Goal: Transaction & Acquisition: Purchase product/service

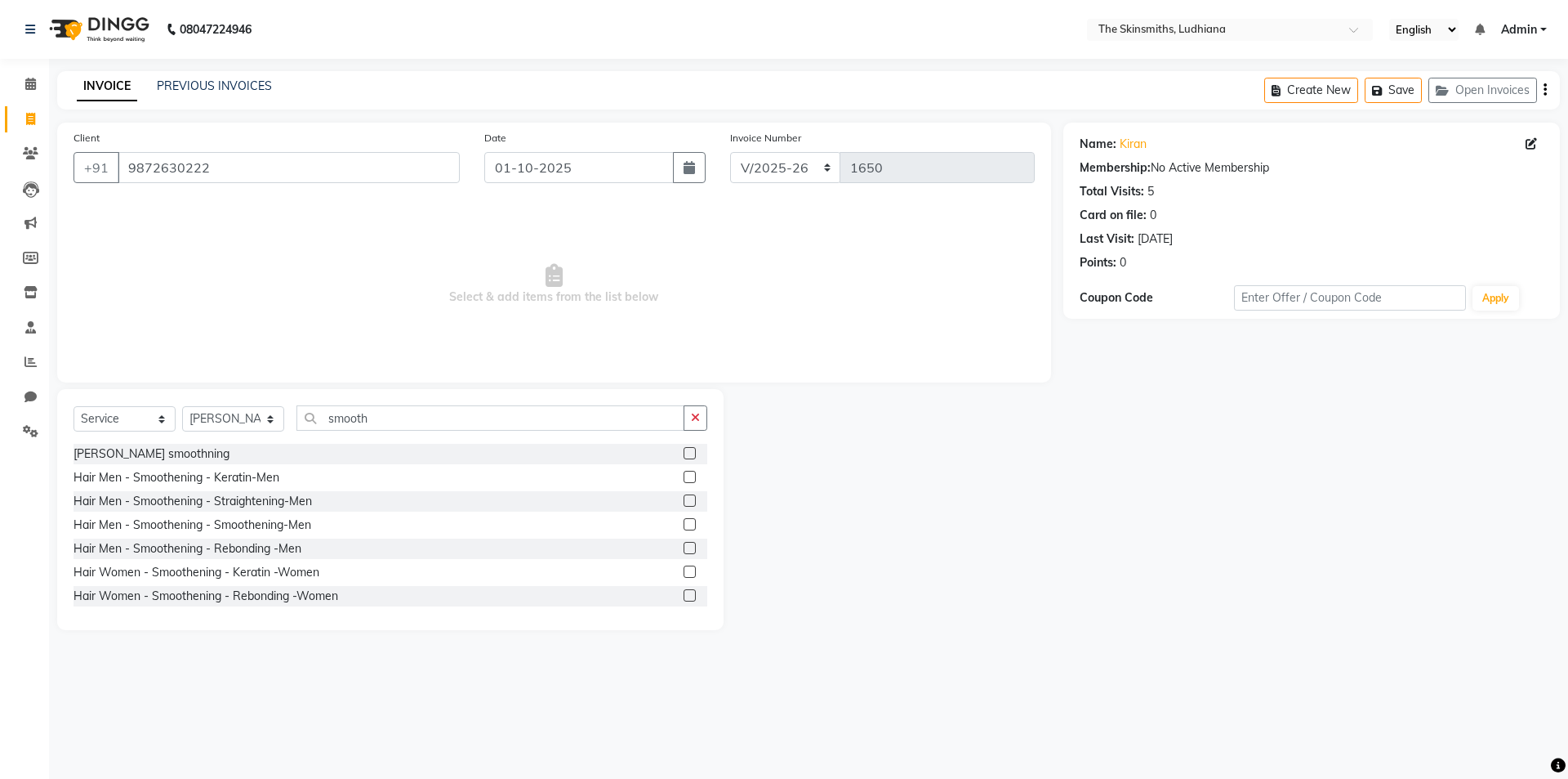
select select "8115"
select select "service"
select select "79055"
type input "smooth"
click at [684, 594] on label at bounding box center [690, 593] width 13 height 13
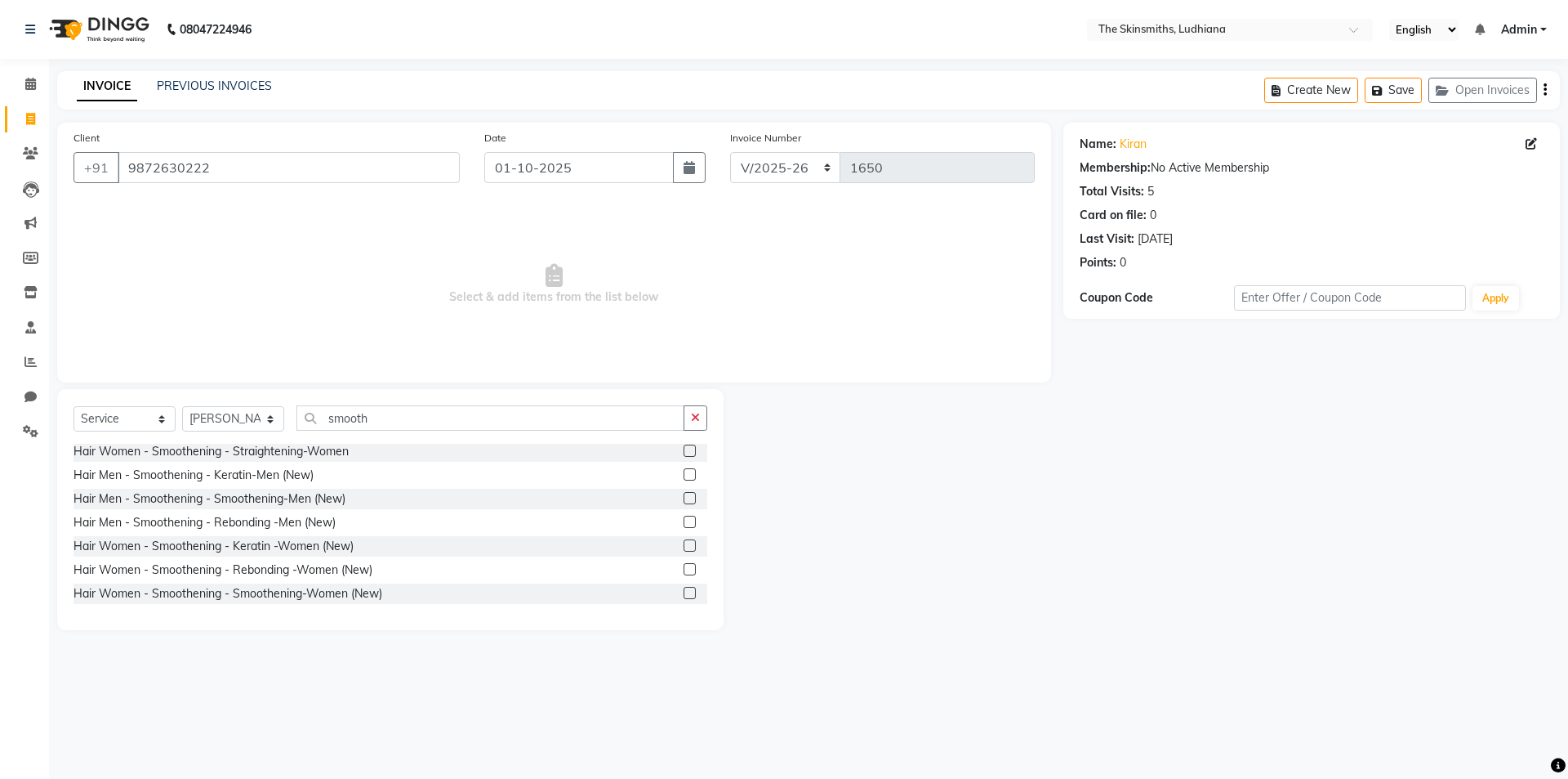
click at [684, 594] on input "checkbox" at bounding box center [689, 594] width 11 height 11
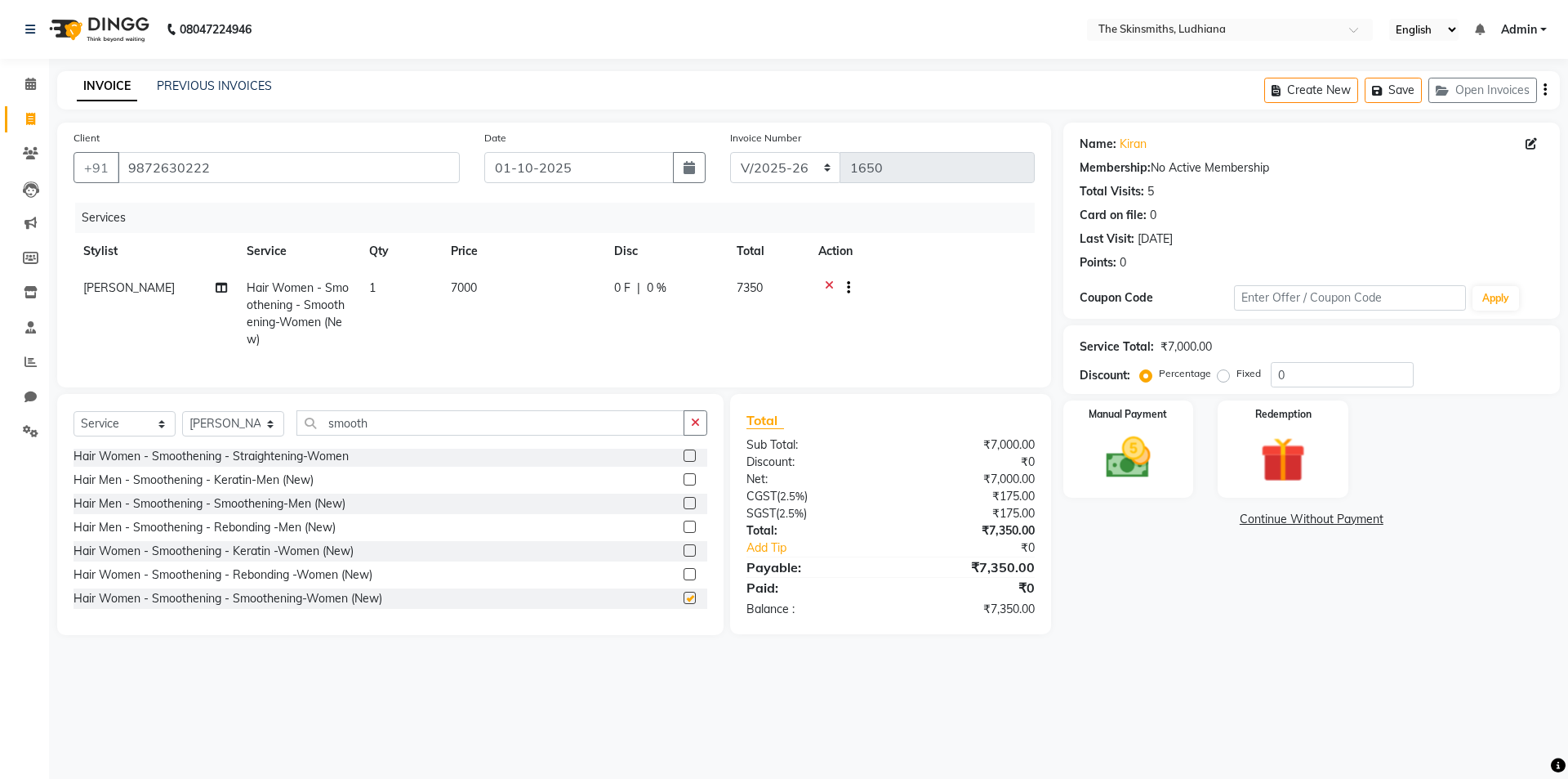
checkbox input "false"
click at [829, 284] on icon at bounding box center [829, 290] width 9 height 20
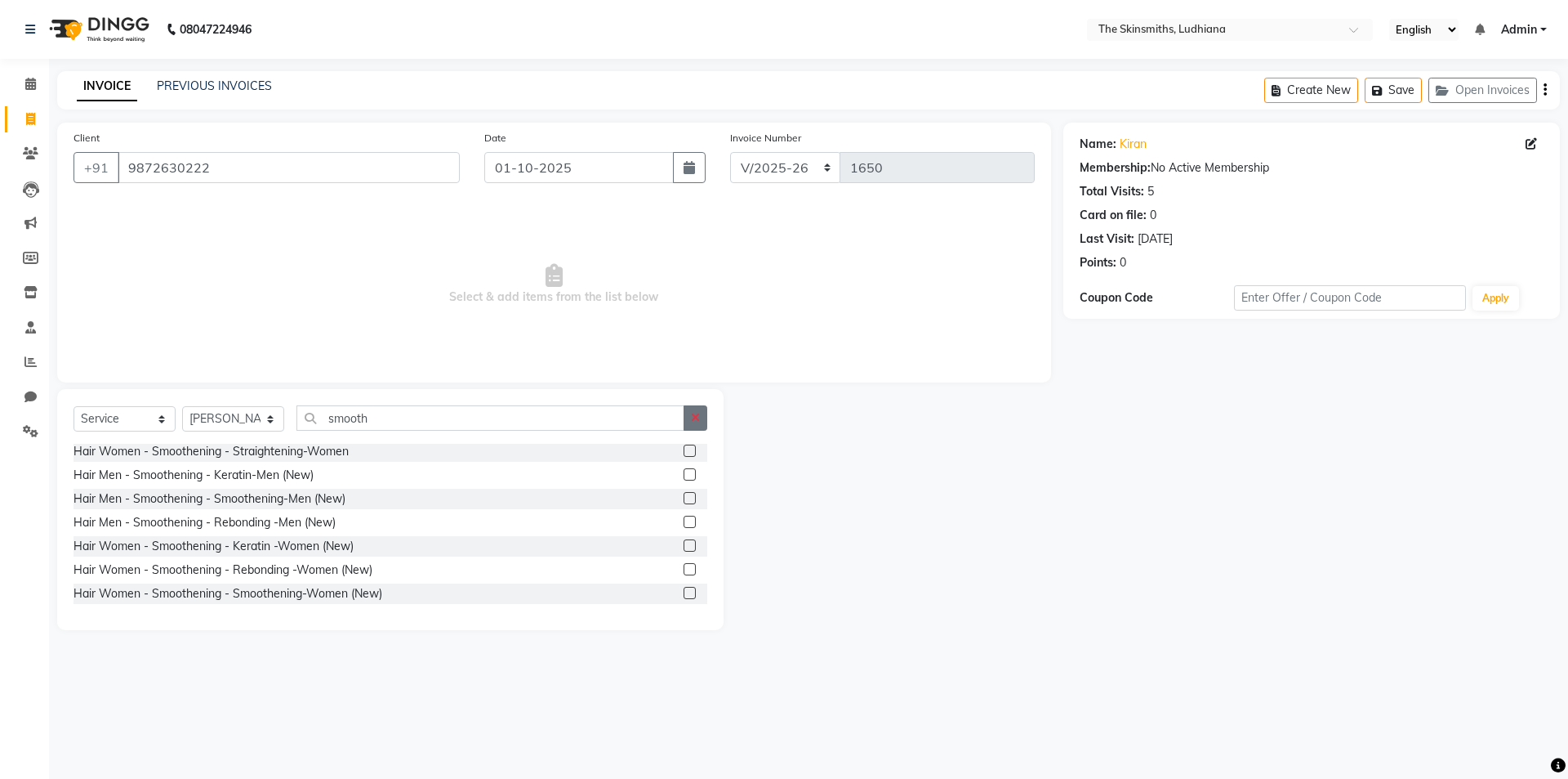
click at [694, 416] on icon "button" at bounding box center [695, 417] width 9 height 12
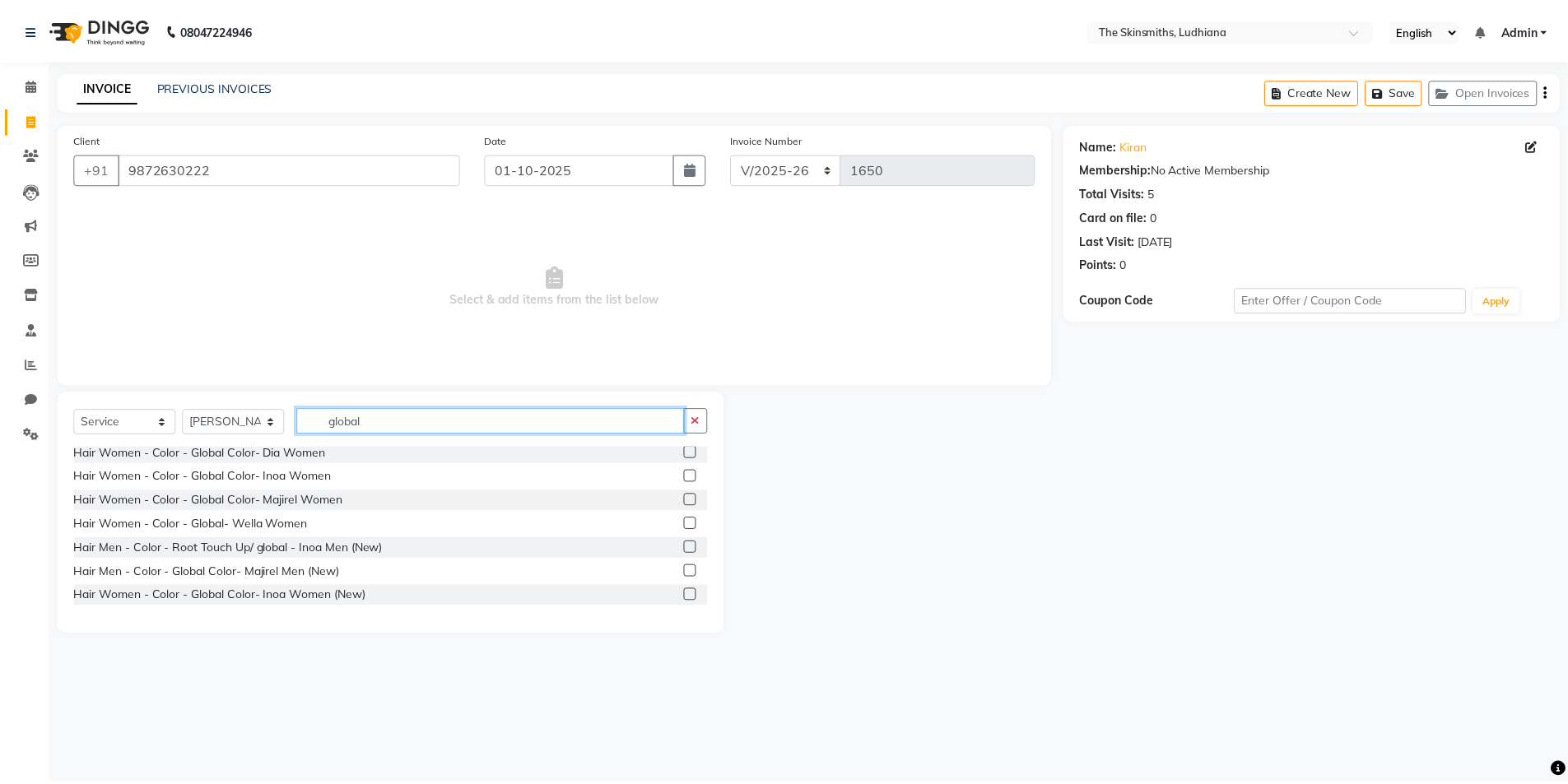
scroll to position [170, 0]
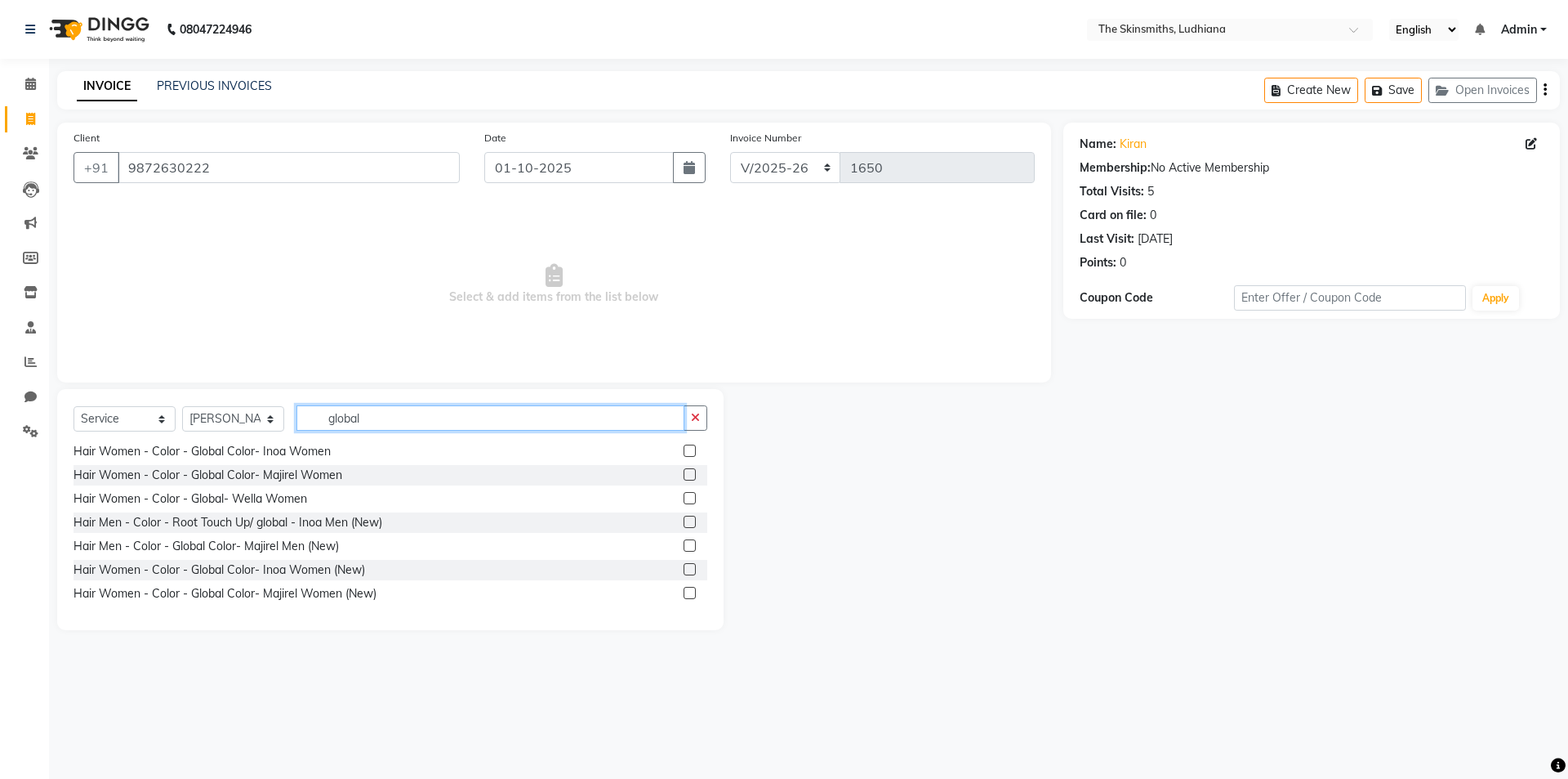
type input "global"
click at [684, 569] on label at bounding box center [690, 569] width 13 height 13
click at [684, 569] on input "checkbox" at bounding box center [689, 569] width 11 height 11
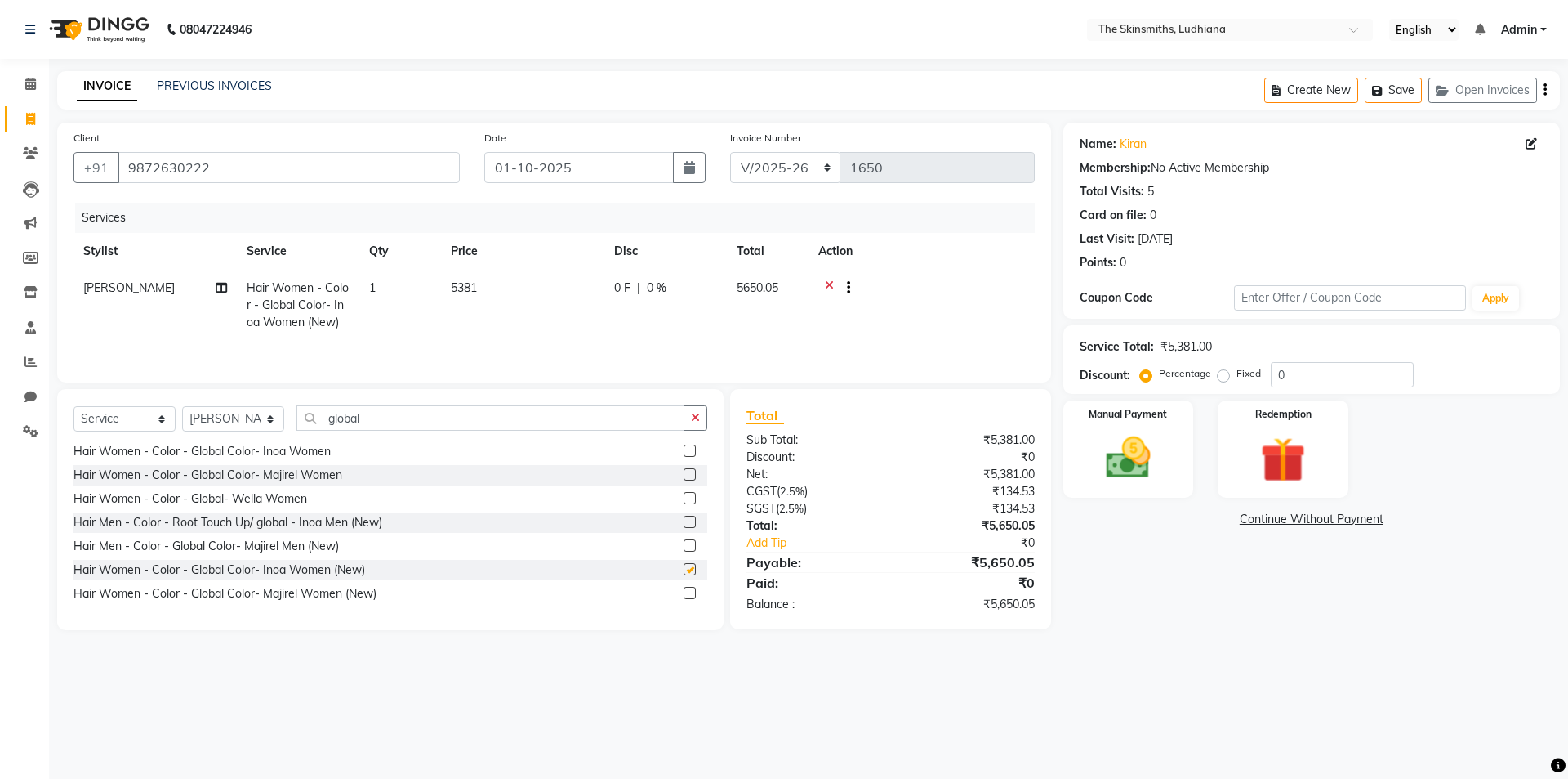
checkbox input "false"
click at [1291, 372] on input "0" at bounding box center [1342, 374] width 143 height 25
type input "5"
type input "46.903"
click at [1127, 443] on img at bounding box center [1128, 457] width 76 height 54
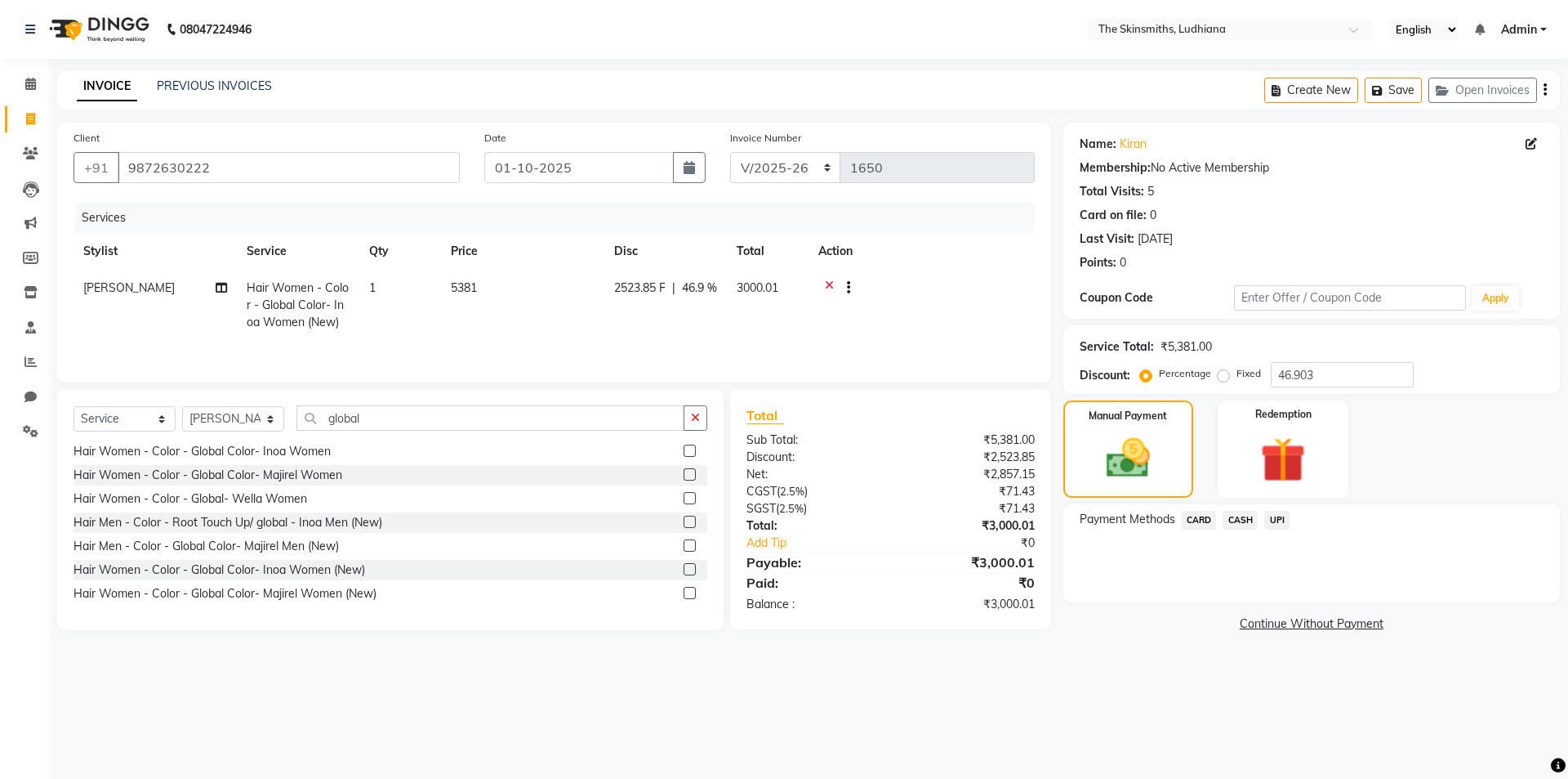
click at [1237, 511] on span "CASH" at bounding box center [1241, 520] width 35 height 19
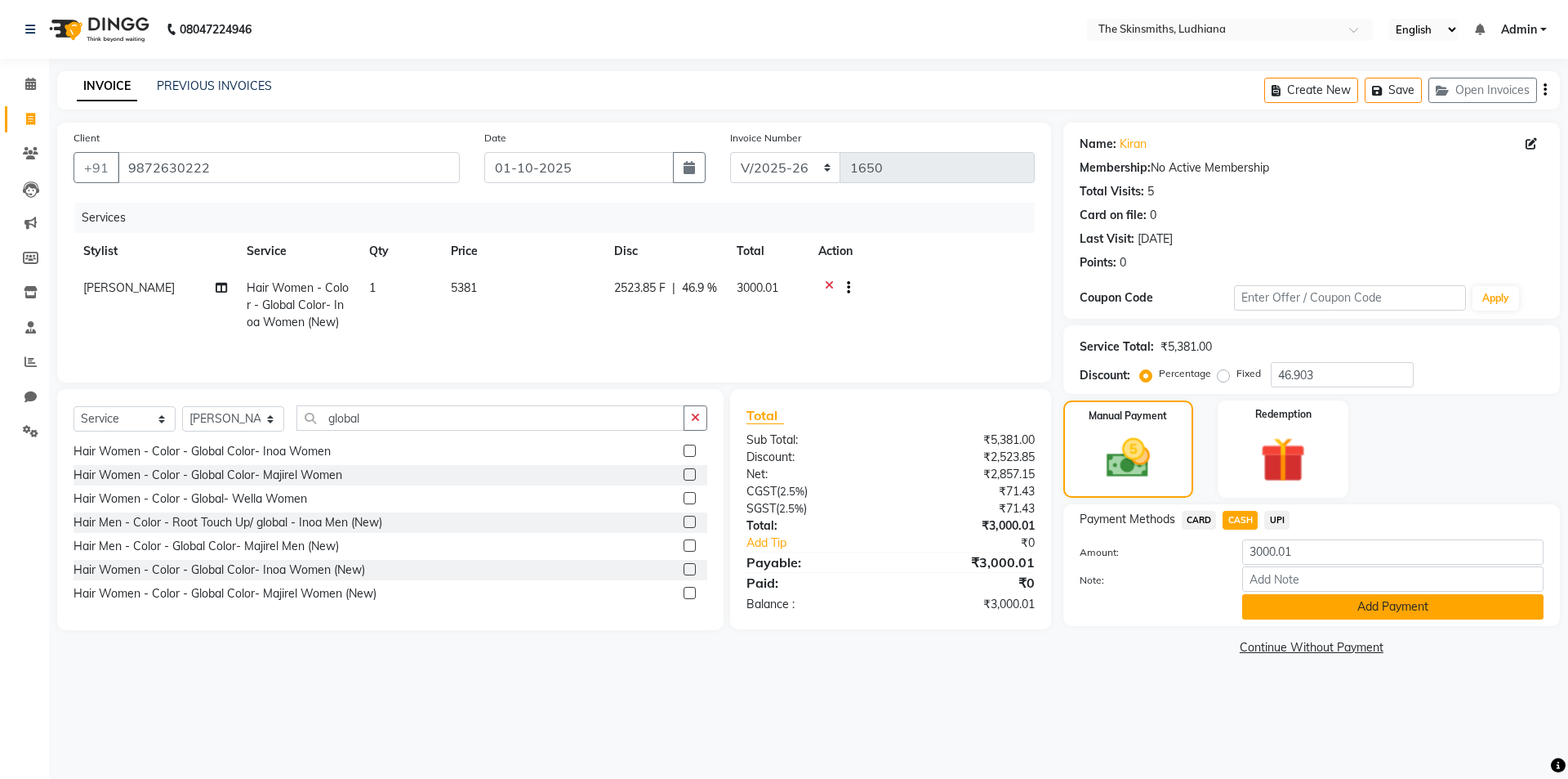
click at [1333, 613] on button "Add Payment" at bounding box center [1393, 606] width 301 height 25
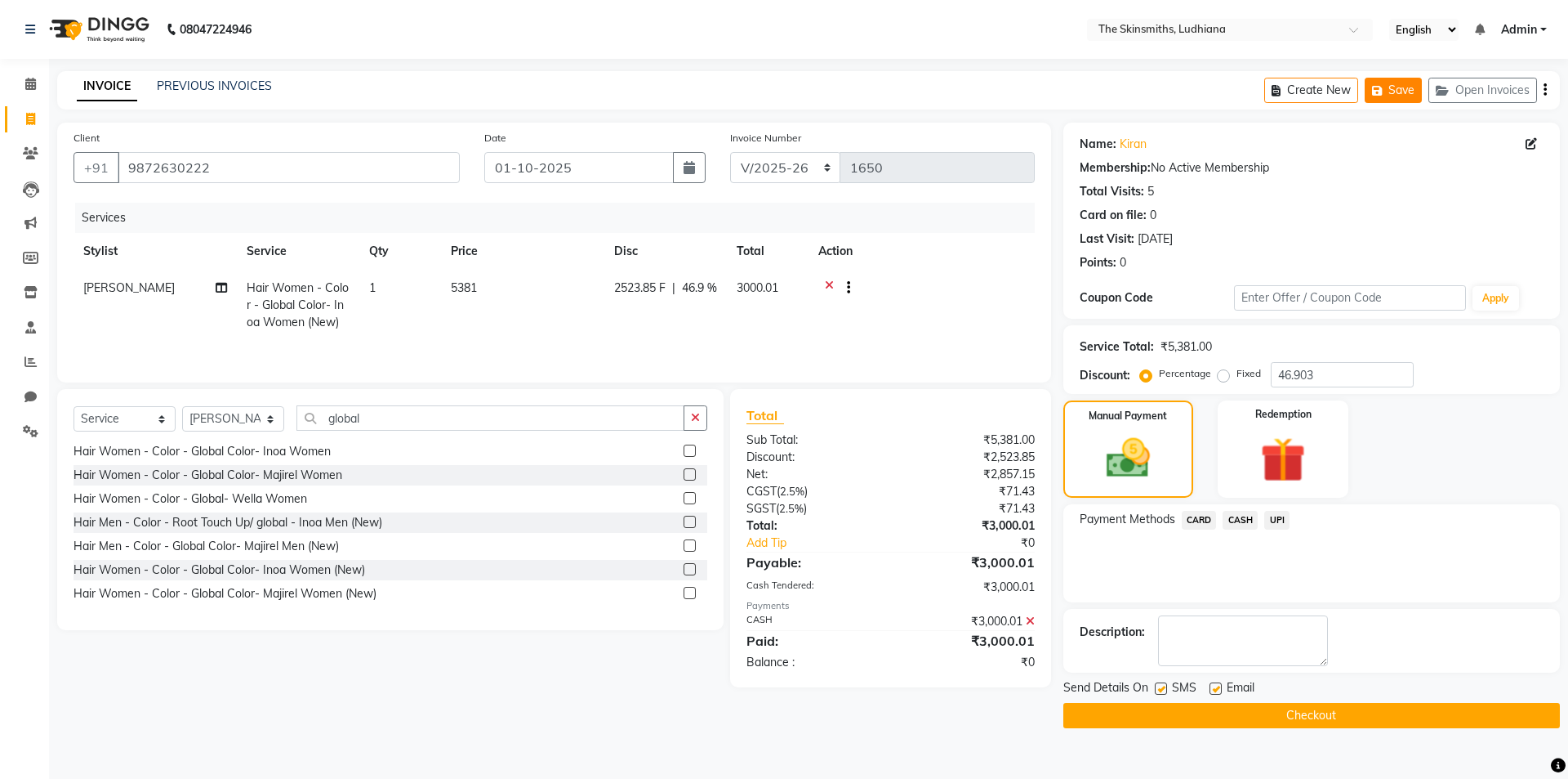
click at [1393, 89] on button "Save" at bounding box center [1394, 91] width 57 height 25
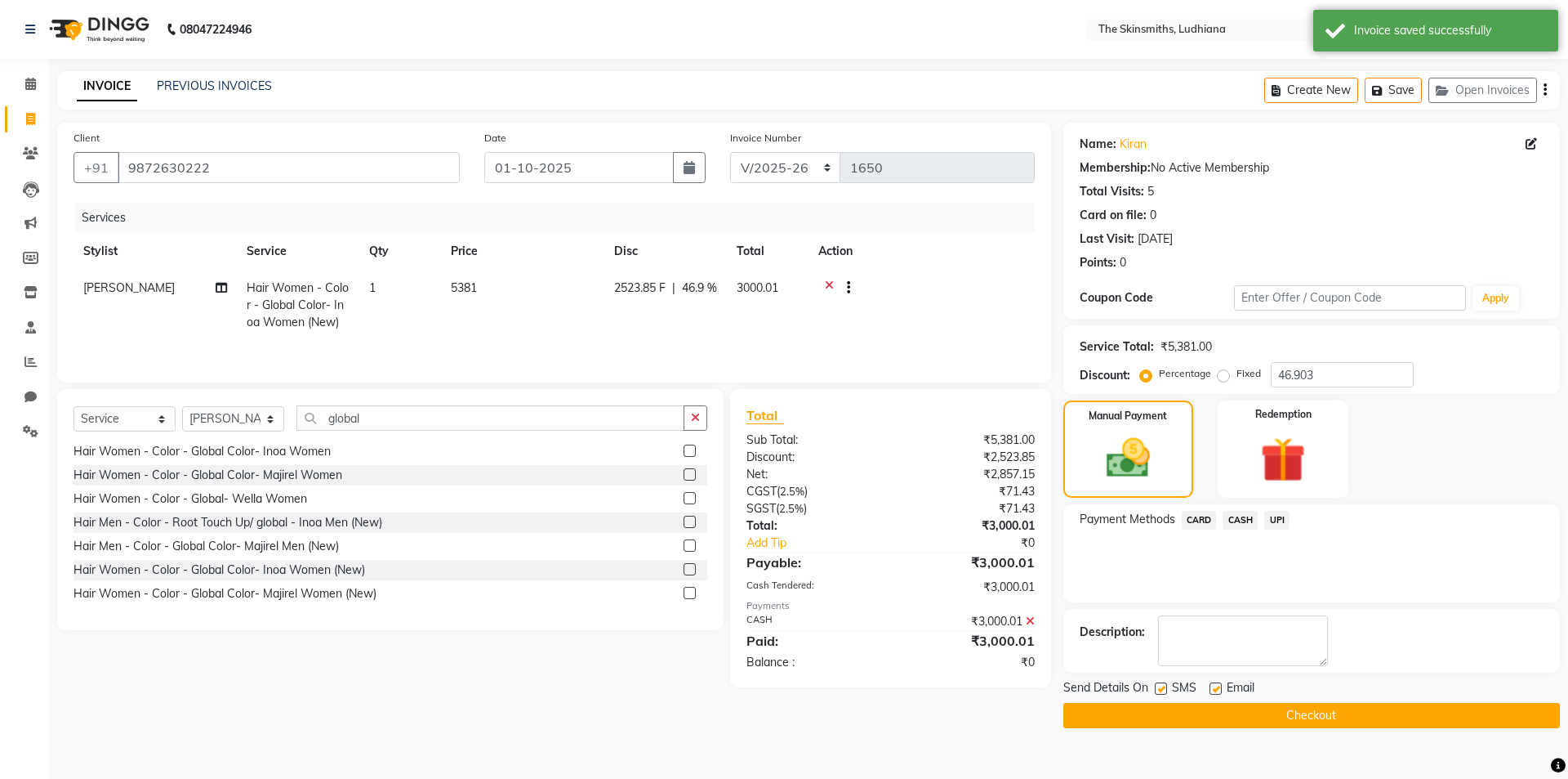
click at [30, 119] on icon at bounding box center [30, 119] width 9 height 13
select select "service"
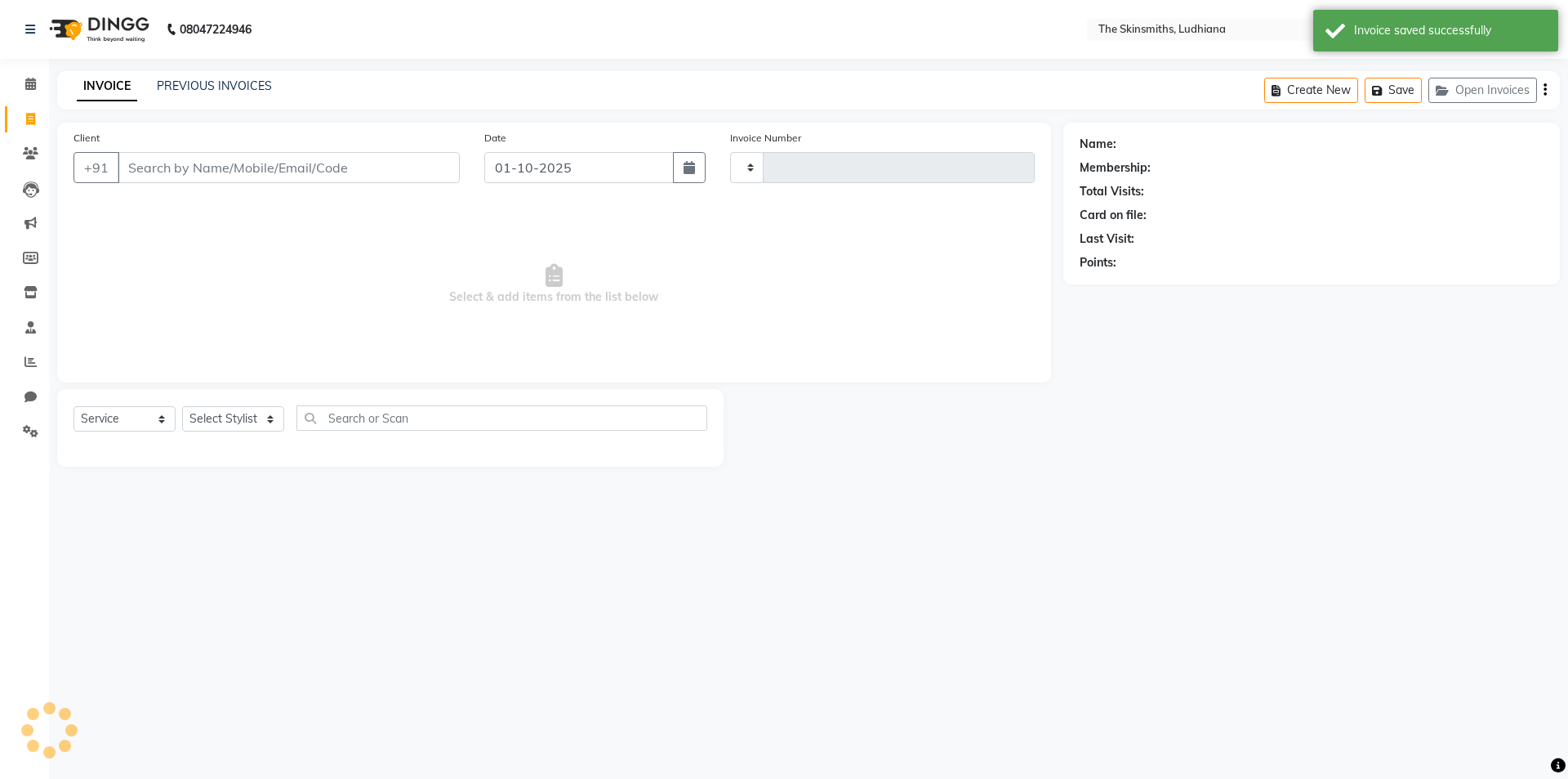
type input "1650"
select select "8115"
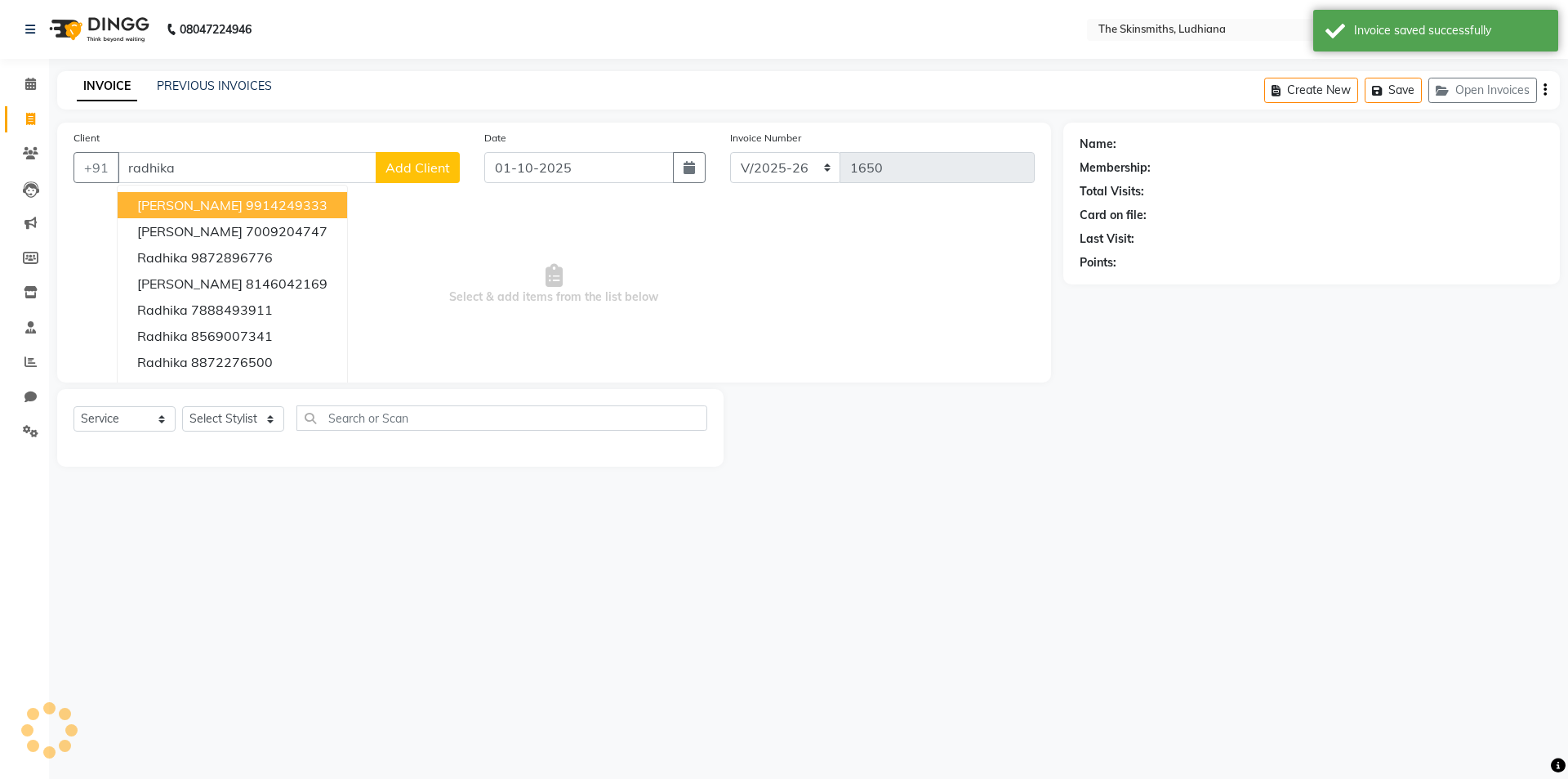
click at [294, 208] on button "radhika r 9914249333" at bounding box center [233, 205] width 230 height 26
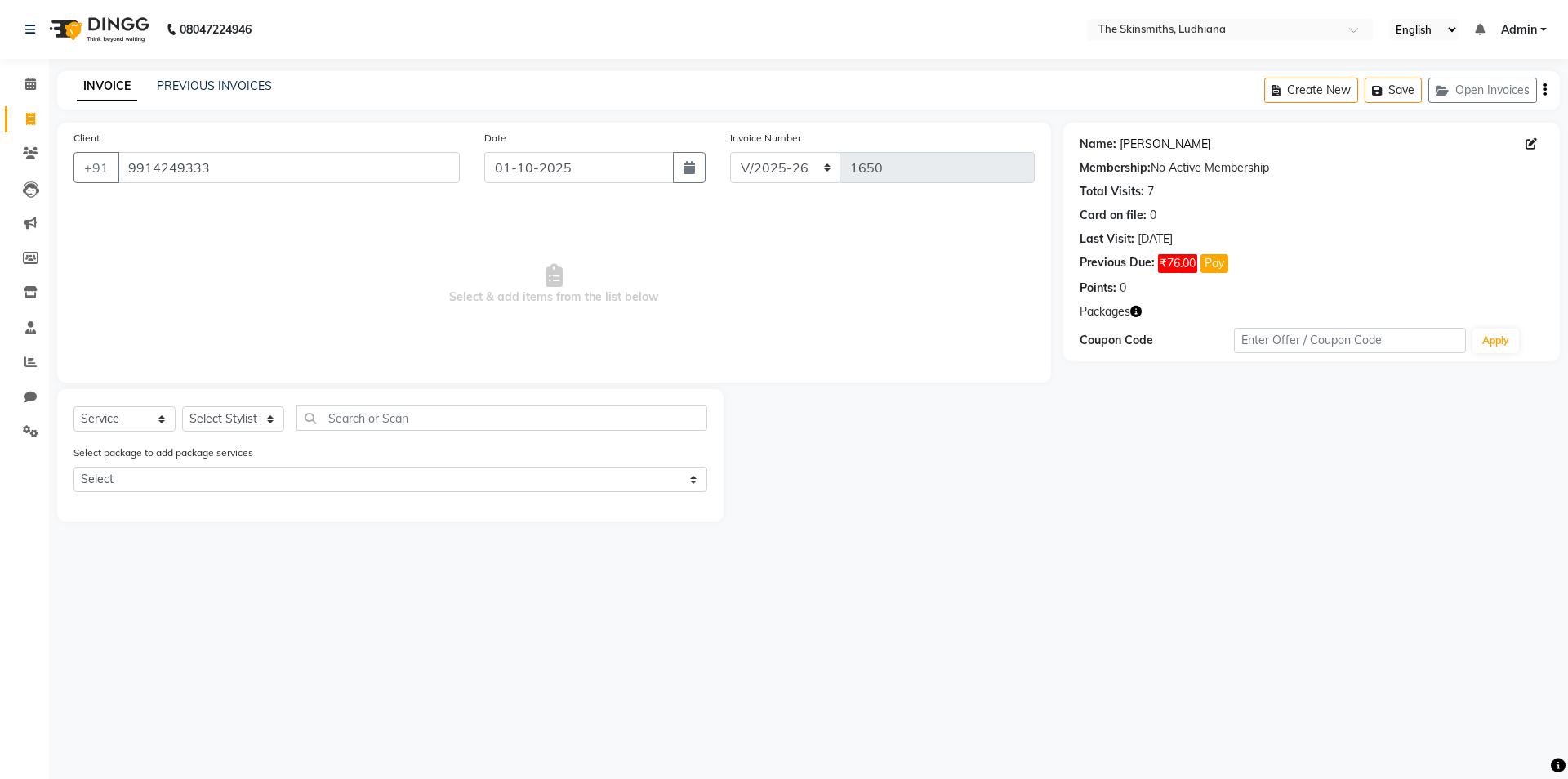
click at [1164, 145] on link "Radhika R" at bounding box center [1166, 144] width 92 height 18
click at [236, 162] on input "9914249333" at bounding box center [288, 168] width 342 height 31
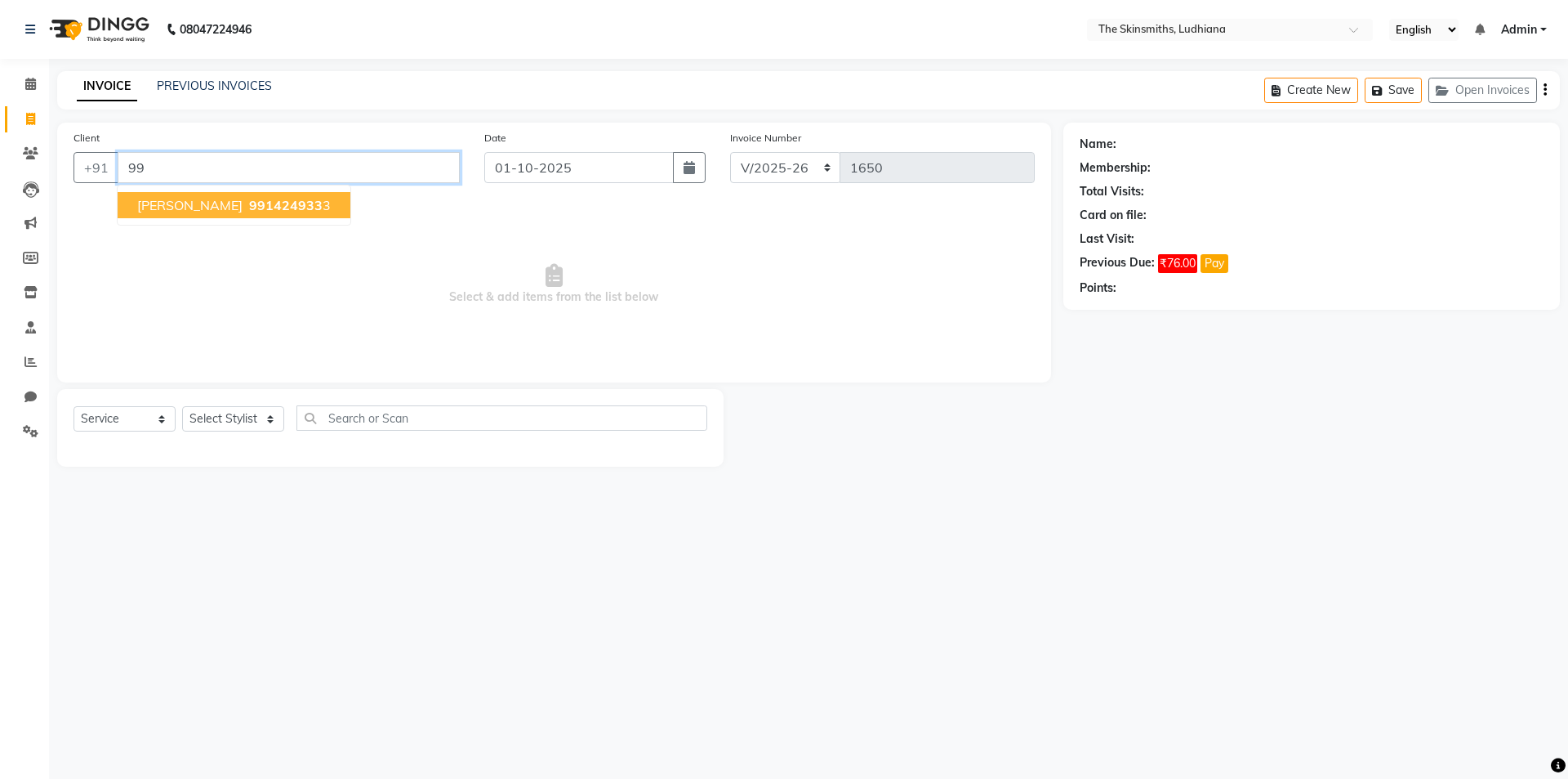
type input "9"
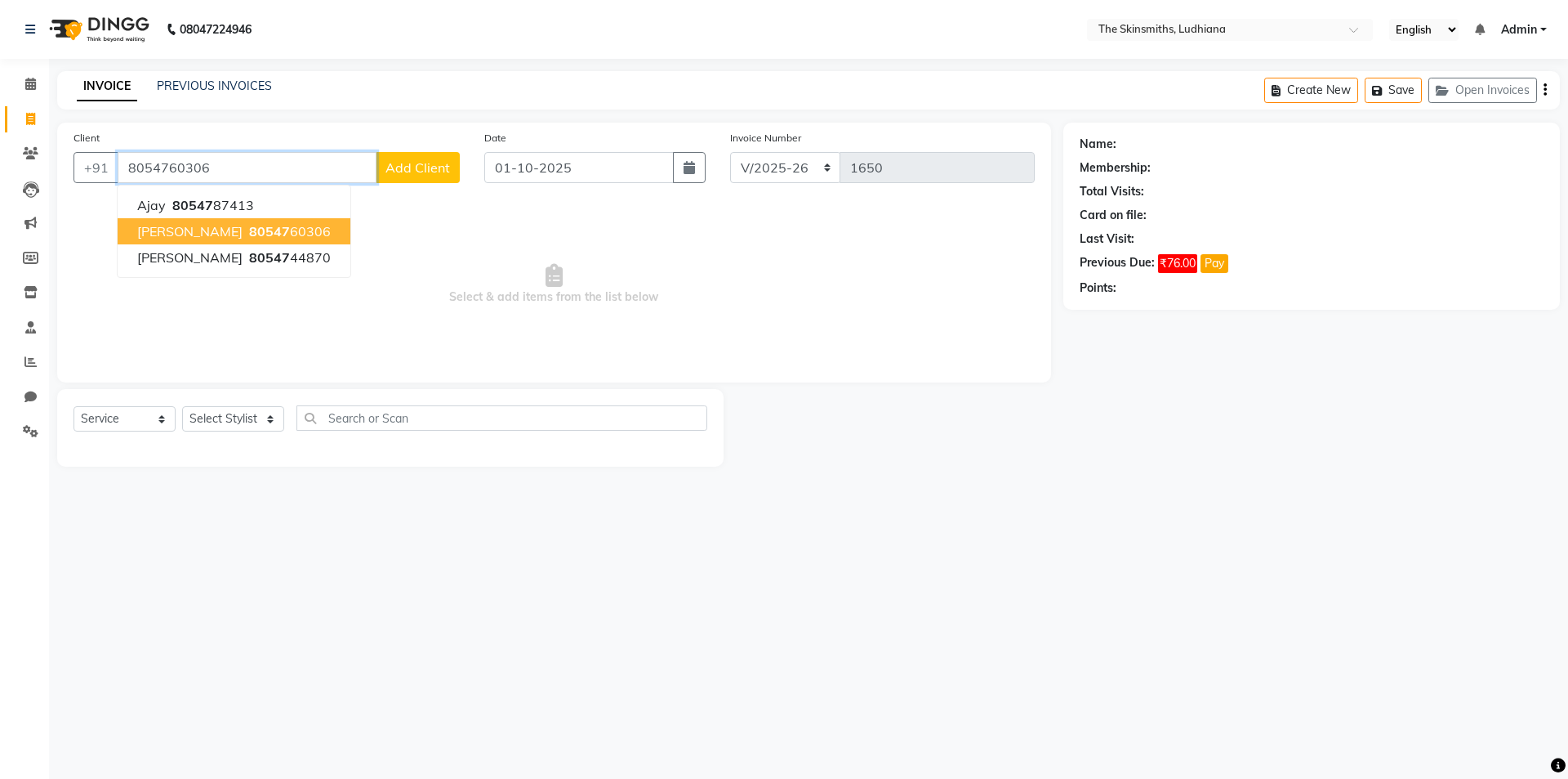
type input "8054760306"
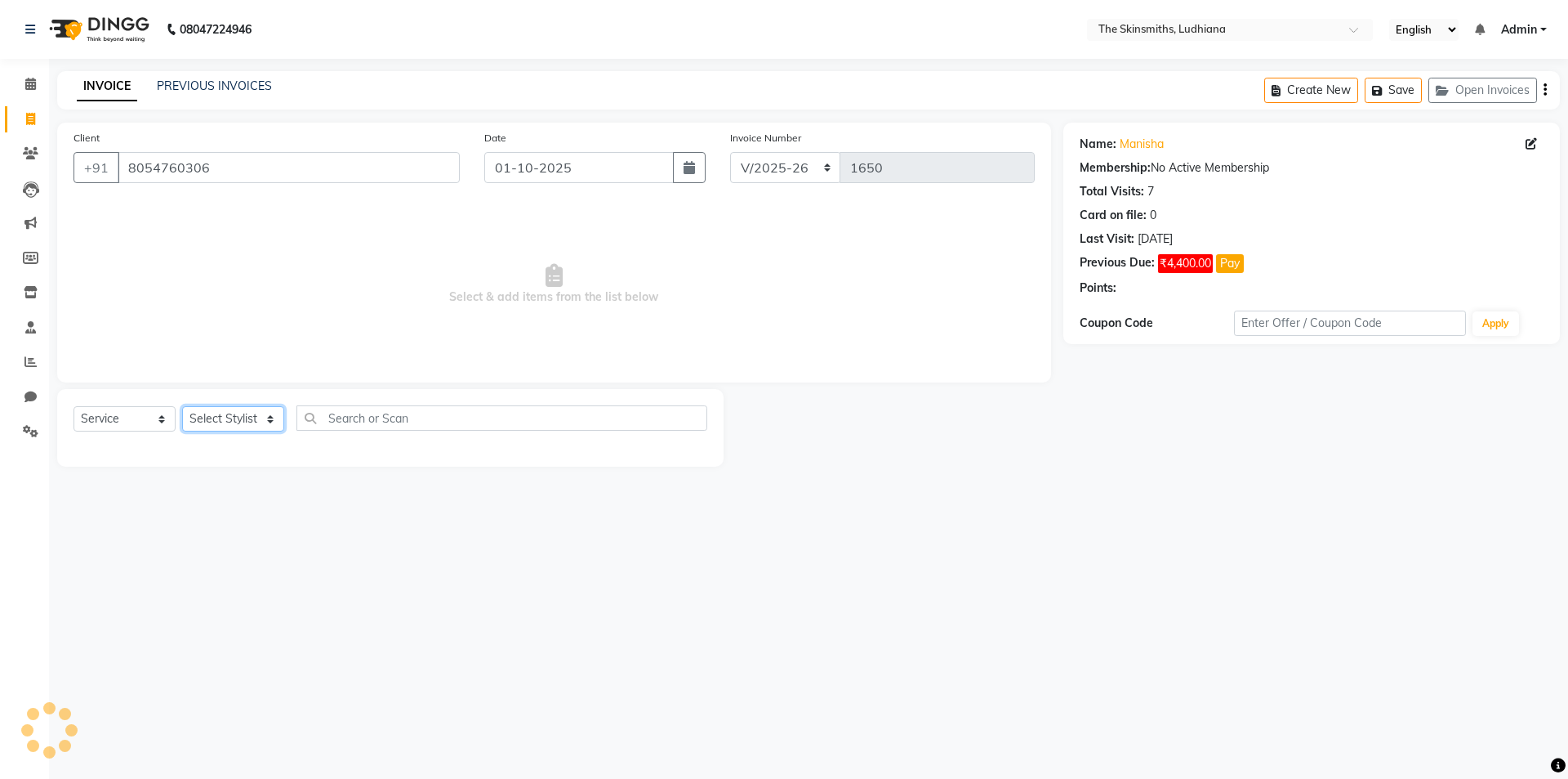
click at [249, 407] on select "Select Stylist Admin [PERSON_NAME] [PERSON_NAME] [PERSON_NAME] [PERSON_NAME] [P…" at bounding box center [233, 419] width 102 height 25
select select "76553"
click at [182, 407] on select "Select Stylist Admin [PERSON_NAME] [PERSON_NAME] [PERSON_NAME] [PERSON_NAME] [P…" at bounding box center [233, 419] width 102 height 25
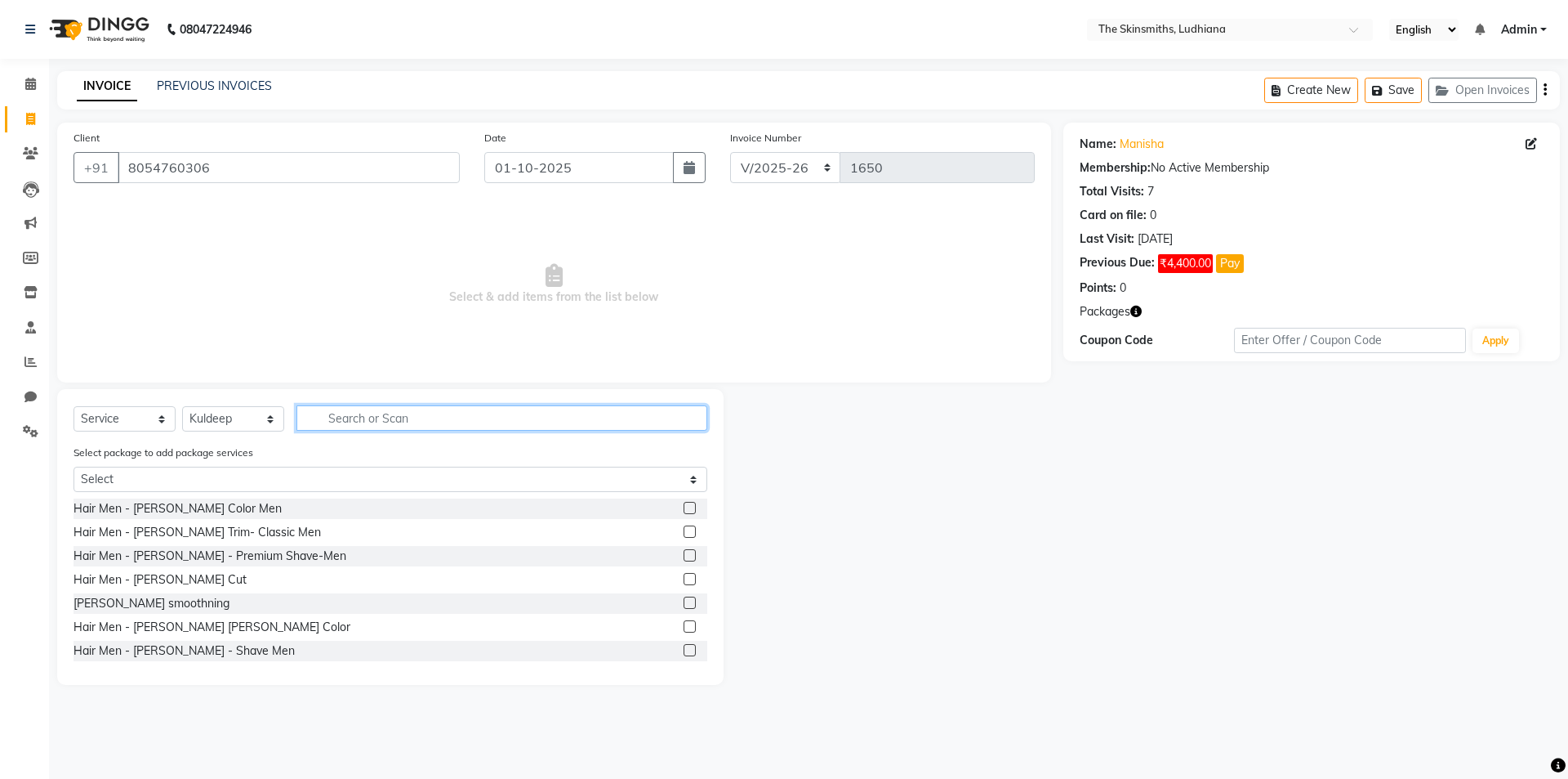
click at [410, 412] on input "text" at bounding box center [502, 418] width 411 height 25
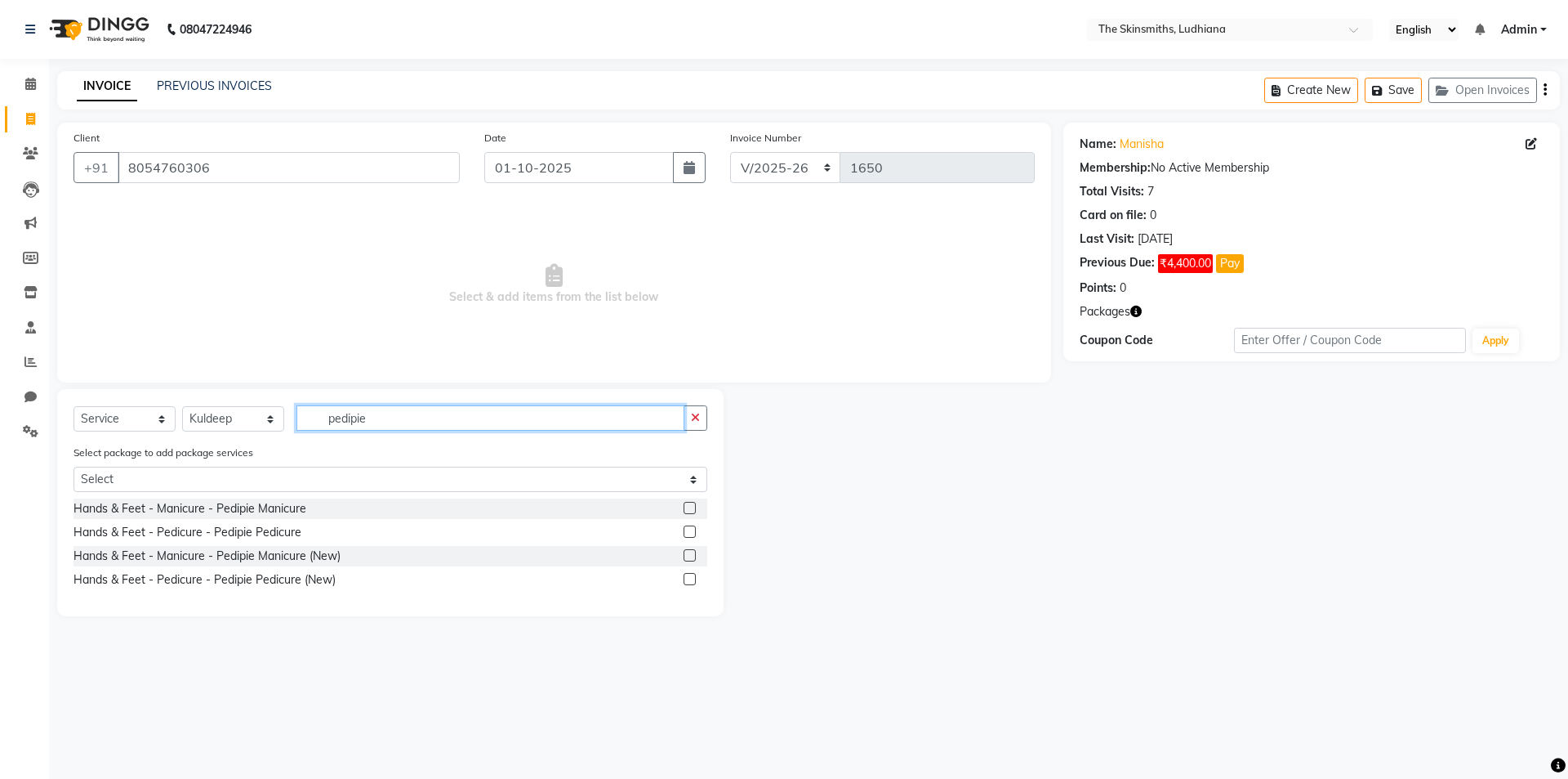
type input "pedipie"
click at [691, 579] on label at bounding box center [690, 579] width 13 height 13
click at [691, 579] on input "checkbox" at bounding box center [689, 579] width 11 height 11
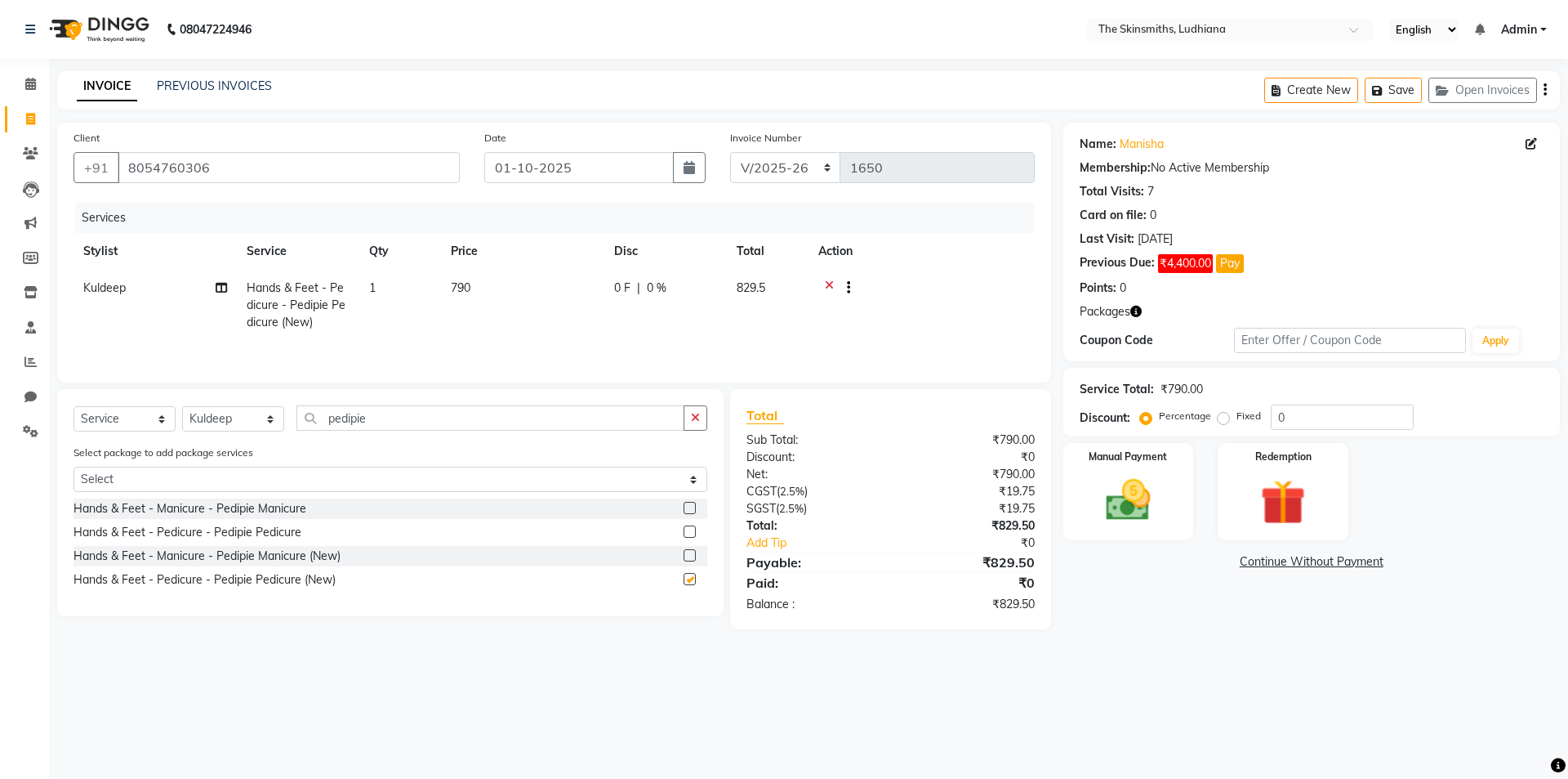
checkbox input "false"
click at [1310, 414] on input "0" at bounding box center [1342, 417] width 143 height 25
click at [1128, 504] on img at bounding box center [1128, 499] width 76 height 54
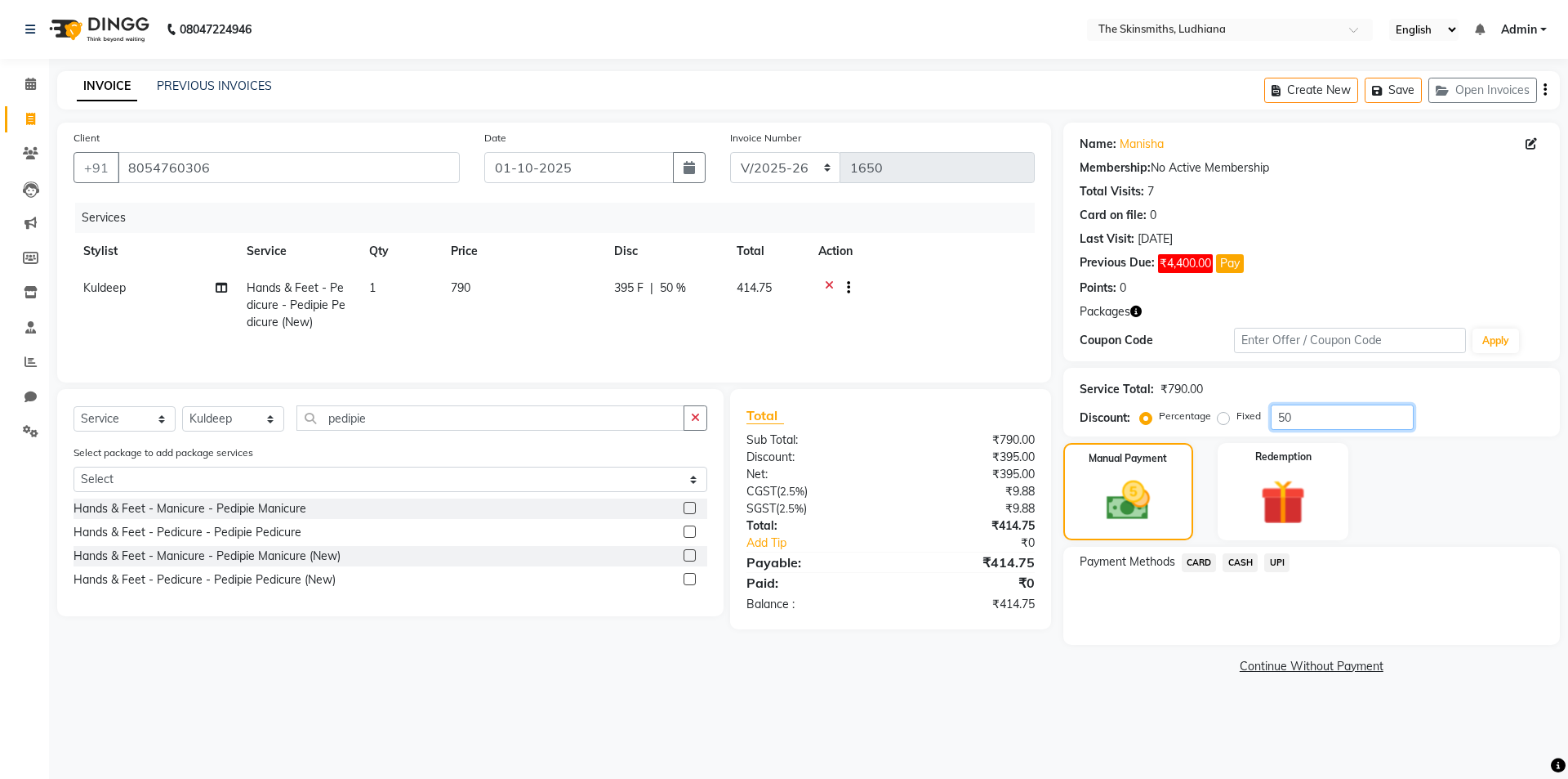
click at [1309, 419] on input "50" at bounding box center [1342, 417] width 143 height 25
type input "5"
type input "49.36"
click at [1275, 562] on span "UPI" at bounding box center [1278, 562] width 25 height 19
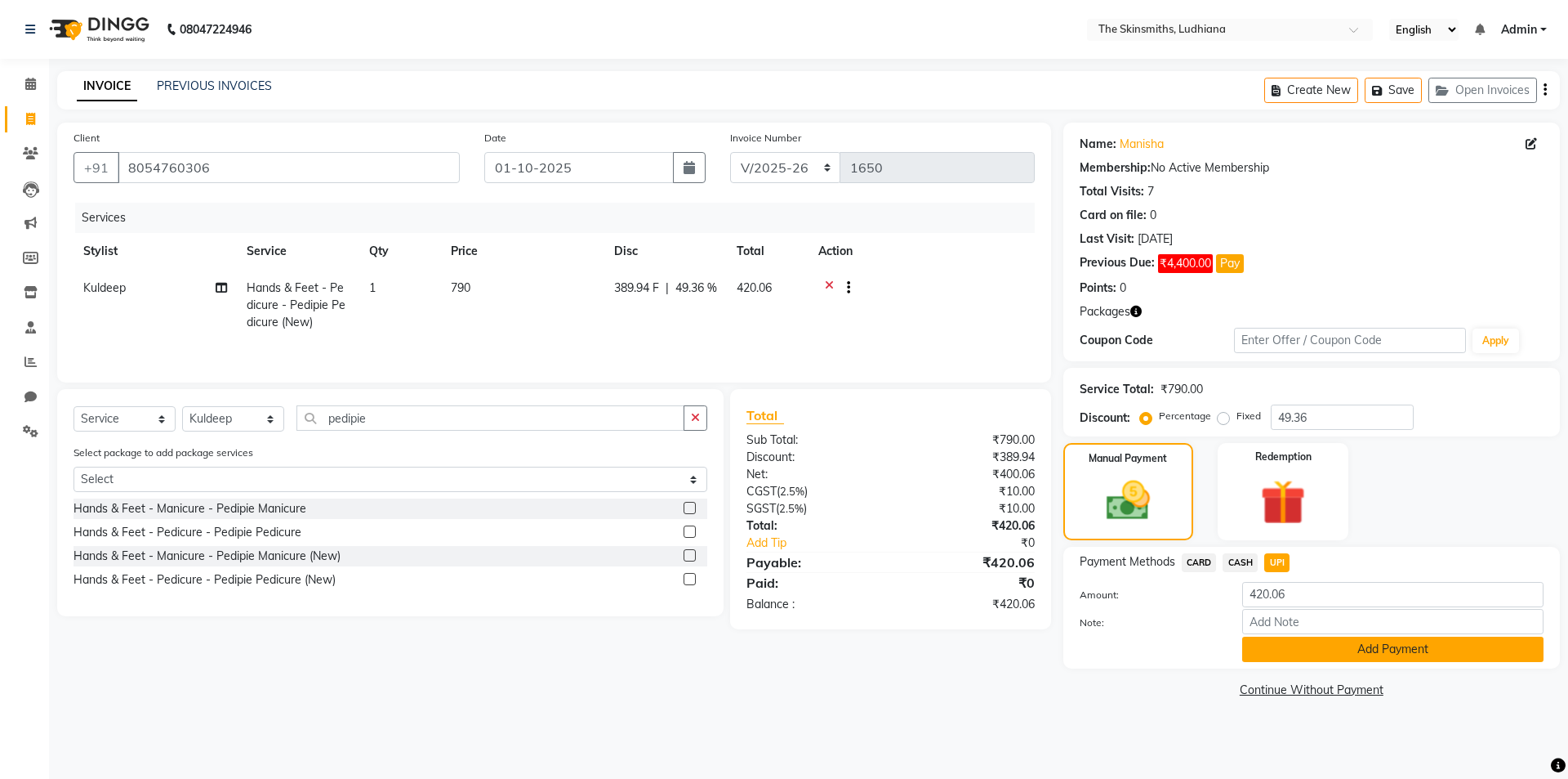
click at [1365, 658] on button "Add Payment" at bounding box center [1393, 649] width 301 height 25
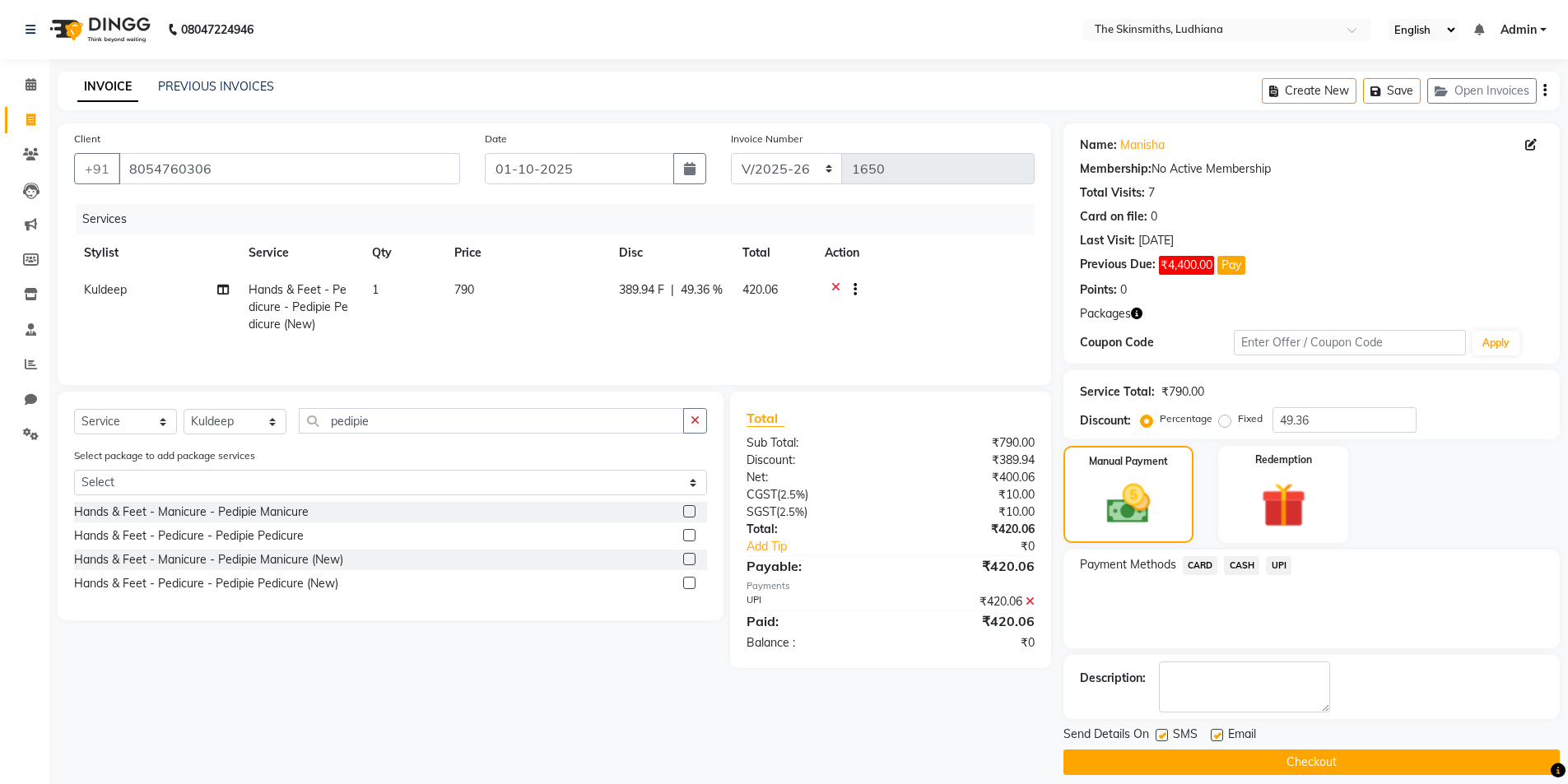
click at [1391, 761] on button "Checkout" at bounding box center [1311, 762] width 496 height 26
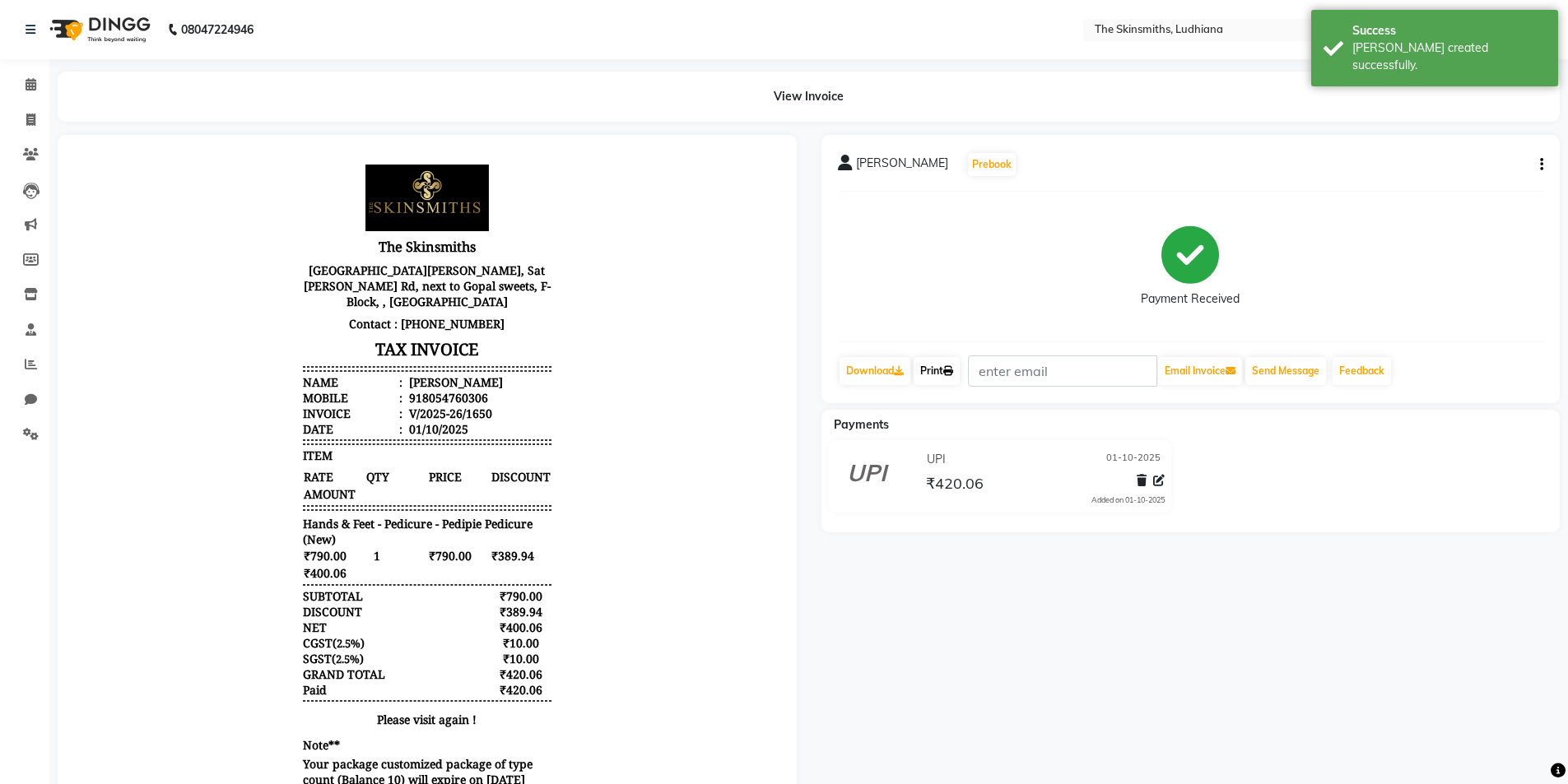
click at [940, 359] on link "Print" at bounding box center [936, 371] width 46 height 27
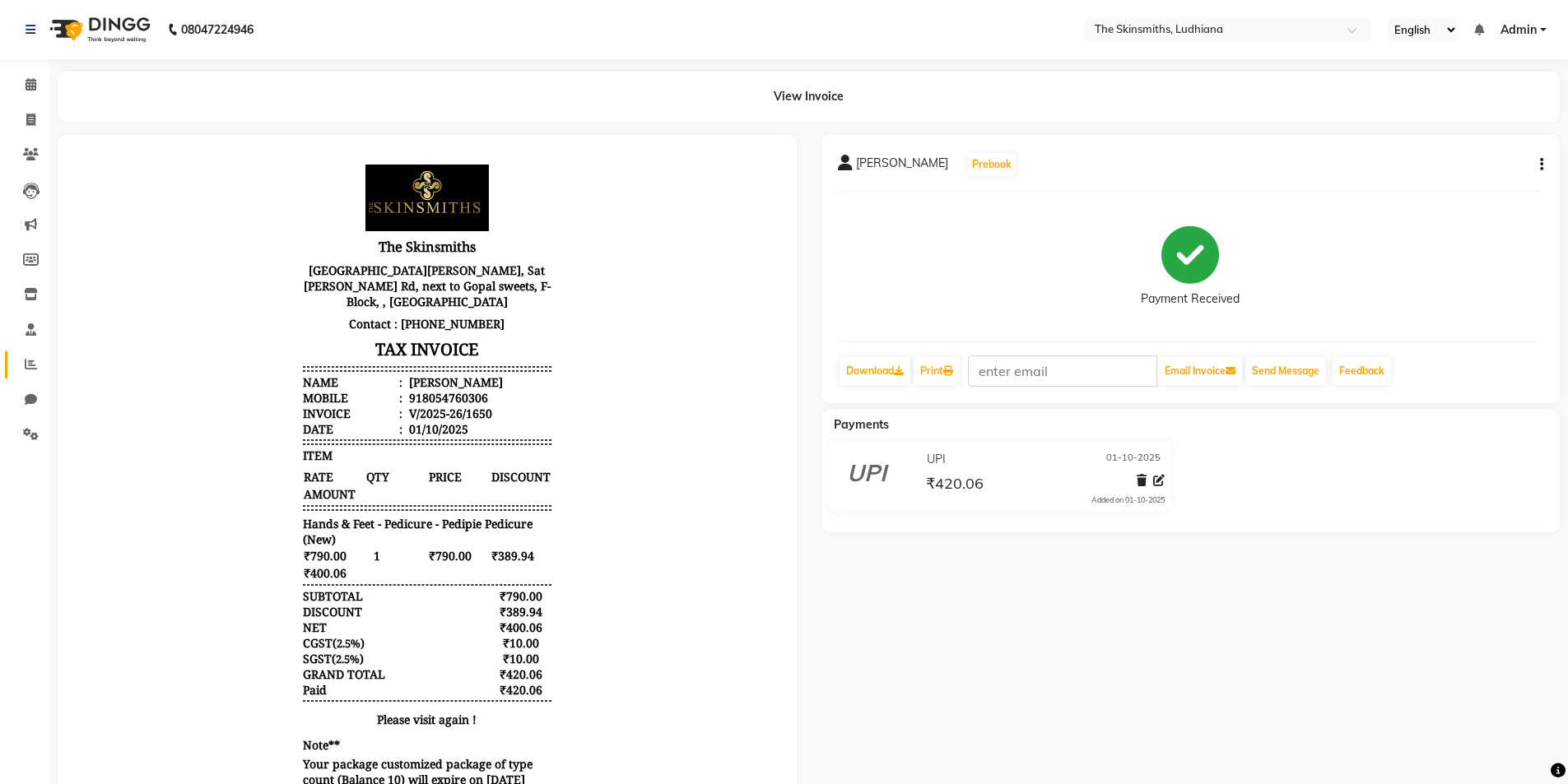
click at [23, 363] on span at bounding box center [30, 364] width 28 height 19
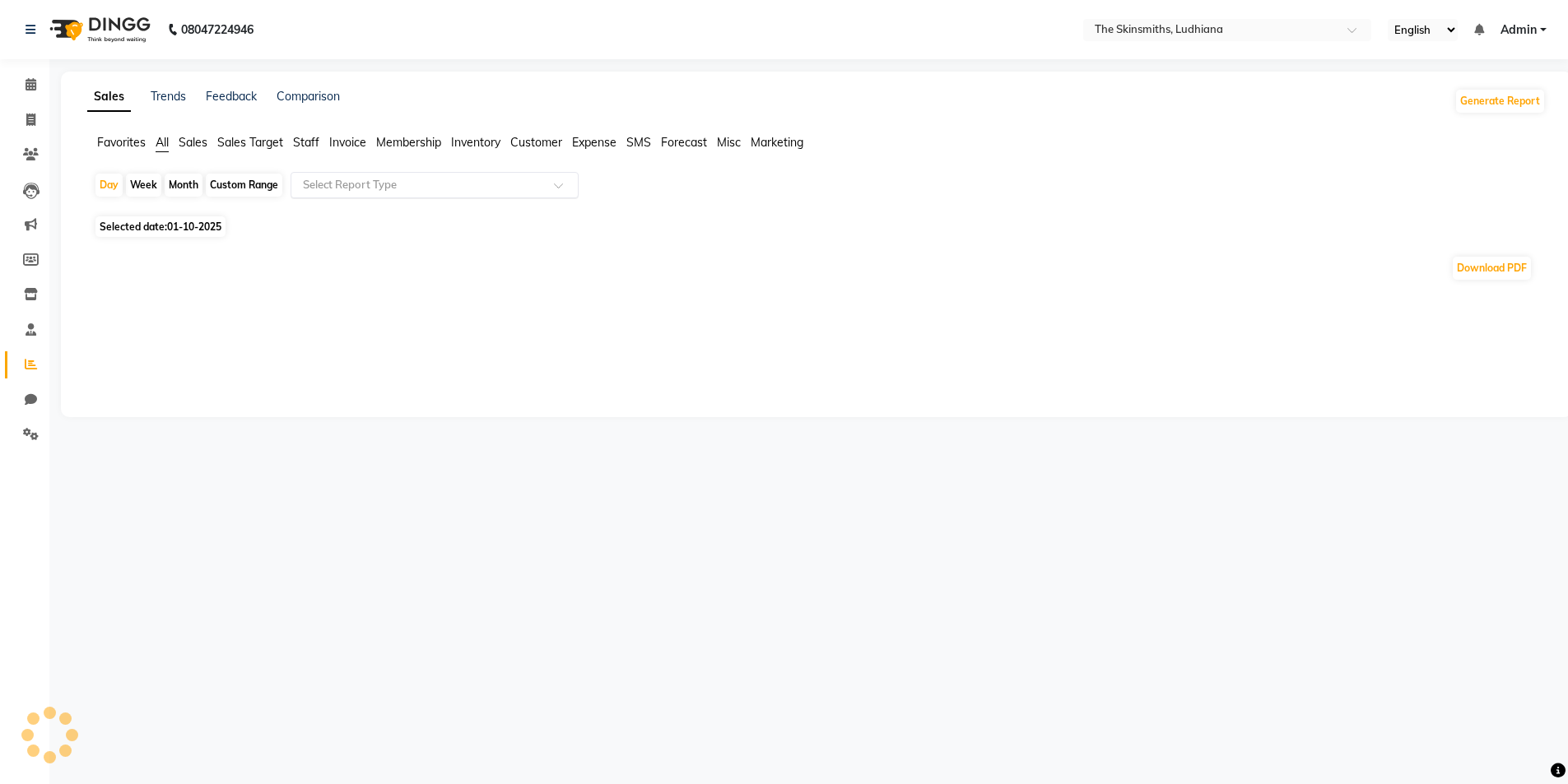
click at [464, 183] on input "text" at bounding box center [417, 184] width 237 height 17
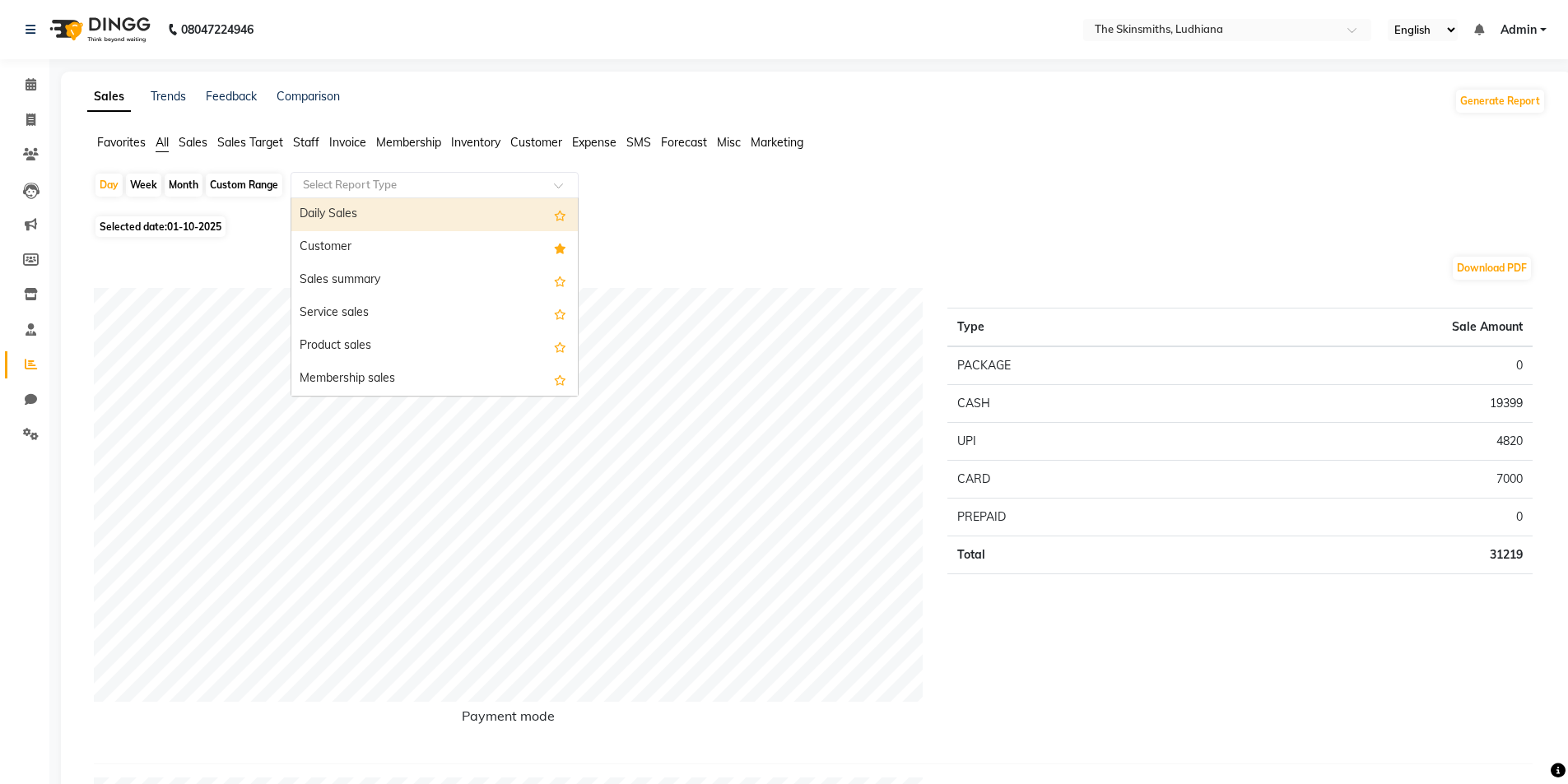
click at [400, 249] on div "Customer" at bounding box center [435, 248] width 287 height 33
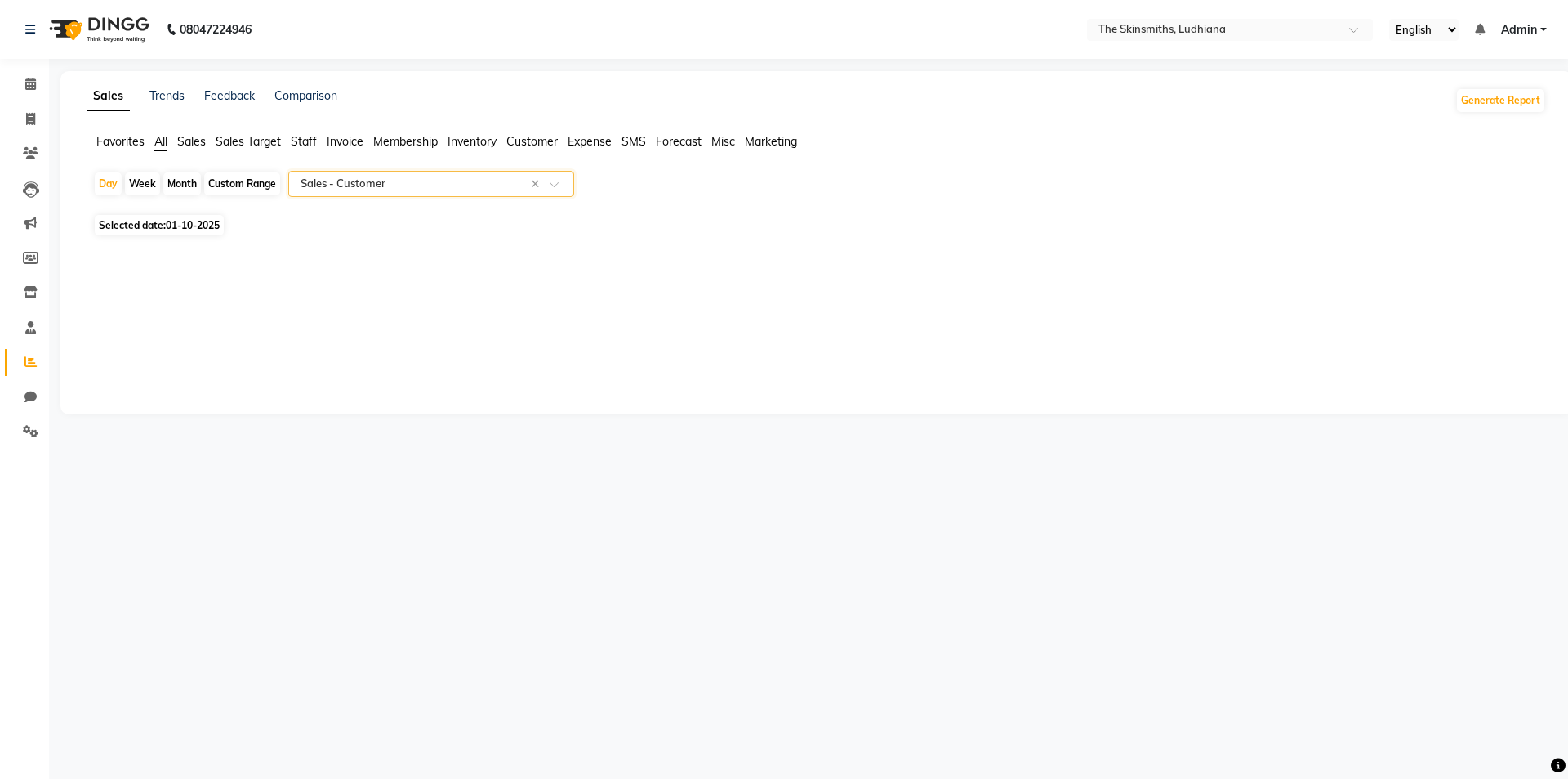
select select "full_report"
select select "csv"
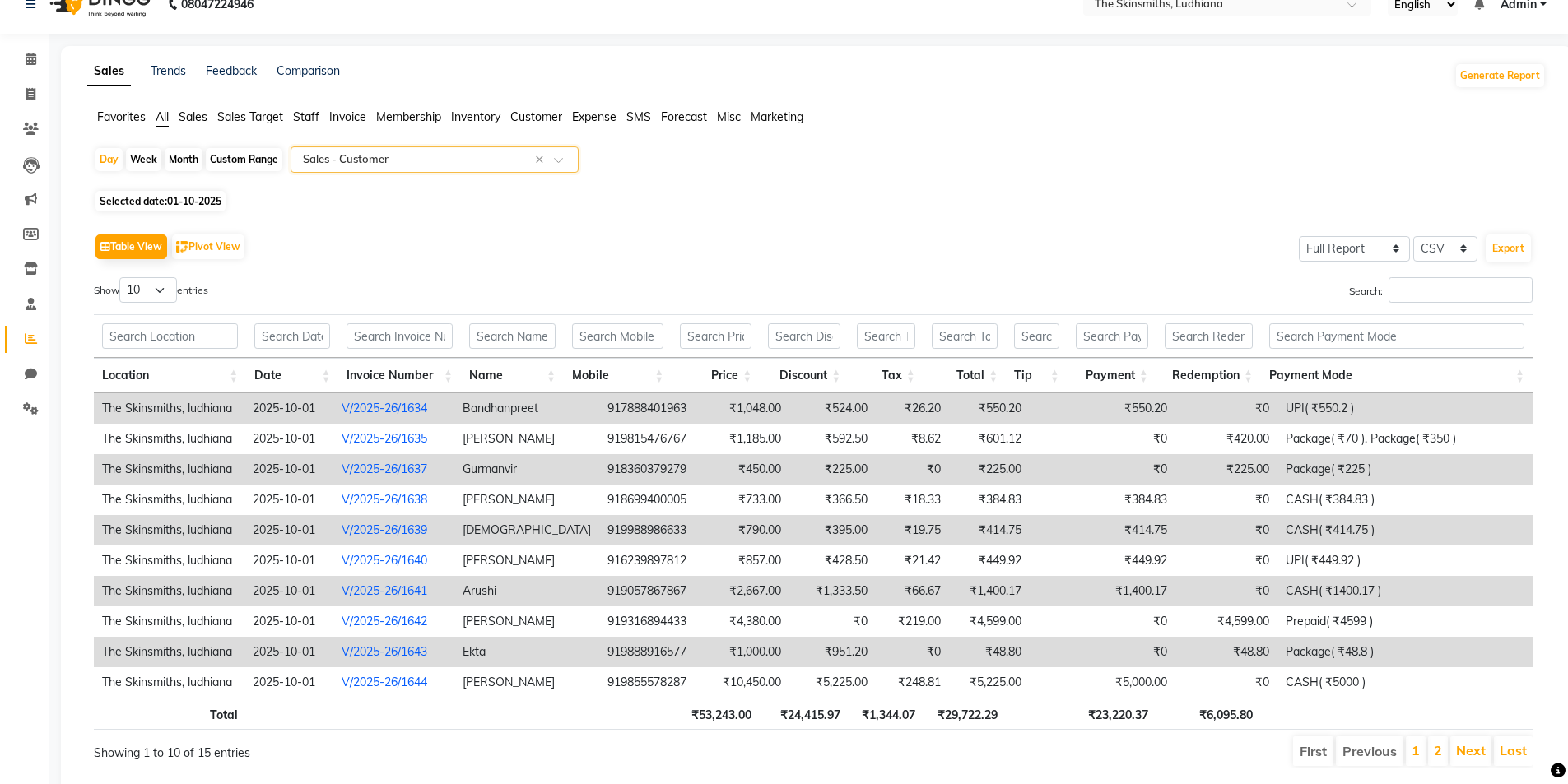
scroll to position [76, 0]
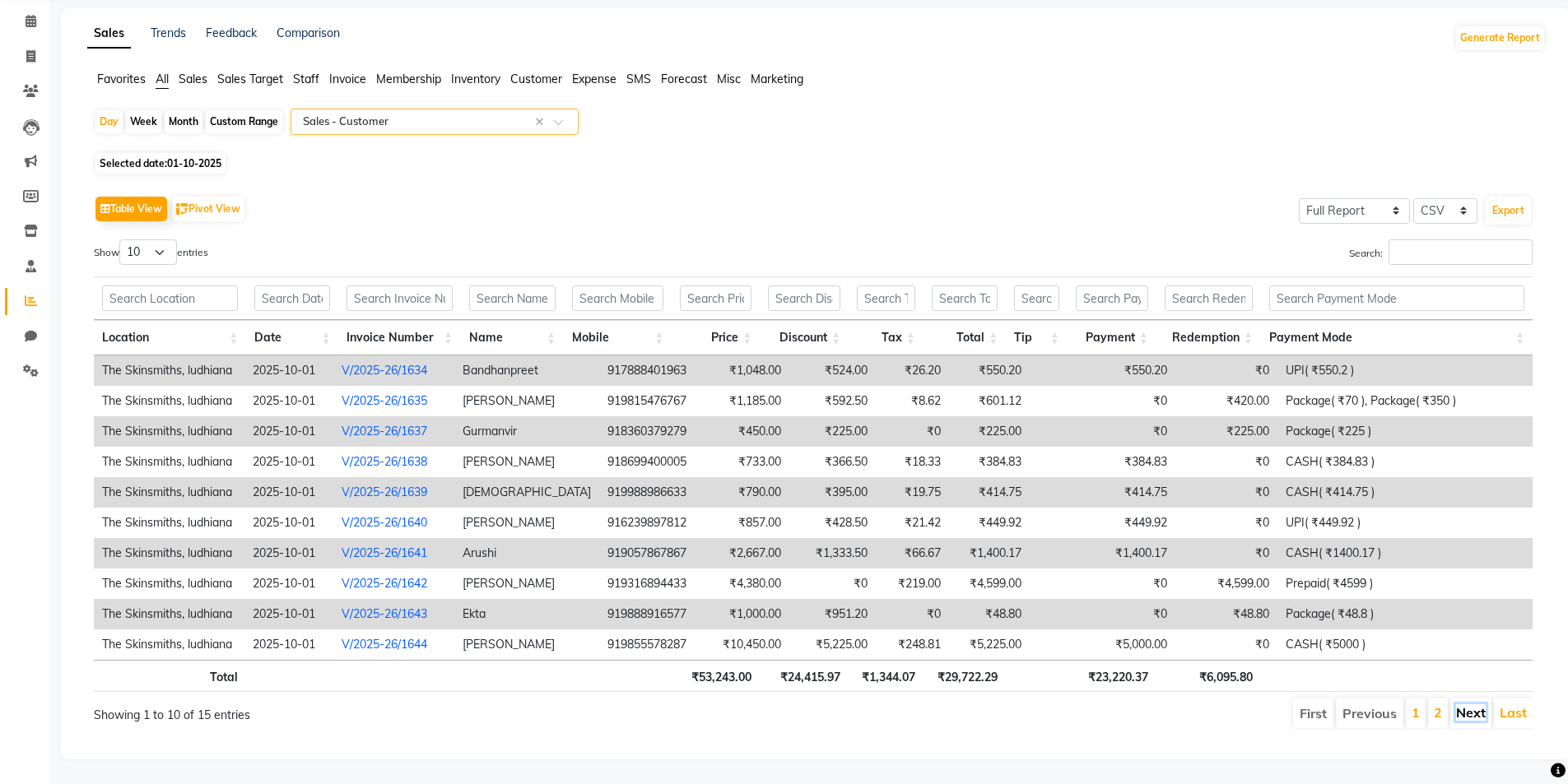
click at [1465, 705] on link "Next" at bounding box center [1471, 712] width 29 height 17
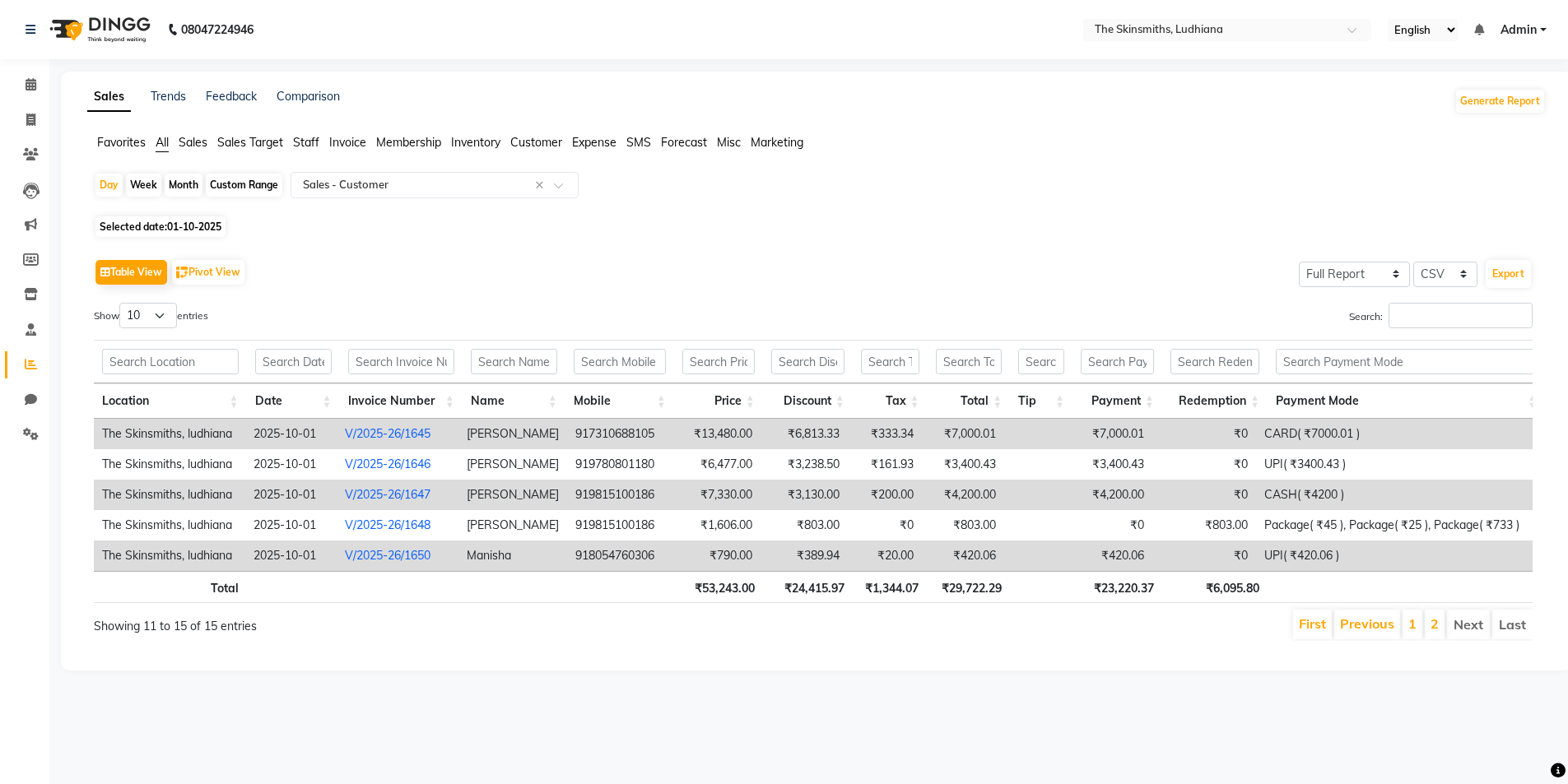
scroll to position [0, 0]
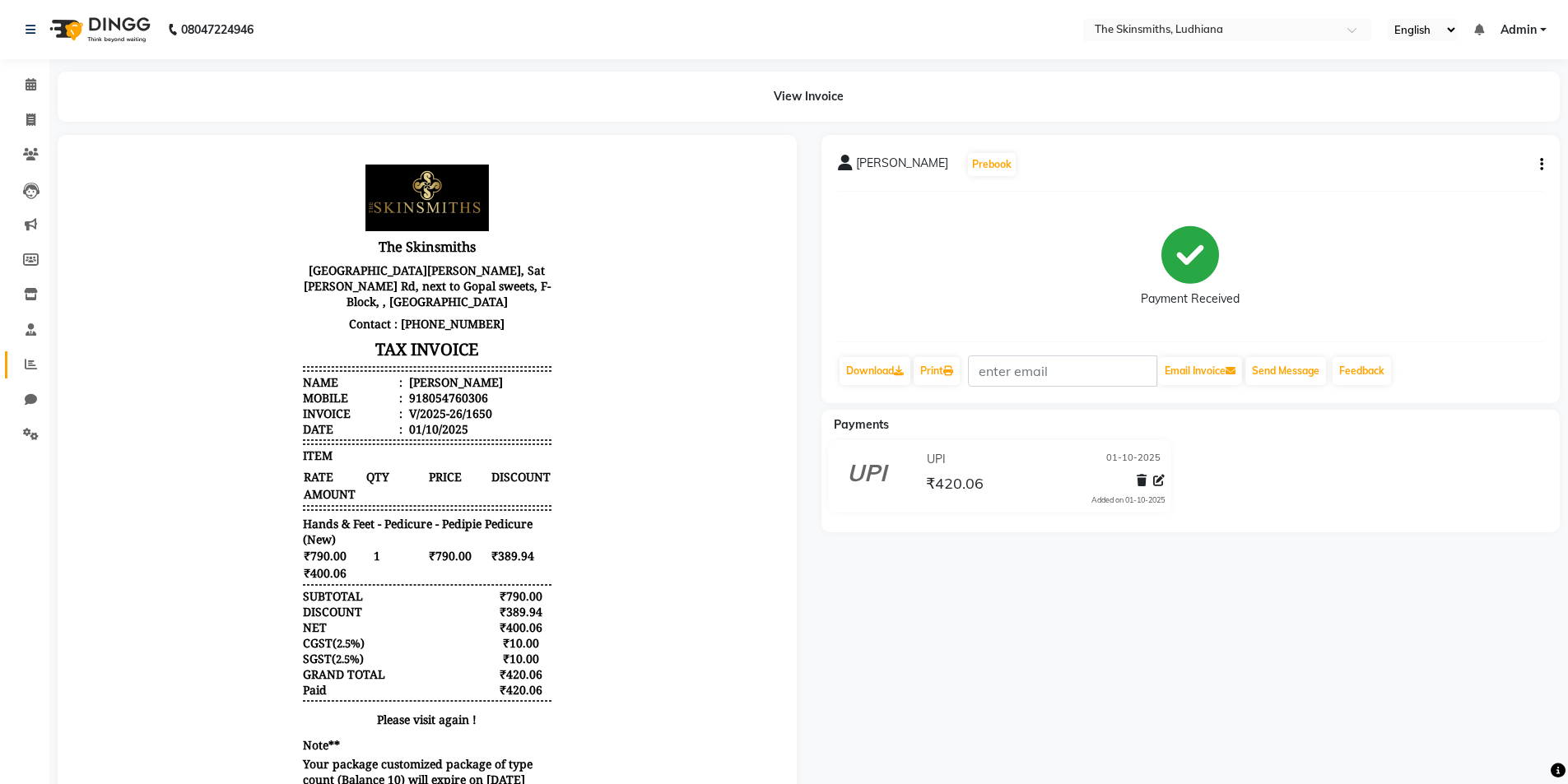
click at [27, 367] on icon at bounding box center [30, 364] width 13 height 13
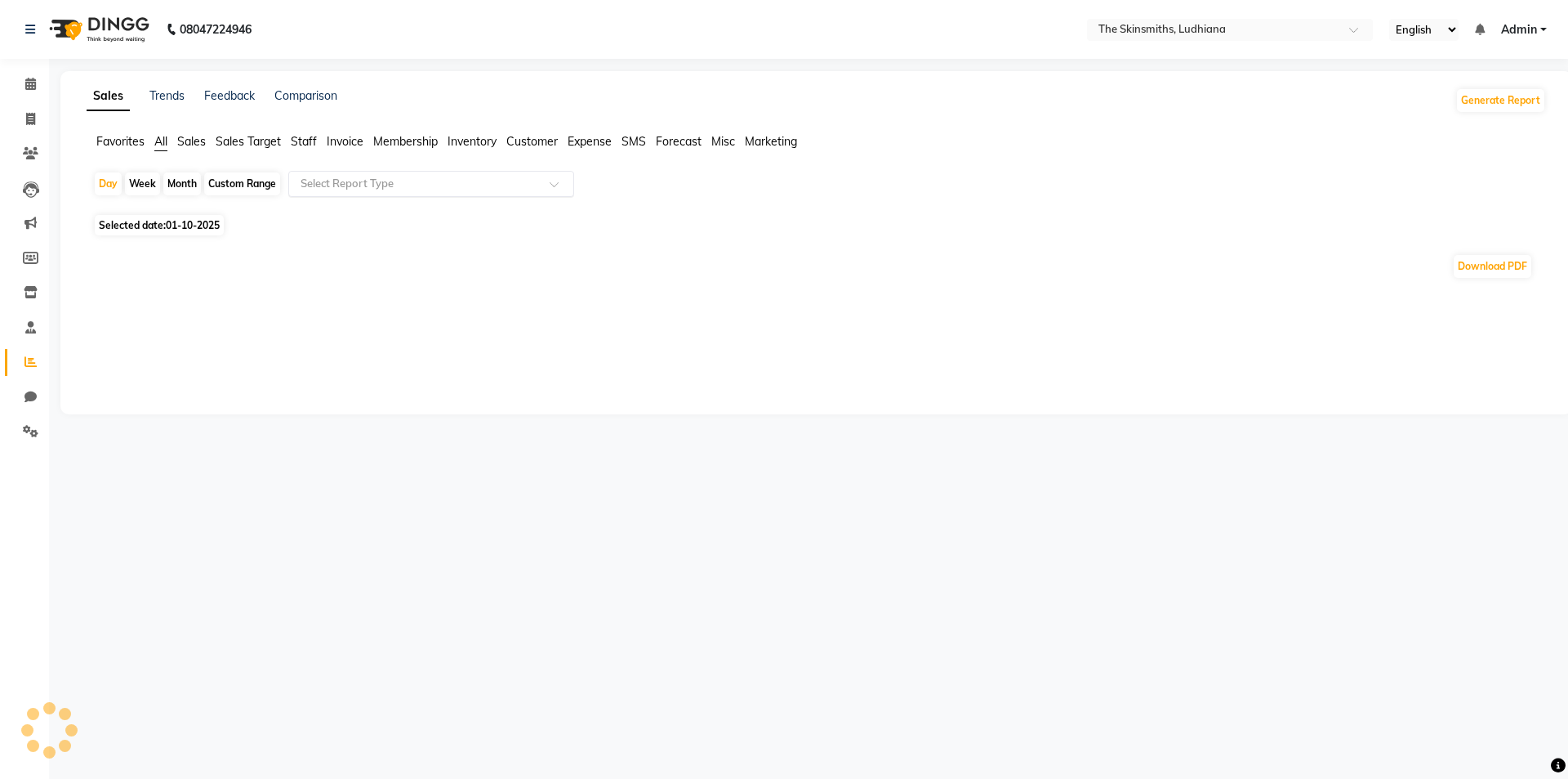
click at [356, 184] on input "text" at bounding box center [414, 183] width 235 height 17
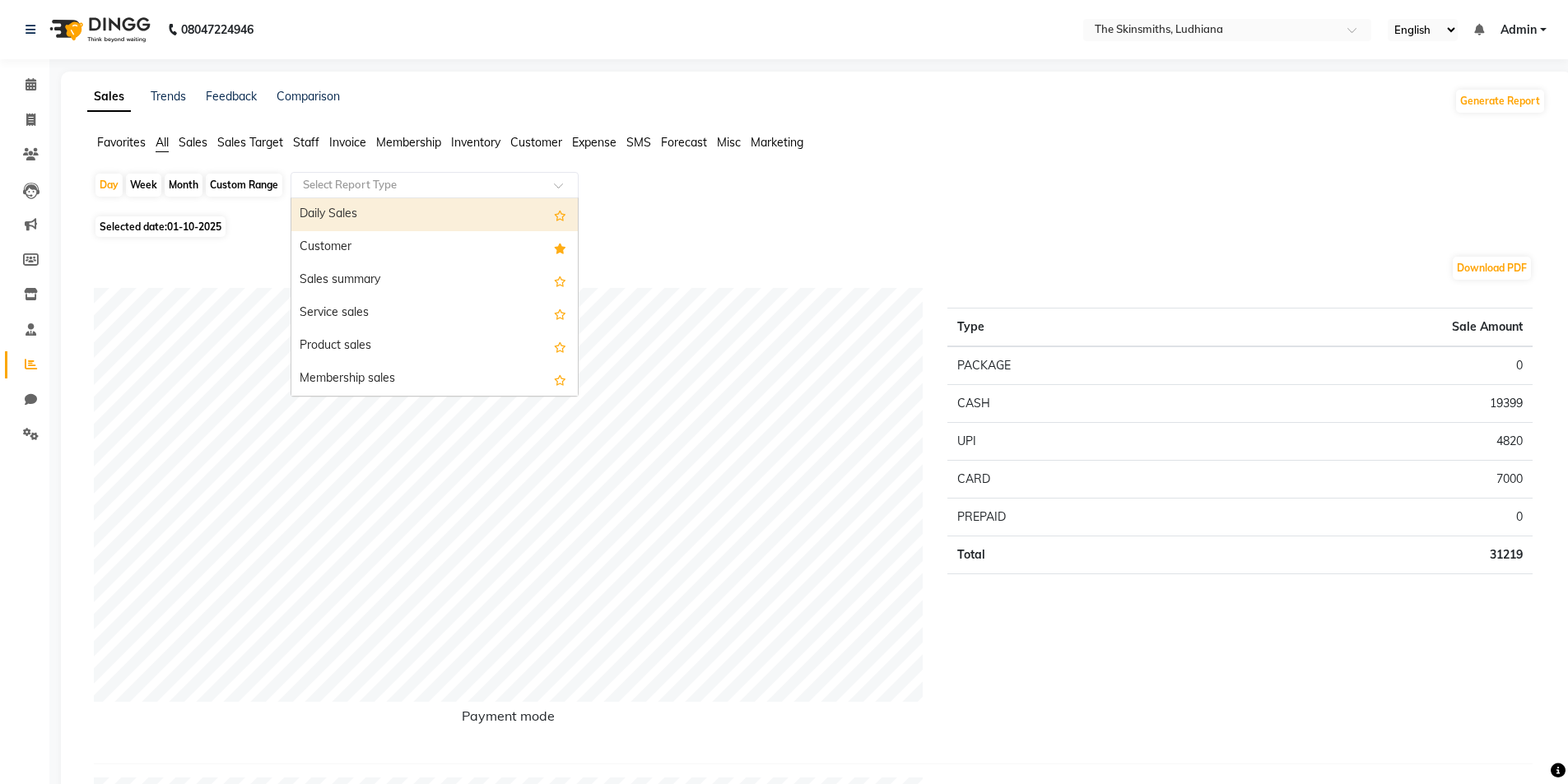
click at [339, 244] on div "Customer" at bounding box center [435, 248] width 287 height 33
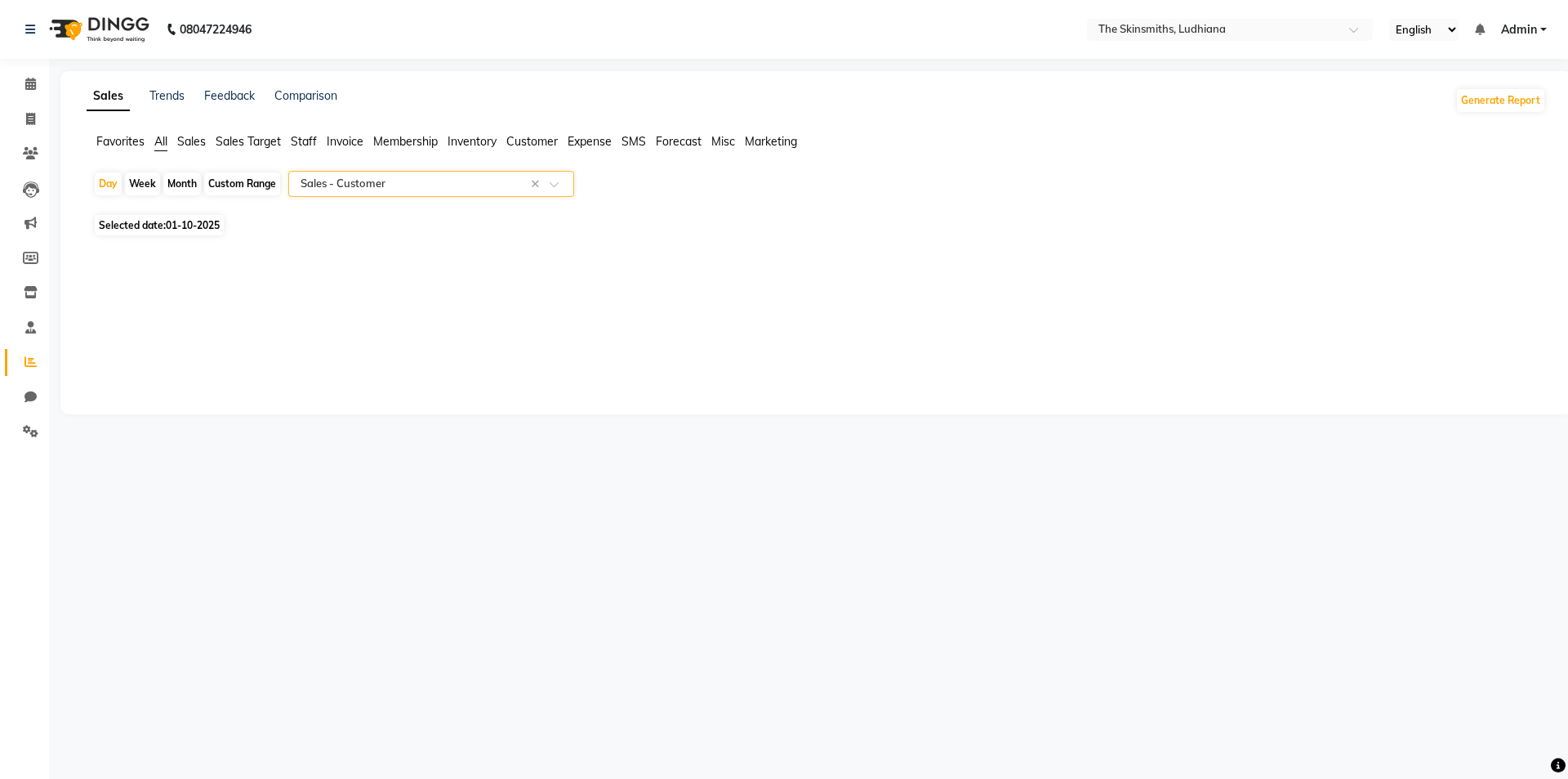
select select "full_report"
select select "csv"
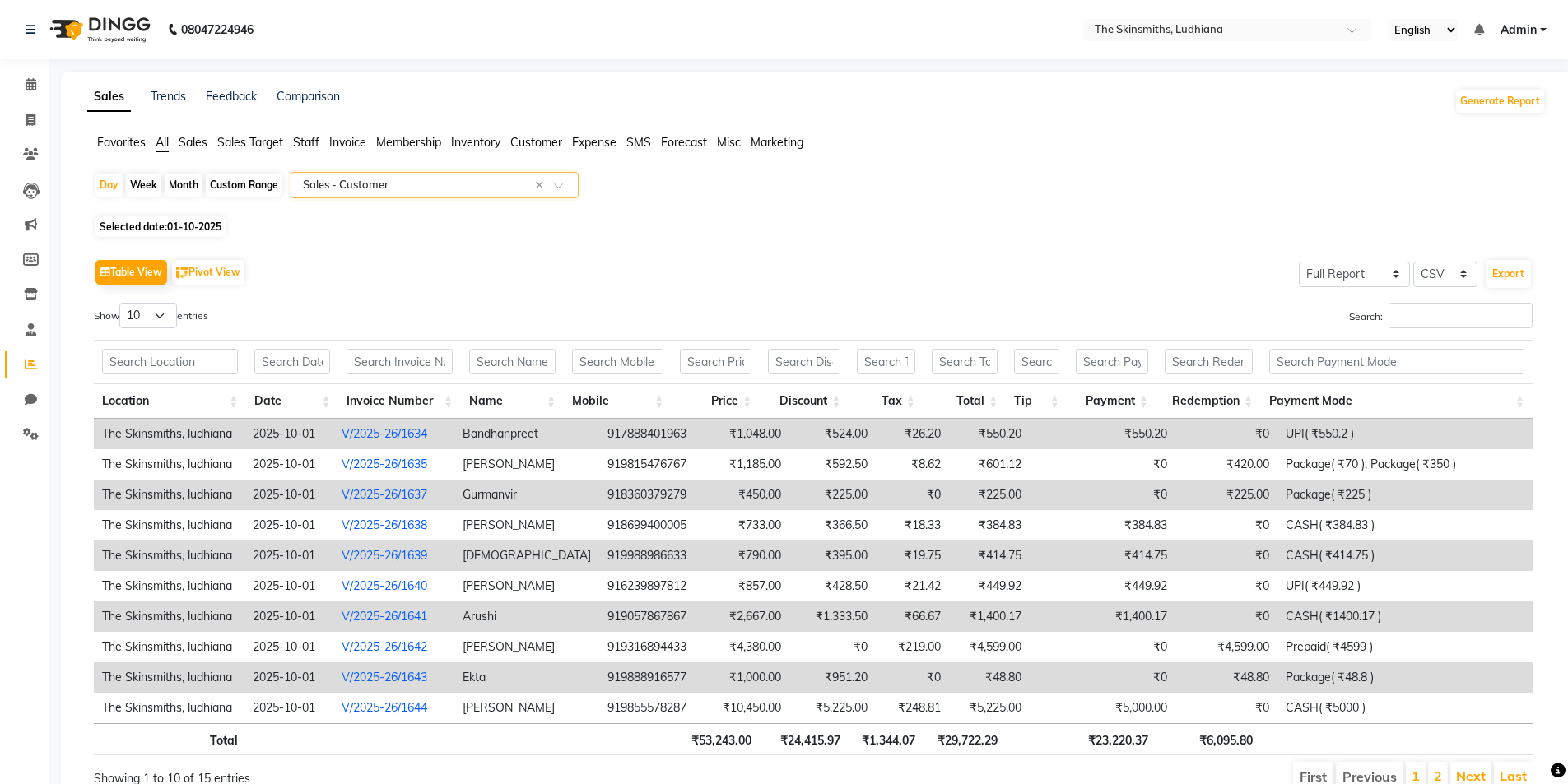
scroll to position [76, 0]
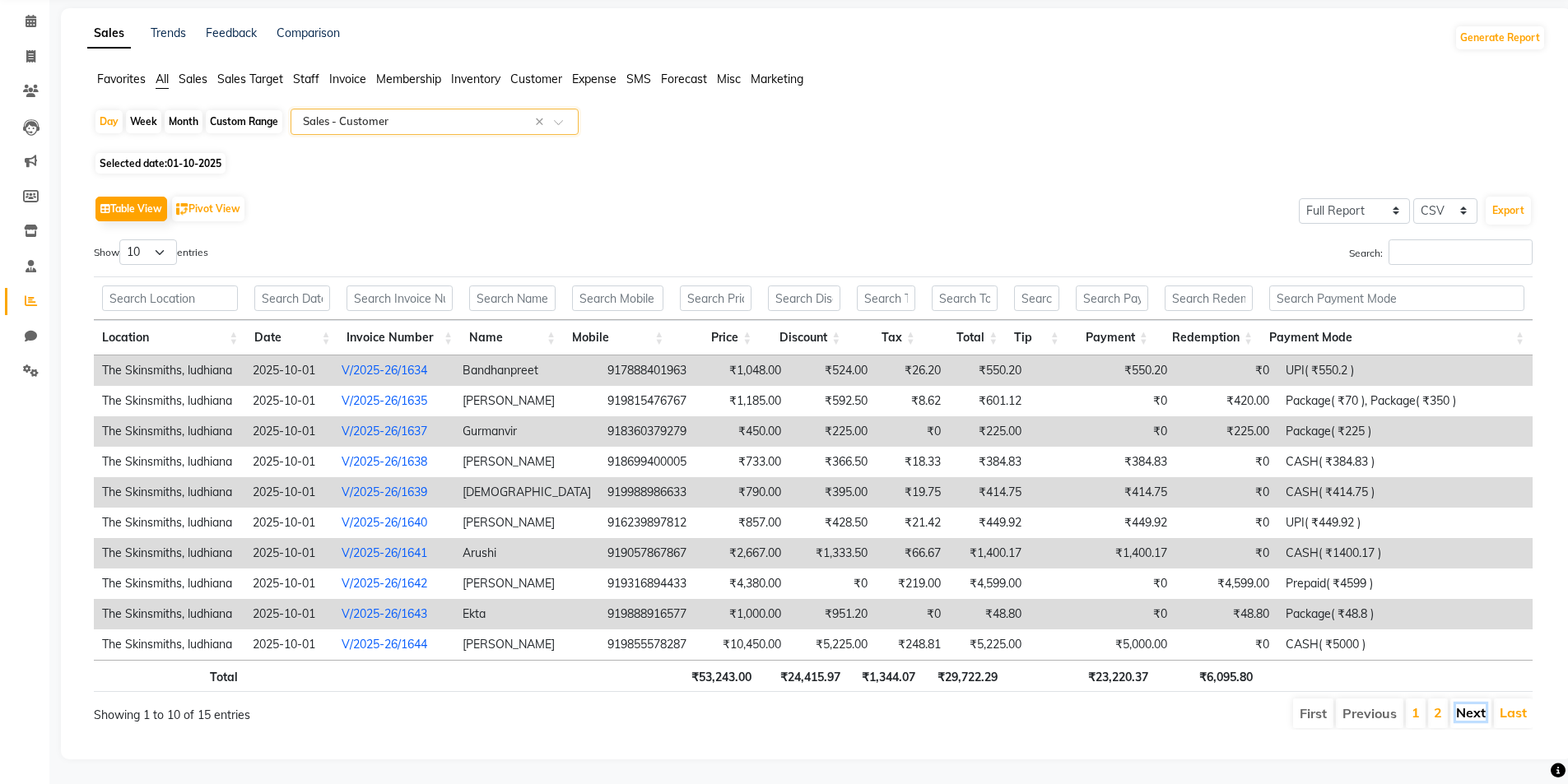
click at [1474, 705] on link "Next" at bounding box center [1471, 712] width 29 height 17
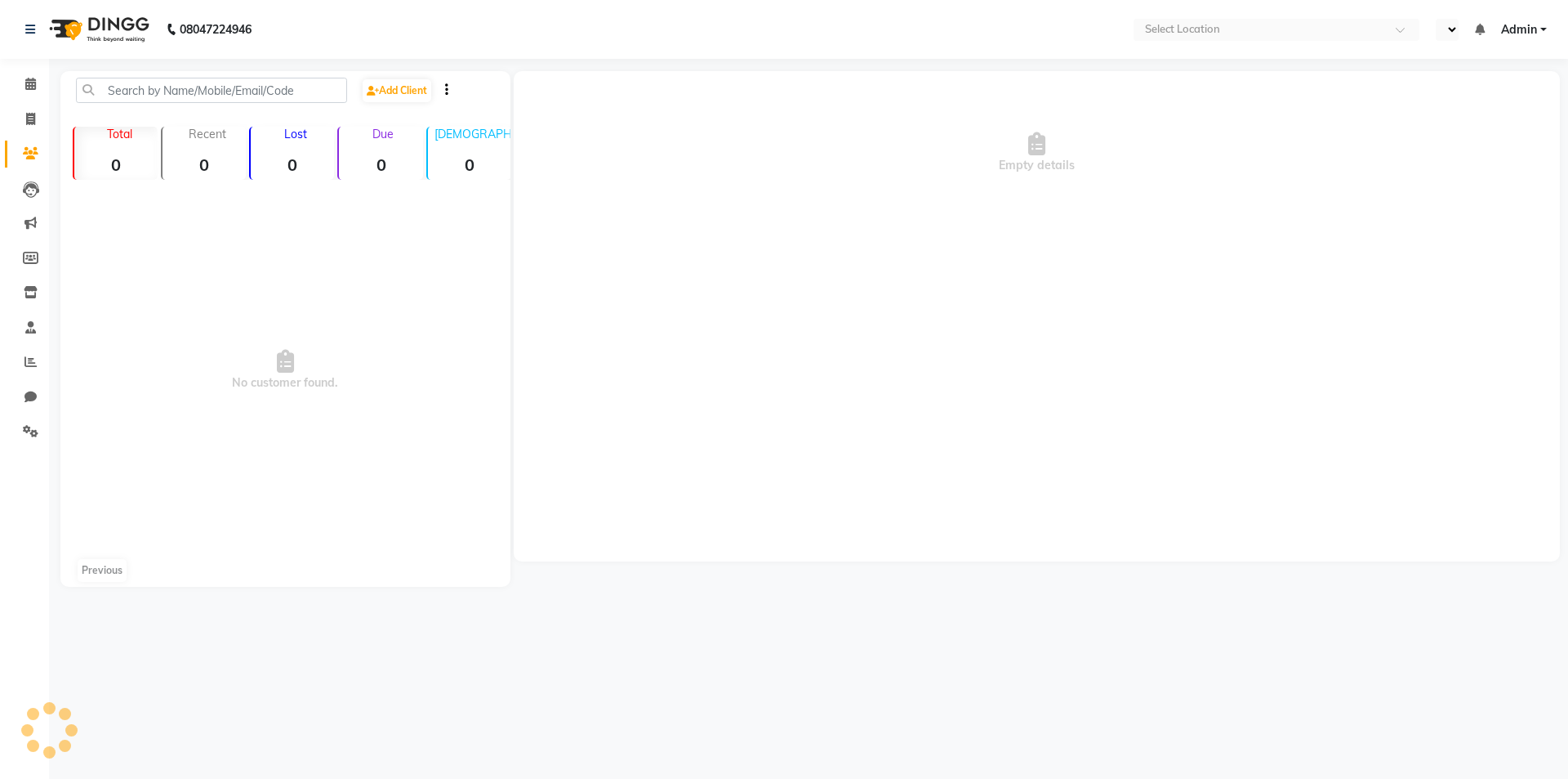
select select "en"
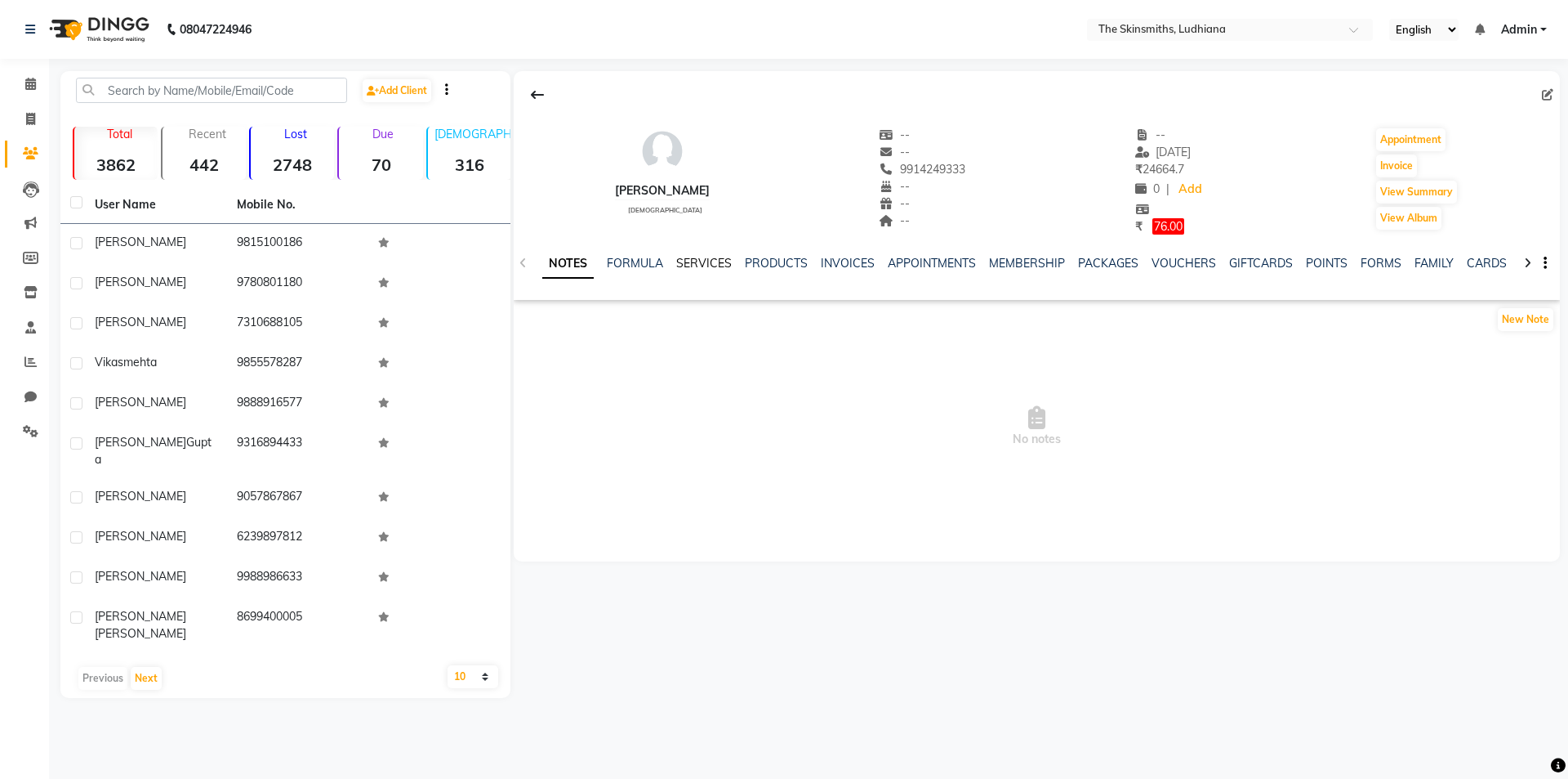
click at [696, 260] on link "SERVICES" at bounding box center [704, 262] width 56 height 15
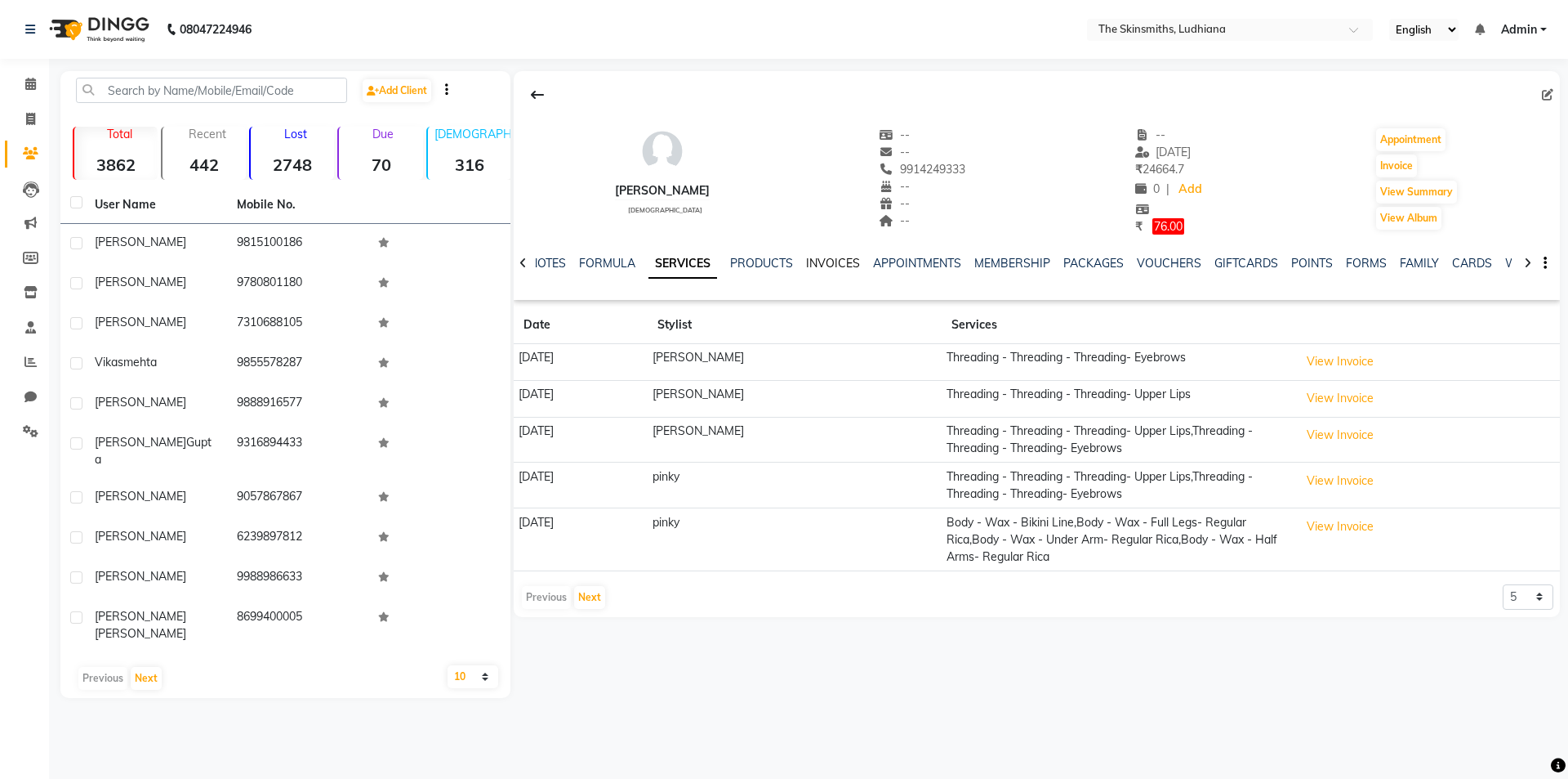
click at [828, 262] on link "INVOICES" at bounding box center [832, 262] width 54 height 15
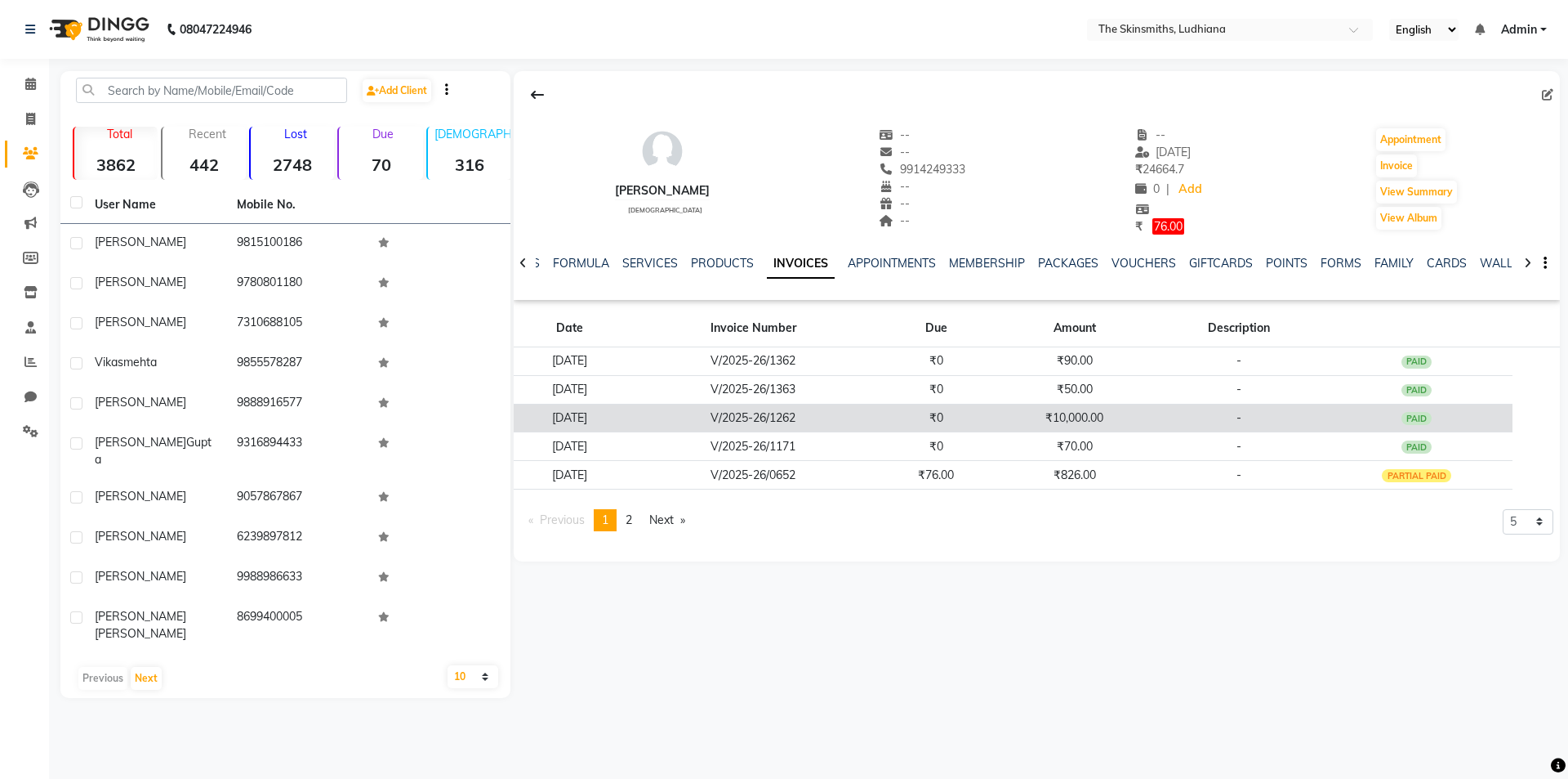
click at [1432, 416] on div "PAID" at bounding box center [1417, 417] width 31 height 13
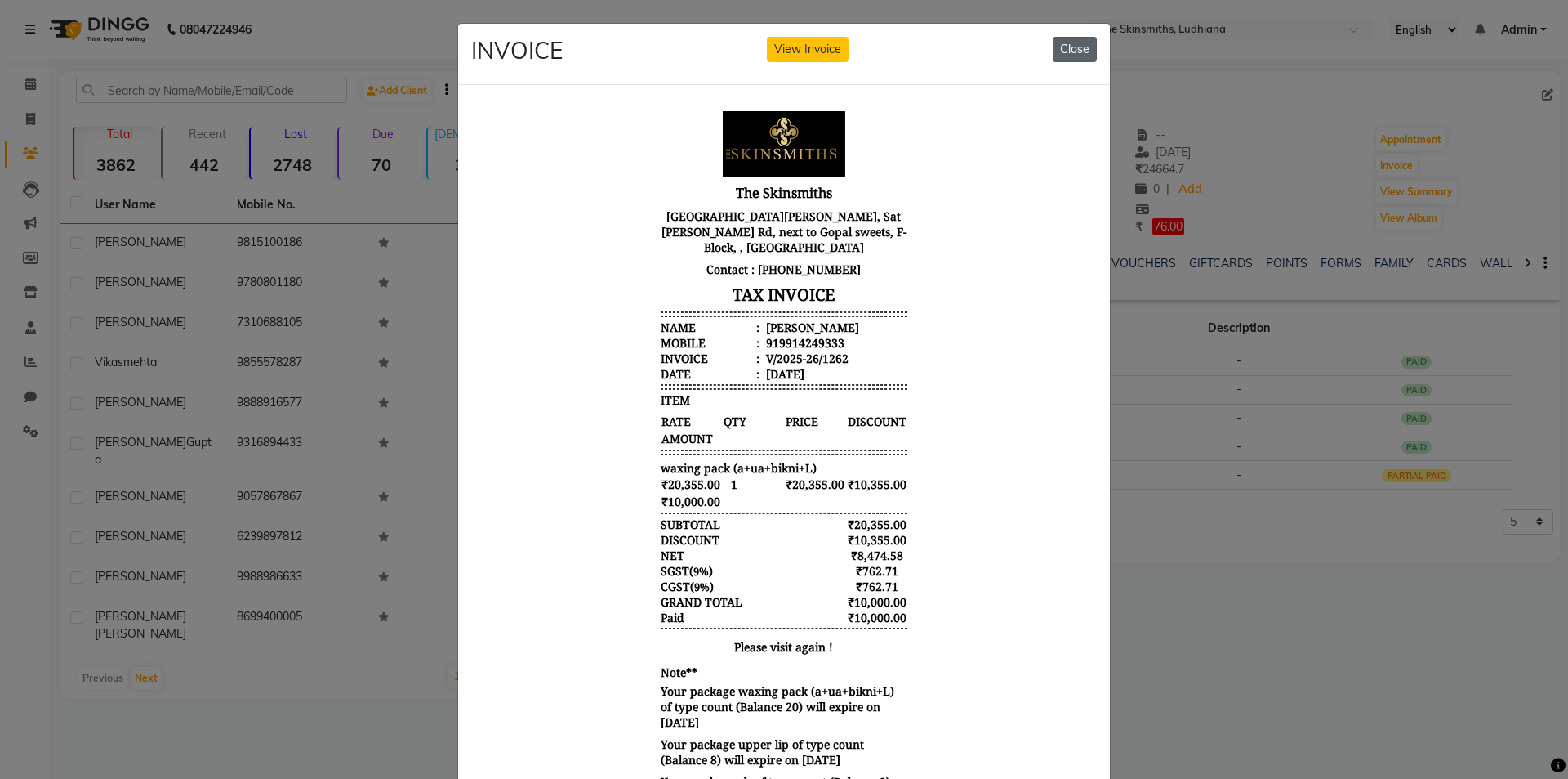
click at [1066, 61] on button "Close" at bounding box center [1074, 50] width 44 height 25
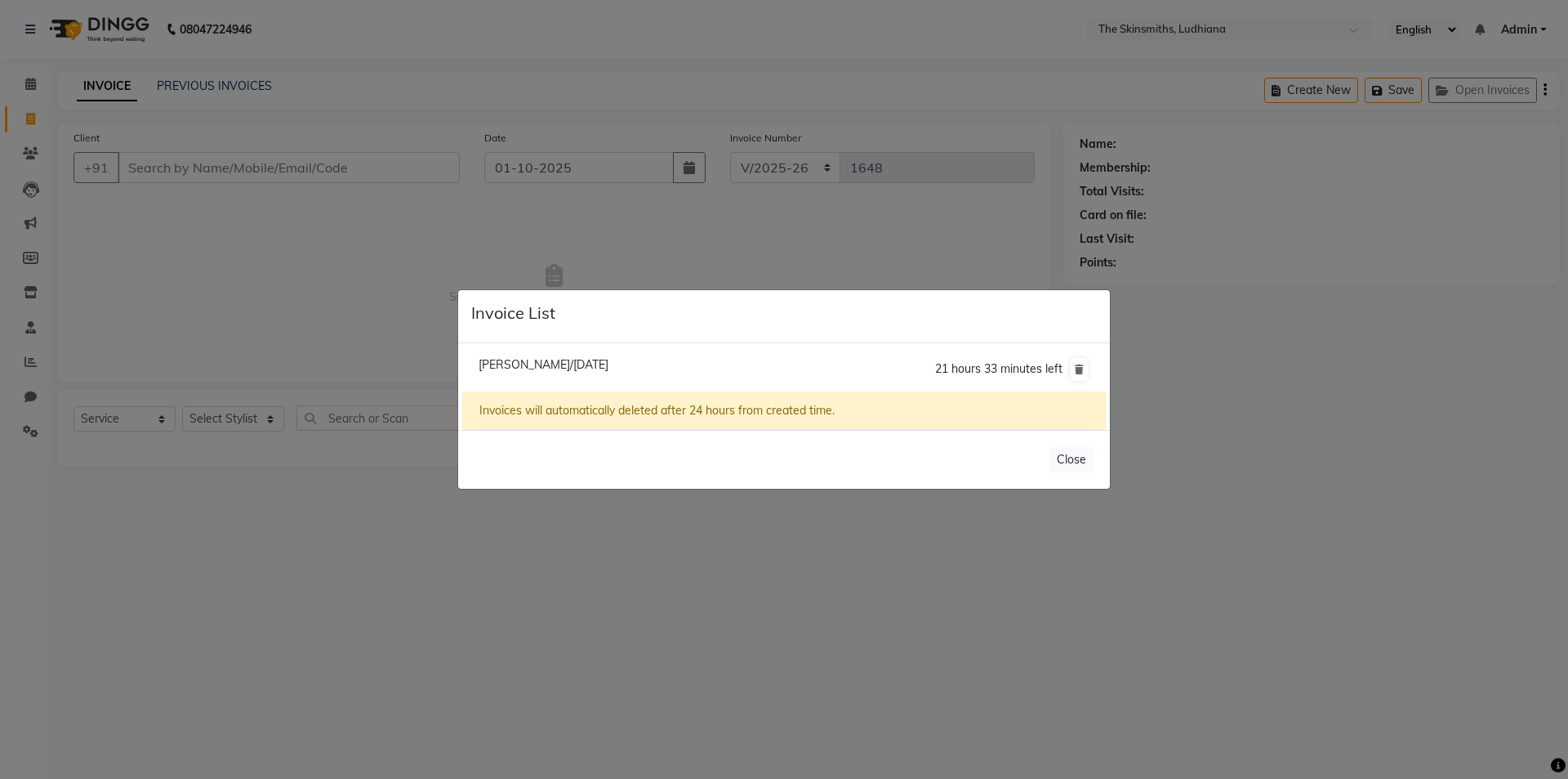
select select "8115"
select select "service"
click at [287, 565] on ngb-modal-window "Invoice List Vikas Mehta/01 October 2025 21 hours 33 minutes left Invoices will…" at bounding box center [784, 389] width 1568 height 779
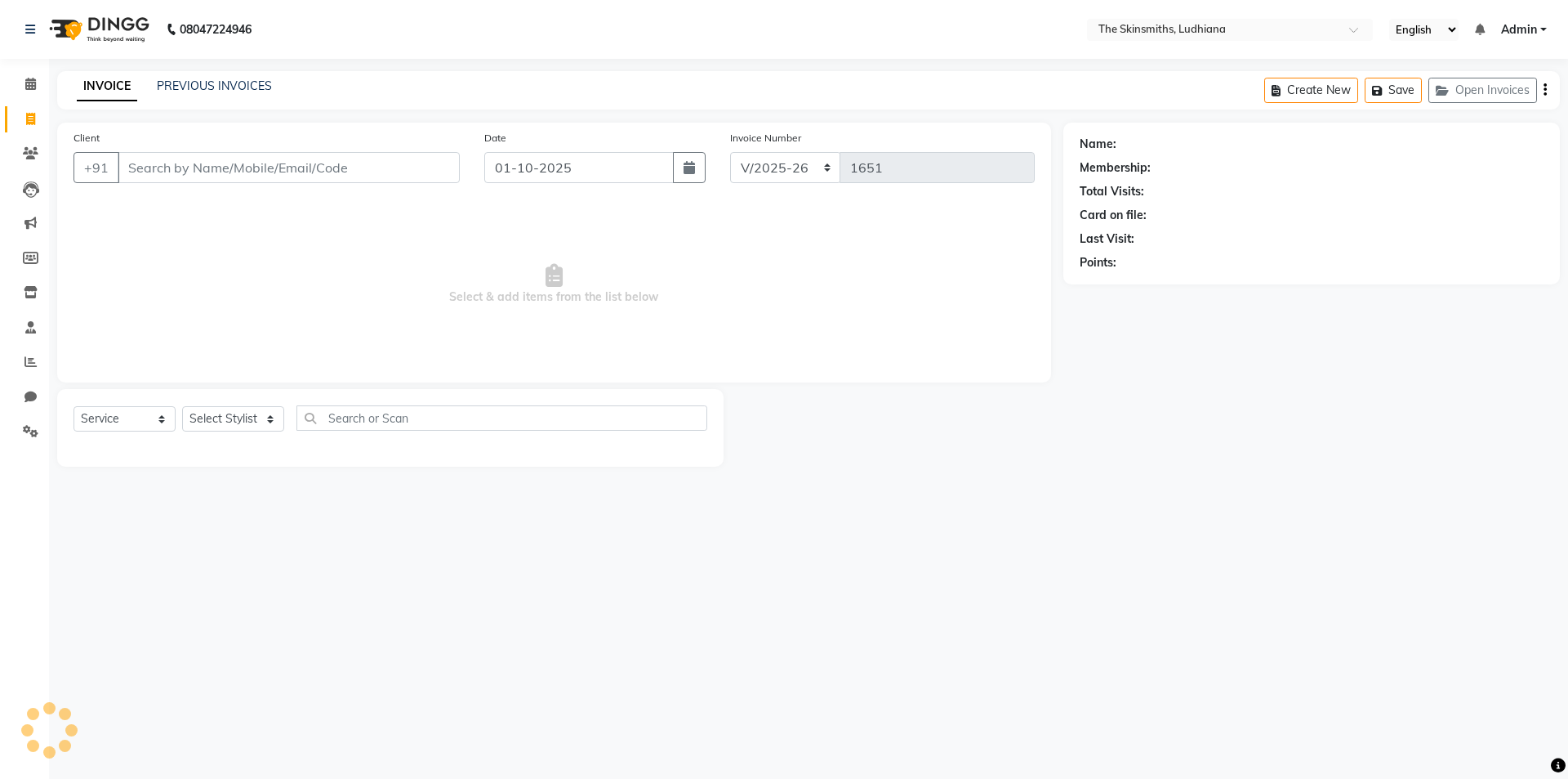
select select "8115"
select select "service"
click at [1492, 93] on button "Open Invoices" at bounding box center [1482, 91] width 108 height 25
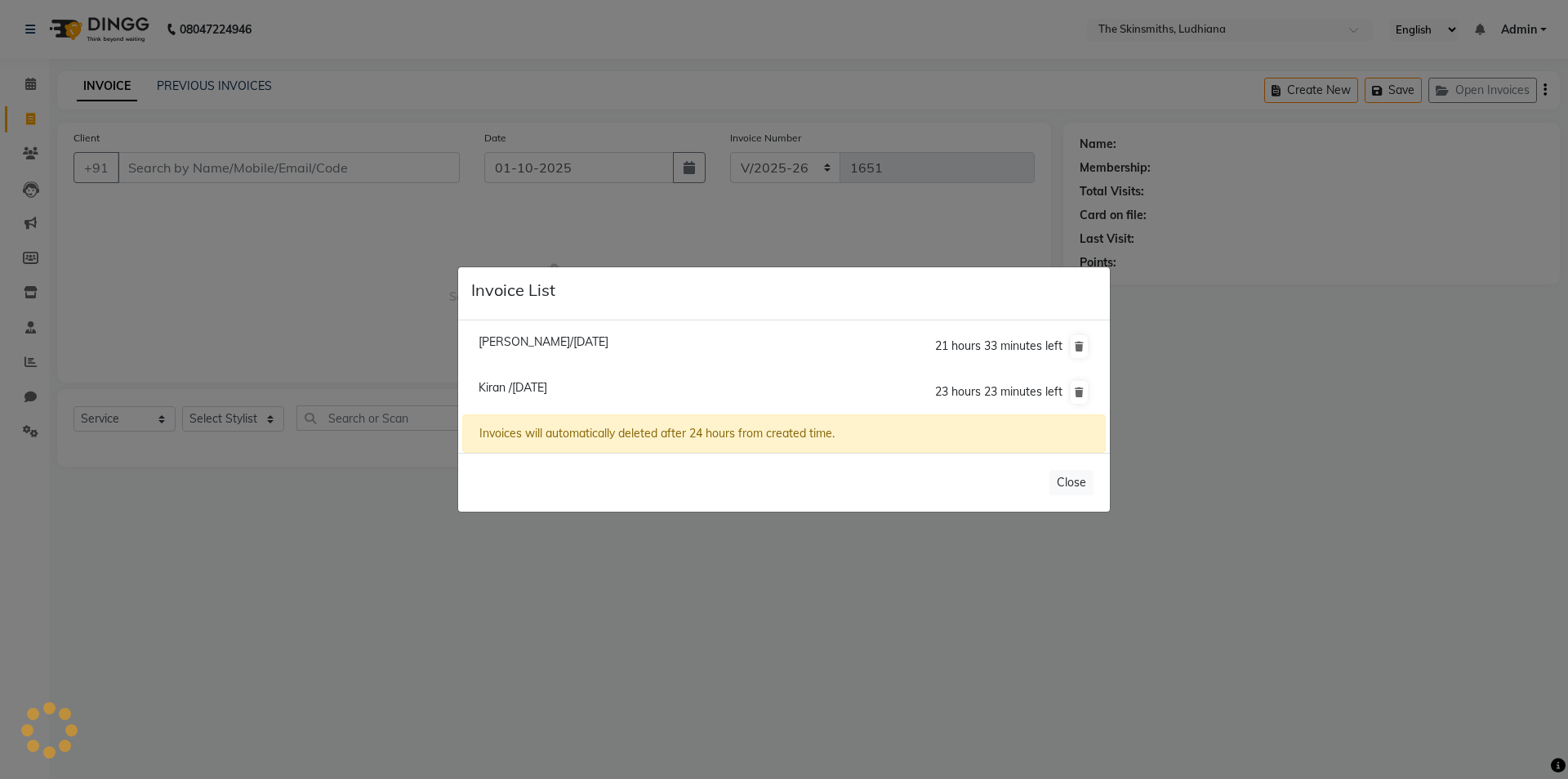
click at [548, 387] on span "Kiran /01 October 2025" at bounding box center [513, 387] width 68 height 15
type input "9872630222"
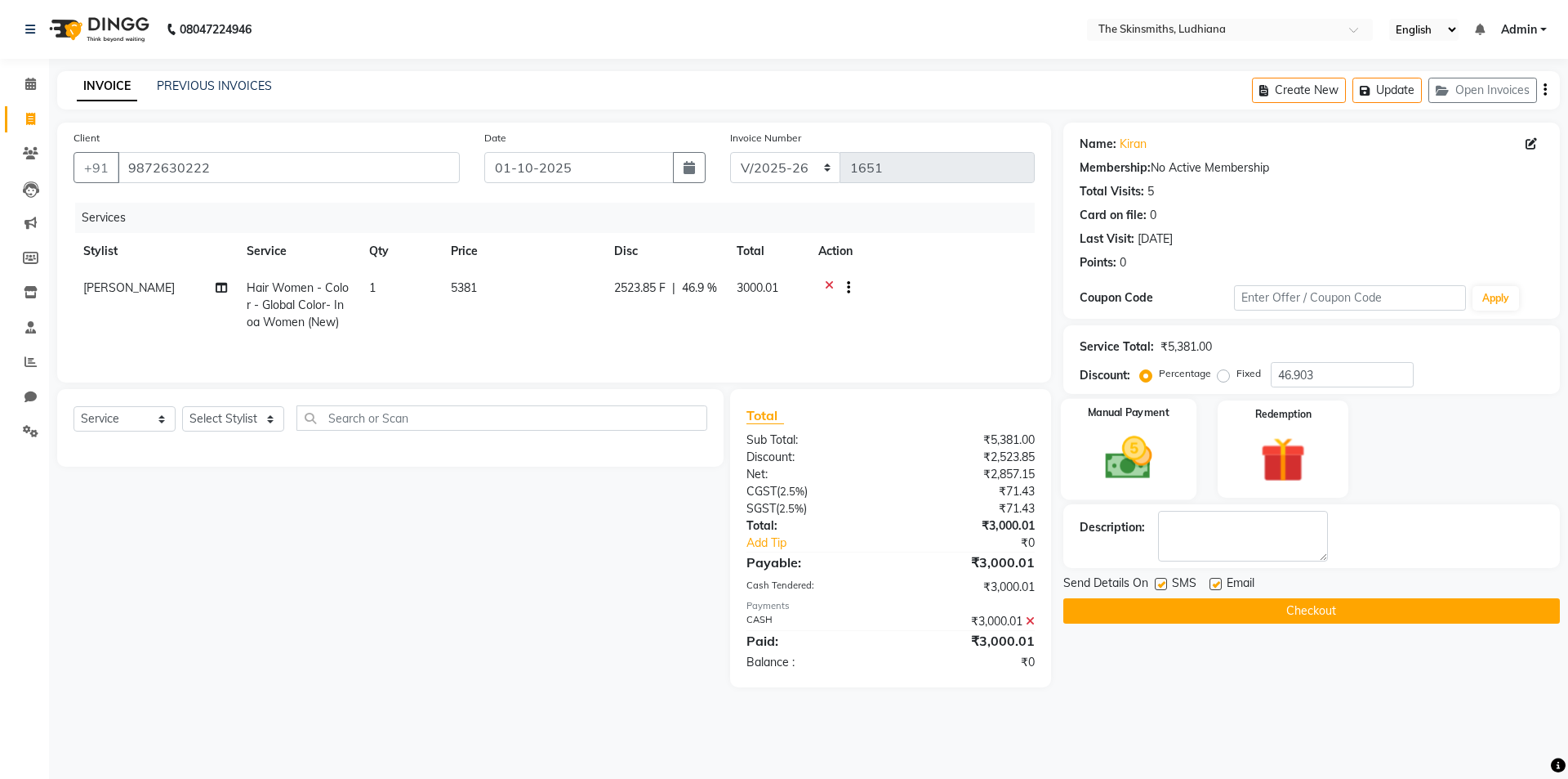
click at [1113, 443] on img at bounding box center [1128, 457] width 76 height 54
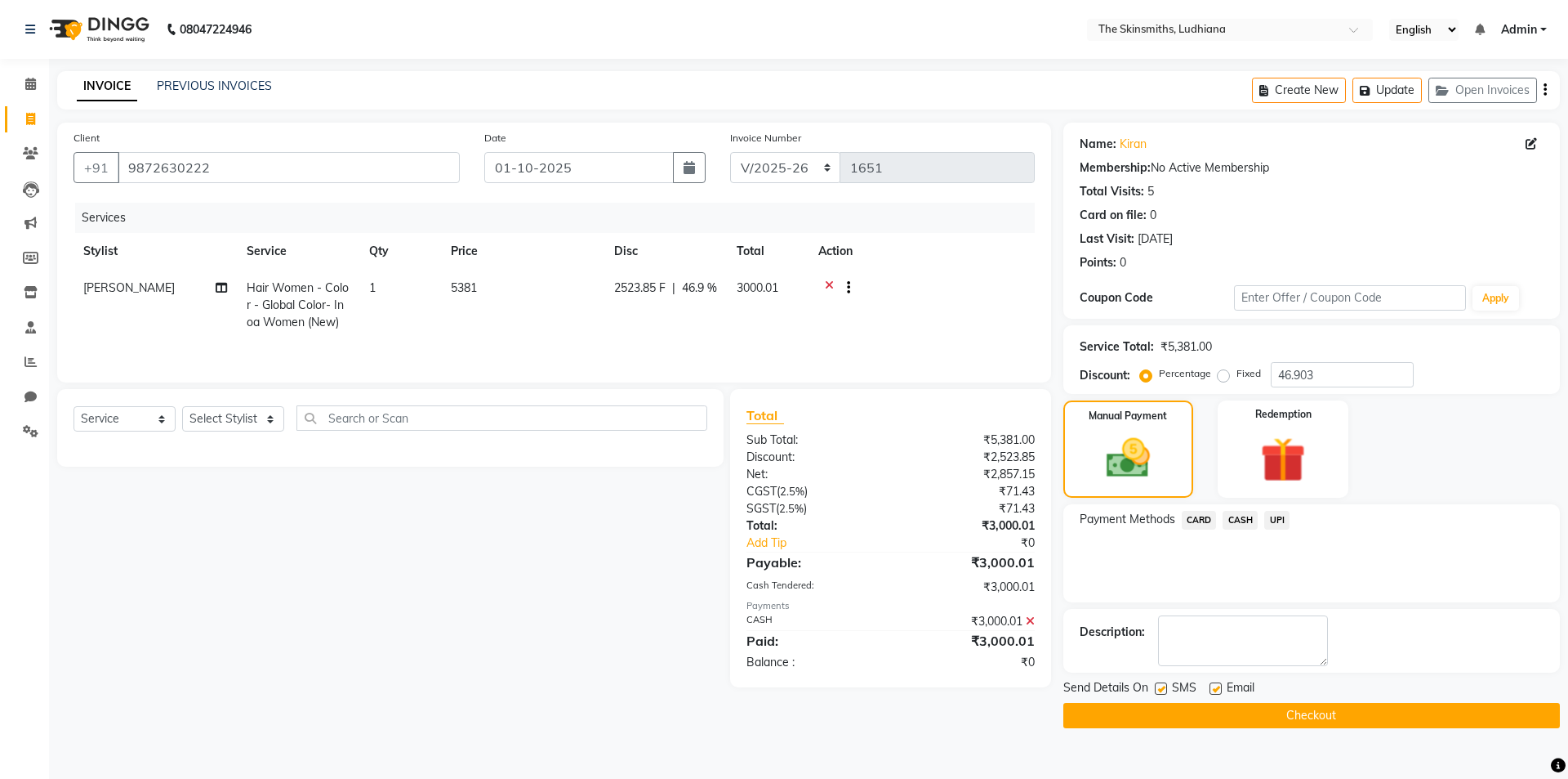
click at [1235, 514] on span "CASH" at bounding box center [1241, 520] width 35 height 19
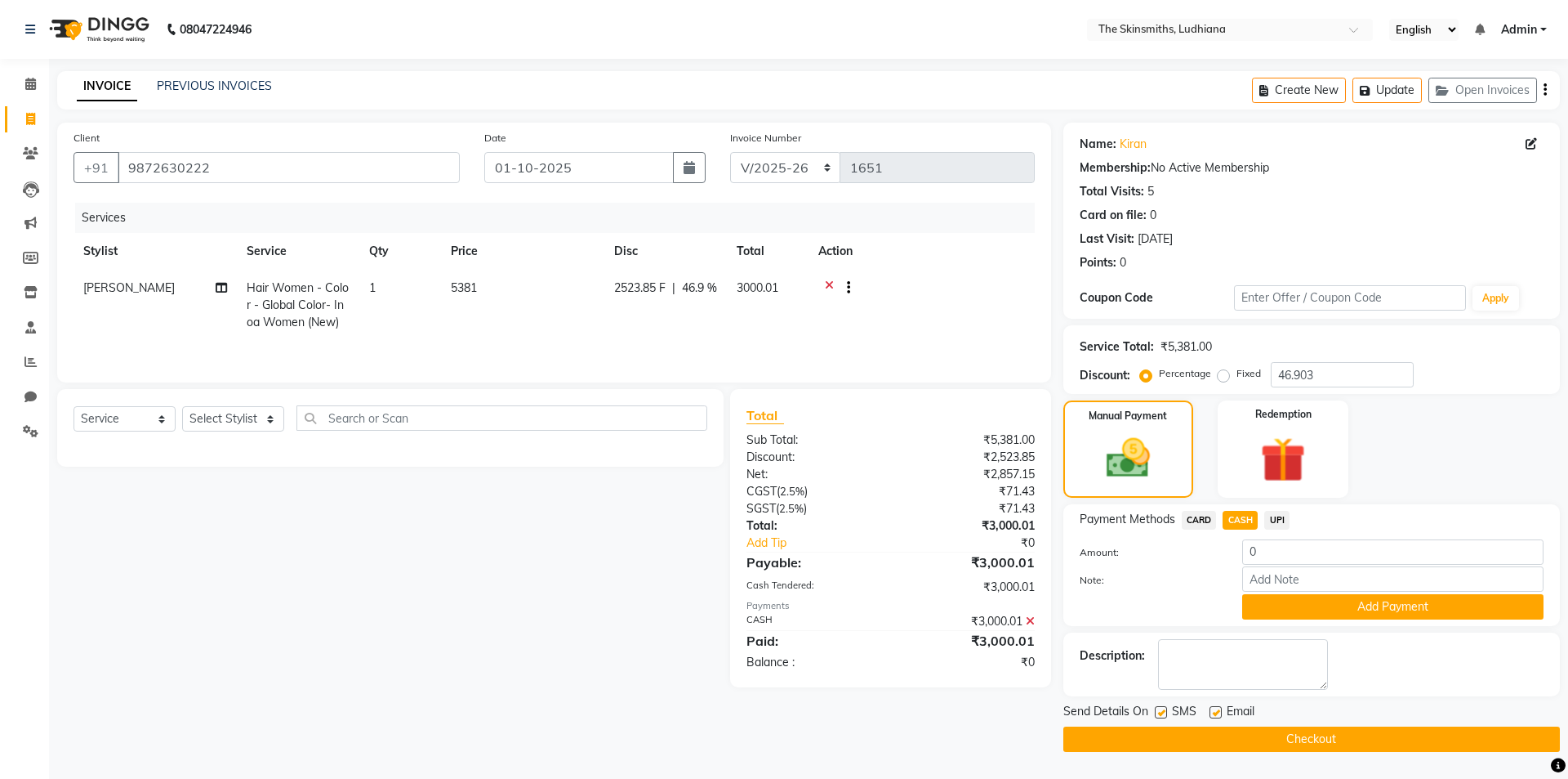
click at [1030, 620] on icon at bounding box center [1030, 621] width 9 height 12
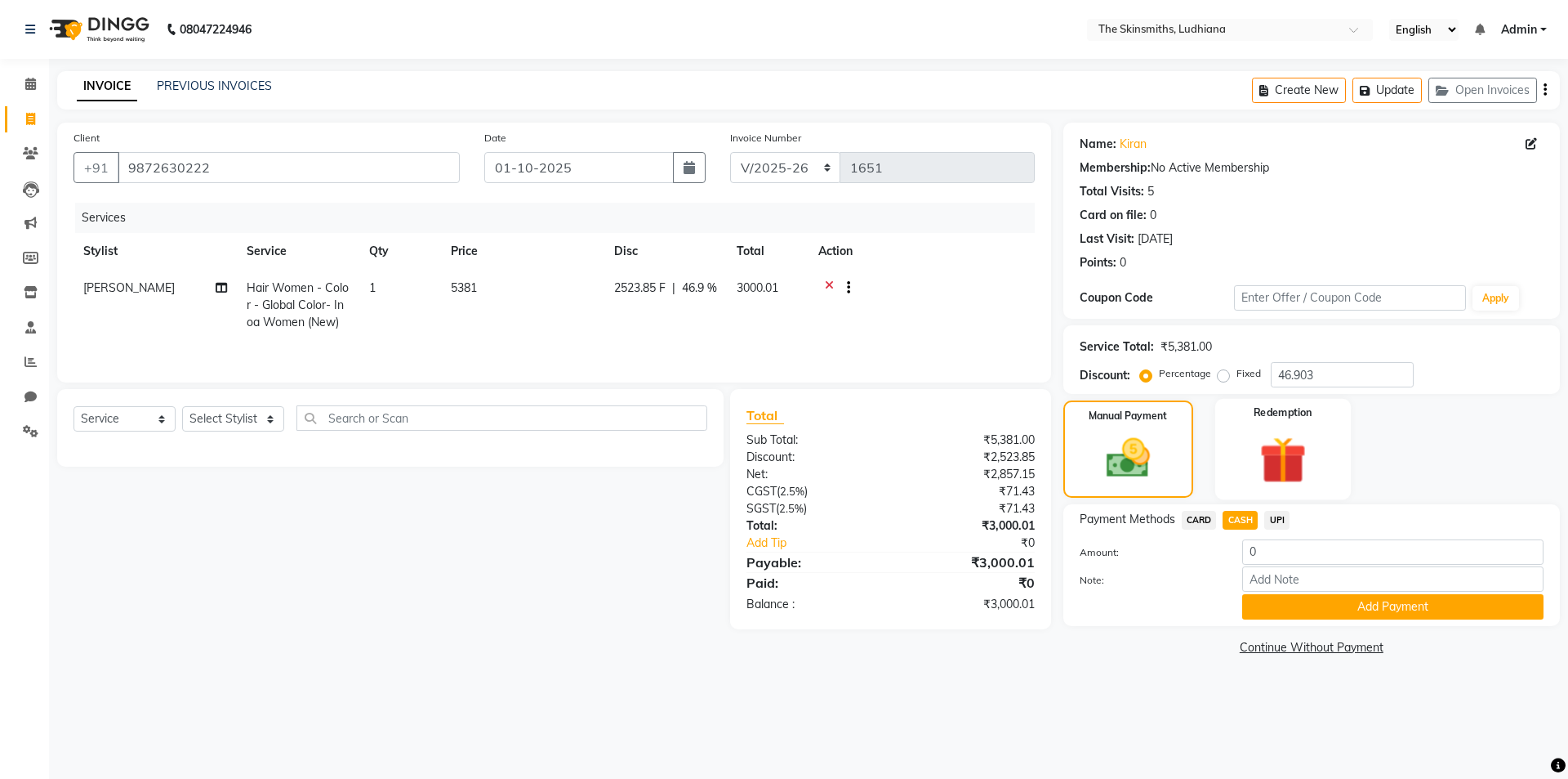
click at [1288, 448] on img at bounding box center [1282, 460] width 76 height 58
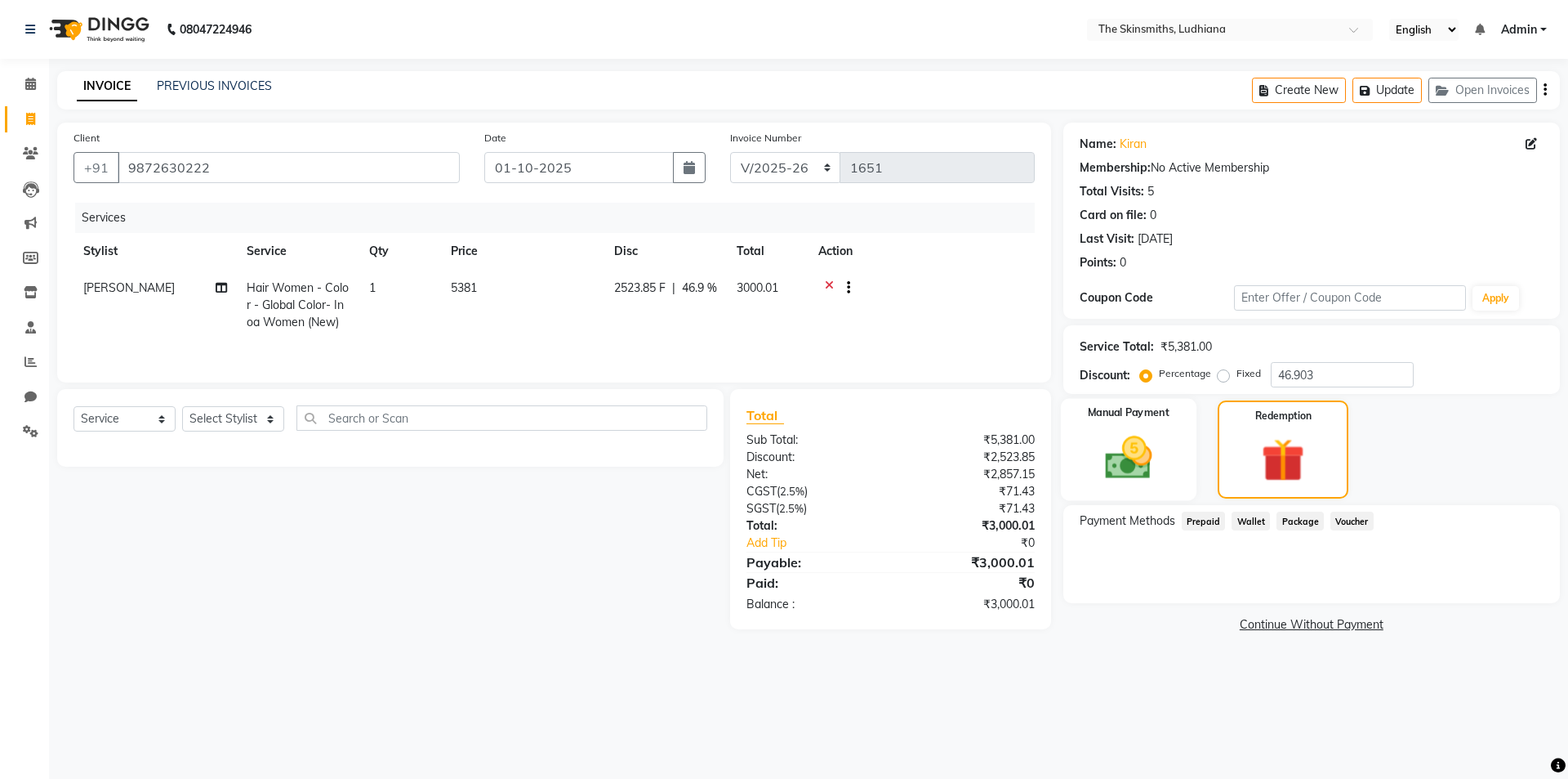
click at [1128, 444] on img at bounding box center [1128, 457] width 76 height 54
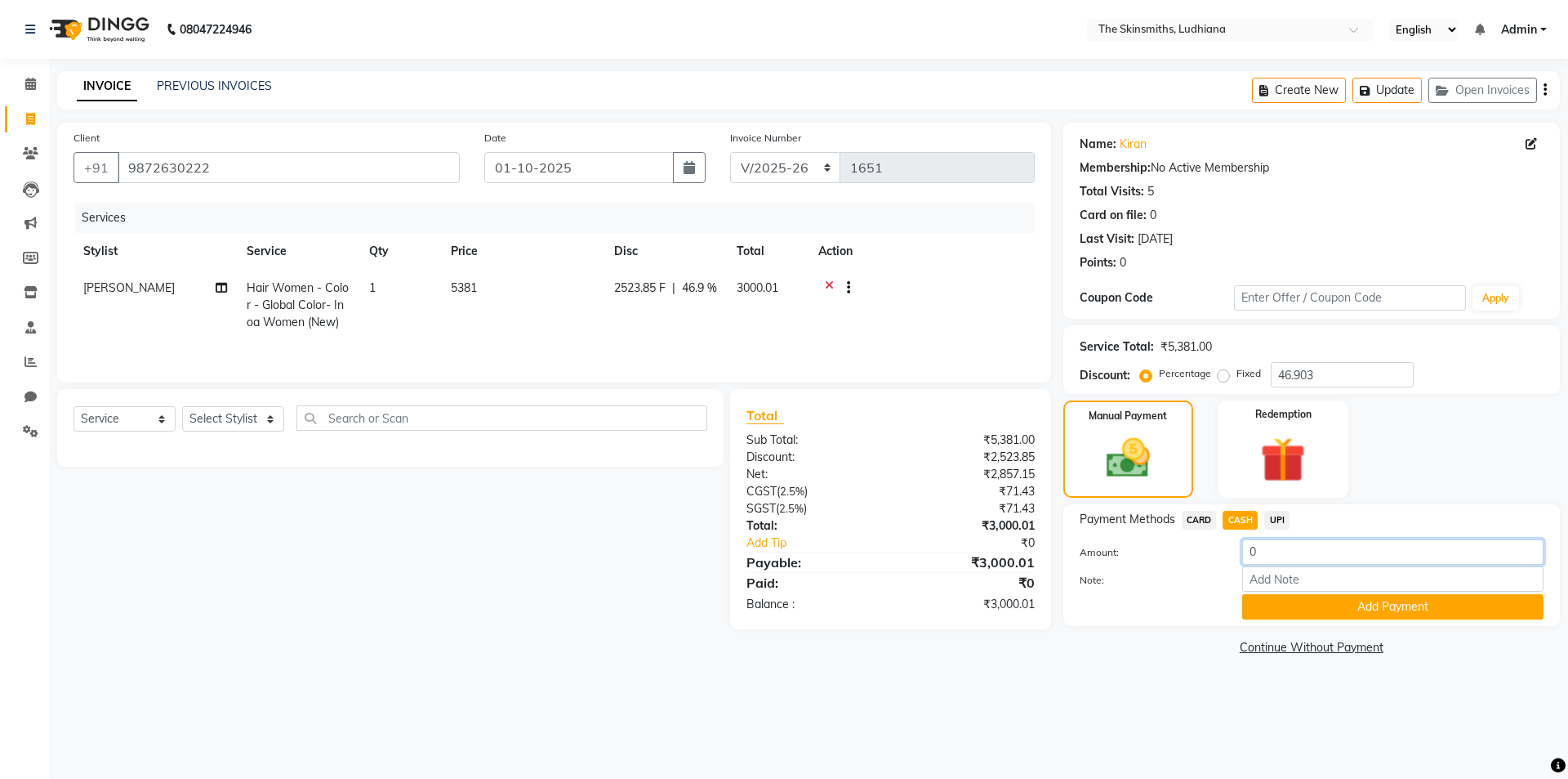
click at [1276, 548] on input "0" at bounding box center [1393, 552] width 301 height 25
click at [1279, 521] on span "UPI" at bounding box center [1278, 520] width 25 height 19
type input "3000.01"
click at [1230, 517] on span "CASH" at bounding box center [1241, 520] width 35 height 19
click at [1388, 606] on button "Add Payment" at bounding box center [1393, 606] width 301 height 25
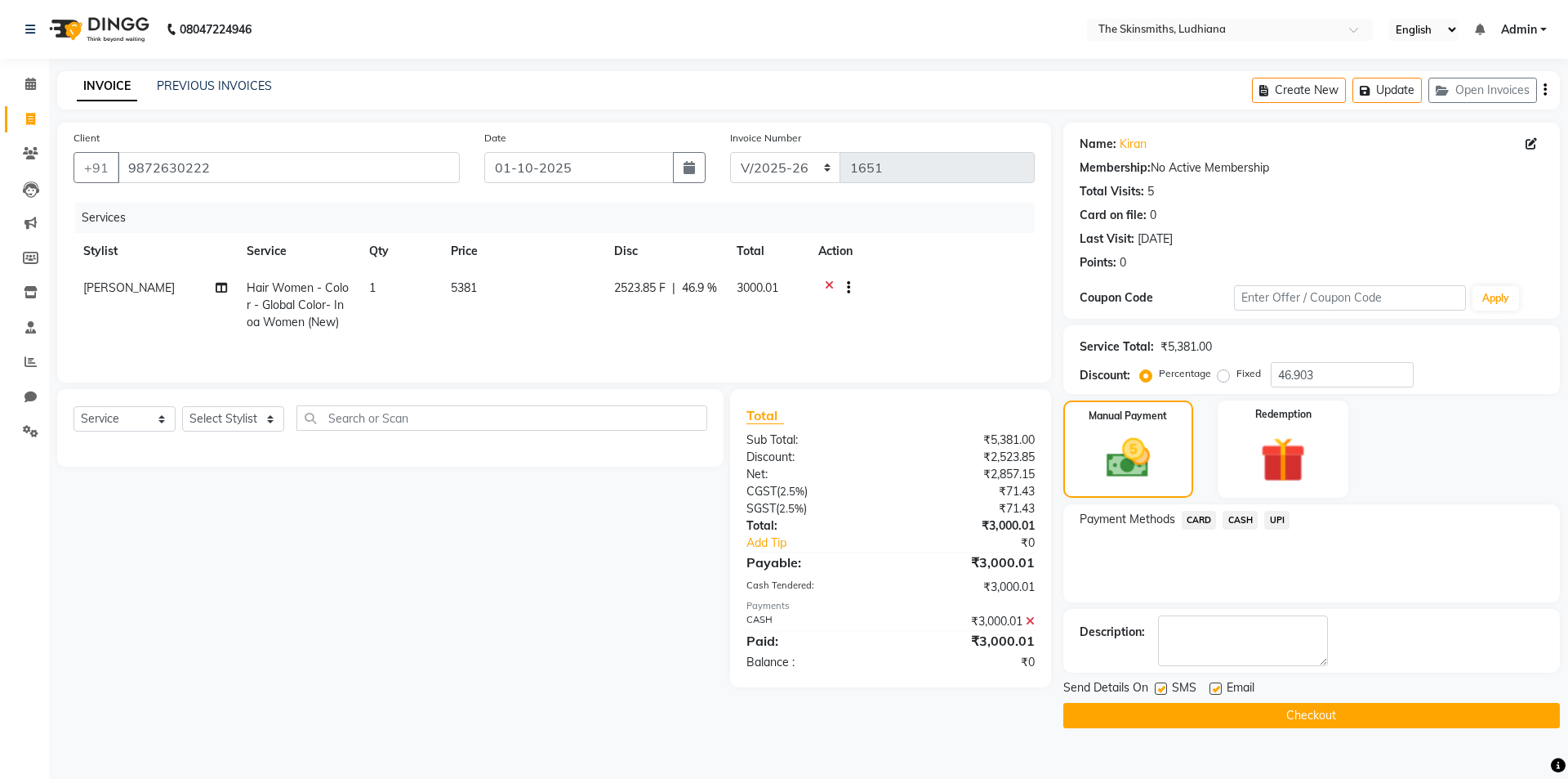
click at [1360, 724] on button "Checkout" at bounding box center [1312, 716] width 497 height 25
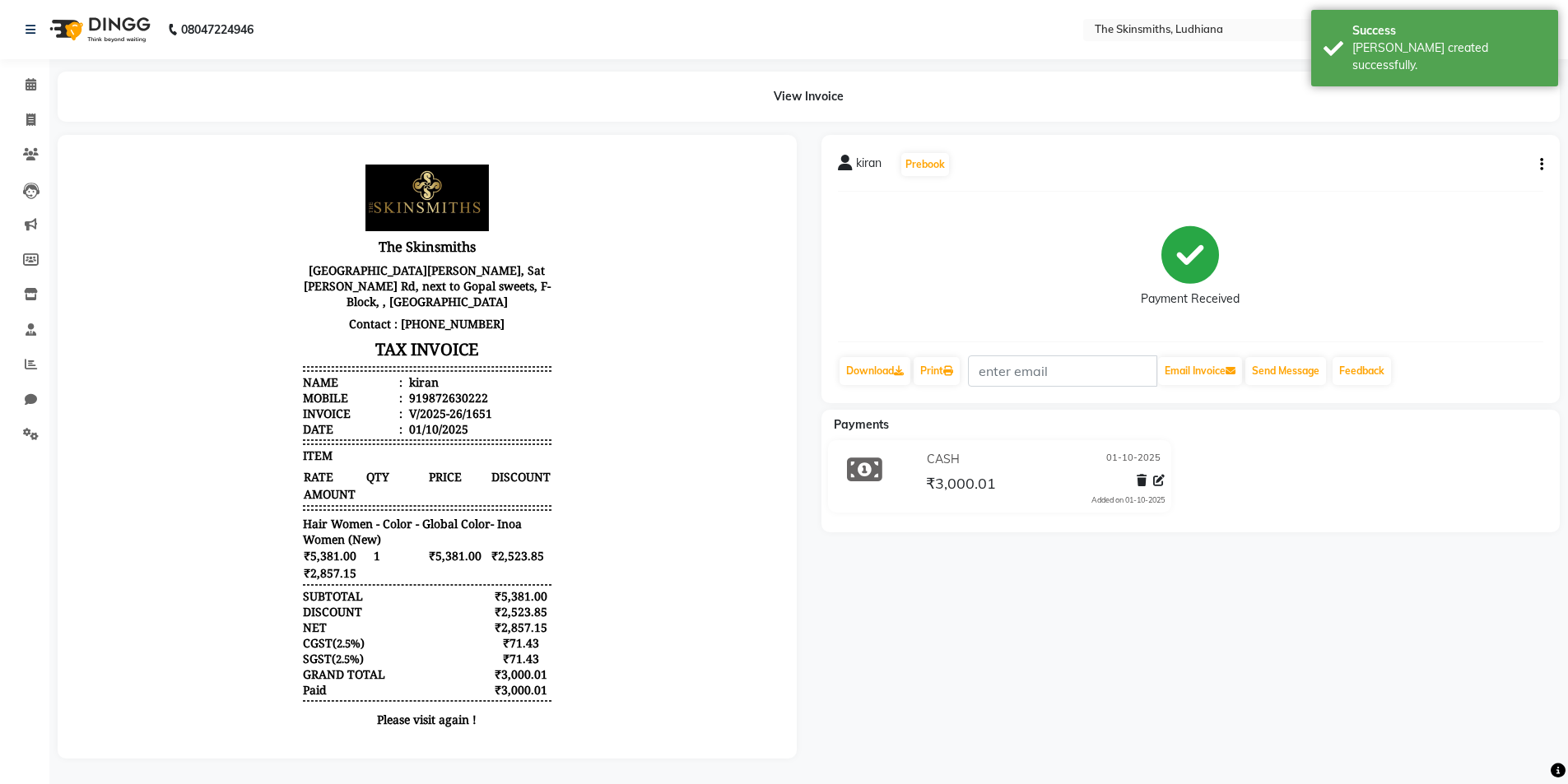
scroll to position [13, 0]
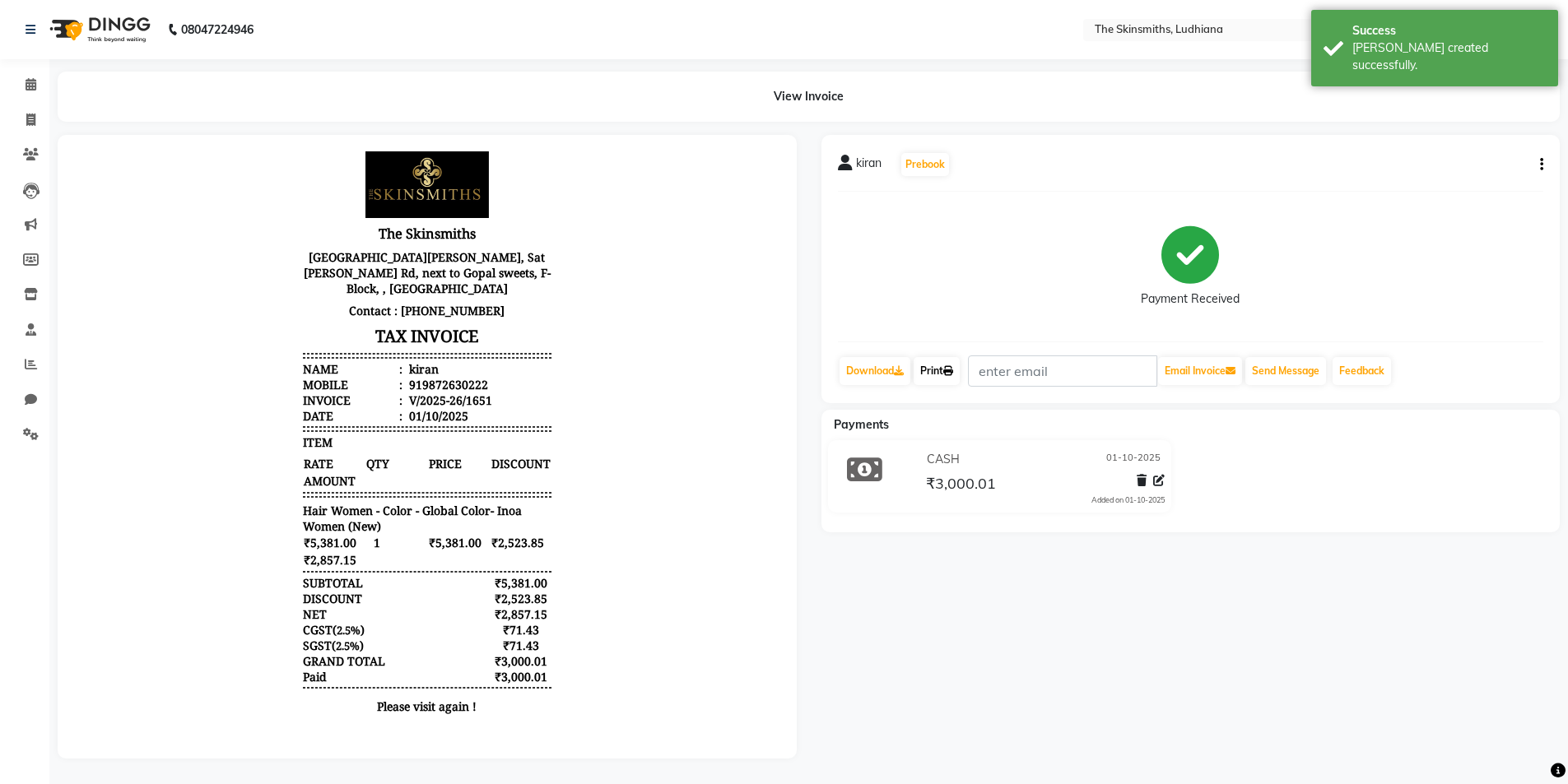
click at [953, 370] on icon at bounding box center [948, 371] width 10 height 10
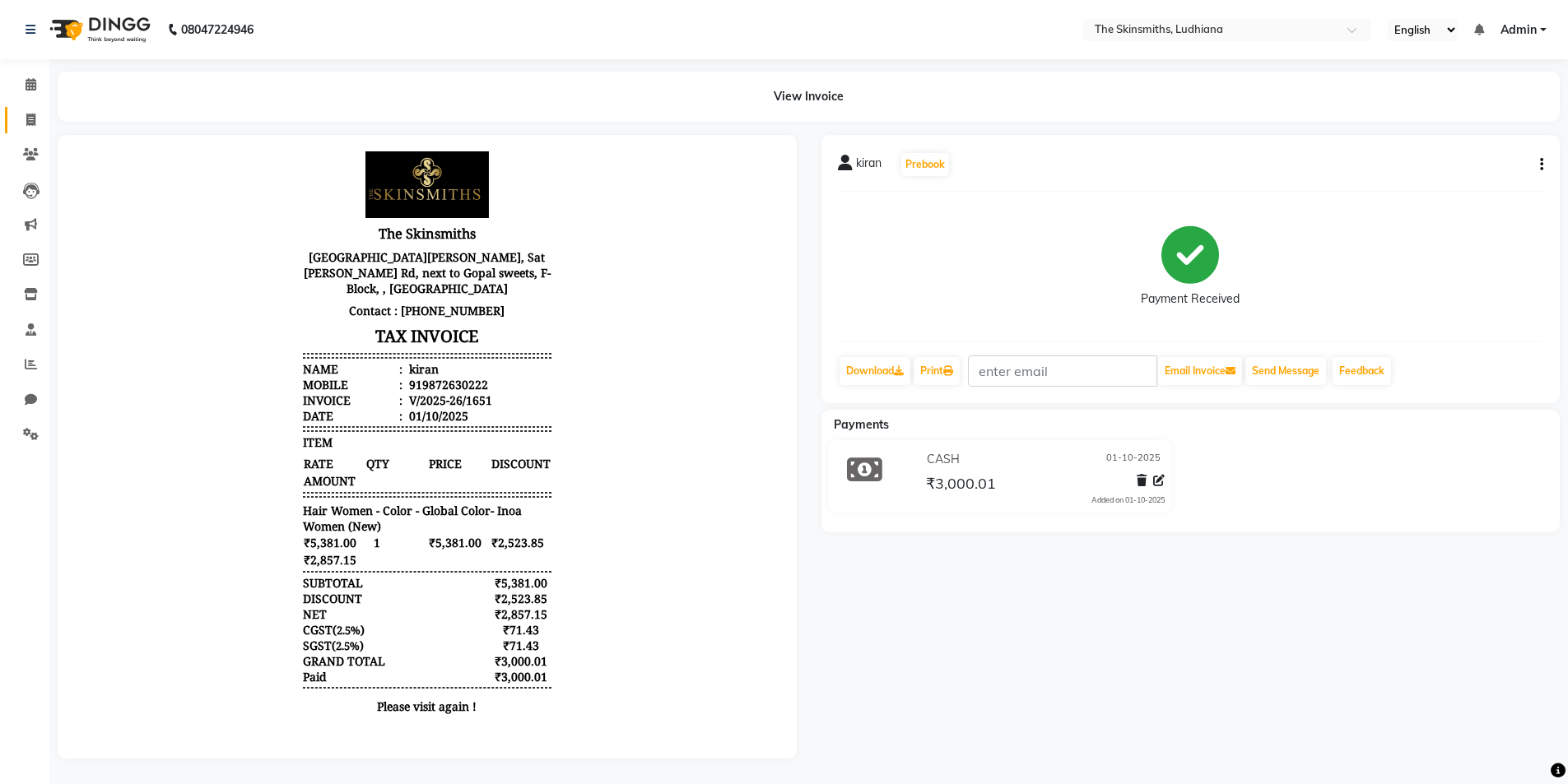
click at [30, 120] on icon at bounding box center [30, 120] width 9 height 13
select select "service"
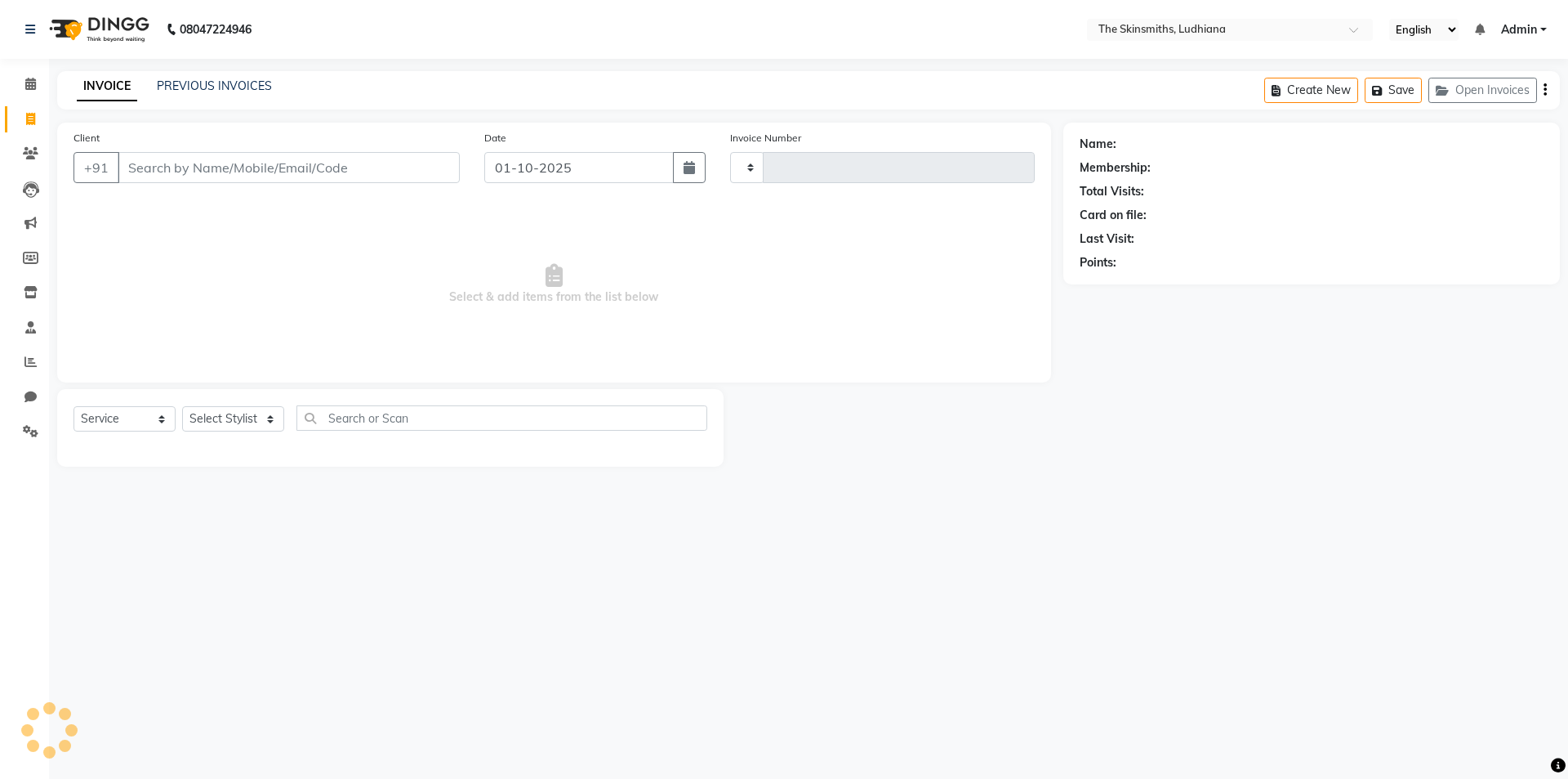
type input "1652"
select select "8115"
type input "97797878362"
click at [434, 166] on span "Add Client" at bounding box center [418, 167] width 64 height 17
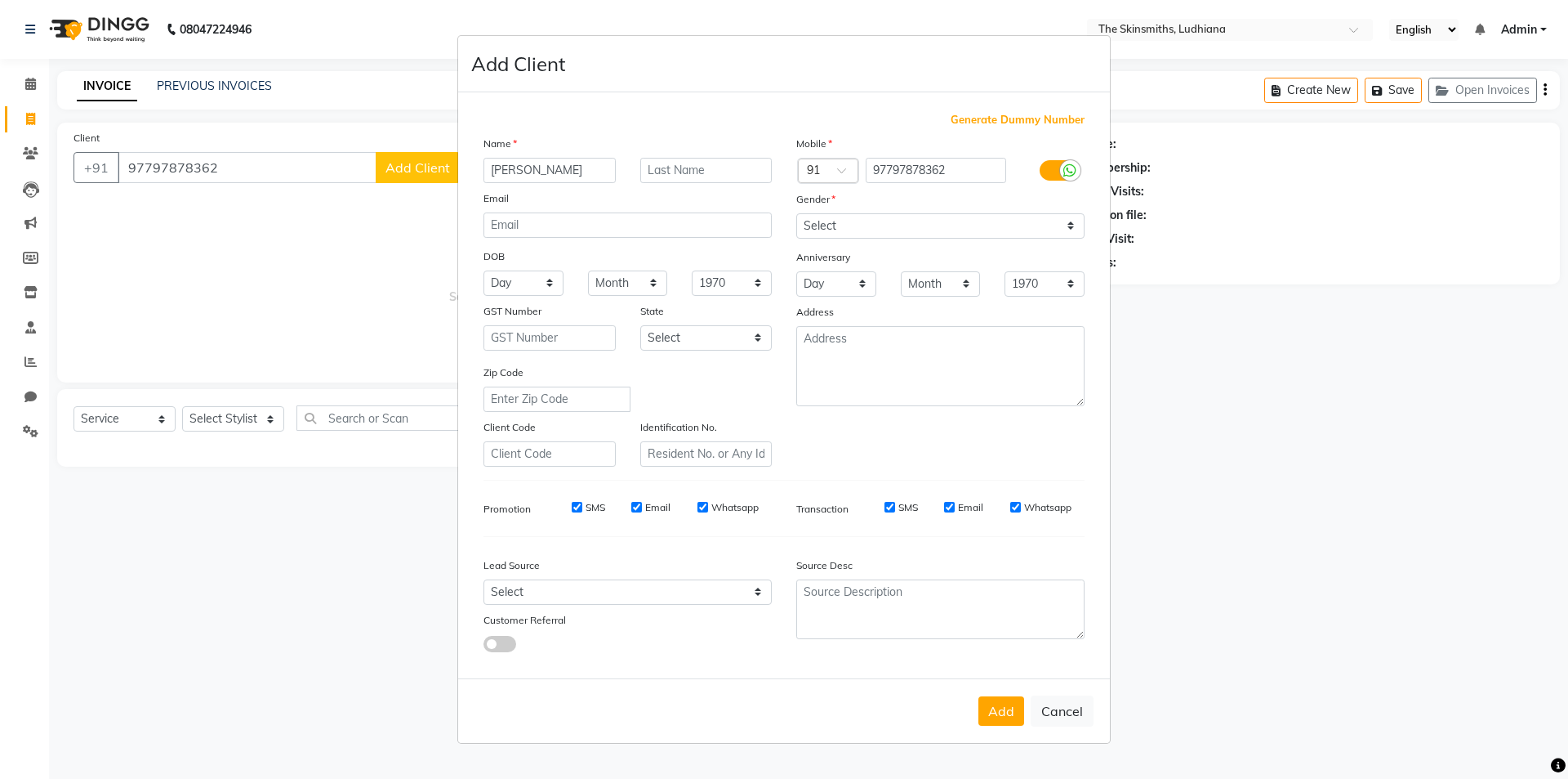
type input "himani"
click at [856, 222] on select "Select Male Female Other Prefer Not To Say" at bounding box center [940, 226] width 288 height 25
select select "female"
click at [796, 214] on select "Select Male Female Other Prefer Not To Say" at bounding box center [940, 226] width 288 height 25
click at [852, 222] on select "Select Male Female Other Prefer Not To Say" at bounding box center [940, 226] width 288 height 25
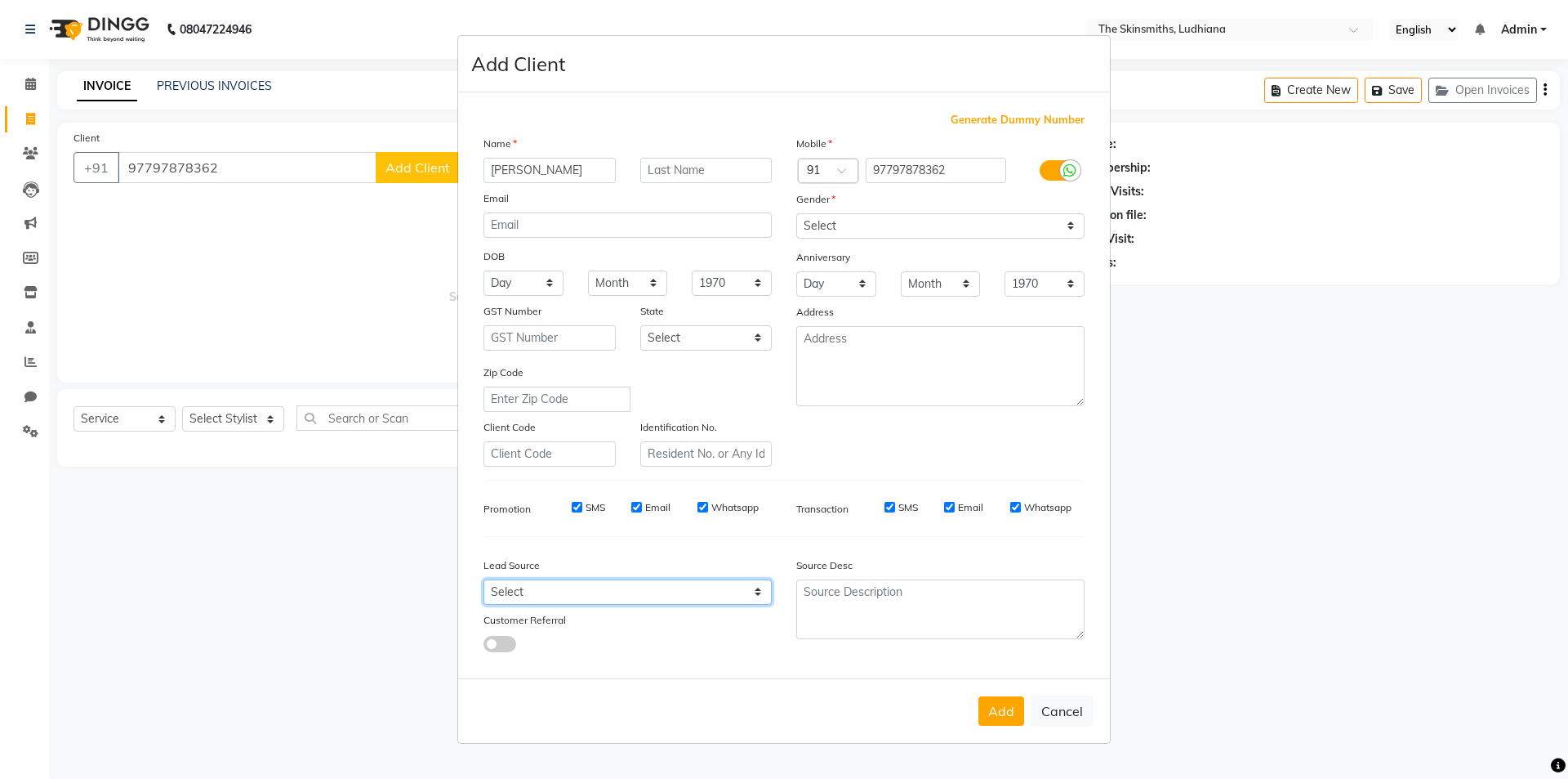
click at [580, 592] on select "Select Walk-in Referral Internet Friend Word of Mouth Advertisement Facebook Ju…" at bounding box center [628, 592] width 288 height 25
select select "53824"
click at [483, 579] on select "Select Walk-in Referral Internet Friend Word of Mouth Advertisement Facebook Ju…" at bounding box center [628, 592] width 288 height 25
click at [990, 715] on button "Add" at bounding box center [1001, 711] width 46 height 29
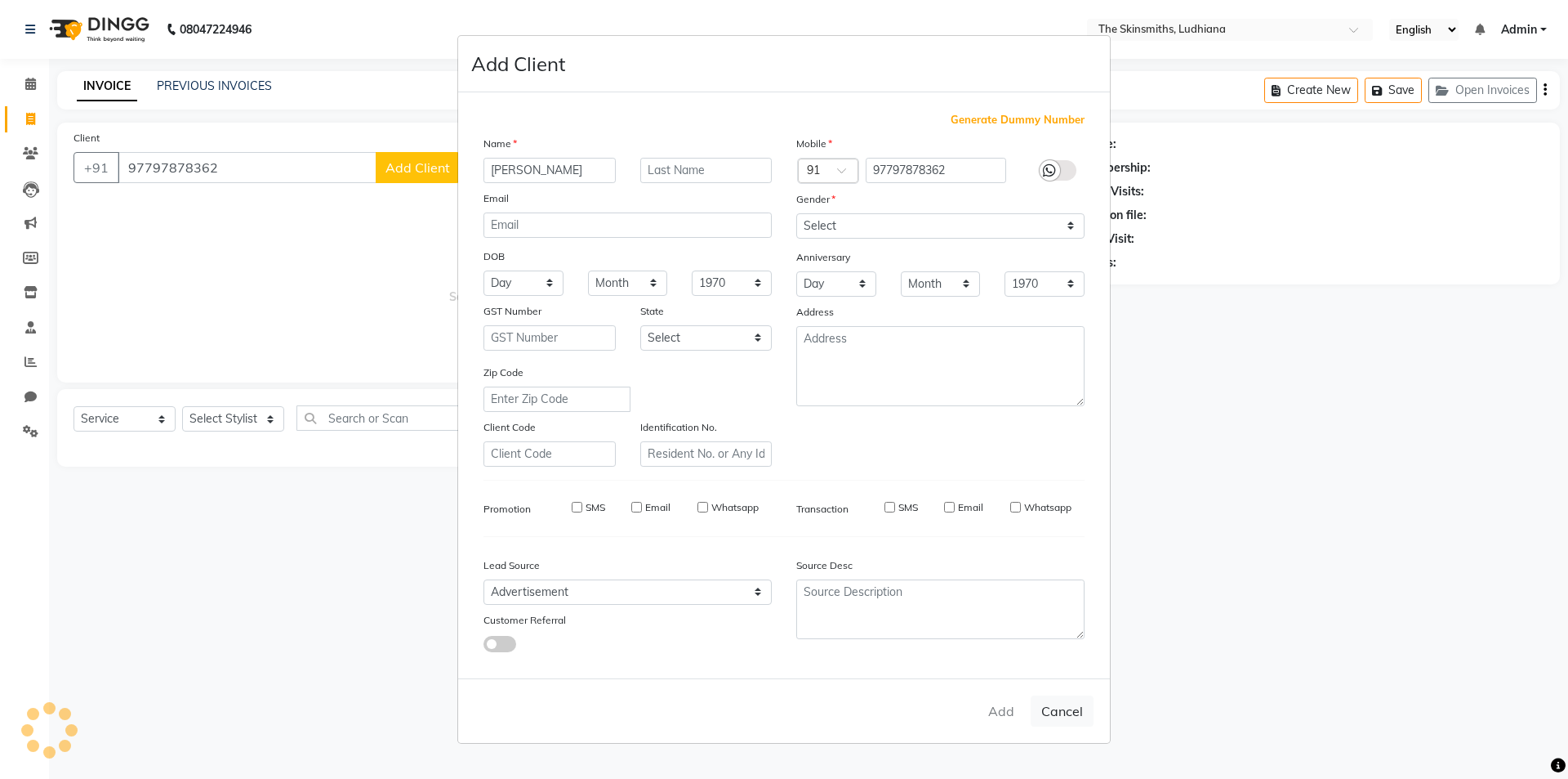
select select
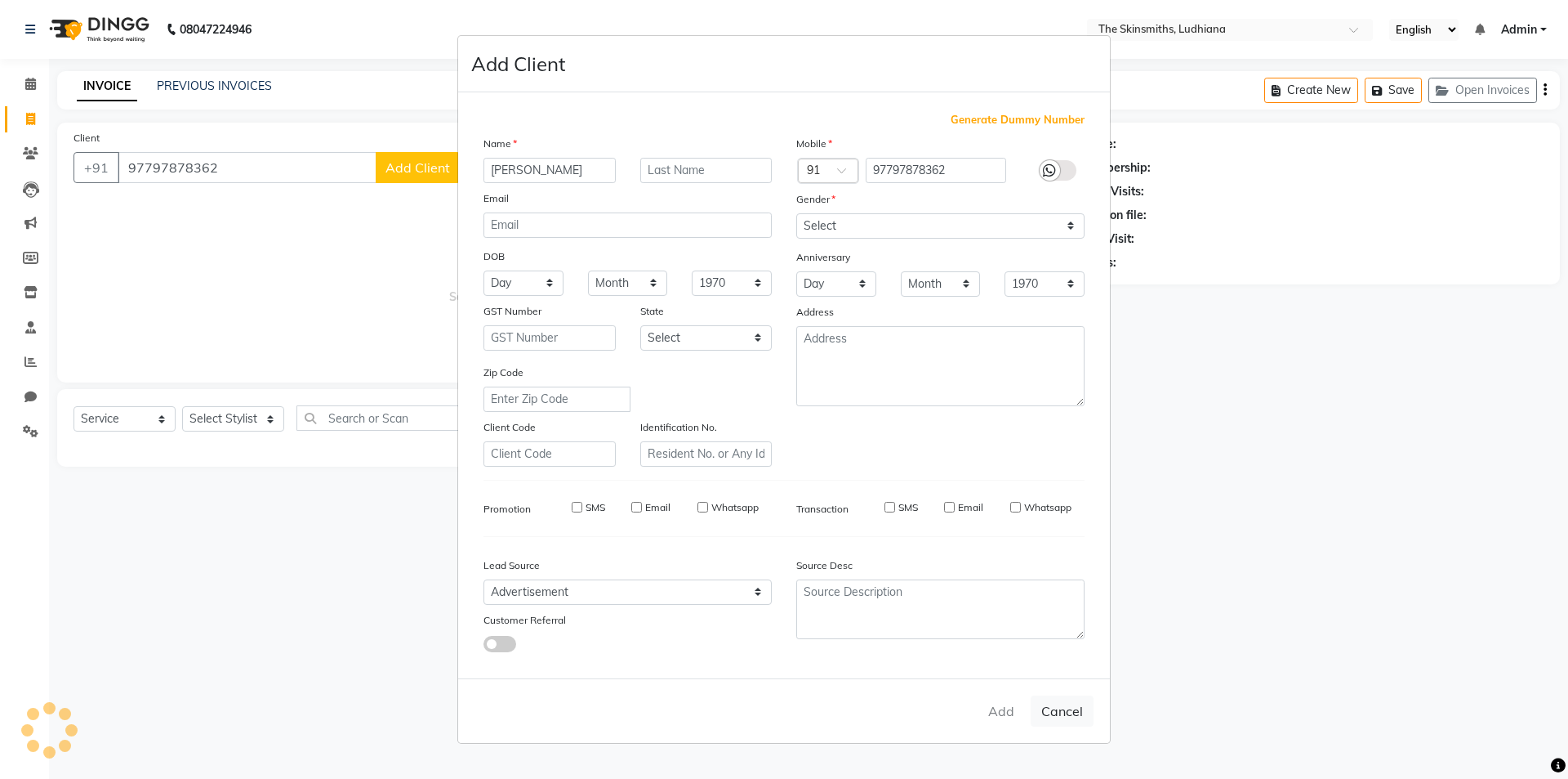
select select
checkbox input "false"
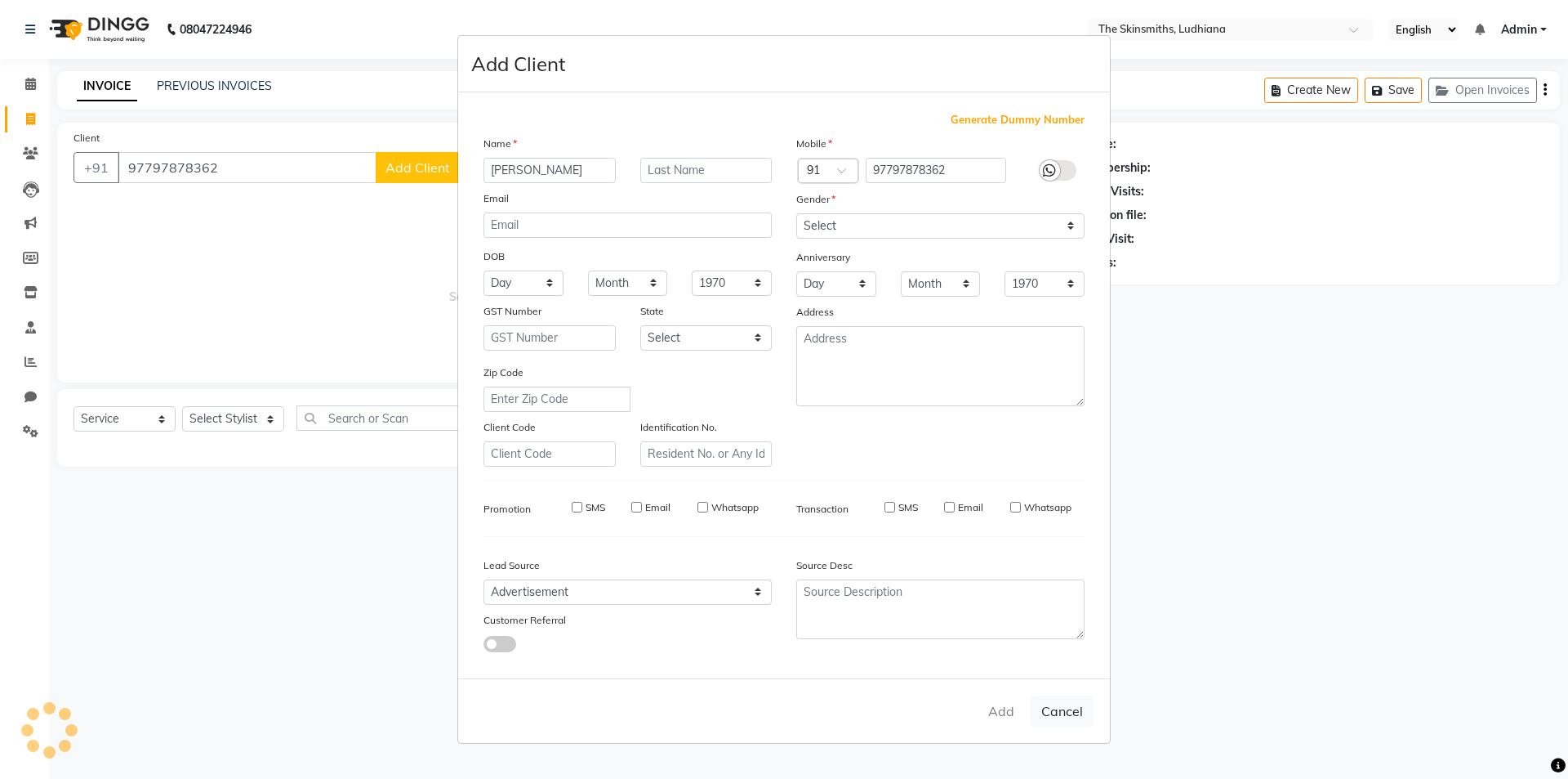
checkbox input "false"
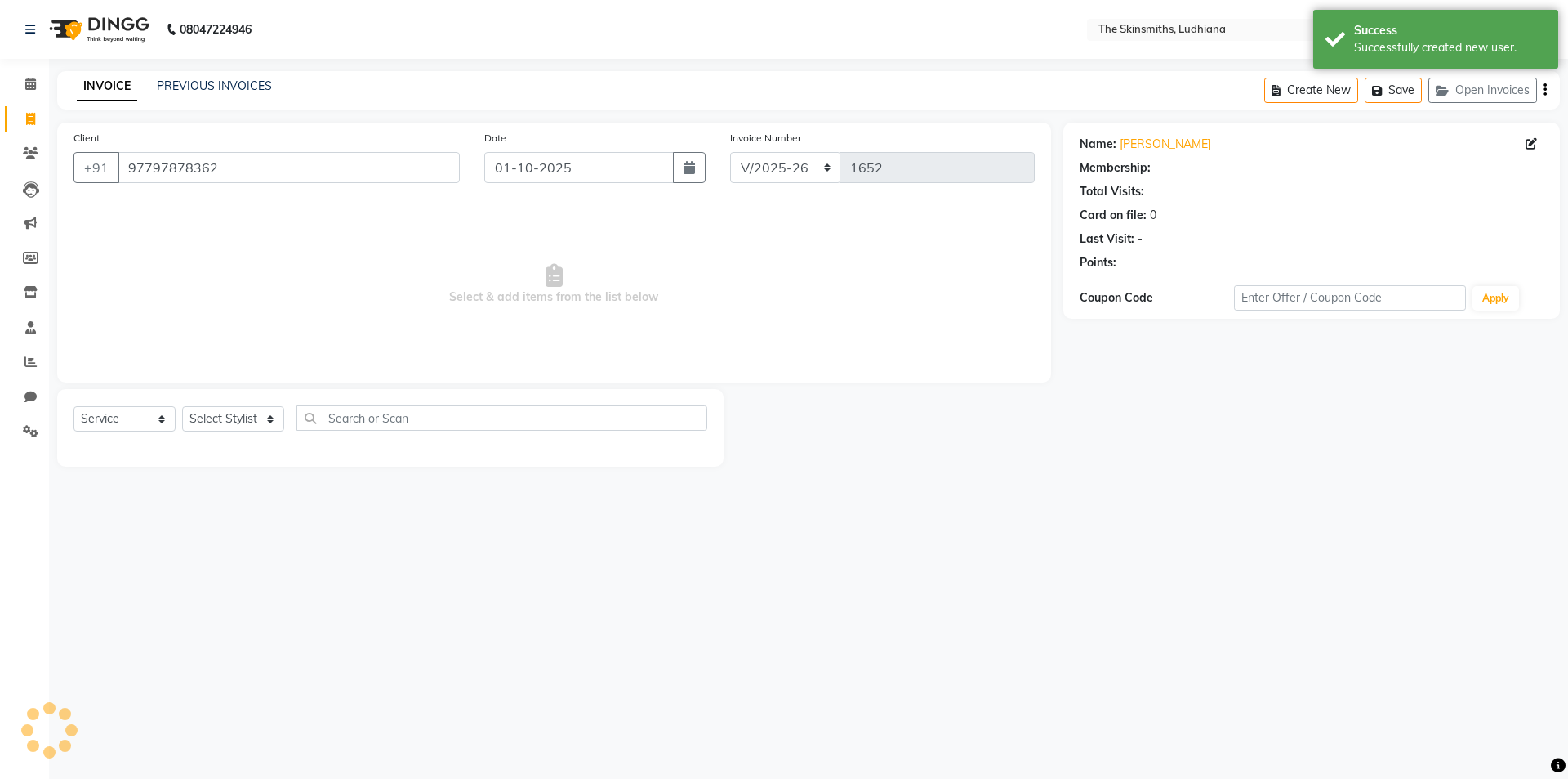
select select "1: Object"
click at [231, 420] on select "Select Stylist Admin [PERSON_NAME] [PERSON_NAME] [PERSON_NAME] [PERSON_NAME] [P…" at bounding box center [233, 419] width 102 height 25
select select "82907"
click at [182, 407] on select "Select Stylist Admin [PERSON_NAME] [PERSON_NAME] [PERSON_NAME] [PERSON_NAME] [P…" at bounding box center [233, 419] width 102 height 25
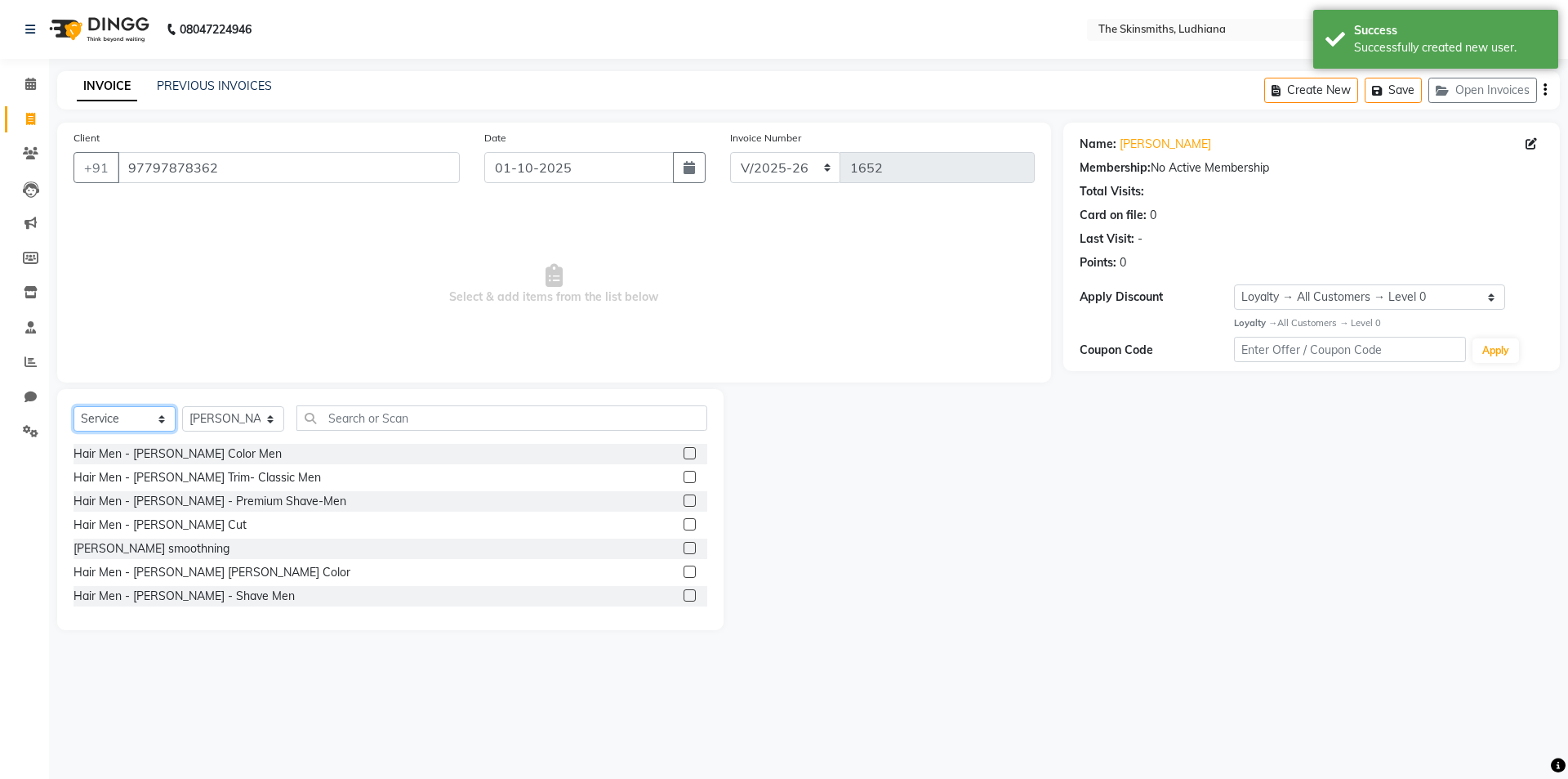
click at [123, 414] on select "Select Service Product Membership Package Voucher Prepaid Gift Card" at bounding box center [124, 419] width 102 height 25
select select "package"
click at [73, 407] on select "Select Service Product Membership Package Voucher Prepaid Gift Card" at bounding box center [124, 419] width 102 height 25
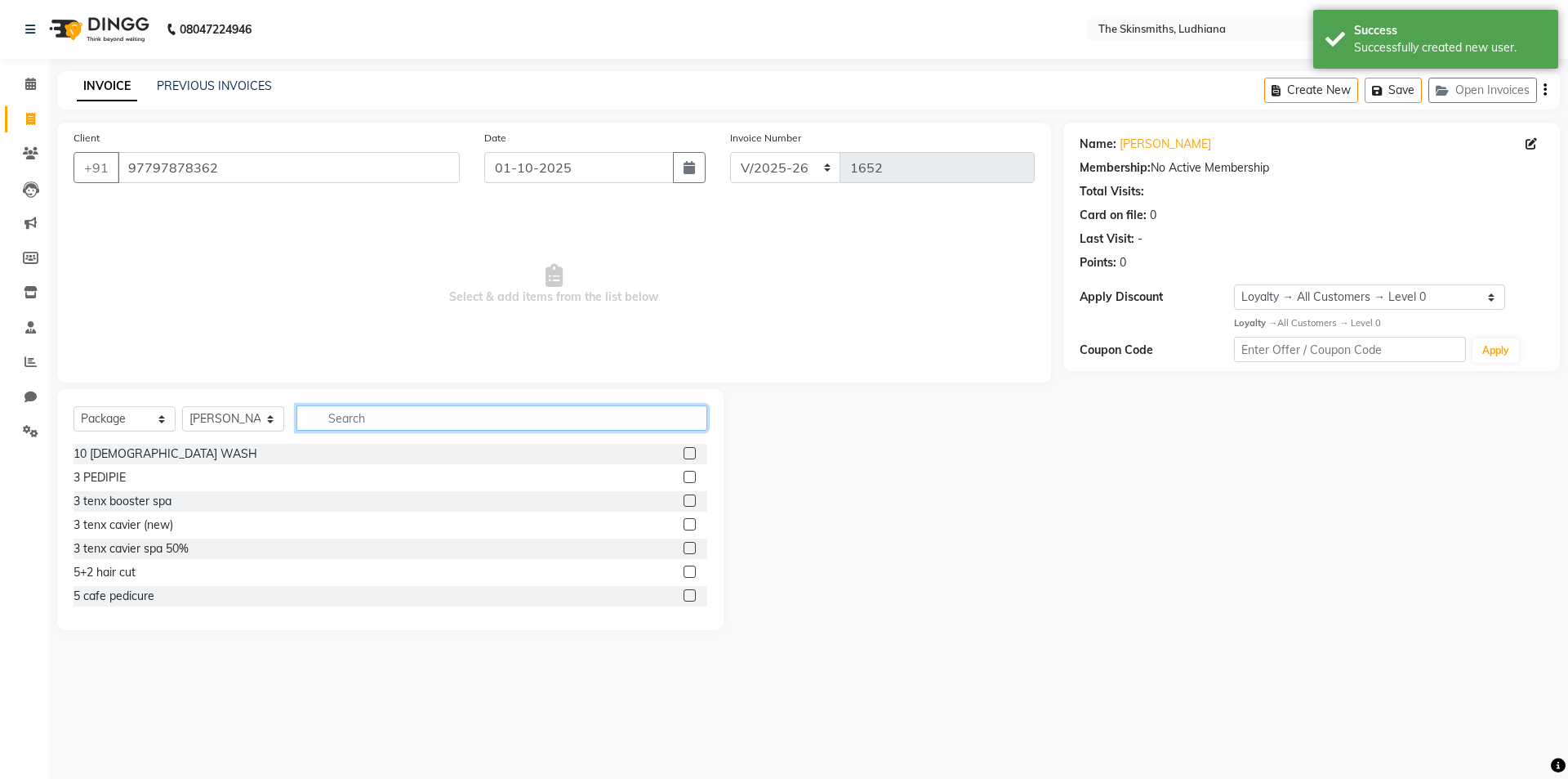
click at [489, 425] on input "text" at bounding box center [502, 418] width 411 height 25
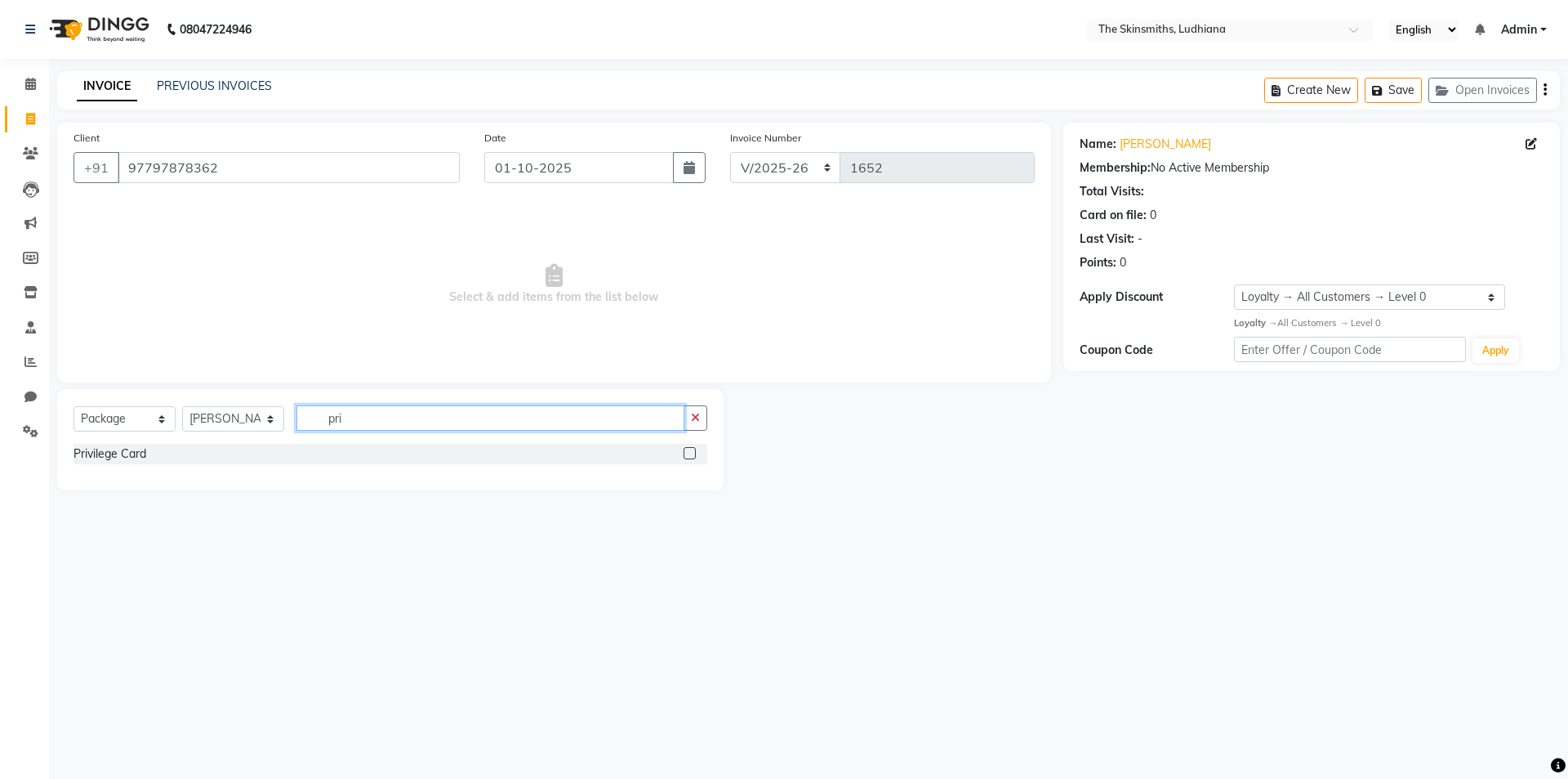
type input "pri"
click at [691, 454] on label at bounding box center [690, 453] width 13 height 13
click at [691, 454] on input "checkbox" at bounding box center [689, 453] width 11 height 11
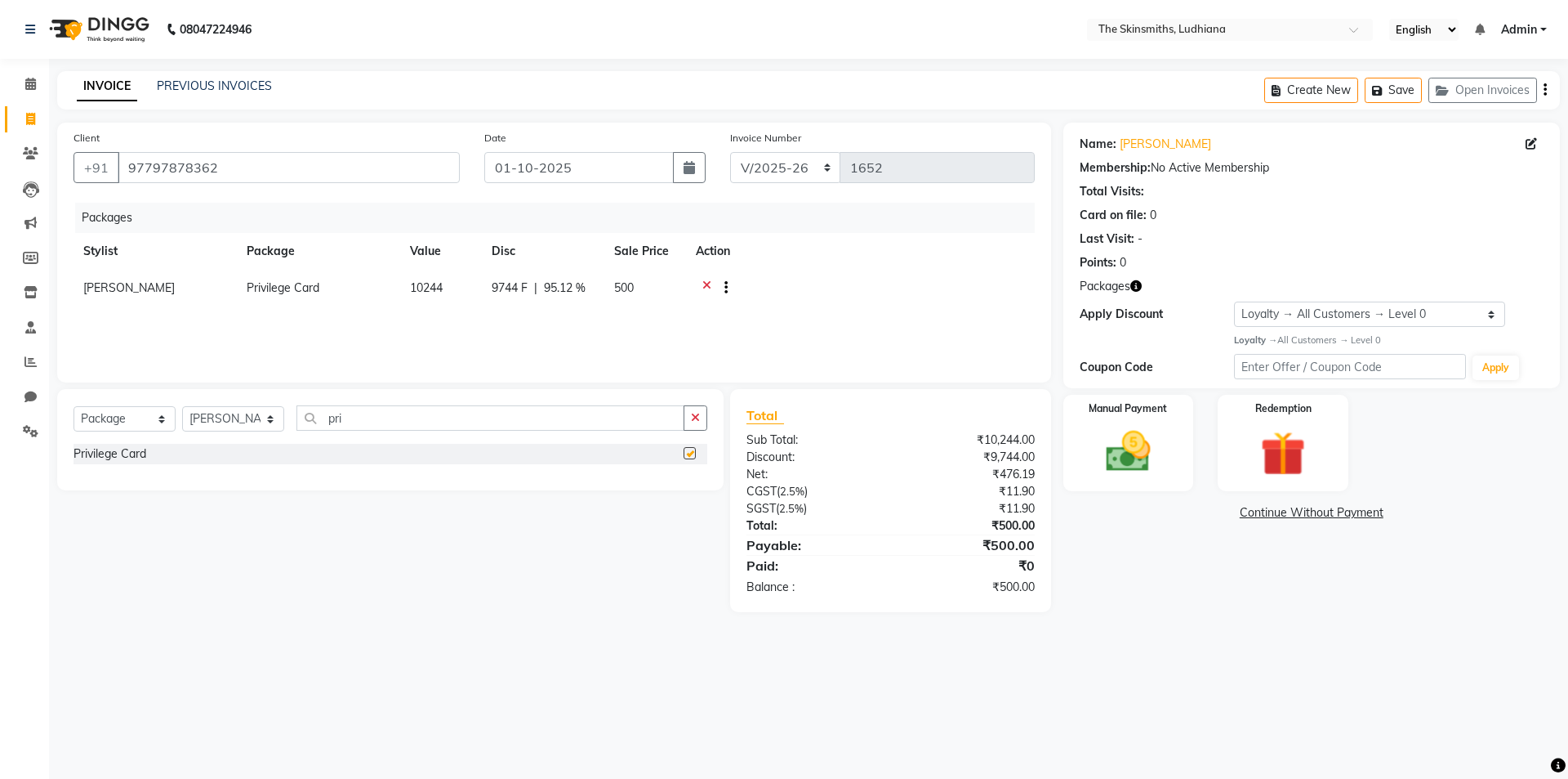
checkbox input "false"
click at [1133, 455] on img at bounding box center [1128, 452] width 73 height 53
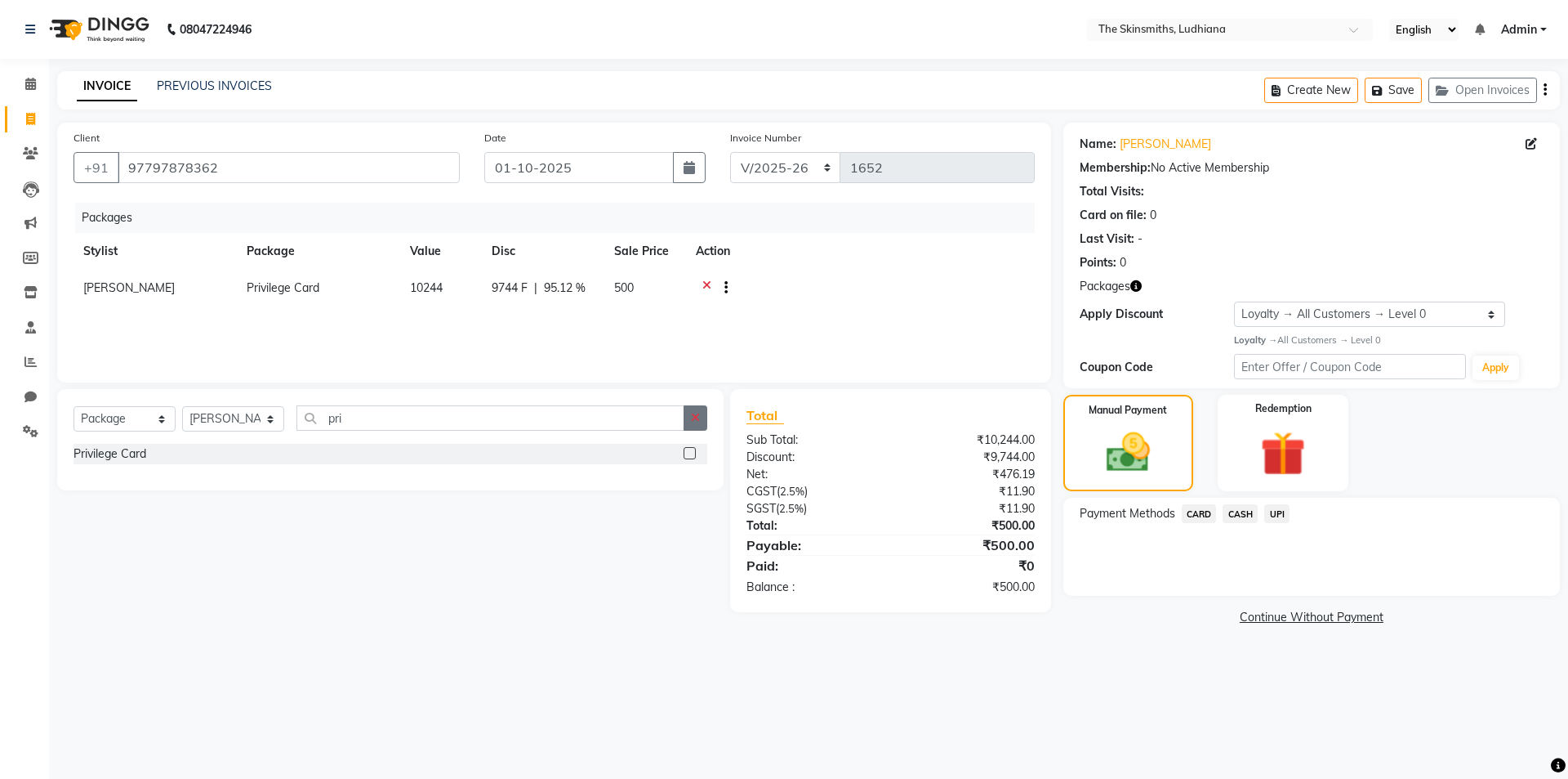
click at [699, 415] on icon "button" at bounding box center [695, 417] width 9 height 12
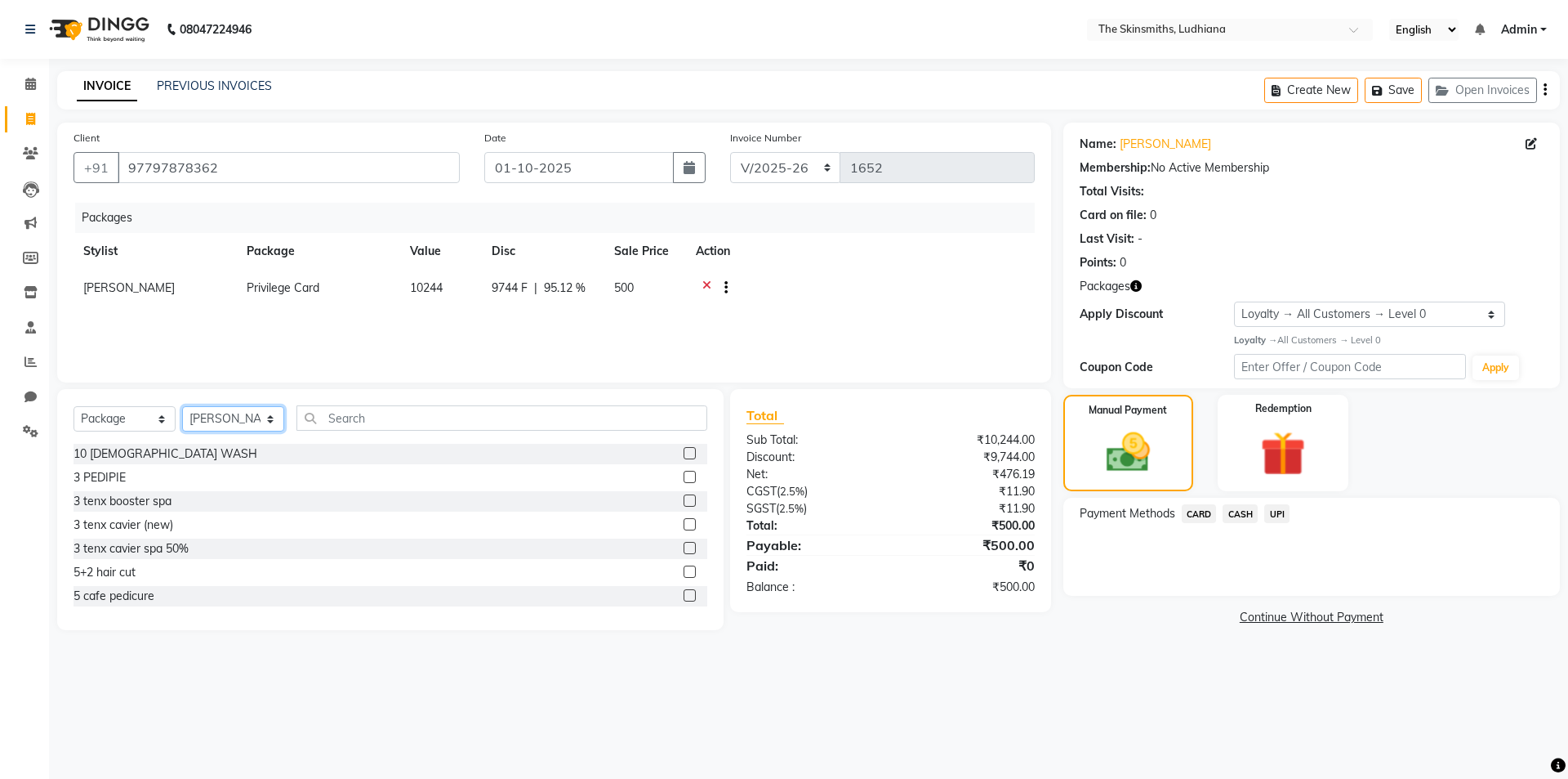
click at [245, 427] on select "Select Stylist Admin [PERSON_NAME] [PERSON_NAME] [PERSON_NAME] [PERSON_NAME] [P…" at bounding box center [233, 419] width 102 height 25
select select "76557"
click at [182, 407] on select "Select Stylist Admin [PERSON_NAME] [PERSON_NAME] [PERSON_NAME] [PERSON_NAME] [P…" at bounding box center [233, 419] width 102 height 25
click at [553, 429] on input "text" at bounding box center [502, 418] width 411 height 25
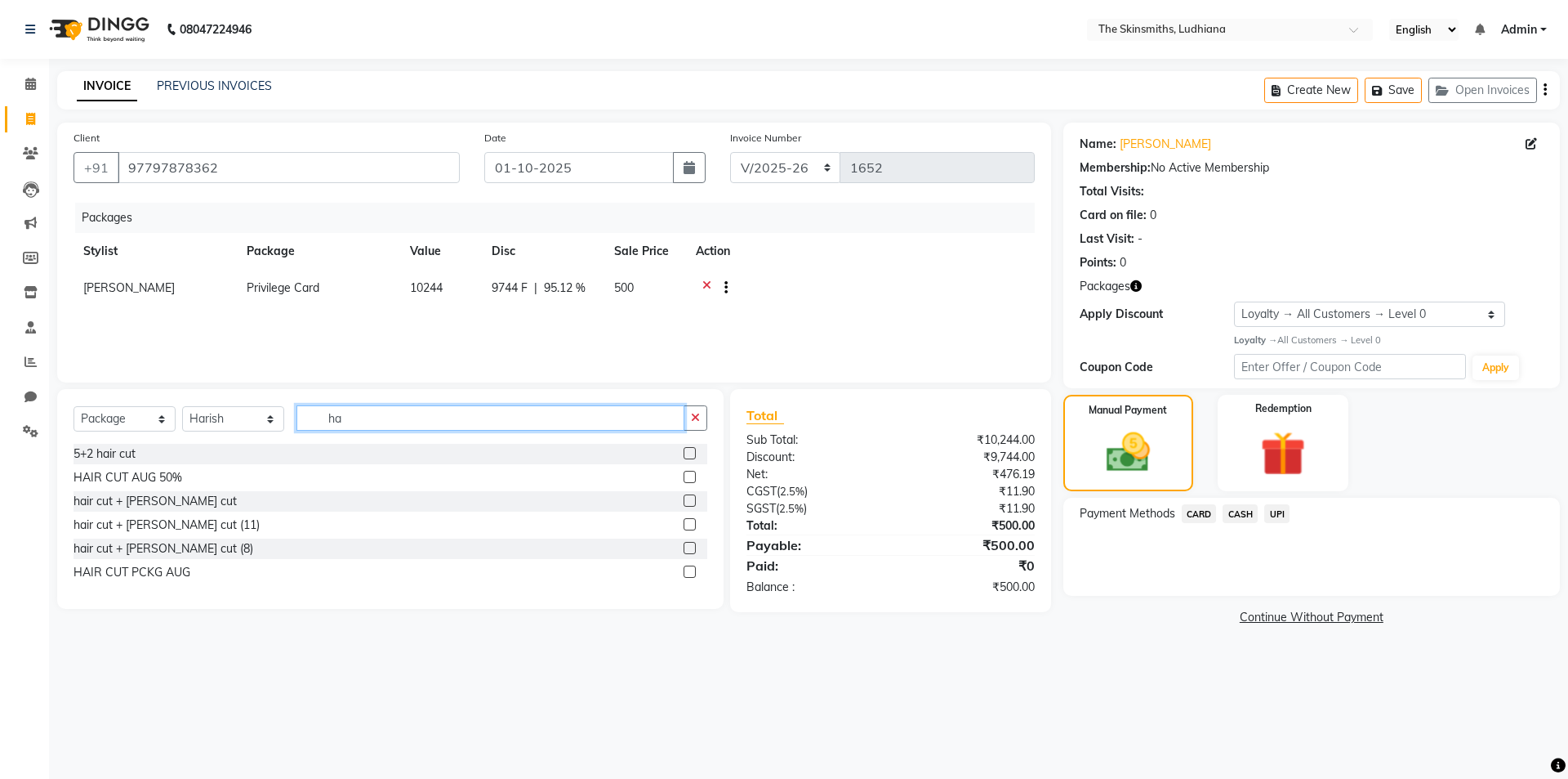
type input "h"
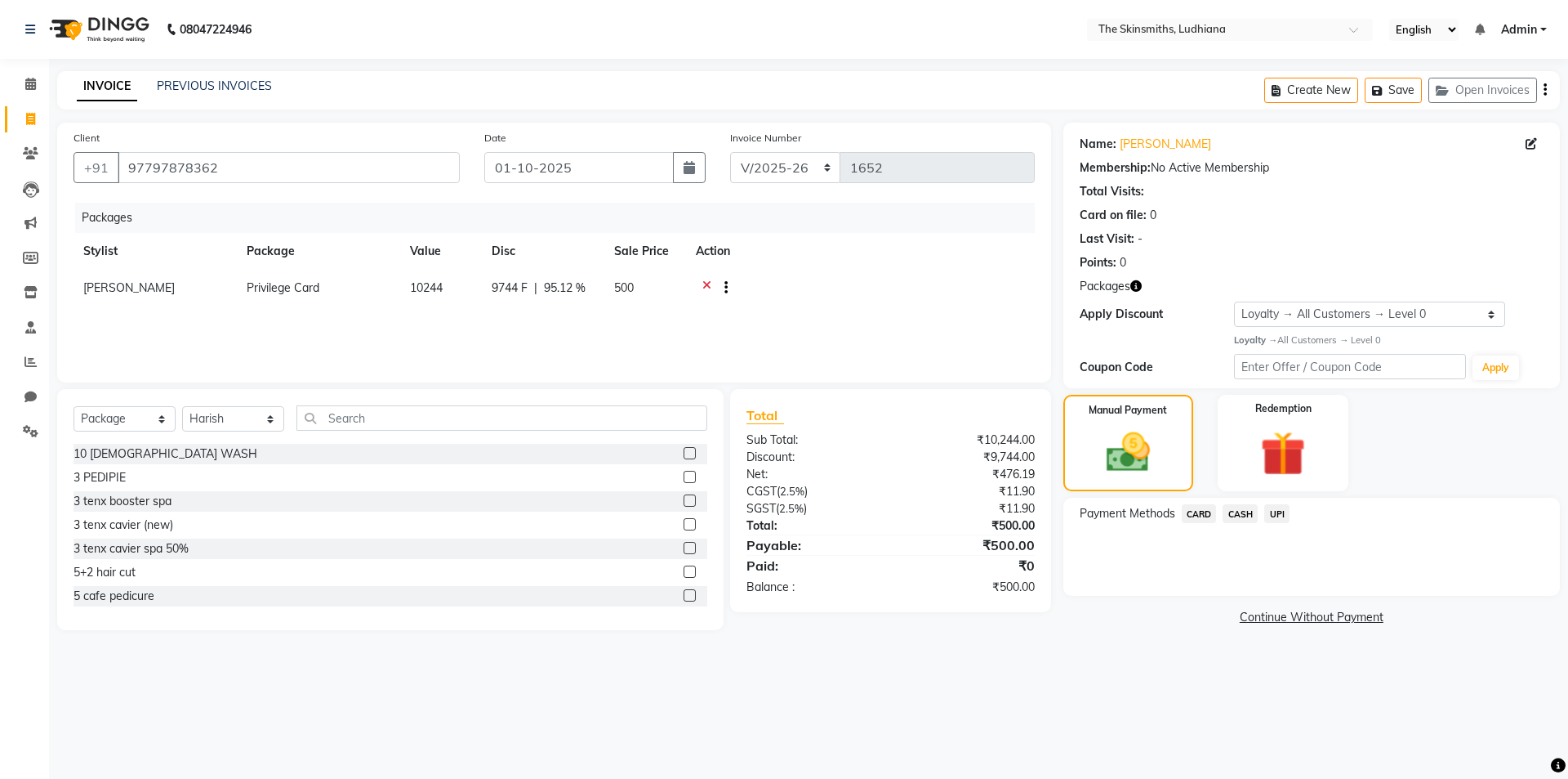
click at [1243, 513] on span "CASH" at bounding box center [1241, 513] width 35 height 19
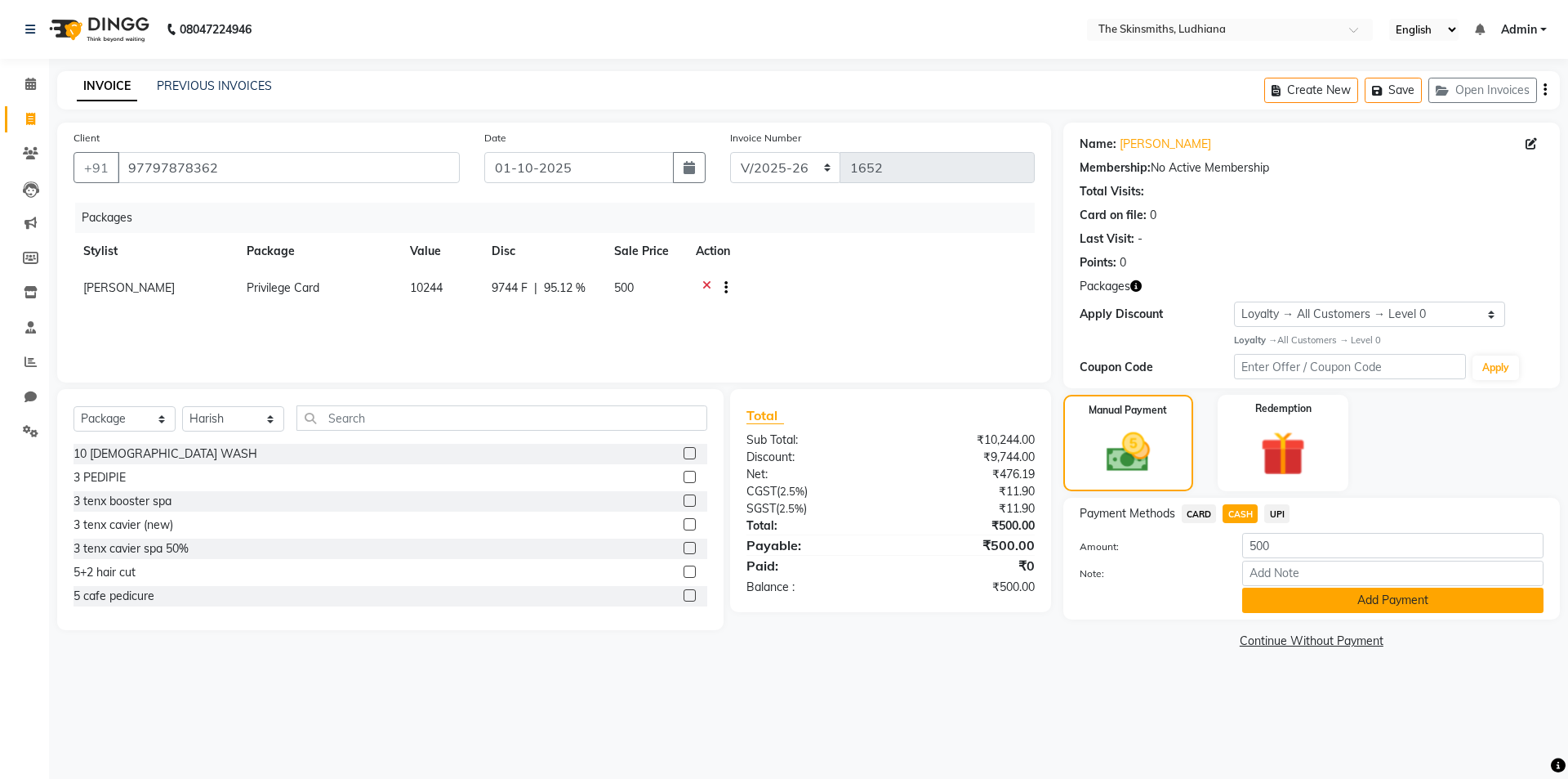
click at [1345, 603] on button "Add Payment" at bounding box center [1393, 601] width 301 height 25
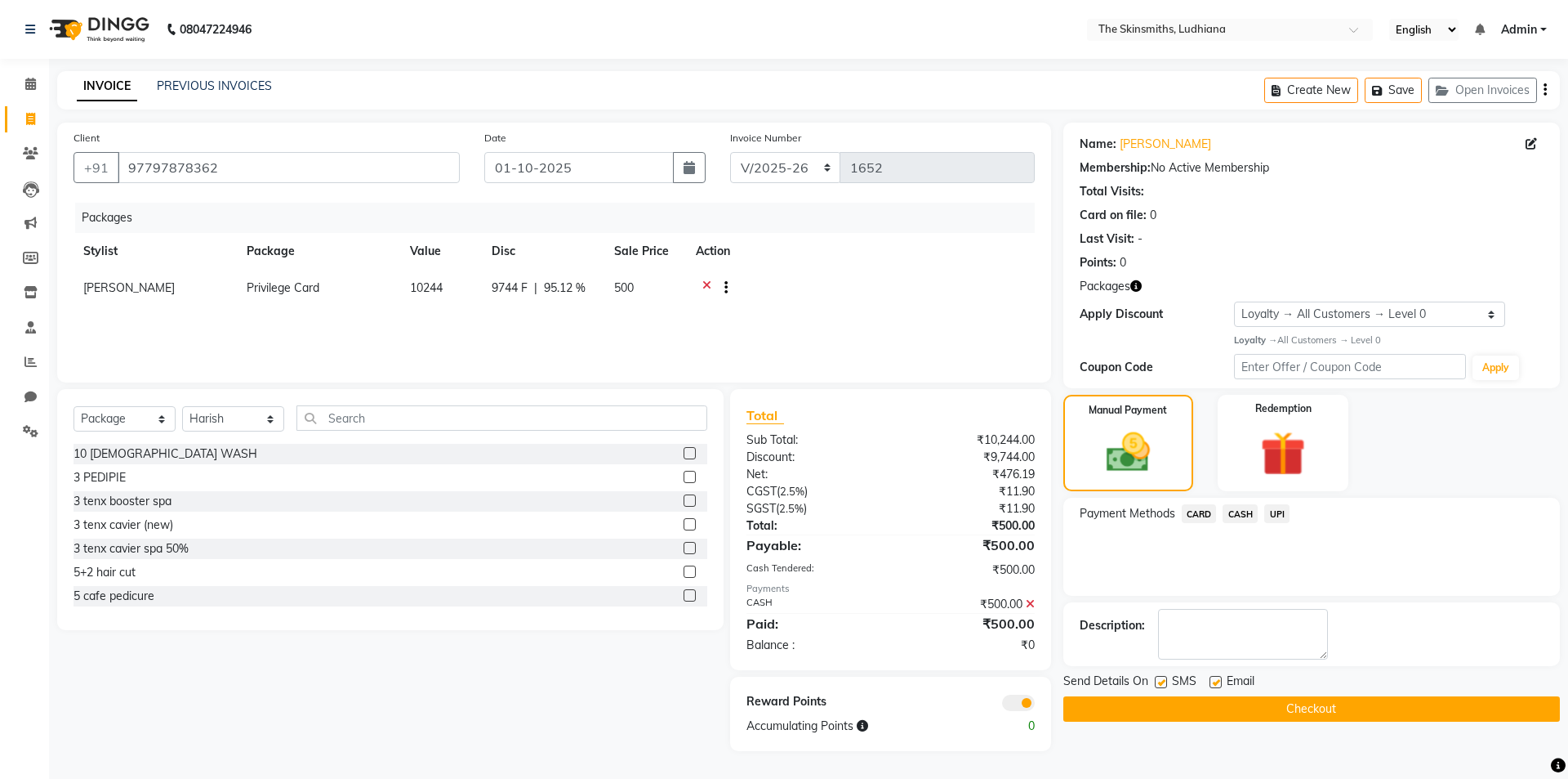
click at [1349, 710] on button "Checkout" at bounding box center [1312, 709] width 497 height 25
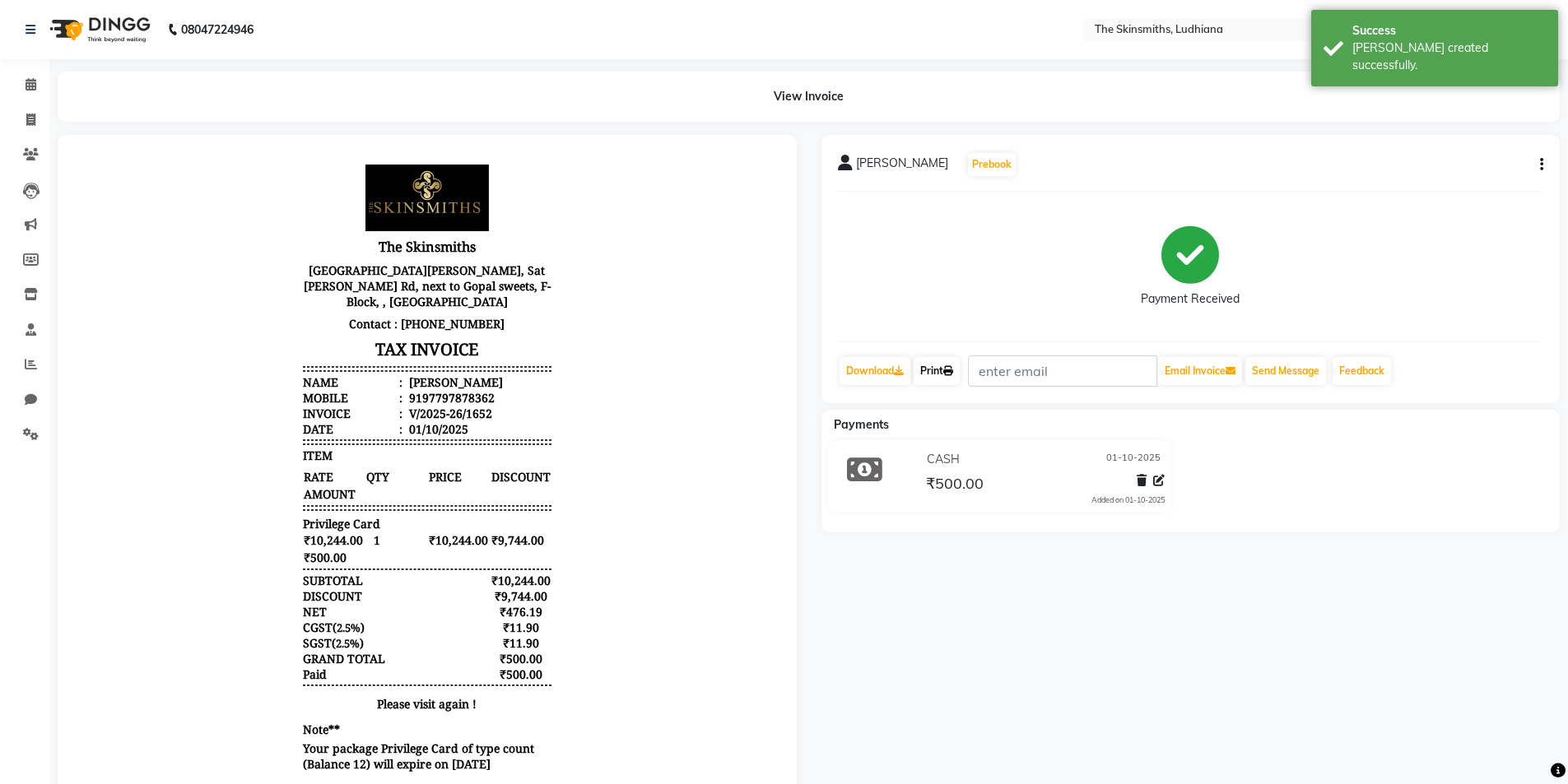
click at [935, 370] on link "Print" at bounding box center [936, 371] width 46 height 27
click at [37, 152] on icon at bounding box center [30, 154] width 16 height 13
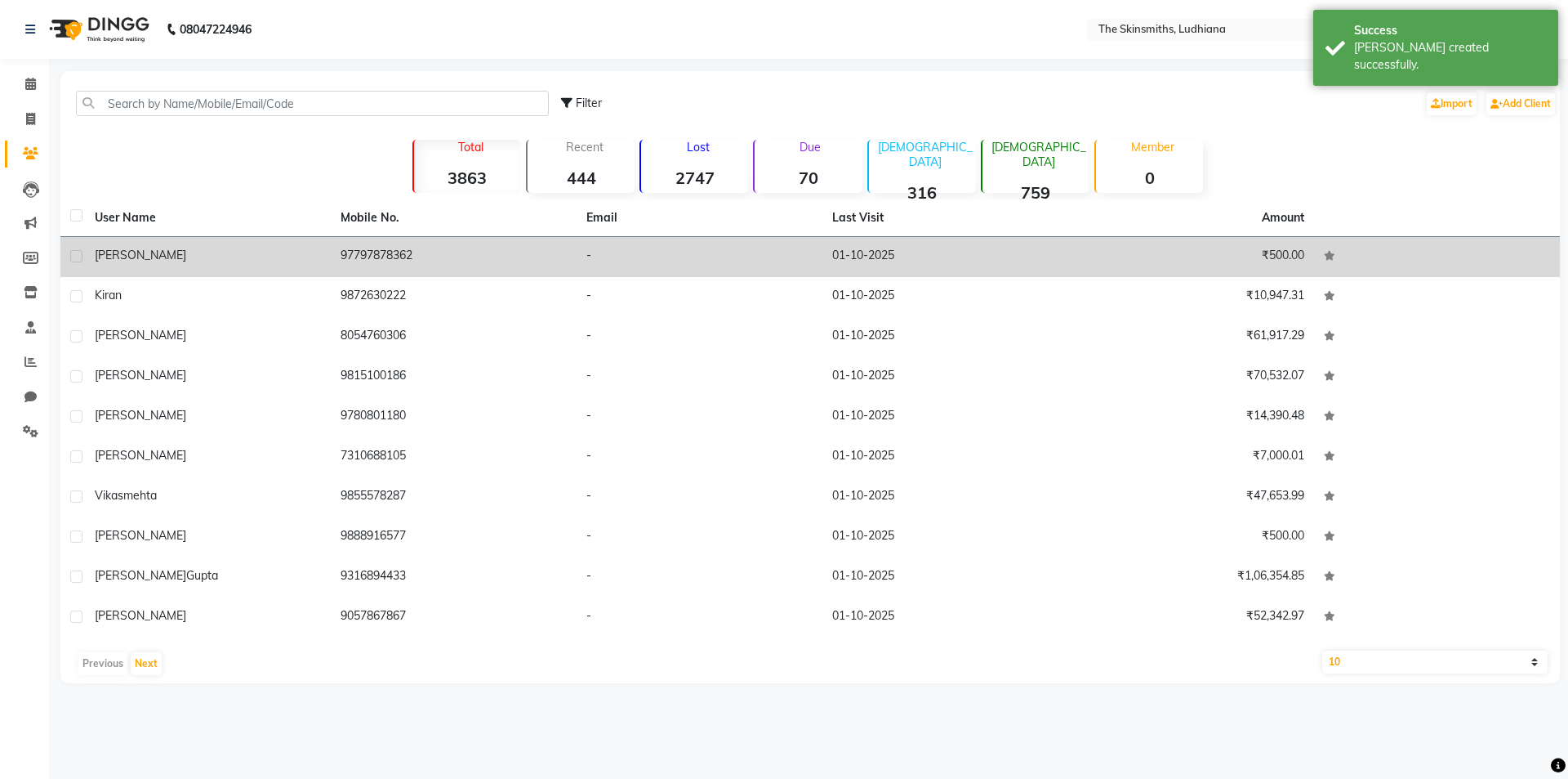
click at [368, 252] on td "97797878362" at bounding box center [453, 256] width 246 height 40
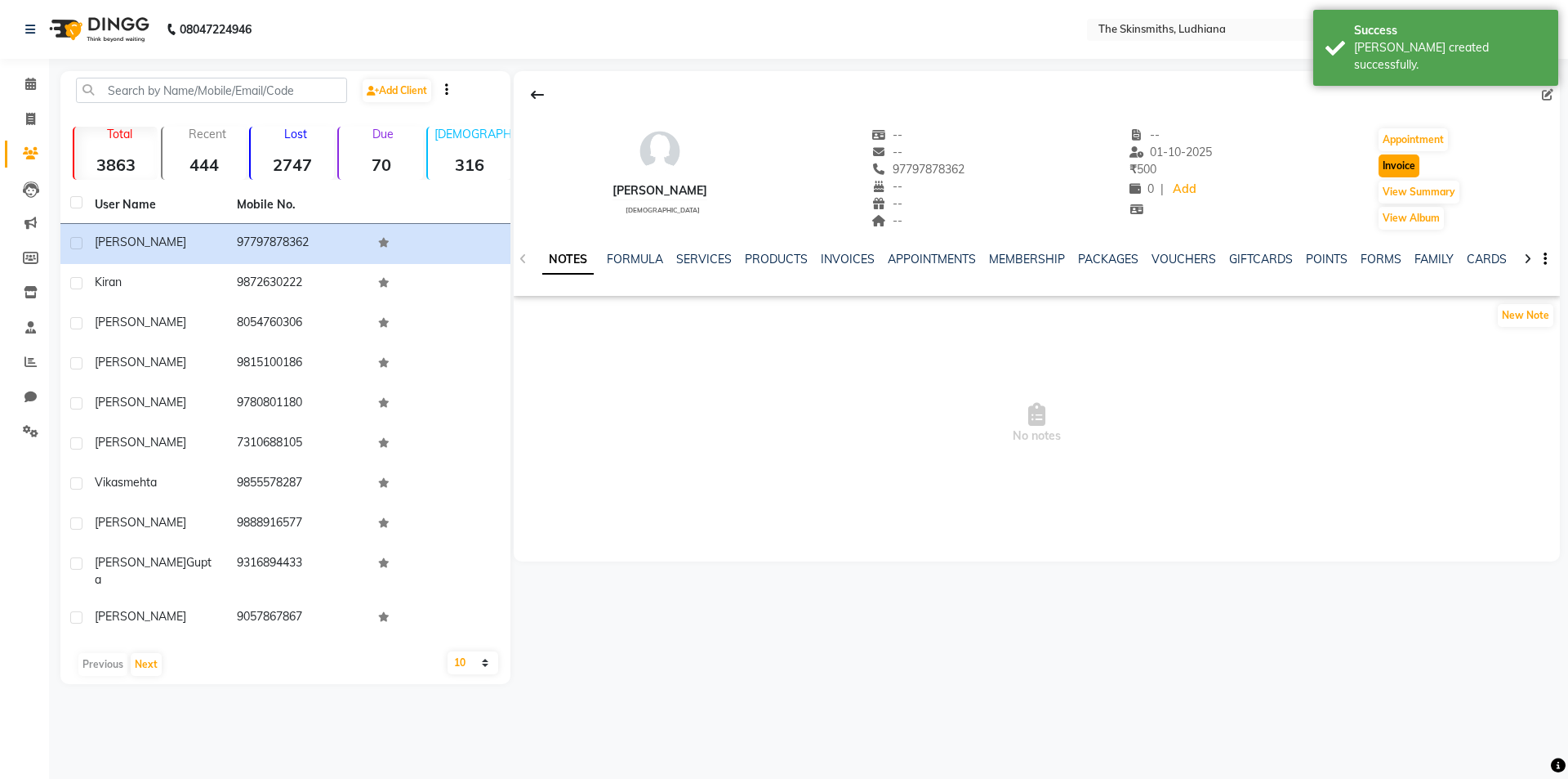
click at [1411, 171] on button "Invoice" at bounding box center [1399, 165] width 41 height 22
select select "8115"
select select "service"
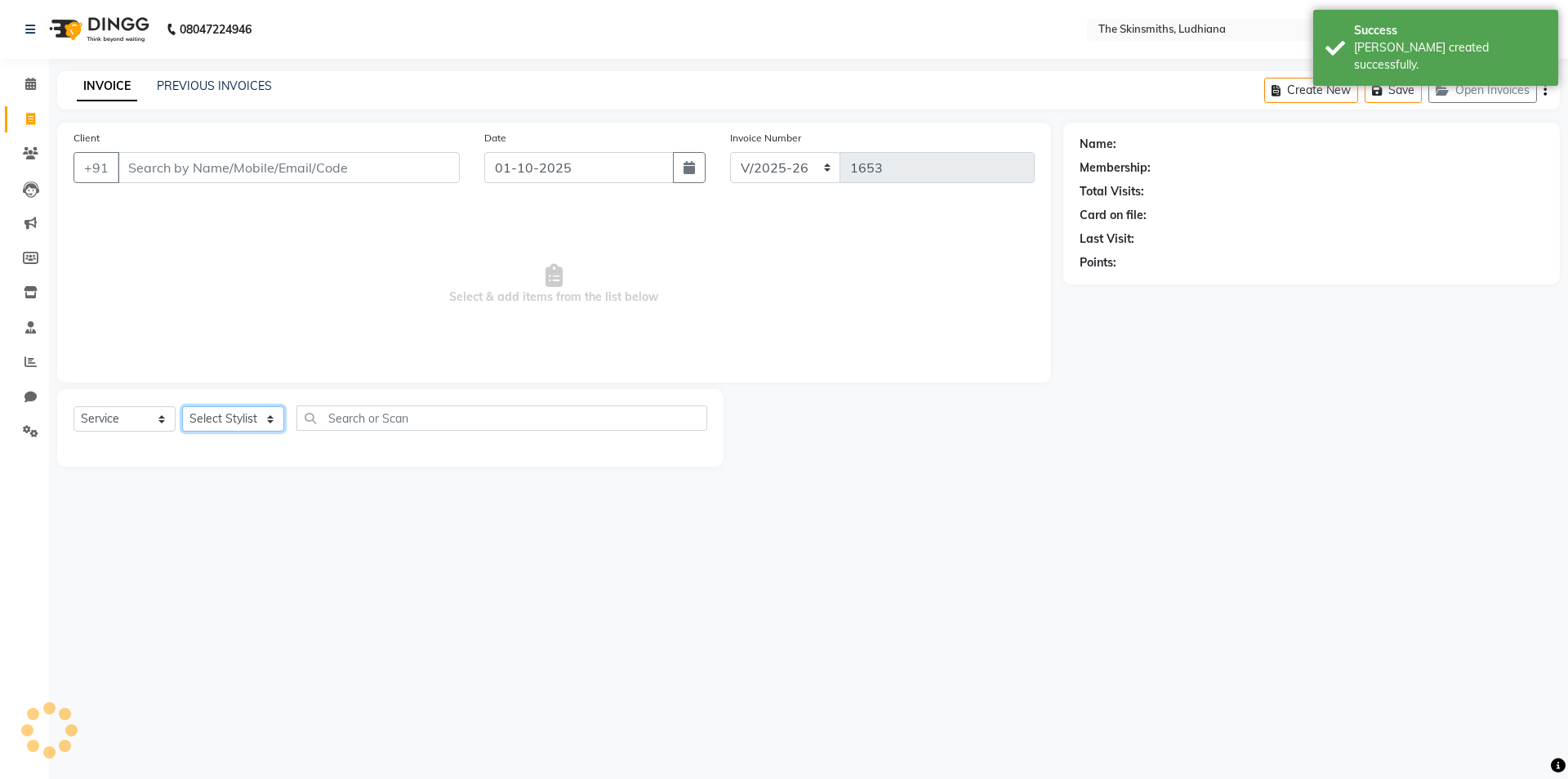
click at [244, 409] on select "Select Stylist" at bounding box center [233, 419] width 102 height 25
type input "97797878362"
select select "1: Object"
select select "76557"
click at [182, 407] on select "Select Stylist Admin [PERSON_NAME] [PERSON_NAME] [PERSON_NAME] [PERSON_NAME] [P…" at bounding box center [233, 419] width 102 height 25
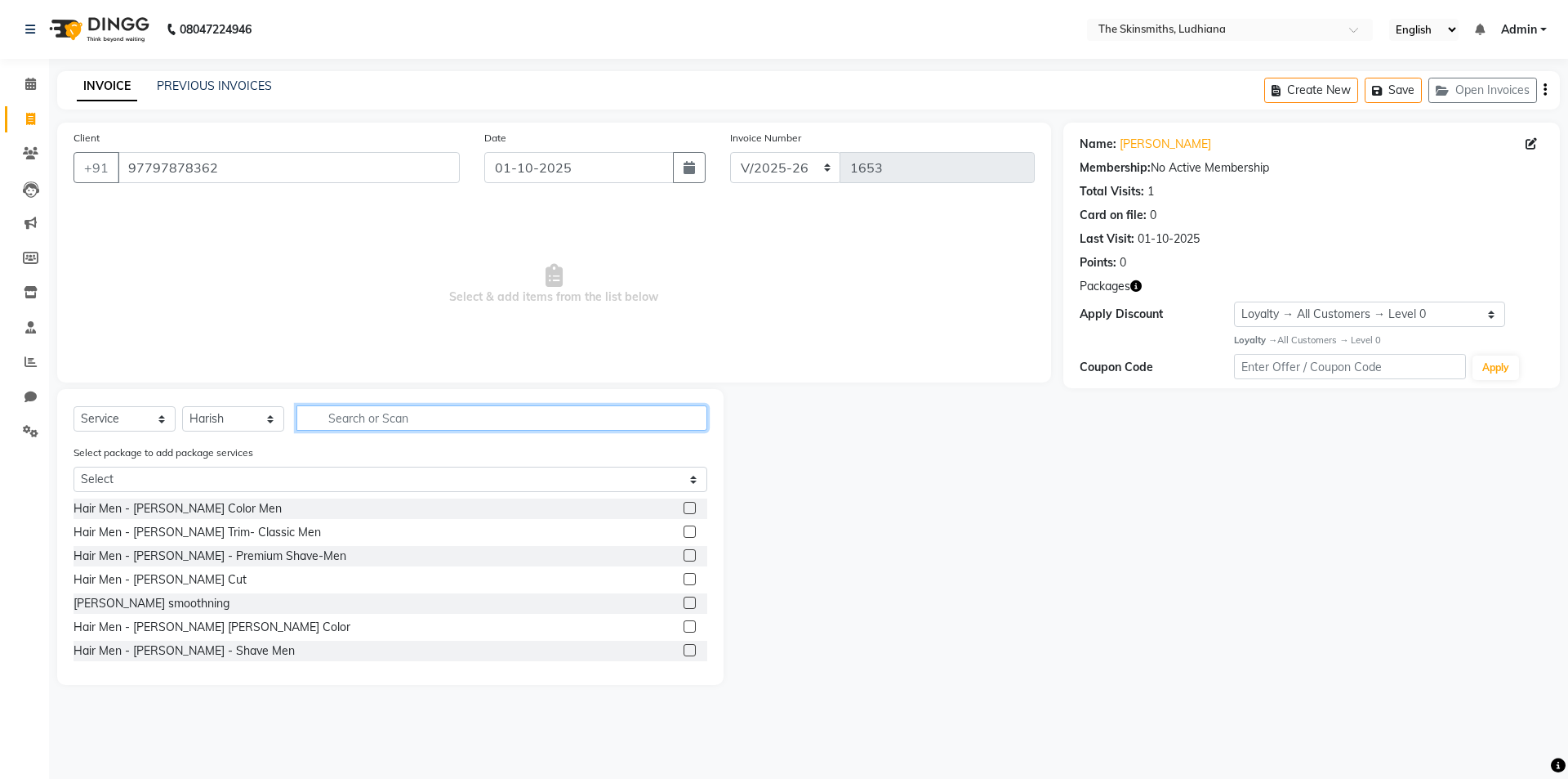
click at [429, 413] on input "text" at bounding box center [502, 418] width 411 height 25
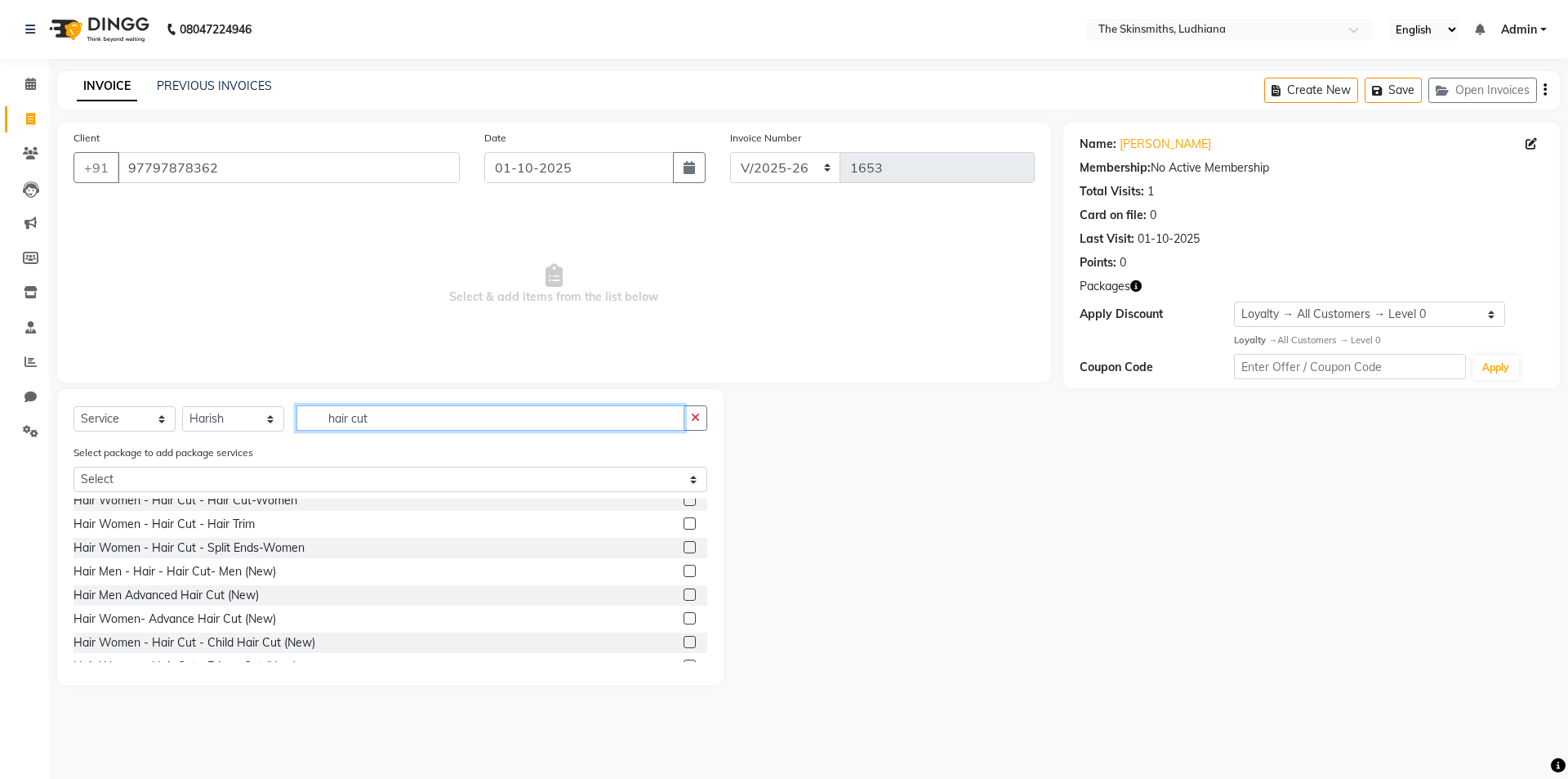
scroll to position [166, 0]
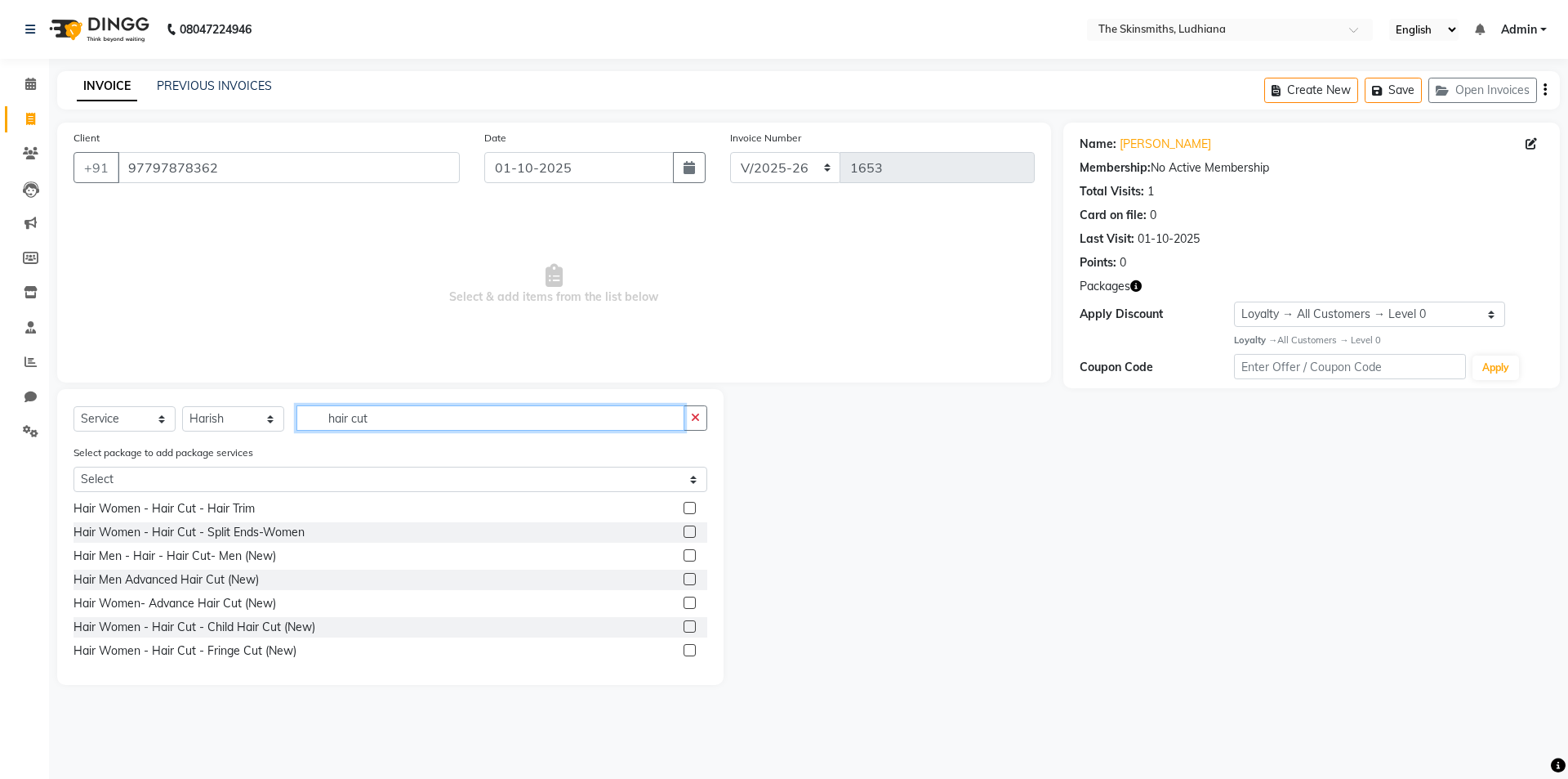
type input "hair cut"
click at [684, 604] on label at bounding box center [690, 603] width 13 height 13
click at [684, 604] on input "checkbox" at bounding box center [689, 604] width 11 height 11
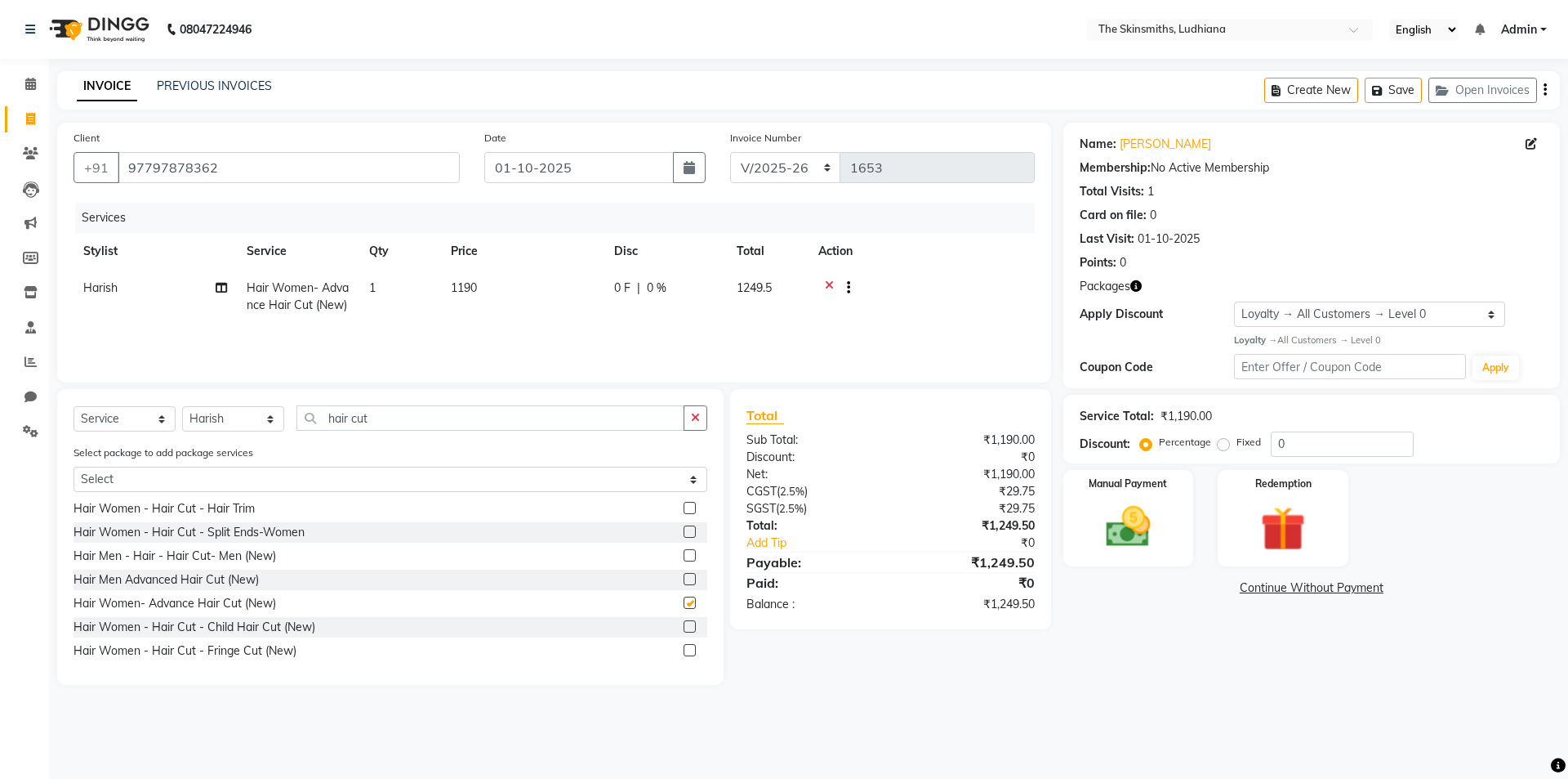
checkbox input "false"
click at [694, 411] on icon "button" at bounding box center [695, 417] width 9 height 12
click at [827, 281] on icon at bounding box center [829, 290] width 9 height 20
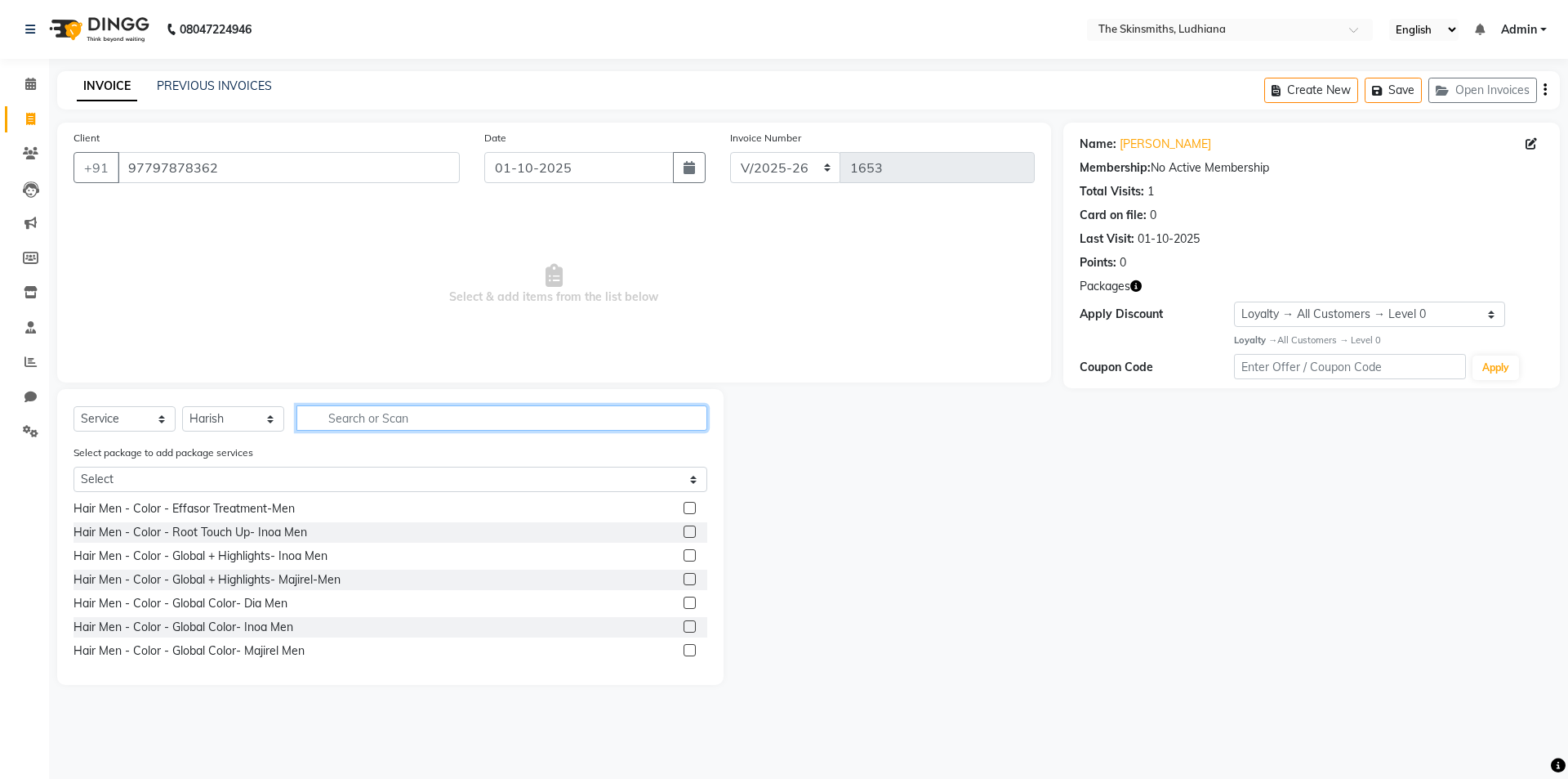
click at [515, 412] on input "text" at bounding box center [502, 418] width 411 height 25
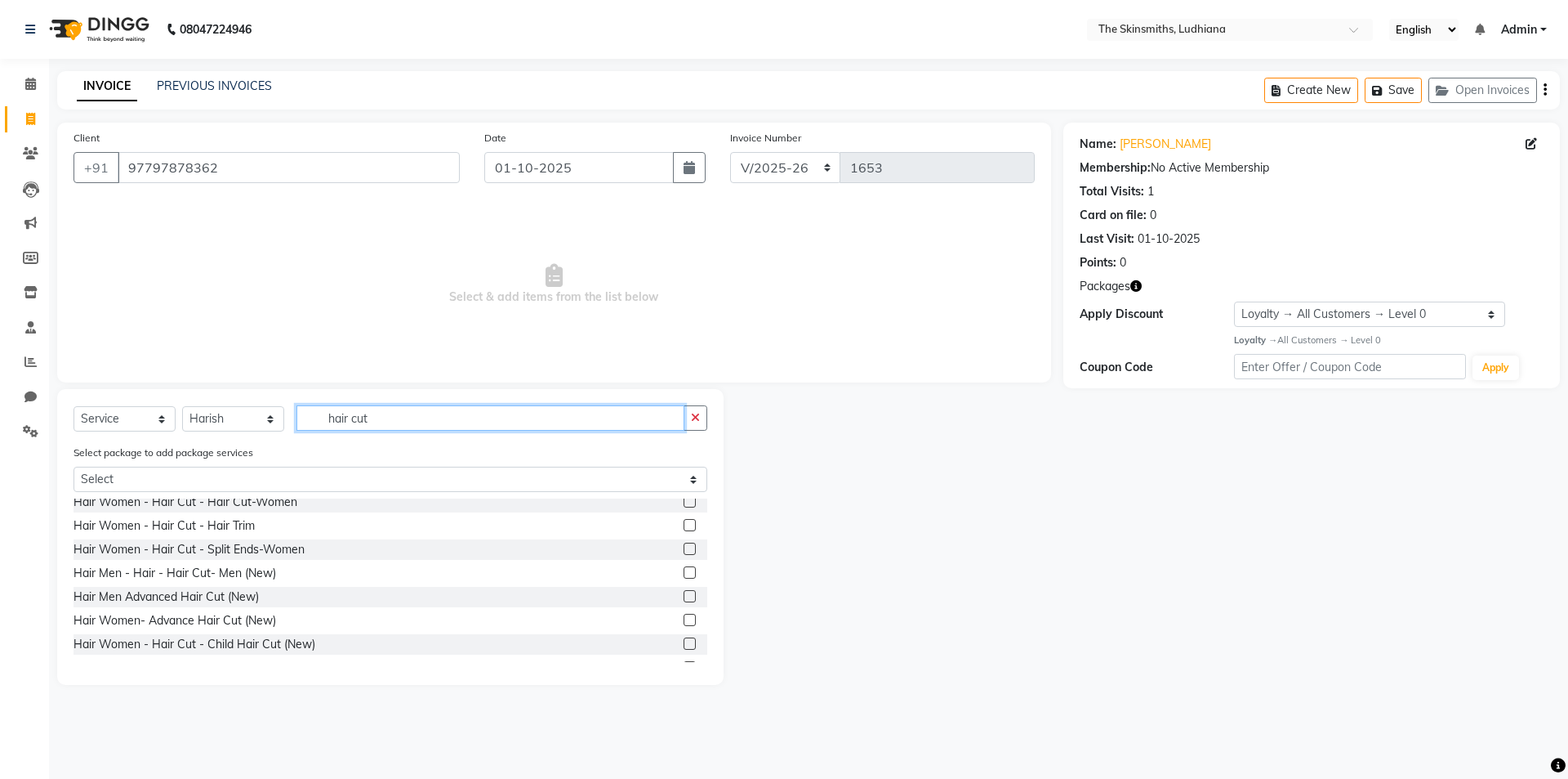
scroll to position [146, 0]
type input "hair cut"
click at [684, 575] on label at bounding box center [690, 574] width 13 height 13
click at [684, 575] on input "checkbox" at bounding box center [689, 575] width 11 height 11
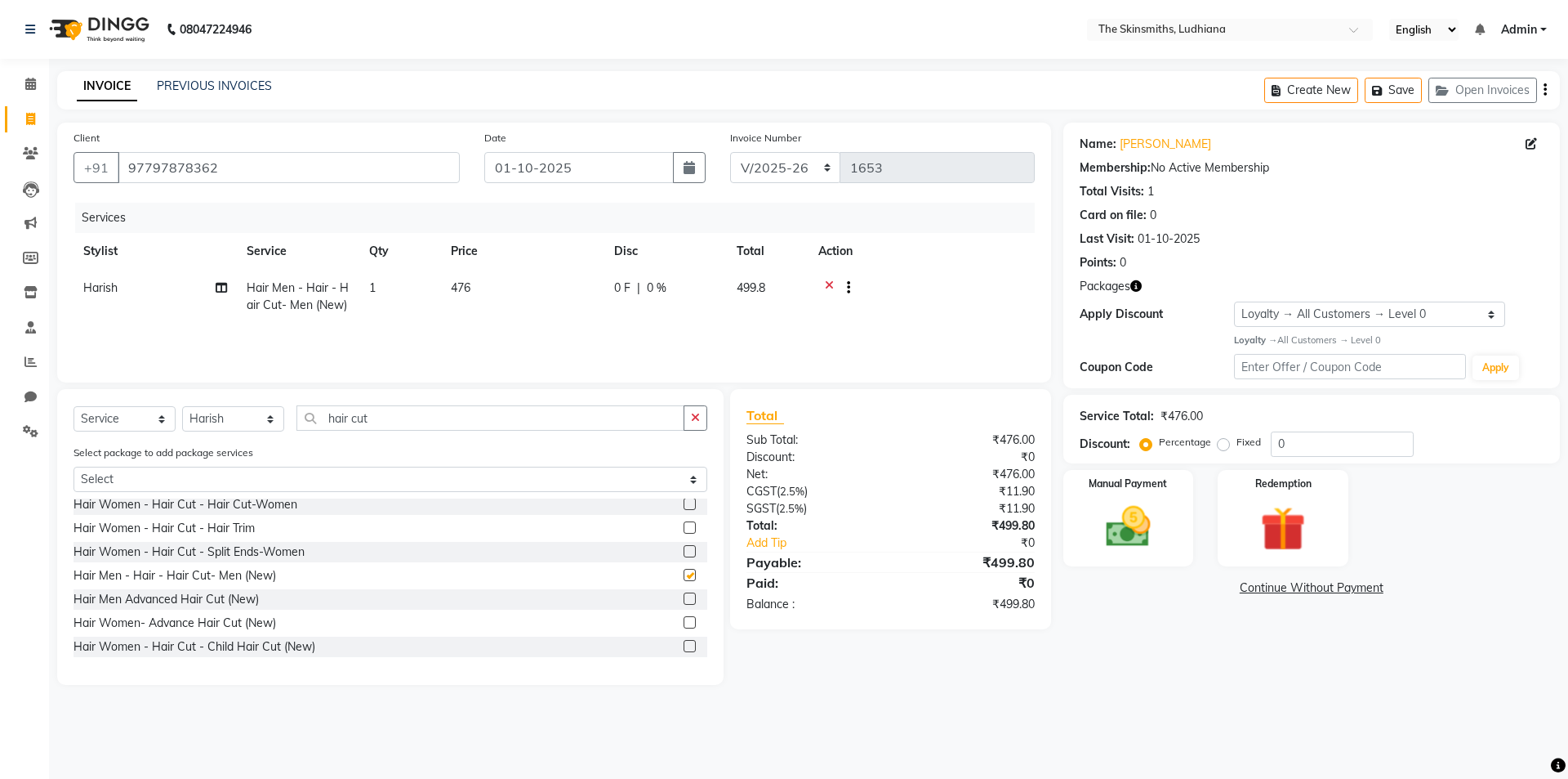
checkbox input "false"
click at [684, 421] on button "button" at bounding box center [696, 418] width 23 height 25
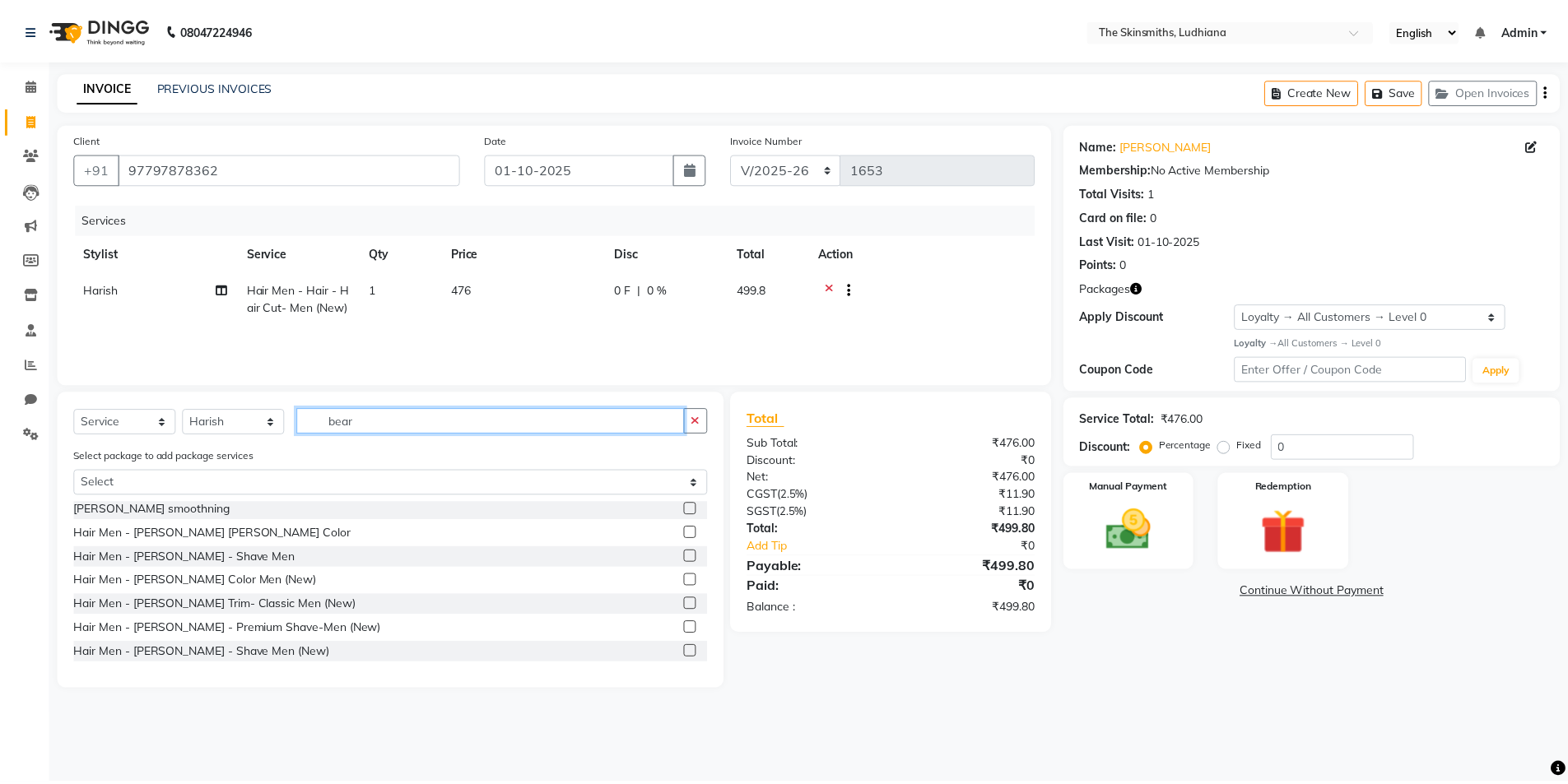
scroll to position [98, 0]
type input "beard"
click at [689, 653] on label at bounding box center [695, 652] width 13 height 13
click at [689, 653] on input "checkbox" at bounding box center [694, 653] width 11 height 11
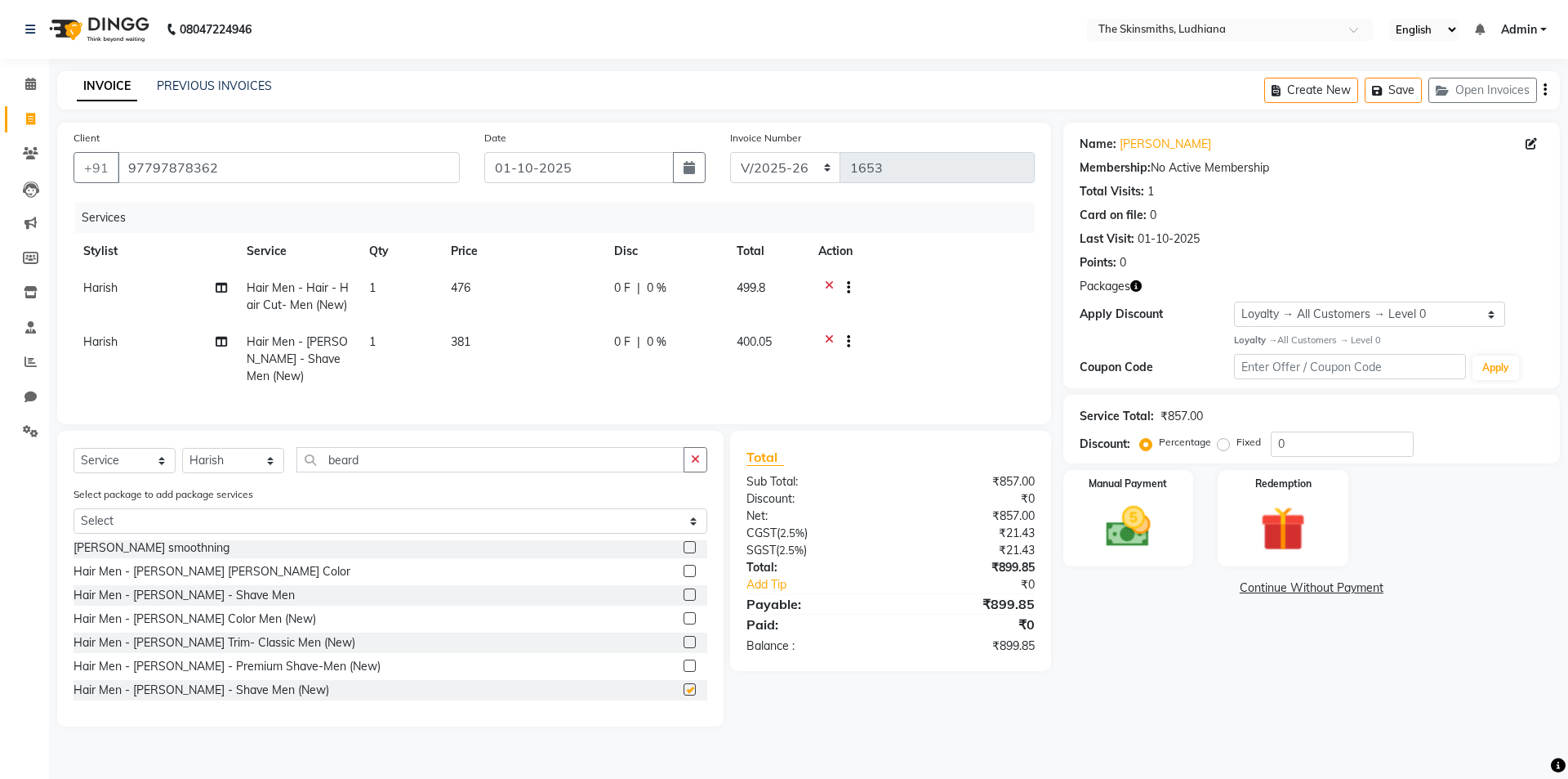
checkbox input "false"
click at [1319, 445] on input "0" at bounding box center [1342, 445] width 143 height 25
type input "50"
click at [1115, 533] on img at bounding box center [1128, 526] width 76 height 54
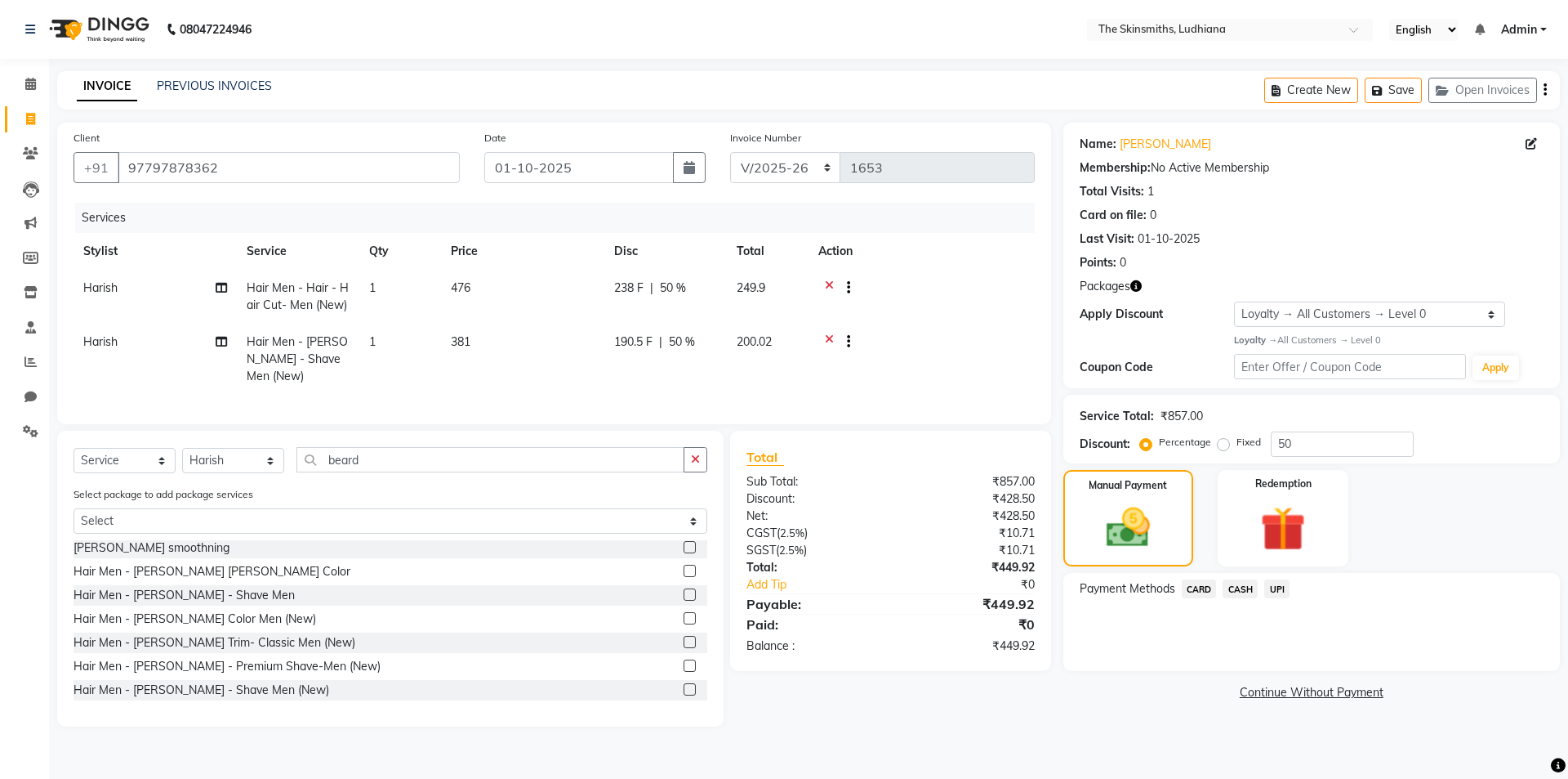
click at [1238, 589] on span "CASH" at bounding box center [1241, 588] width 35 height 19
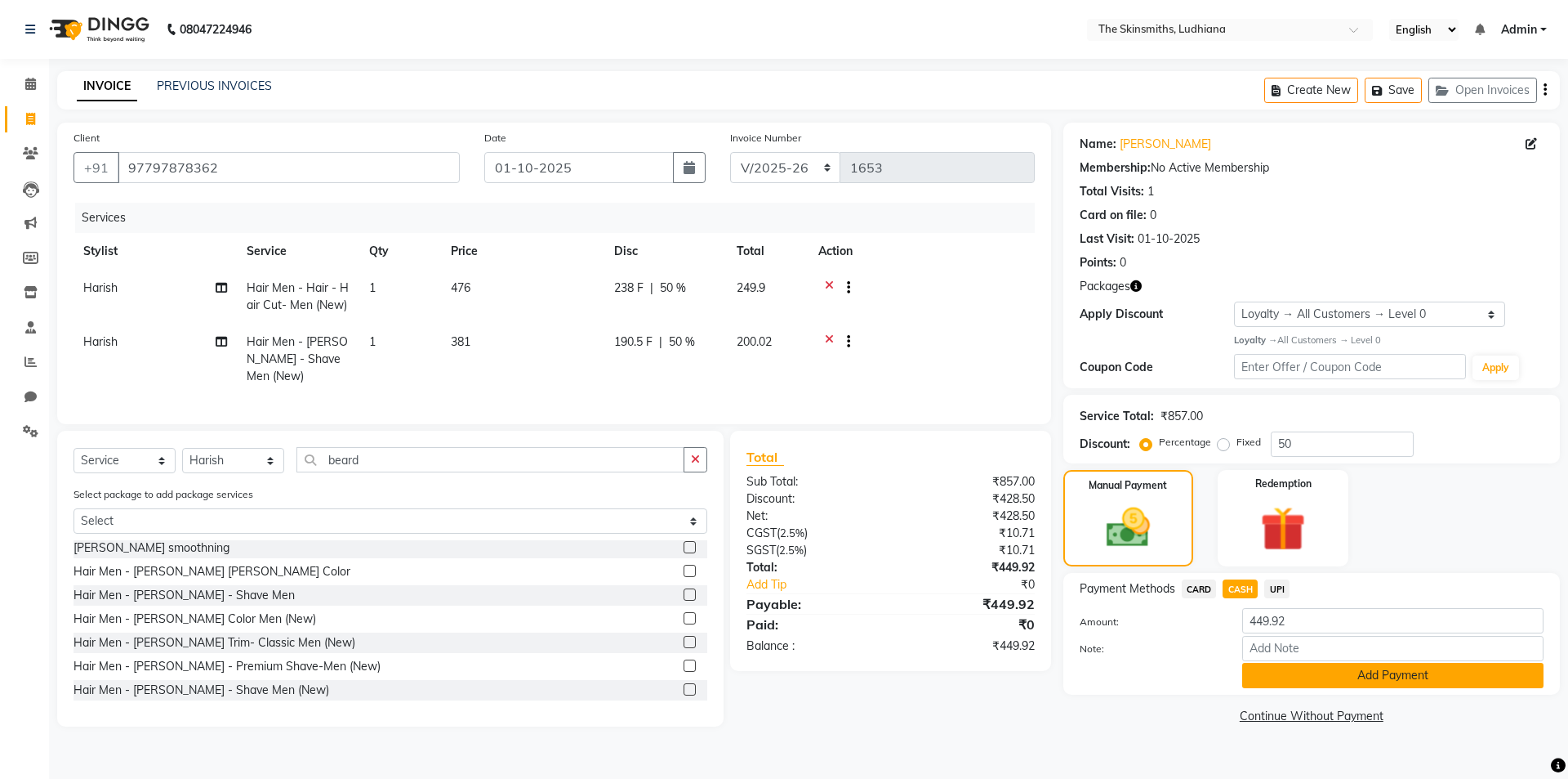
click at [1315, 669] on button "Add Payment" at bounding box center [1393, 676] width 301 height 25
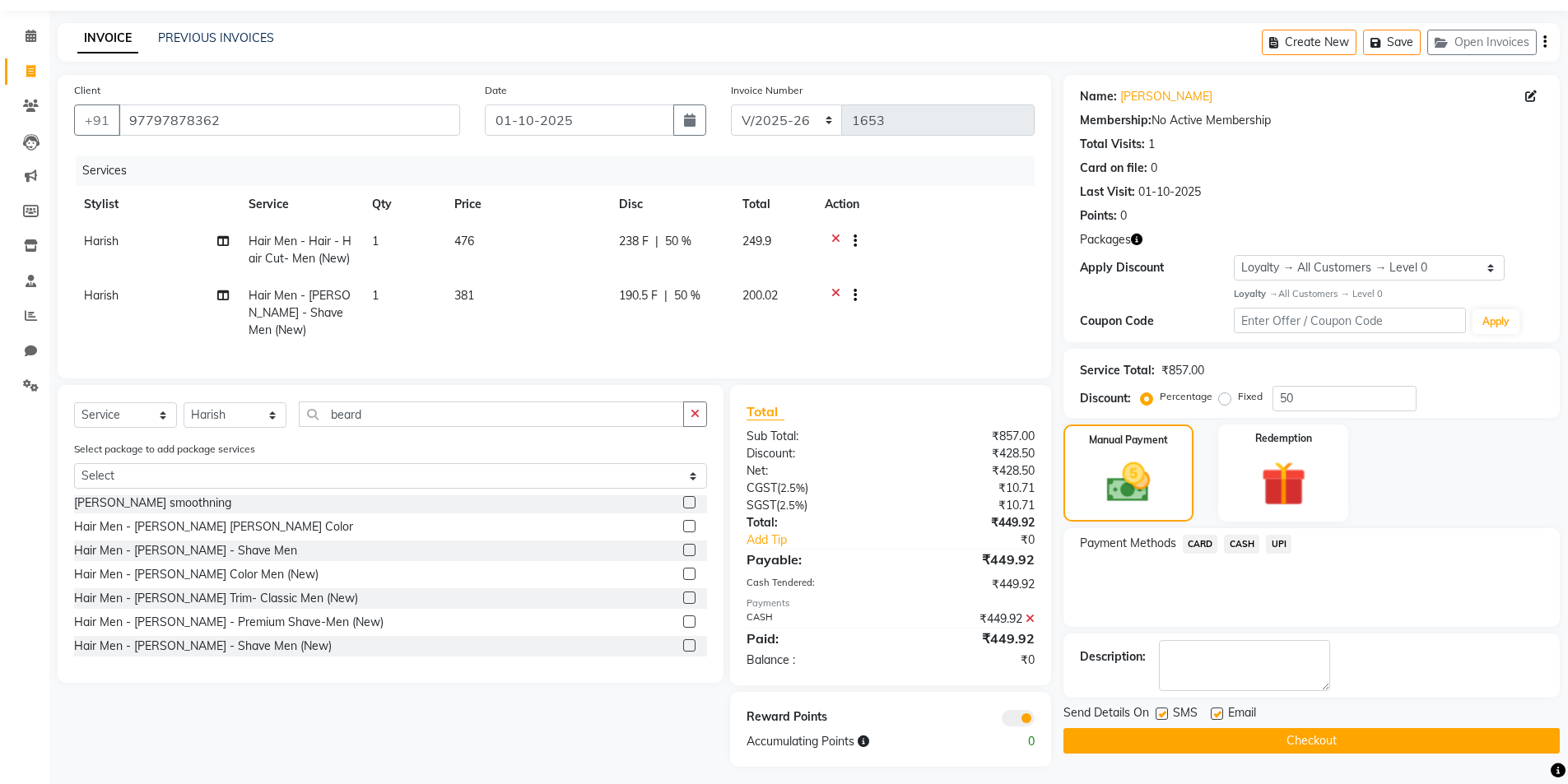
scroll to position [51, 0]
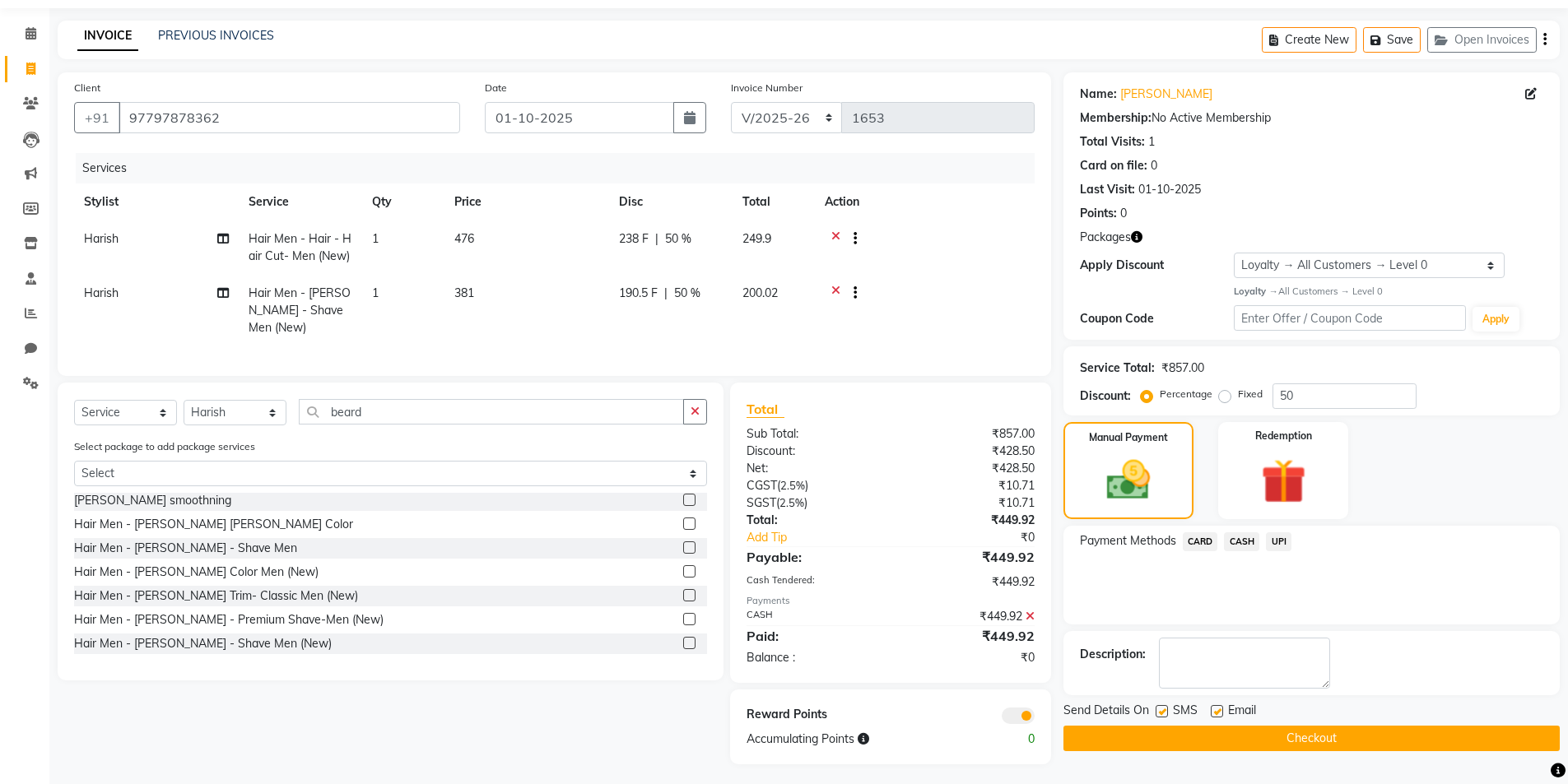
click at [1359, 725] on button "Checkout" at bounding box center [1311, 738] width 496 height 26
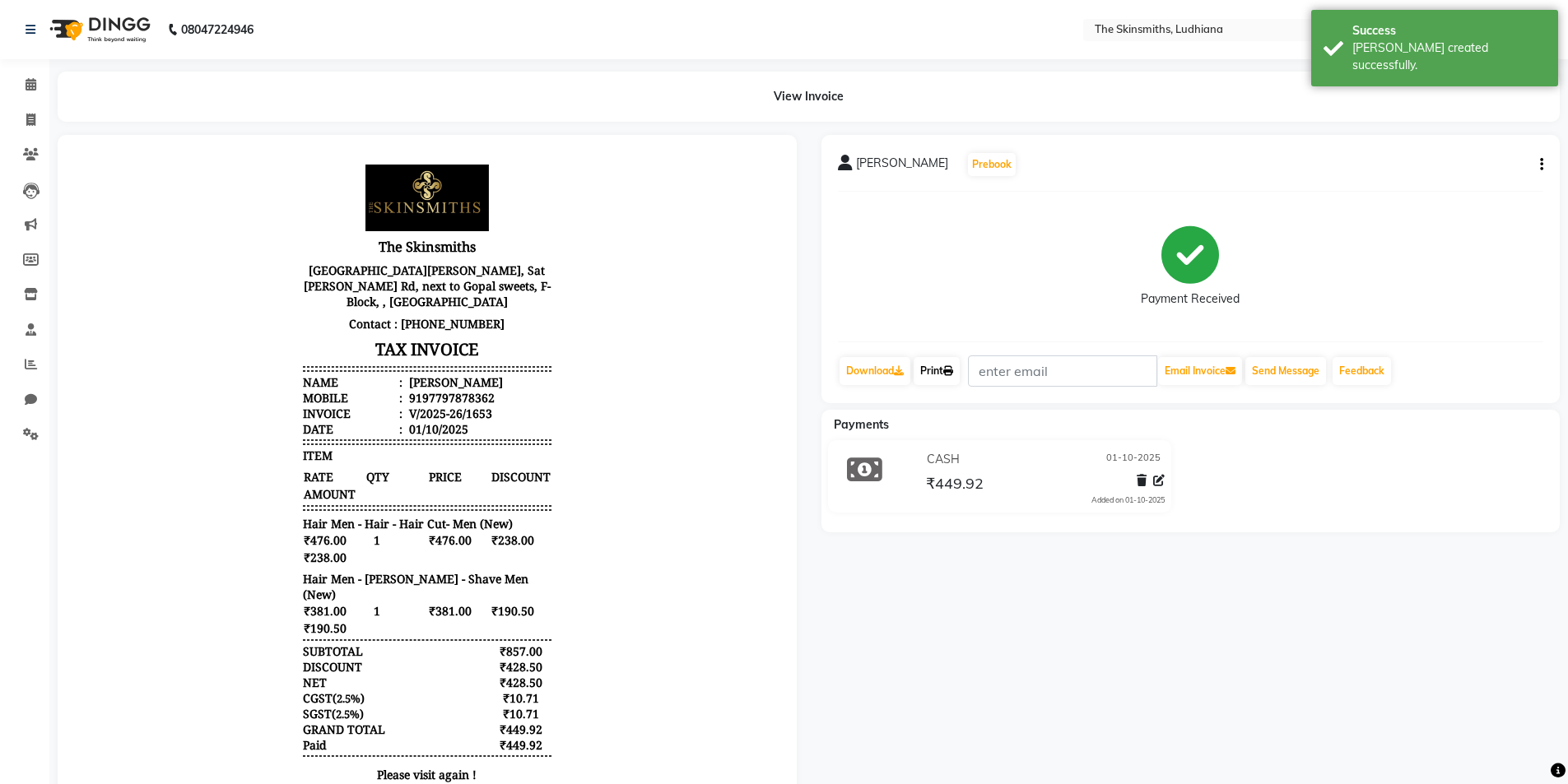
click at [938, 382] on link "Print" at bounding box center [936, 371] width 46 height 27
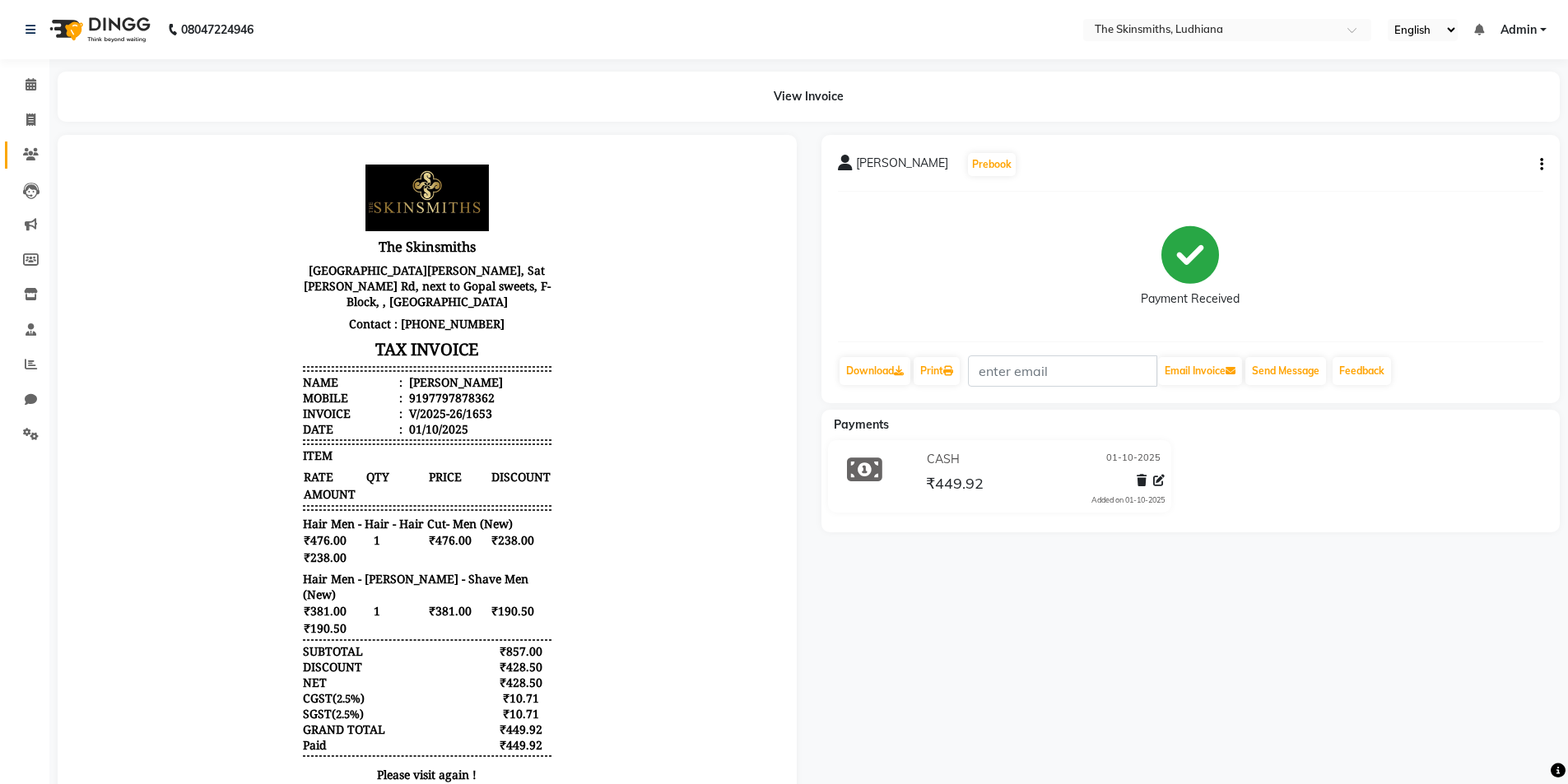
click at [35, 160] on icon at bounding box center [30, 154] width 16 height 13
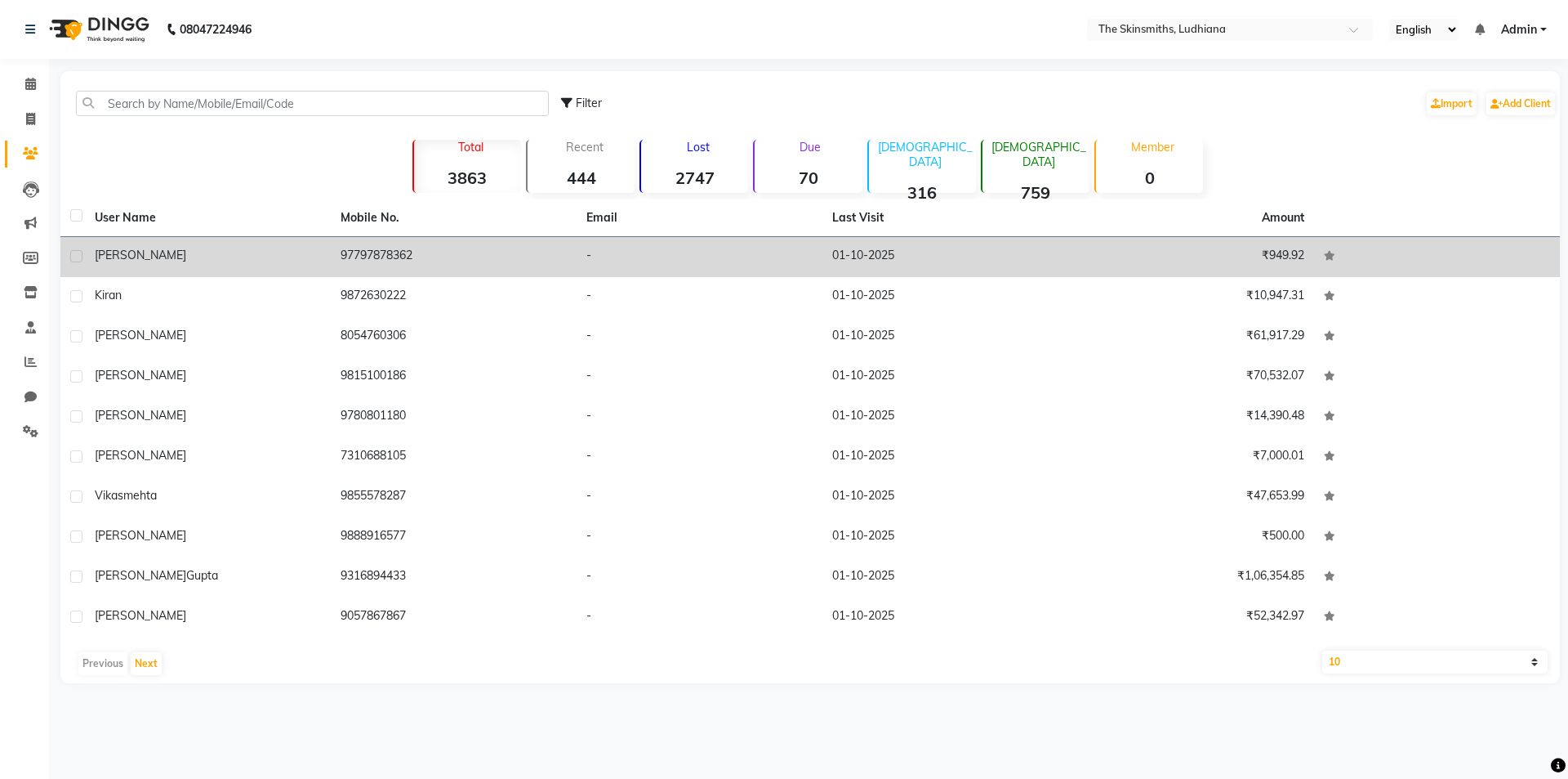
click at [157, 255] on div "himani" at bounding box center [208, 255] width 226 height 18
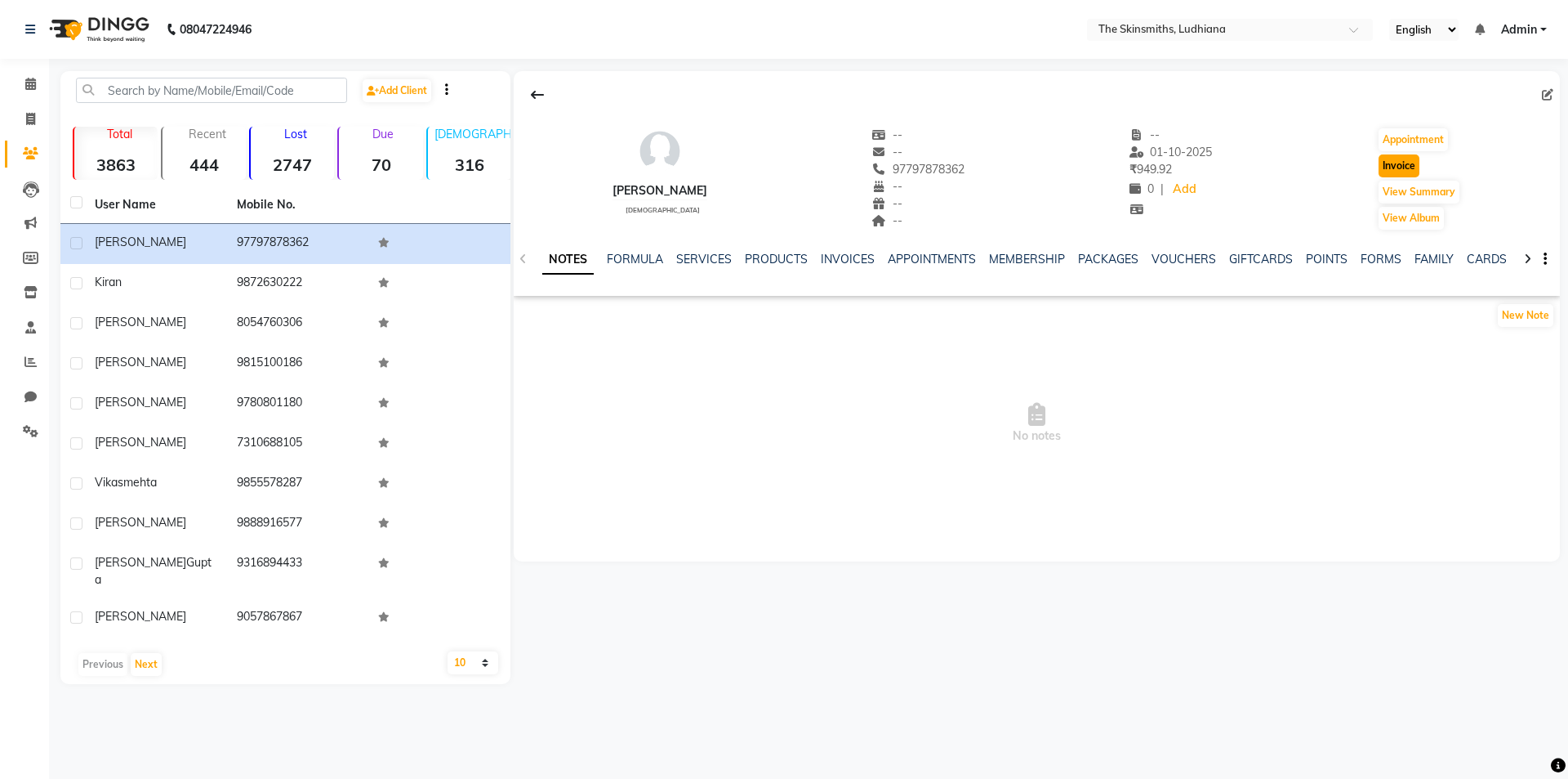
click at [1395, 167] on button "Invoice" at bounding box center [1399, 165] width 41 height 22
select select "service"
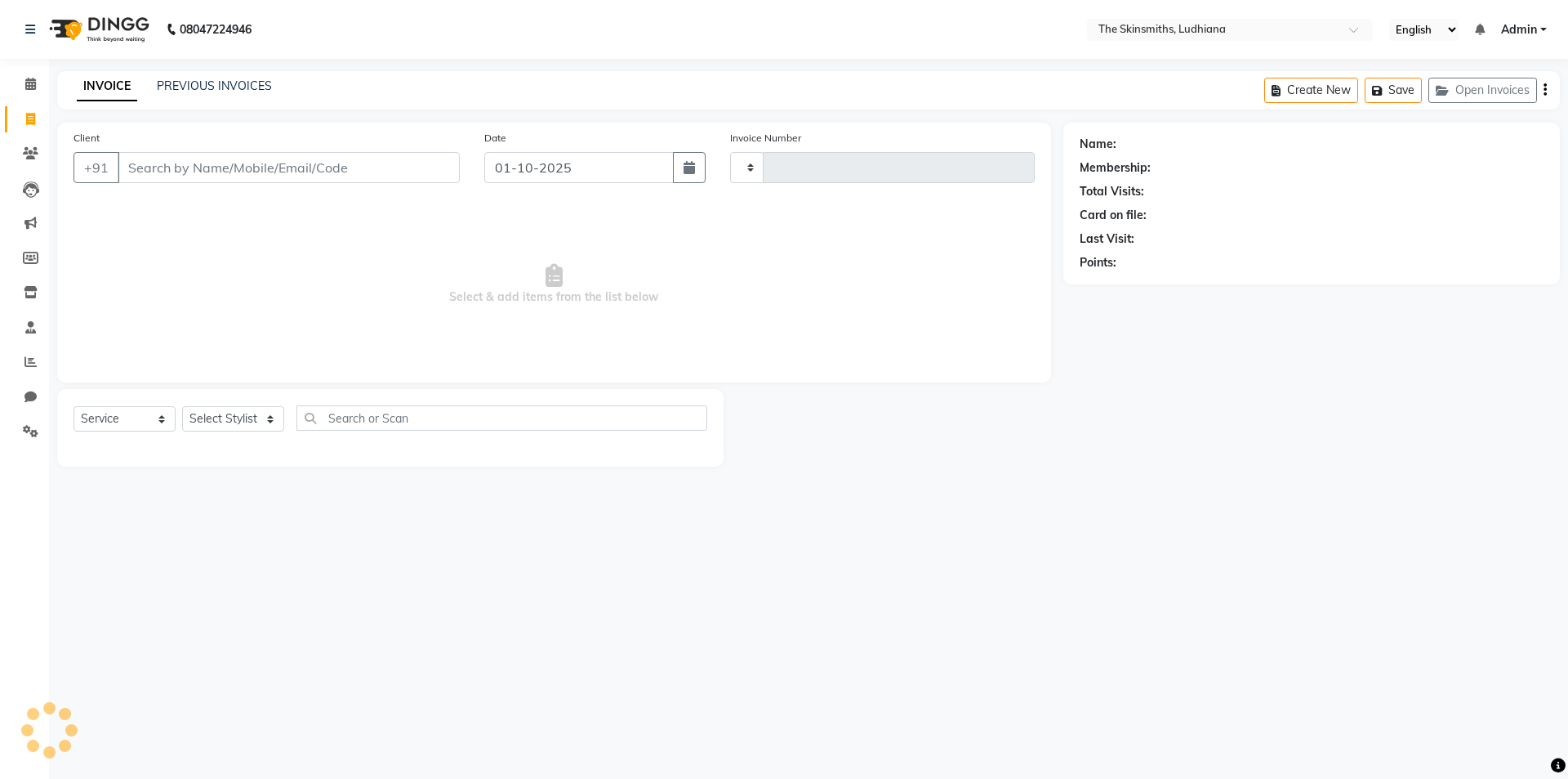
type input "1654"
select select "8115"
click at [263, 416] on select "Select Stylist" at bounding box center [233, 419] width 102 height 25
type input "97797878362"
select select "1: Object"
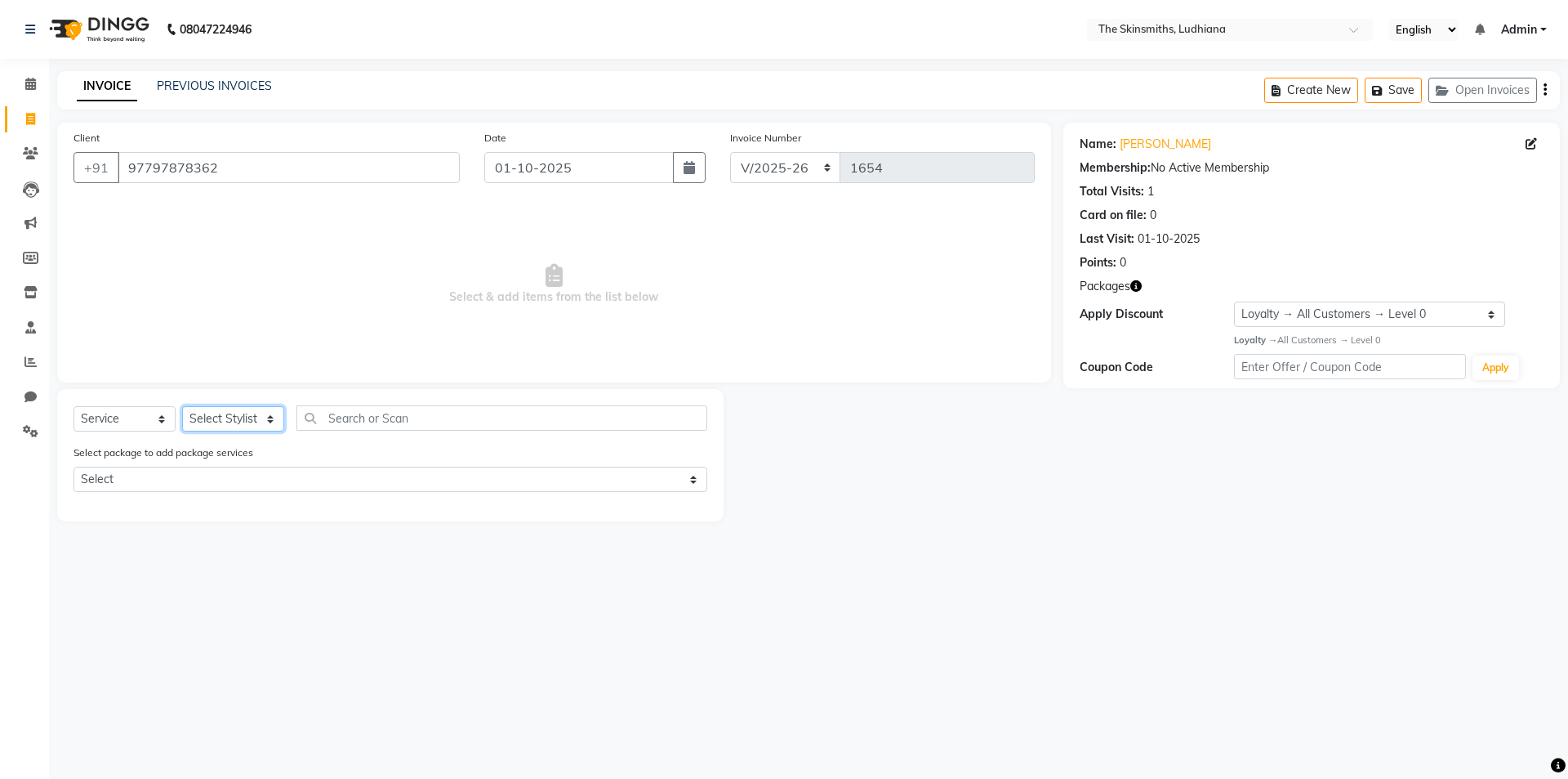
select select "76543"
click at [182, 407] on select "Select Stylist Admin [PERSON_NAME] [PERSON_NAME] [PERSON_NAME] [PERSON_NAME] [P…" at bounding box center [233, 419] width 102 height 25
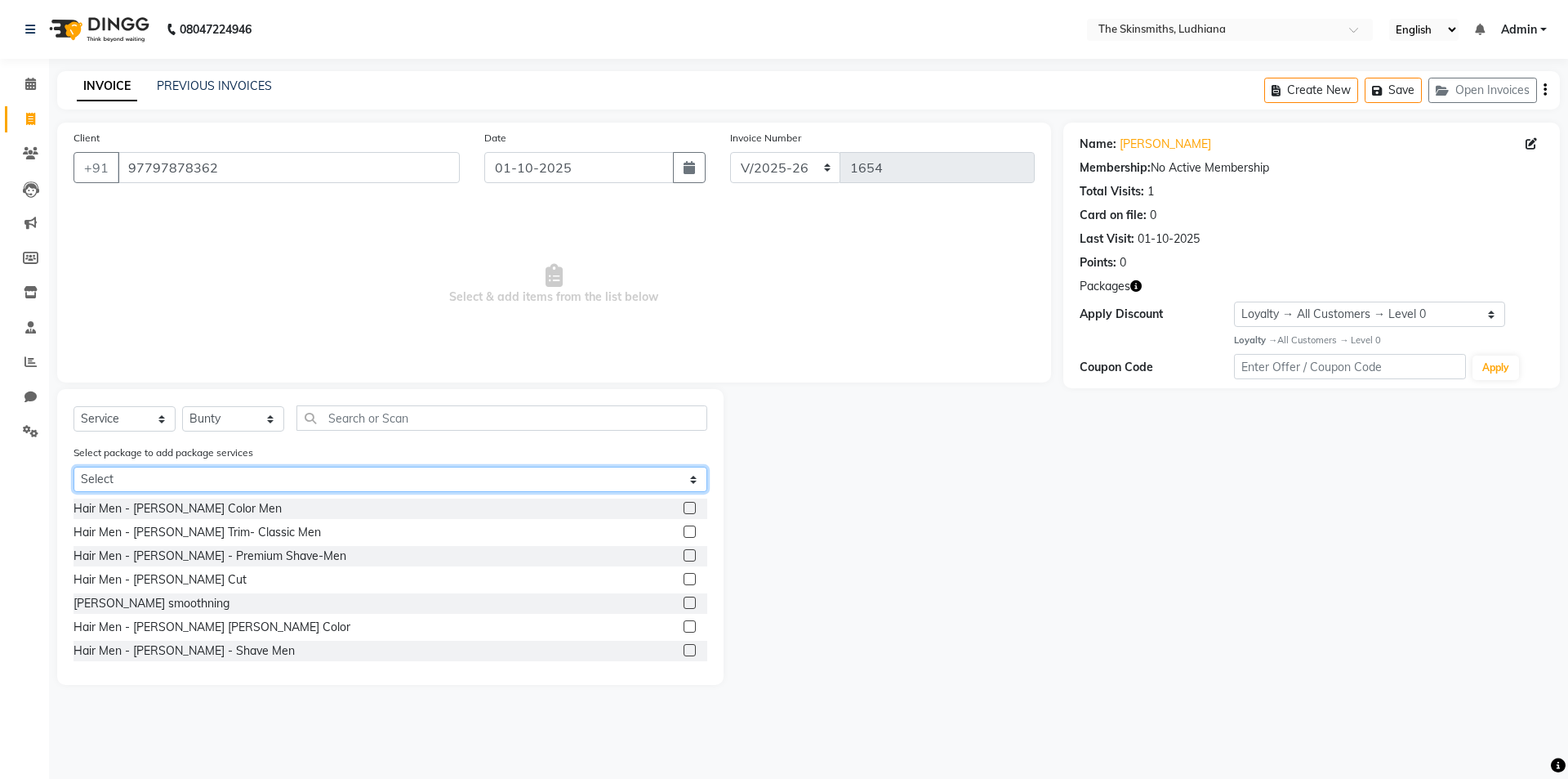
click at [451, 481] on select "Select Privilege Card" at bounding box center [390, 480] width 633 height 25
select select "1: Object"
click at [73, 467] on select "Select Privilege Card" at bounding box center [390, 480] width 633 height 25
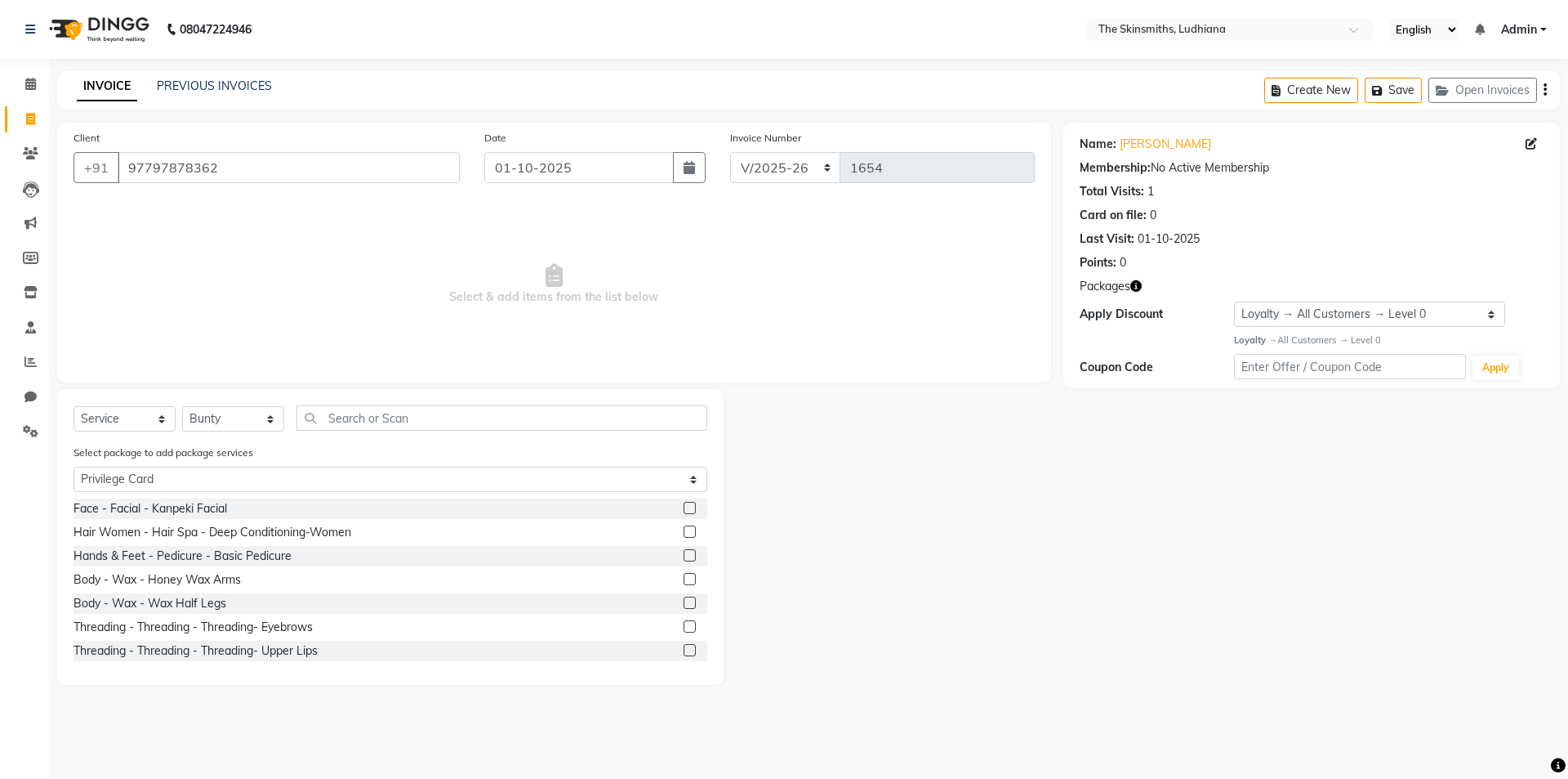
click at [684, 507] on label at bounding box center [690, 508] width 13 height 13
click at [684, 507] on input "checkbox" at bounding box center [689, 508] width 11 height 11
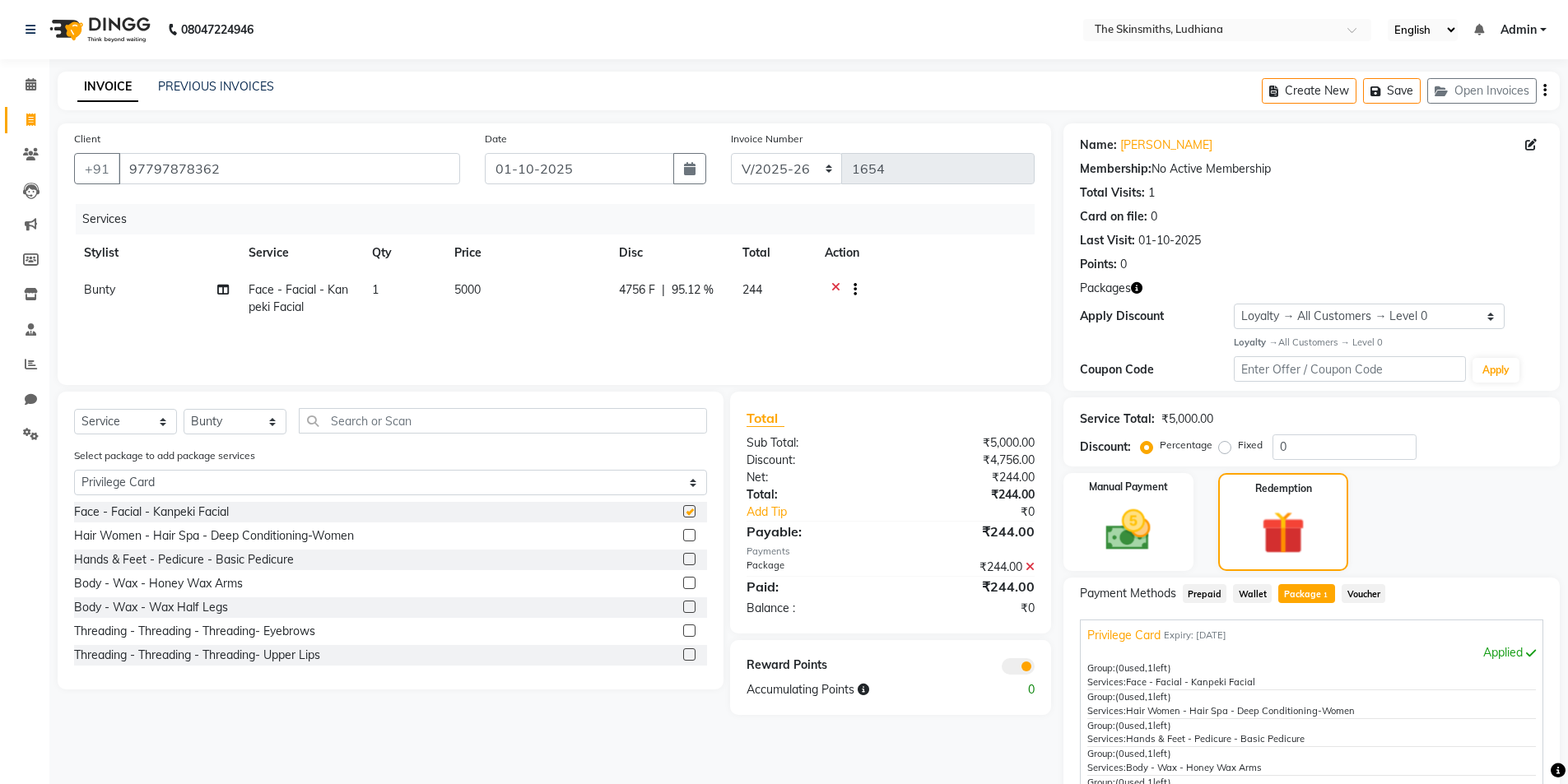
checkbox input "false"
click at [252, 411] on select "Select Stylist Admin [PERSON_NAME] [PERSON_NAME] [PERSON_NAME] [PERSON_NAME] [P…" at bounding box center [235, 422] width 103 height 26
select select "76553"
click at [184, 409] on select "Select Stylist Admin [PERSON_NAME] [PERSON_NAME] [PERSON_NAME] [PERSON_NAME] [P…" at bounding box center [235, 422] width 103 height 26
click at [683, 555] on label at bounding box center [689, 558] width 13 height 13
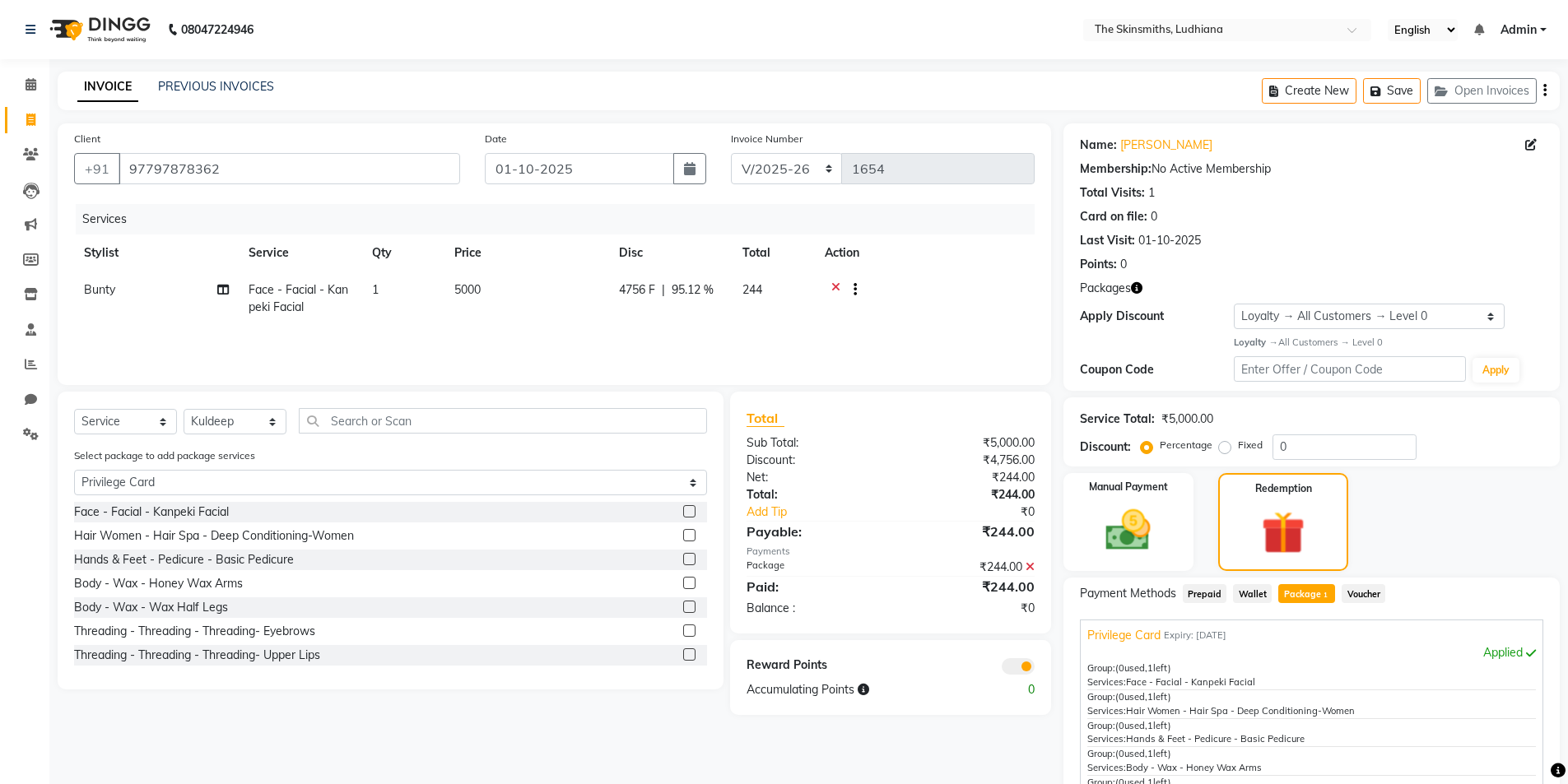
click at [683, 555] on input "checkbox" at bounding box center [688, 559] width 11 height 11
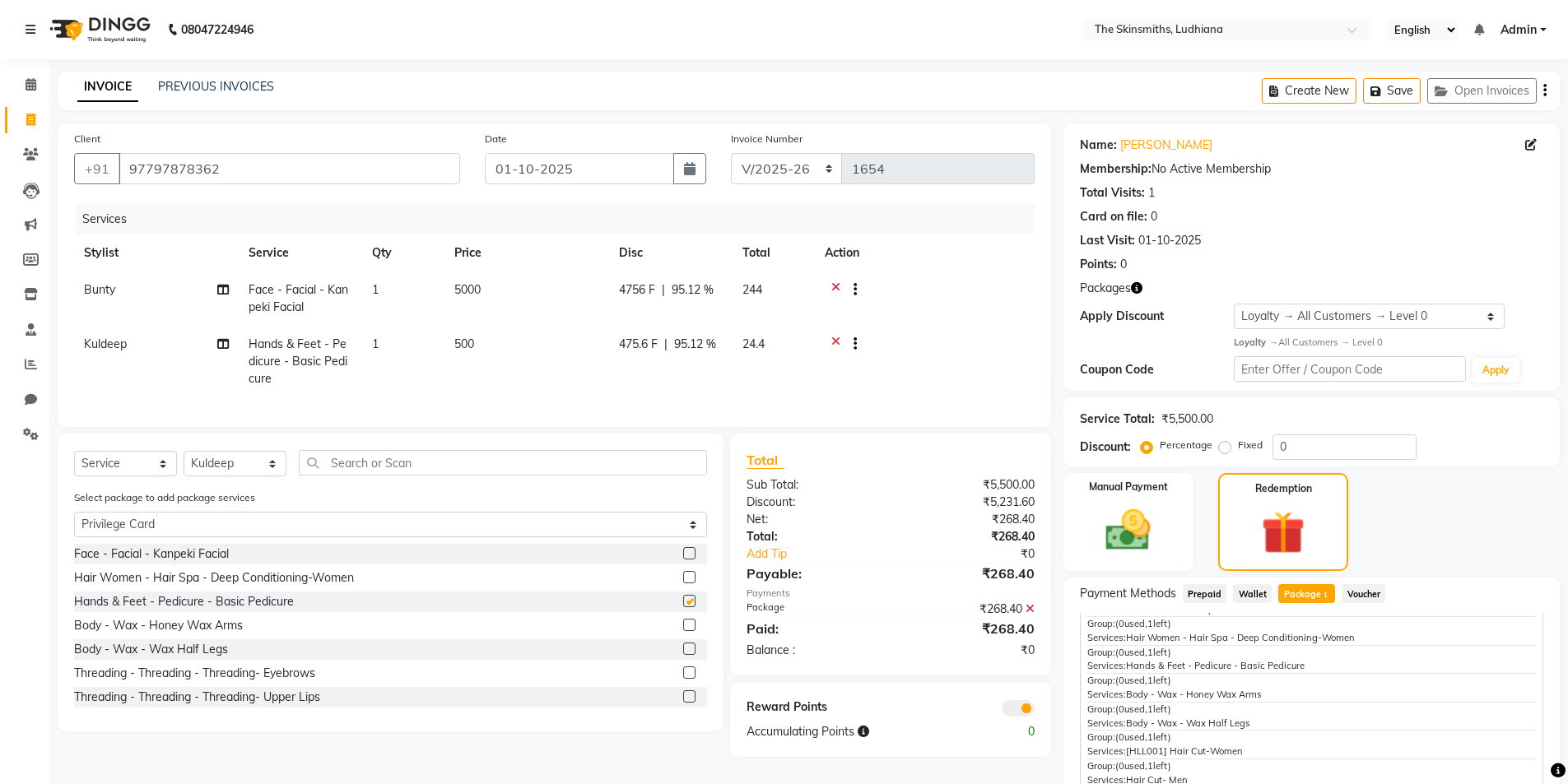
checkbox input "false"
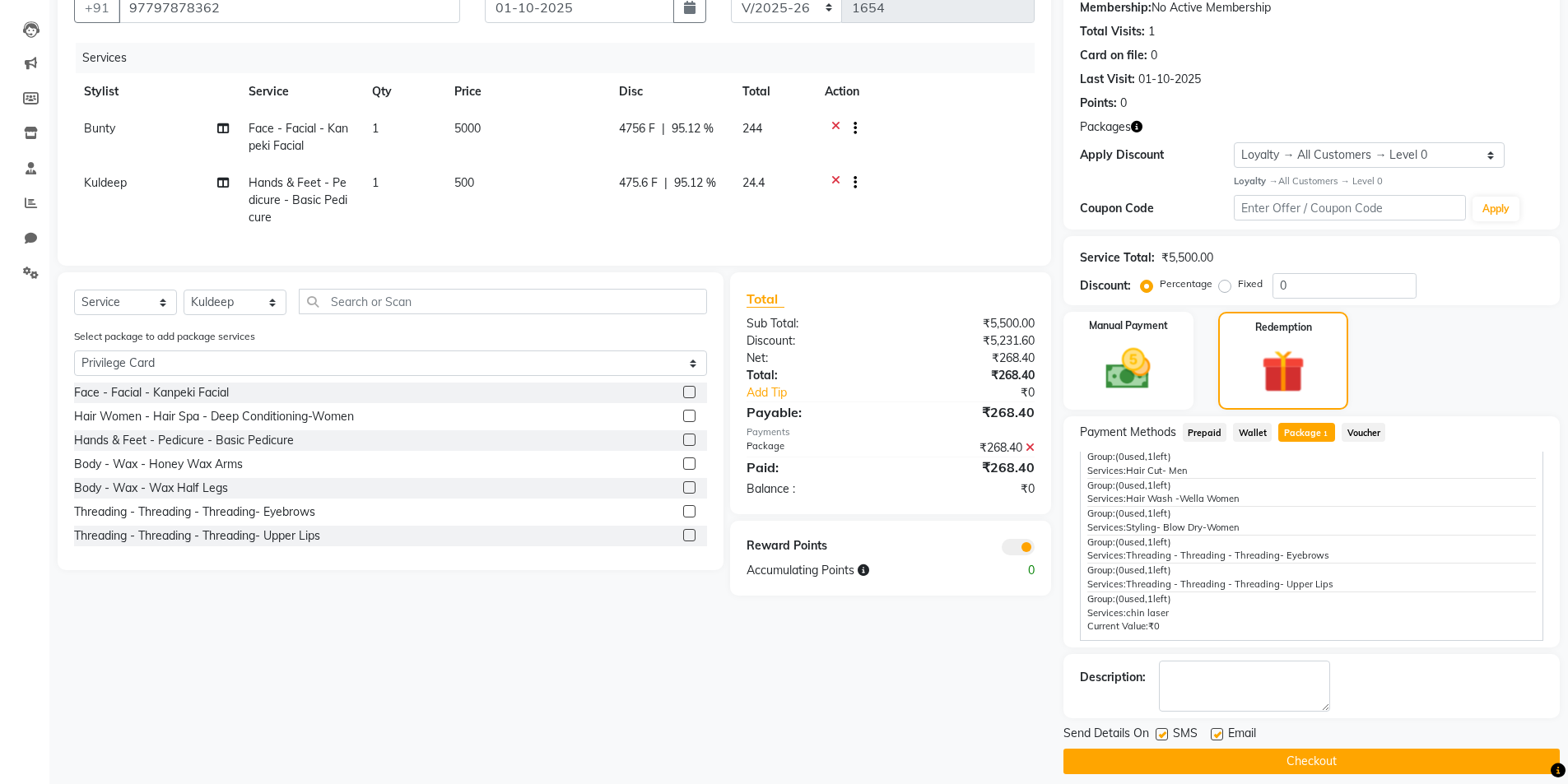
scroll to position [176, 0]
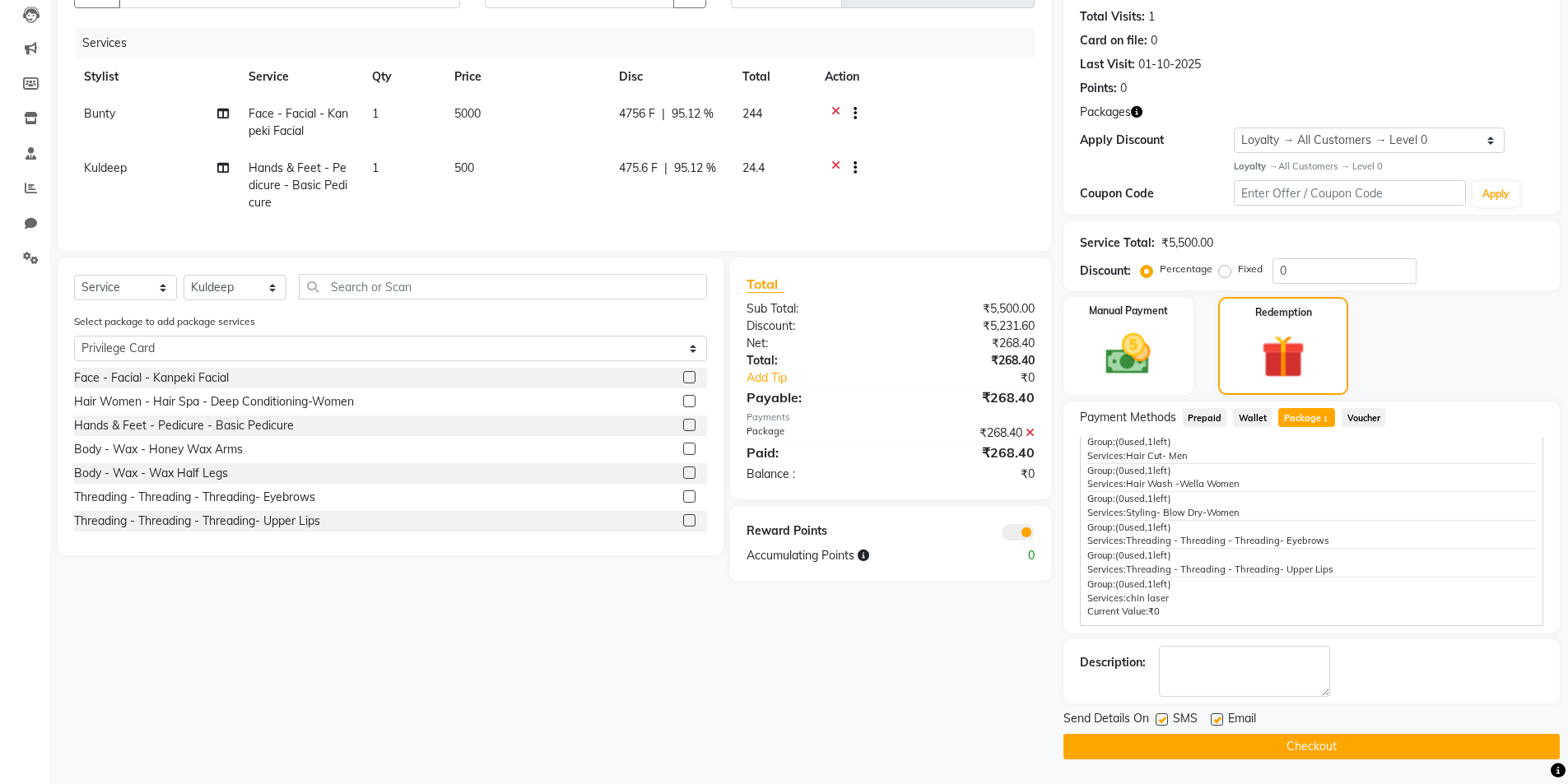
click at [1353, 752] on button "Checkout" at bounding box center [1311, 747] width 496 height 26
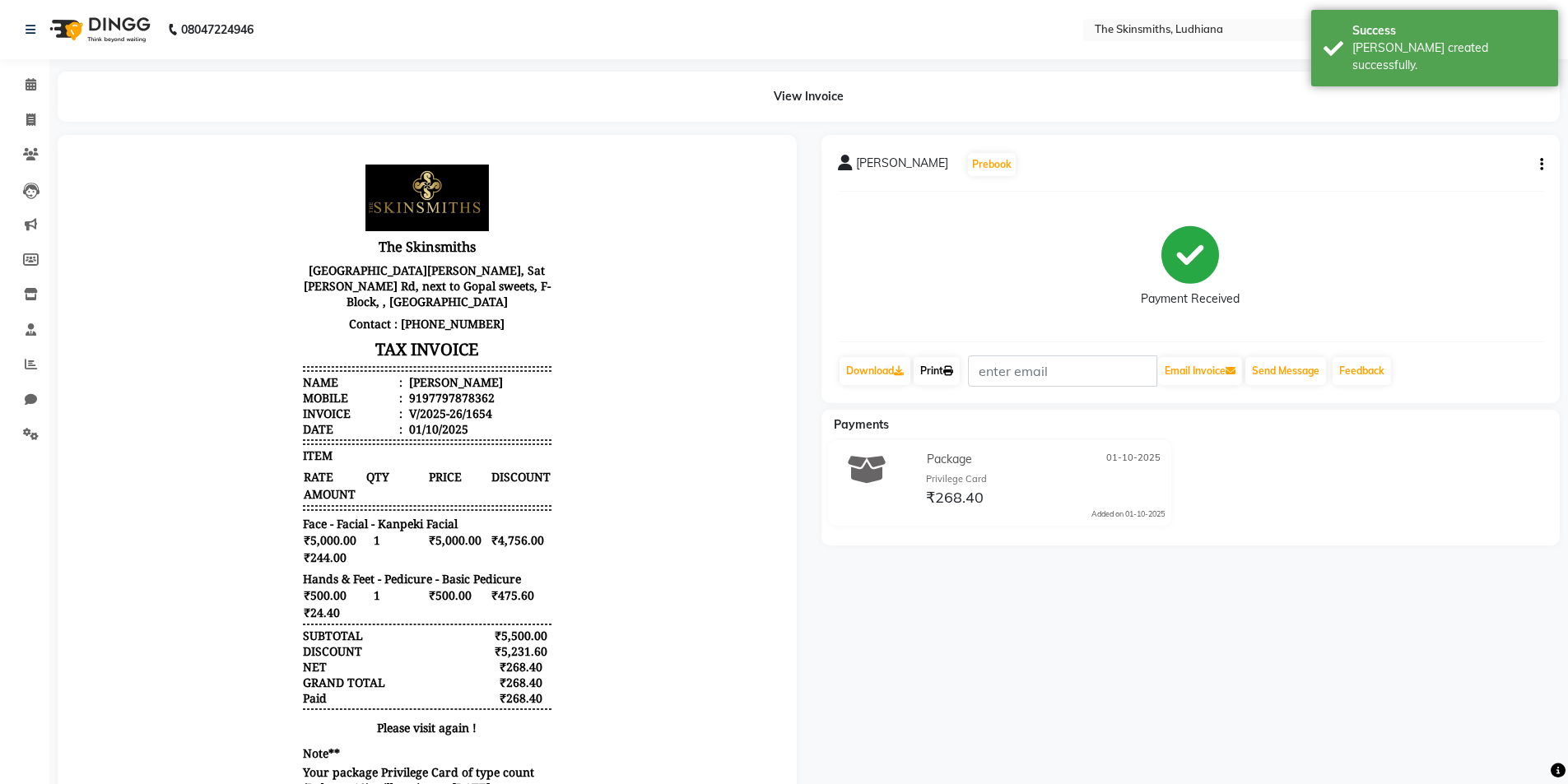
click at [946, 384] on link "Print" at bounding box center [936, 371] width 46 height 27
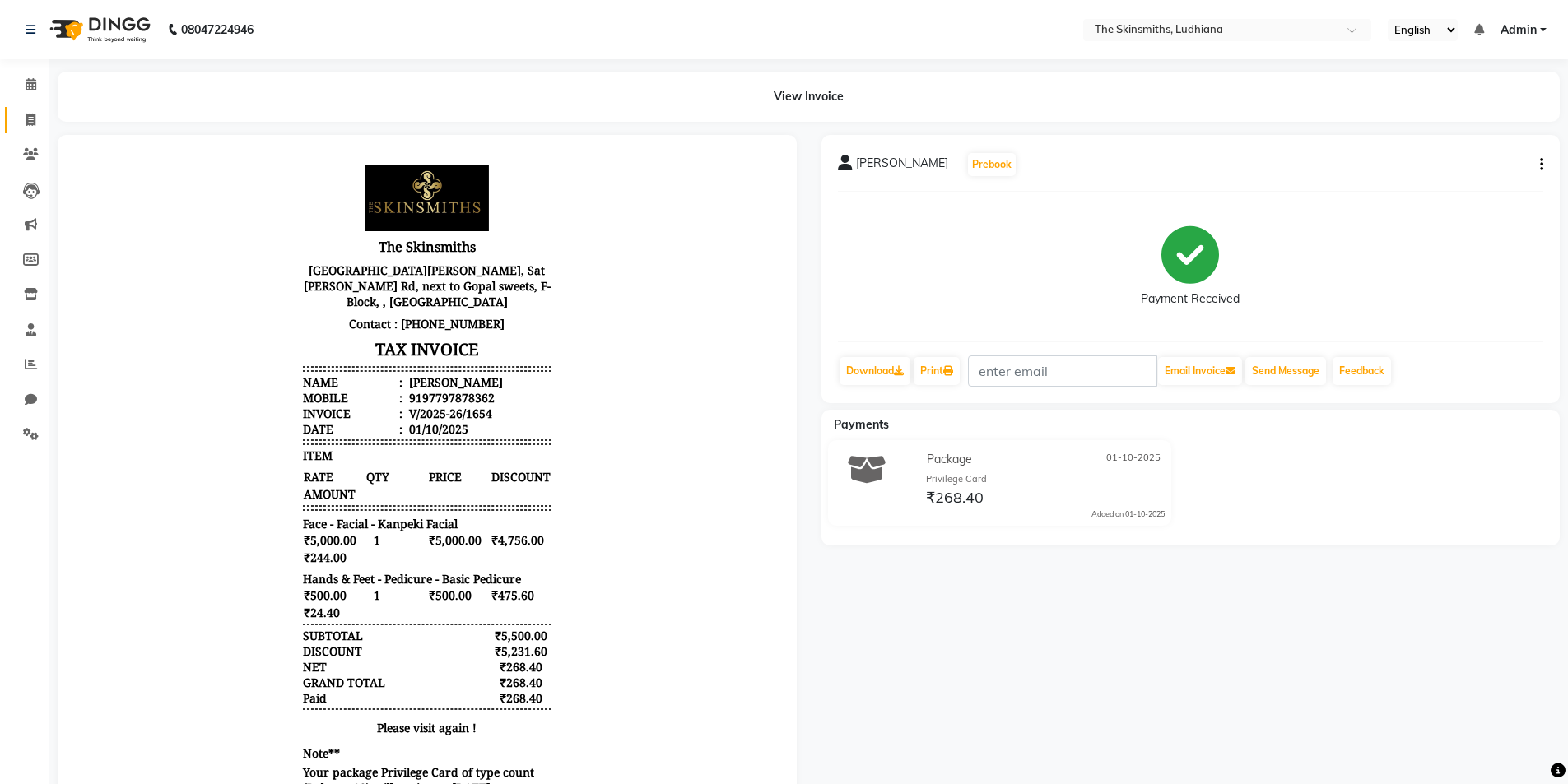
click at [31, 120] on icon at bounding box center [30, 120] width 9 height 13
select select "service"
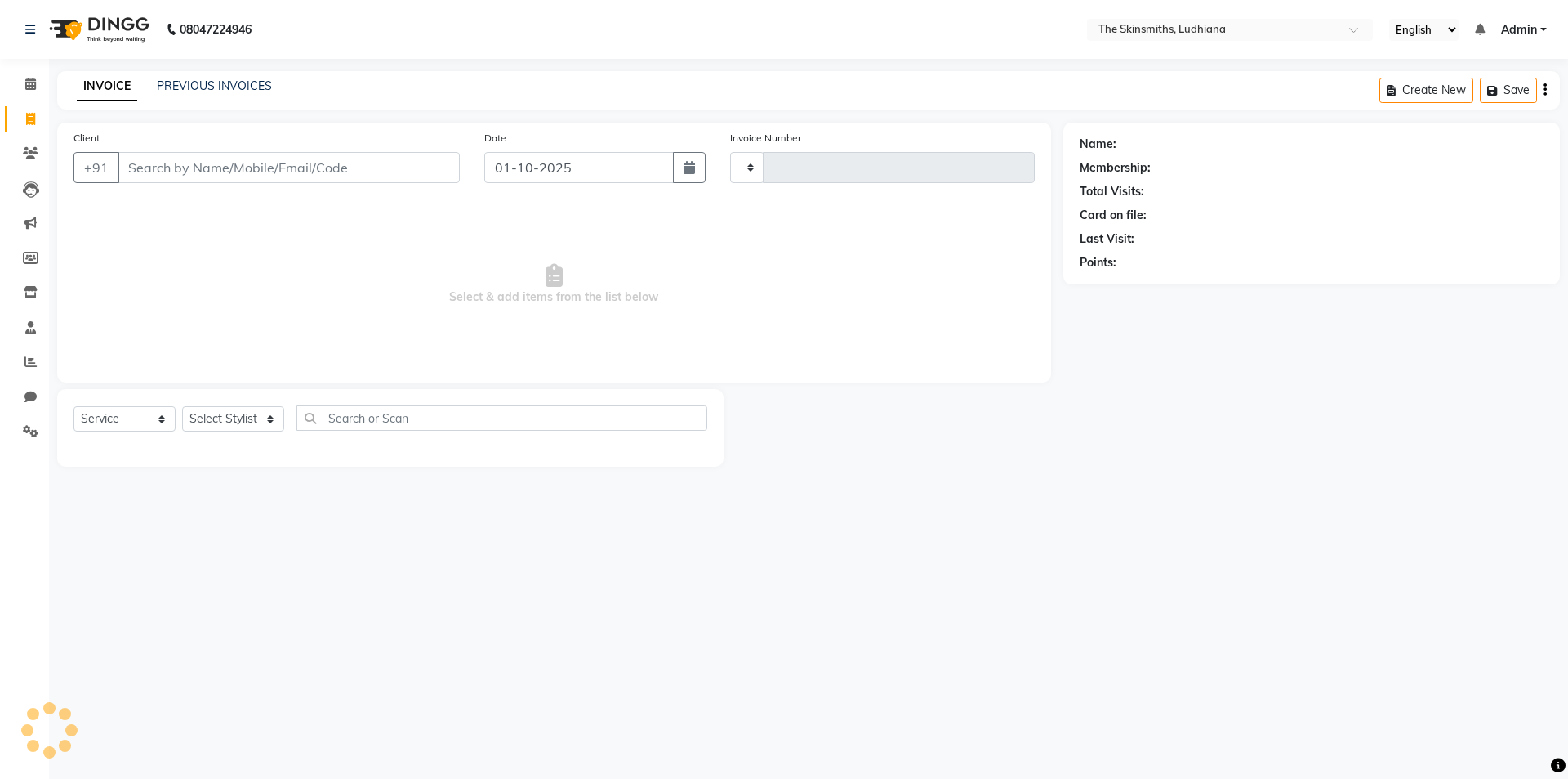
type input "1655"
select select "8115"
click at [20, 370] on span at bounding box center [30, 362] width 28 height 19
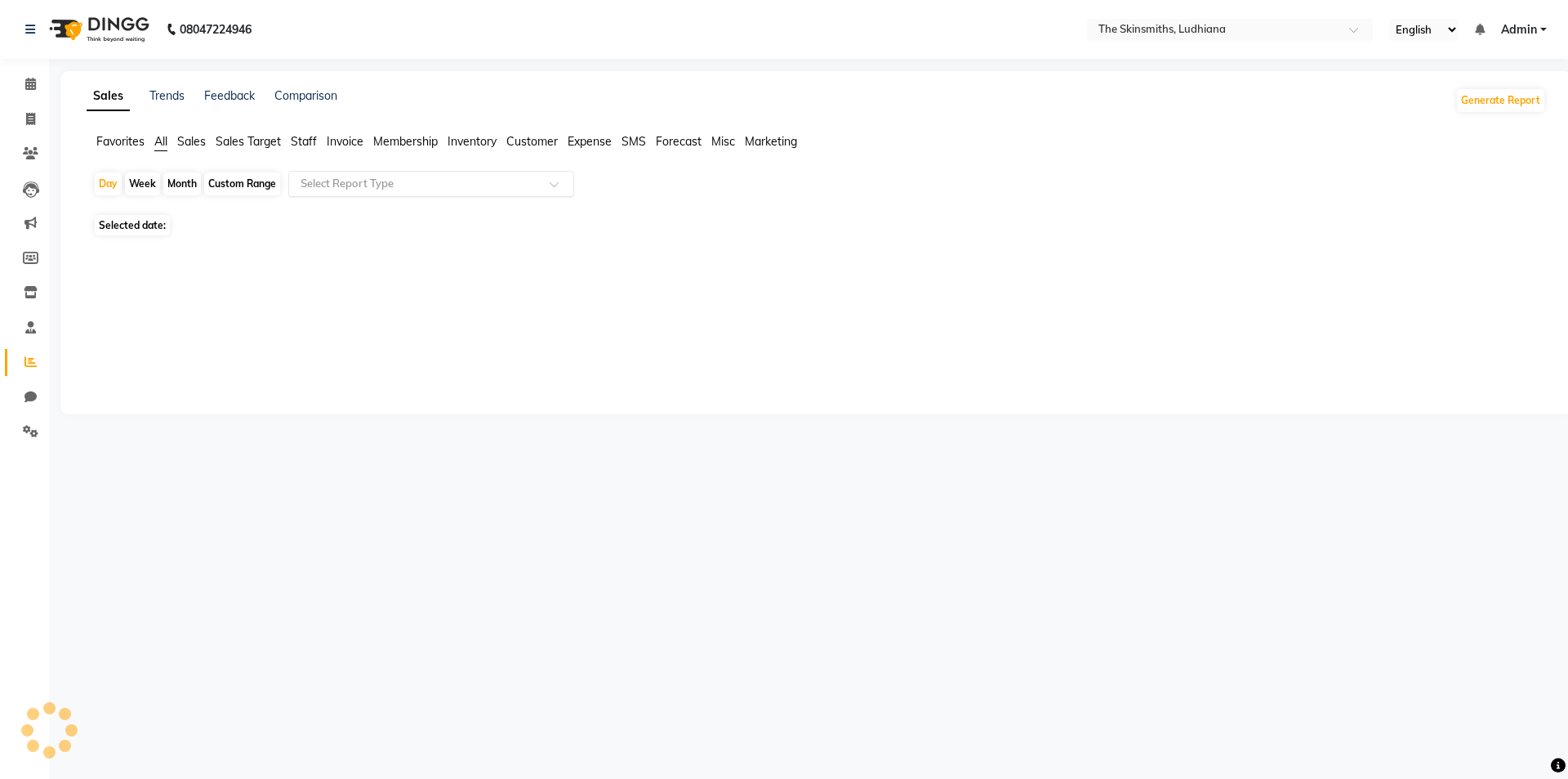
click at [332, 185] on input "text" at bounding box center [414, 183] width 235 height 17
click at [266, 381] on div "Sales Trends Feedback Comparison Generate Report Favorites All Sales Sales Targ…" at bounding box center [817, 243] width 1512 height 343
click at [388, 186] on input "text" at bounding box center [414, 183] width 235 height 17
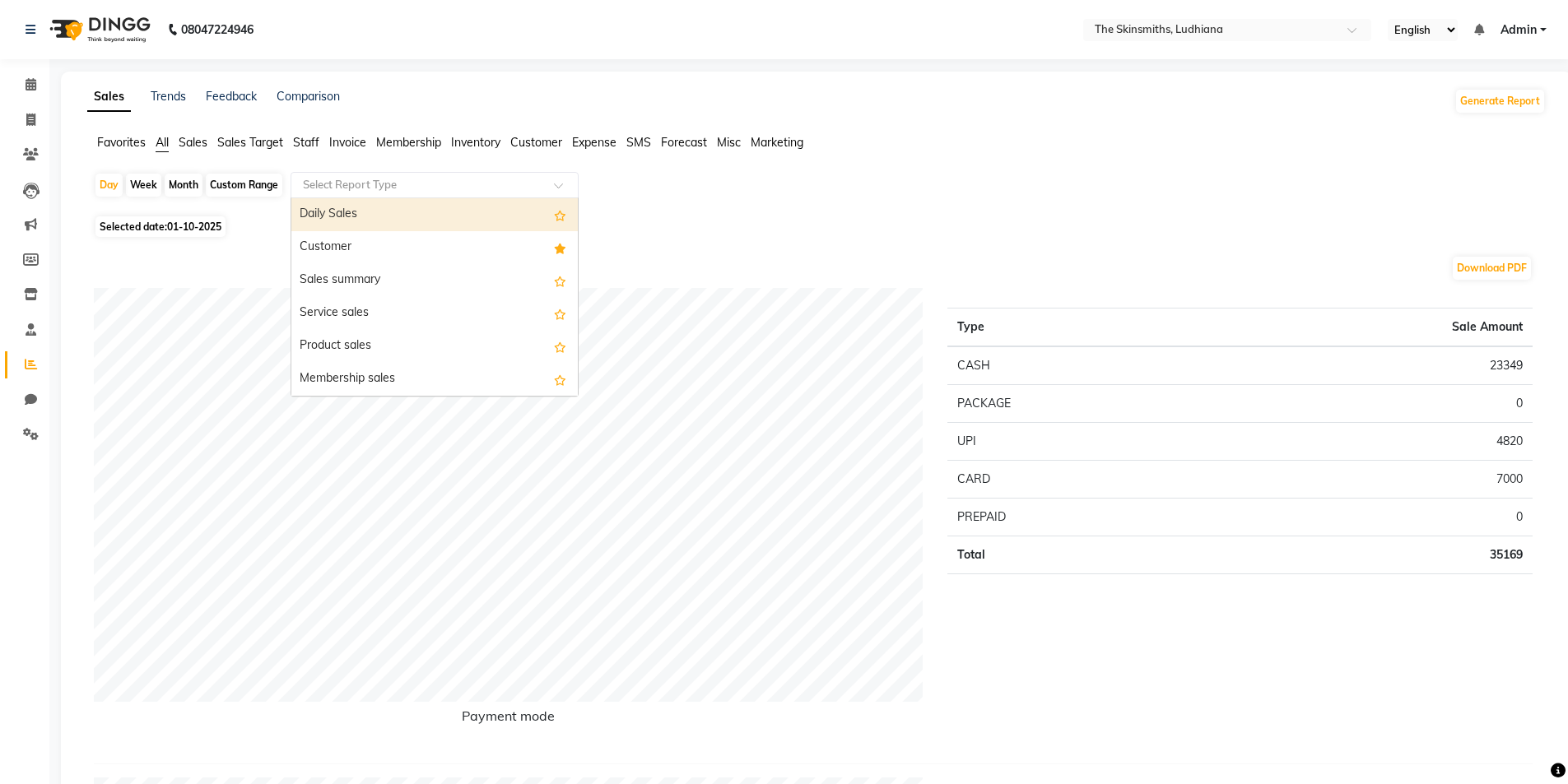
click at [351, 251] on div "Customer" at bounding box center [435, 248] width 287 height 33
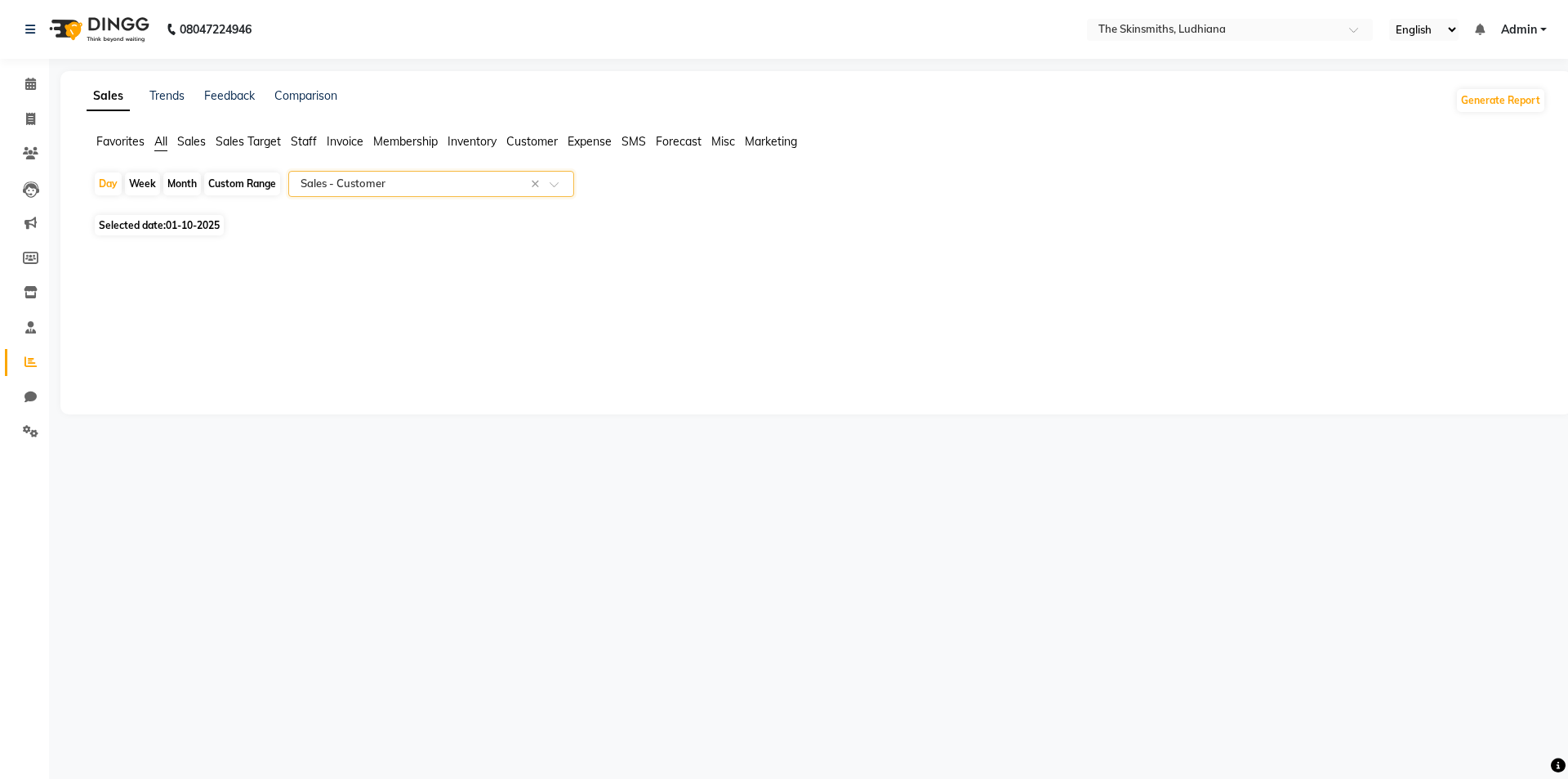
select select "full_report"
select select "csv"
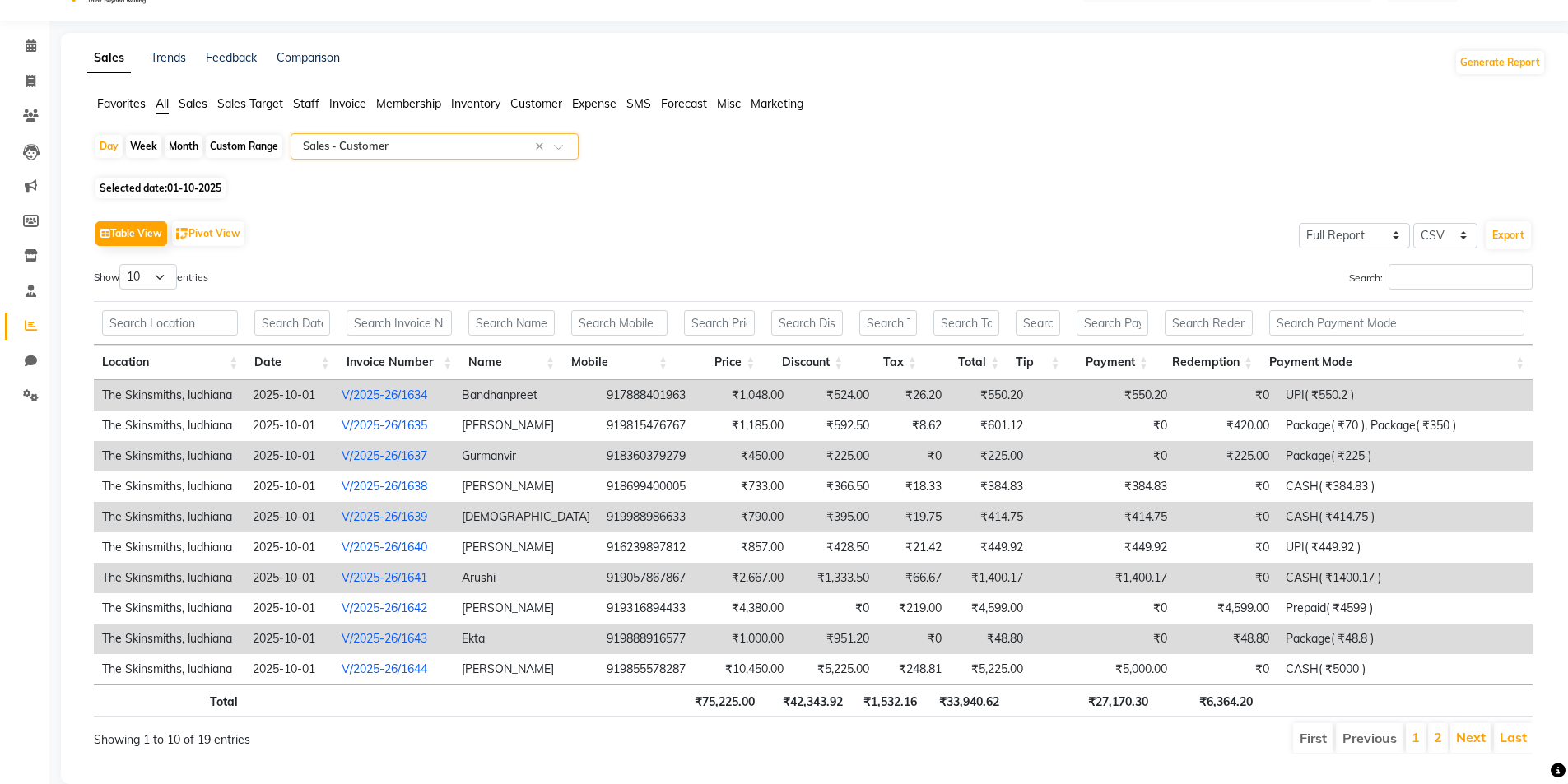
scroll to position [76, 0]
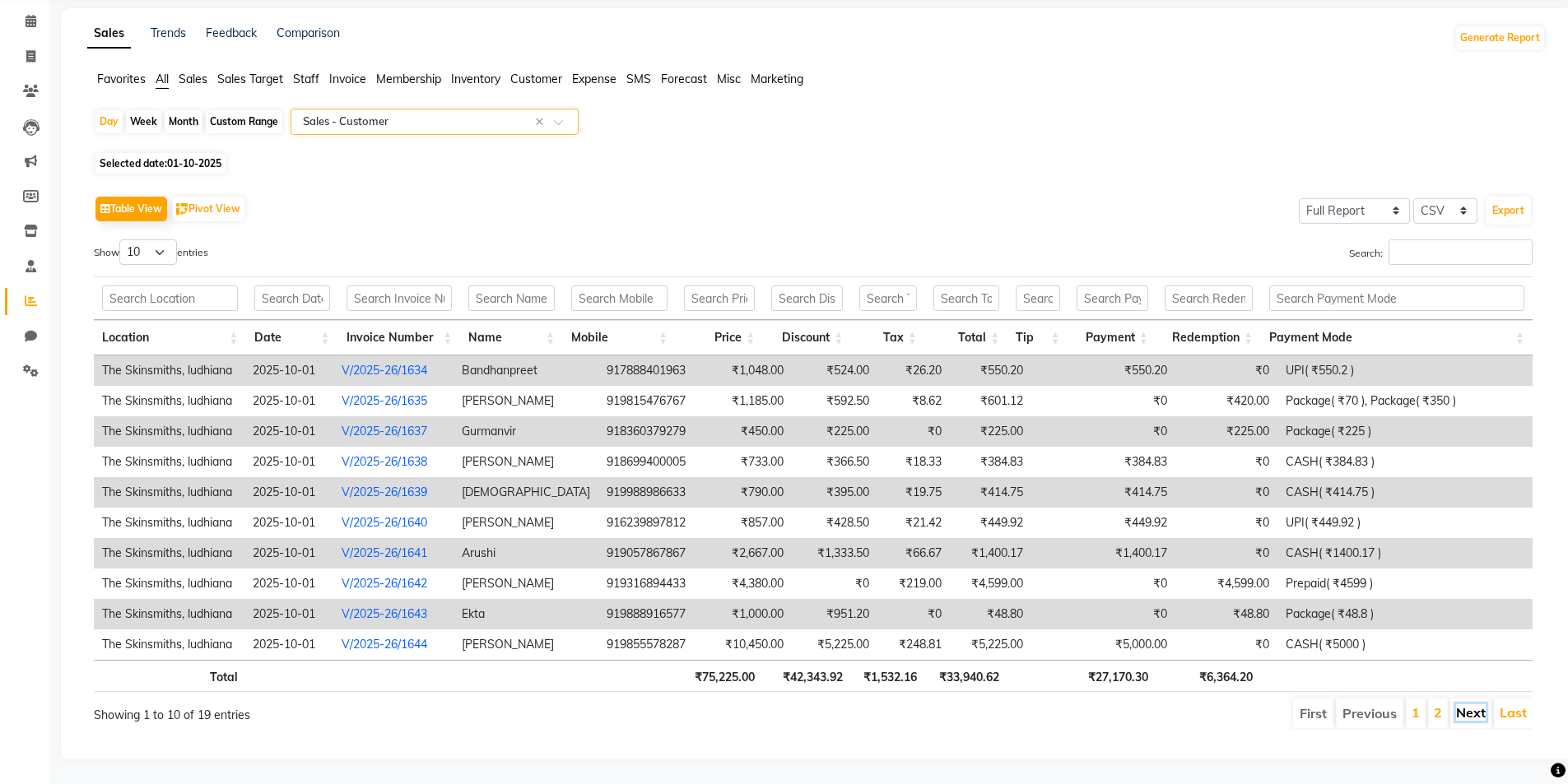
click at [1476, 705] on link "Next" at bounding box center [1471, 712] width 29 height 17
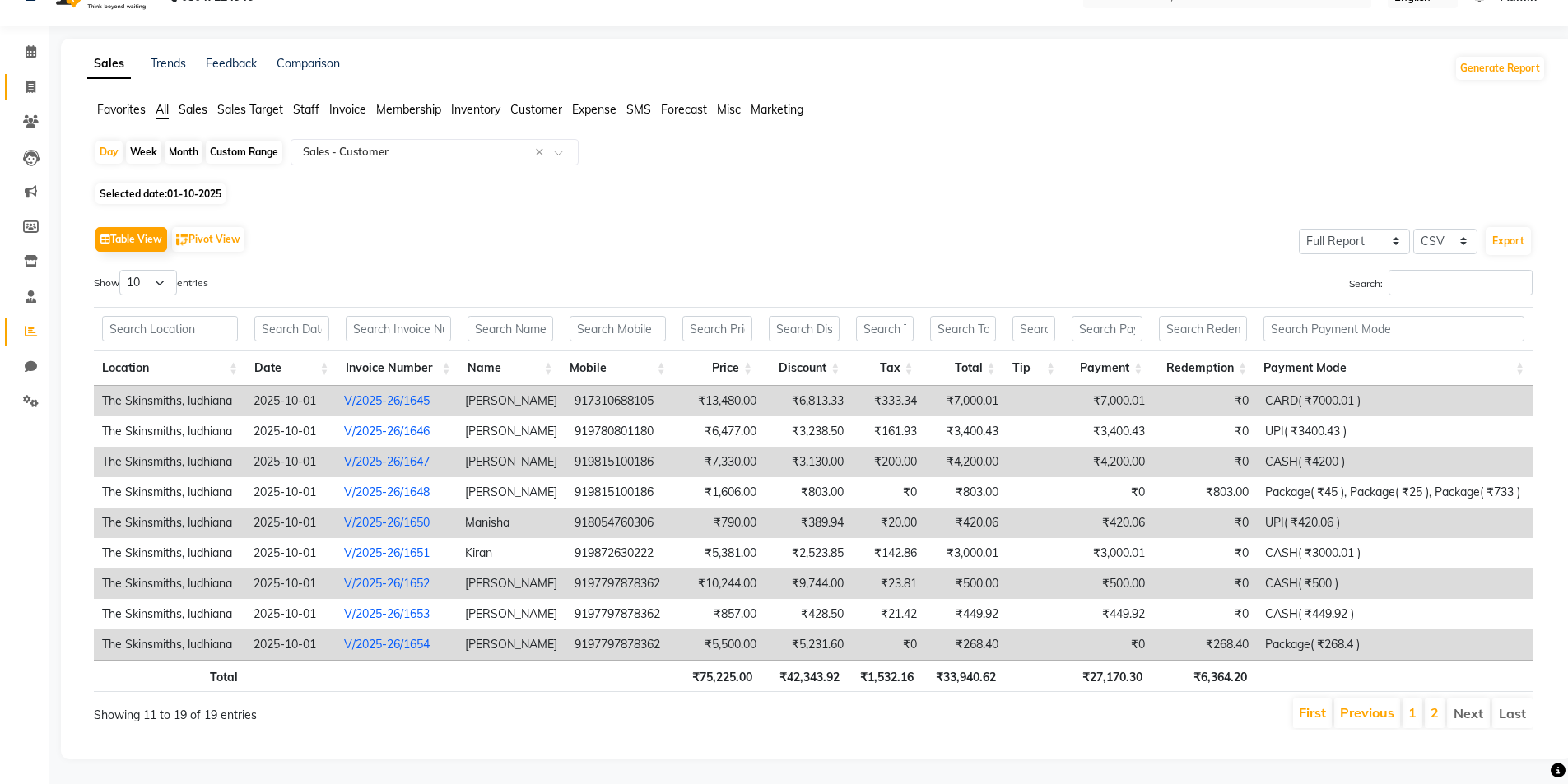
click at [18, 78] on span at bounding box center [30, 87] width 28 height 19
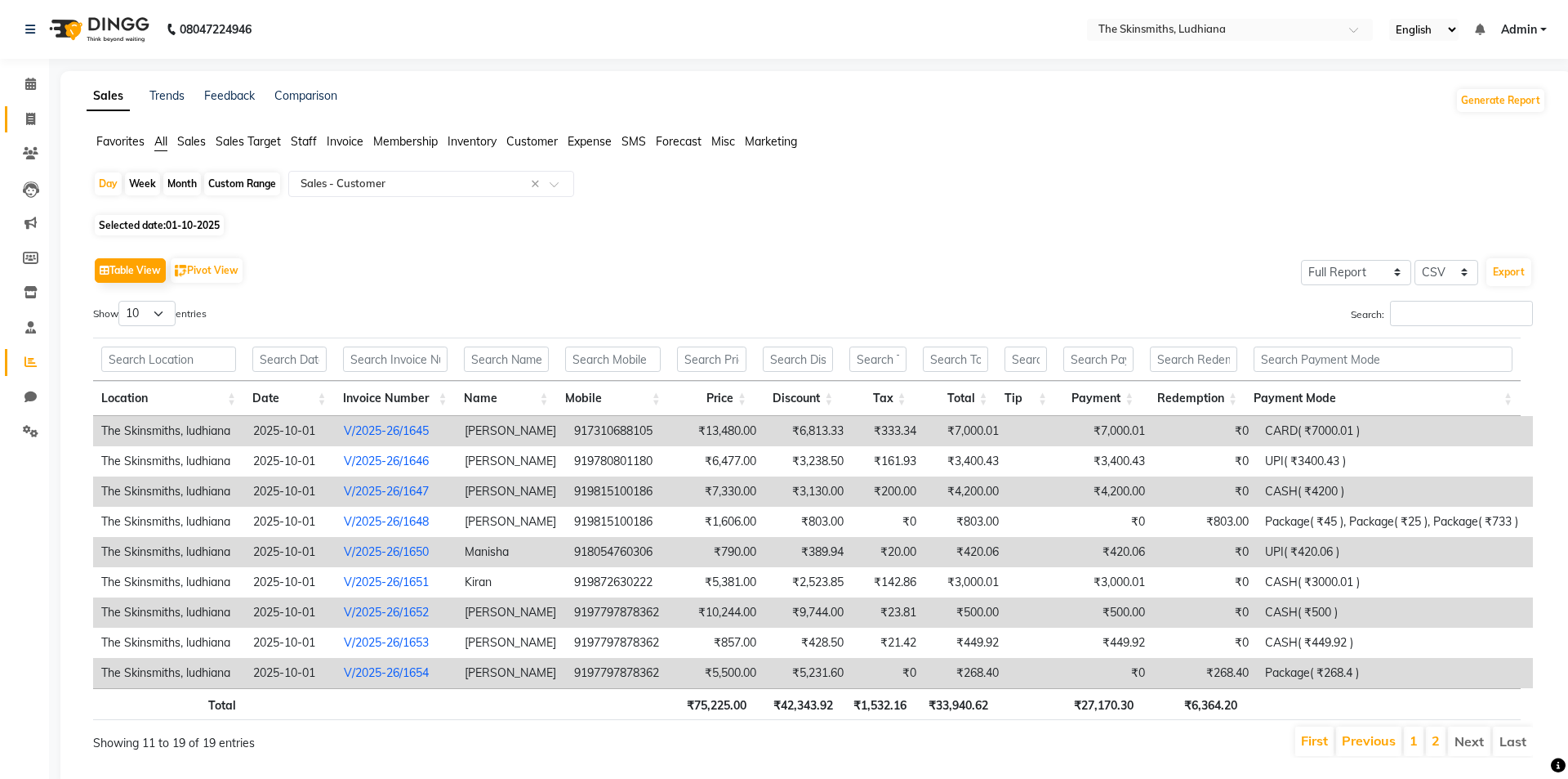
select select "8115"
select select "service"
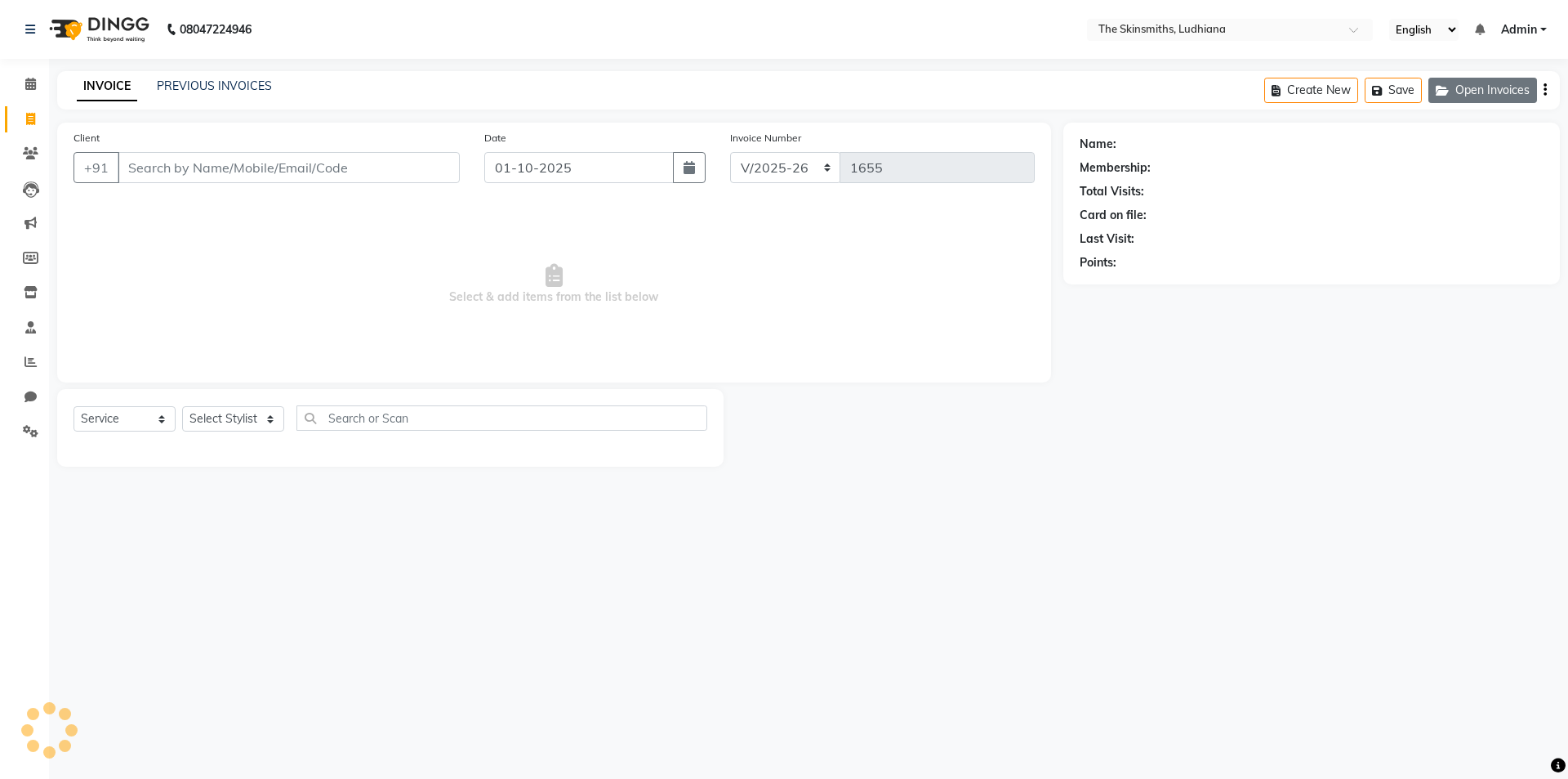
click at [1482, 83] on button "Open Invoices" at bounding box center [1482, 91] width 108 height 25
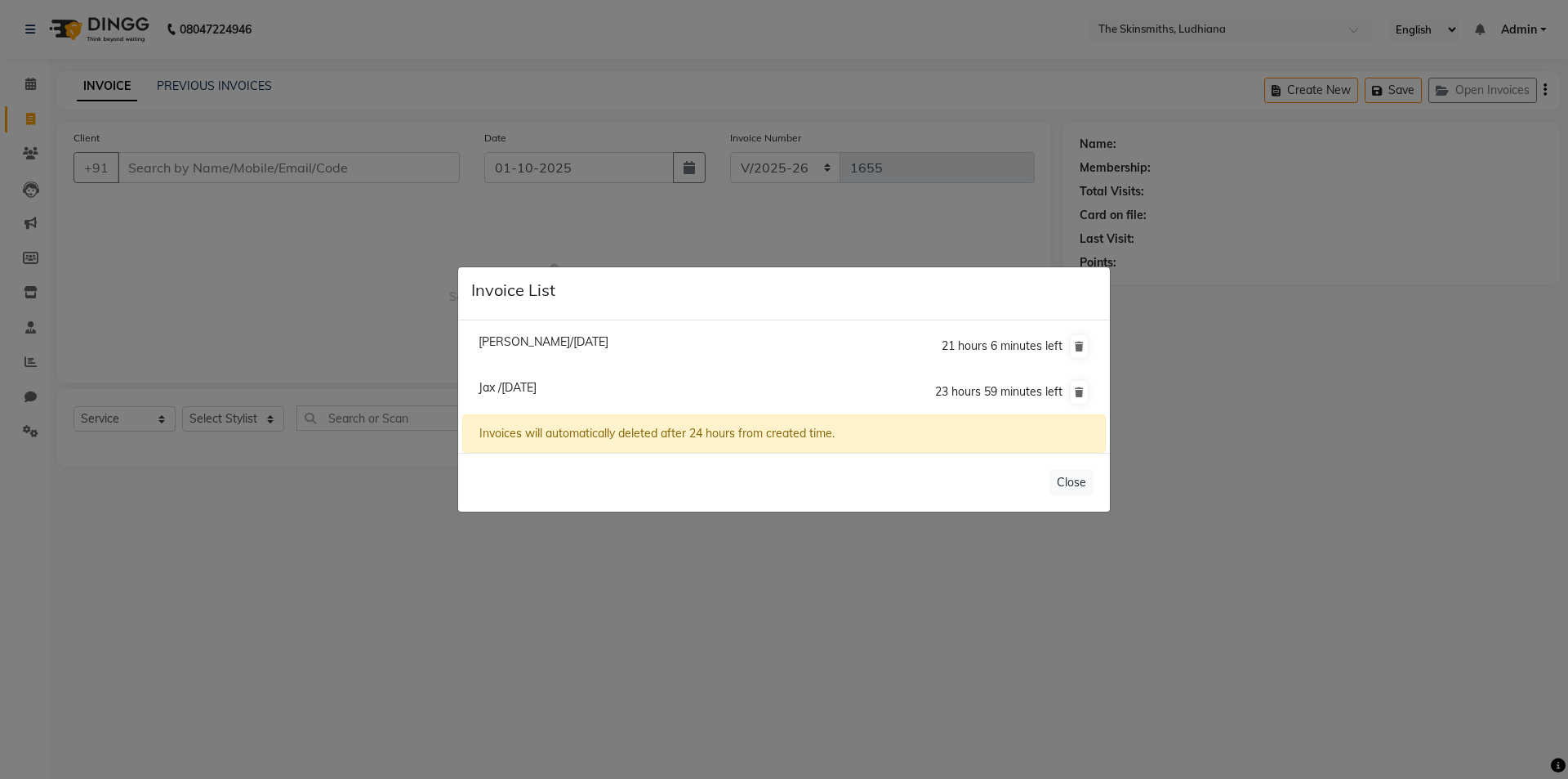
click at [454, 604] on ngb-modal-window "Invoice List [PERSON_NAME]/[DATE] 21 hours 6 minutes left [GEOGRAPHIC_DATA] /[D…" at bounding box center [784, 389] width 1568 height 779
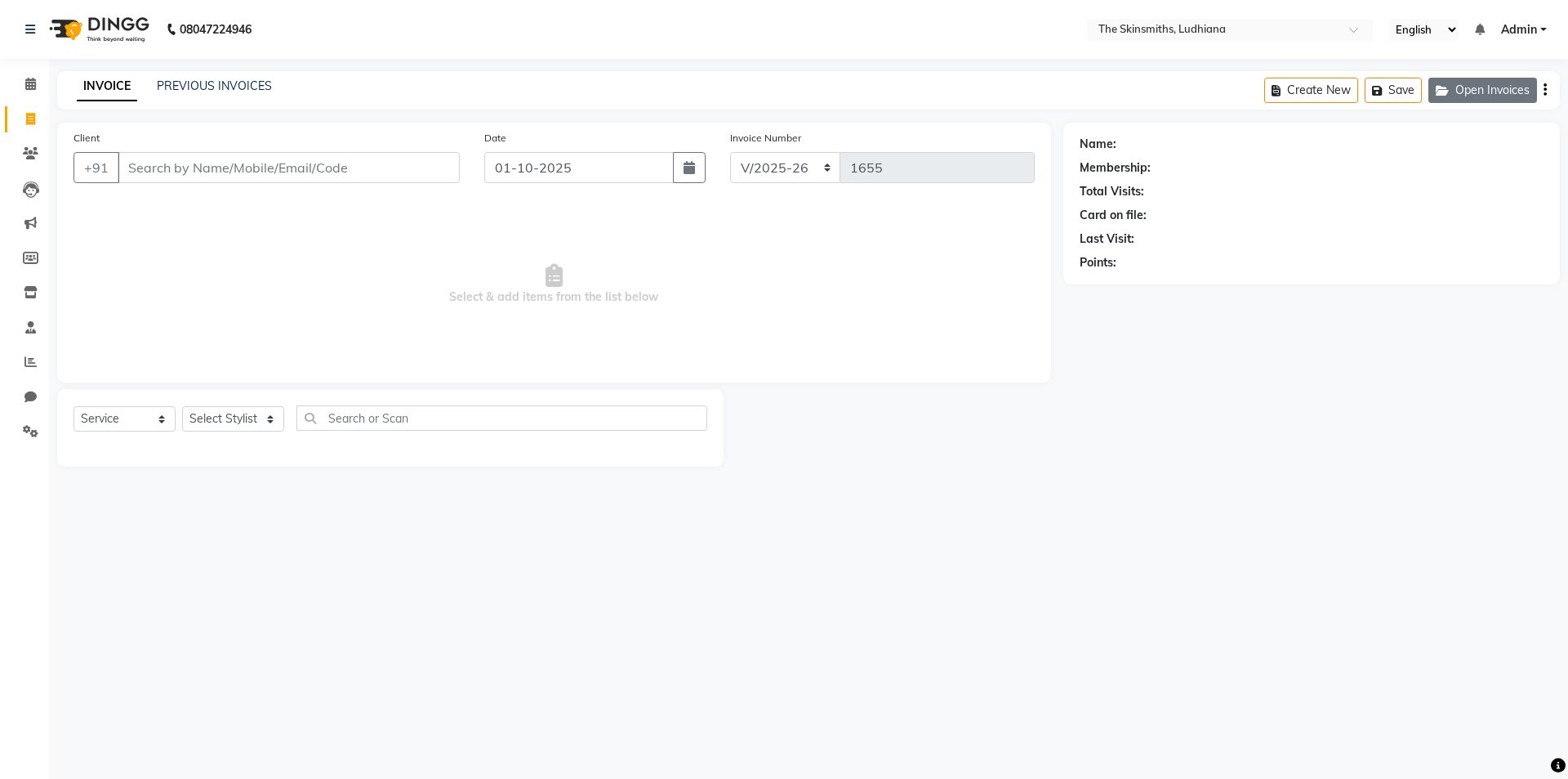
click at [1524, 82] on button "Open Invoices" at bounding box center [1482, 91] width 108 height 25
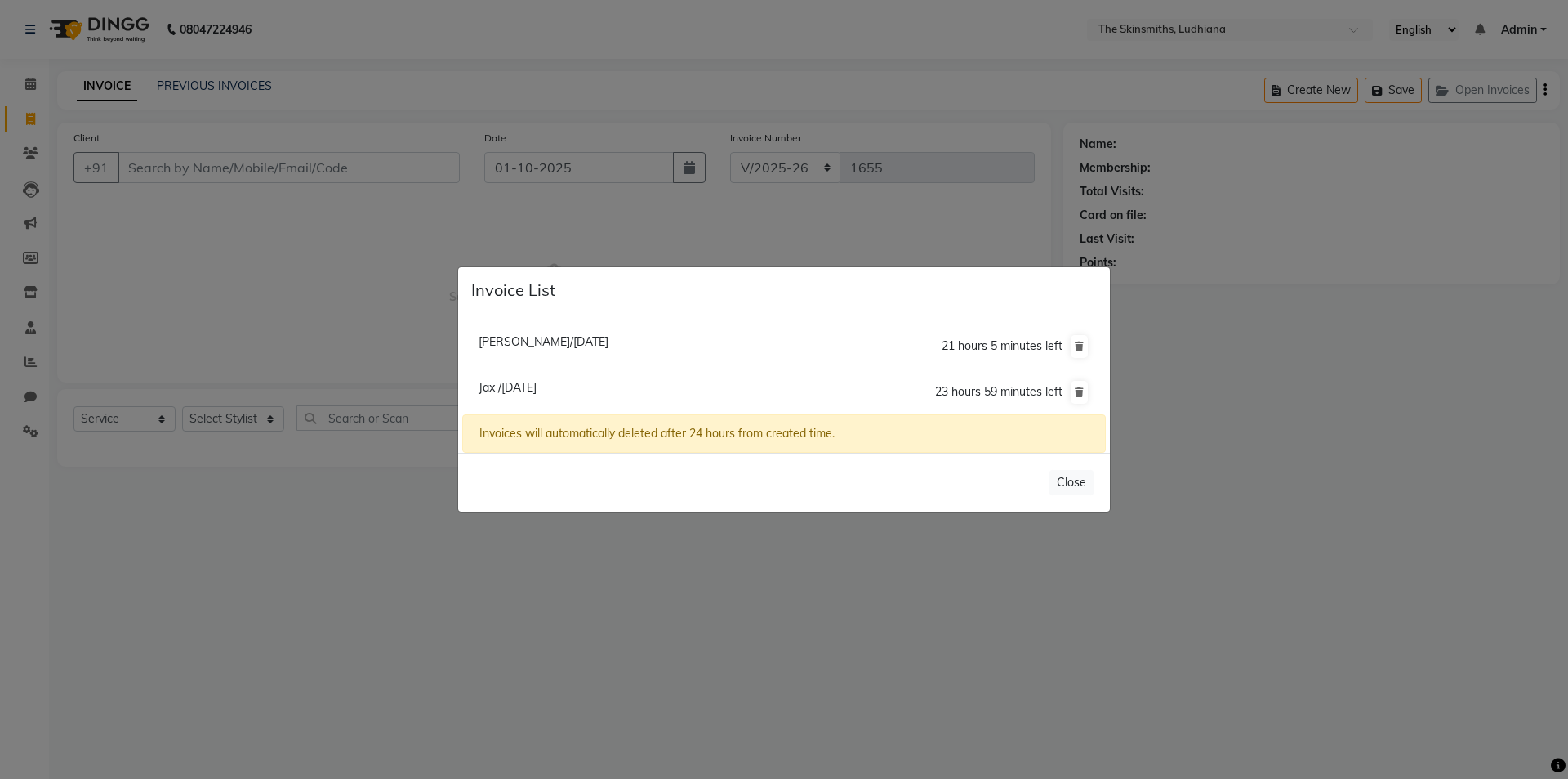
click at [832, 615] on ngb-modal-window "Invoice List [PERSON_NAME]/[DATE] 21 hours 5 minutes left [GEOGRAPHIC_DATA] /[D…" at bounding box center [784, 389] width 1568 height 779
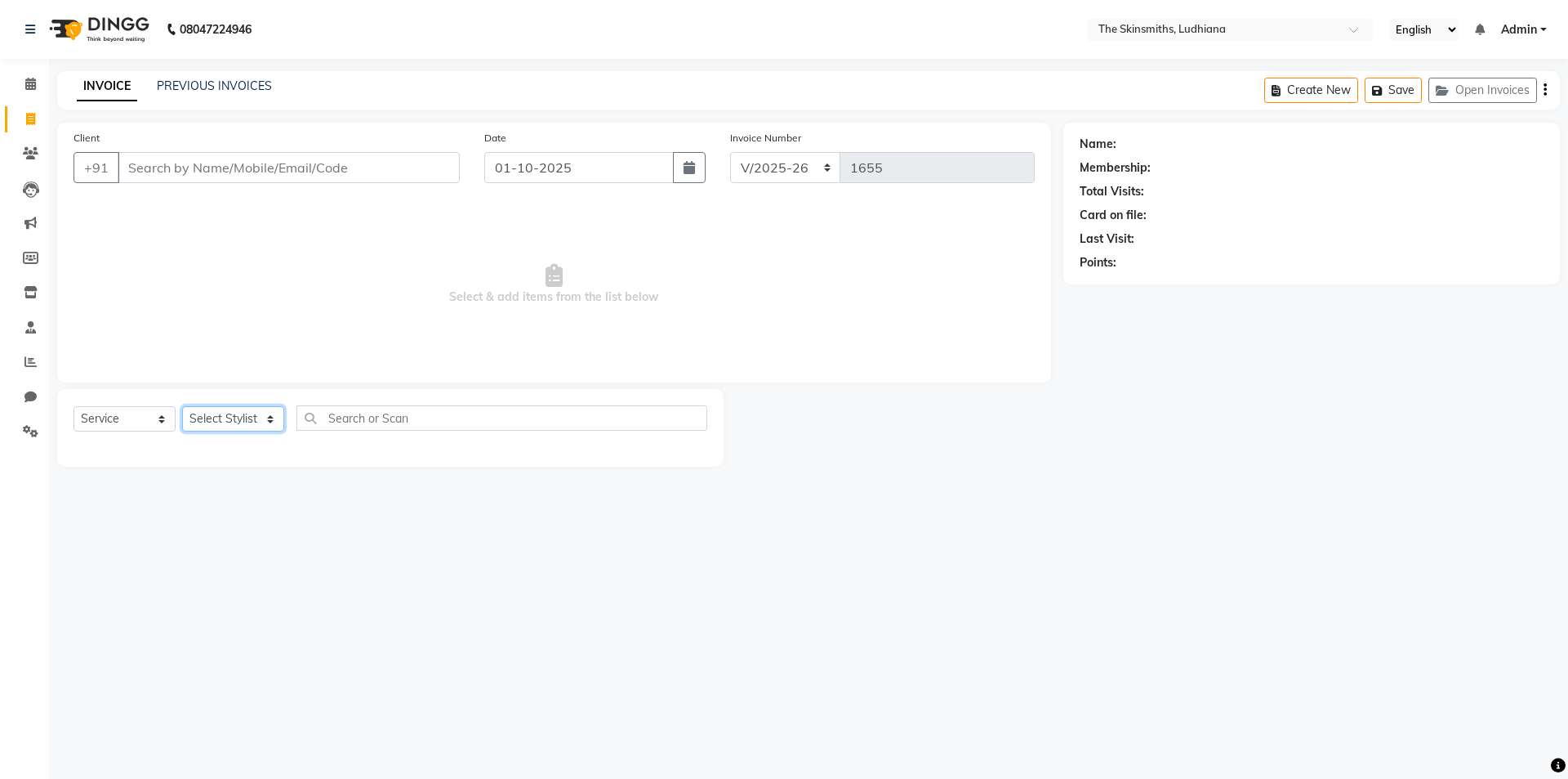
click at [249, 425] on select "Select Stylist Admin [PERSON_NAME] [PERSON_NAME] [PERSON_NAME] [PERSON_NAME] [P…" at bounding box center [233, 419] width 102 height 25
select select "76550"
click at [182, 407] on select "Select Stylist Admin [PERSON_NAME] [PERSON_NAME] [PERSON_NAME] [PERSON_NAME] [P…" at bounding box center [233, 419] width 102 height 25
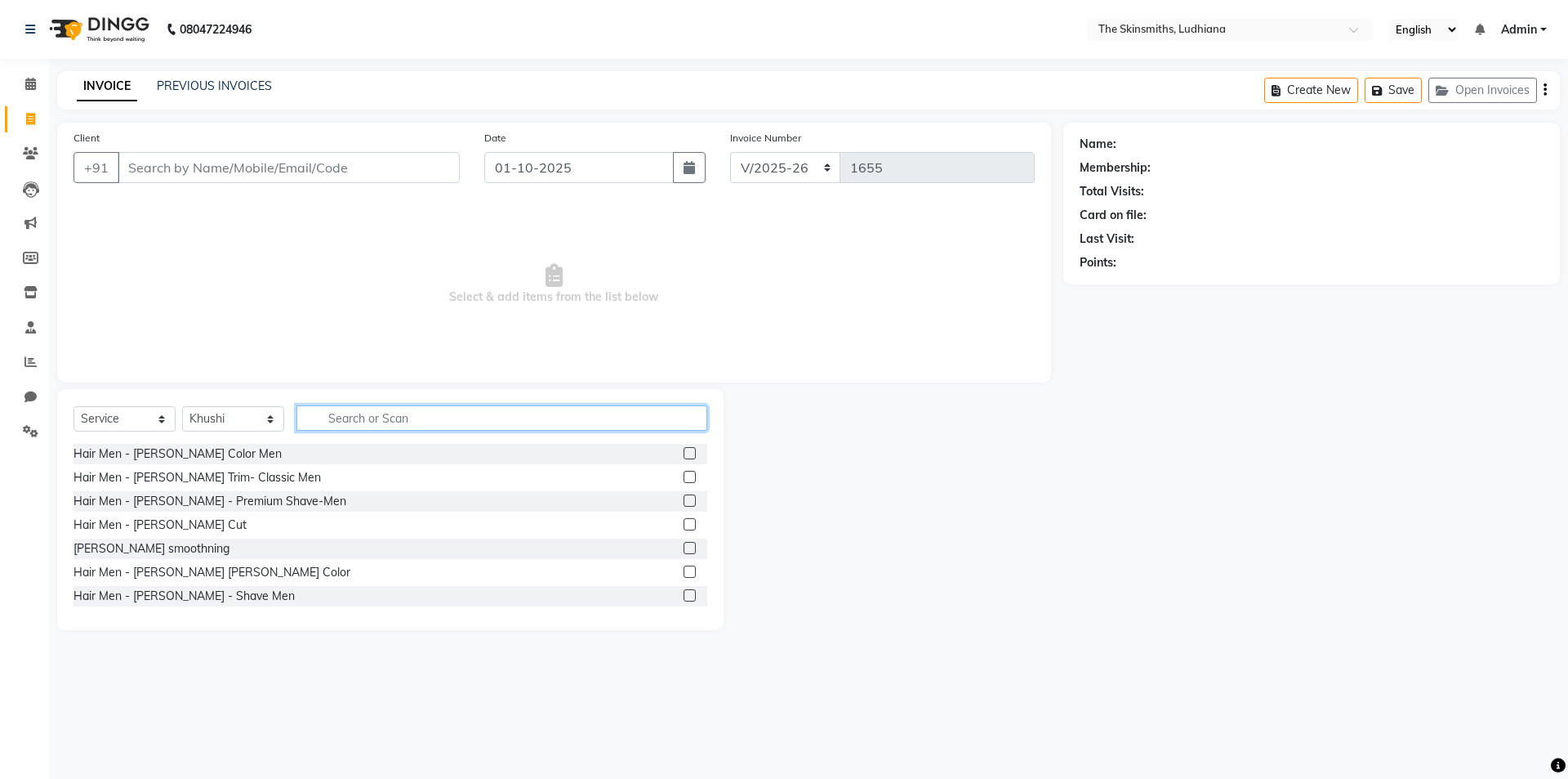
click at [438, 414] on input "text" at bounding box center [502, 418] width 411 height 25
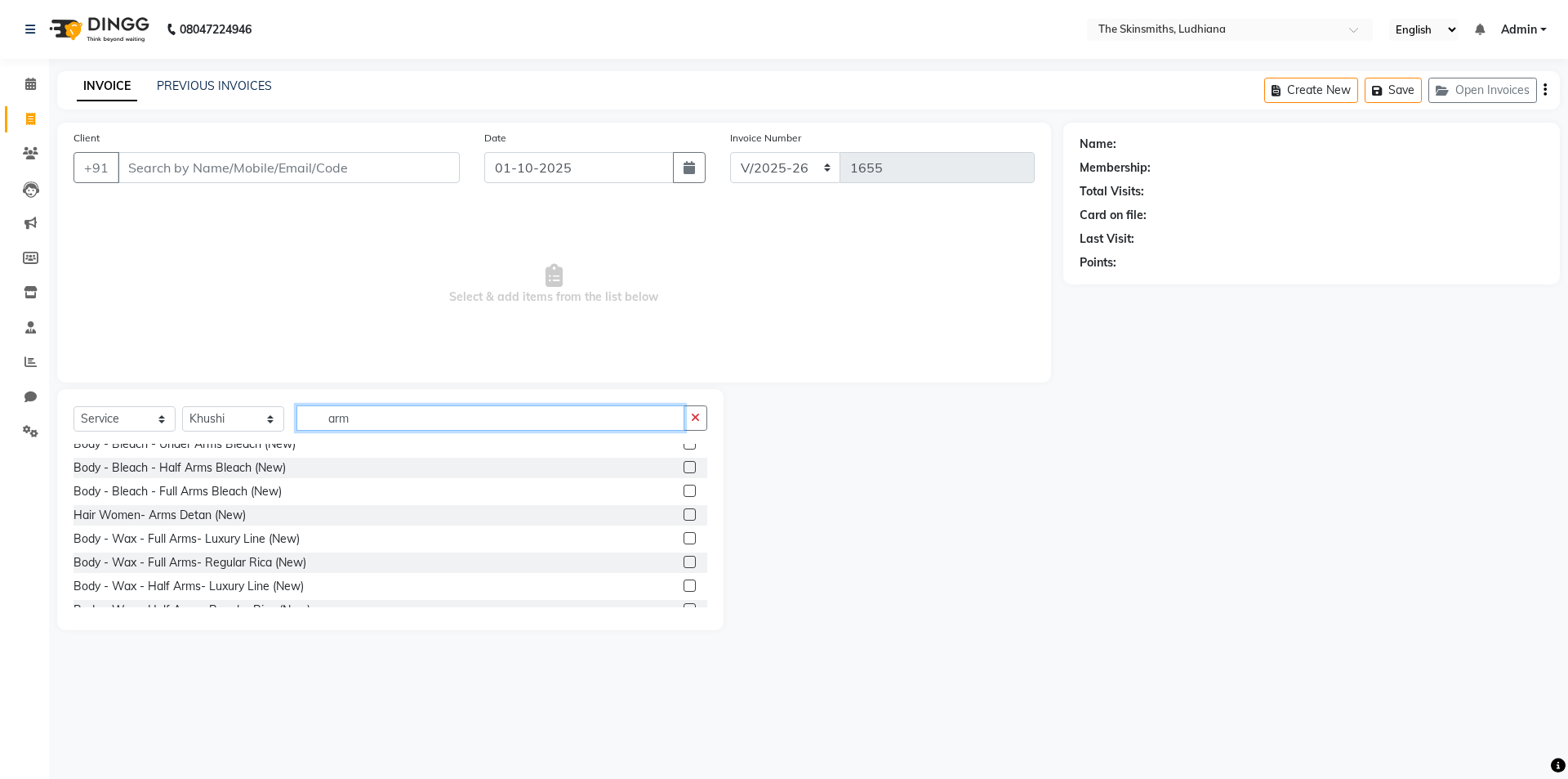
scroll to position [328, 0]
type input "arm"
click at [684, 553] on label at bounding box center [690, 552] width 13 height 13
click at [684, 553] on input "checkbox" at bounding box center [689, 553] width 11 height 11
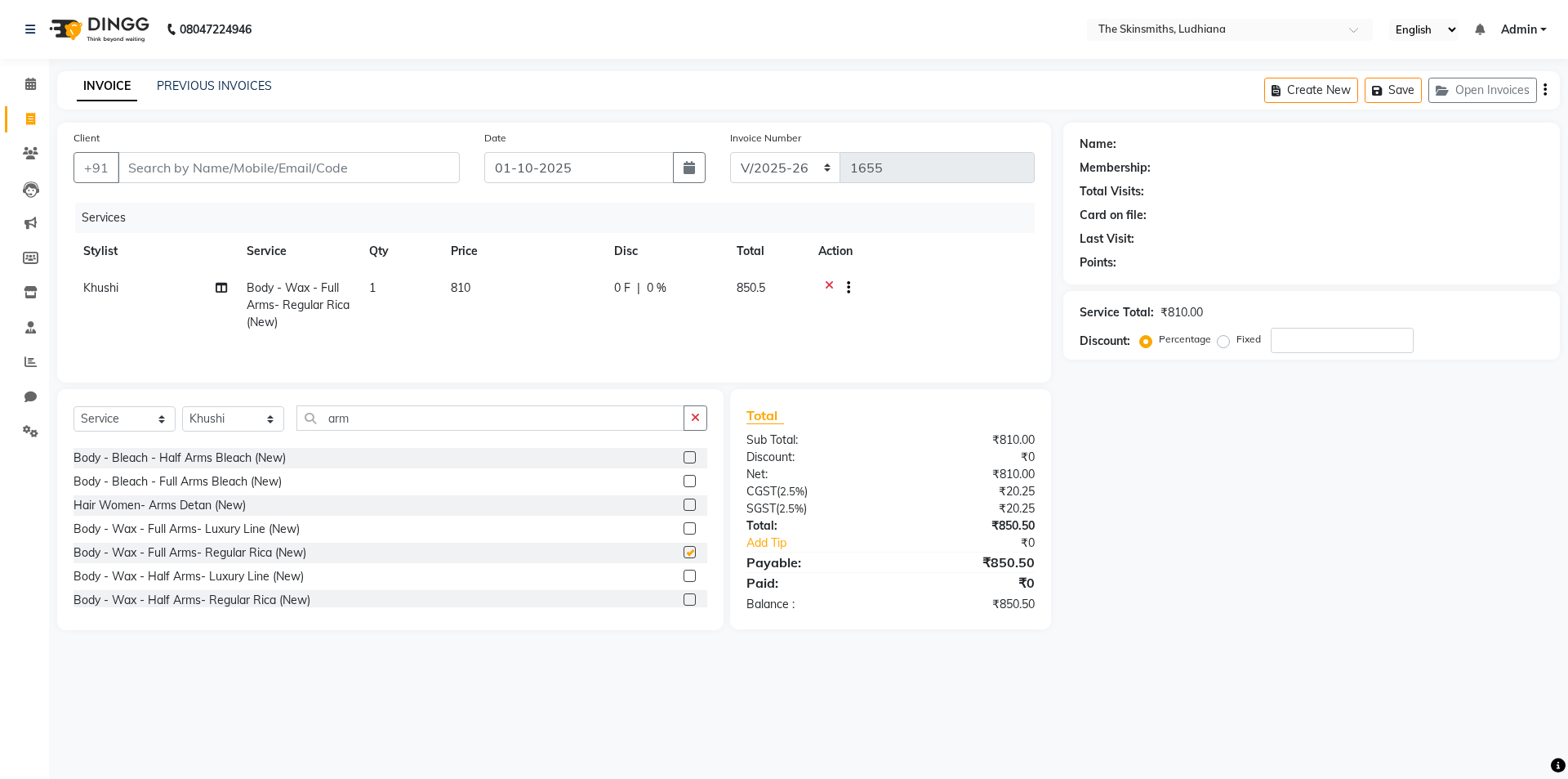
checkbox input "false"
click at [695, 411] on icon "button" at bounding box center [695, 417] width 9 height 12
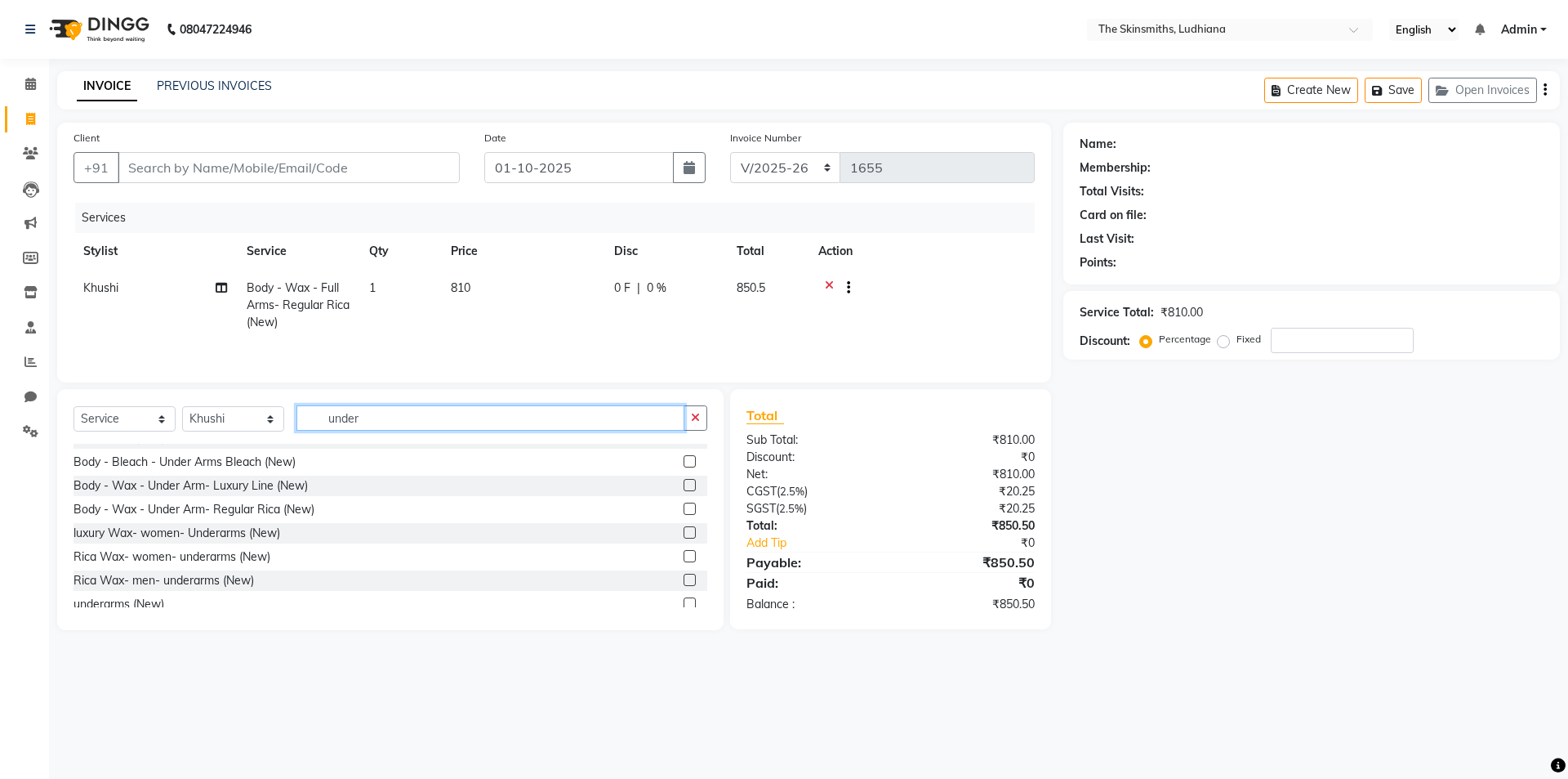
scroll to position [111, 0]
type input "under"
click at [684, 508] on label at bounding box center [690, 508] width 13 height 13
click at [684, 508] on input "checkbox" at bounding box center [689, 508] width 11 height 11
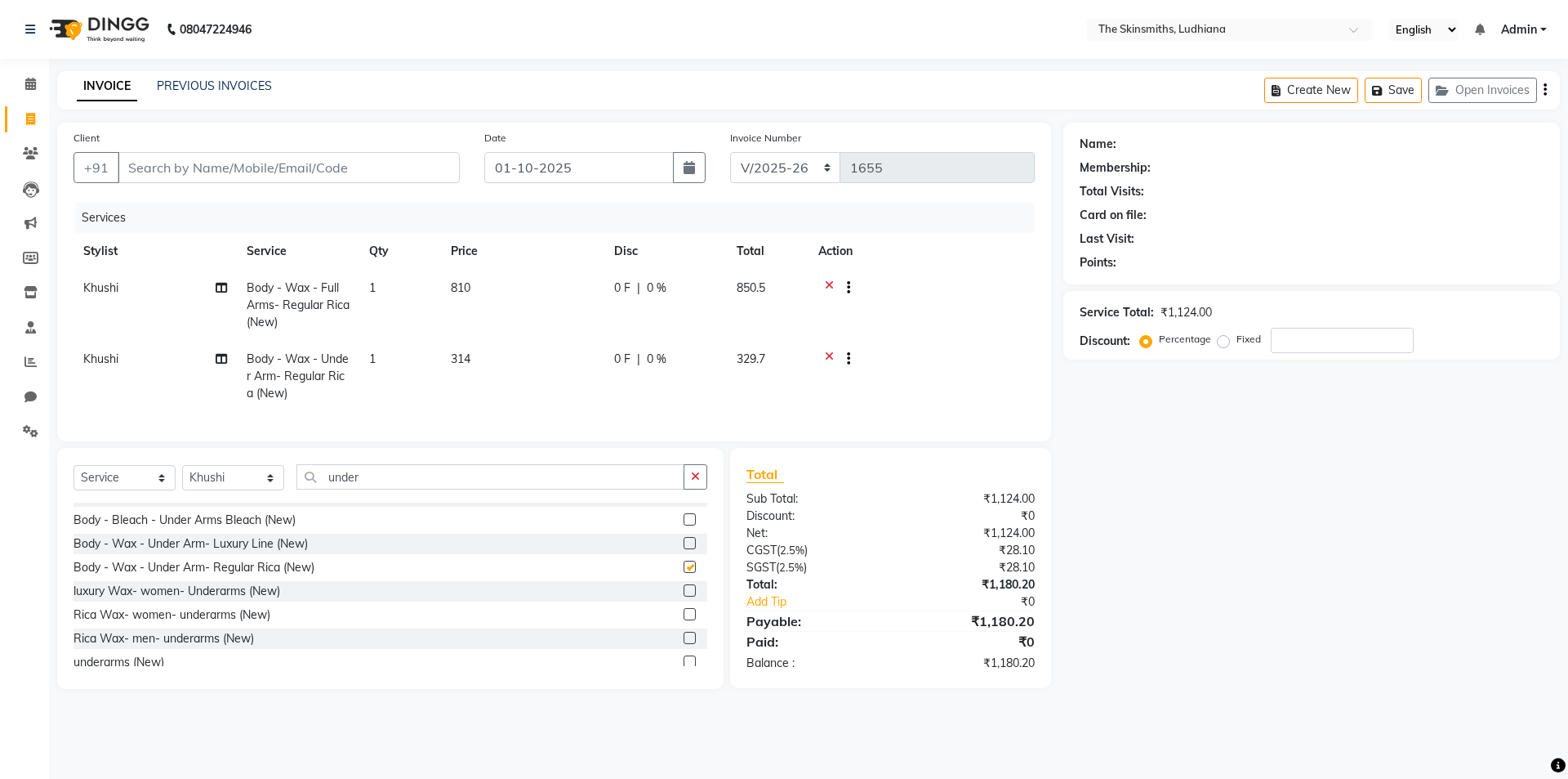
checkbox input "false"
click at [696, 483] on icon "button" at bounding box center [695, 477] width 9 height 12
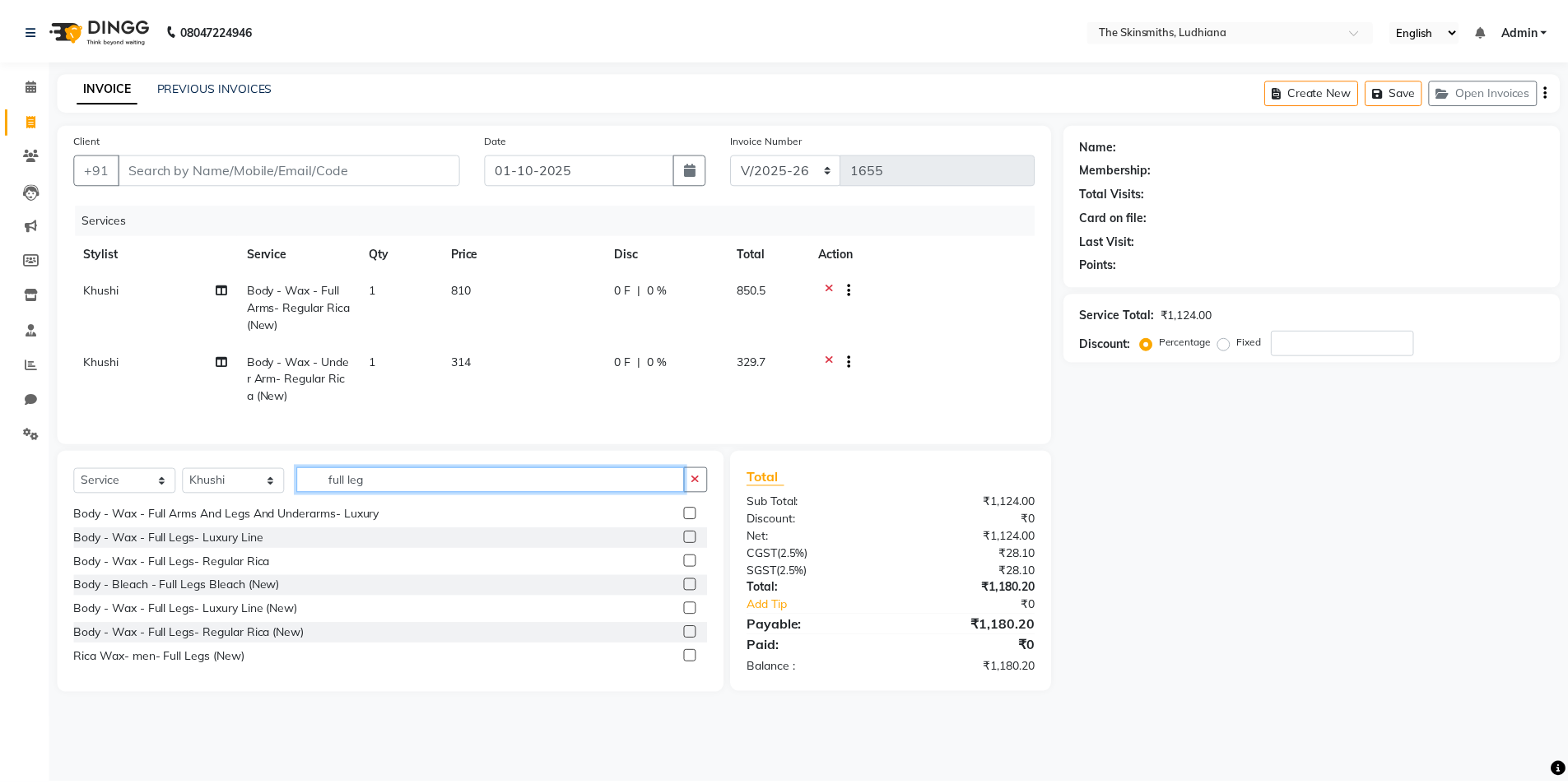
scroll to position [50, 0]
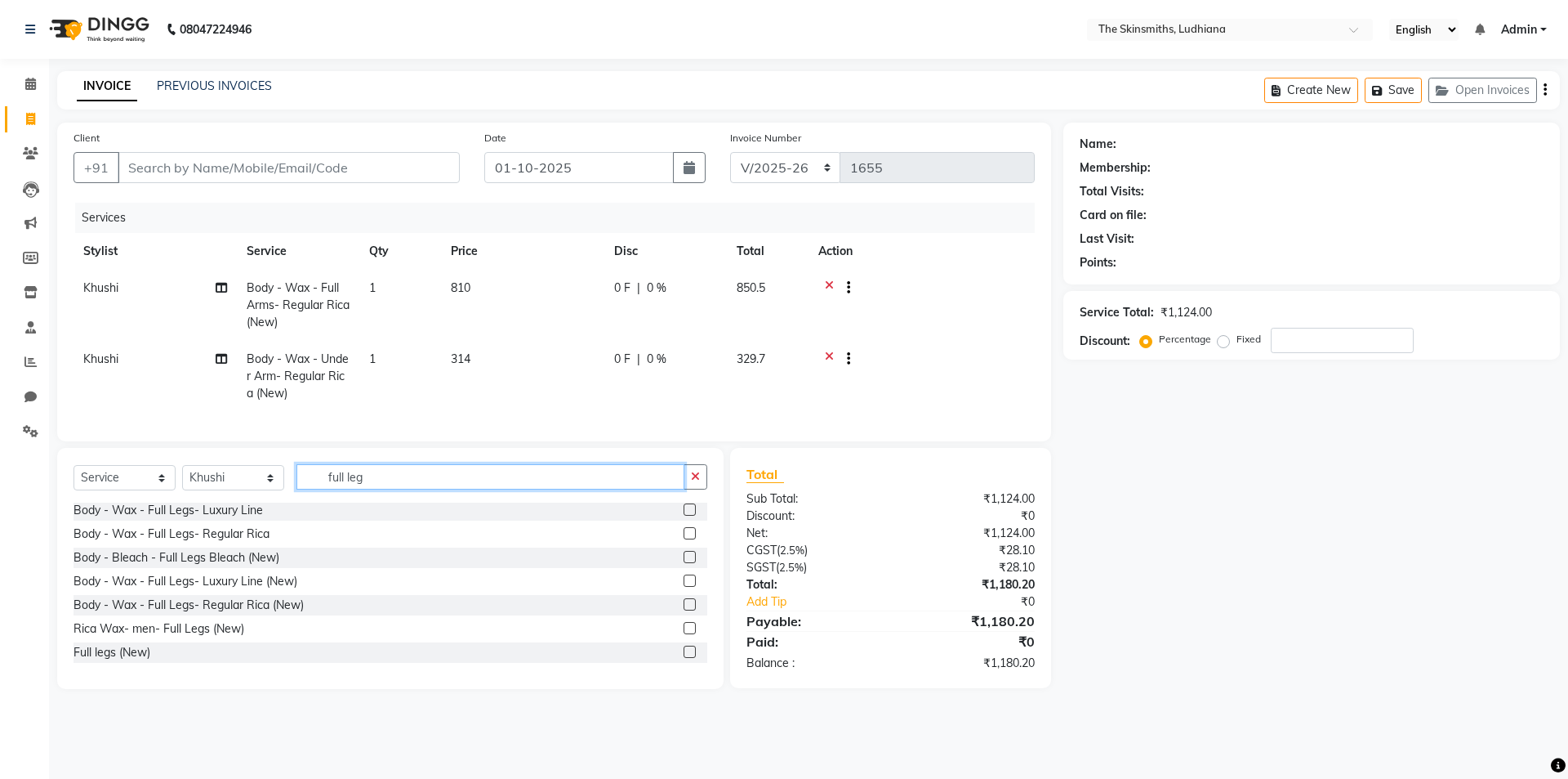
type input "full leg"
click at [684, 610] on label at bounding box center [690, 604] width 13 height 13
click at [684, 610] on input "checkbox" at bounding box center [689, 604] width 11 height 11
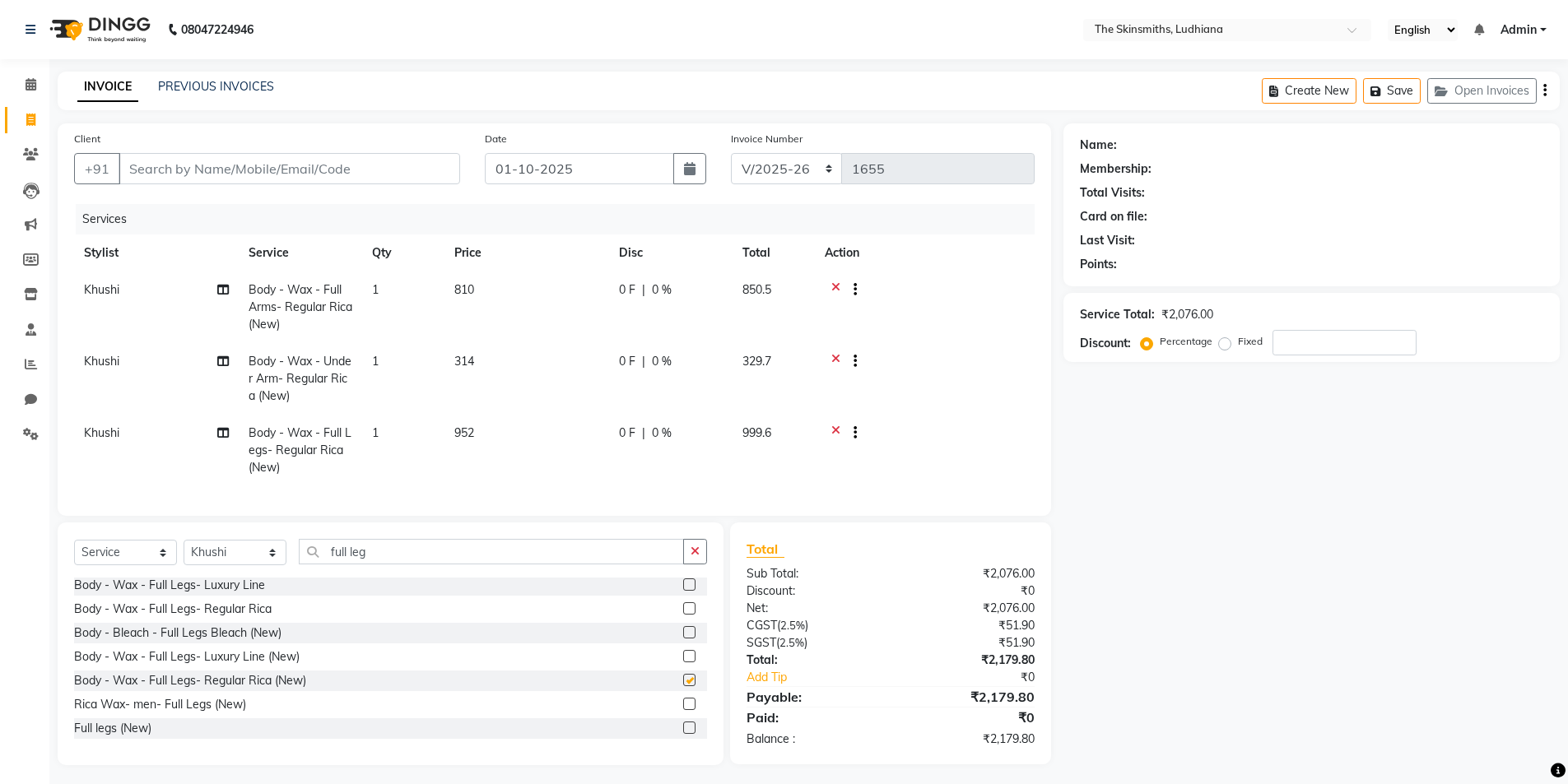
checkbox input "false"
click at [695, 556] on icon "button" at bounding box center [694, 551] width 9 height 12
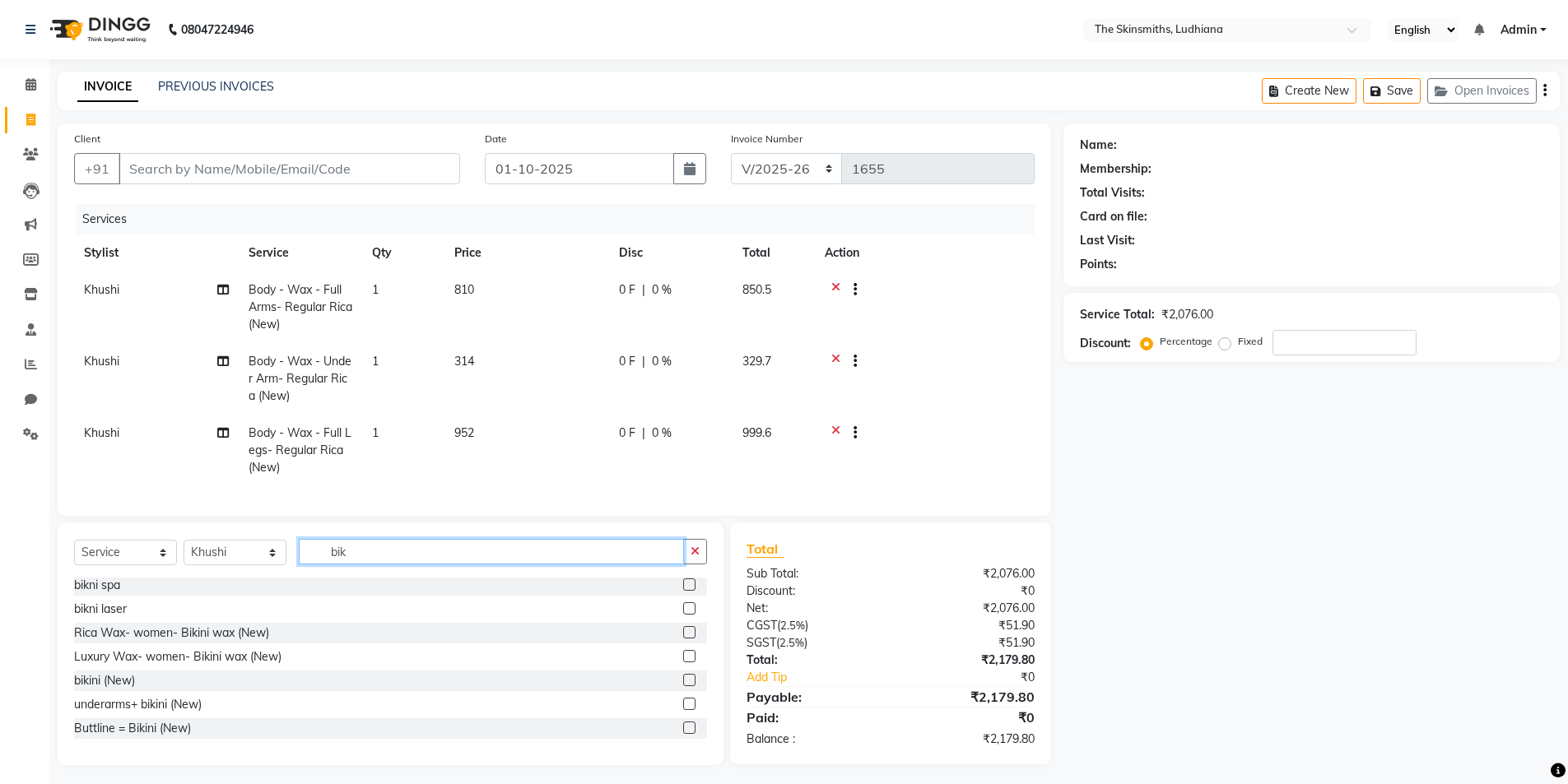
type input "bik"
click at [683, 638] on label at bounding box center [689, 632] width 13 height 13
click at [683, 638] on input "checkbox" at bounding box center [688, 633] width 11 height 11
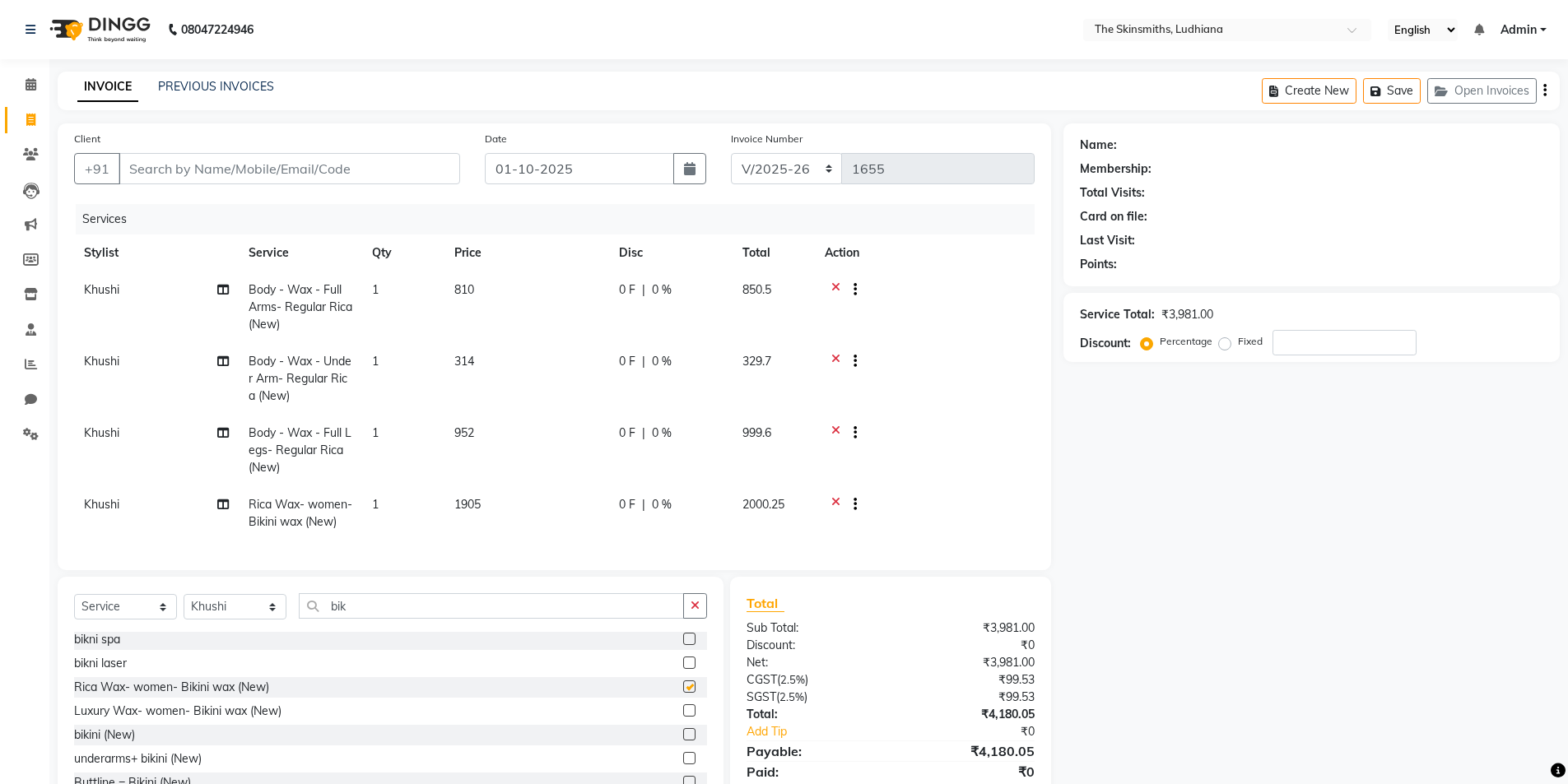
scroll to position [73, 0]
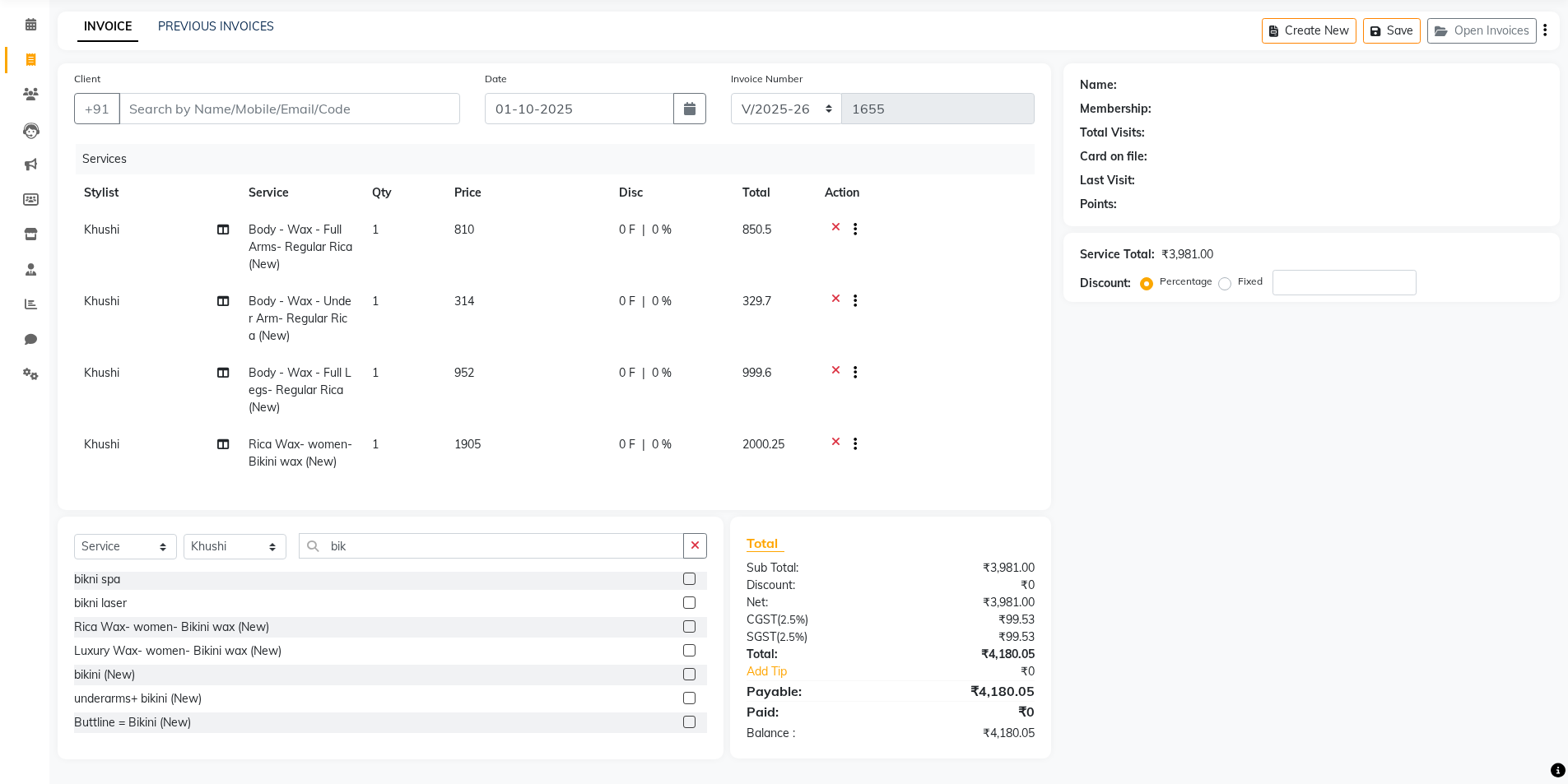
checkbox input "false"
click at [695, 544] on icon "button" at bounding box center [694, 546] width 9 height 12
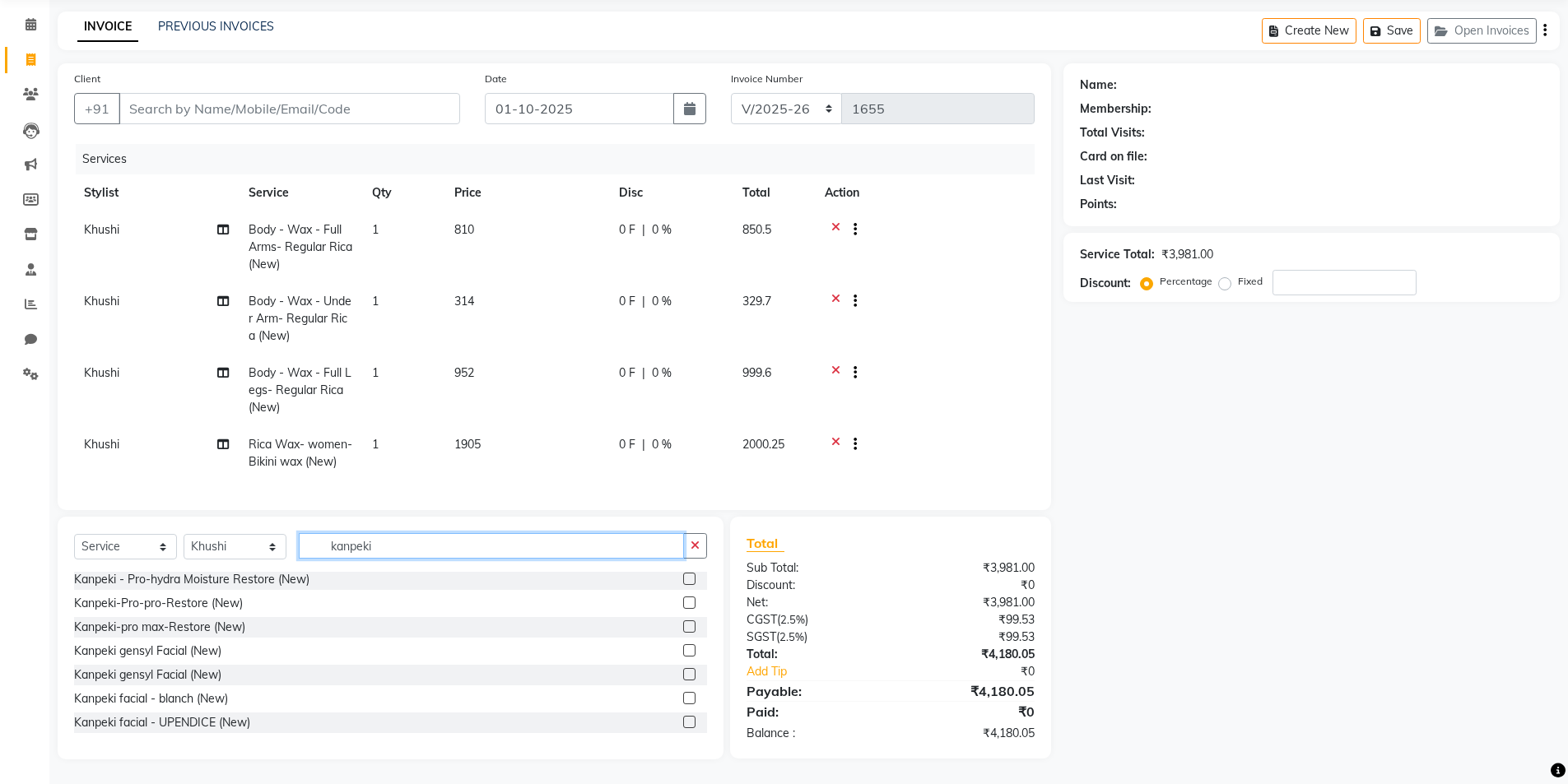
type input "kanpeki"
click at [683, 627] on label at bounding box center [689, 626] width 13 height 13
click at [683, 627] on input "checkbox" at bounding box center [688, 627] width 11 height 11
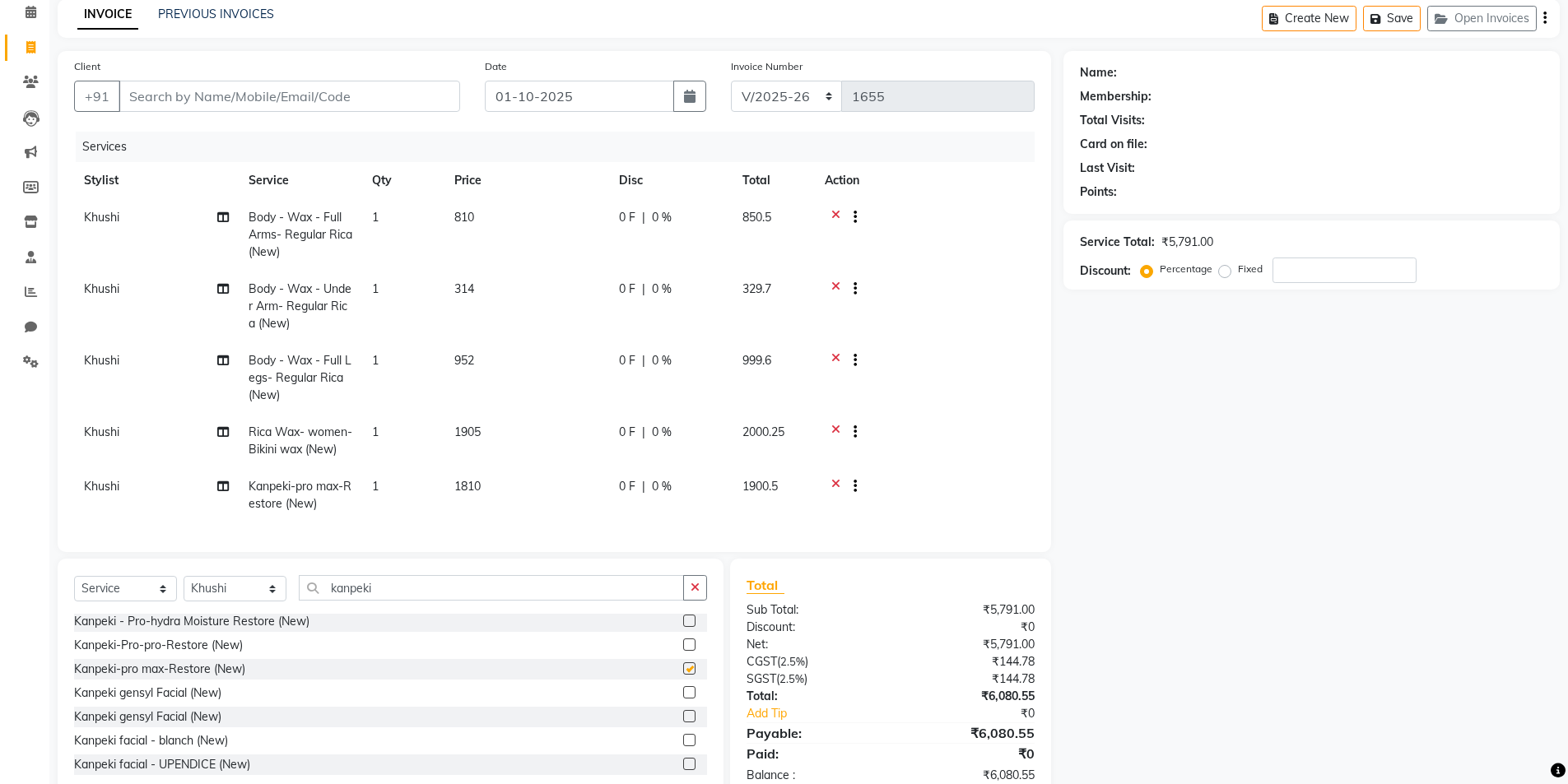
checkbox input "false"
click at [834, 478] on icon at bounding box center [836, 488] width 9 height 21
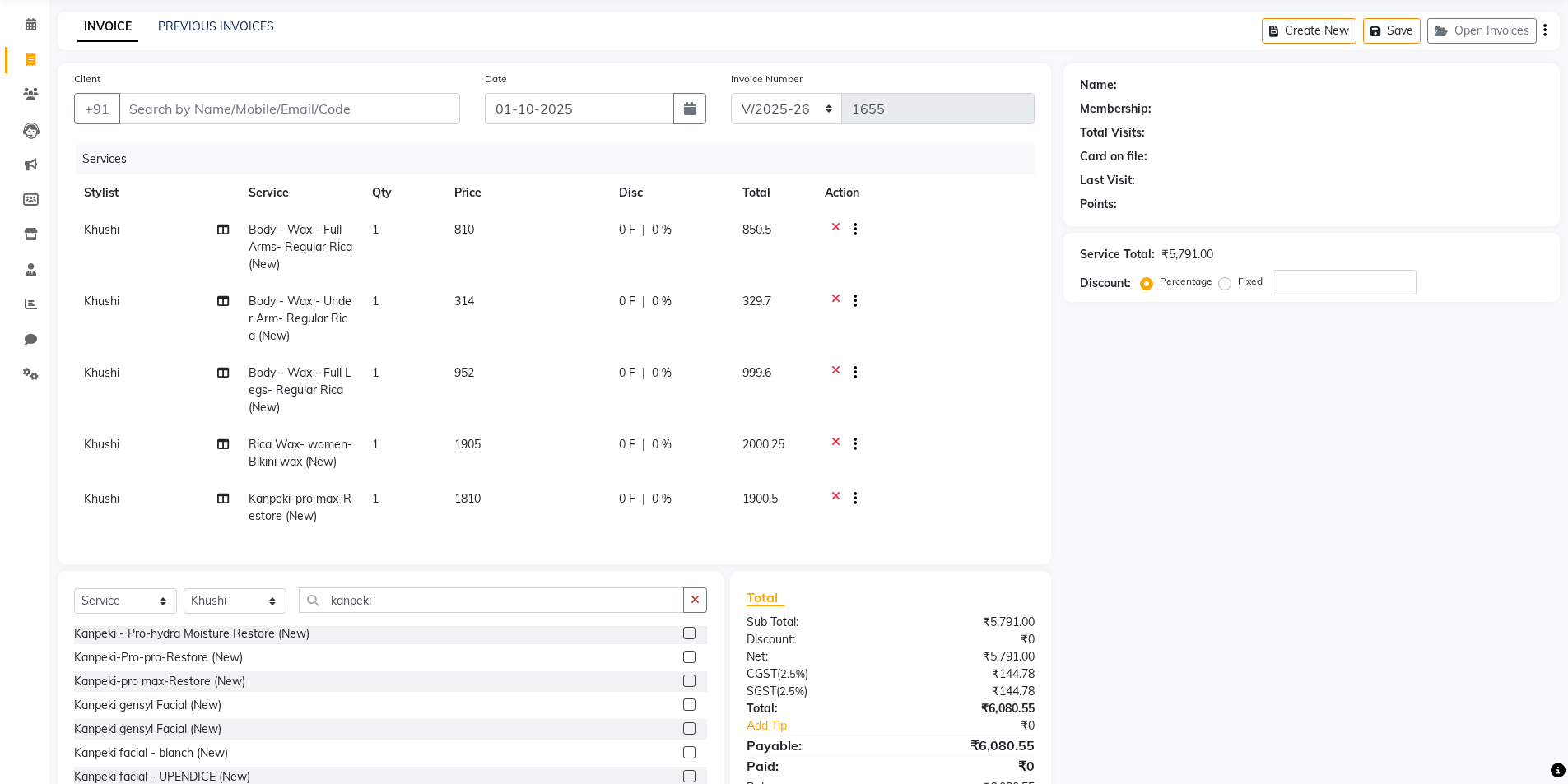
scroll to position [0, 0]
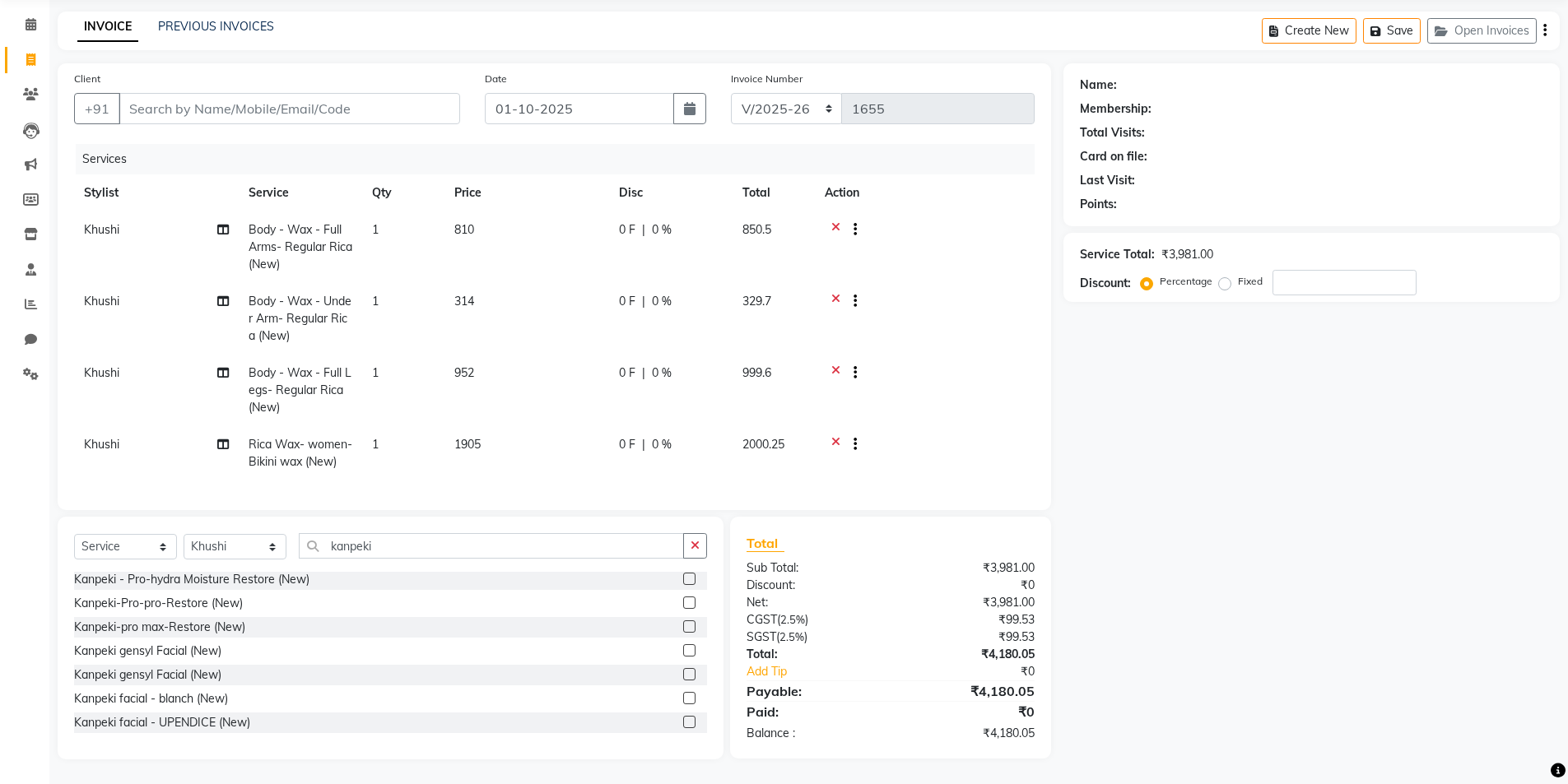
click at [683, 579] on label at bounding box center [689, 578] width 13 height 13
click at [683, 579] on input "checkbox" at bounding box center [688, 579] width 11 height 11
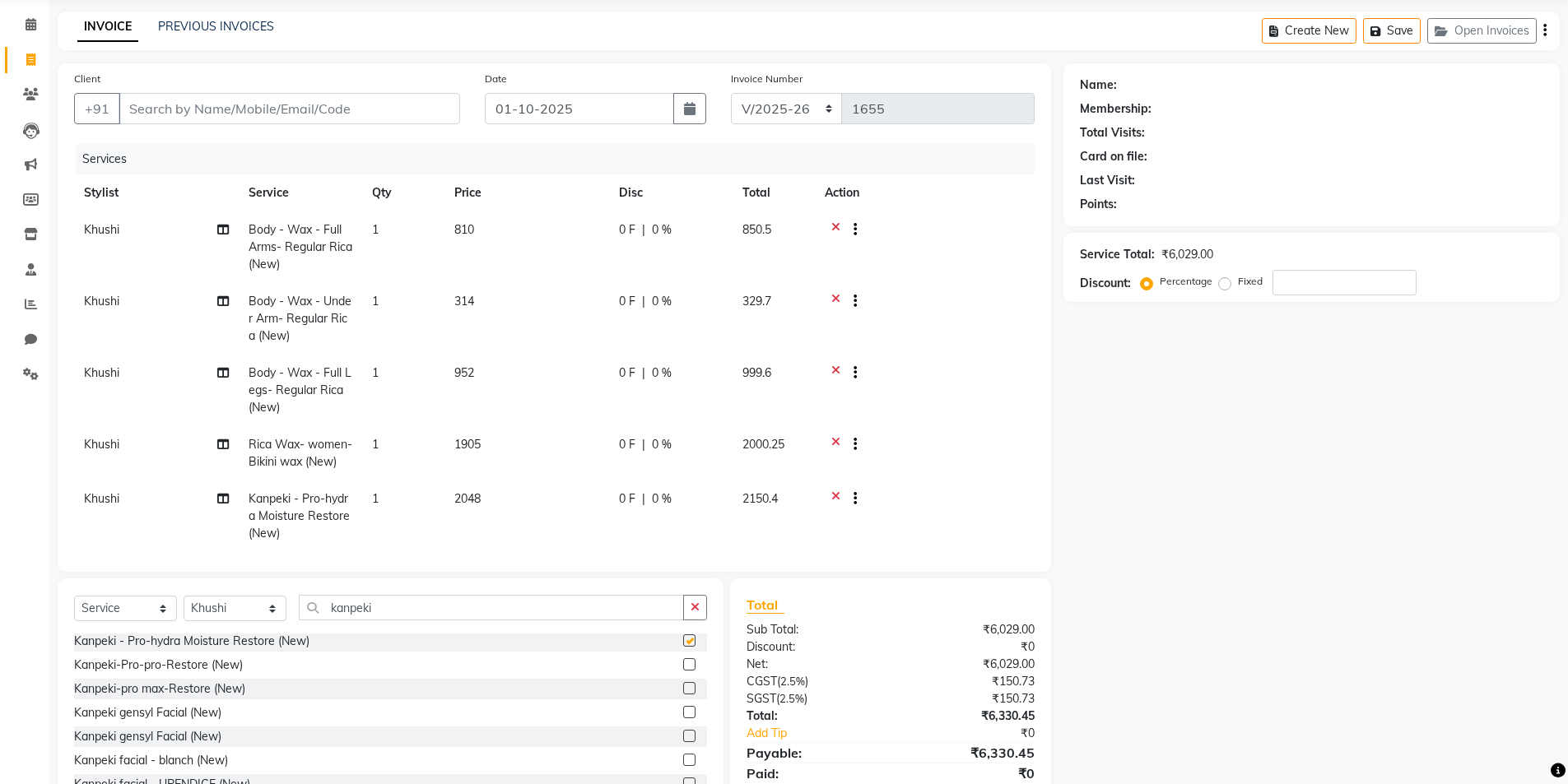
scroll to position [73, 0]
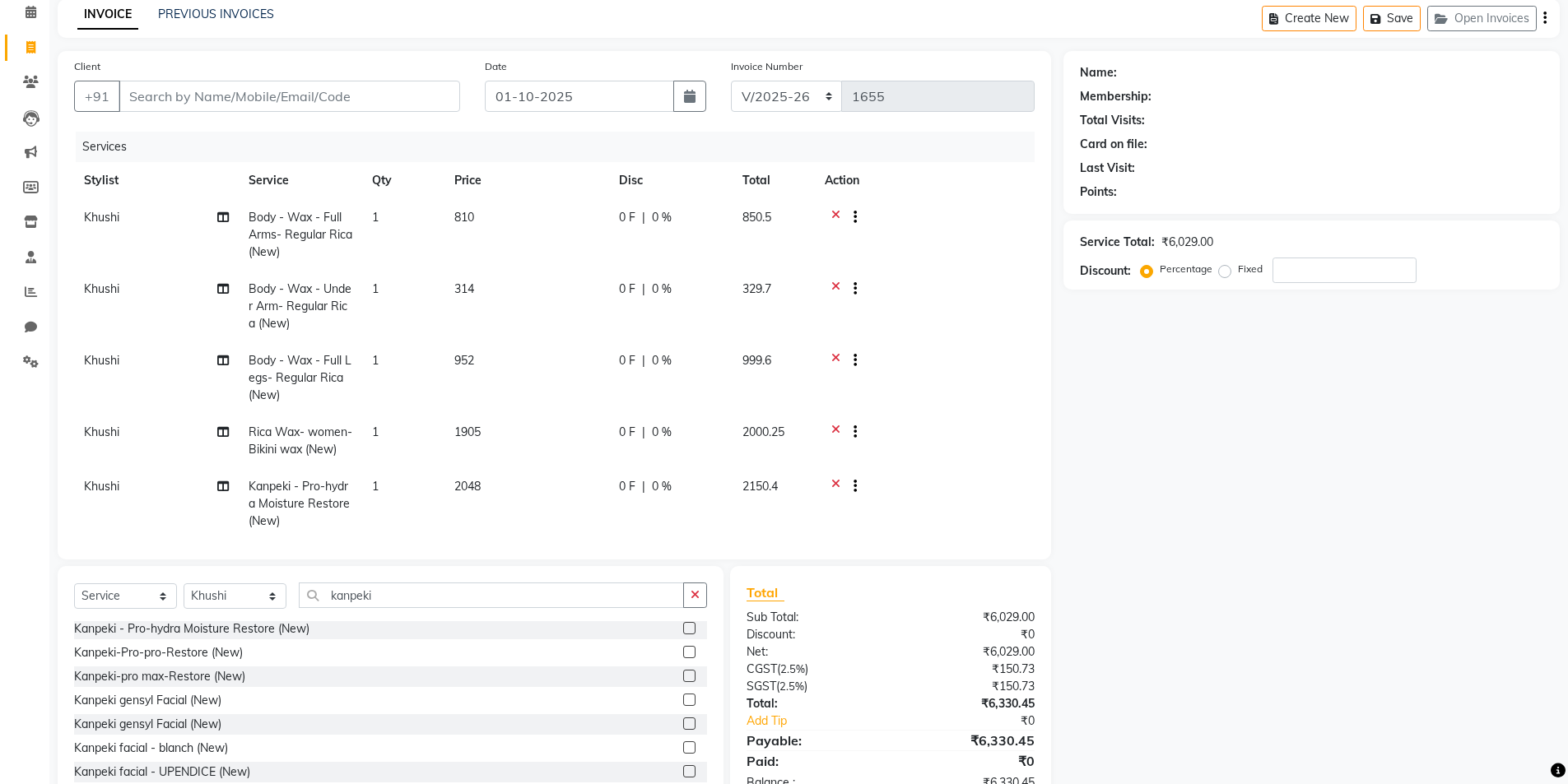
checkbox input "false"
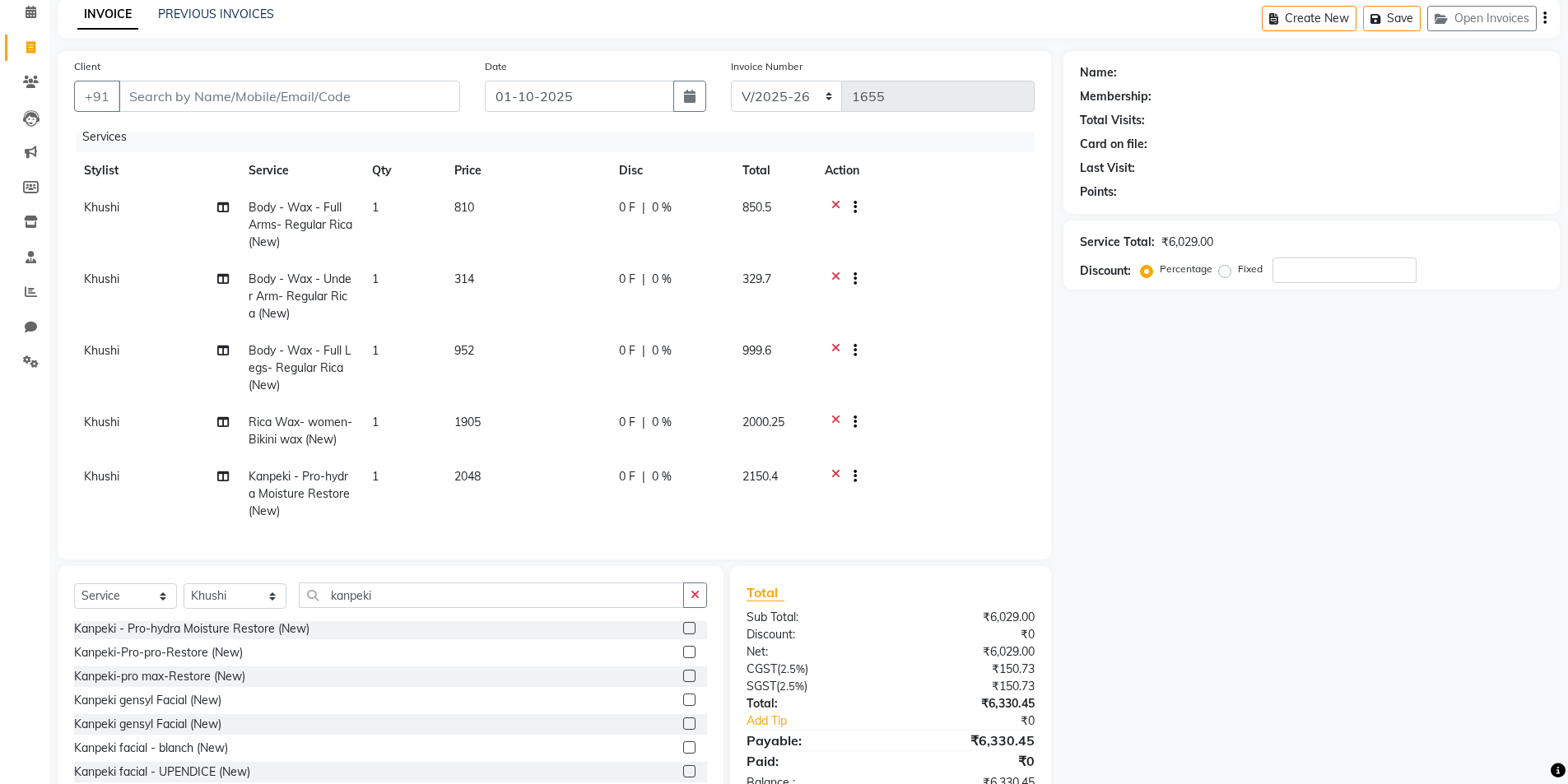
scroll to position [122, 0]
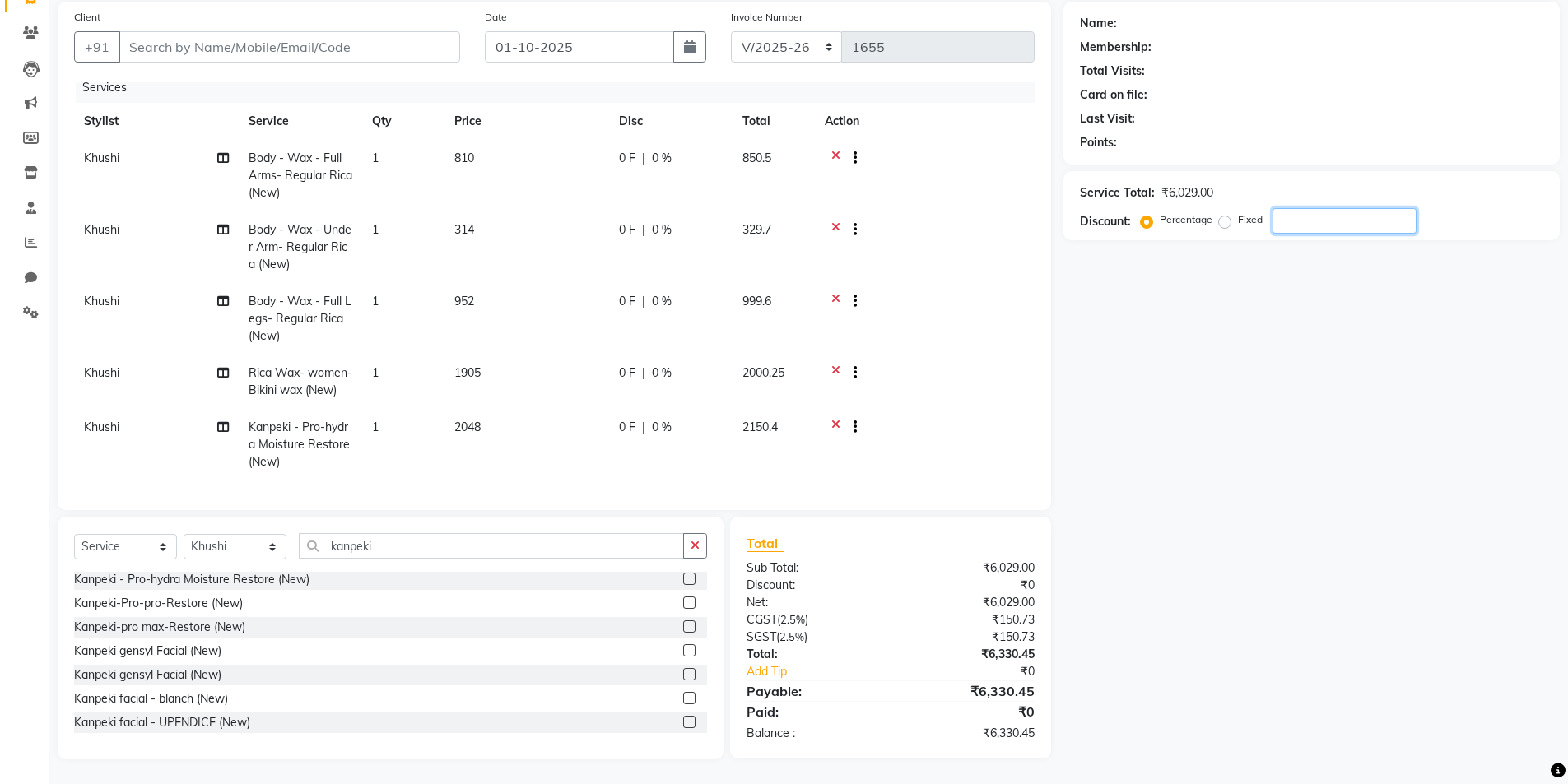
click at [1321, 216] on input "number" at bounding box center [1344, 221] width 144 height 26
type input "50"
click at [233, 51] on input "Client" at bounding box center [290, 47] width 342 height 31
type input "k"
type input "0"
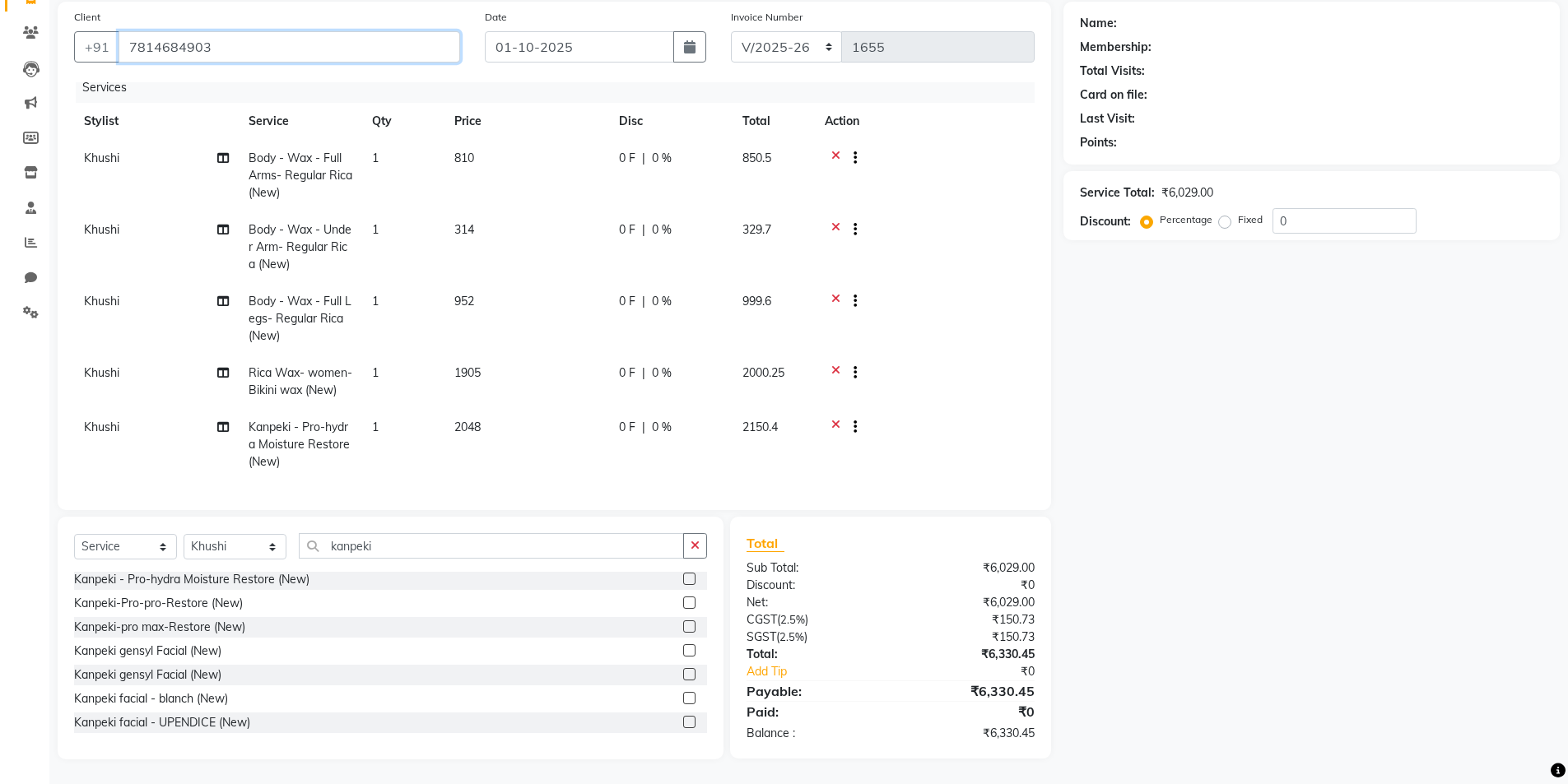
type input "7814684903"
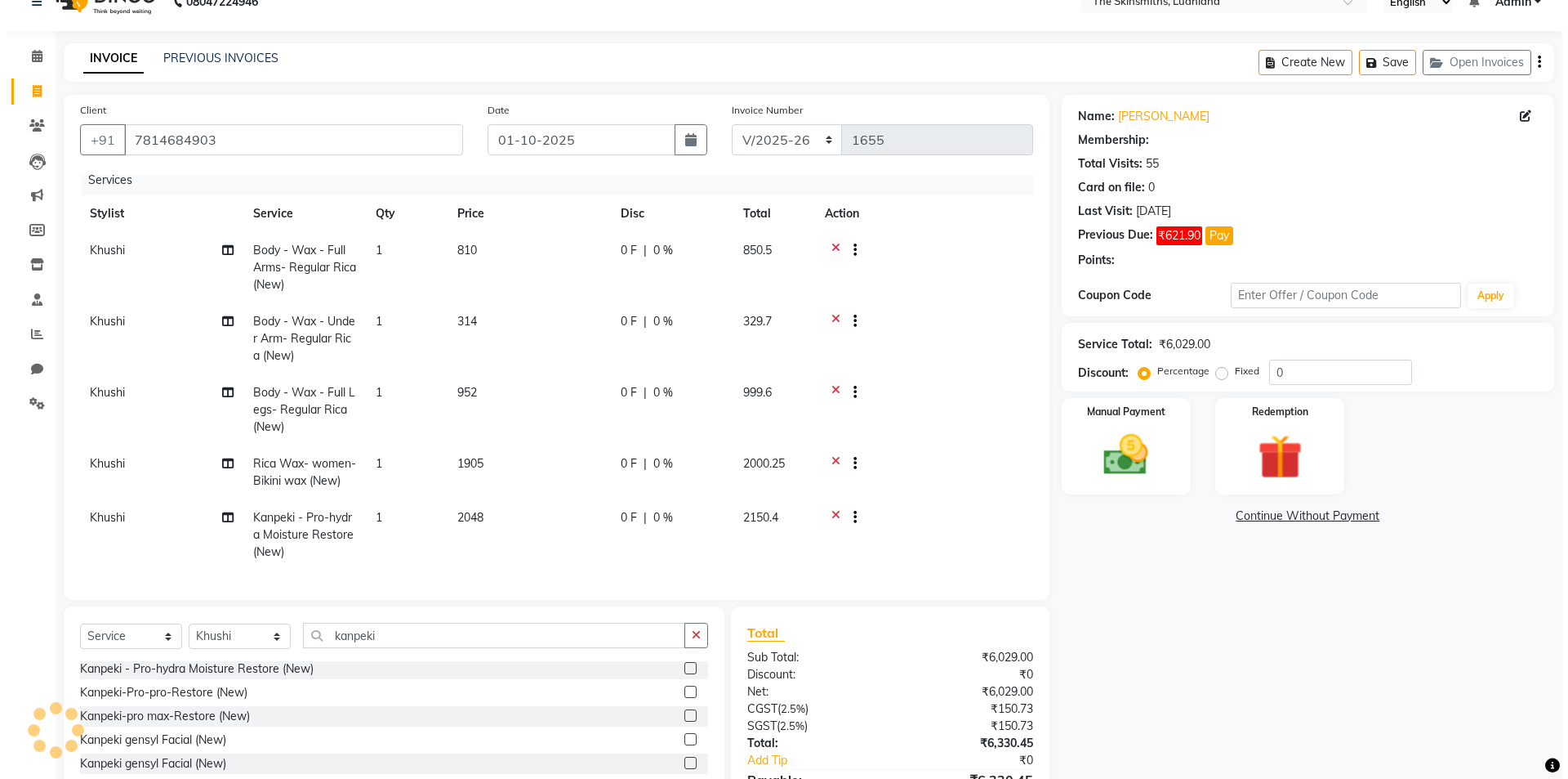
scroll to position [0, 0]
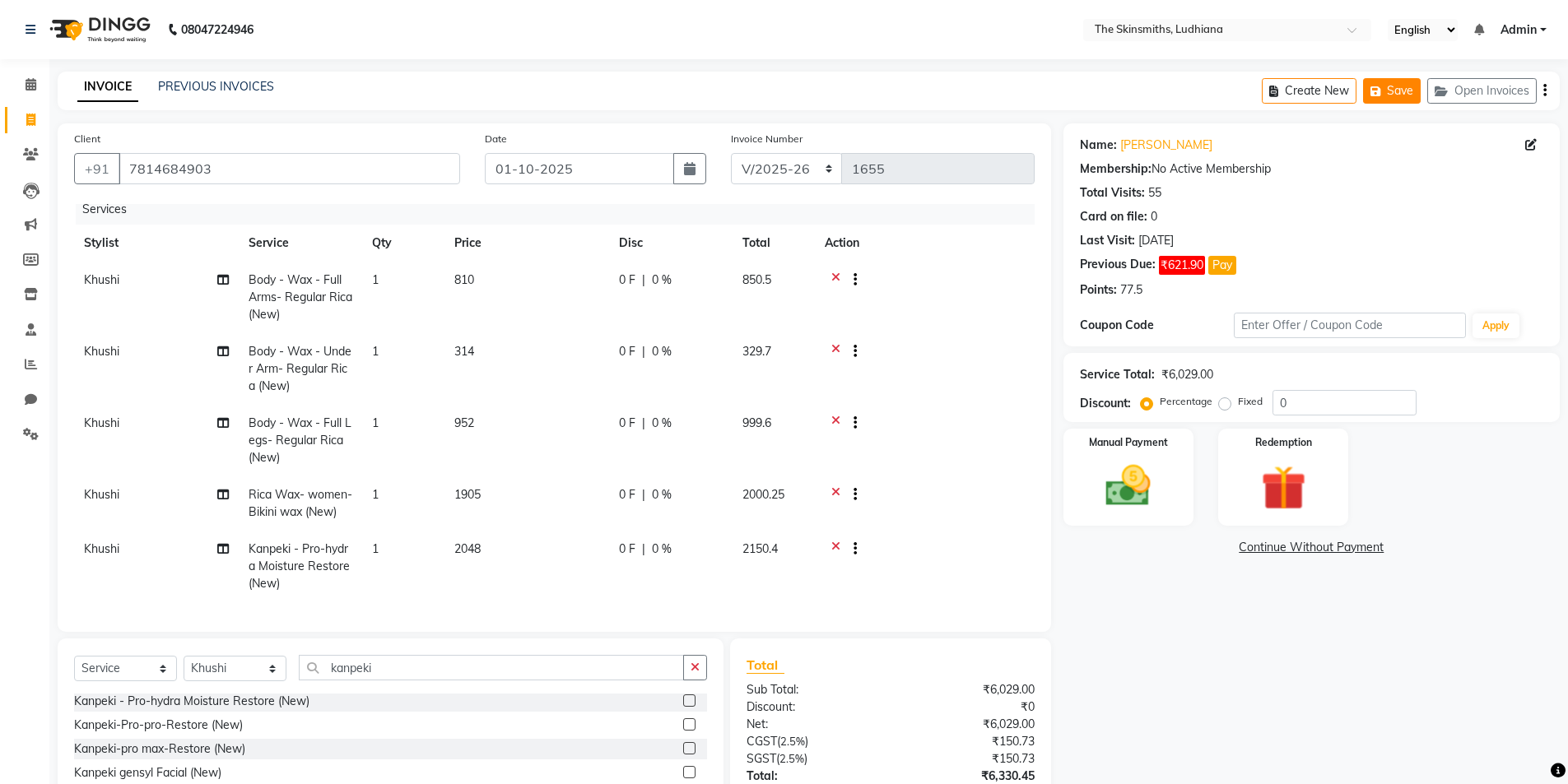
click at [1388, 99] on button "Save" at bounding box center [1391, 91] width 58 height 26
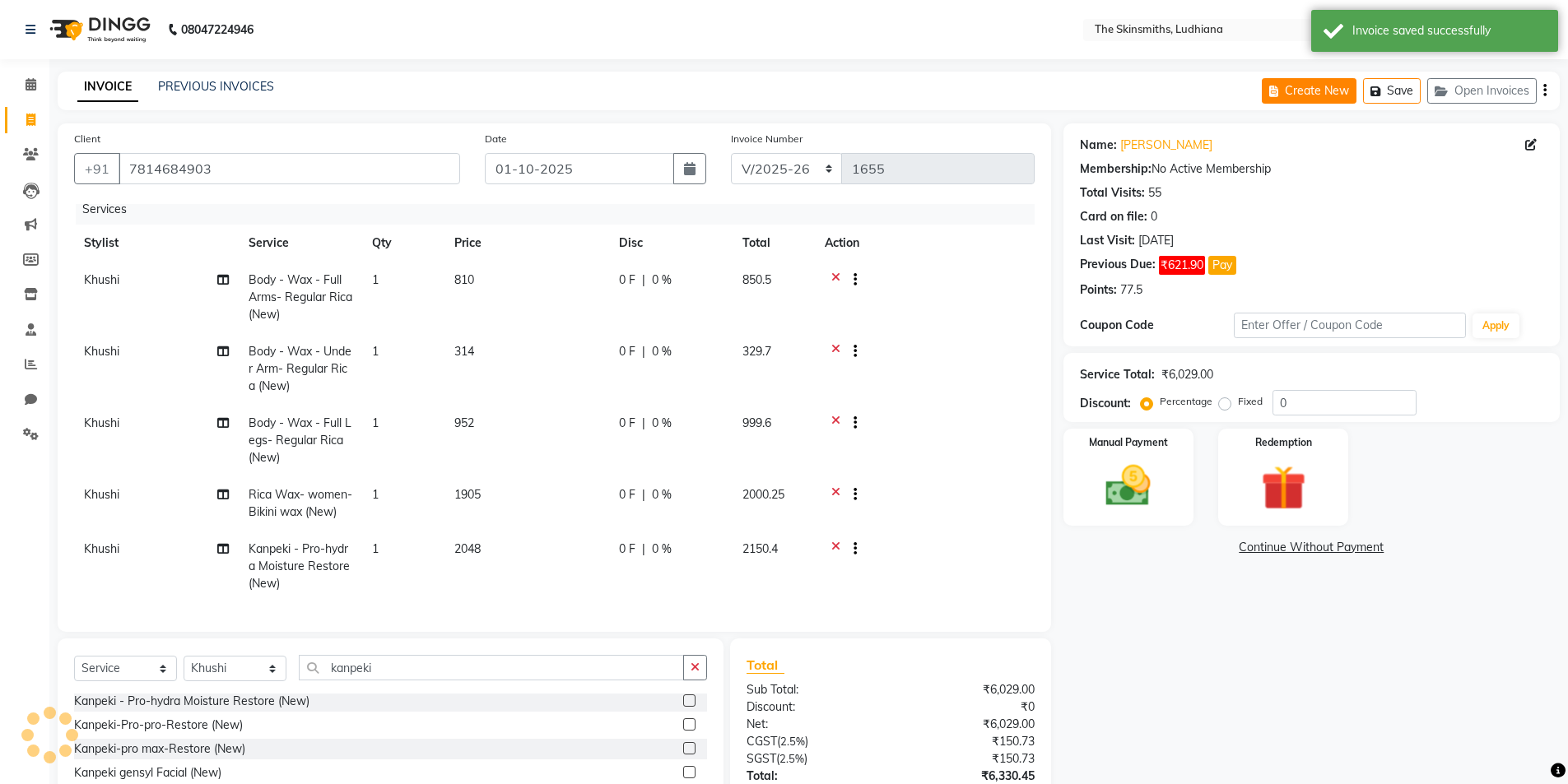
click at [1295, 92] on button "Create New" at bounding box center [1309, 91] width 94 height 26
select select "service"
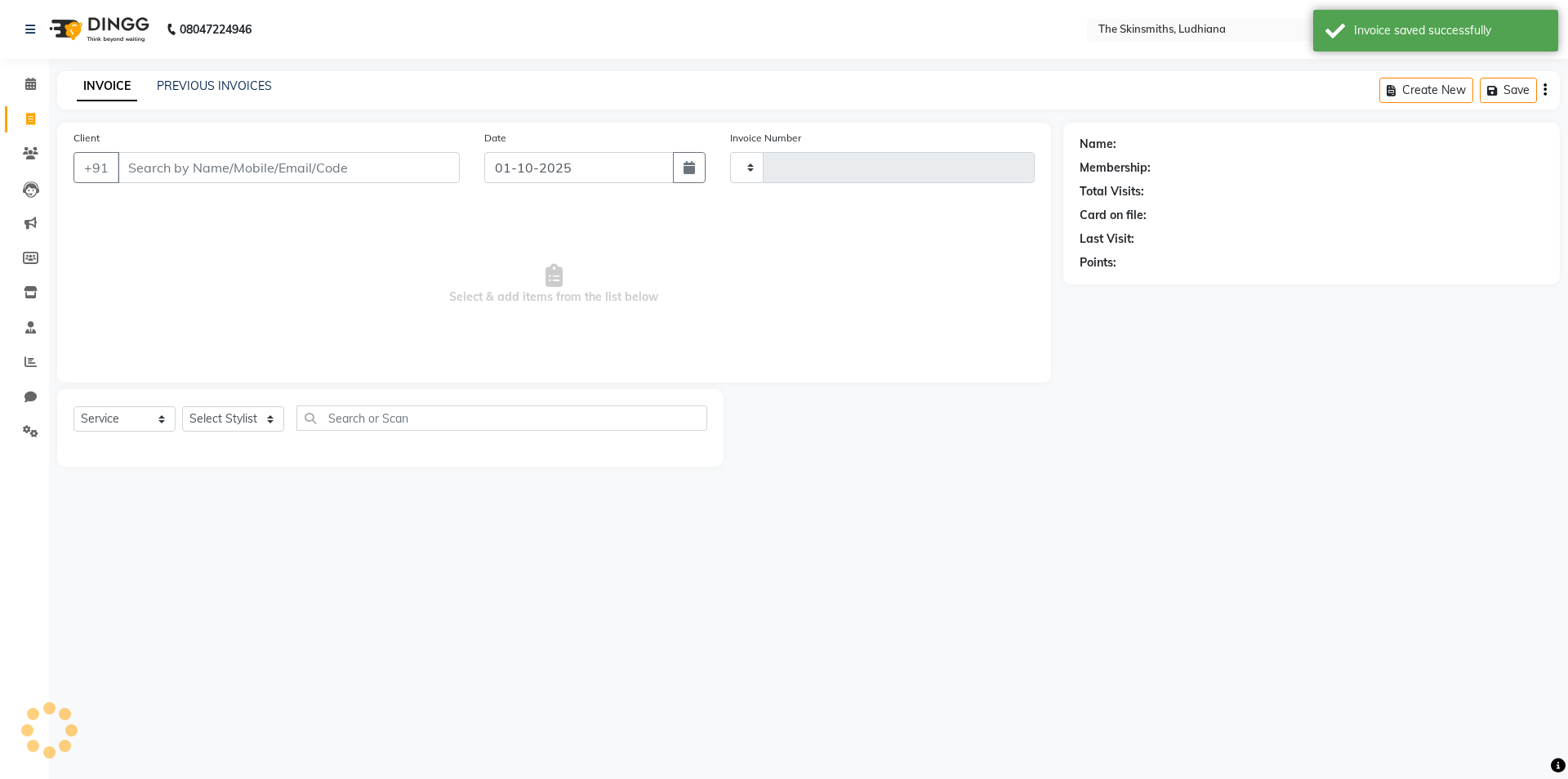
type input "1655"
select select "8115"
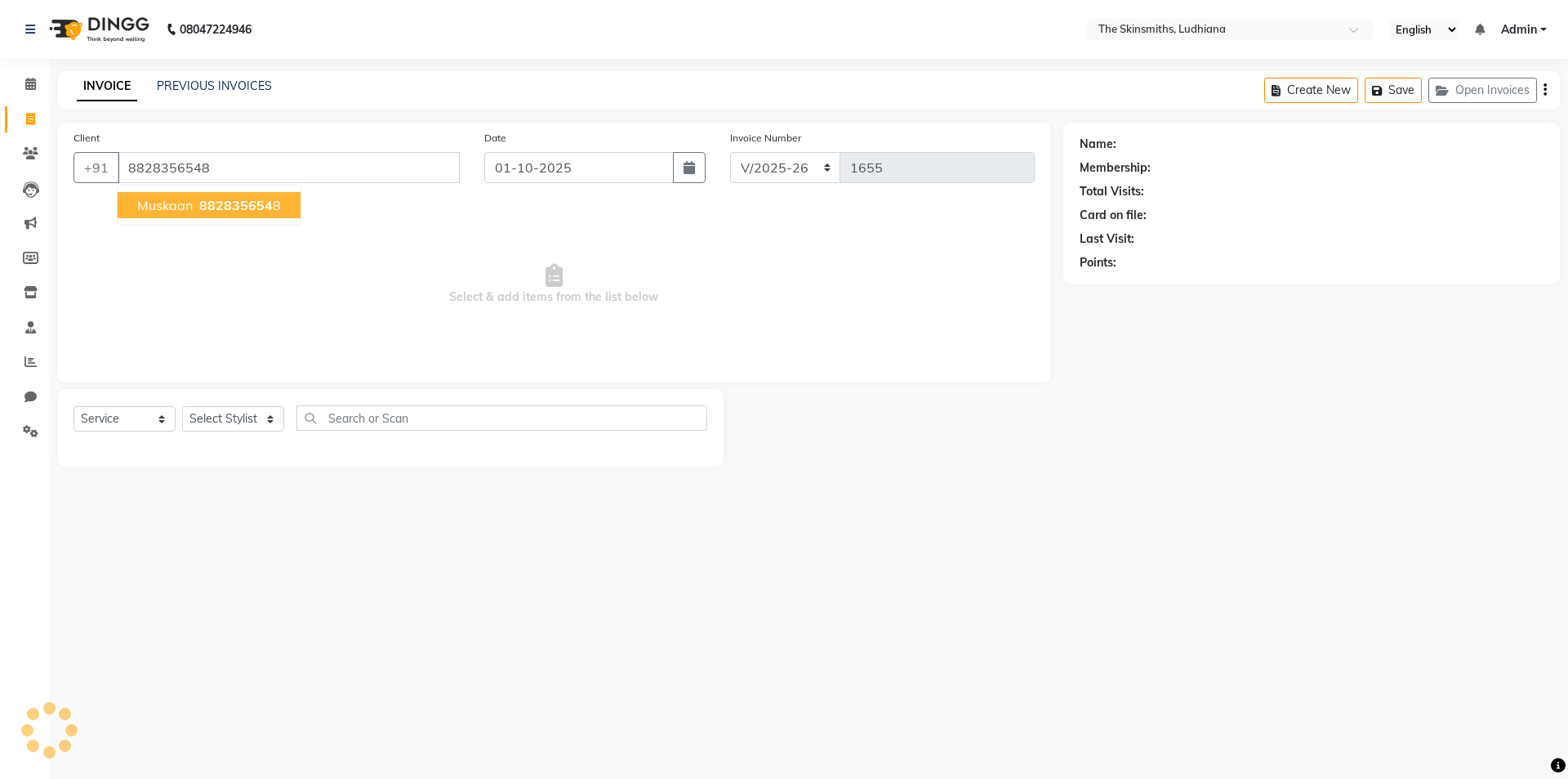
type input "8828356548"
click at [1529, 138] on icon at bounding box center [1532, 144] width 12 height 12
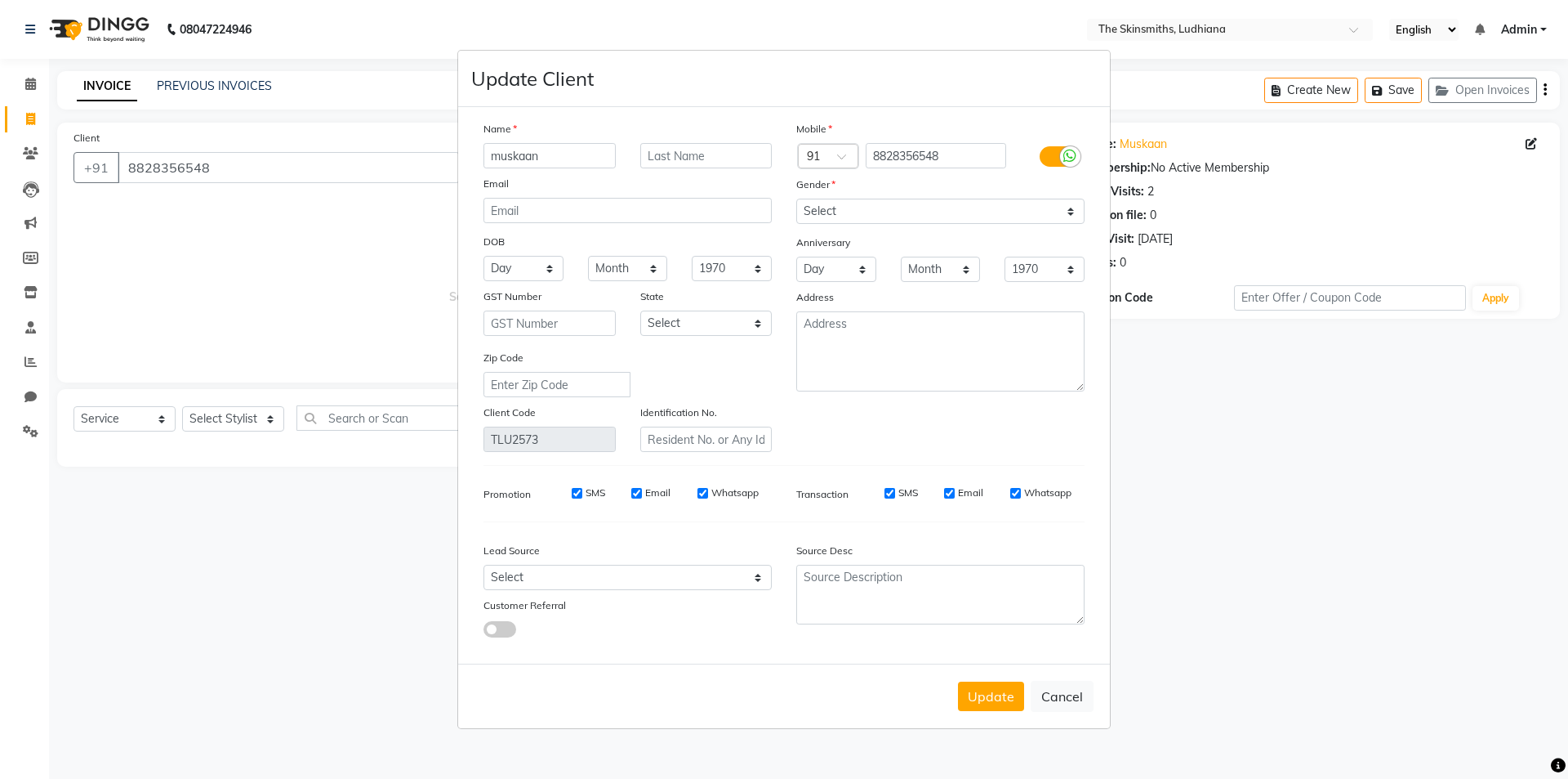
click at [1254, 538] on ngb-modal-window "Update Client Name muskaan Email DOB Day 01 02 03 04 05 06 07 08 09 10 11 12 13…" at bounding box center [784, 389] width 1568 height 779
click at [224, 421] on ngb-modal-window "Update Client Name muskaan Email DOB Day 01 02 03 04 05 06 07 08 09 10 11 12 13…" at bounding box center [784, 389] width 1568 height 779
click at [223, 415] on ngb-modal-window "Update Client Name muskaan Email DOB Day 01 02 03 04 05 06 07 08 09 10 11 12 13…" at bounding box center [784, 389] width 1568 height 779
click at [1063, 692] on button "Cancel" at bounding box center [1062, 696] width 63 height 31
select select
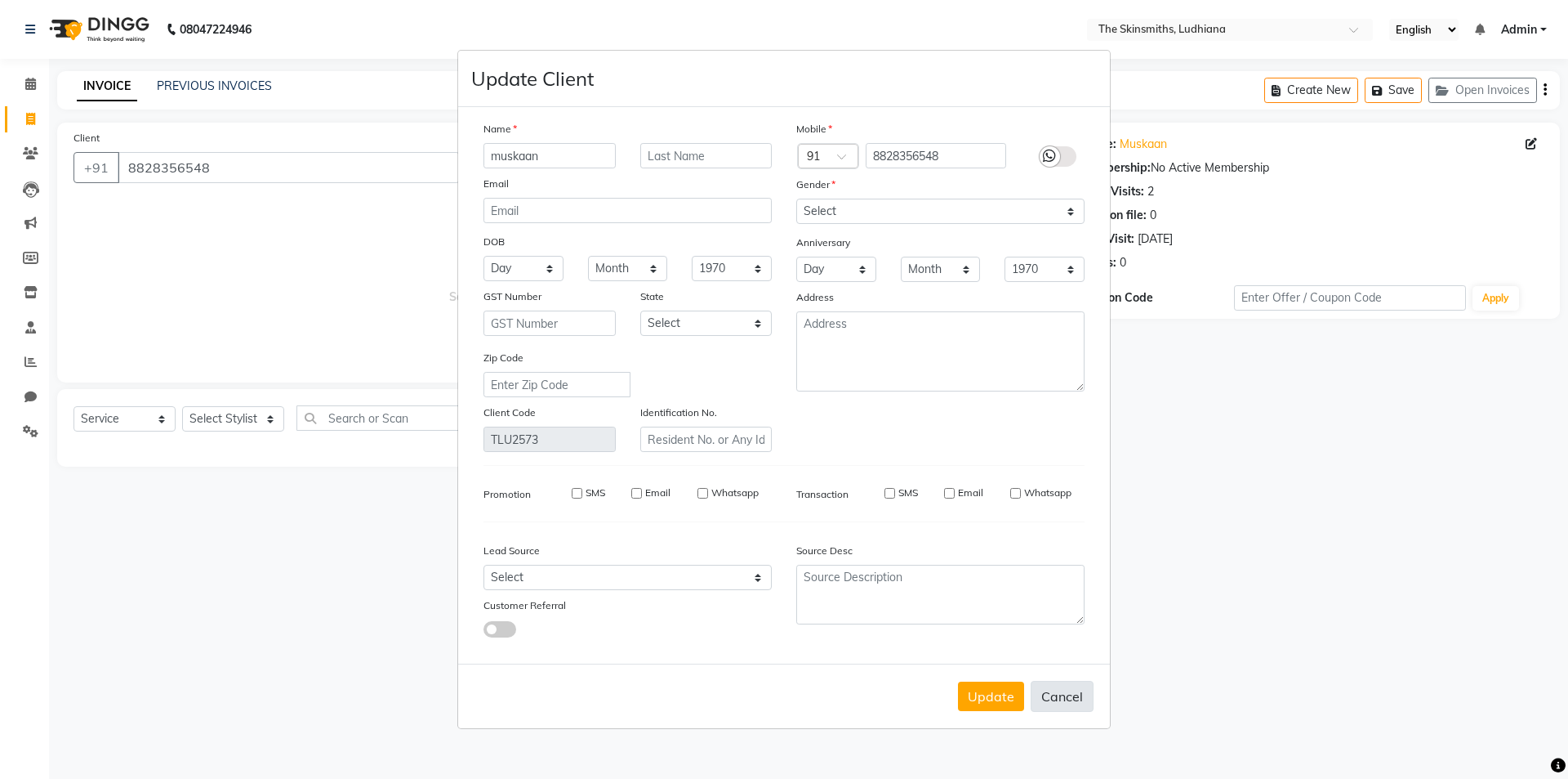
select select
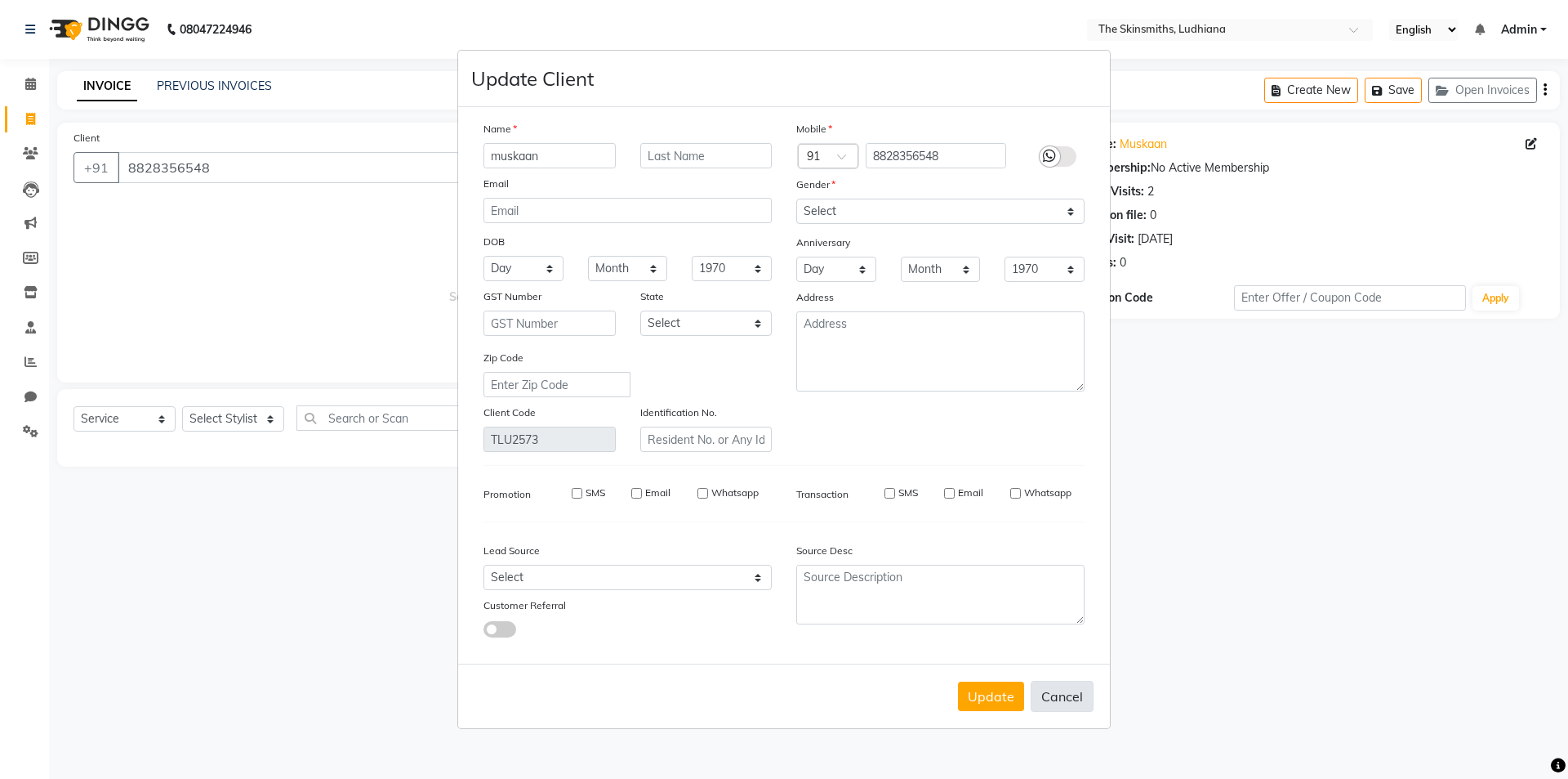
select select
checkbox input "false"
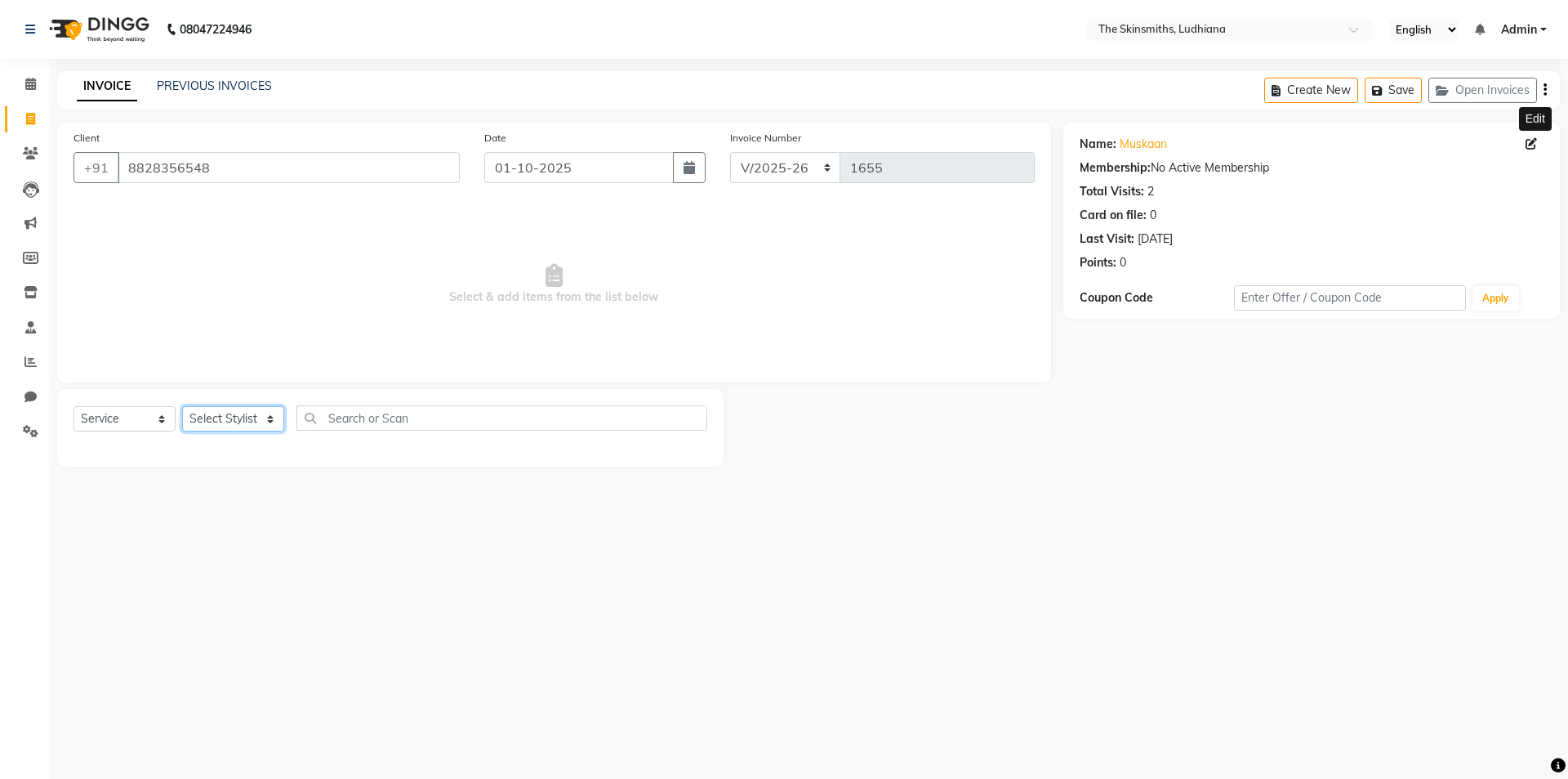
click at [245, 415] on select "Select Stylist Admin [PERSON_NAME] [PERSON_NAME] [PERSON_NAME] [PERSON_NAME] [P…" at bounding box center [233, 419] width 102 height 25
select select "76544"
click at [182, 407] on select "Select Stylist Admin [PERSON_NAME] [PERSON_NAME] [PERSON_NAME] [PERSON_NAME] [P…" at bounding box center [233, 419] width 102 height 25
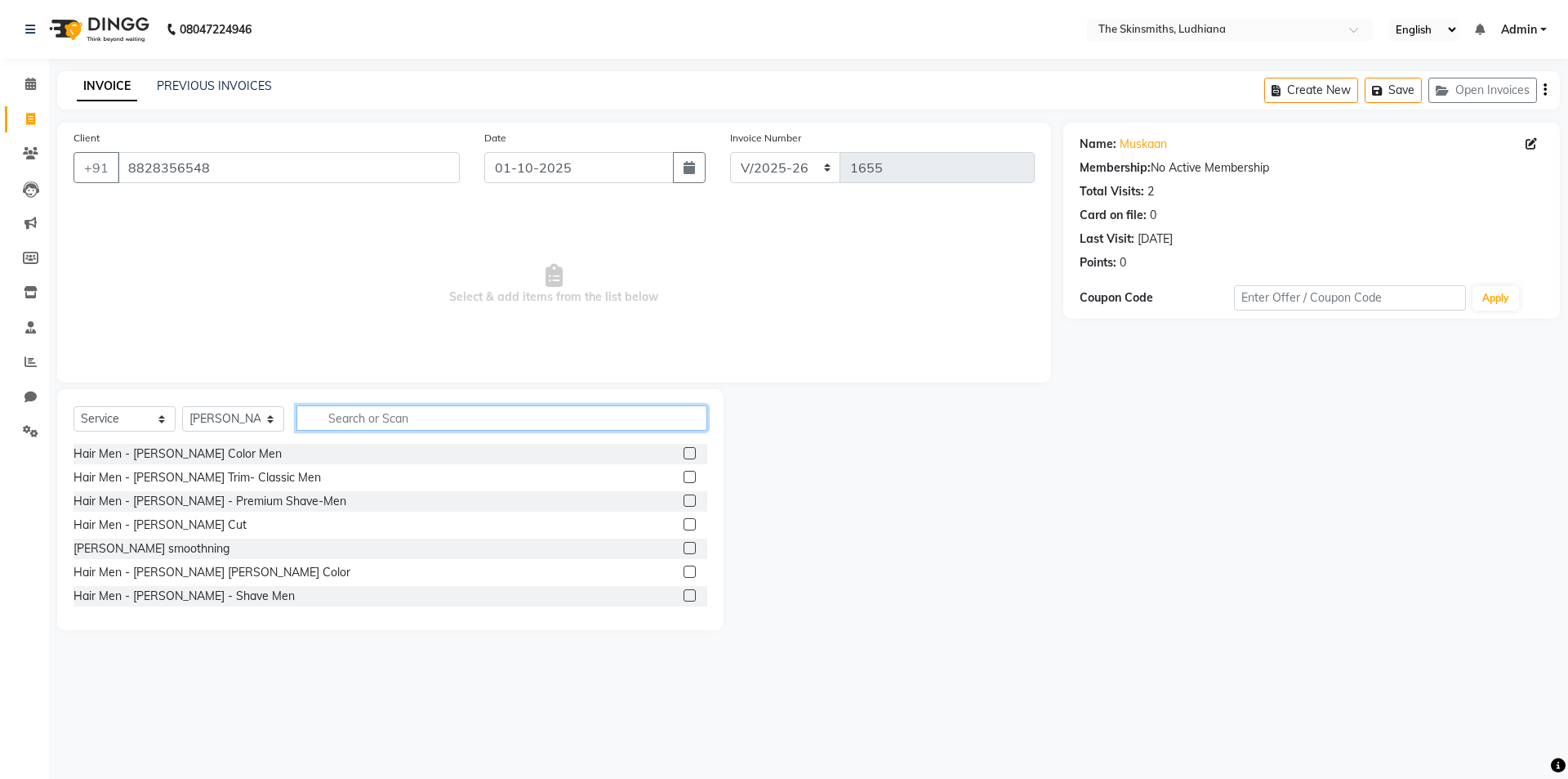
click at [487, 419] on input "text" at bounding box center [502, 418] width 411 height 25
type input "k"
click at [137, 416] on select "Select Service Product Membership Package Voucher Prepaid Gift Card" at bounding box center [124, 419] width 102 height 25
select select "package"
click at [73, 407] on select "Select Service Product Membership Package Voucher Prepaid Gift Card" at bounding box center [124, 419] width 102 height 25
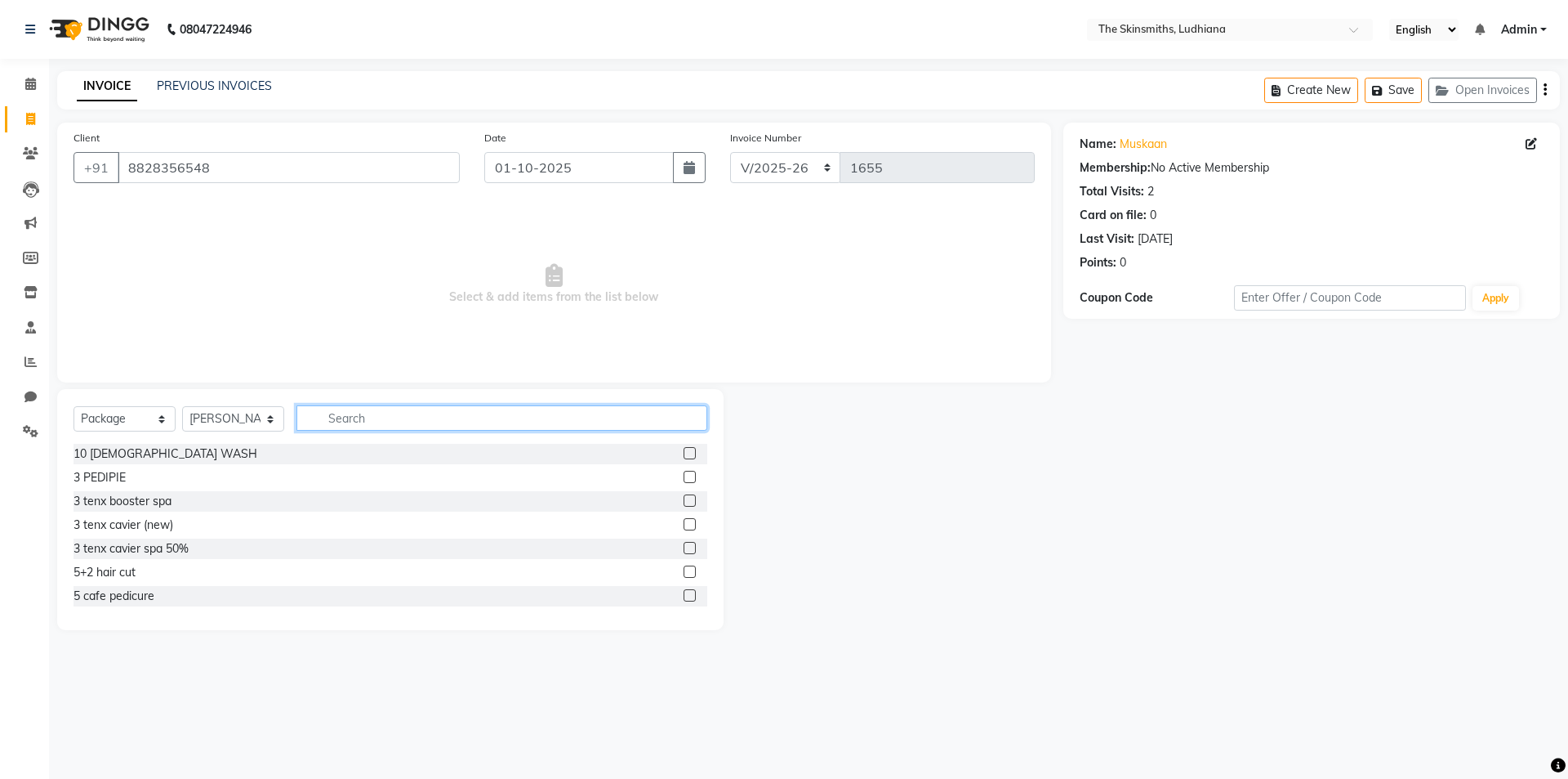
click at [423, 416] on input "text" at bounding box center [502, 418] width 411 height 25
type input "kar"
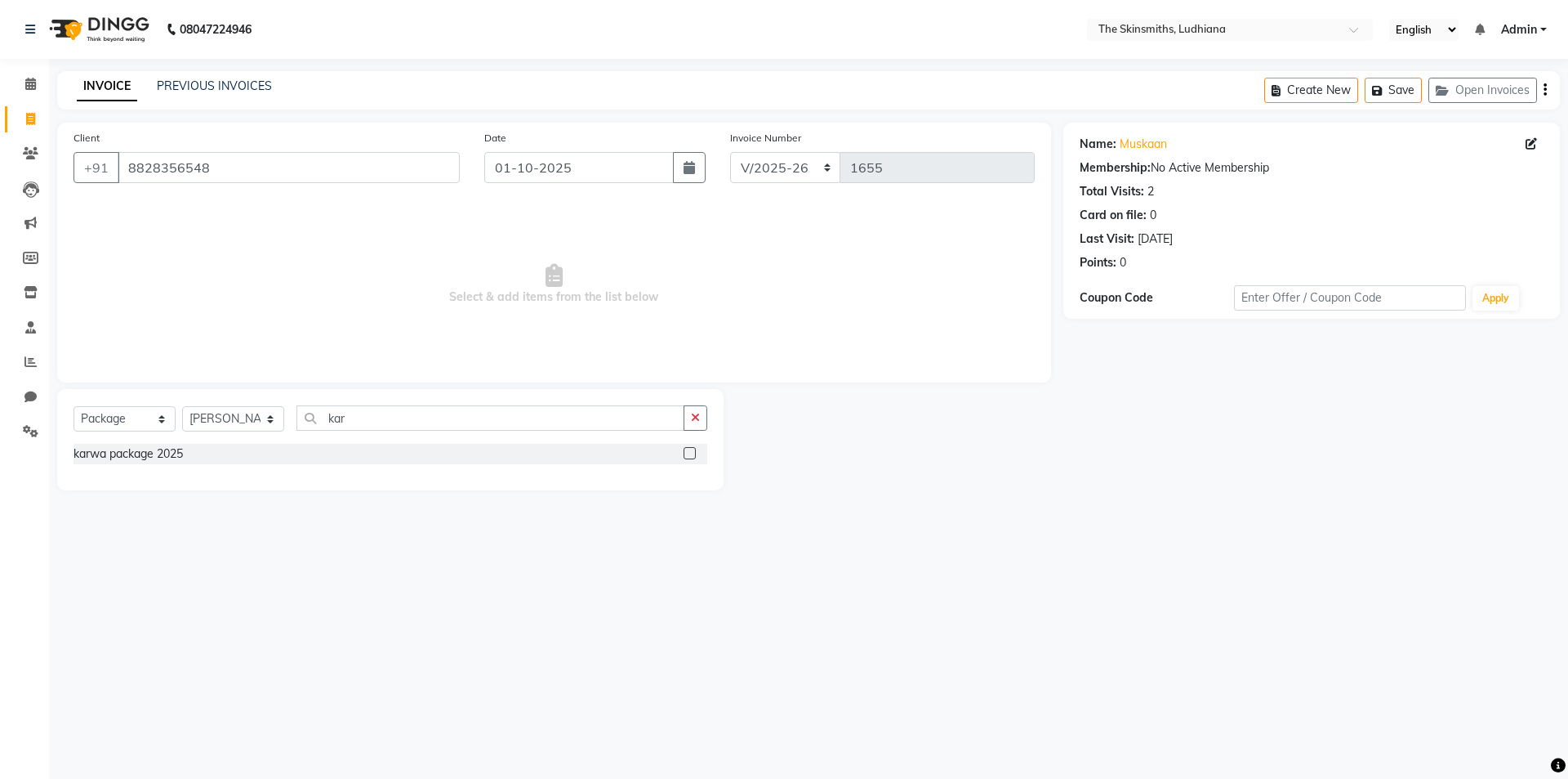
click at [689, 454] on label at bounding box center [690, 453] width 13 height 13
click at [689, 454] on input "checkbox" at bounding box center [689, 453] width 11 height 11
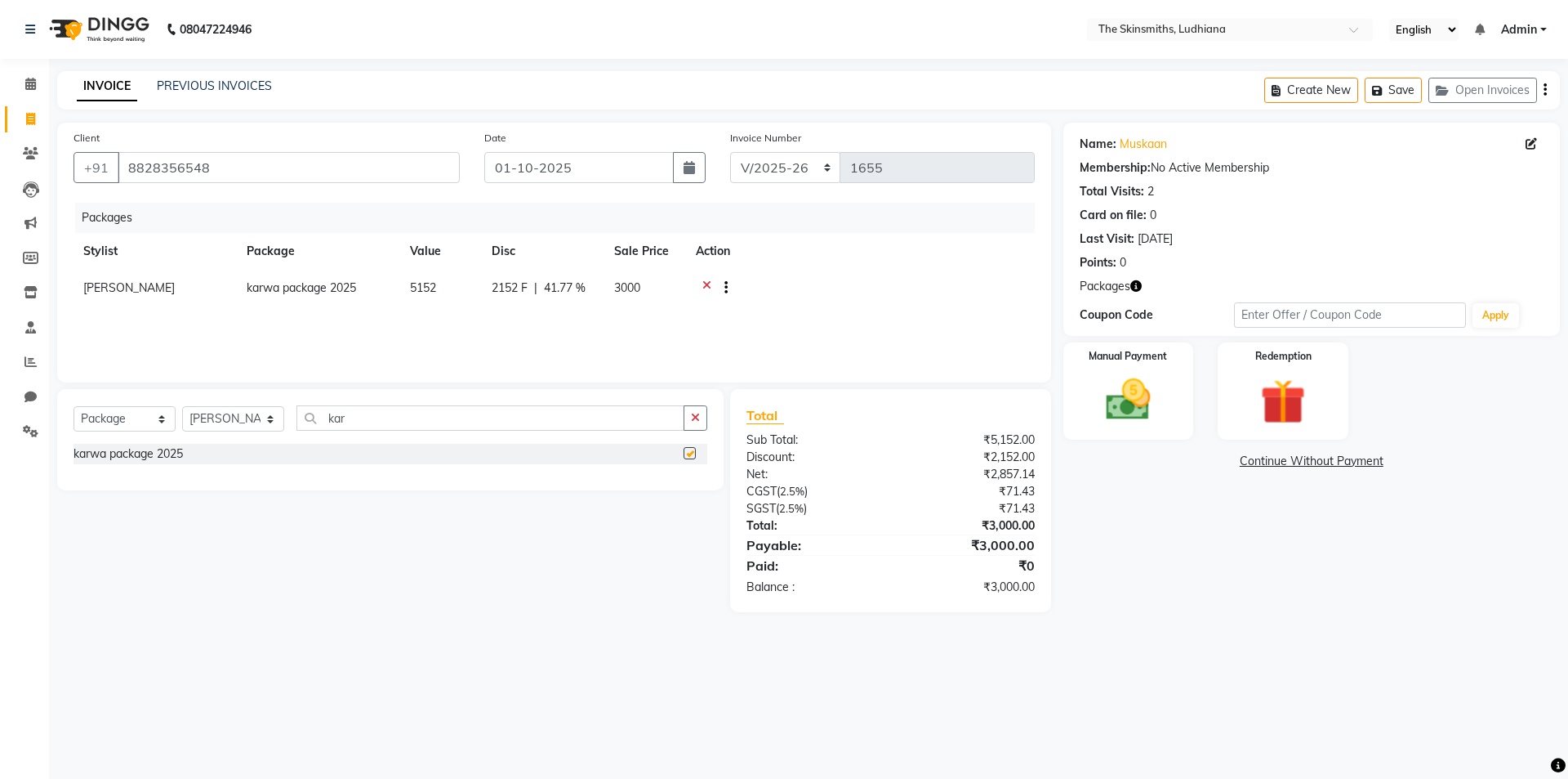
checkbox input "false"
click at [705, 287] on icon at bounding box center [707, 290] width 9 height 20
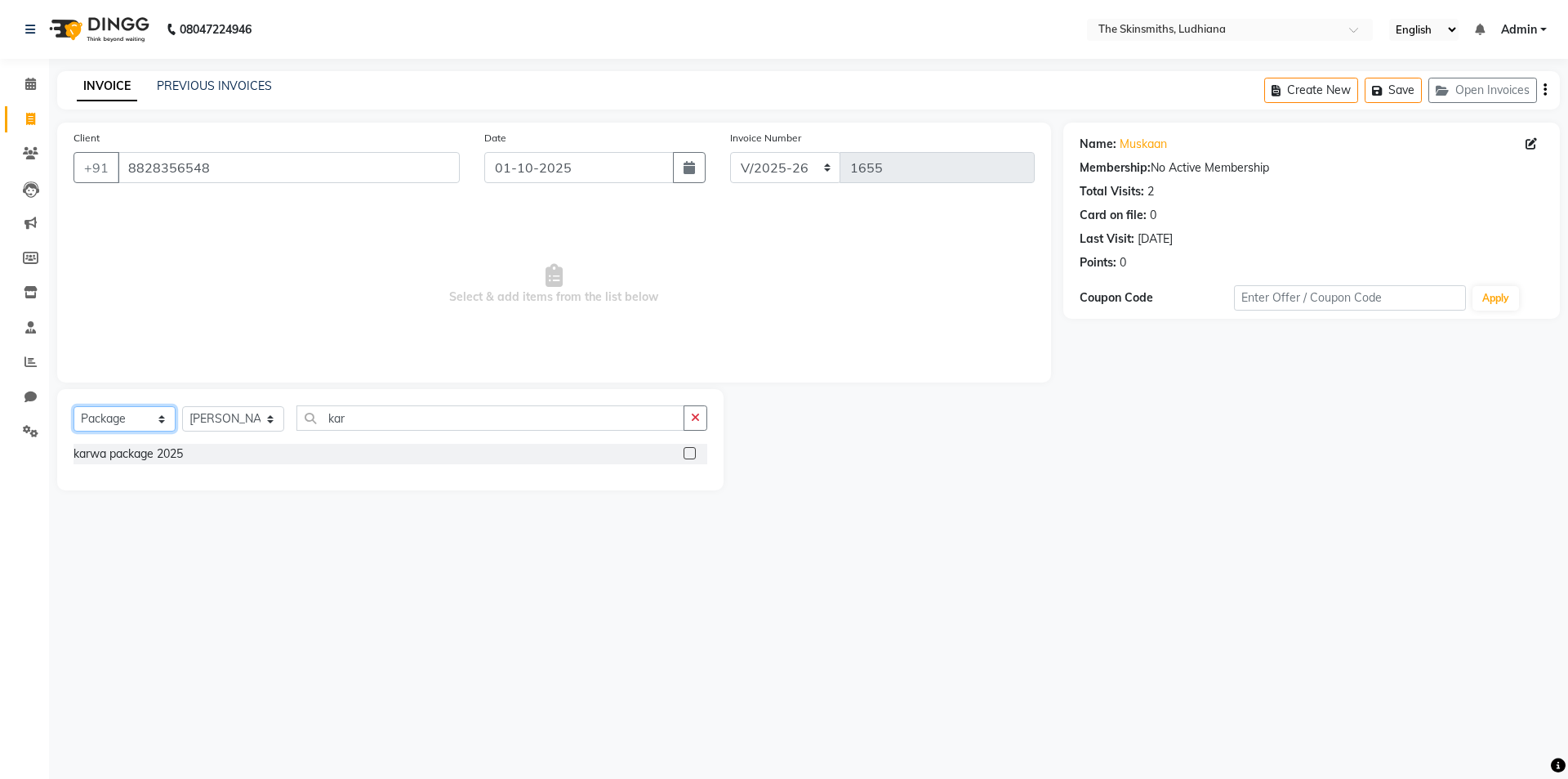
click at [134, 411] on select "Select Service Product Membership Package Voucher Prepaid Gift Card" at bounding box center [124, 419] width 102 height 25
select select "service"
click at [73, 407] on select "Select Service Product Membership Package Voucher Prepaid Gift Card" at bounding box center [124, 419] width 102 height 25
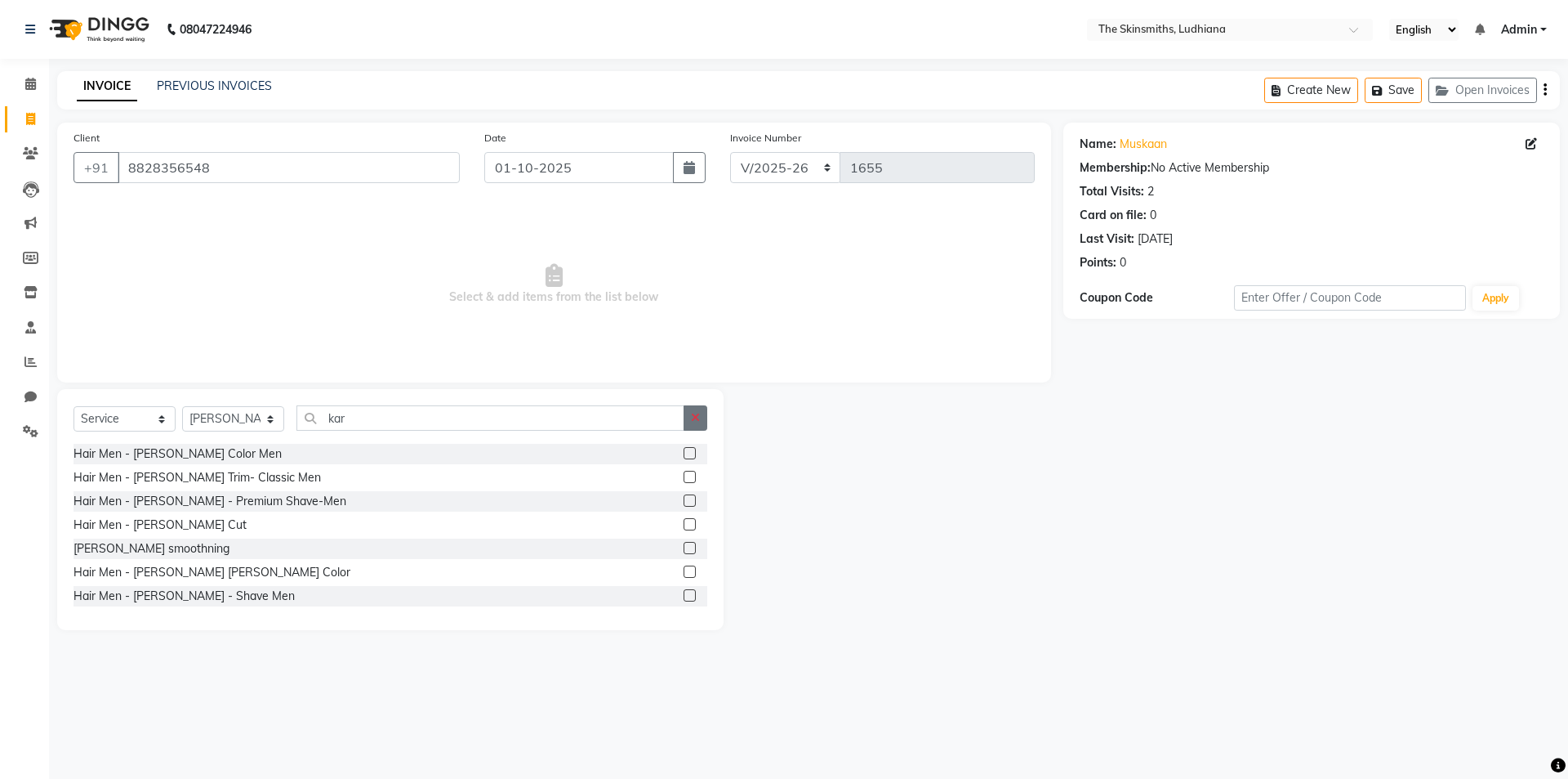
click at [692, 414] on icon "button" at bounding box center [695, 417] width 9 height 12
type input "make up"
click at [684, 497] on label at bounding box center [690, 500] width 13 height 13
click at [684, 497] on input "checkbox" at bounding box center [689, 501] width 11 height 11
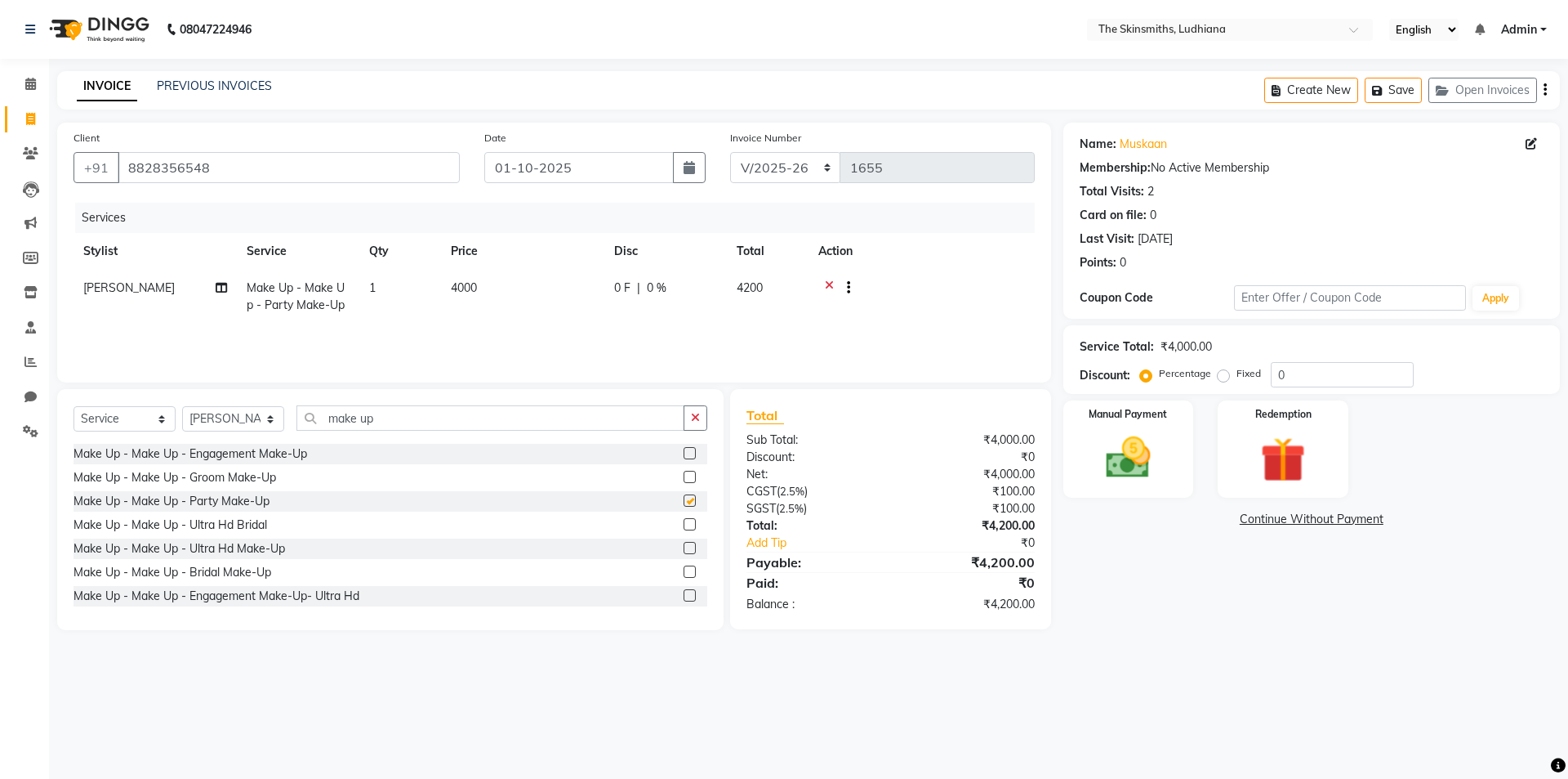
checkbox input "false"
click at [1335, 370] on input "0" at bounding box center [1342, 374] width 143 height 25
type input "52.36"
click at [1158, 454] on img at bounding box center [1128, 457] width 76 height 54
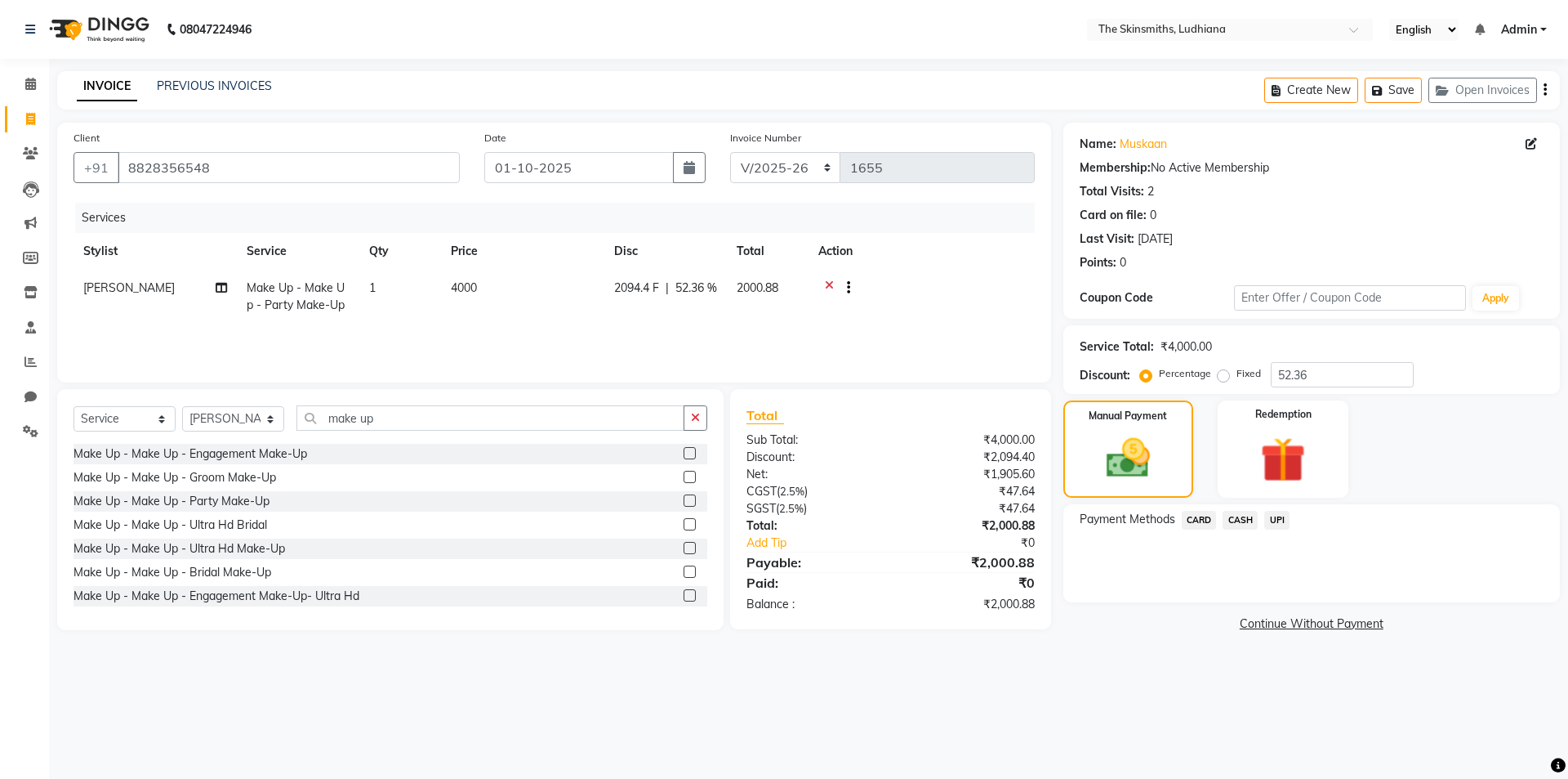
click at [1242, 522] on span "CASH" at bounding box center [1241, 520] width 35 height 19
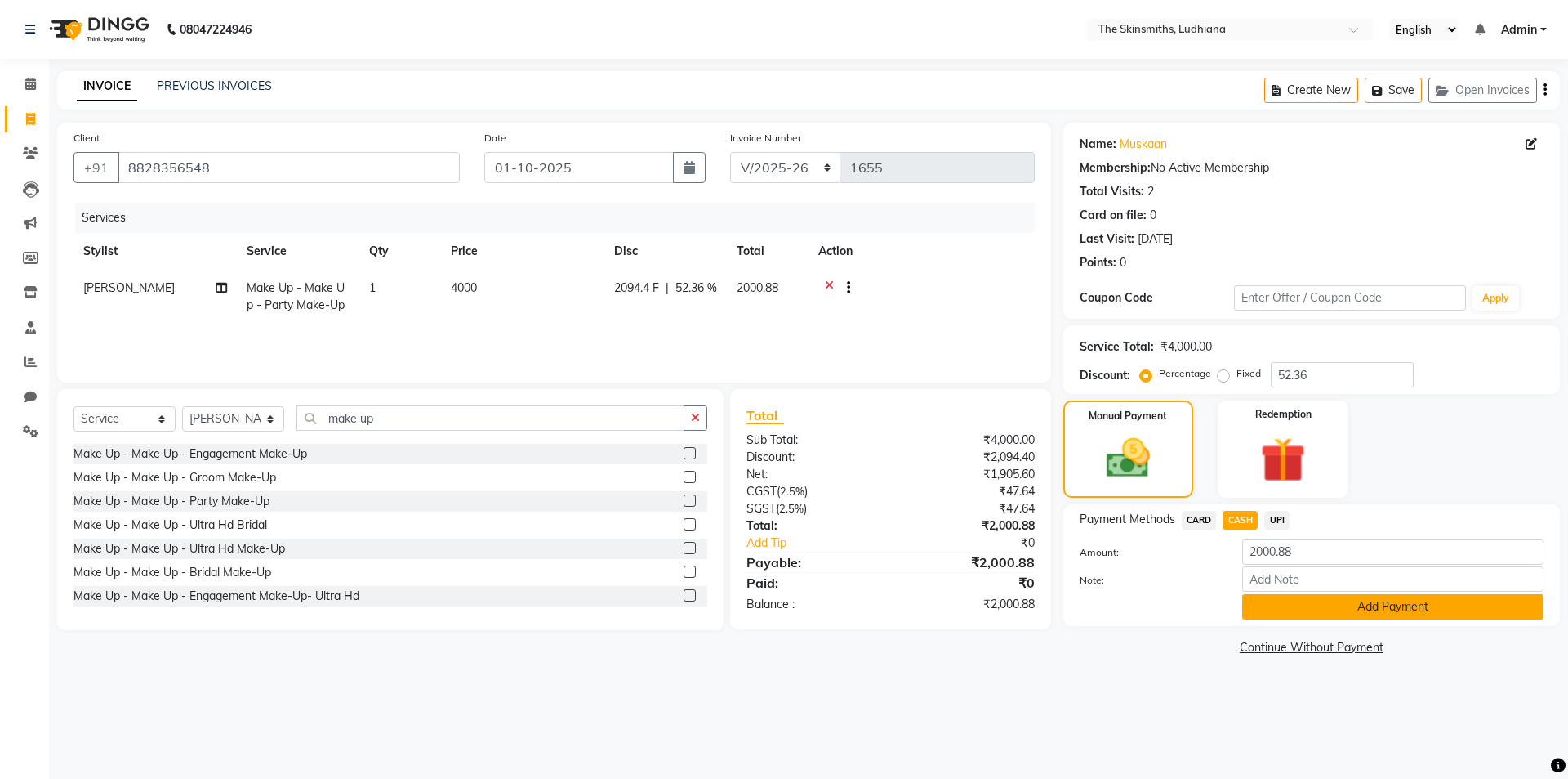
click at [1389, 607] on button "Add Payment" at bounding box center [1393, 606] width 301 height 25
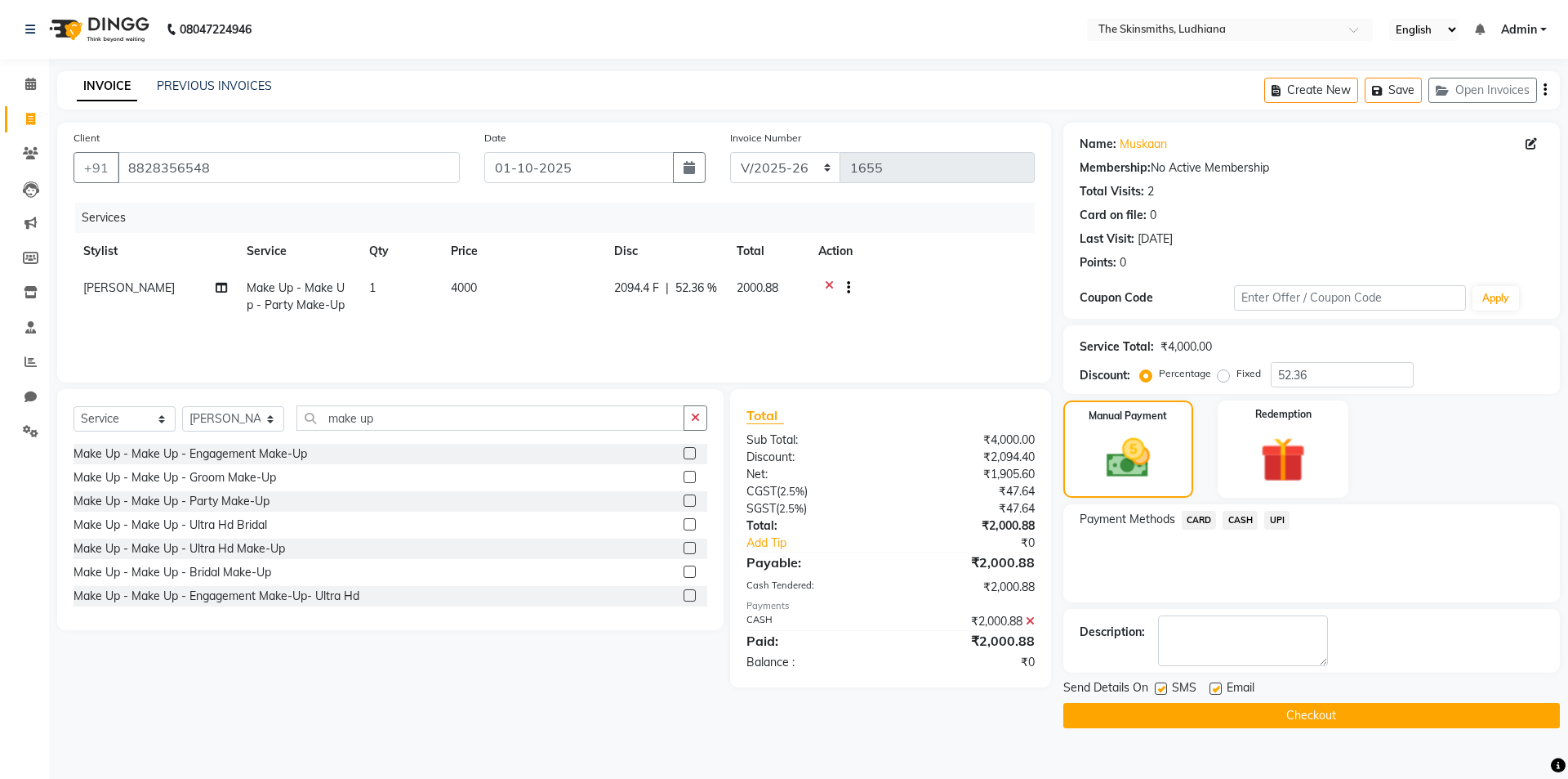
click at [1386, 712] on button "Checkout" at bounding box center [1312, 716] width 497 height 25
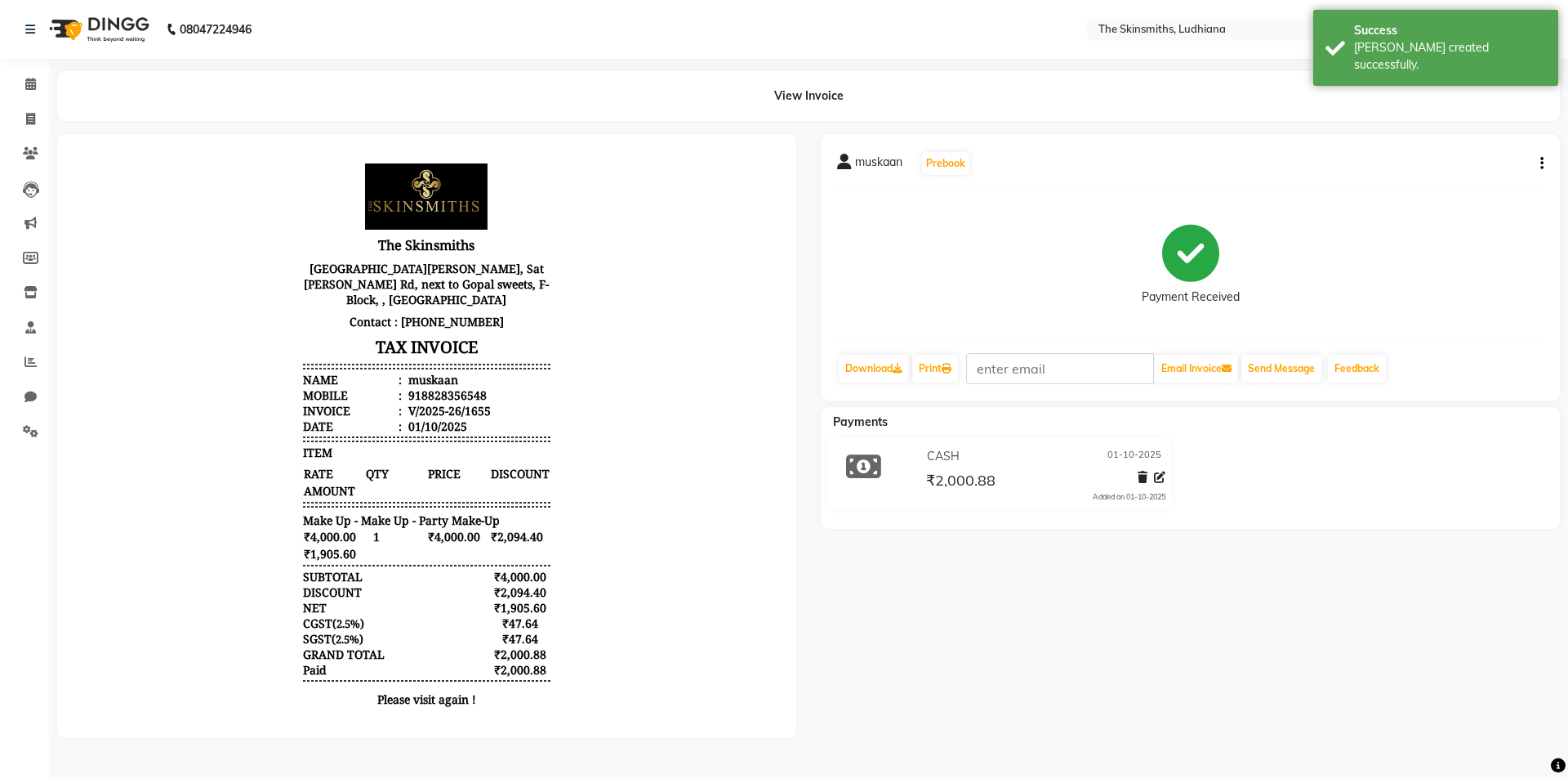
click at [418, 396] on div "918828356548" at bounding box center [446, 395] width 82 height 16
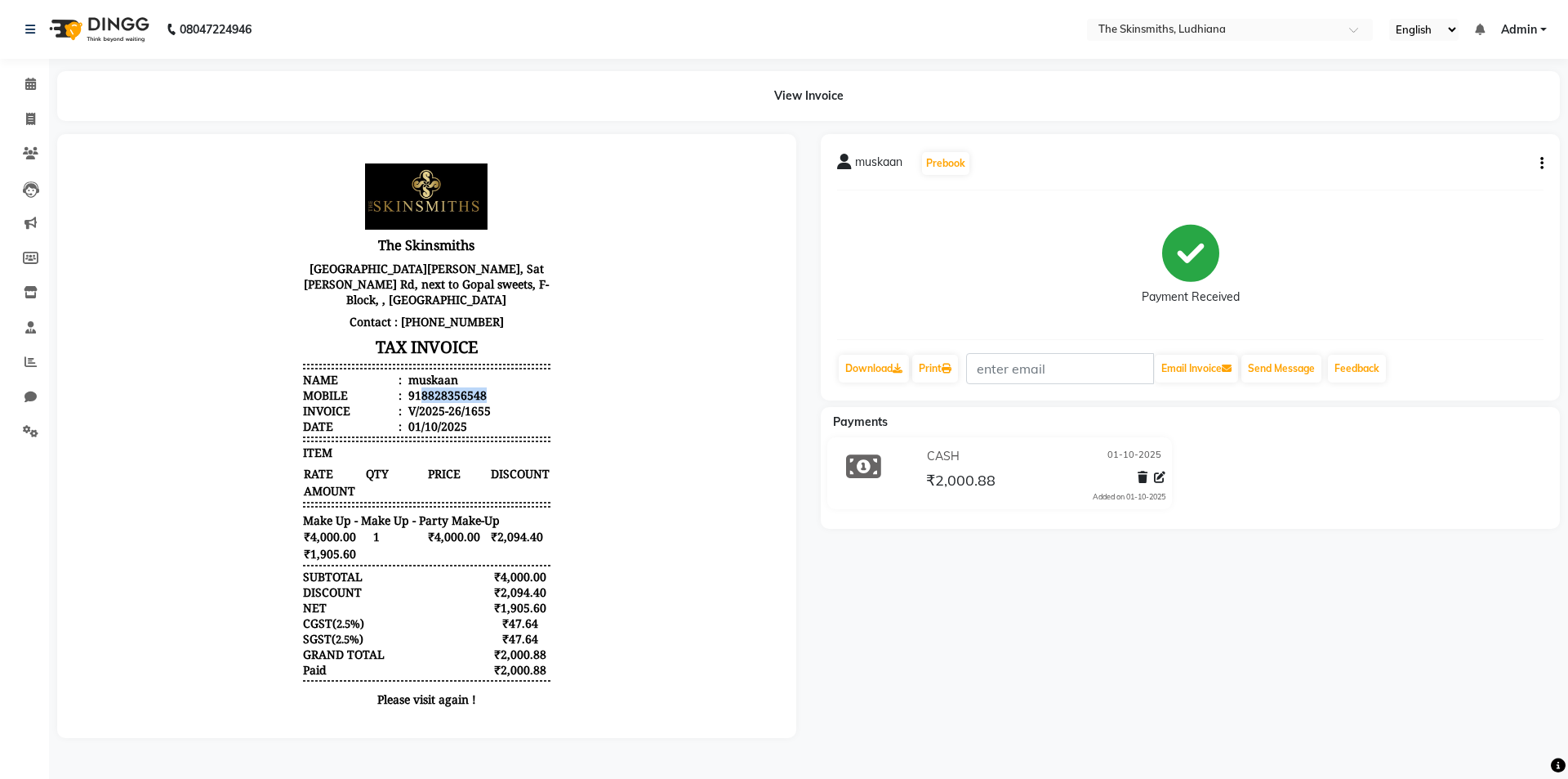
drag, startPoint x: 408, startPoint y: 395, endPoint x: 485, endPoint y: 398, distance: 77.1
click at [485, 398] on li "Mobile : 918828356548" at bounding box center [426, 395] width 247 height 16
copy div "8828356548"
click at [38, 117] on span at bounding box center [30, 119] width 28 height 19
select select "service"
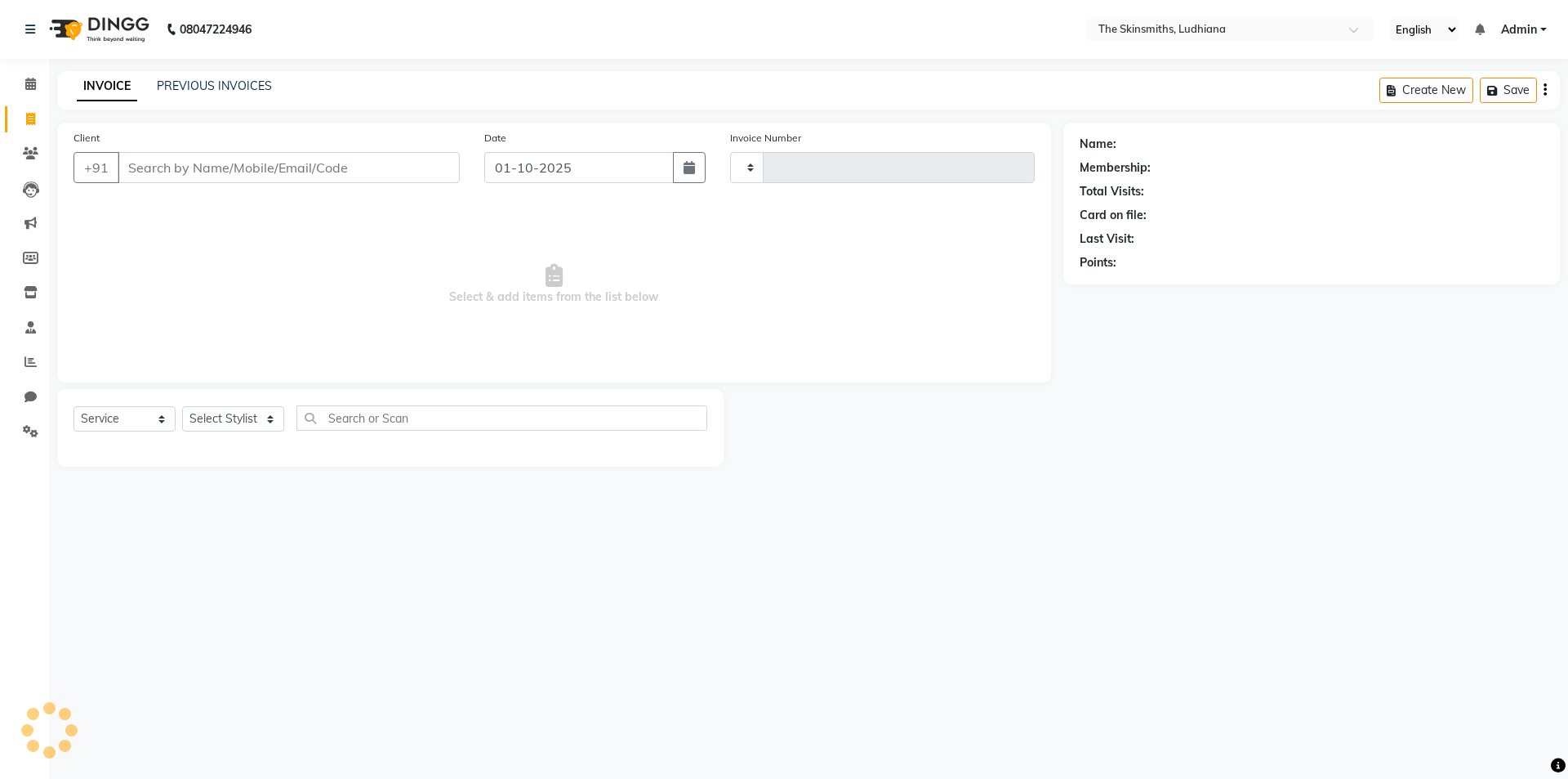
type input "1656"
select select "8115"
type input "8828356548"
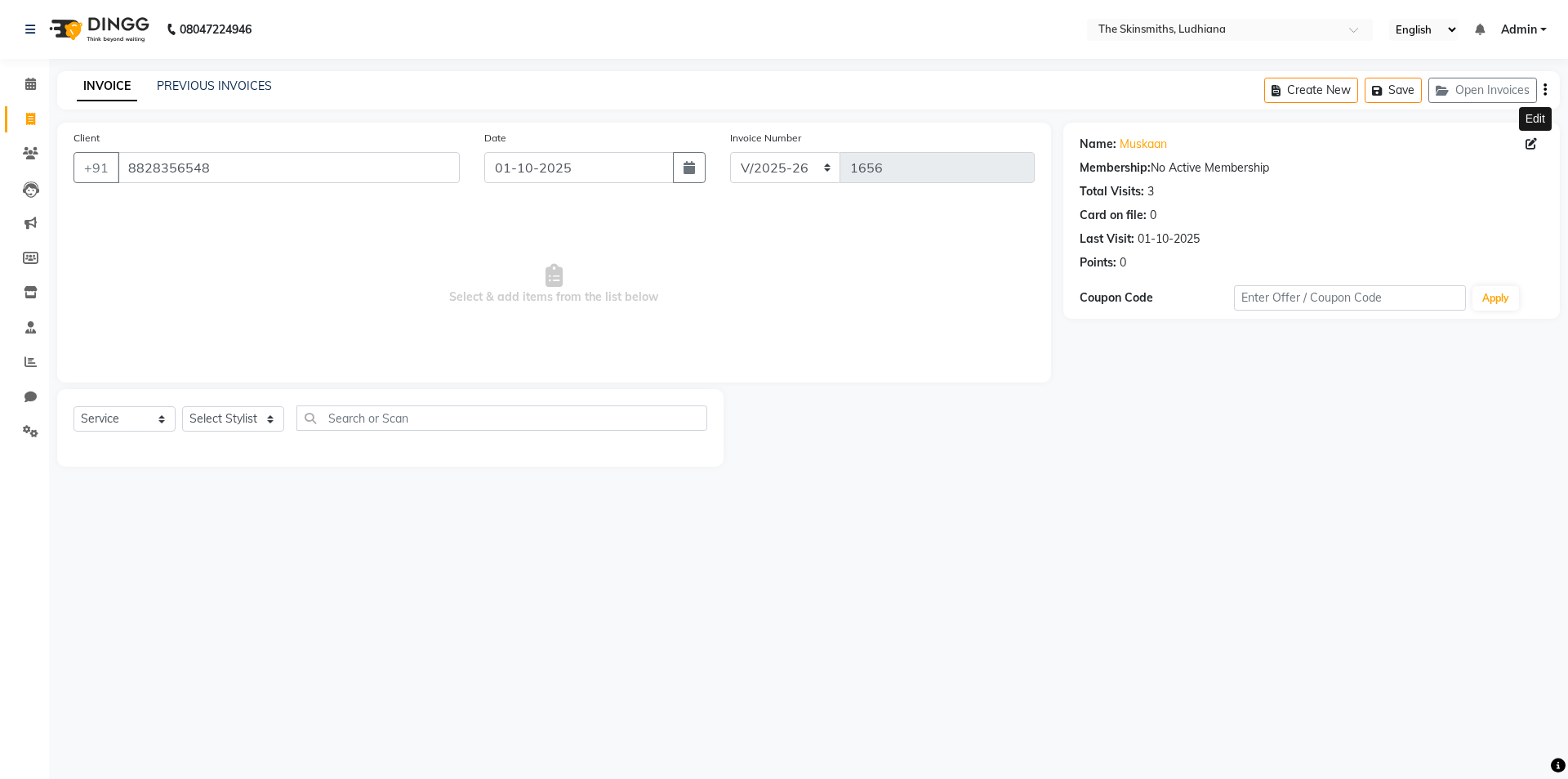
click at [1530, 140] on icon at bounding box center [1532, 144] width 12 height 12
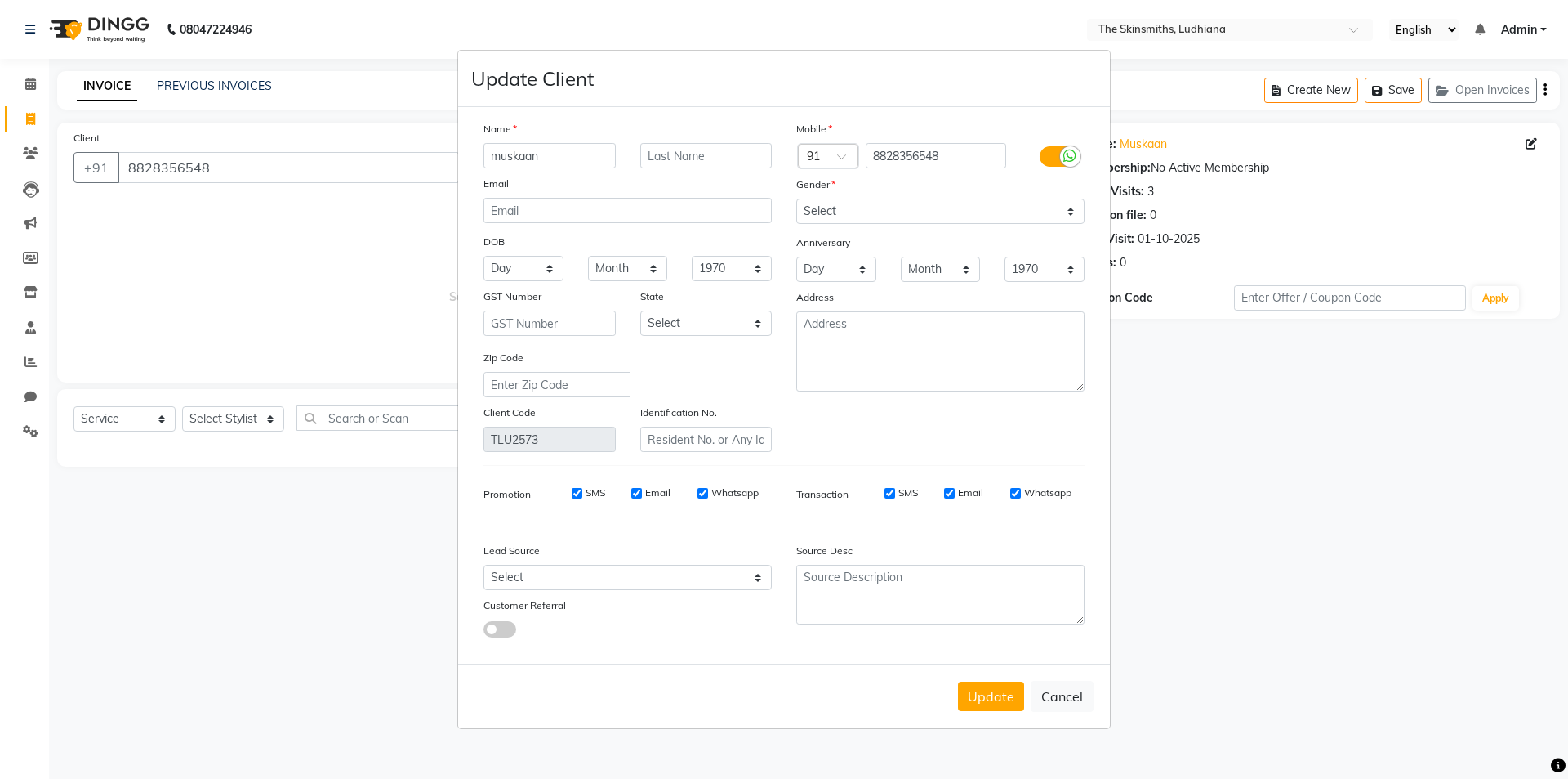
click at [891, 492] on input "SMS" at bounding box center [890, 492] width 11 height 11
checkbox input "false"
click at [962, 492] on label "Email" at bounding box center [971, 492] width 25 height 15
click at [955, 492] on input "Email" at bounding box center [949, 492] width 11 height 11
checkbox input "false"
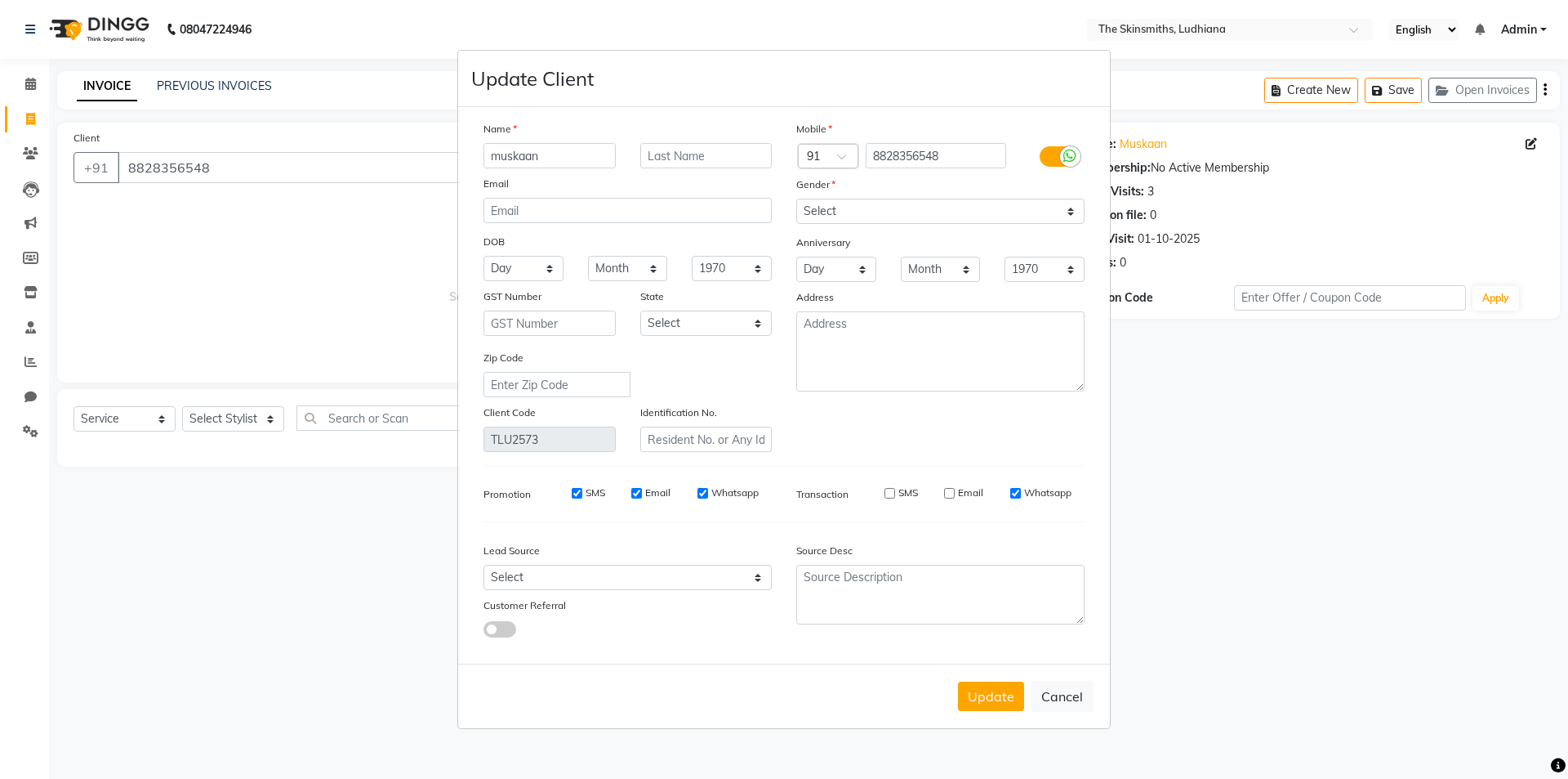
click at [1022, 497] on div "Whatsapp" at bounding box center [1041, 492] width 61 height 15
click at [1068, 168] on div at bounding box center [1057, 156] width 78 height 26
click at [1054, 160] on label at bounding box center [1058, 156] width 37 height 20
click at [0, 0] on input "checkbox" at bounding box center [0, 0] width 0 height 0
click at [997, 711] on div "Update Cancel" at bounding box center [784, 696] width 652 height 64
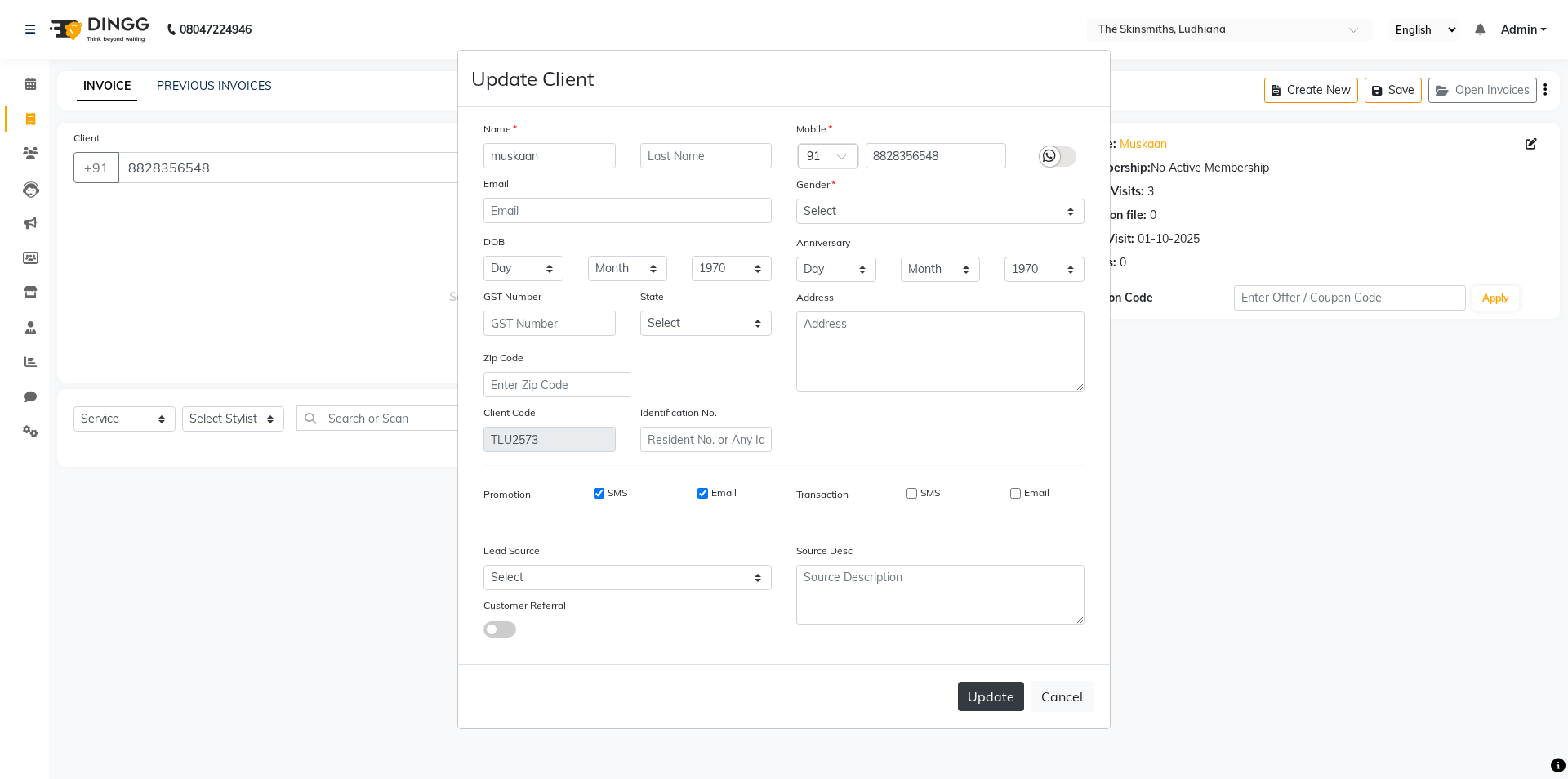
click at [994, 697] on button "Update" at bounding box center [991, 696] width 66 height 29
drag, startPoint x: 848, startPoint y: 192, endPoint x: 848, endPoint y: 201, distance: 9.0
click at [848, 196] on div "Gender" at bounding box center [940, 186] width 313 height 22
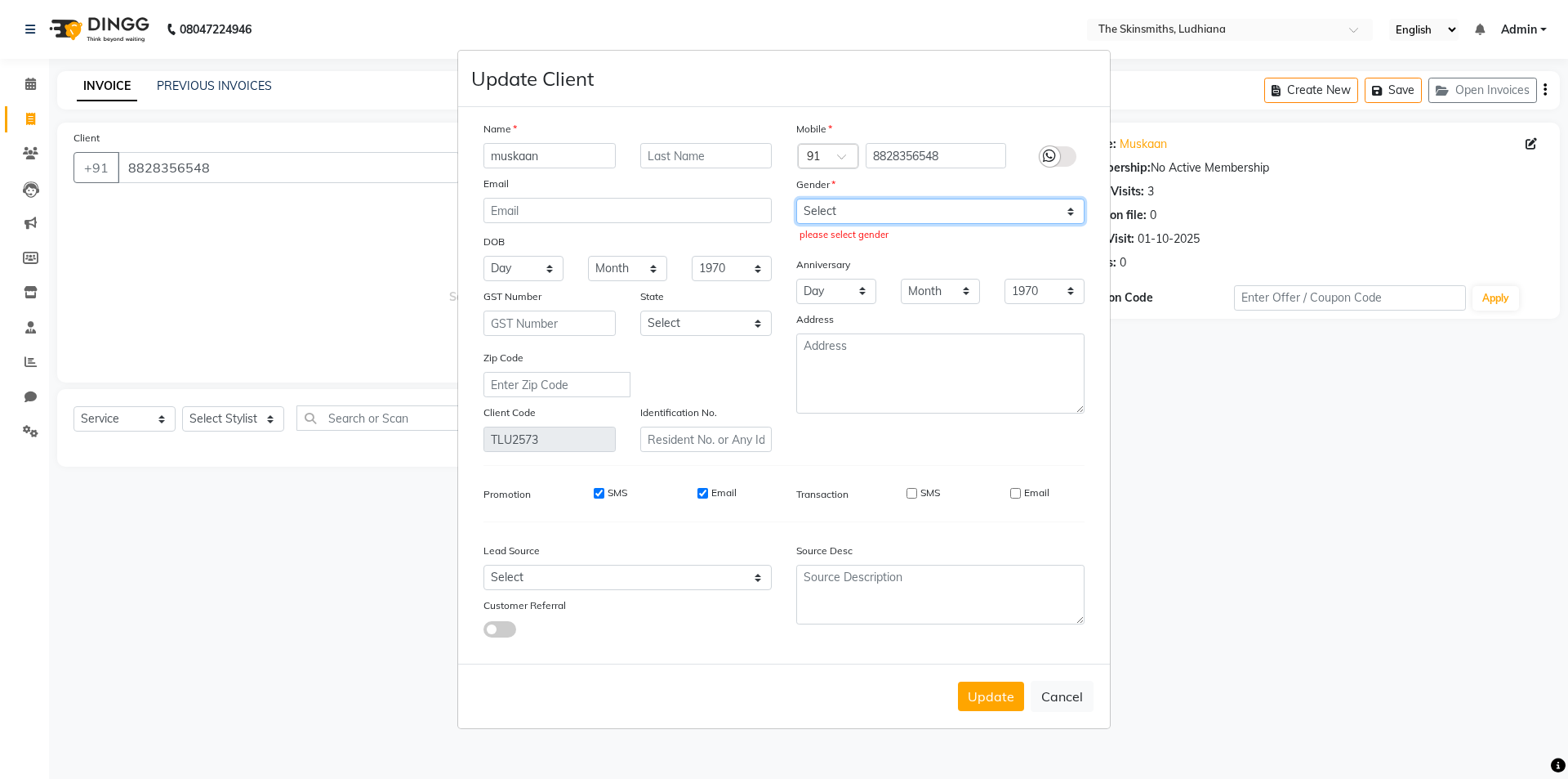
click at [848, 207] on select "Select Male Female Other Prefer Not To Say" at bounding box center [940, 212] width 288 height 25
select select "female"
click at [796, 199] on select "Select Male Female Other Prefer Not To Say" at bounding box center [940, 212] width 288 height 25
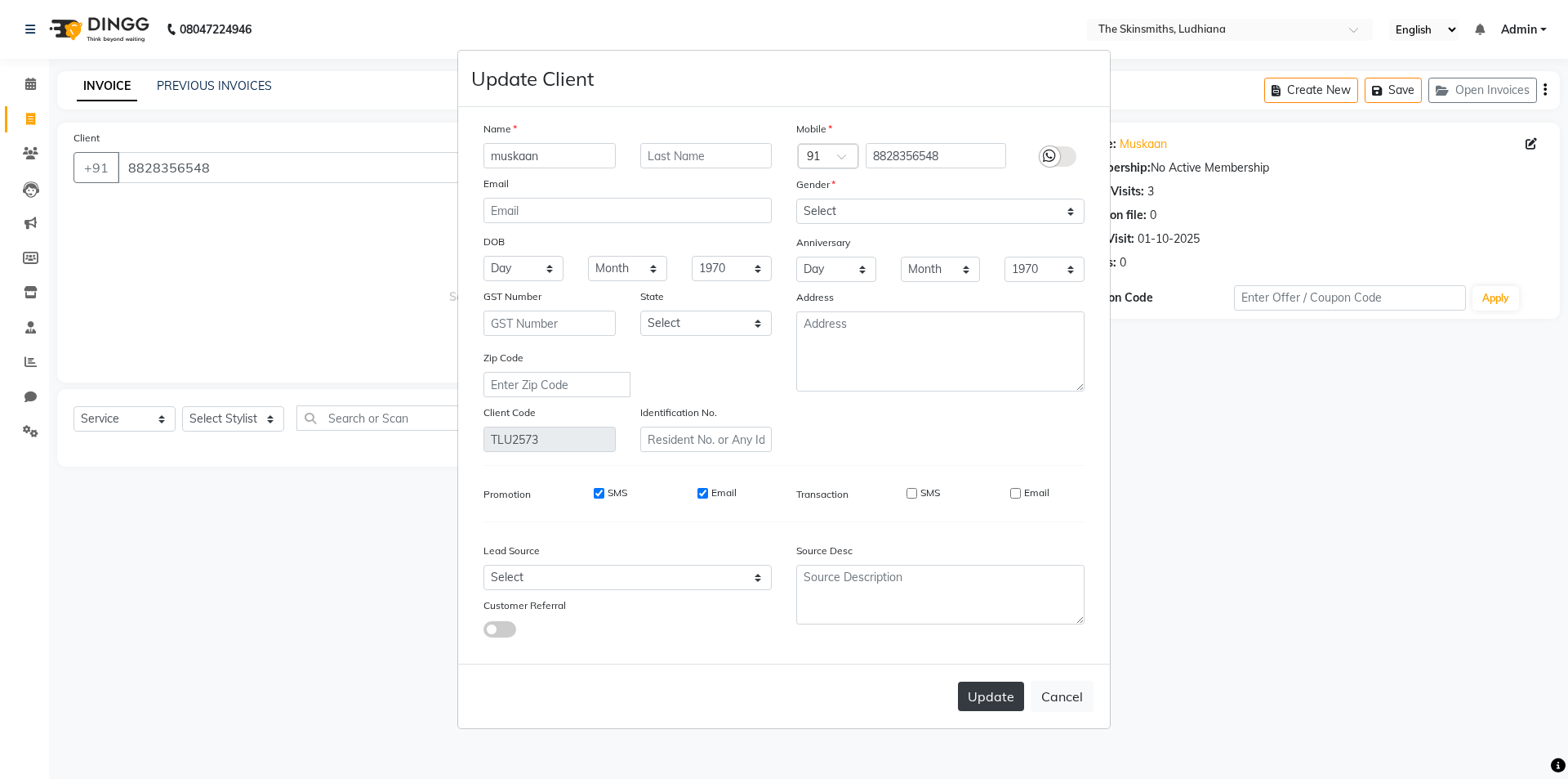
click at [1009, 697] on button "Update" at bounding box center [991, 696] width 66 height 29
select select
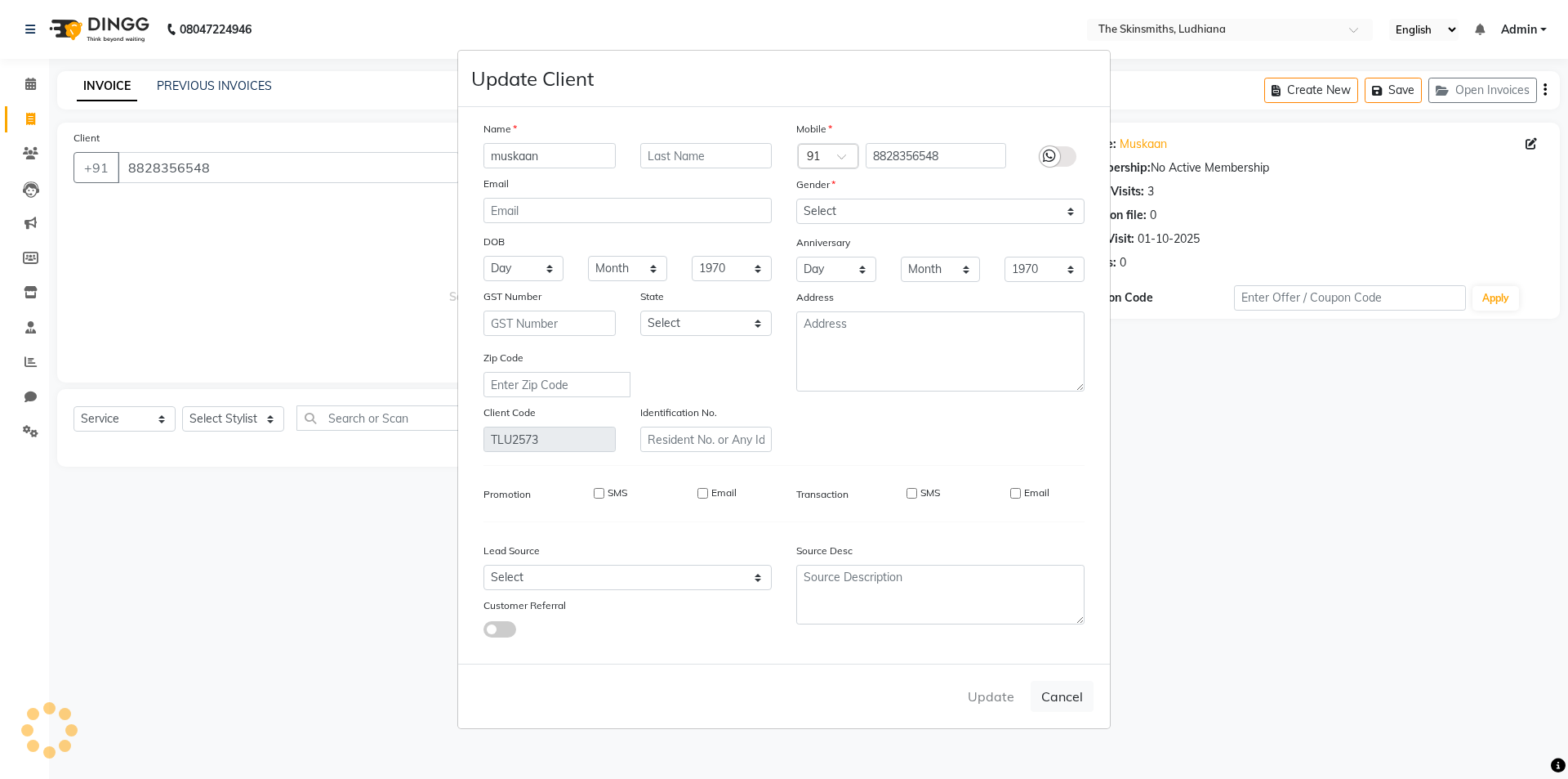
select select
checkbox input "false"
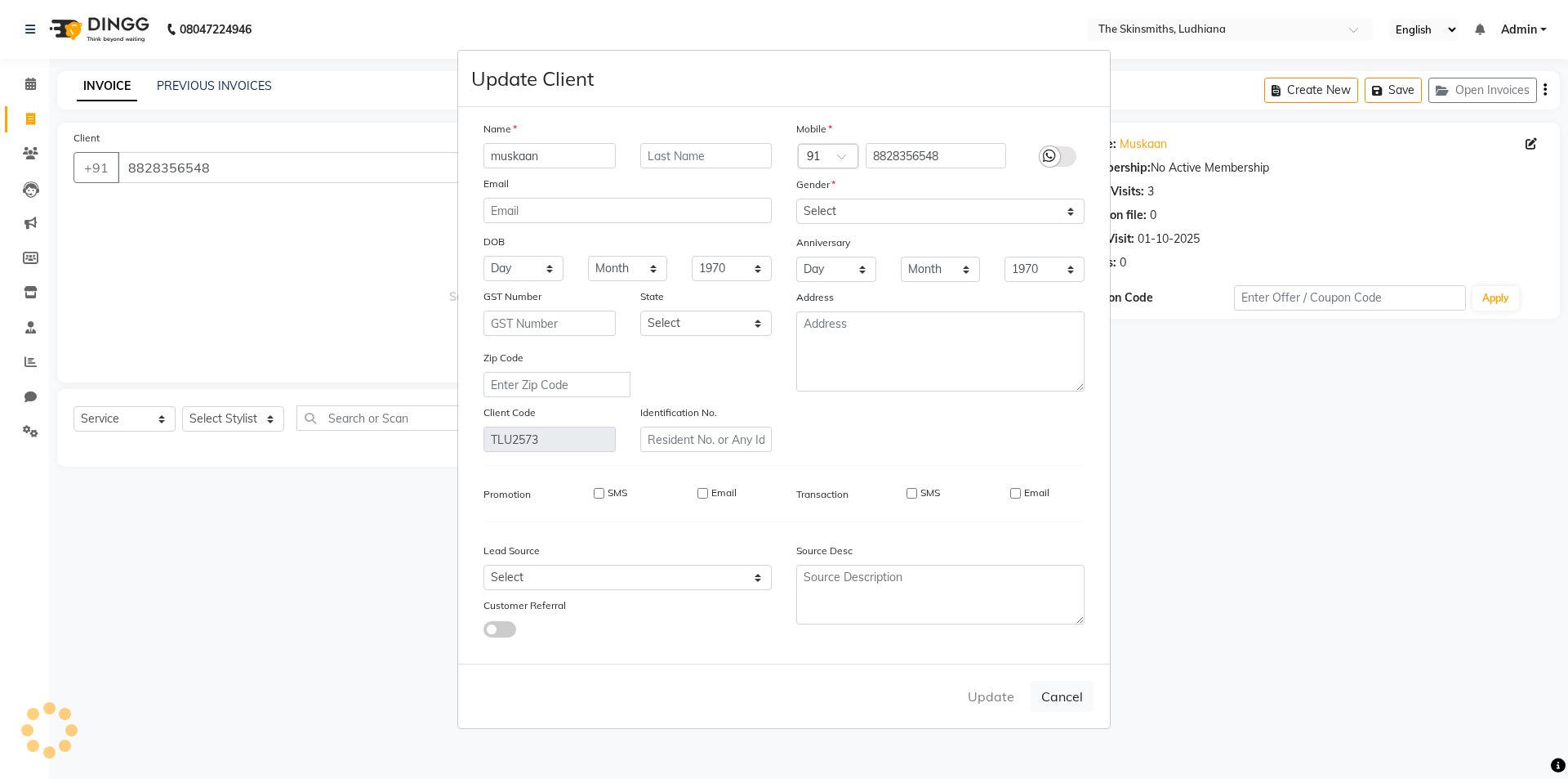
checkbox input "false"
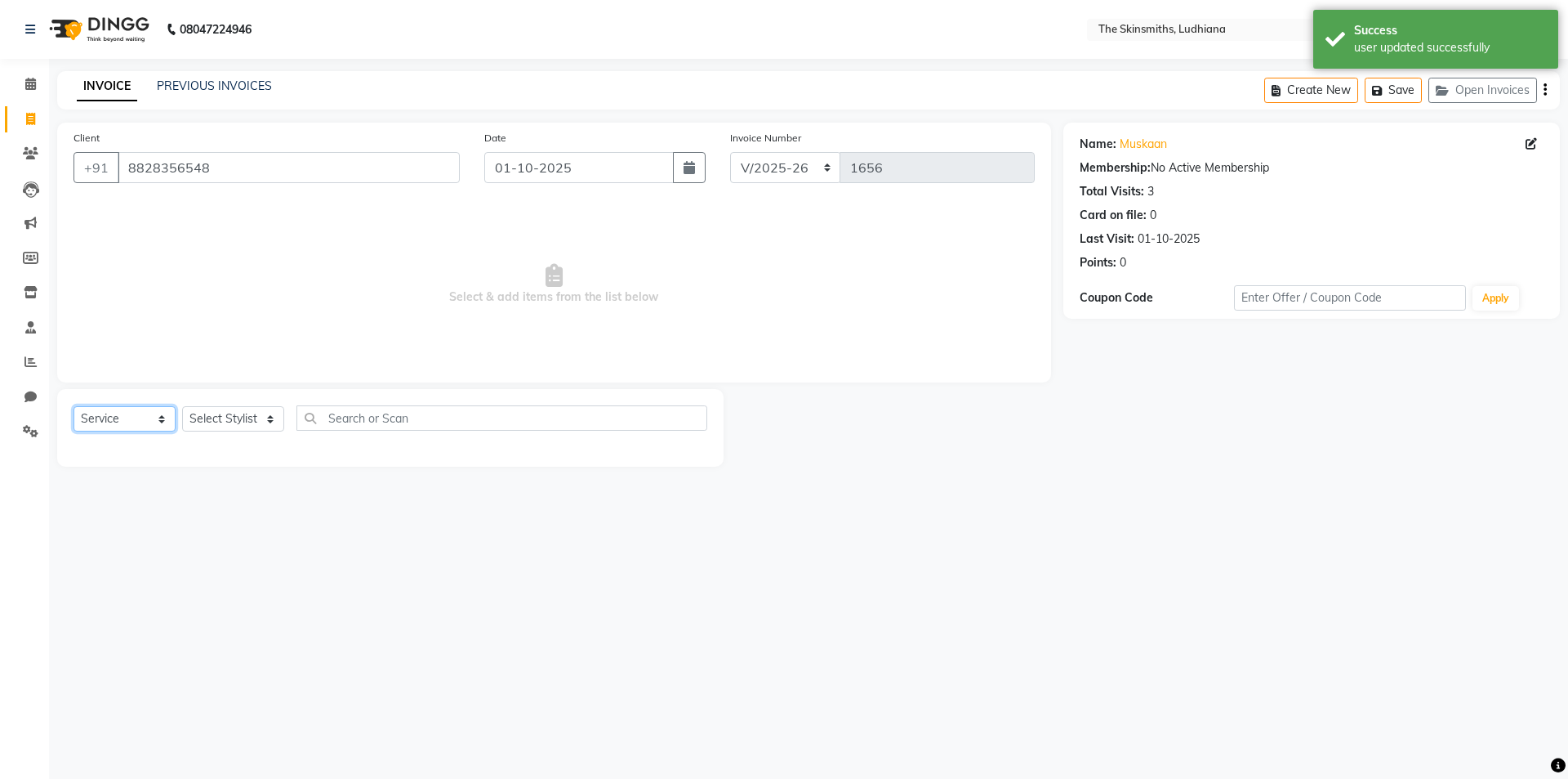
click at [157, 420] on select "Select Service Product Membership Package Voucher Prepaid Gift Card" at bounding box center [124, 419] width 102 height 25
select select "package"
click at [73, 407] on select "Select Service Product Membership Package Voucher Prepaid Gift Card" at bounding box center [124, 419] width 102 height 25
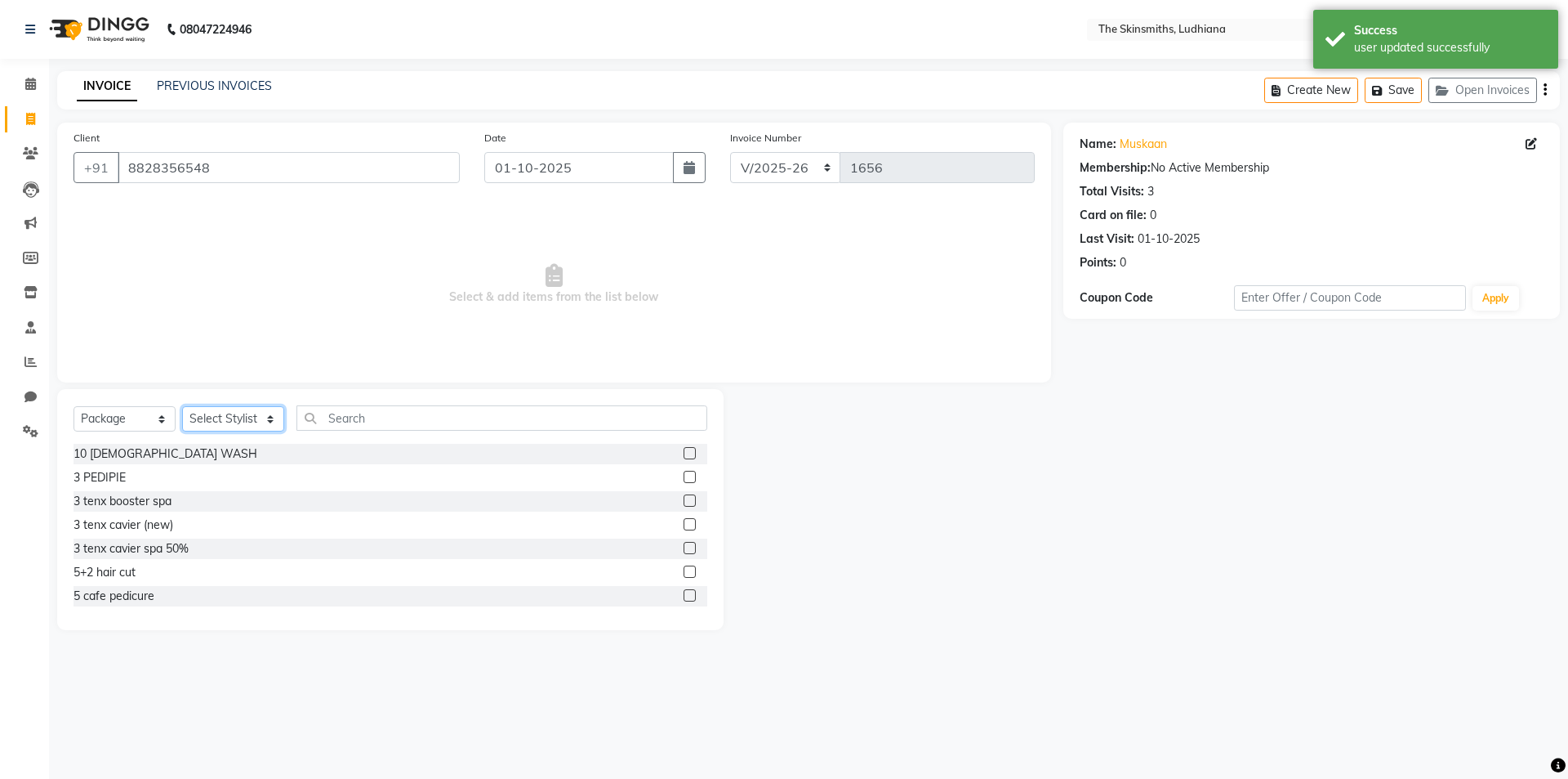
click at [224, 414] on select "Select Stylist Admin [PERSON_NAME] [PERSON_NAME] [PERSON_NAME] [PERSON_NAME] [P…" at bounding box center [233, 419] width 102 height 25
select select "82907"
click at [182, 407] on select "Select Stylist Admin [PERSON_NAME] [PERSON_NAME] [PERSON_NAME] [PERSON_NAME] [P…" at bounding box center [233, 419] width 102 height 25
click at [367, 427] on input "text" at bounding box center [502, 418] width 411 height 25
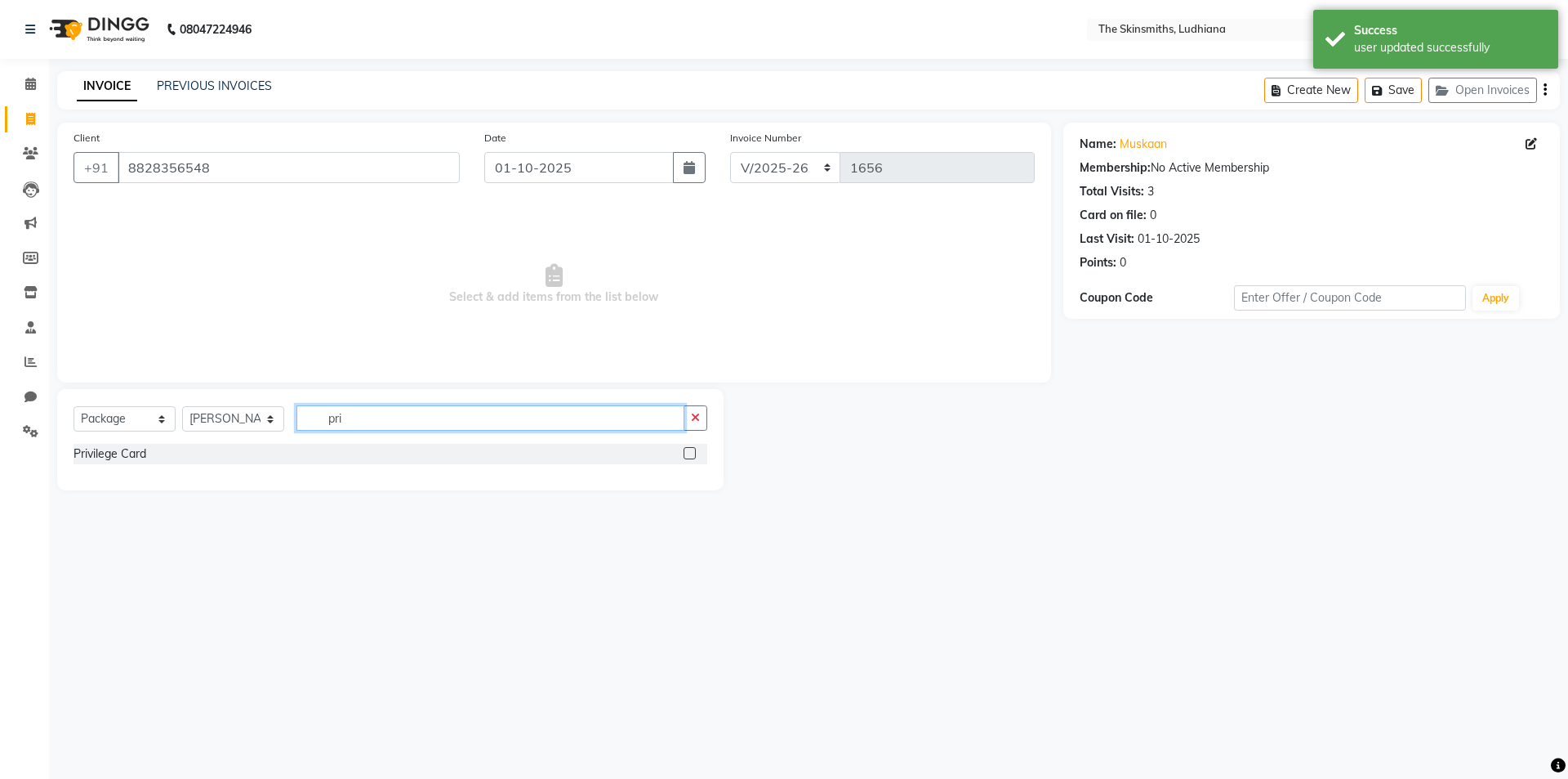
type input "pri"
click at [691, 453] on label at bounding box center [690, 453] width 13 height 13
click at [691, 453] on input "checkbox" at bounding box center [689, 453] width 11 height 11
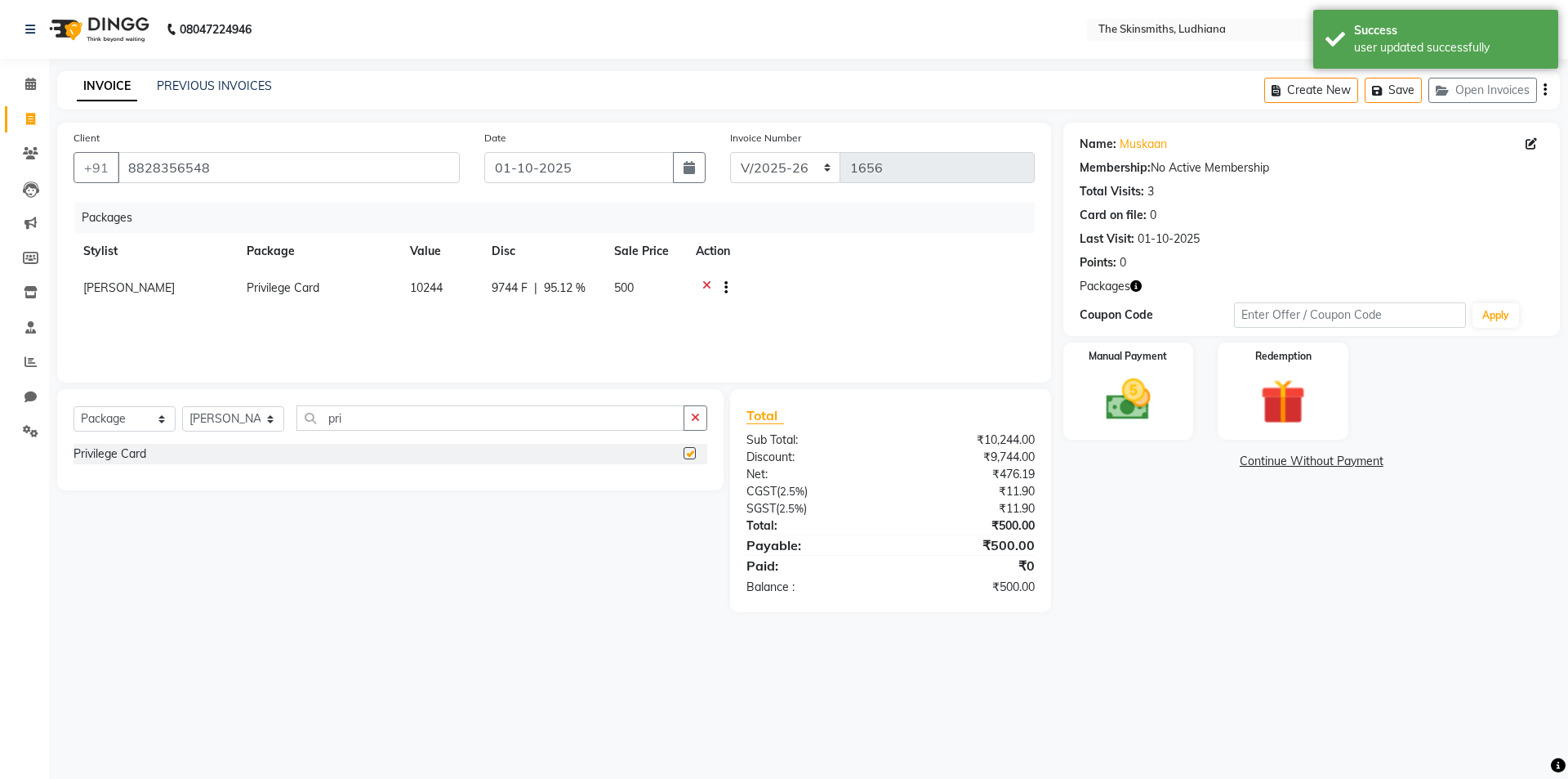
checkbox input "false"
click at [1136, 375] on img at bounding box center [1128, 400] width 73 height 53
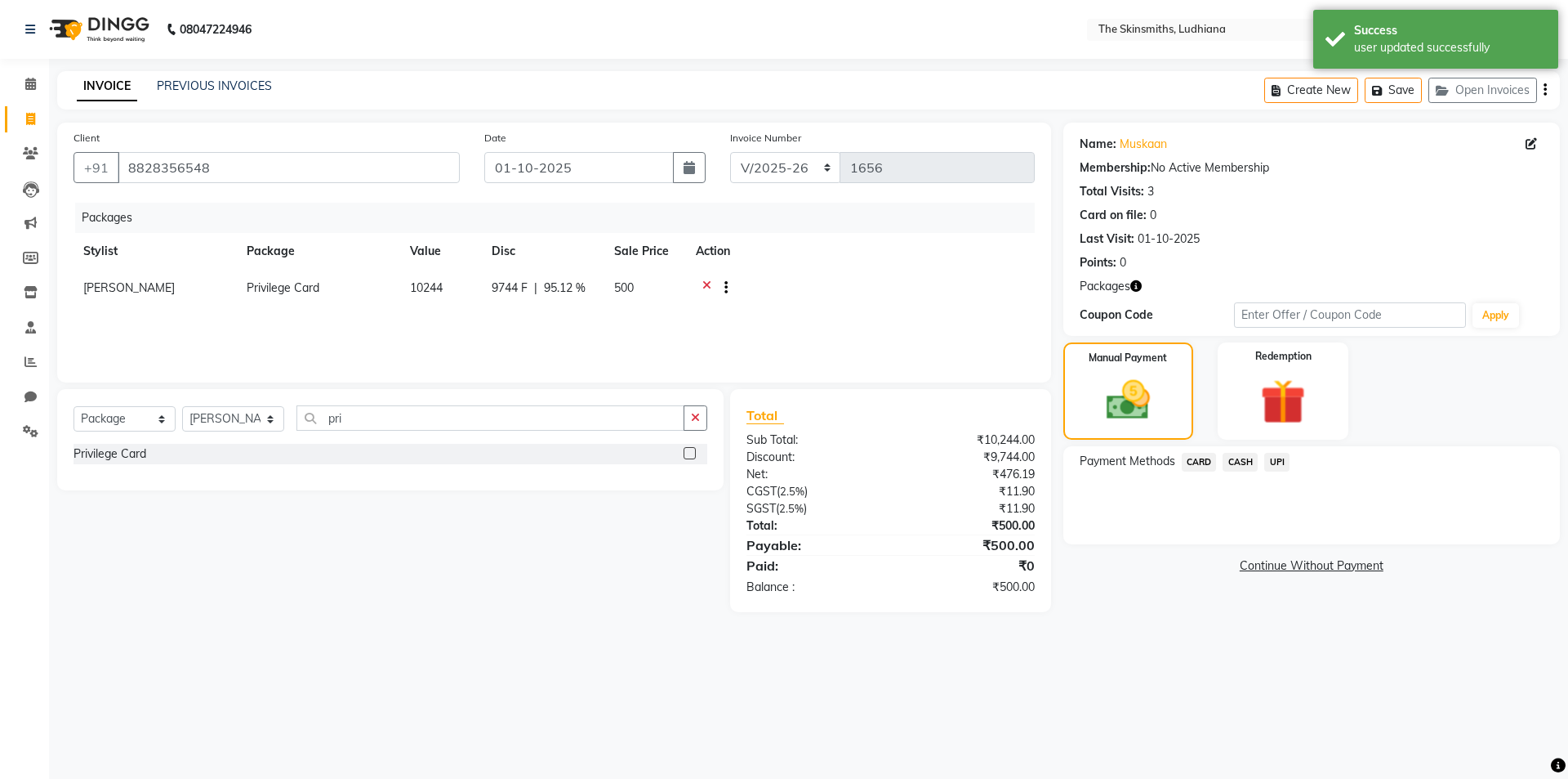
click at [1237, 461] on span "CASH" at bounding box center [1241, 461] width 35 height 19
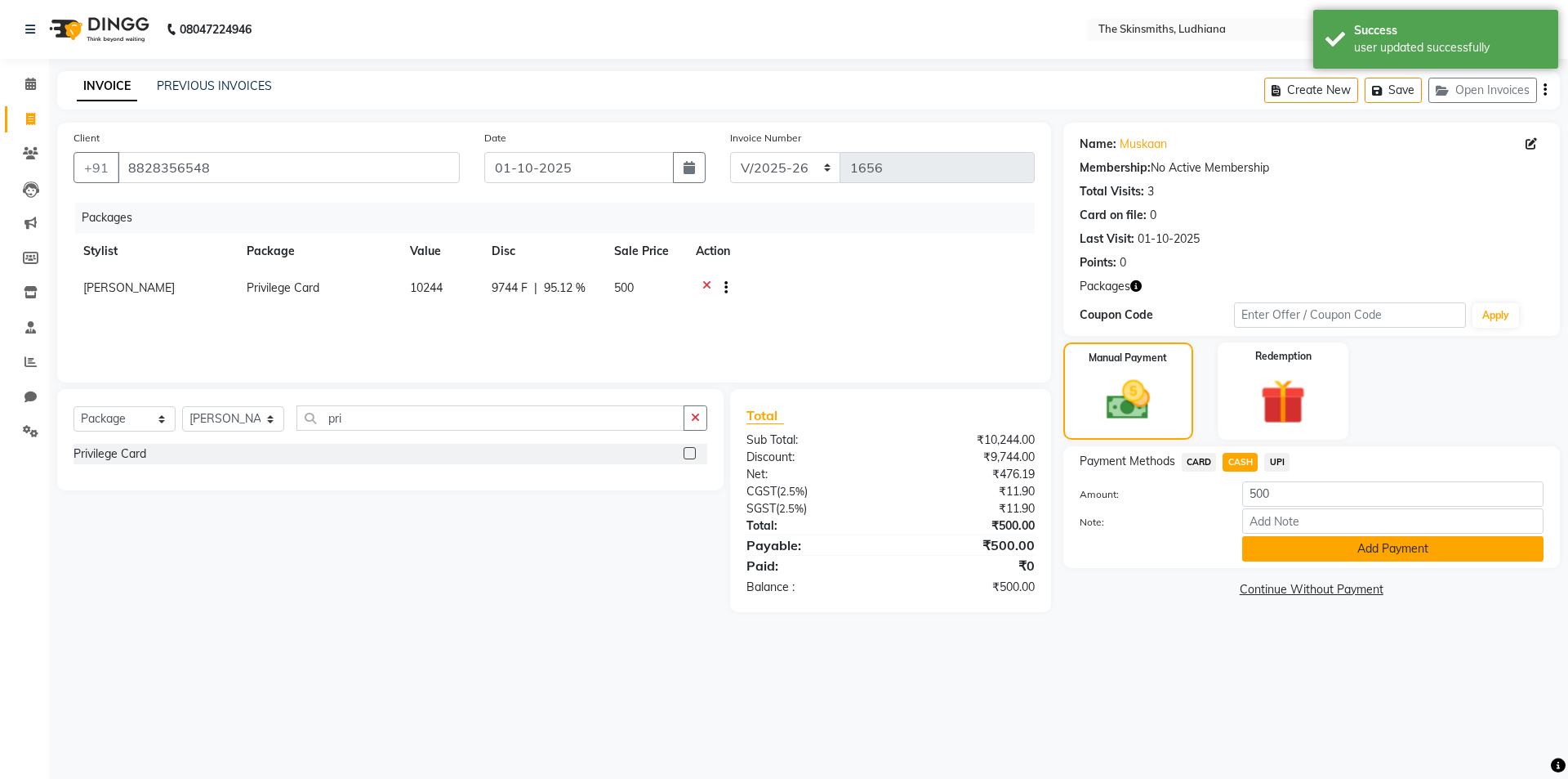
click at [1324, 555] on button "Add Payment" at bounding box center [1393, 549] width 301 height 25
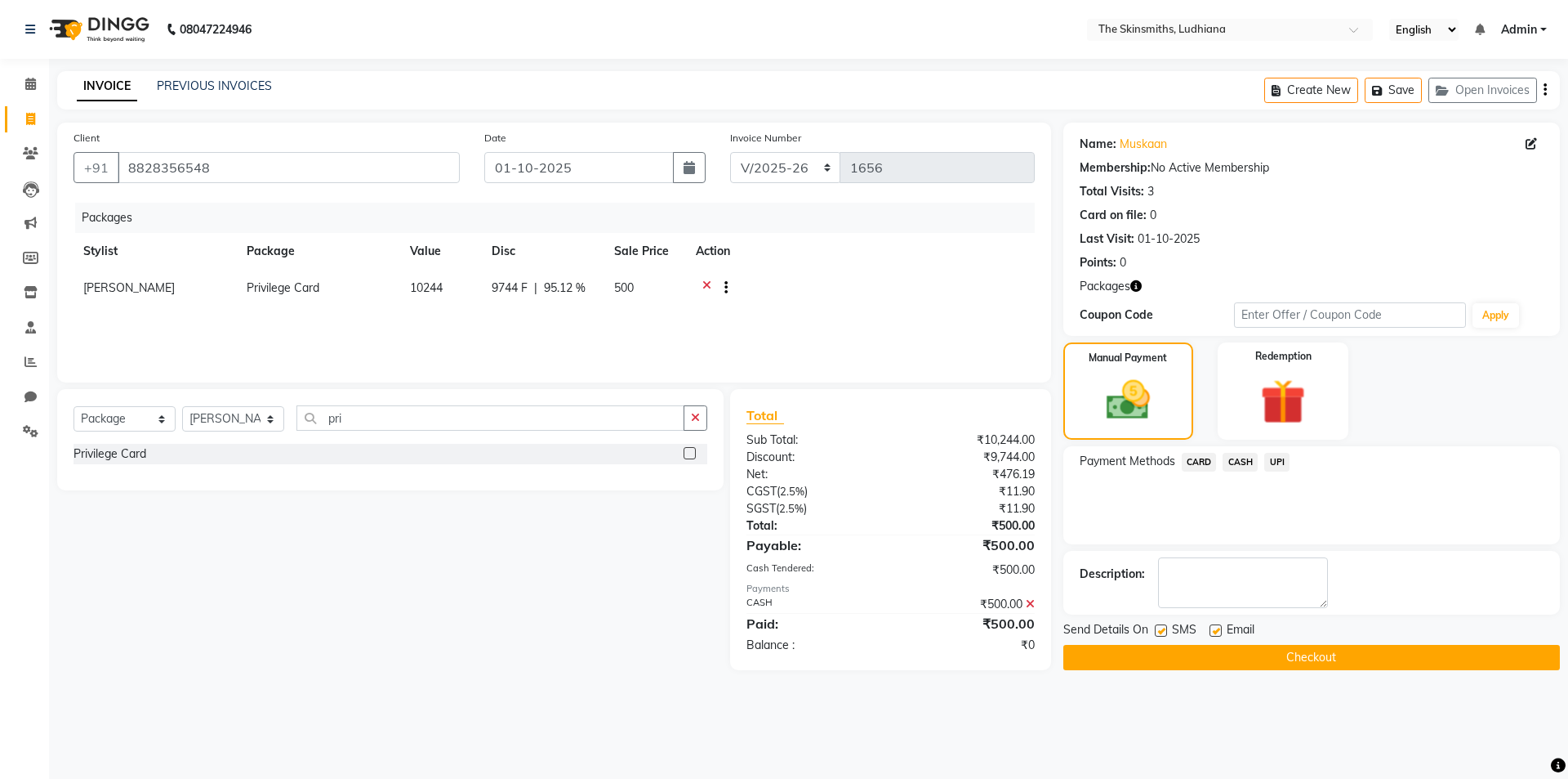
click at [1336, 644] on button "Checkout" at bounding box center [1312, 657] width 497 height 25
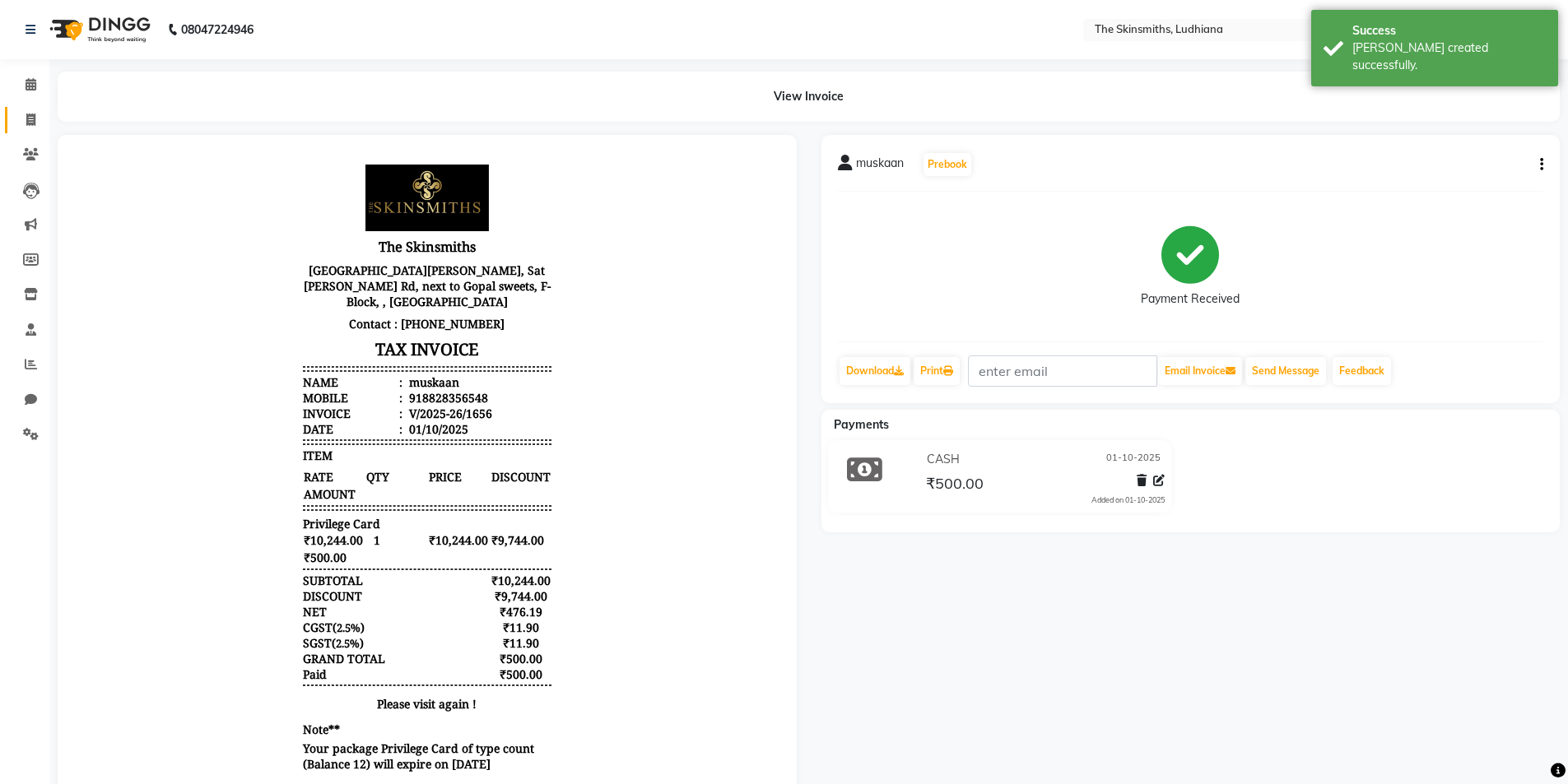
click at [18, 115] on span at bounding box center [30, 120] width 28 height 19
select select "service"
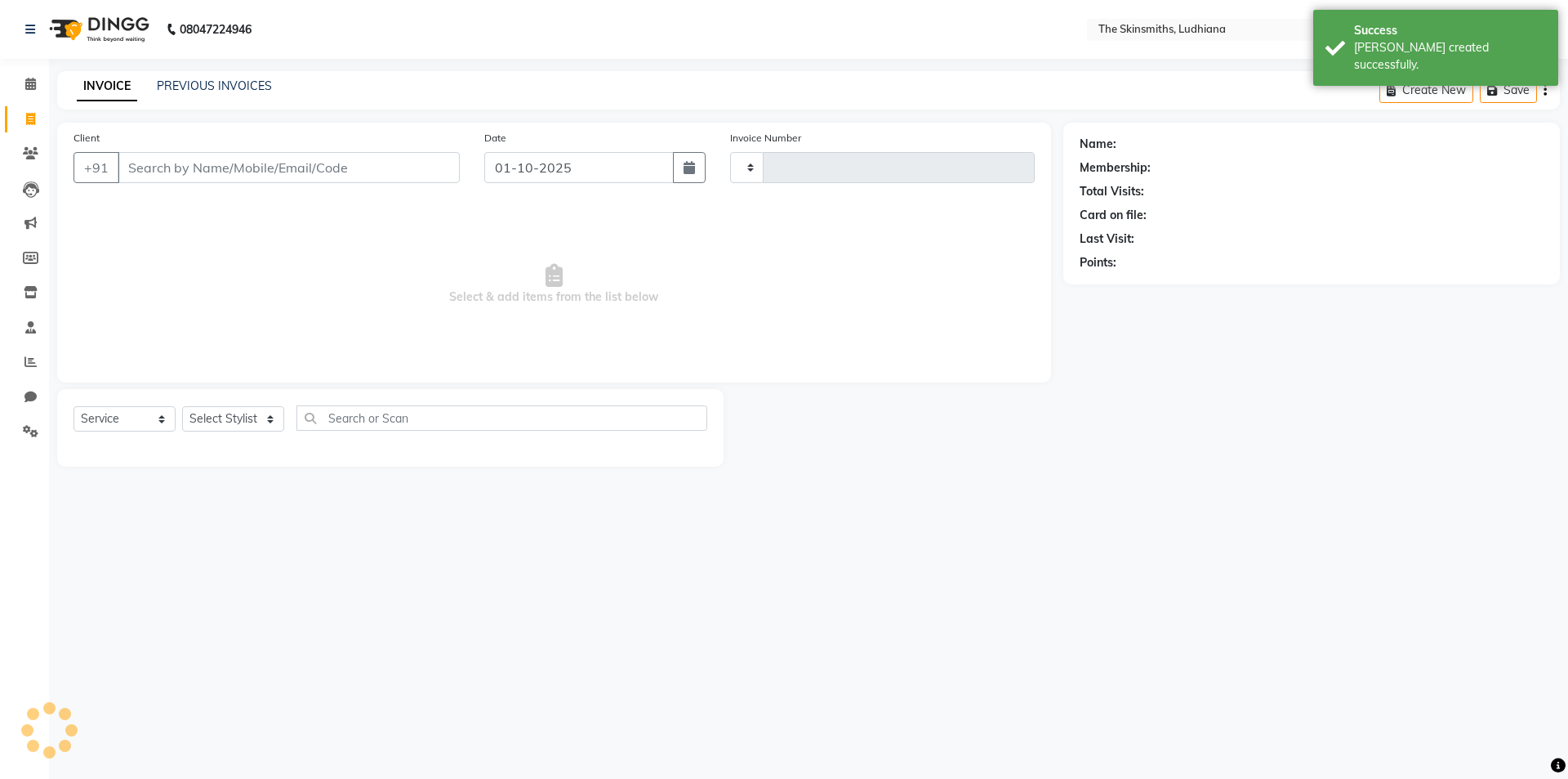
type input "1657"
select select "8115"
click at [23, 157] on icon at bounding box center [30, 153] width 16 height 13
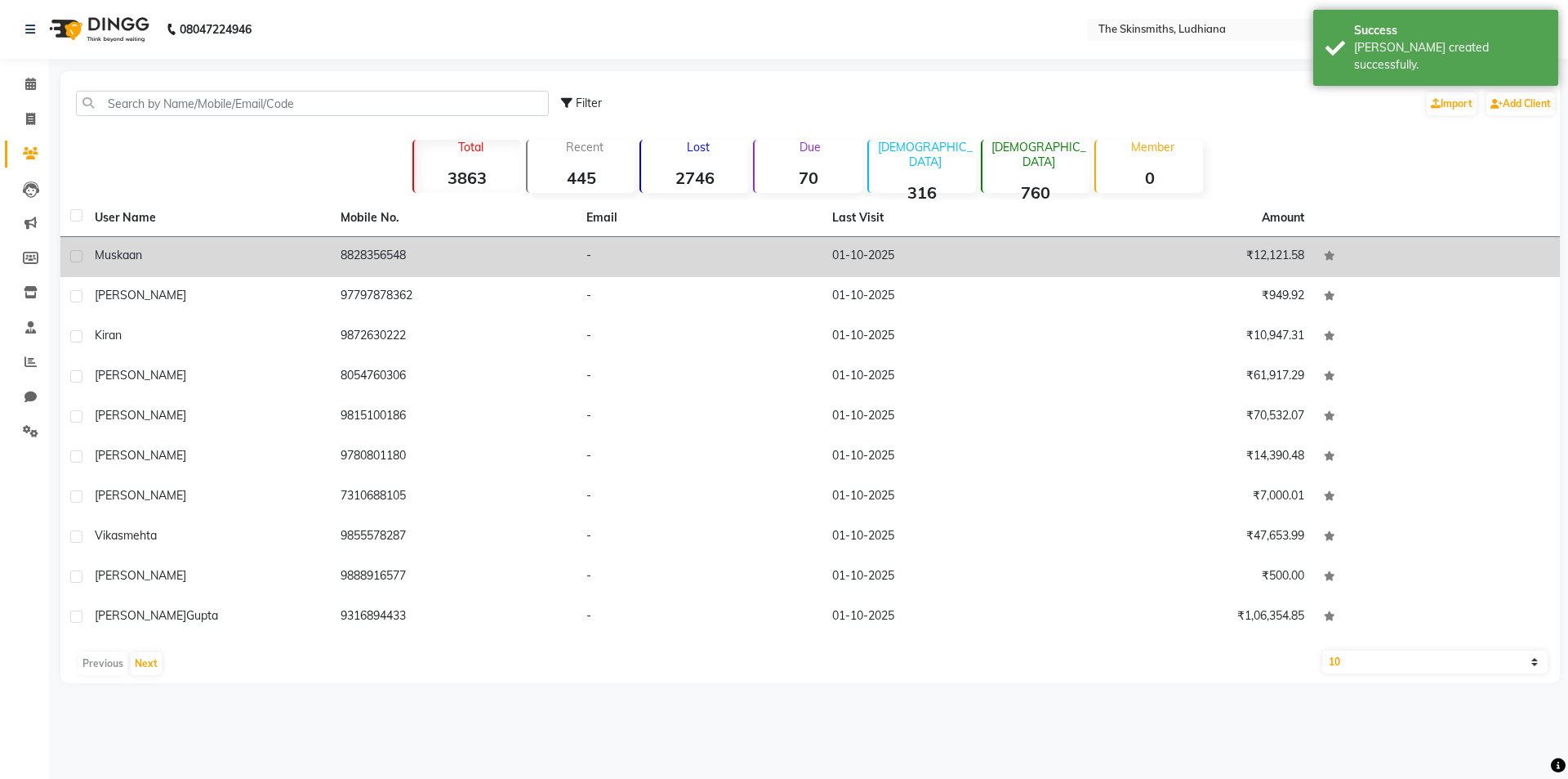
click at [380, 253] on td "8828356548" at bounding box center [453, 256] width 246 height 40
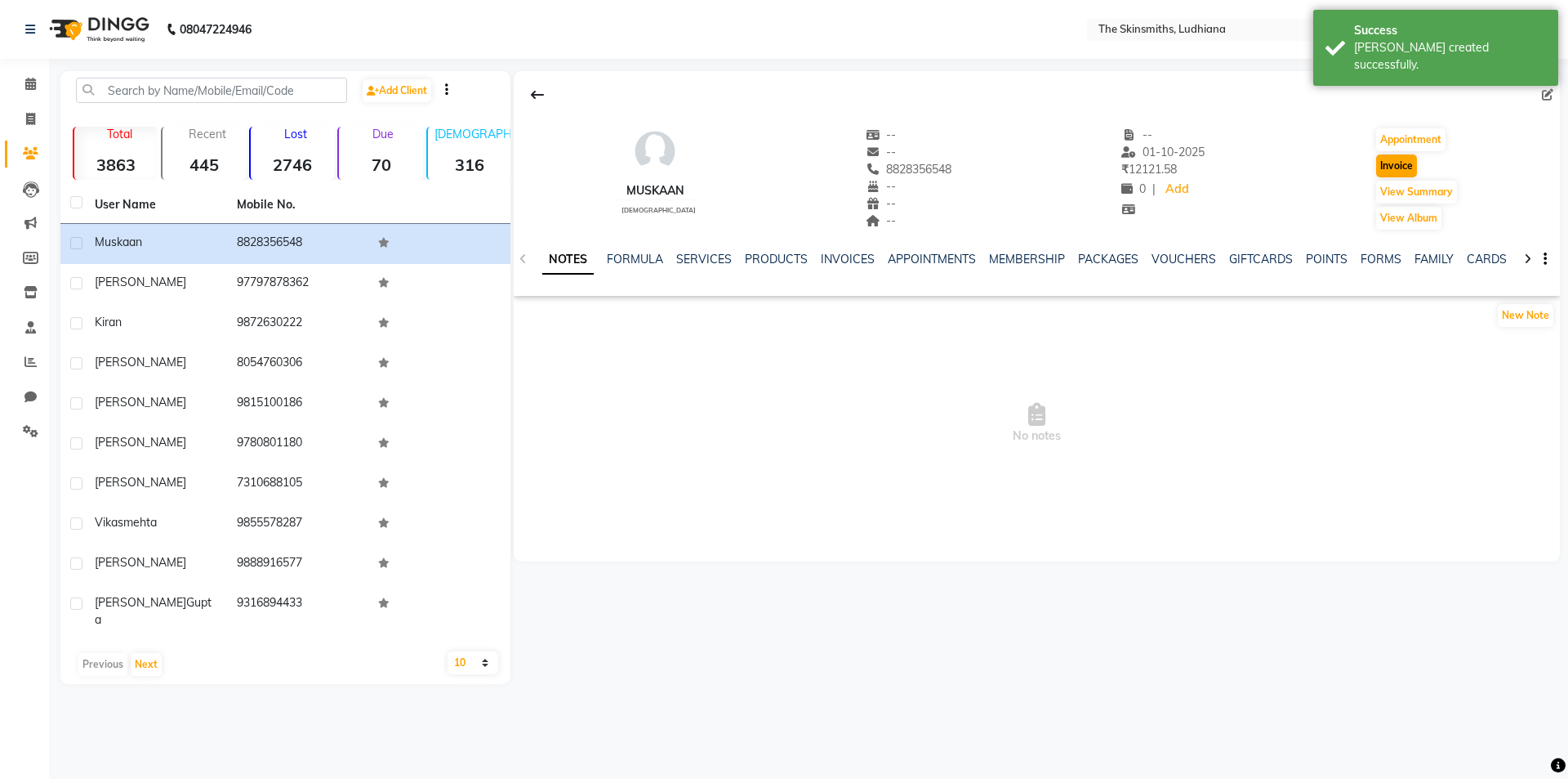
click at [1404, 167] on button "Invoice" at bounding box center [1396, 165] width 41 height 22
select select "service"
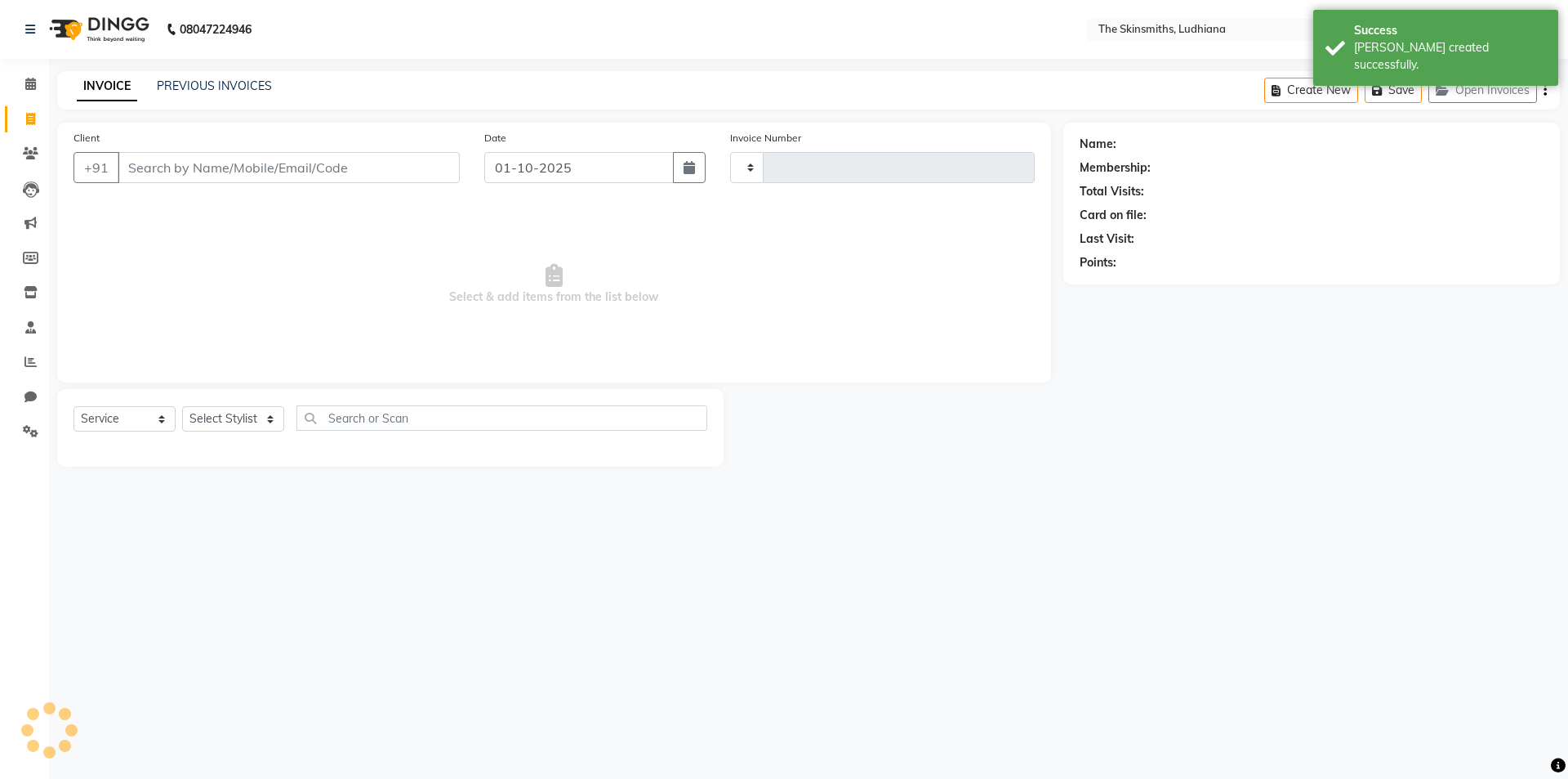
type input "8828356548"
type input "1657"
select select "8115"
click at [244, 416] on select "Select Stylist Admin [PERSON_NAME] [PERSON_NAME] [PERSON_NAME] [PERSON_NAME] [P…" at bounding box center [233, 419] width 102 height 25
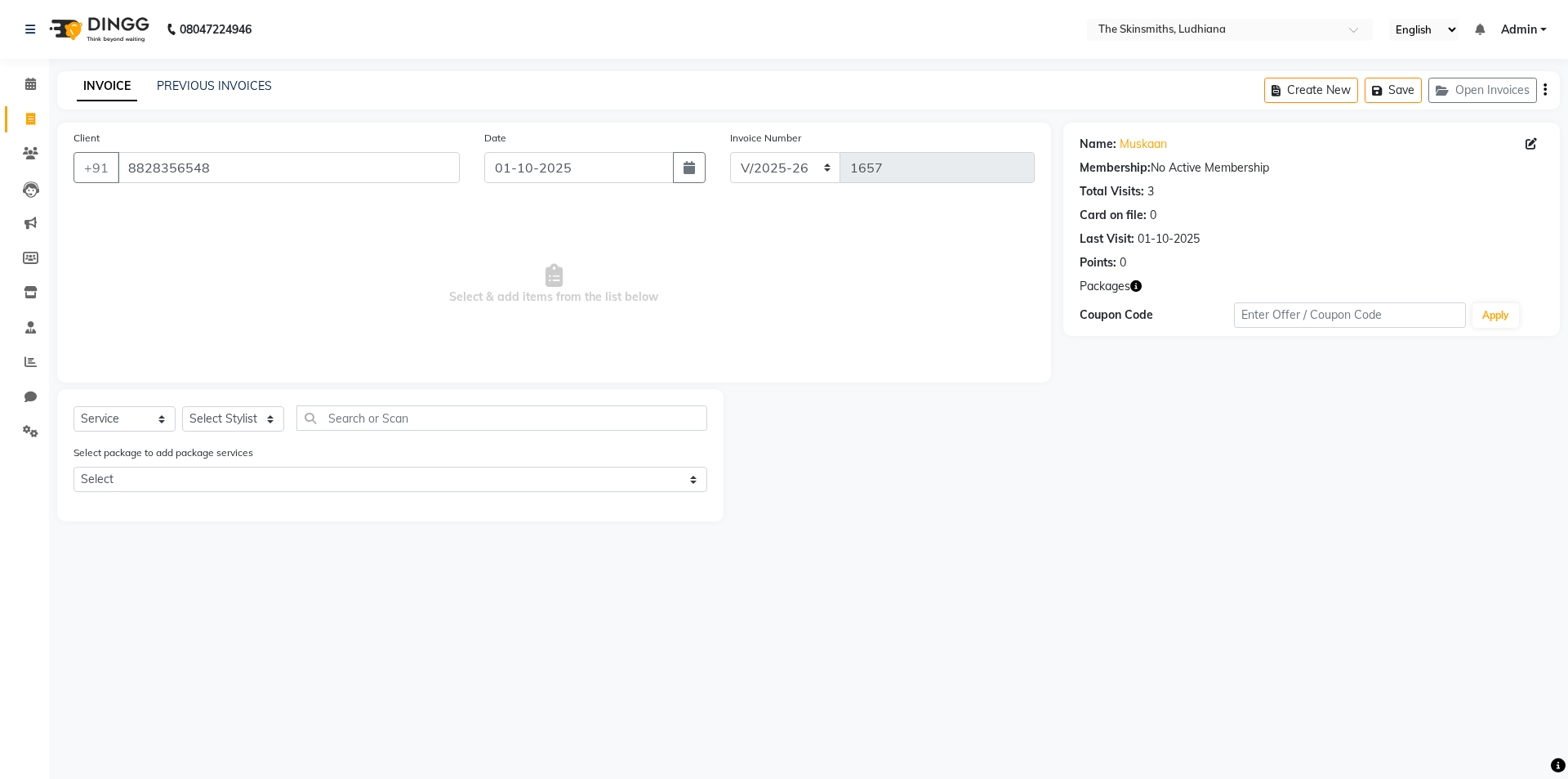
click at [1532, 141] on icon at bounding box center [1532, 144] width 12 height 12
select select "female"
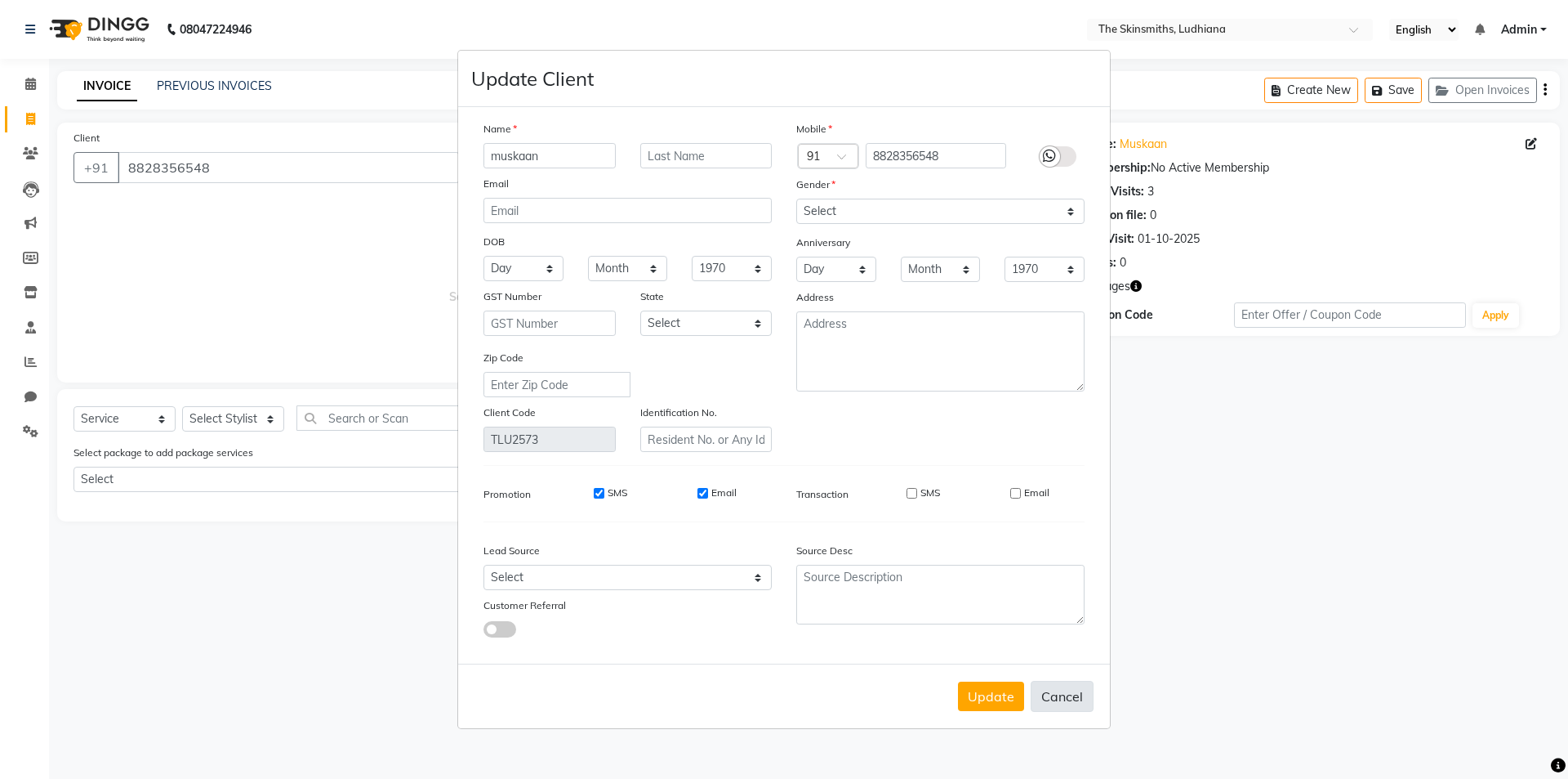
click at [1090, 696] on button "Cancel" at bounding box center [1062, 696] width 63 height 31
select select
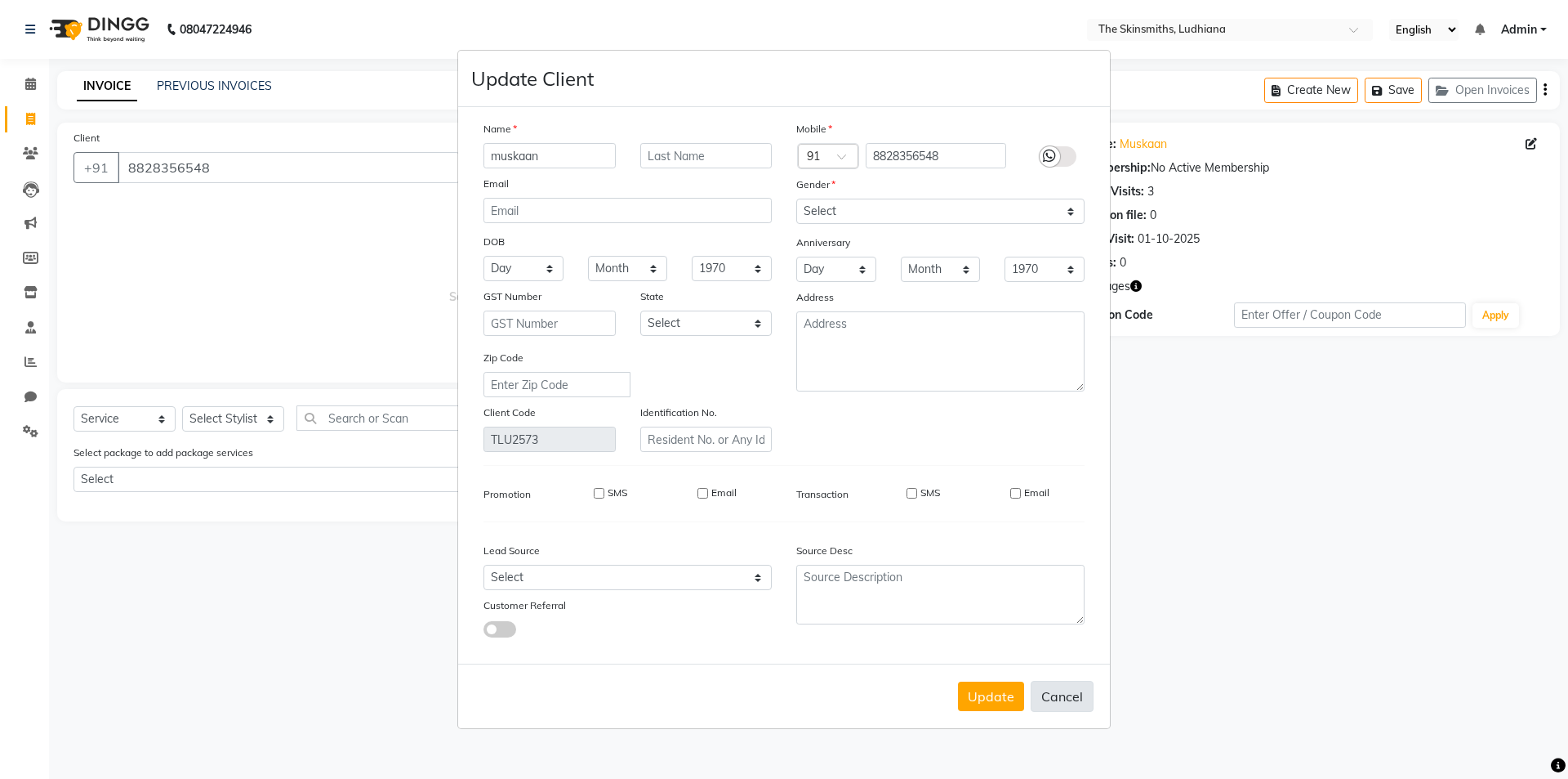
select select
checkbox input "false"
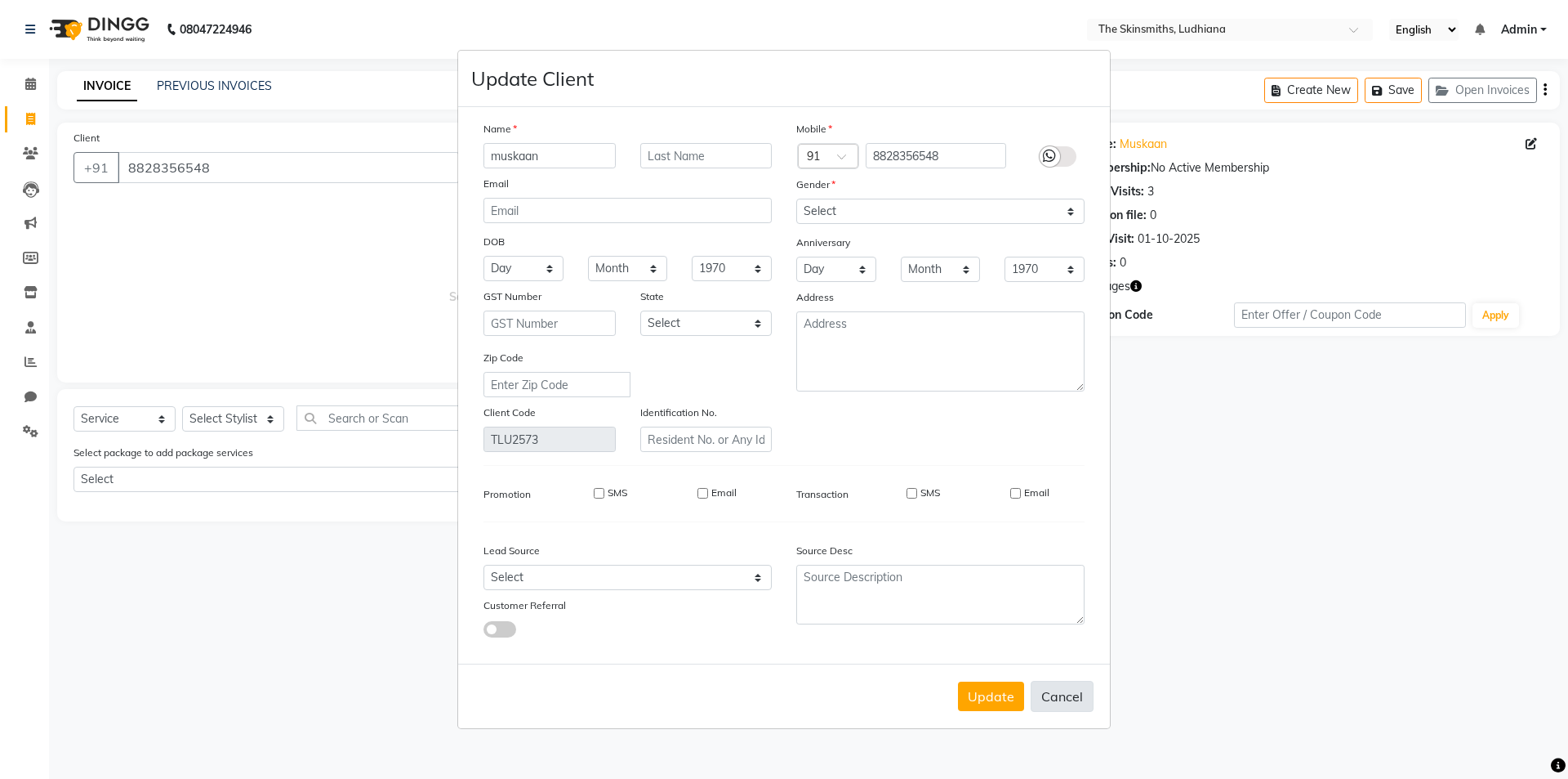
checkbox input "false"
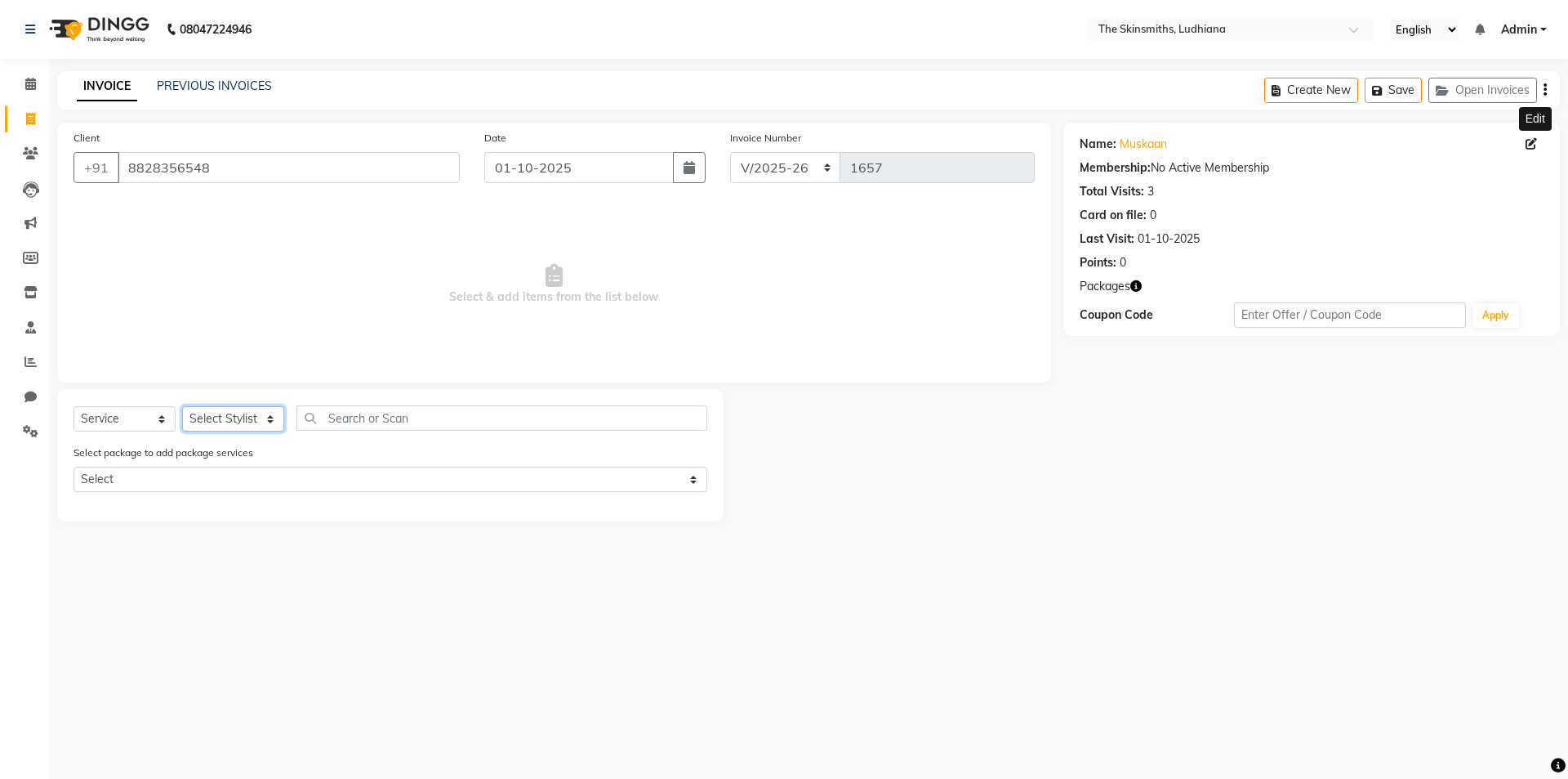
click at [227, 420] on select "Select Stylist Admin [PERSON_NAME] [PERSON_NAME] [PERSON_NAME] [PERSON_NAME] [P…" at bounding box center [233, 419] width 102 height 25
select select "76550"
click at [182, 407] on select "Select Stylist Admin [PERSON_NAME] [PERSON_NAME] [PERSON_NAME] [PERSON_NAME] [P…" at bounding box center [233, 419] width 102 height 25
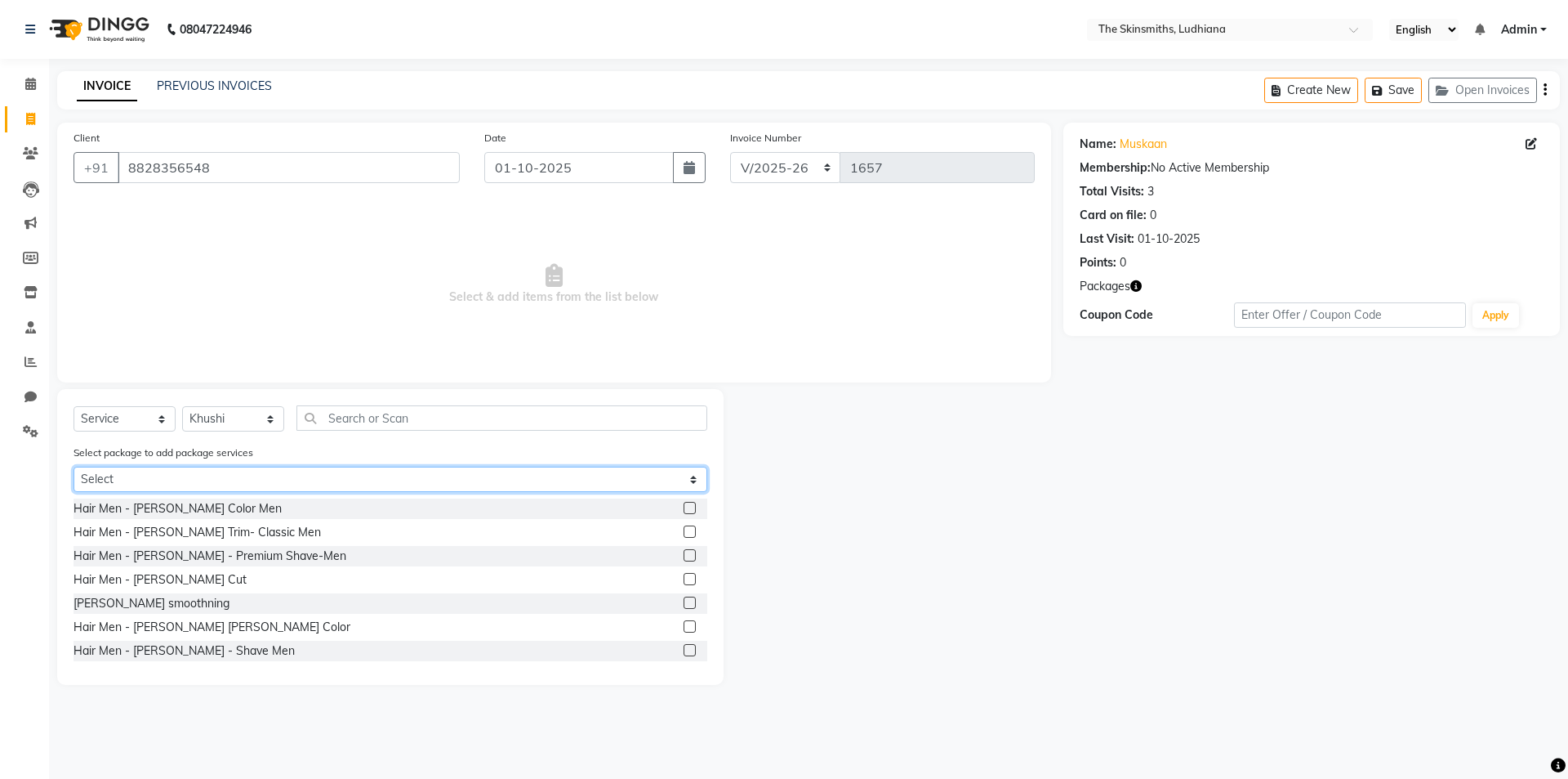
click at [326, 477] on select "Select Privilege Card" at bounding box center [390, 480] width 633 height 25
select select "1: Object"
click at [73, 467] on select "Select Privilege Card" at bounding box center [390, 480] width 633 height 25
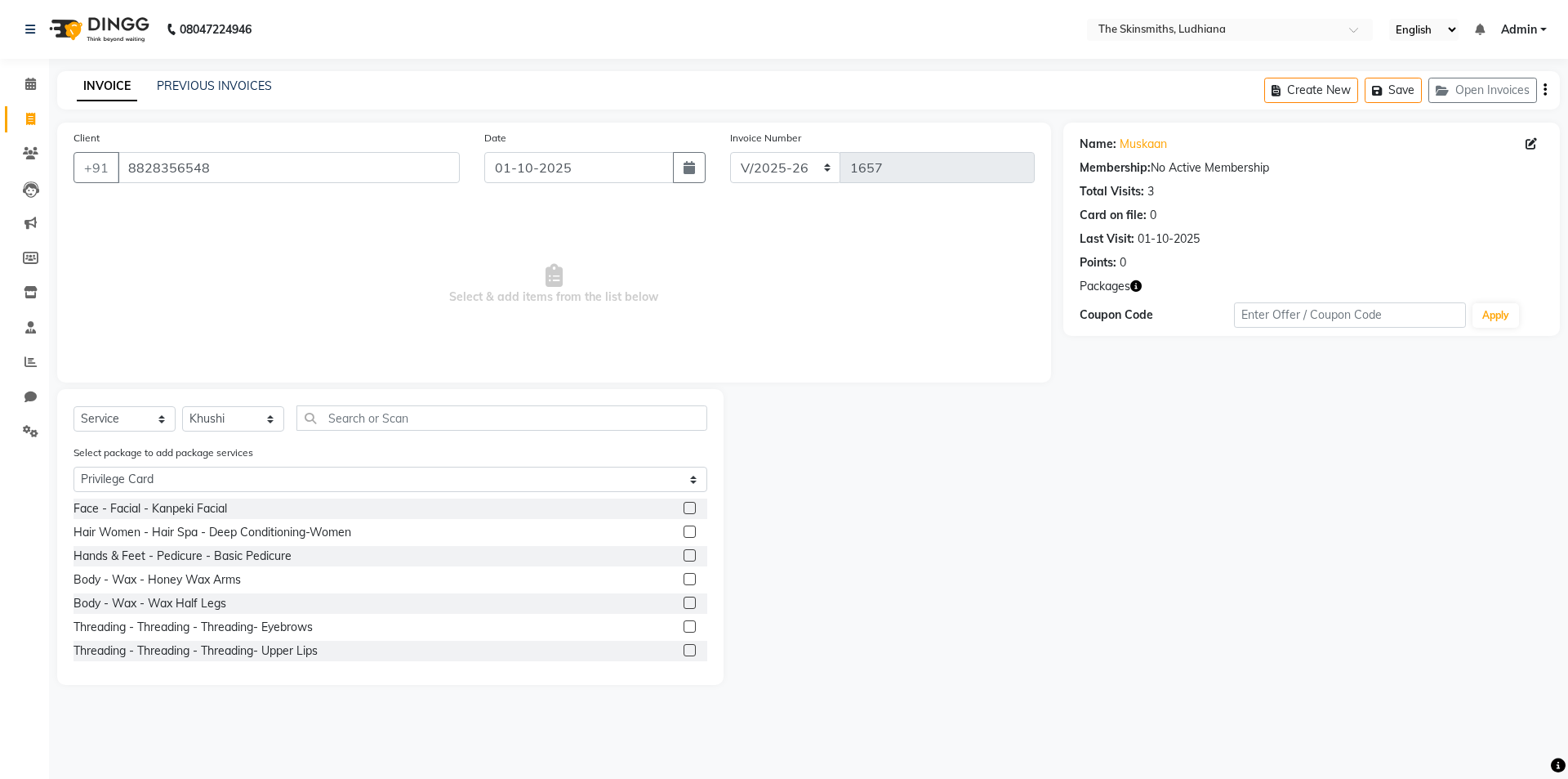
click at [684, 510] on label at bounding box center [690, 508] width 13 height 13
click at [684, 510] on input "checkbox" at bounding box center [689, 508] width 11 height 11
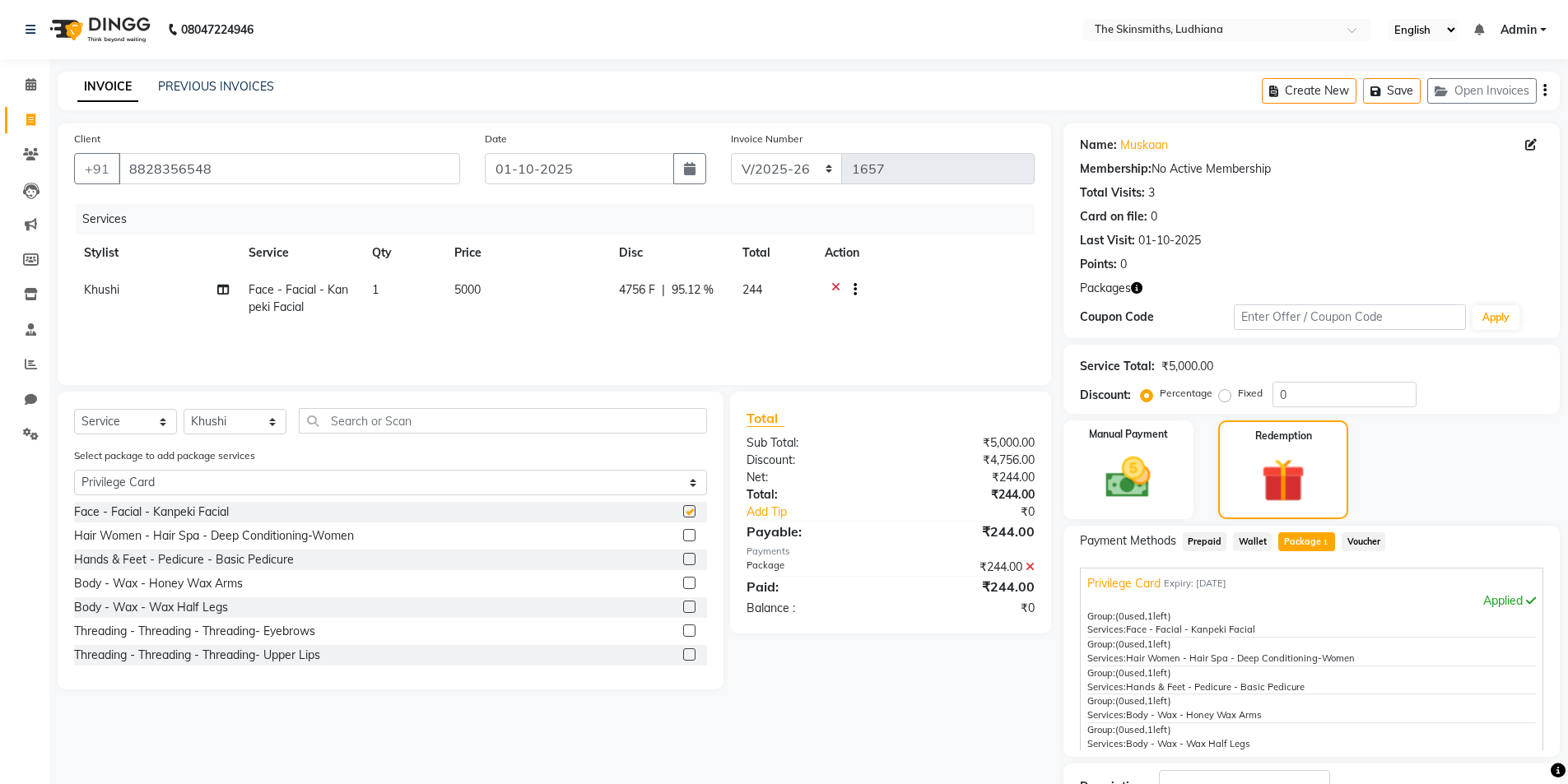
checkbox input "false"
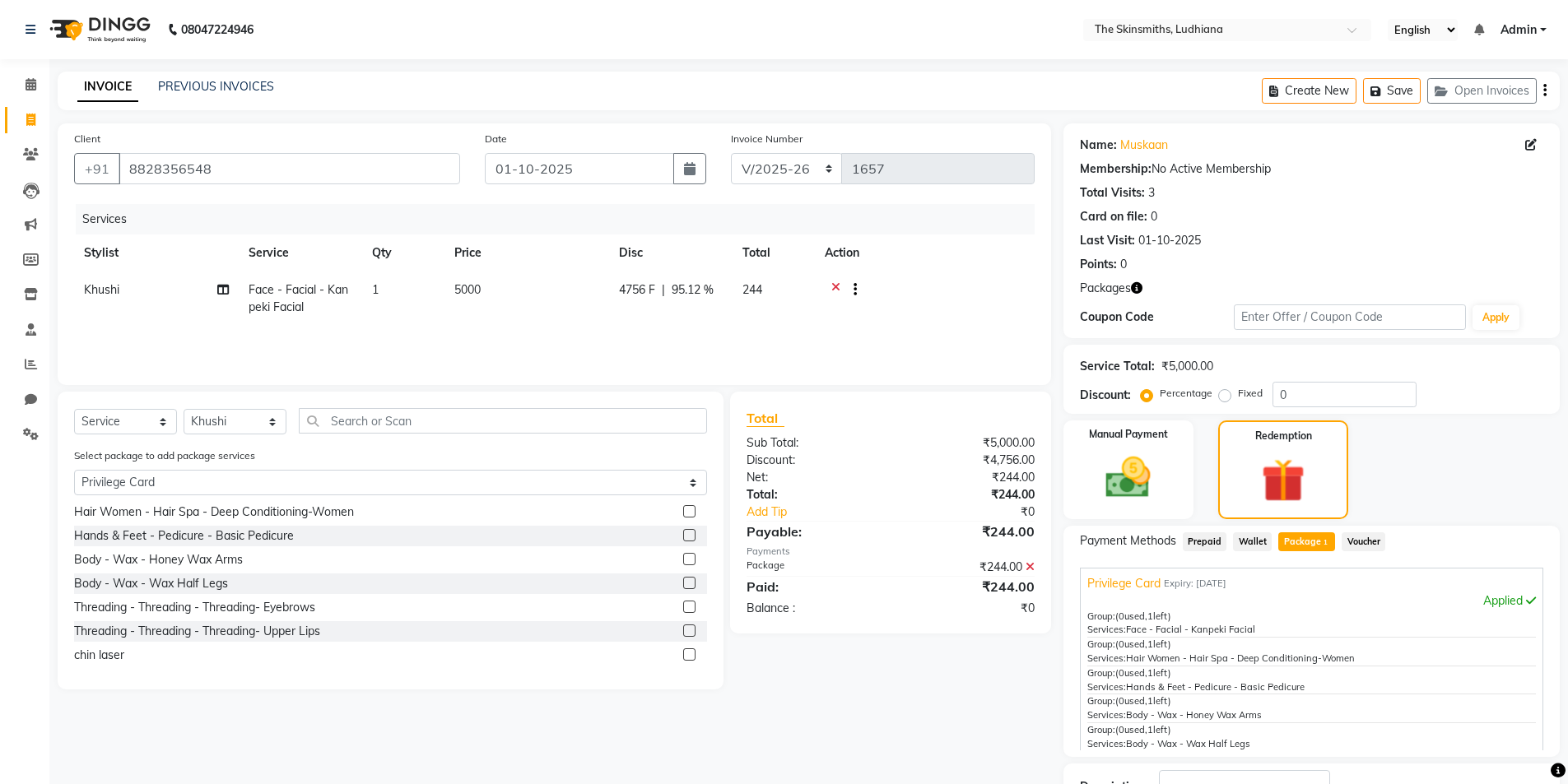
scroll to position [26, 0]
click at [683, 562] on label at bounding box center [689, 556] width 13 height 13
click at [683, 562] on input "checkbox" at bounding box center [688, 556] width 11 height 11
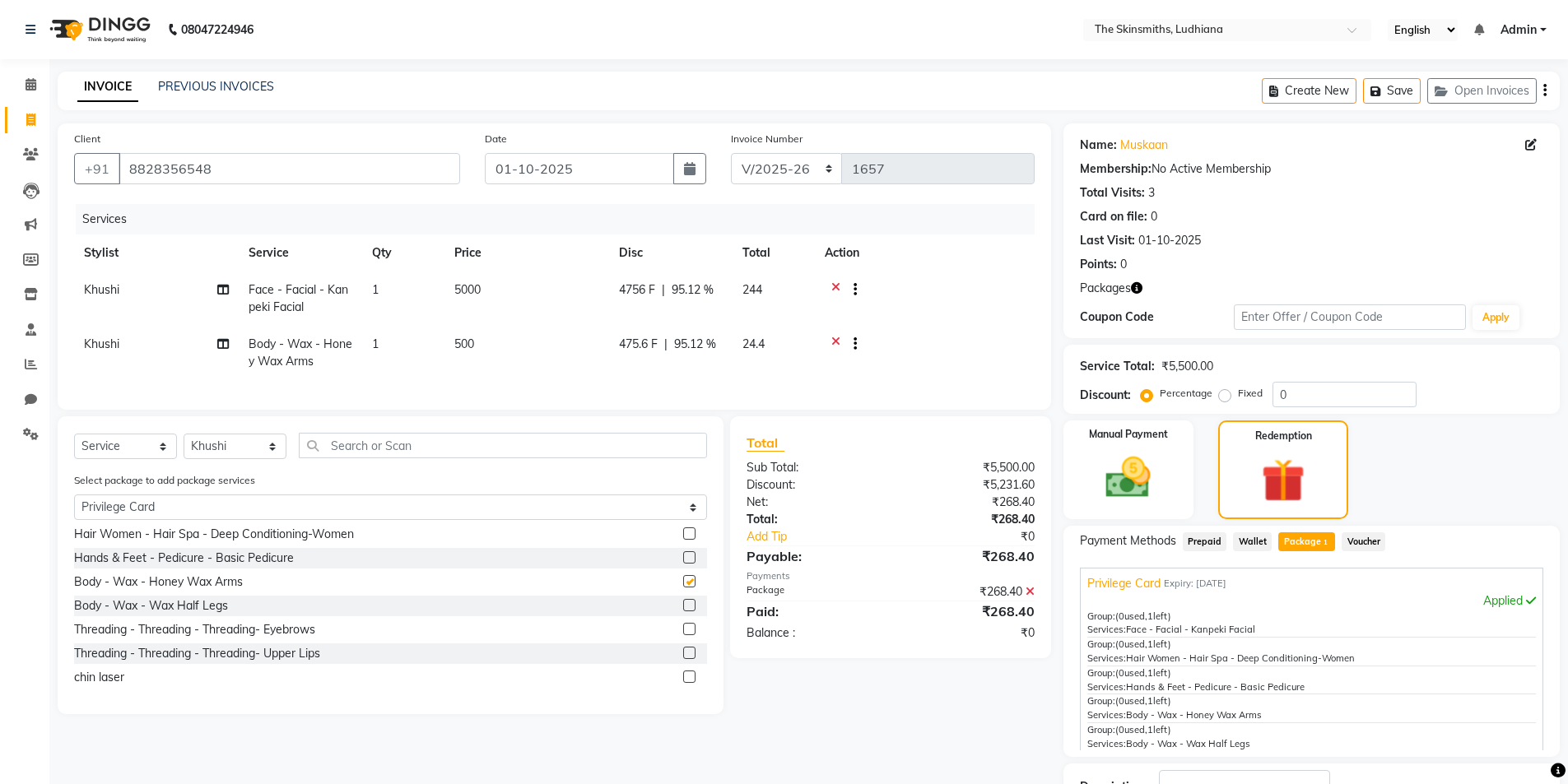
checkbox input "false"
click at [683, 611] on label at bounding box center [689, 604] width 13 height 13
click at [683, 611] on input "checkbox" at bounding box center [688, 605] width 11 height 11
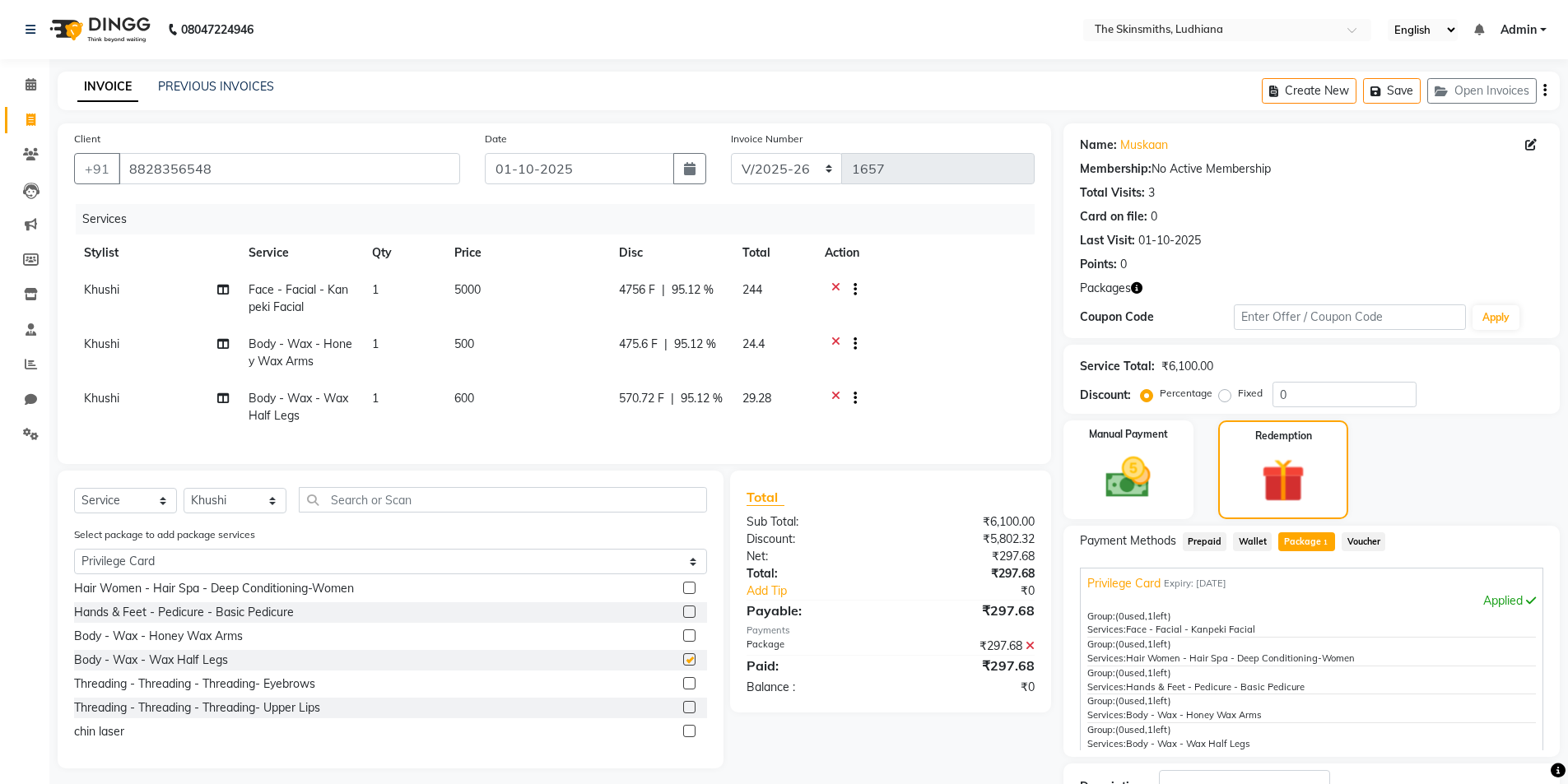
checkbox input "false"
click at [373, 512] on input "text" at bounding box center [503, 499] width 408 height 26
type input "h"
select select "0: undefined"
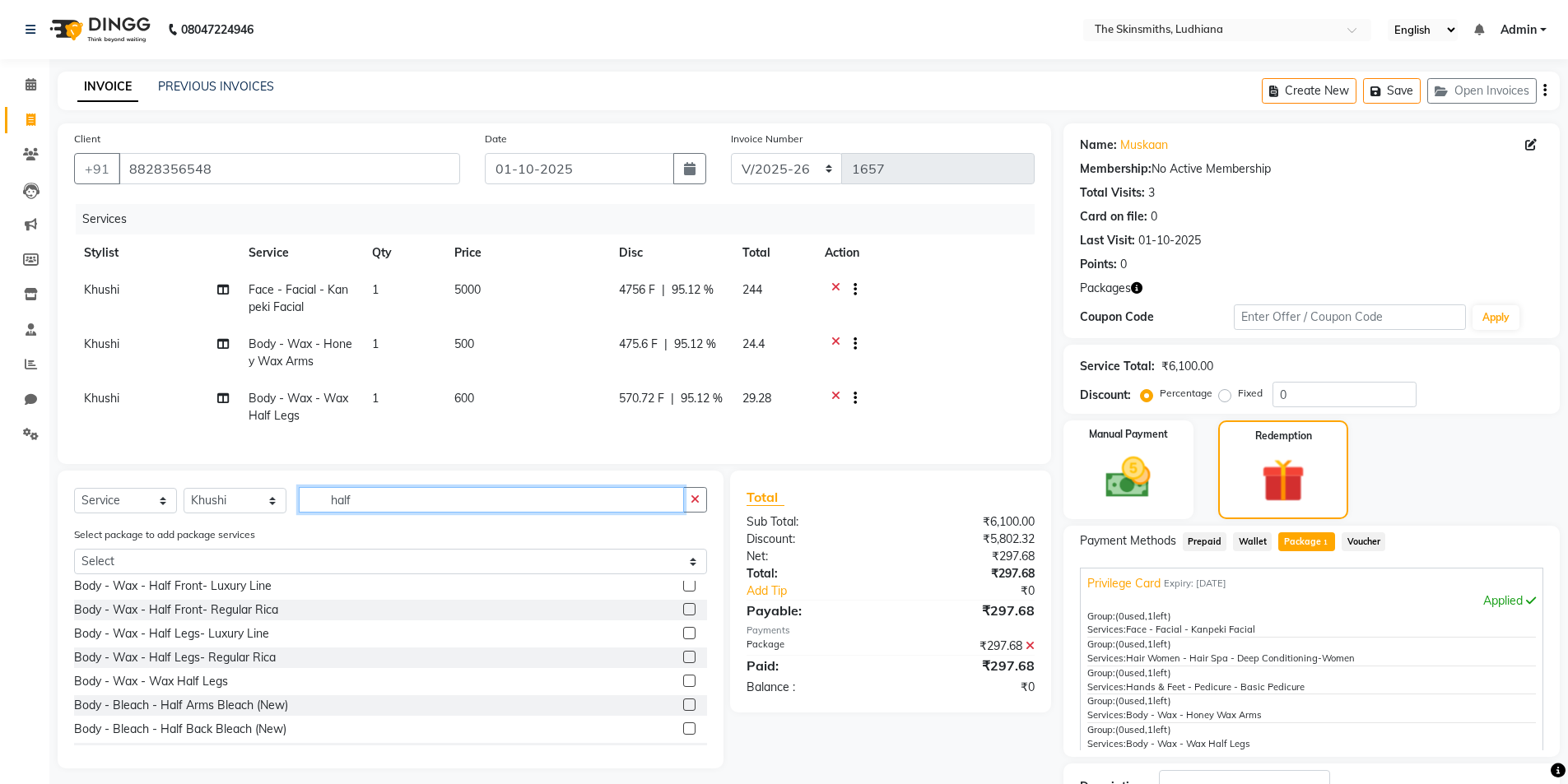
scroll to position [197, 0]
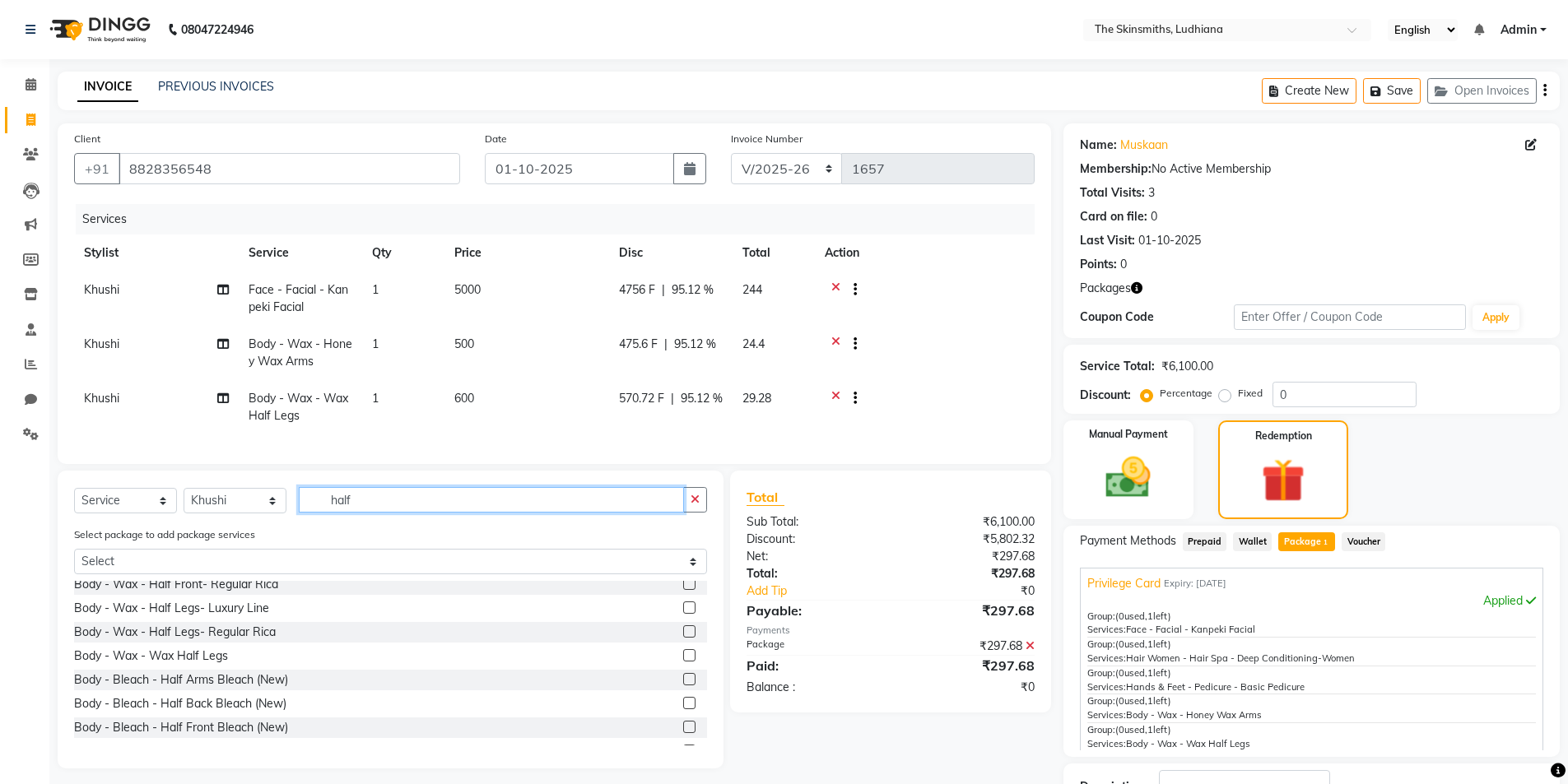
type input "half"
click at [683, 638] on label at bounding box center [689, 631] width 13 height 13
click at [683, 638] on input "checkbox" at bounding box center [688, 632] width 11 height 11
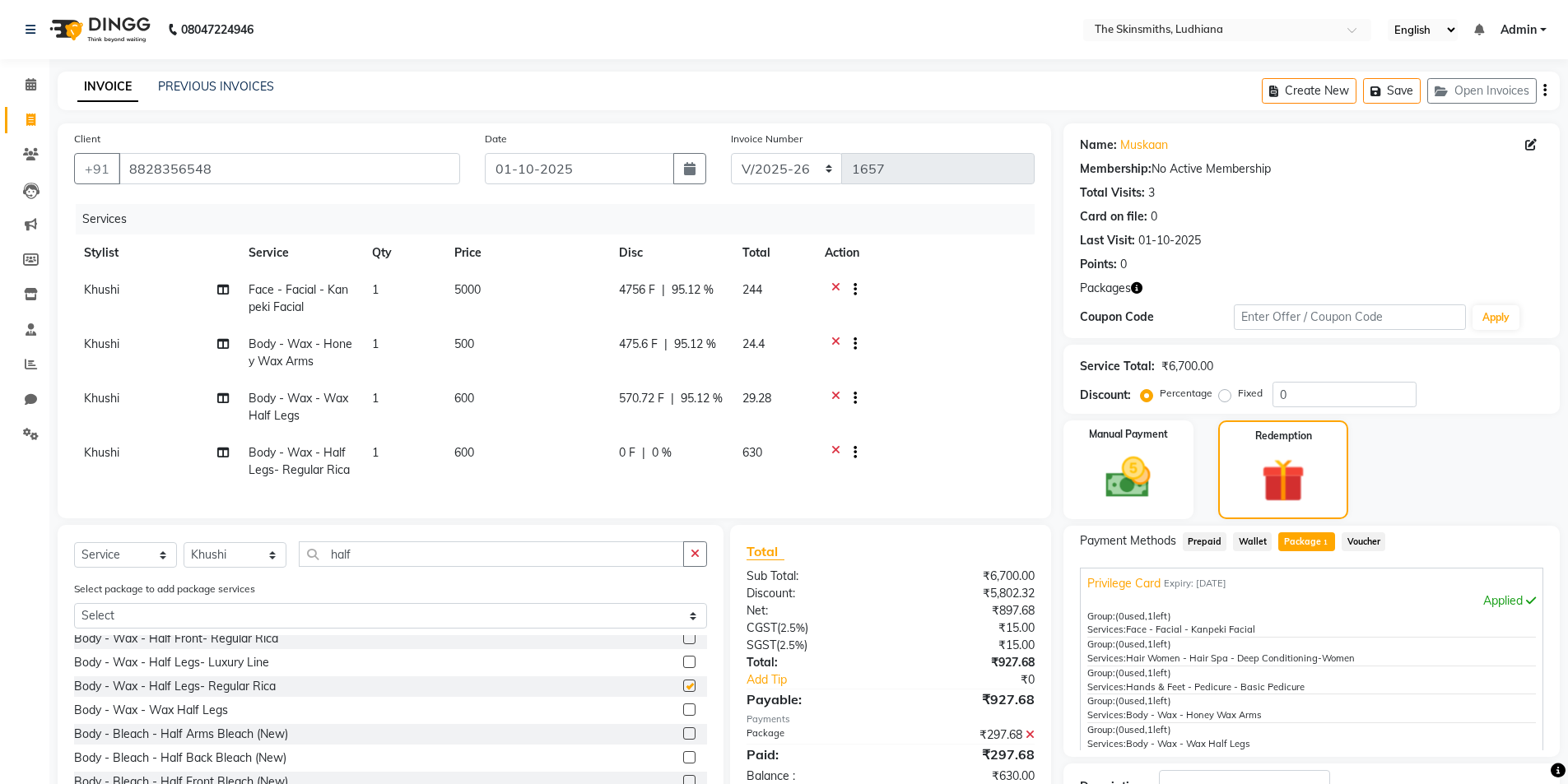
checkbox input "false"
click at [694, 559] on icon "button" at bounding box center [694, 553] width 9 height 12
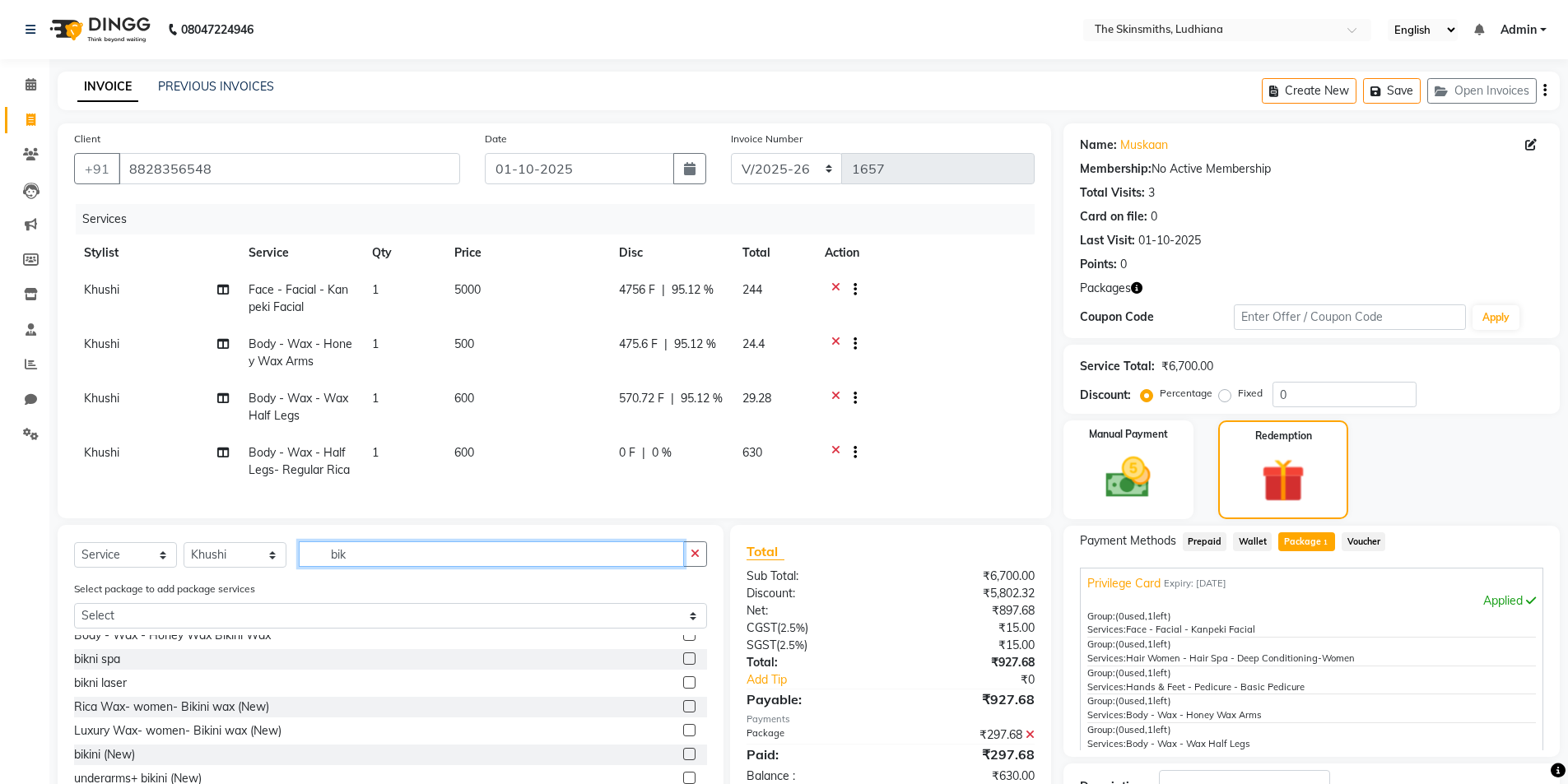
scroll to position [50, 0]
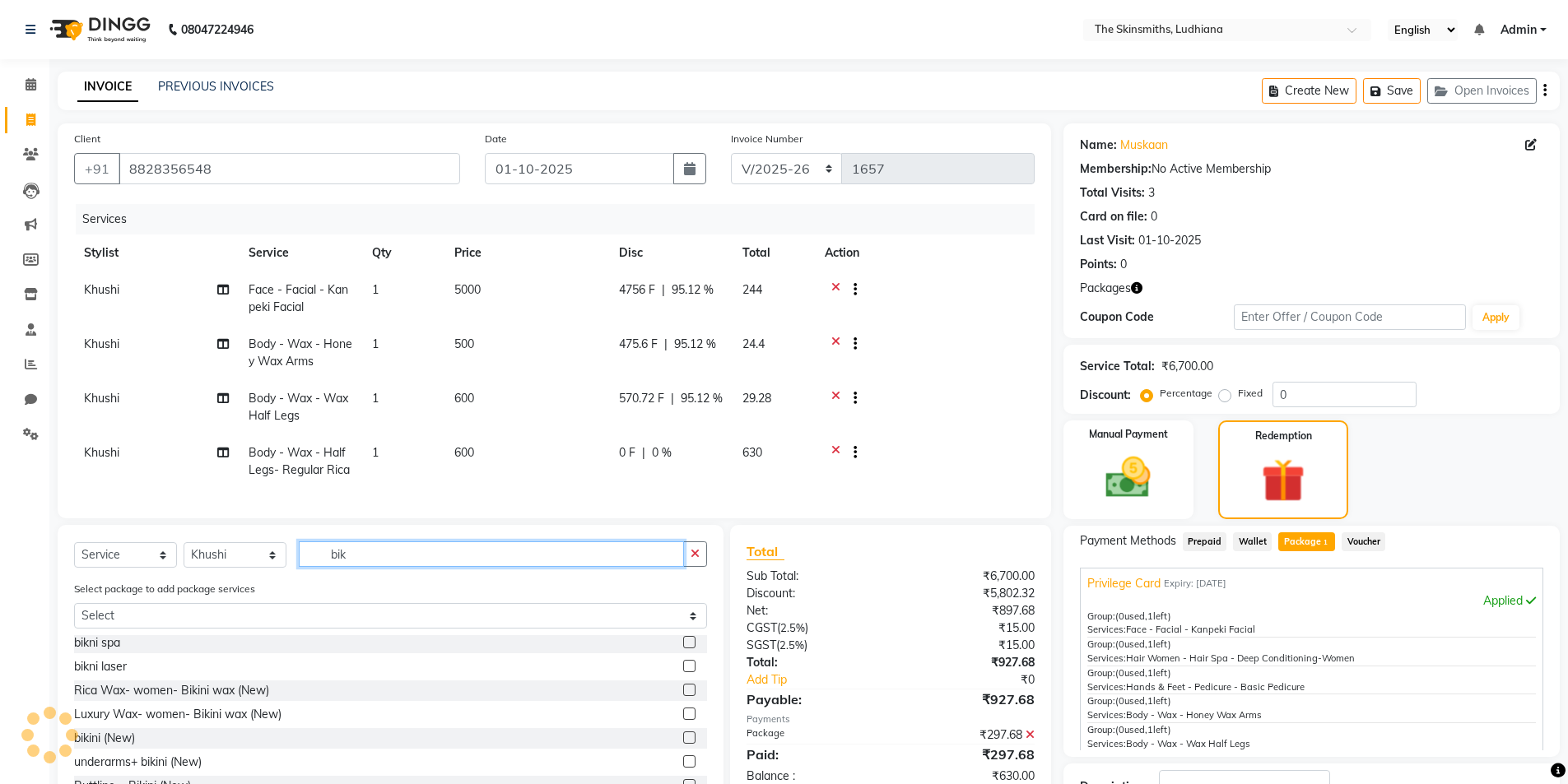
type input "bik"
click at [683, 696] on label at bounding box center [689, 690] width 13 height 13
click at [683, 696] on input "checkbox" at bounding box center [688, 690] width 11 height 11
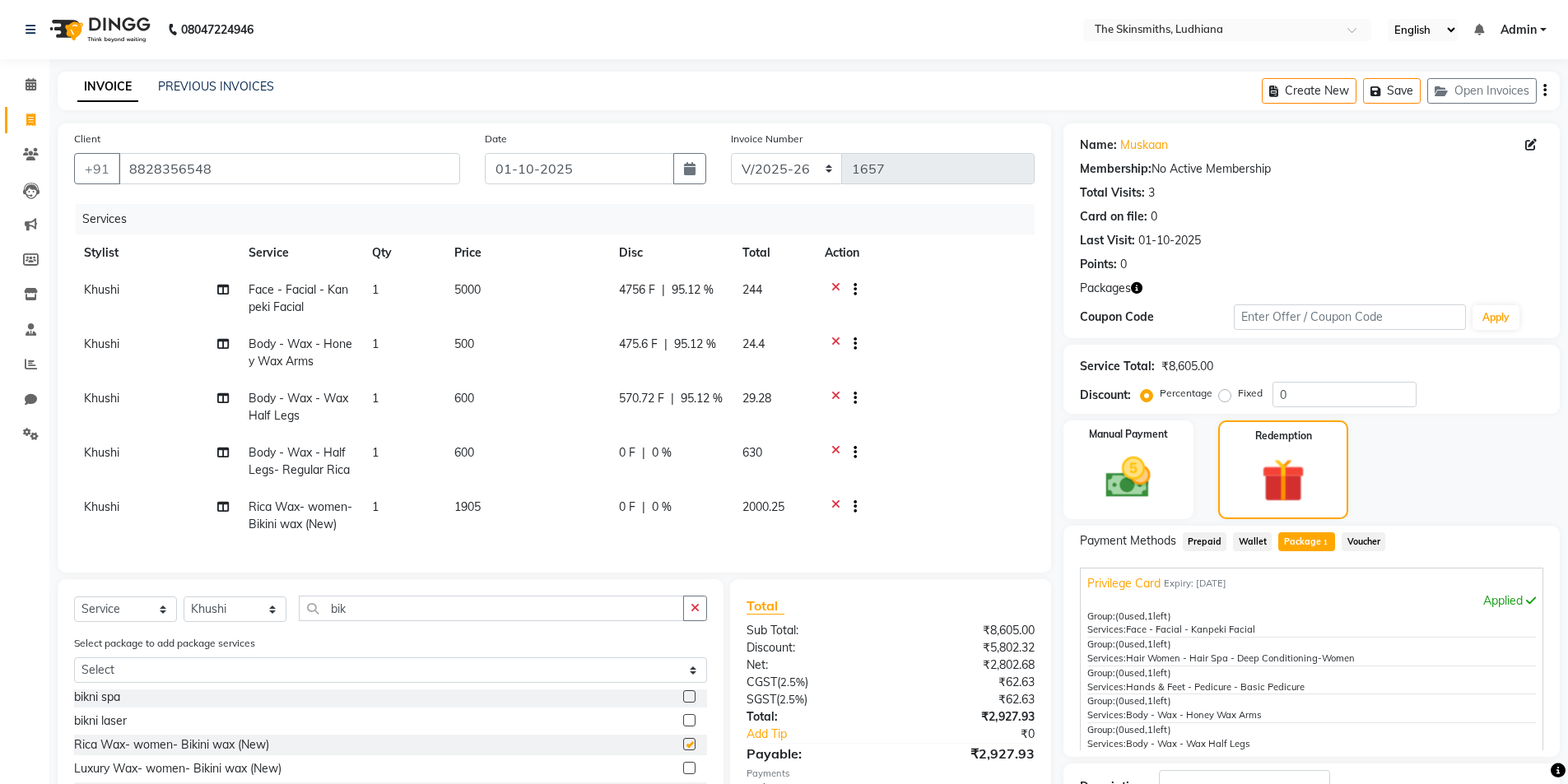
checkbox input "false"
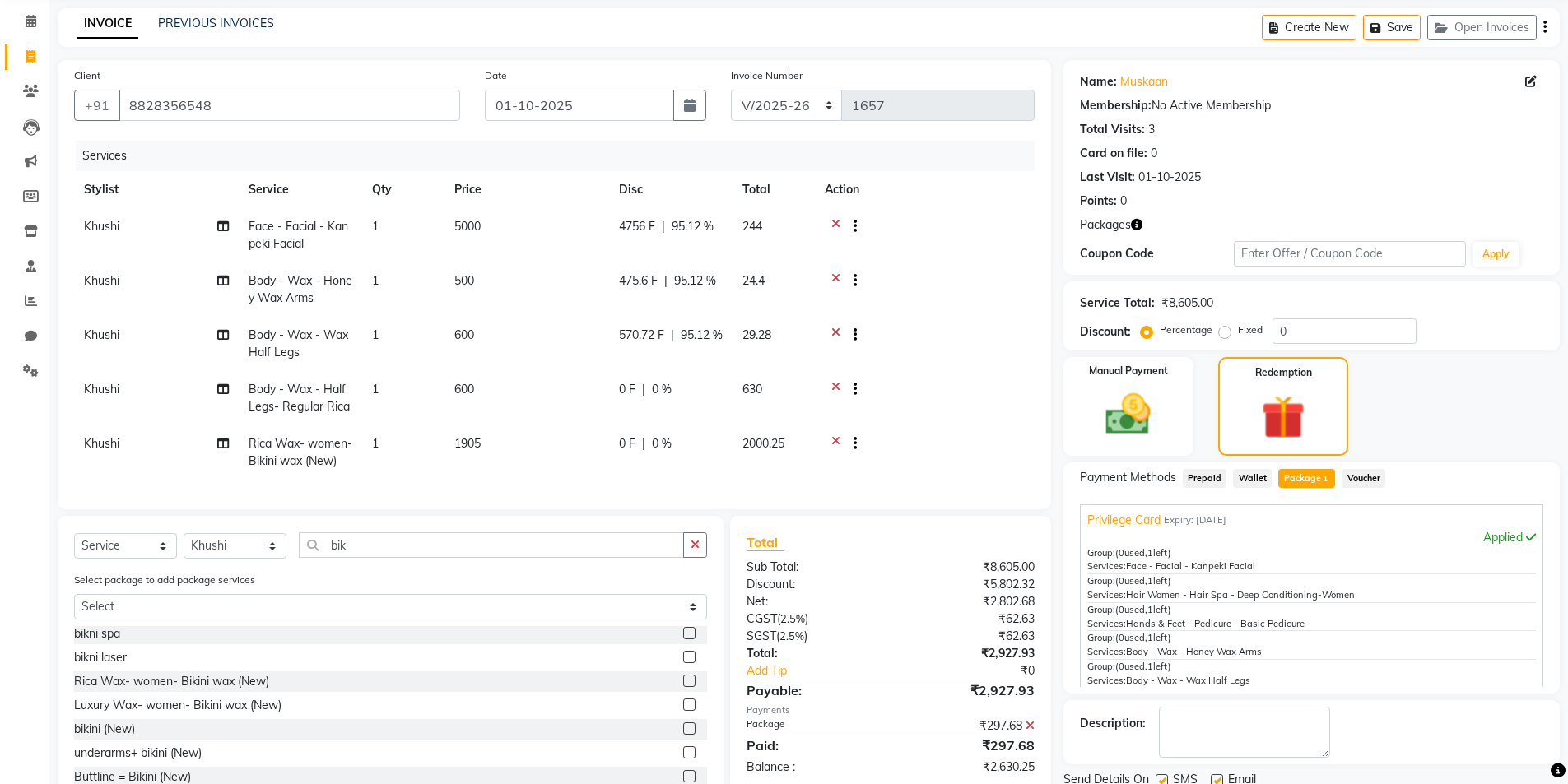
scroll to position [130, 0]
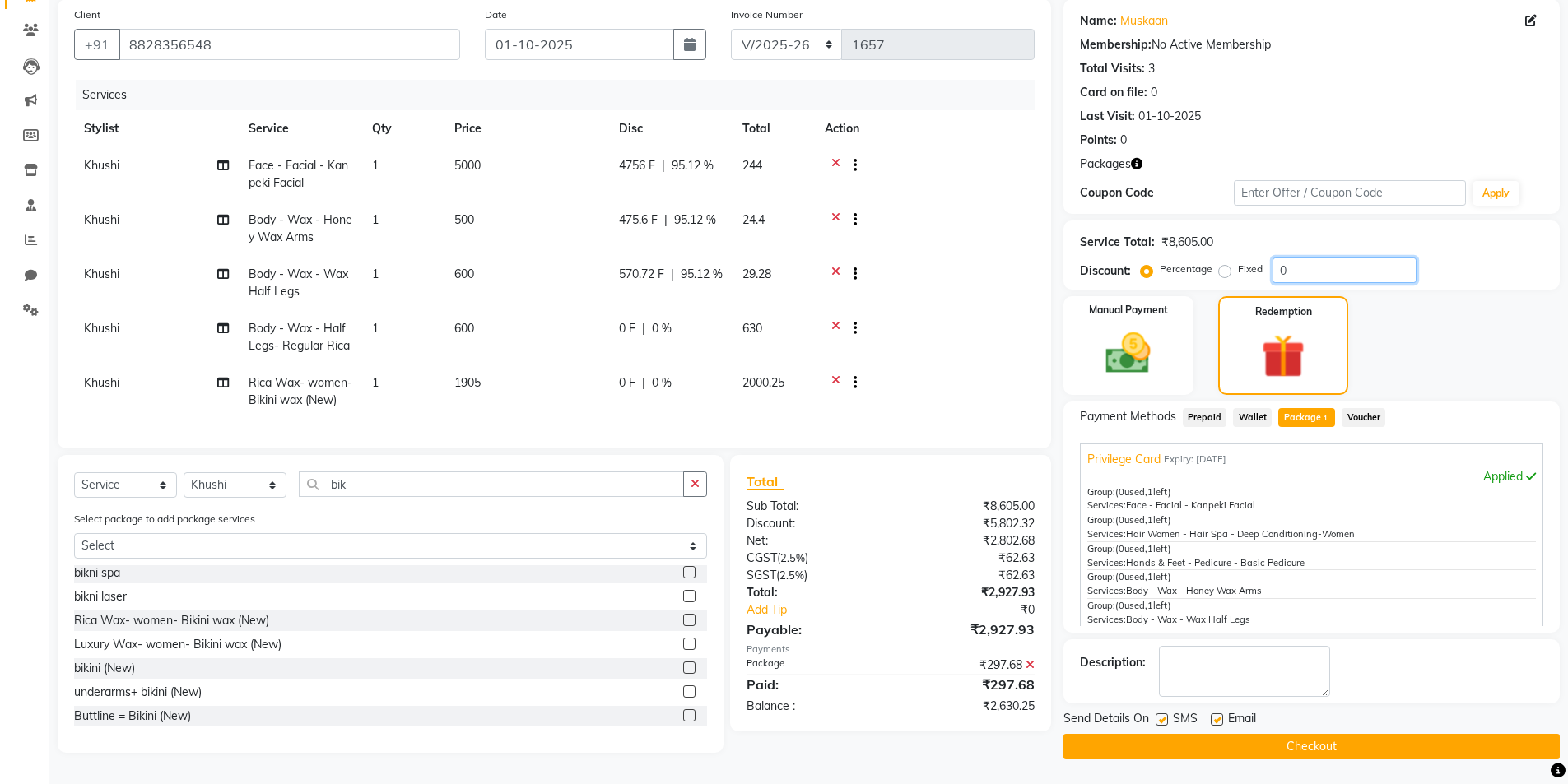
click at [1306, 258] on input "0" at bounding box center [1344, 270] width 144 height 26
type input "50"
click at [832, 374] on icon at bounding box center [836, 384] width 9 height 21
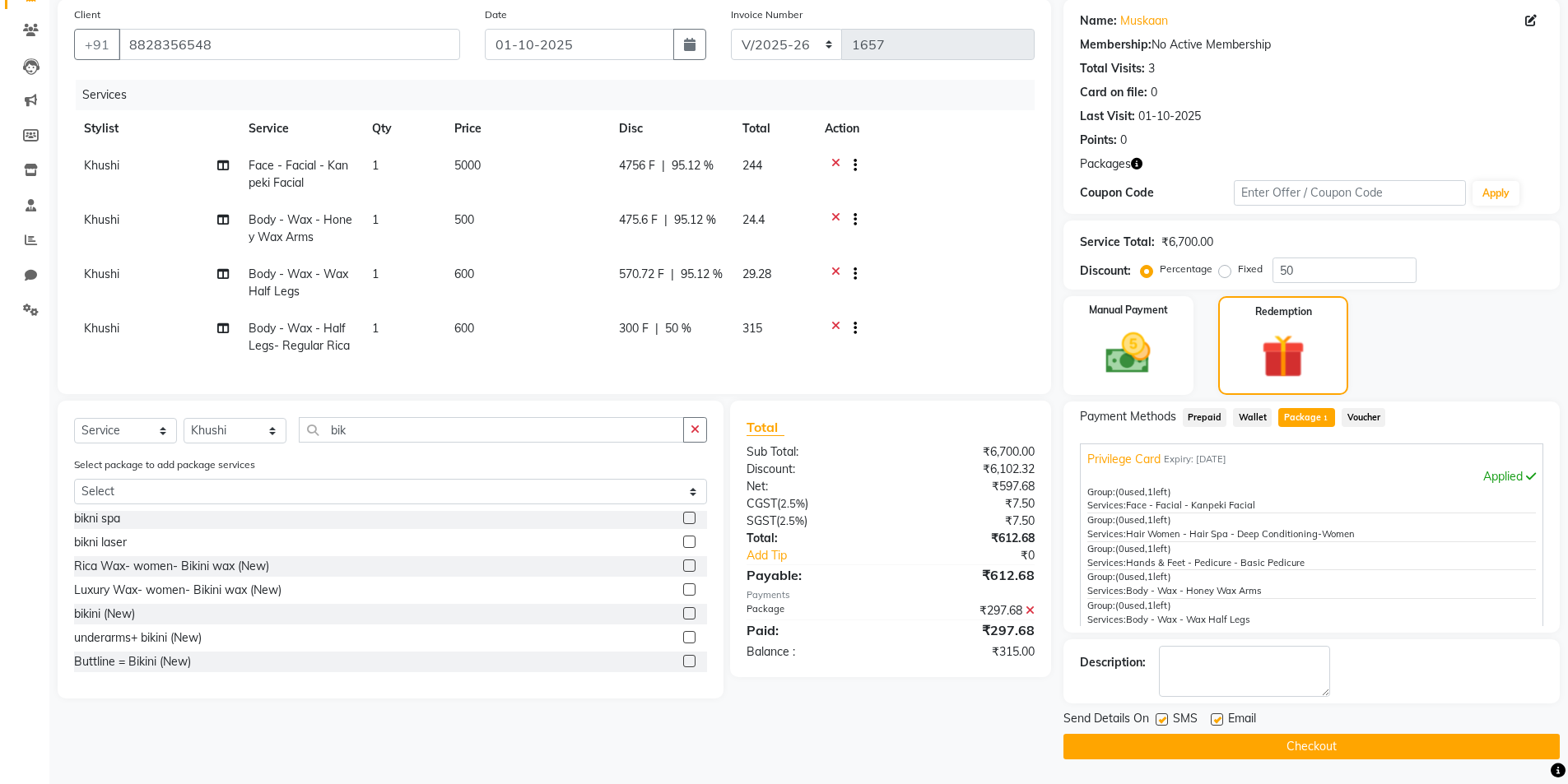
scroll to position [125, 0]
click at [836, 323] on icon at bounding box center [836, 330] width 9 height 21
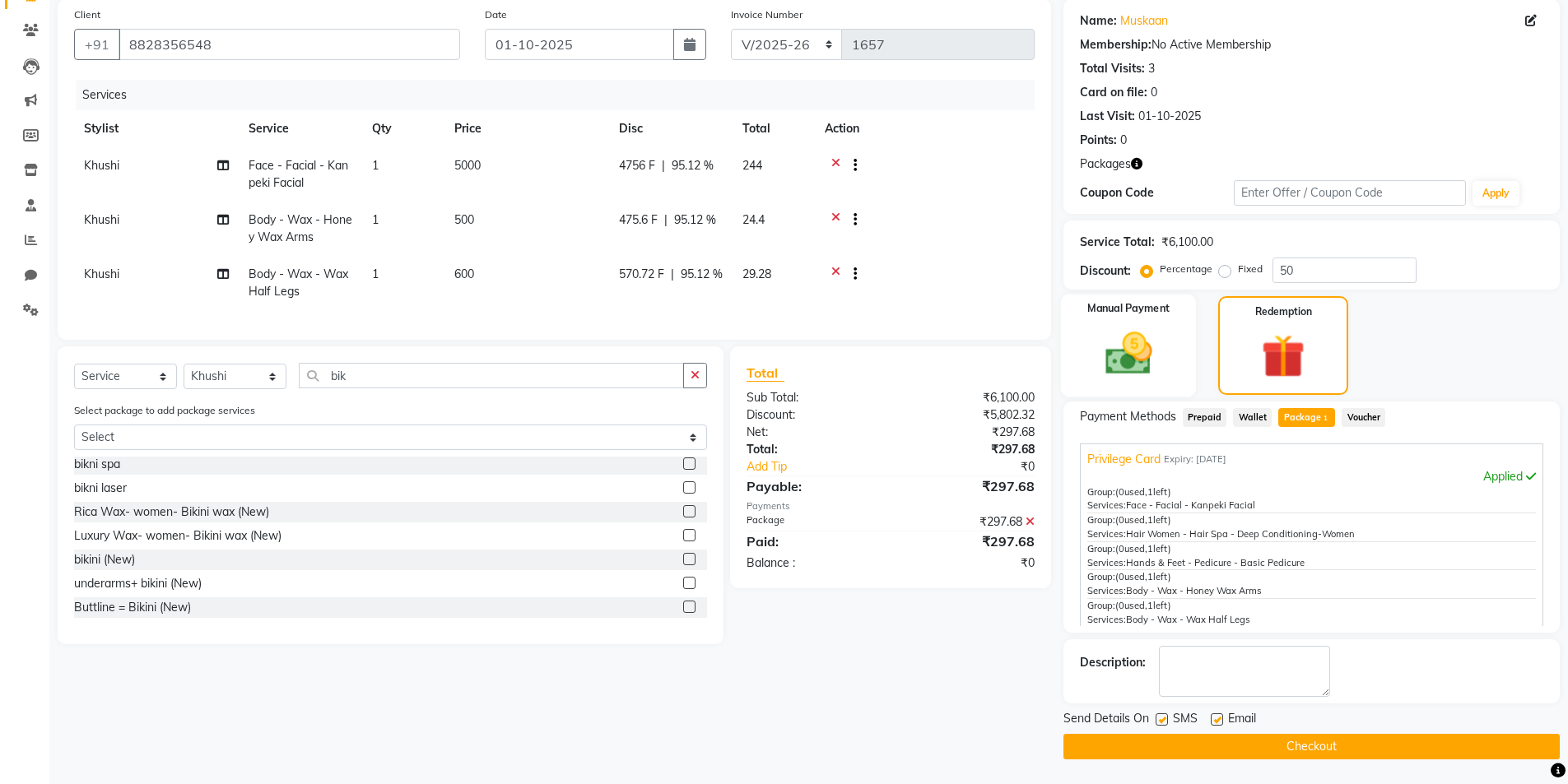
click at [1136, 328] on img at bounding box center [1128, 353] width 76 height 53
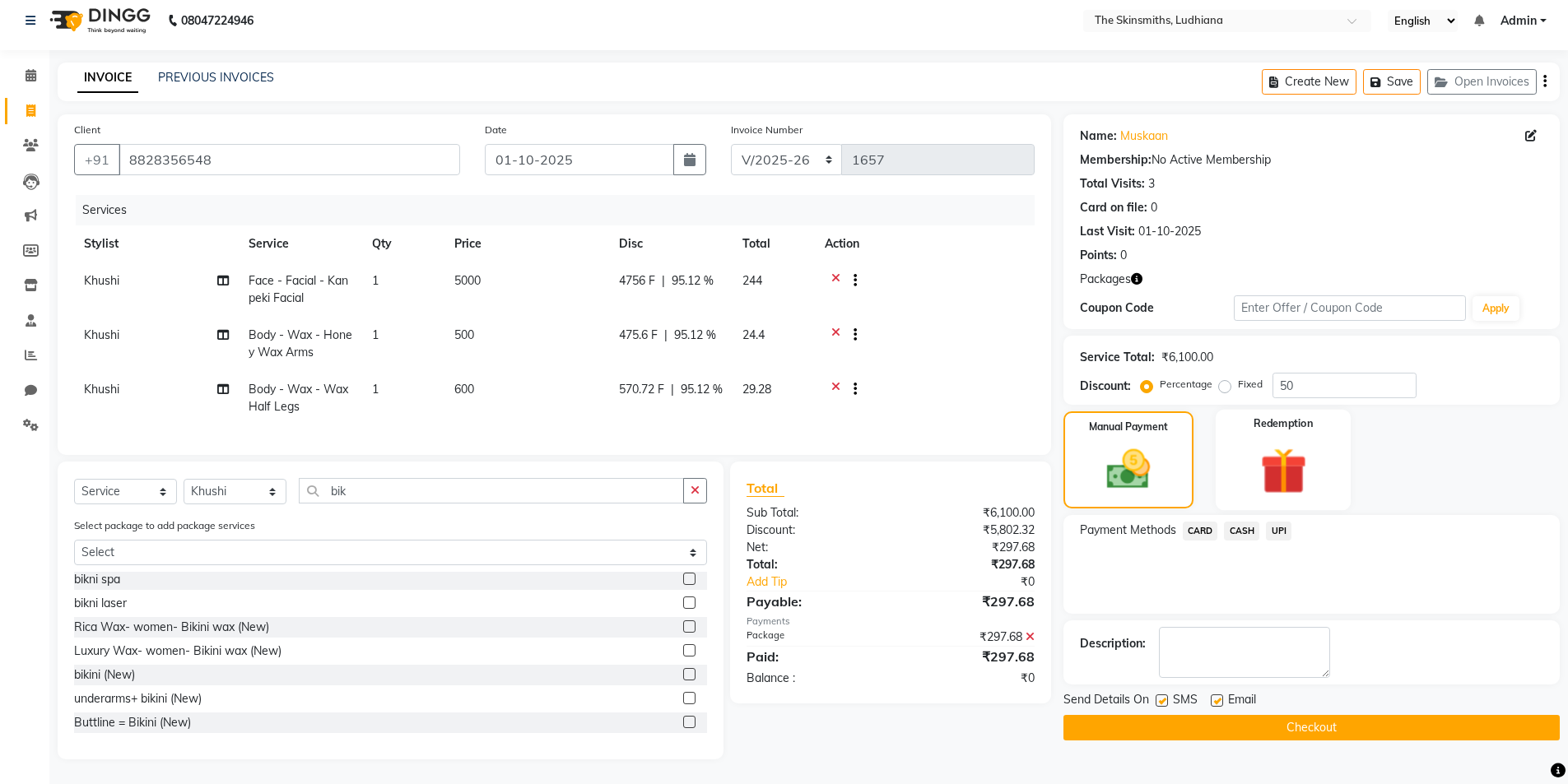
click at [1288, 442] on img at bounding box center [1282, 471] width 76 height 59
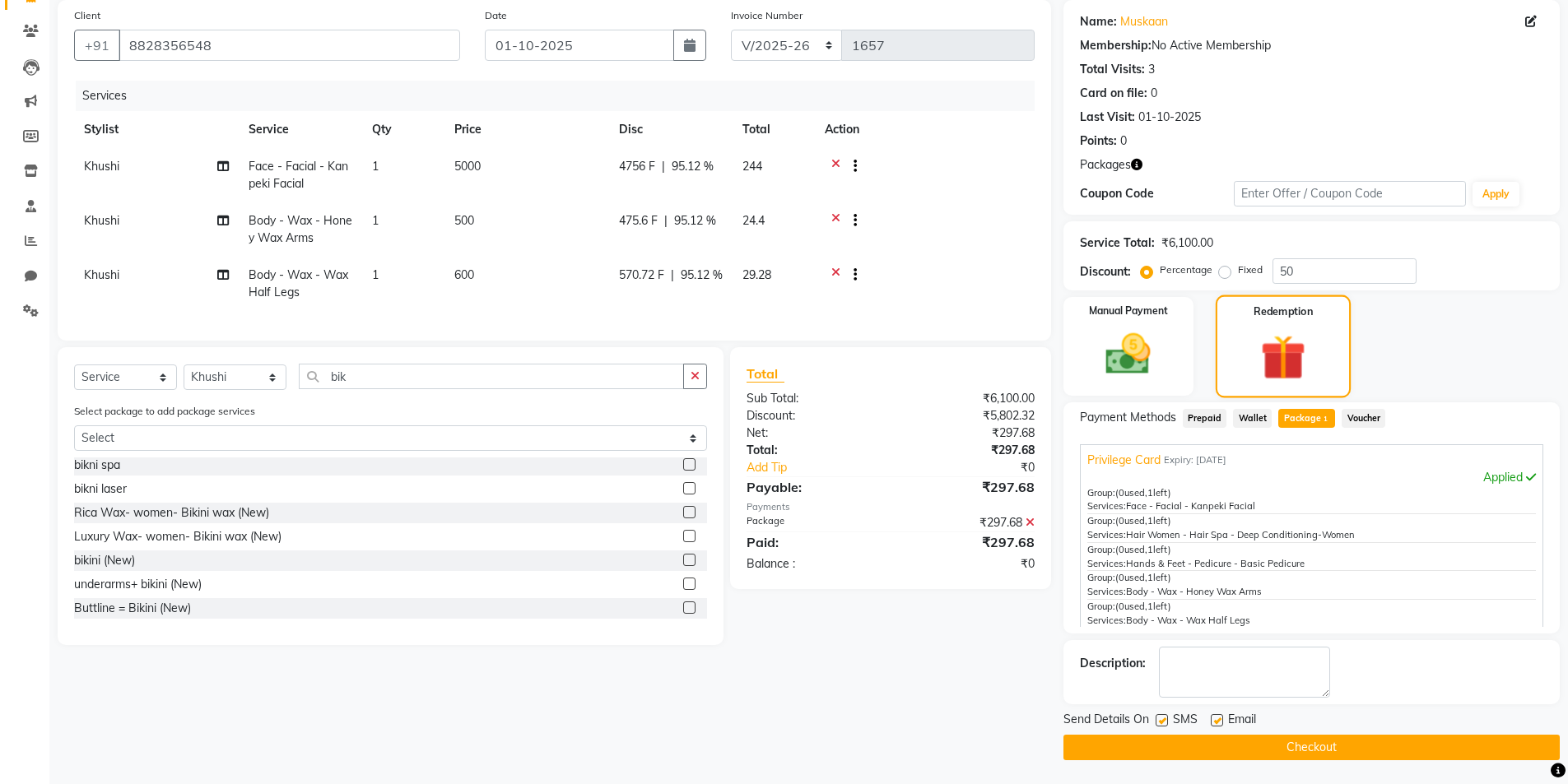
scroll to position [125, 0]
click at [1337, 750] on button "Checkout" at bounding box center [1311, 747] width 496 height 26
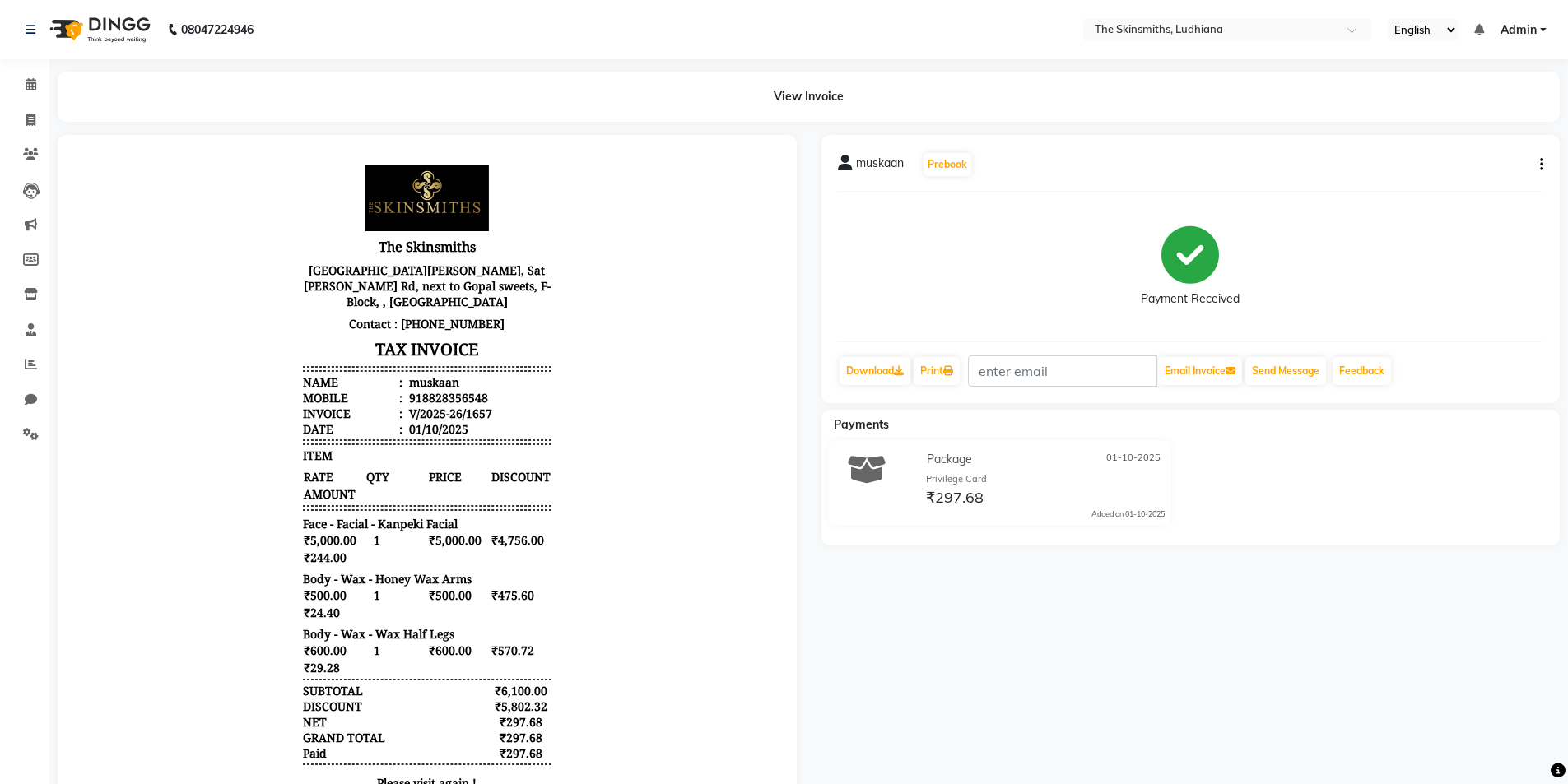
scroll to position [13, 0]
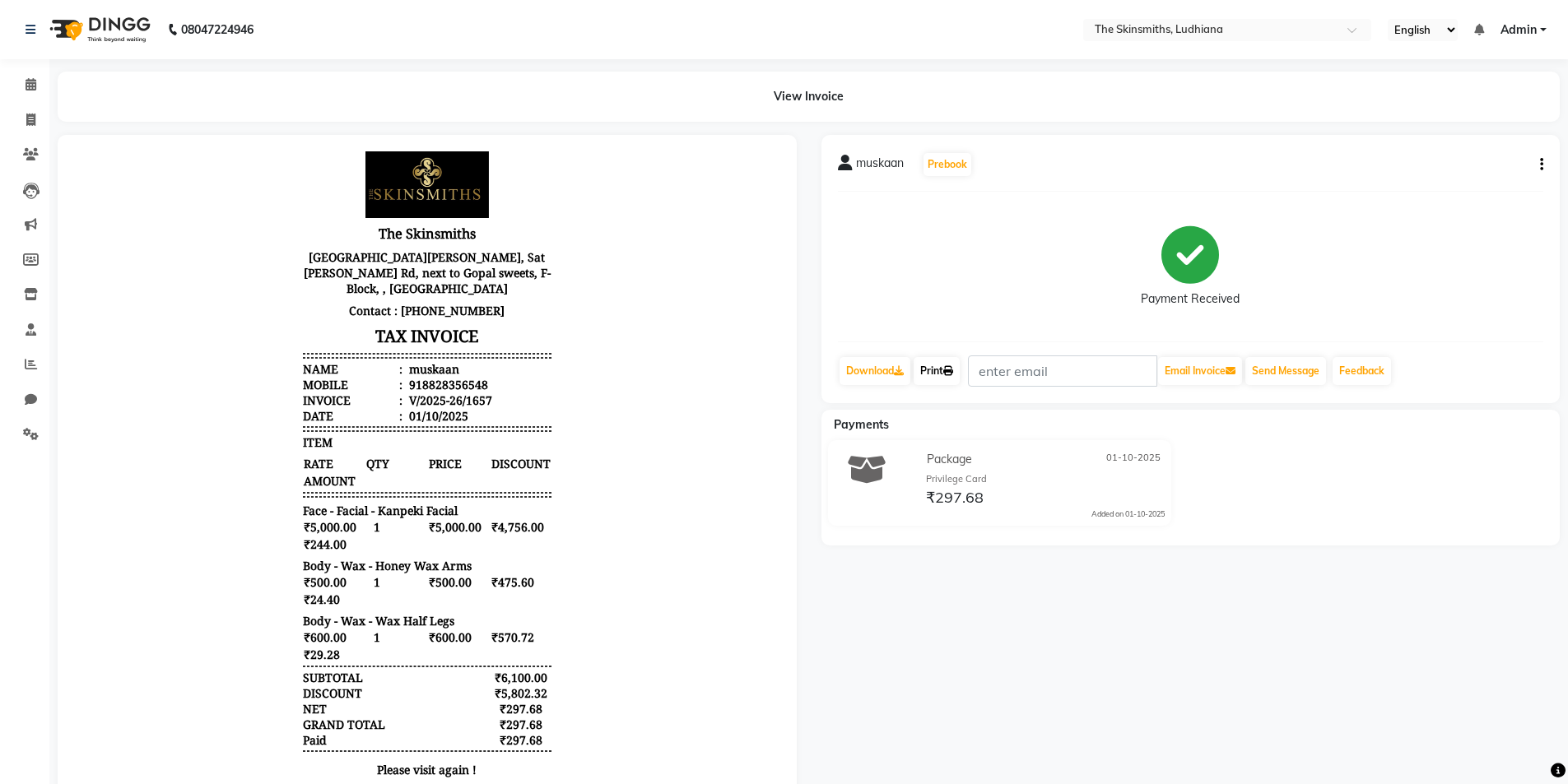
click at [928, 364] on link "Print" at bounding box center [936, 371] width 46 height 27
click at [30, 363] on icon at bounding box center [30, 364] width 13 height 13
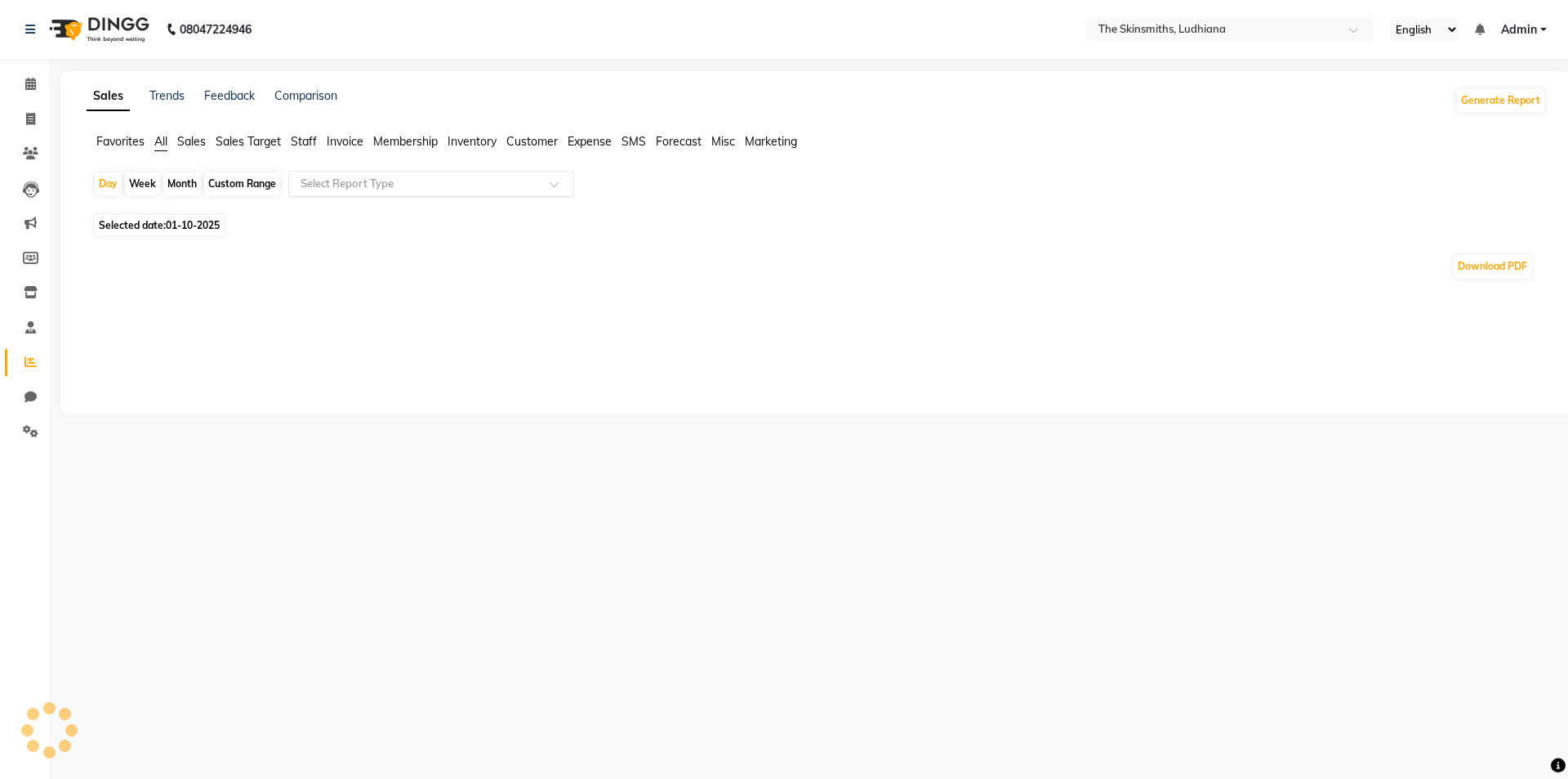
click at [377, 183] on input "text" at bounding box center [414, 183] width 235 height 17
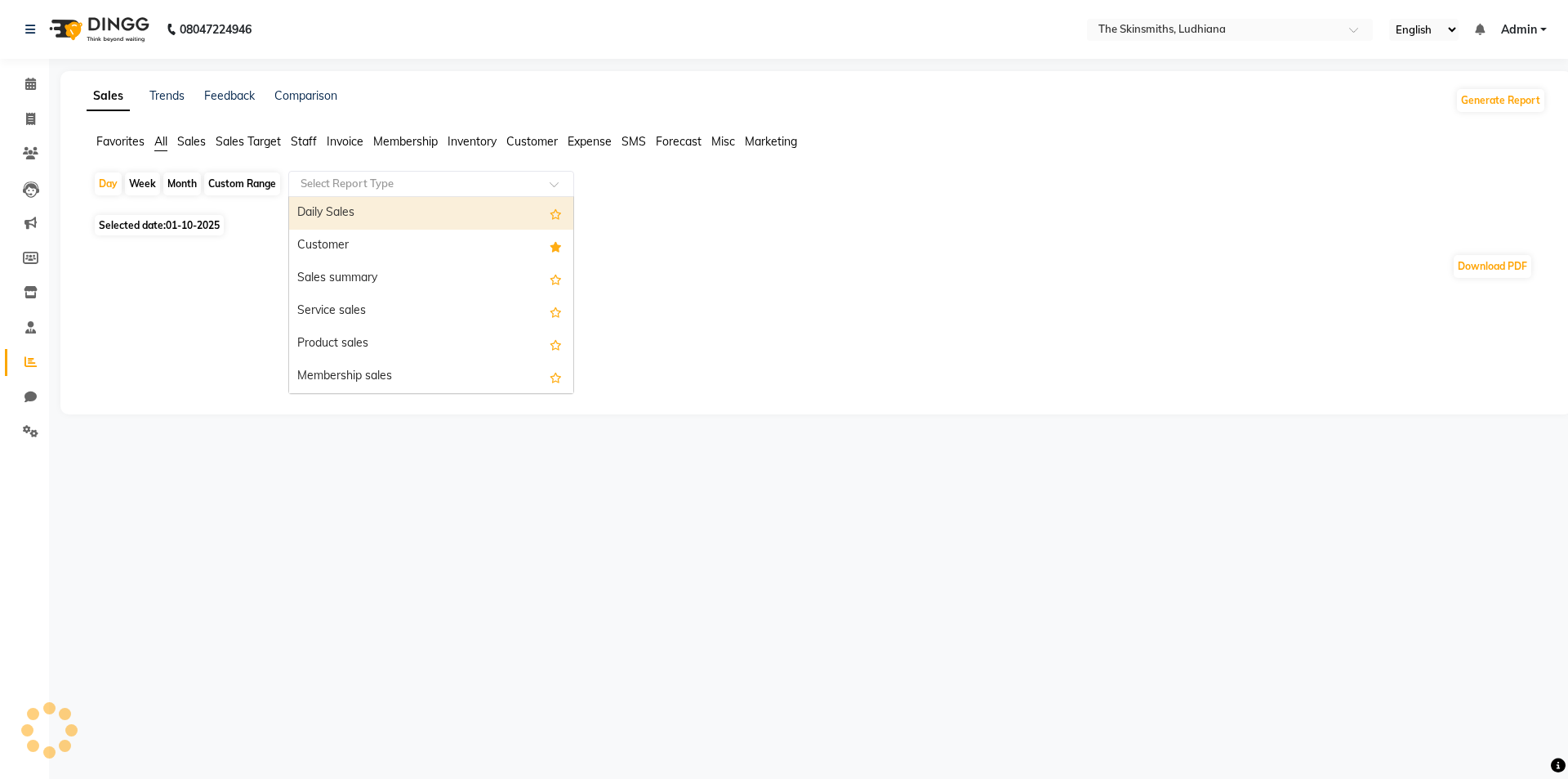
click at [355, 248] on div "Customer" at bounding box center [432, 247] width 285 height 33
select select "full_report"
select select "csv"
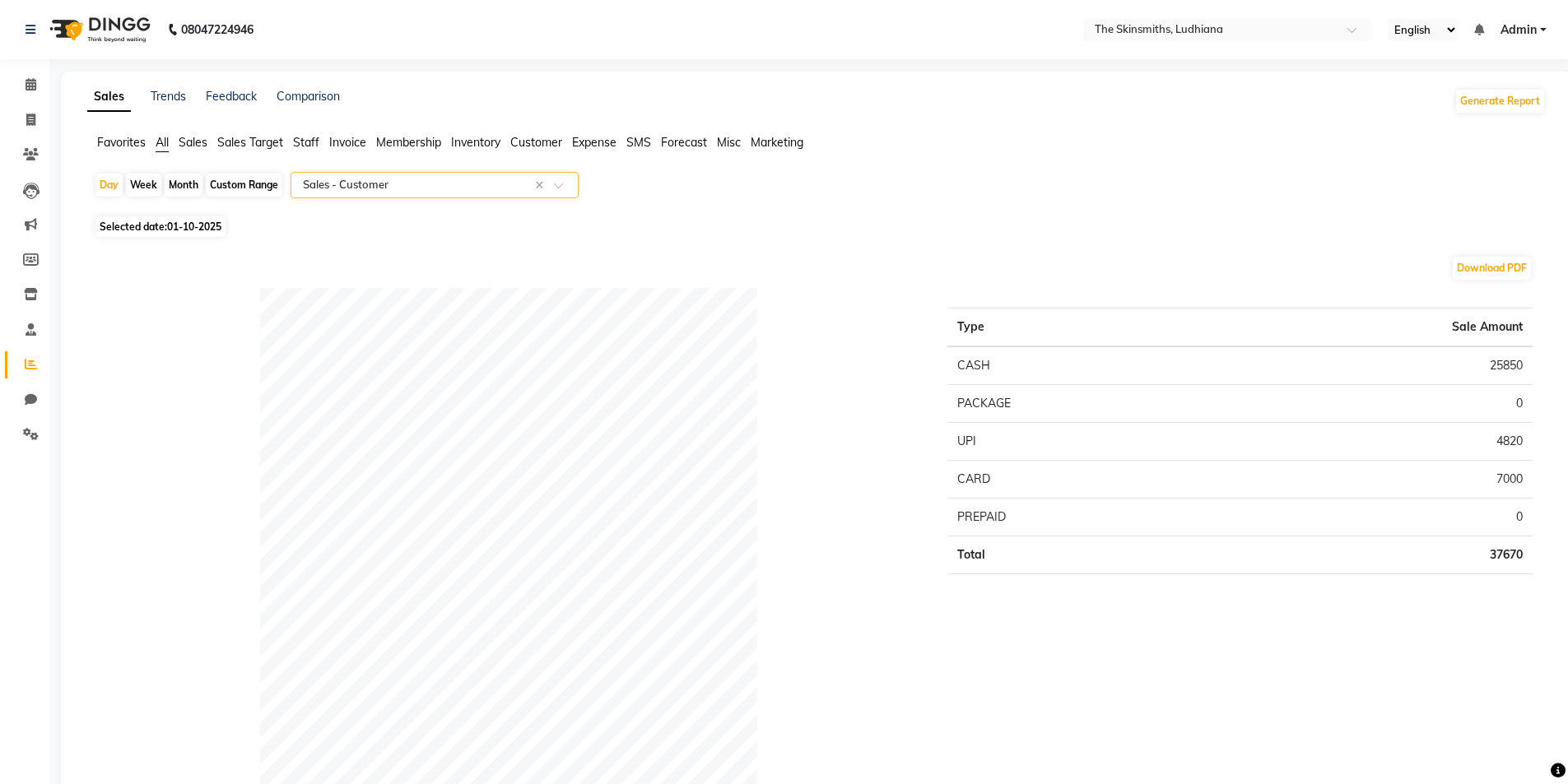
click at [403, 190] on input "text" at bounding box center [417, 184] width 237 height 17
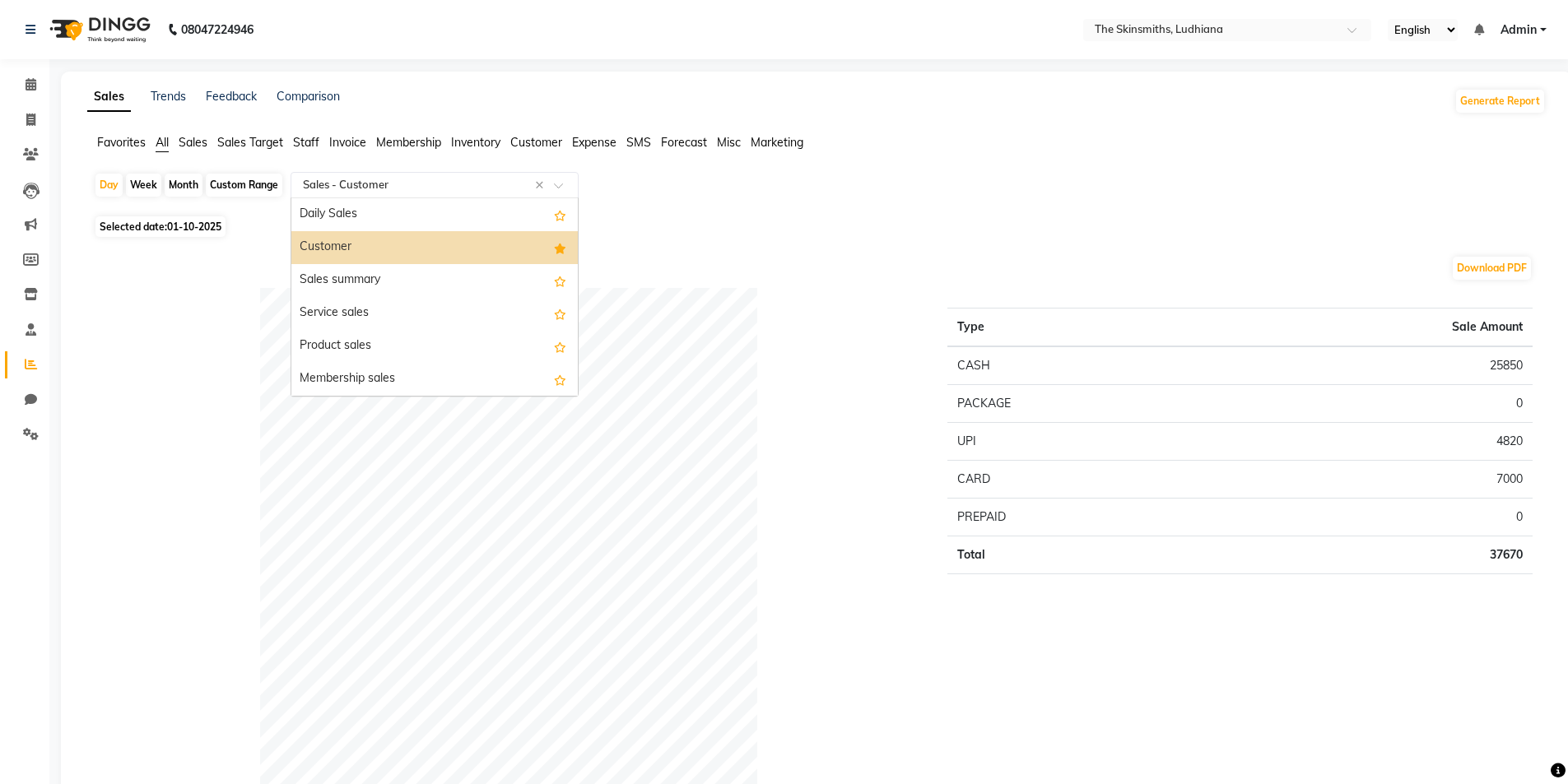
click at [353, 247] on div "Customer" at bounding box center [435, 248] width 287 height 33
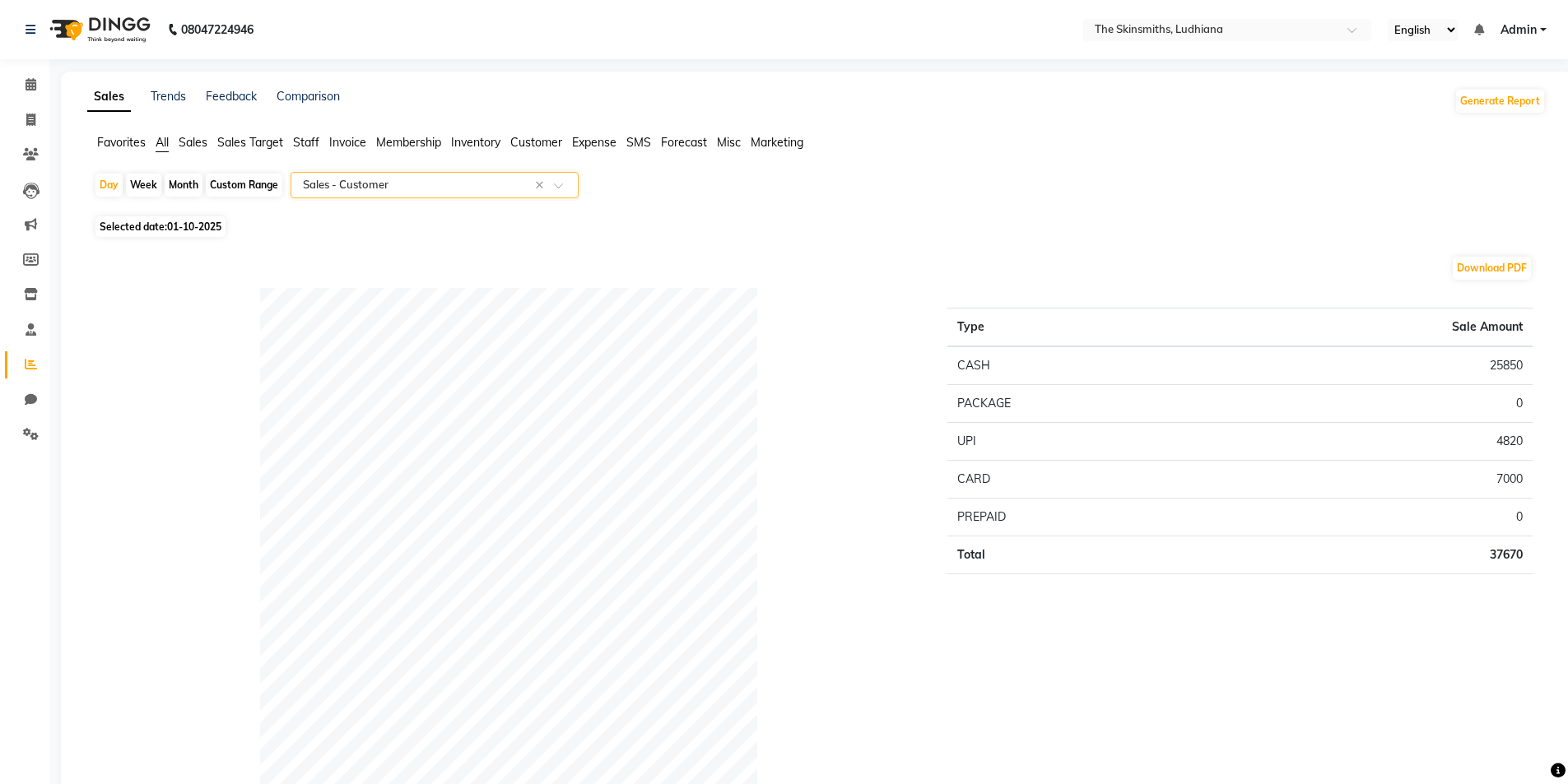
click at [439, 186] on input "text" at bounding box center [417, 184] width 237 height 17
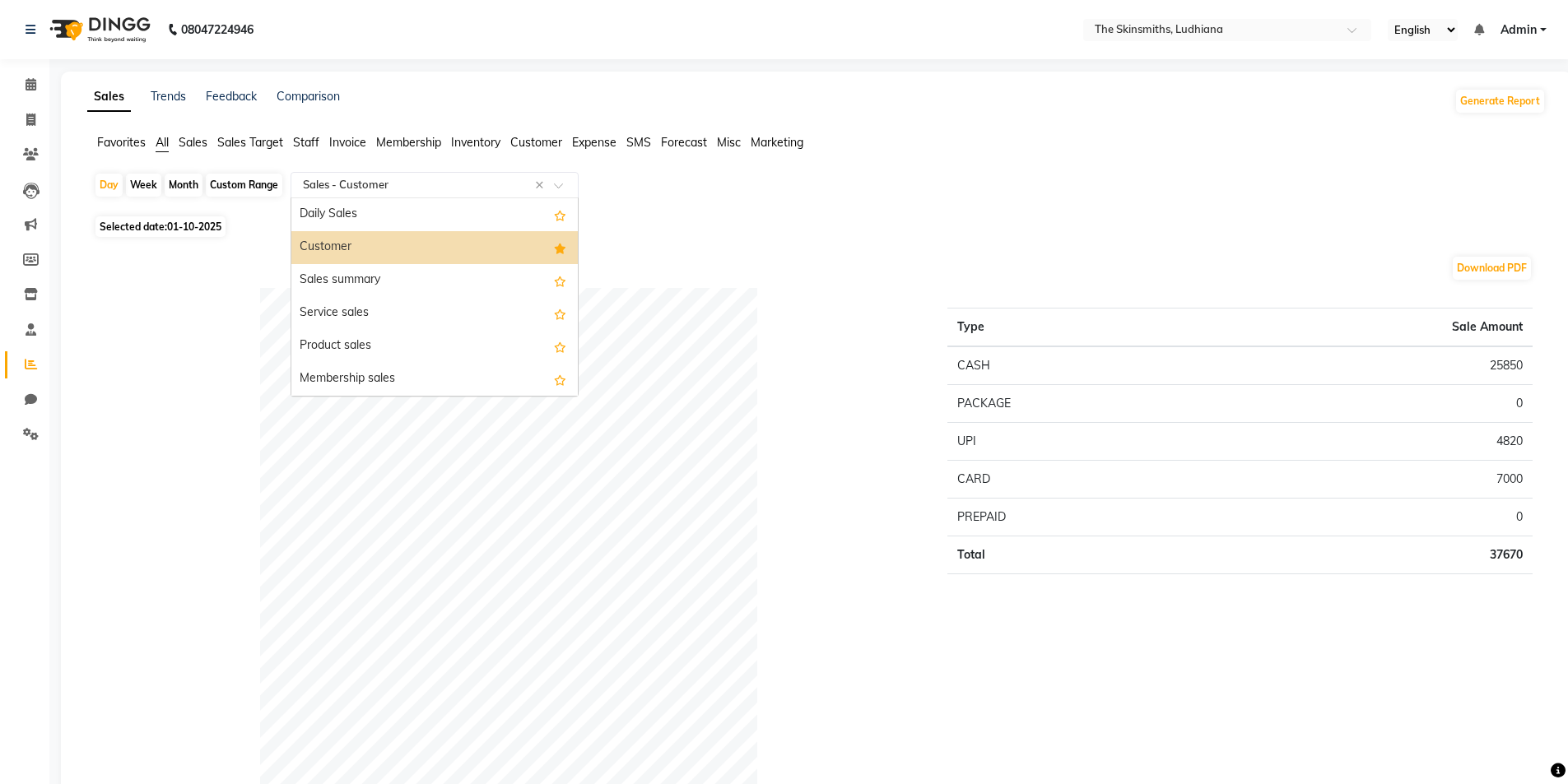
click at [383, 278] on div "Sales summary" at bounding box center [435, 281] width 287 height 33
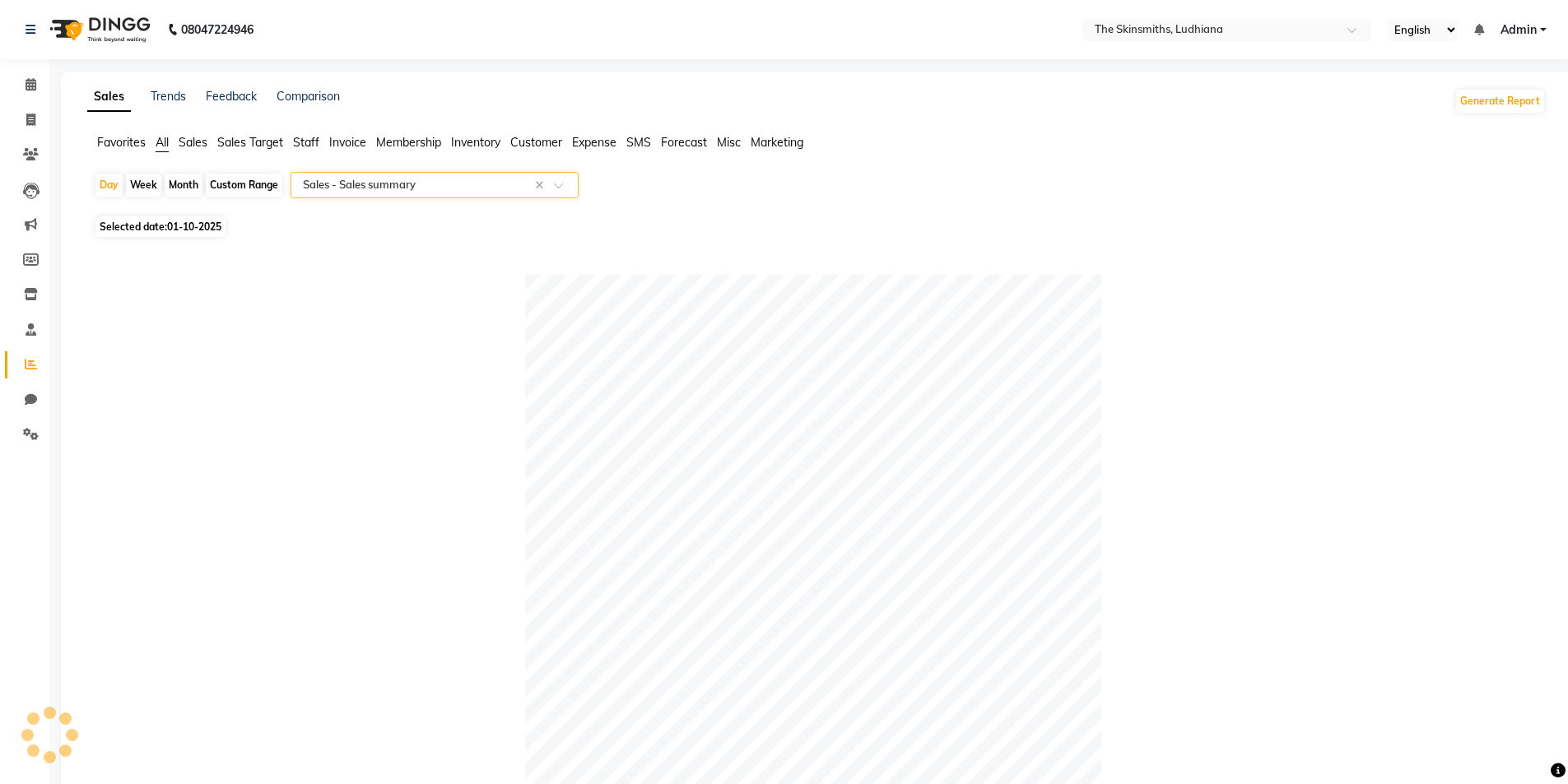
click at [413, 192] on input "text" at bounding box center [417, 184] width 237 height 17
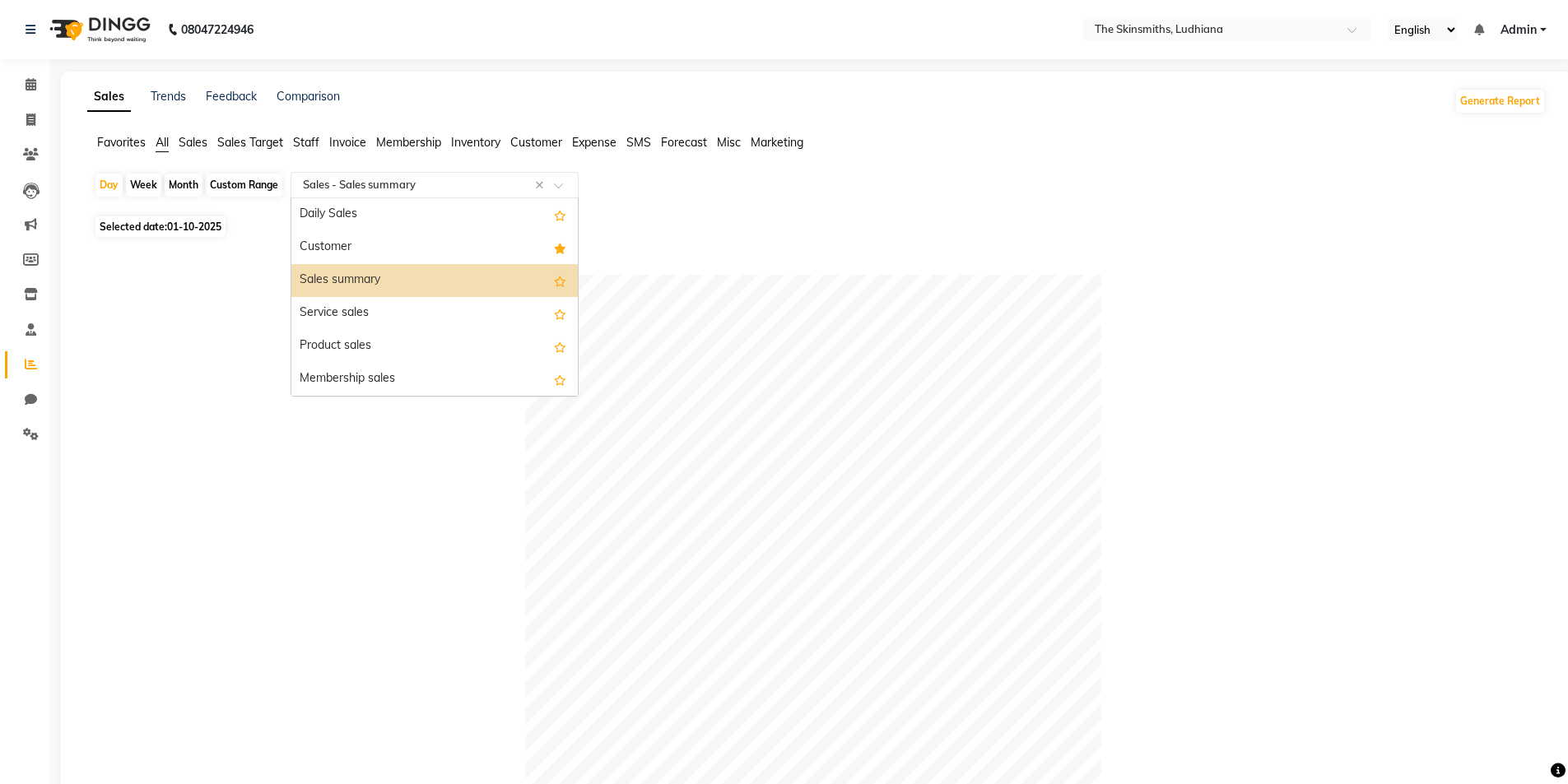
click at [372, 243] on div "Customer" at bounding box center [435, 248] width 287 height 33
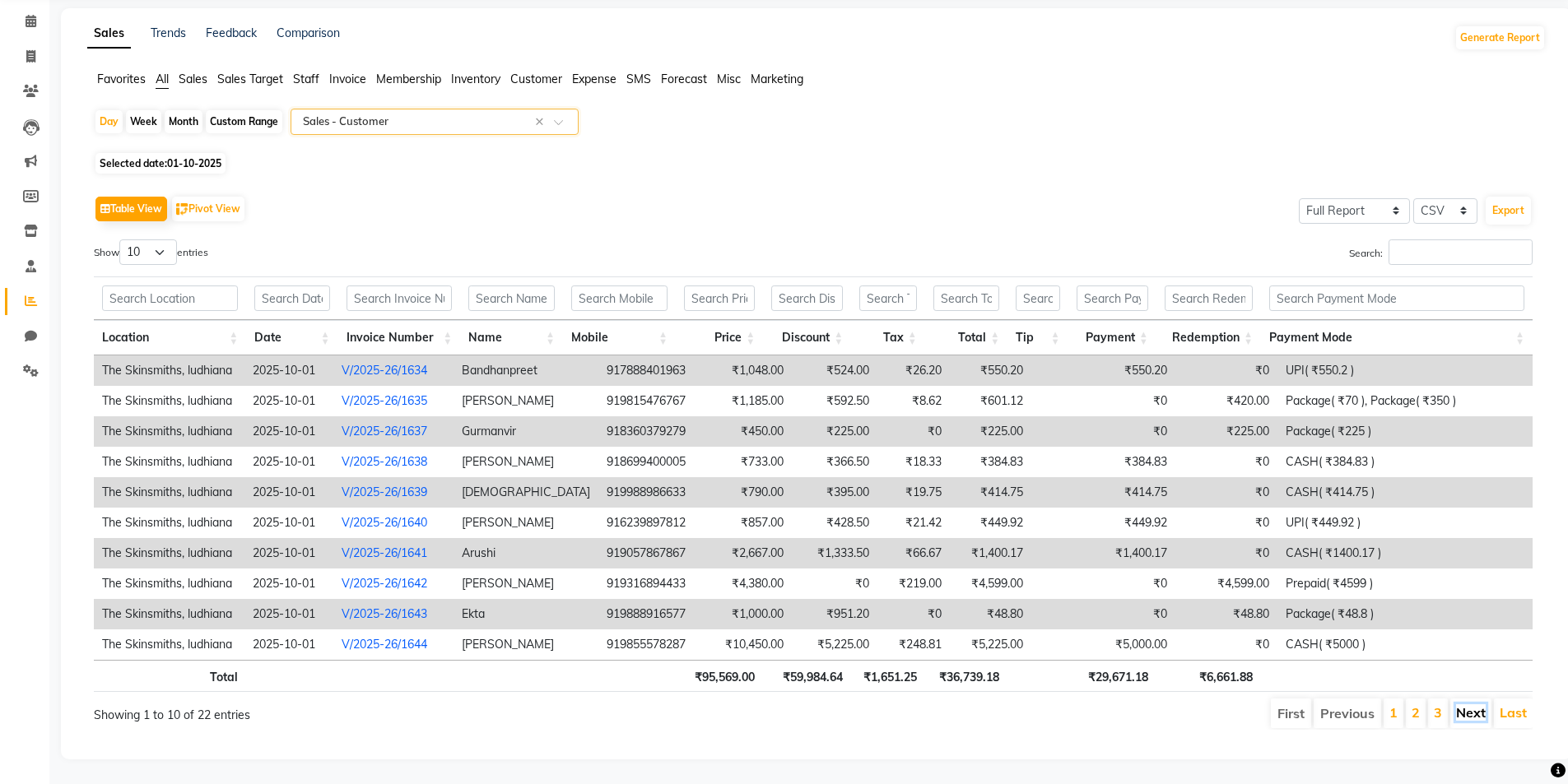
click at [1470, 705] on link "Next" at bounding box center [1471, 712] width 29 height 17
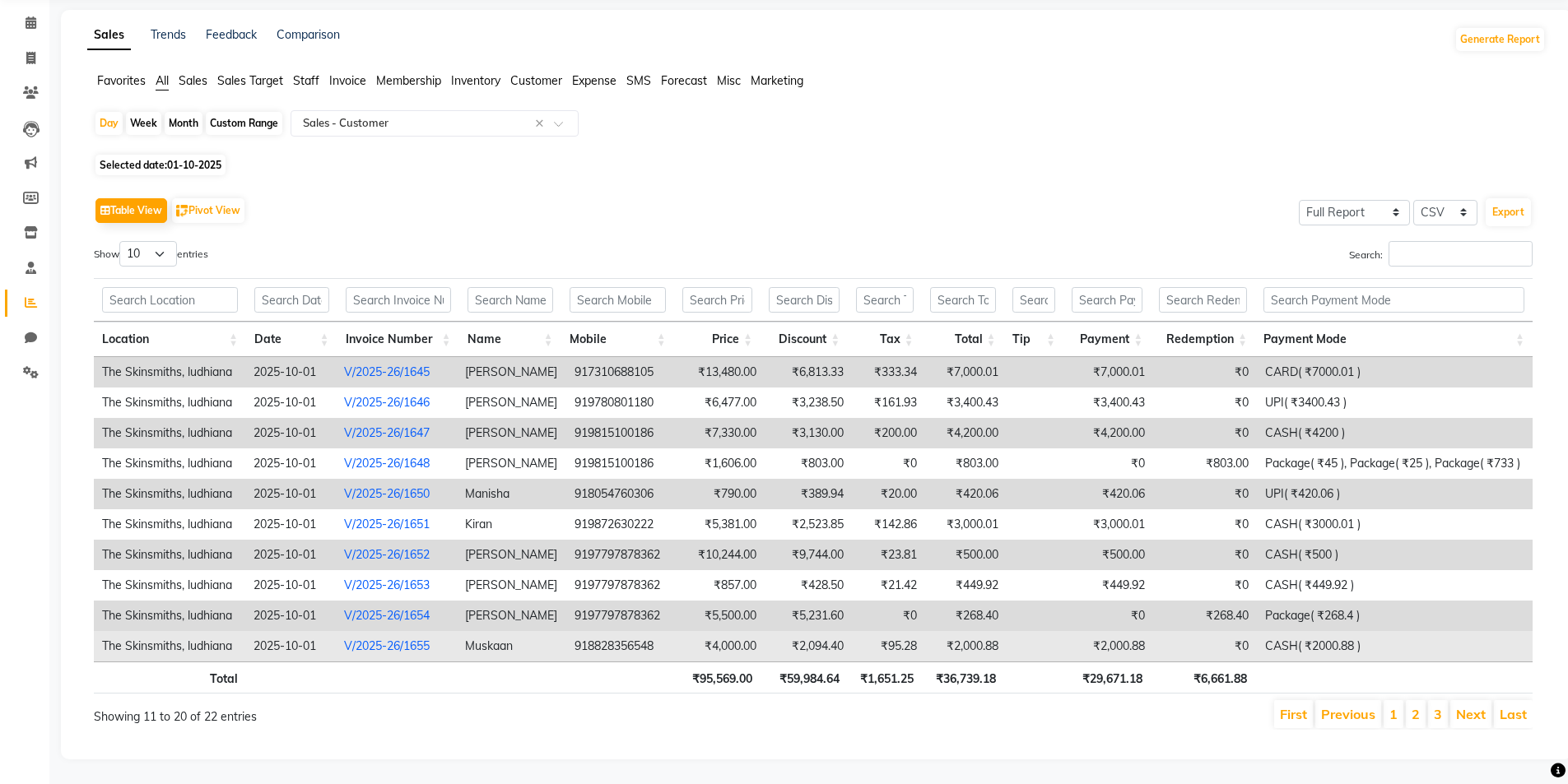
click at [714, 634] on td "₹4,000.00" at bounding box center [722, 646] width 86 height 30
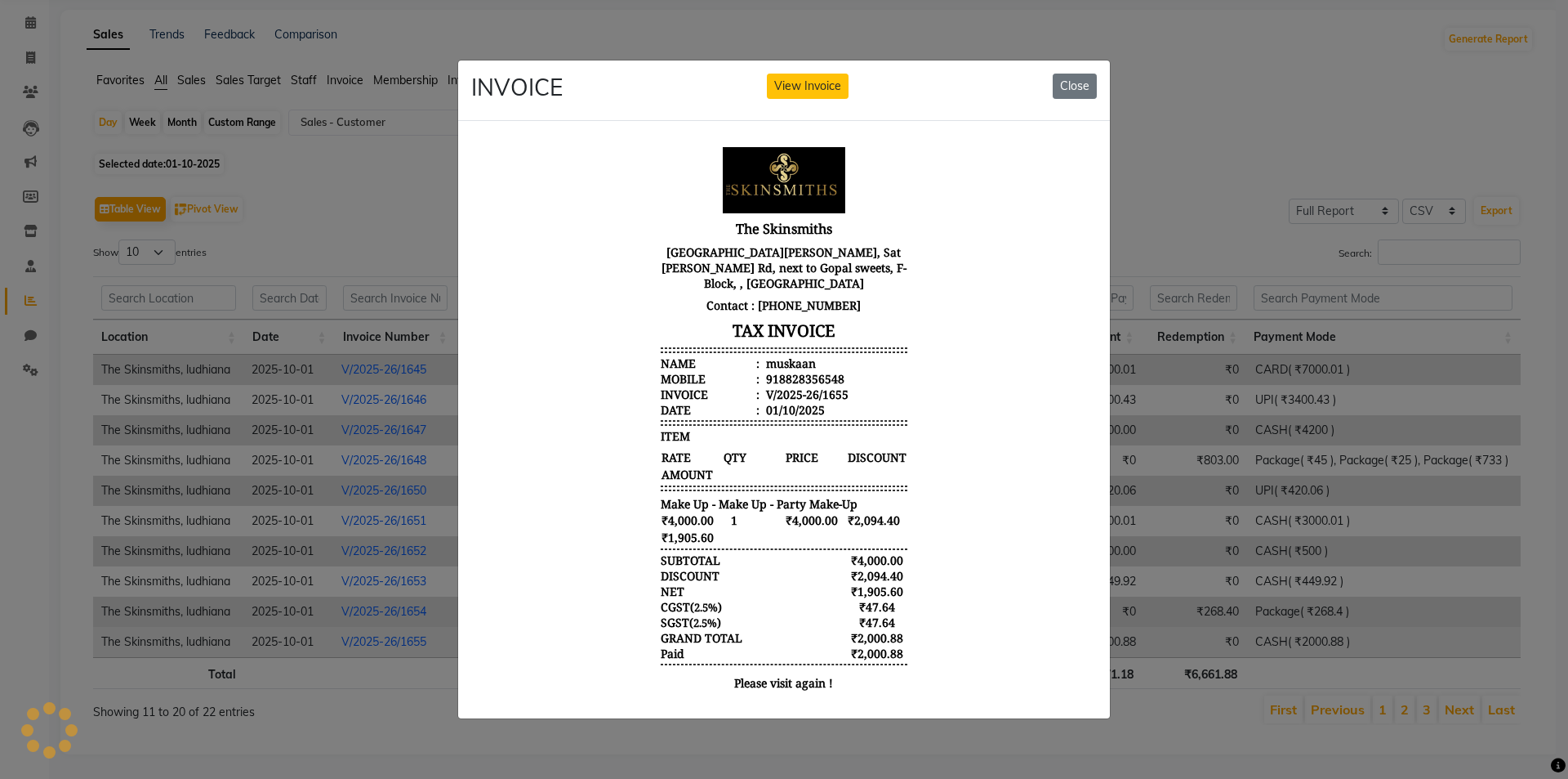
scroll to position [0, 0]
click at [804, 79] on button "View Invoice" at bounding box center [808, 86] width 82 height 25
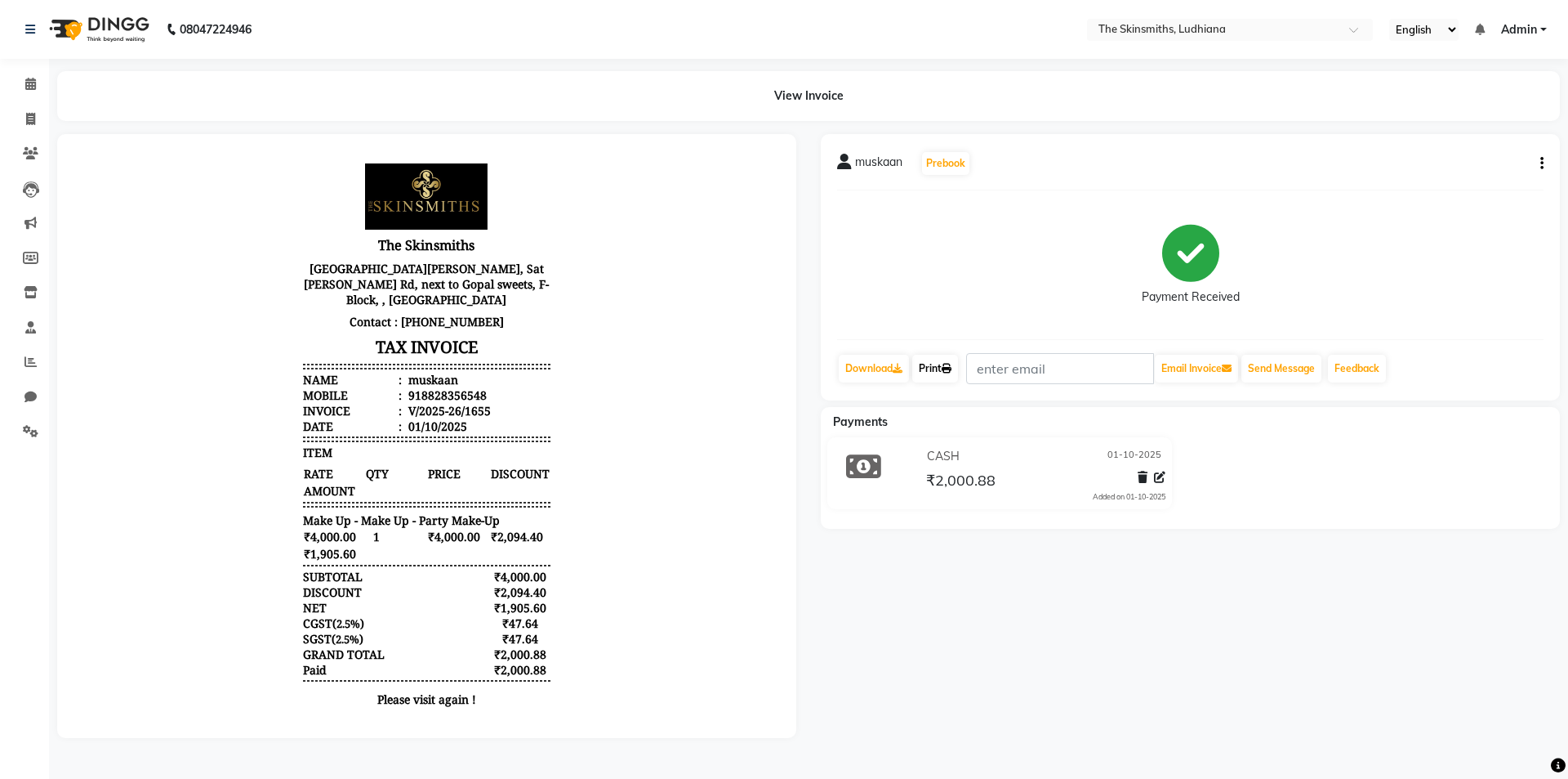
click at [945, 370] on link "Print" at bounding box center [935, 369] width 46 height 27
click at [30, 361] on icon at bounding box center [30, 362] width 13 height 13
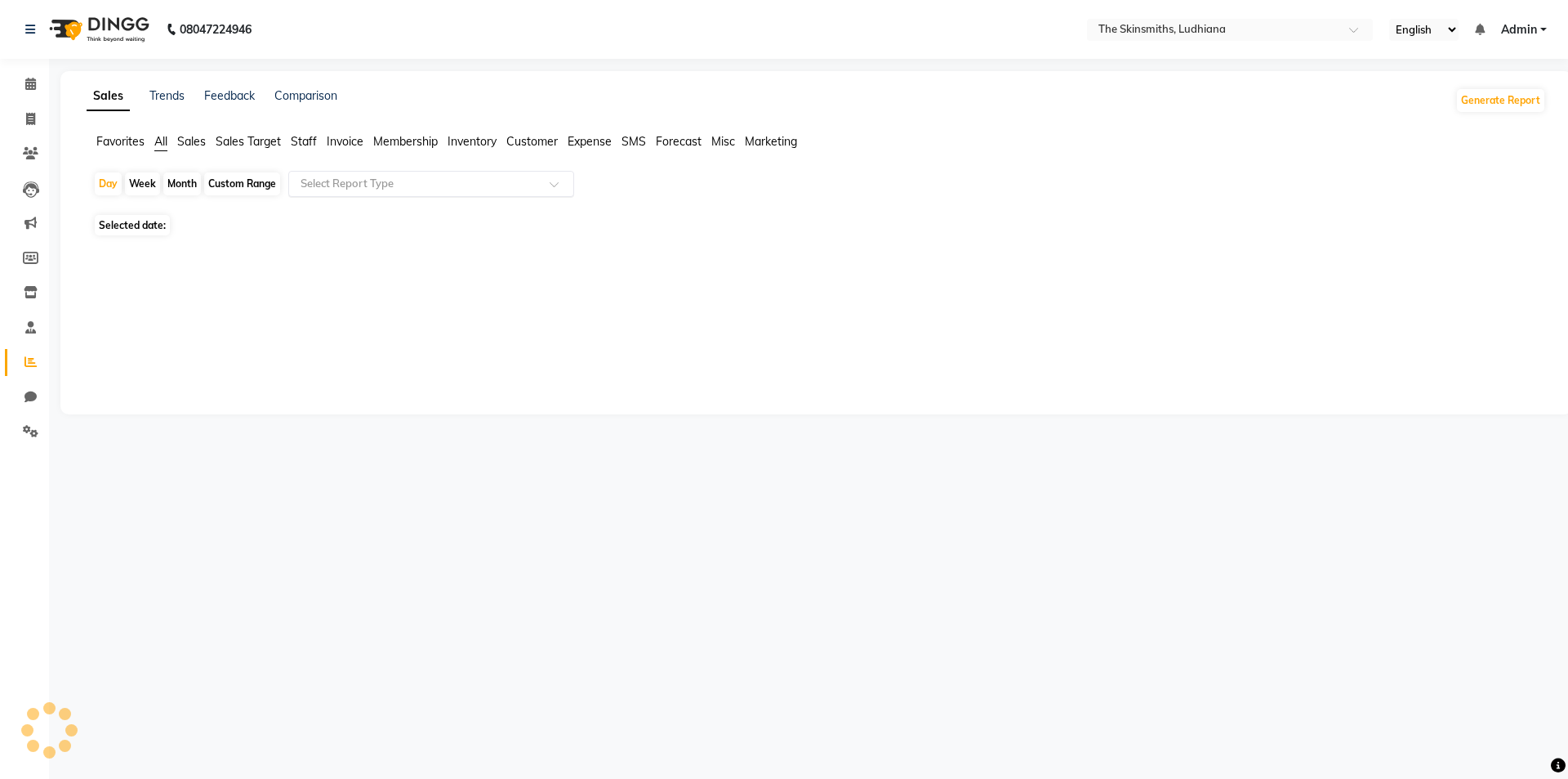
click at [447, 179] on input "text" at bounding box center [414, 183] width 235 height 17
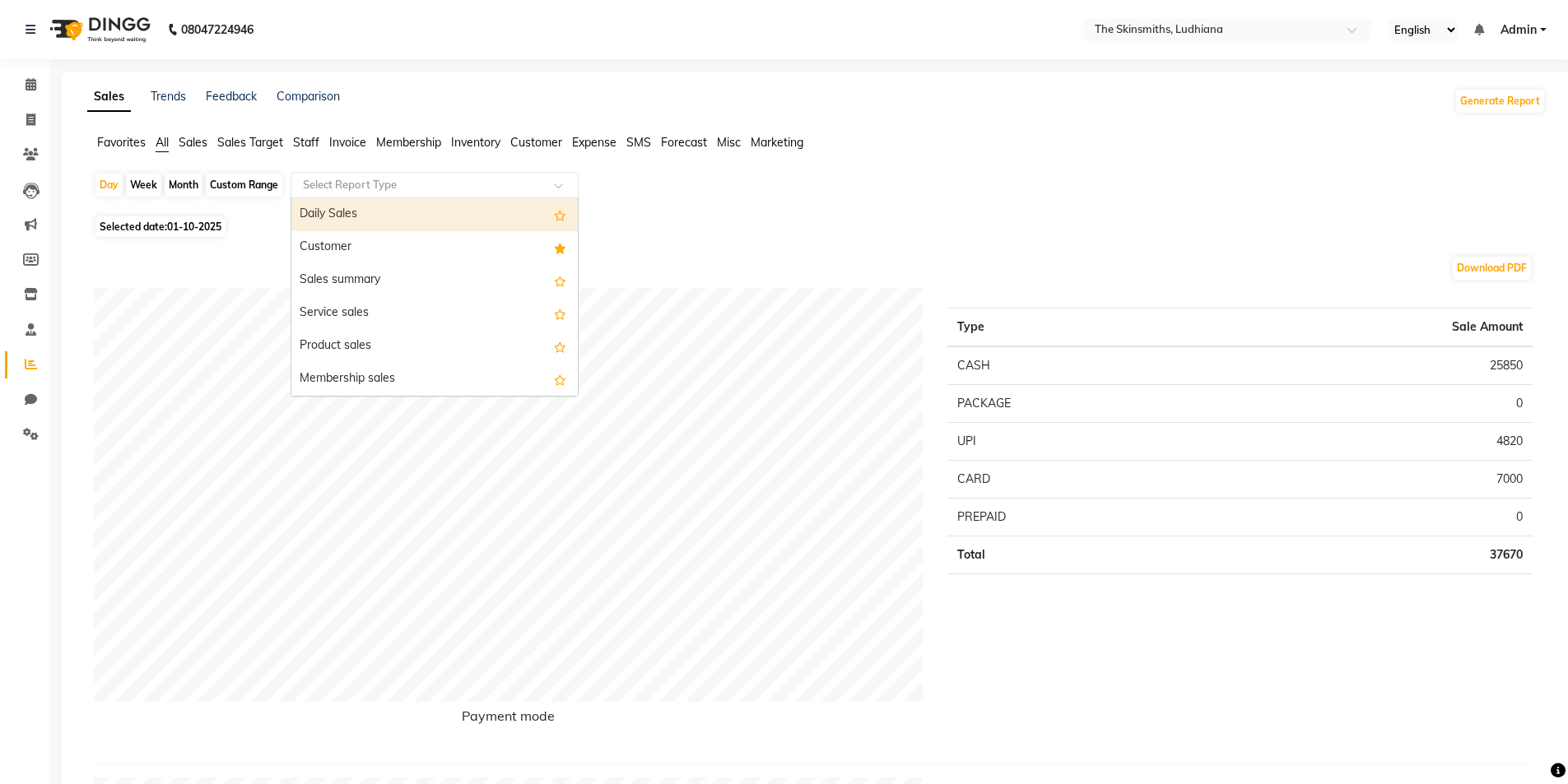
click at [340, 239] on div "Customer" at bounding box center [435, 248] width 287 height 33
select select "full_report"
select select "csv"
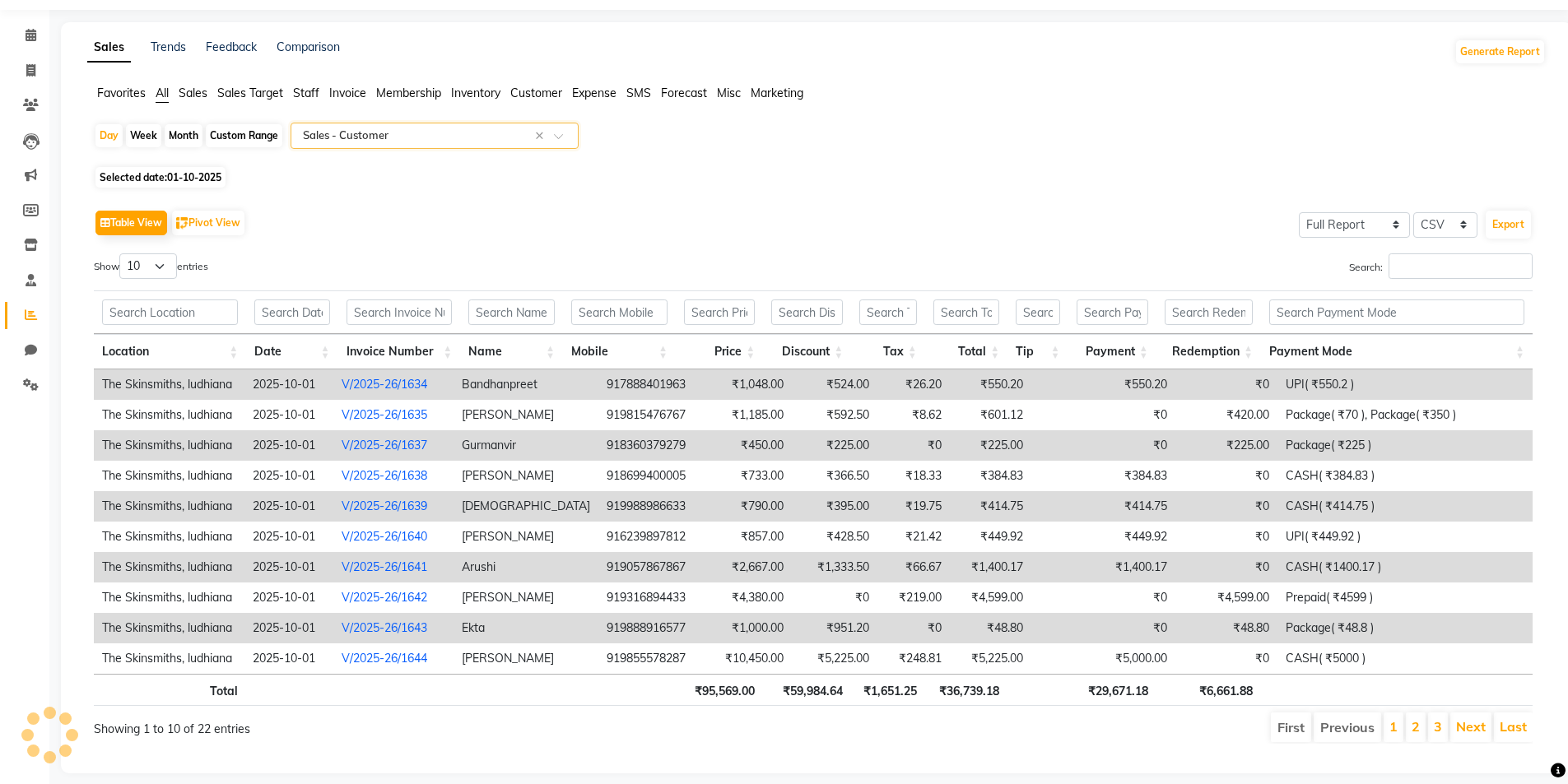
scroll to position [76, 0]
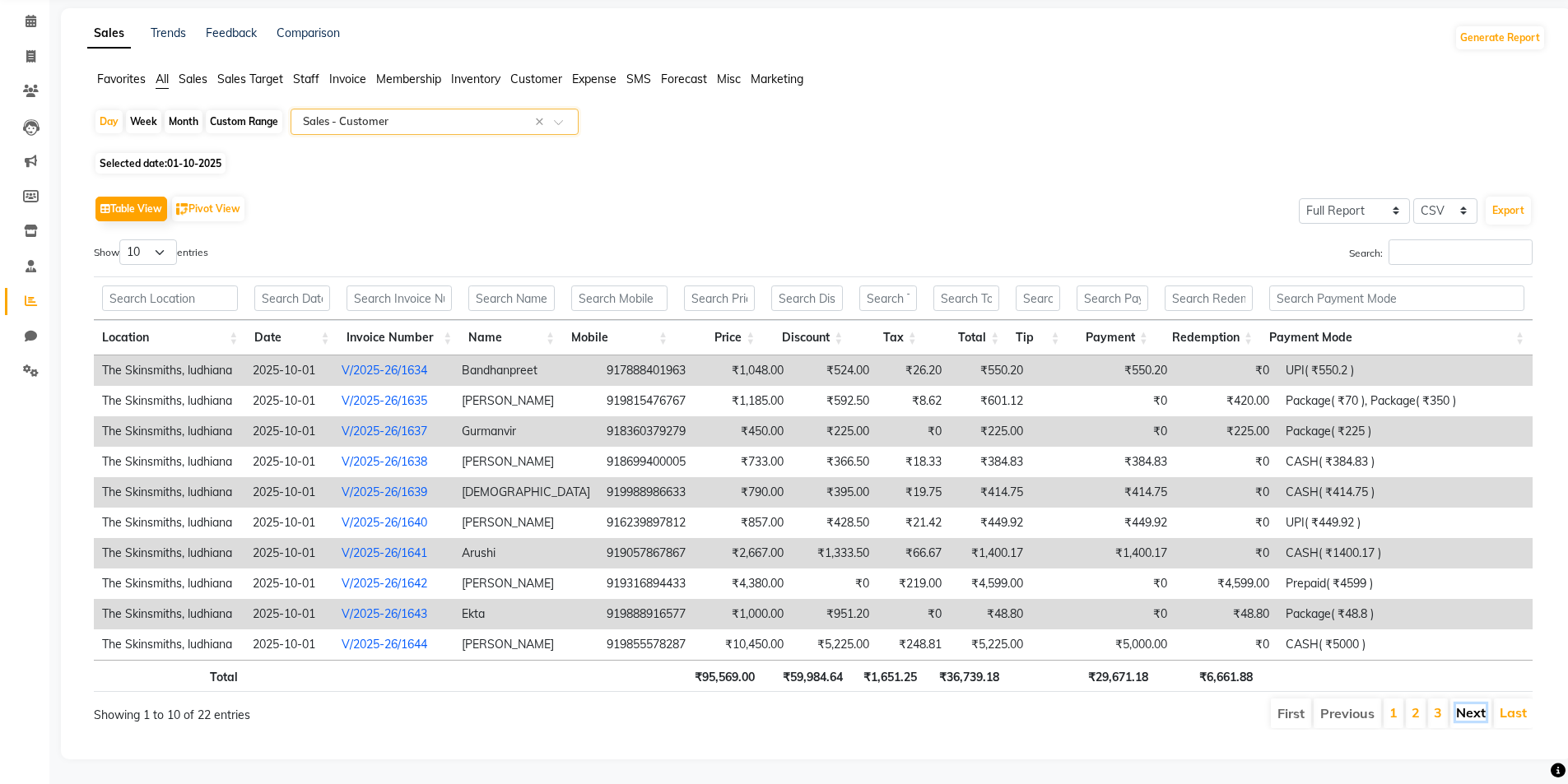
click at [1467, 705] on link "Next" at bounding box center [1471, 712] width 29 height 17
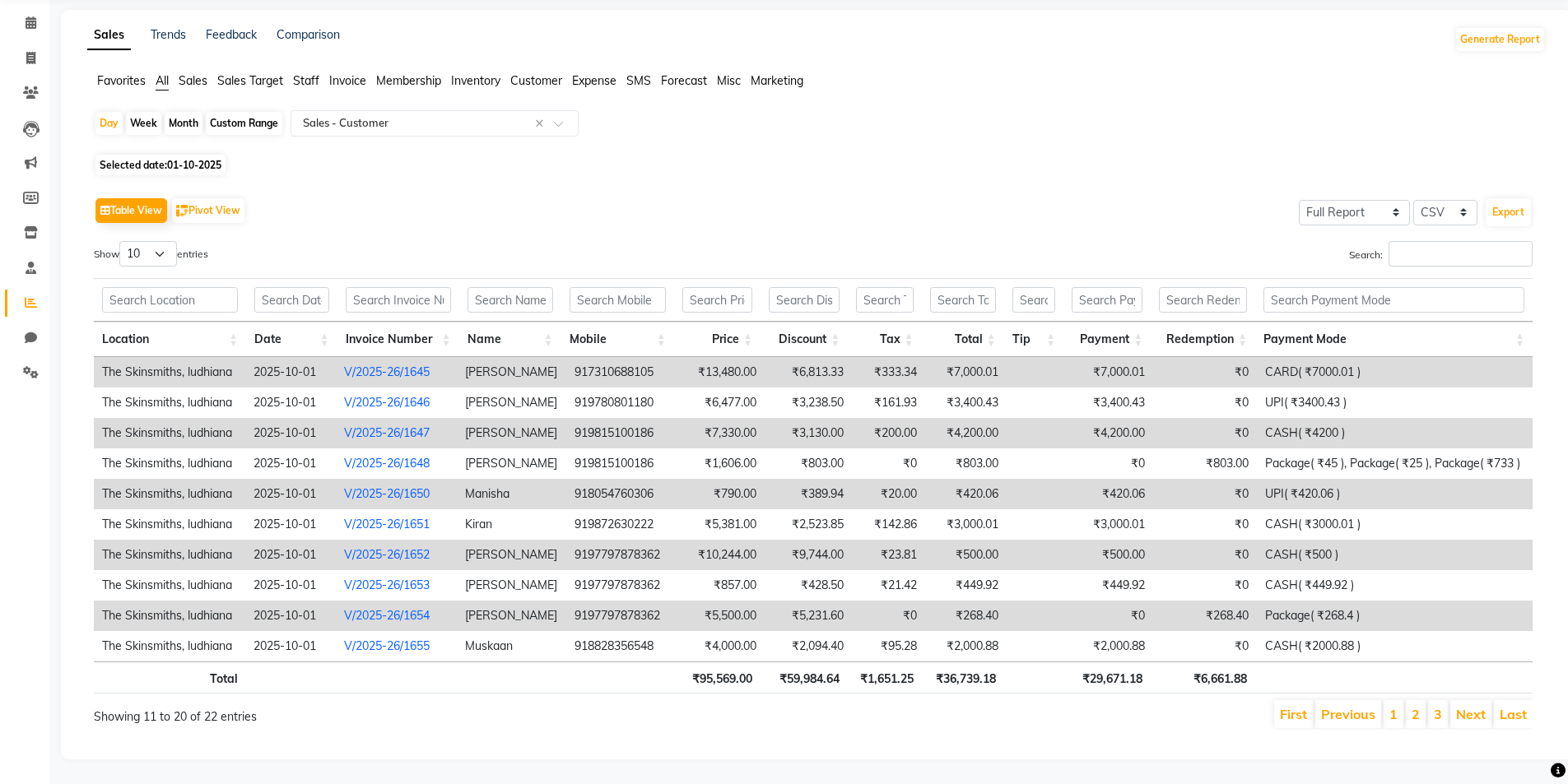
scroll to position [74, 0]
click at [1437, 706] on link "3" at bounding box center [1437, 713] width 8 height 17
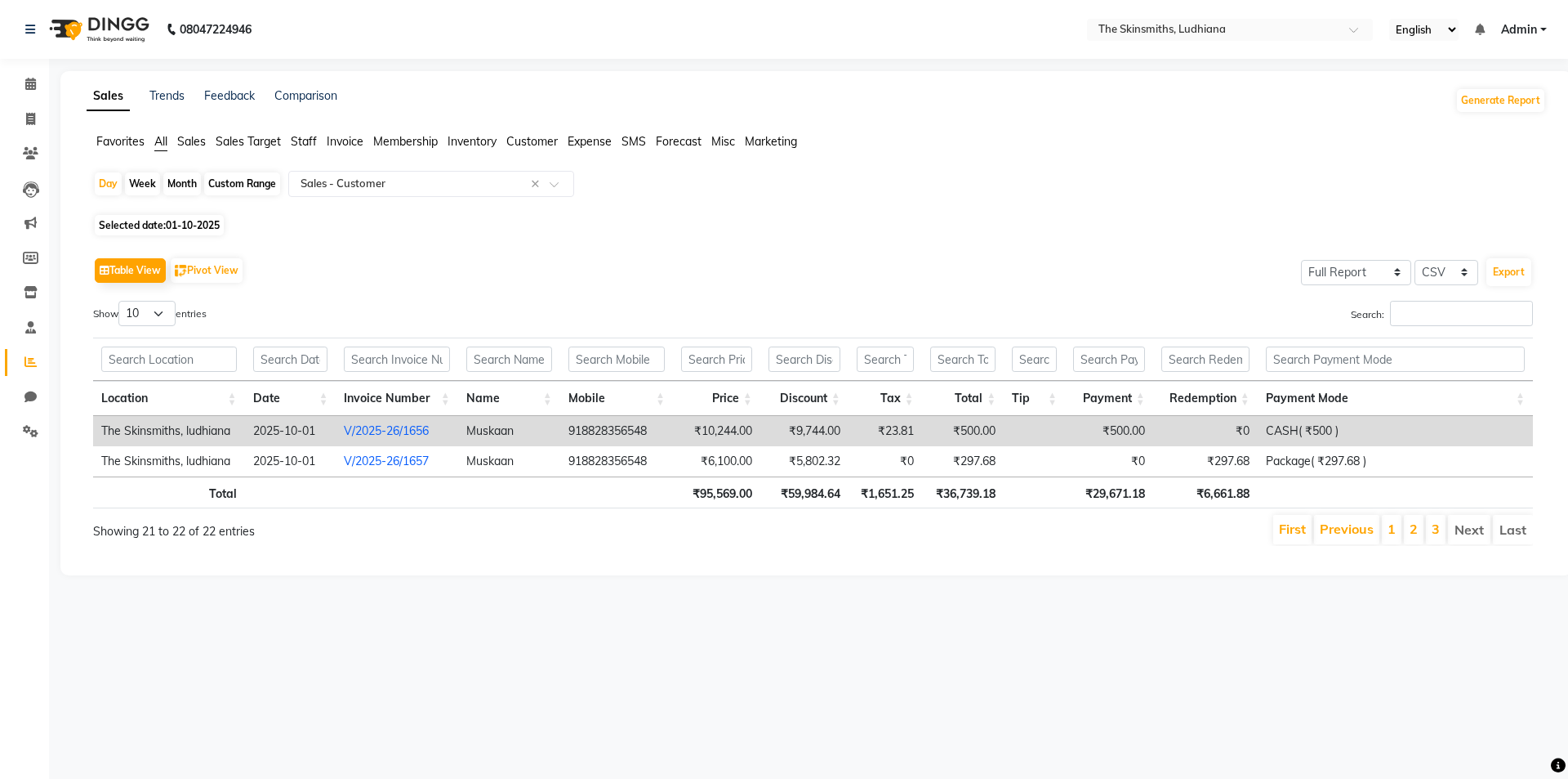
click at [1323, 430] on td "CASH( ₹500 )" at bounding box center [1396, 431] width 275 height 30
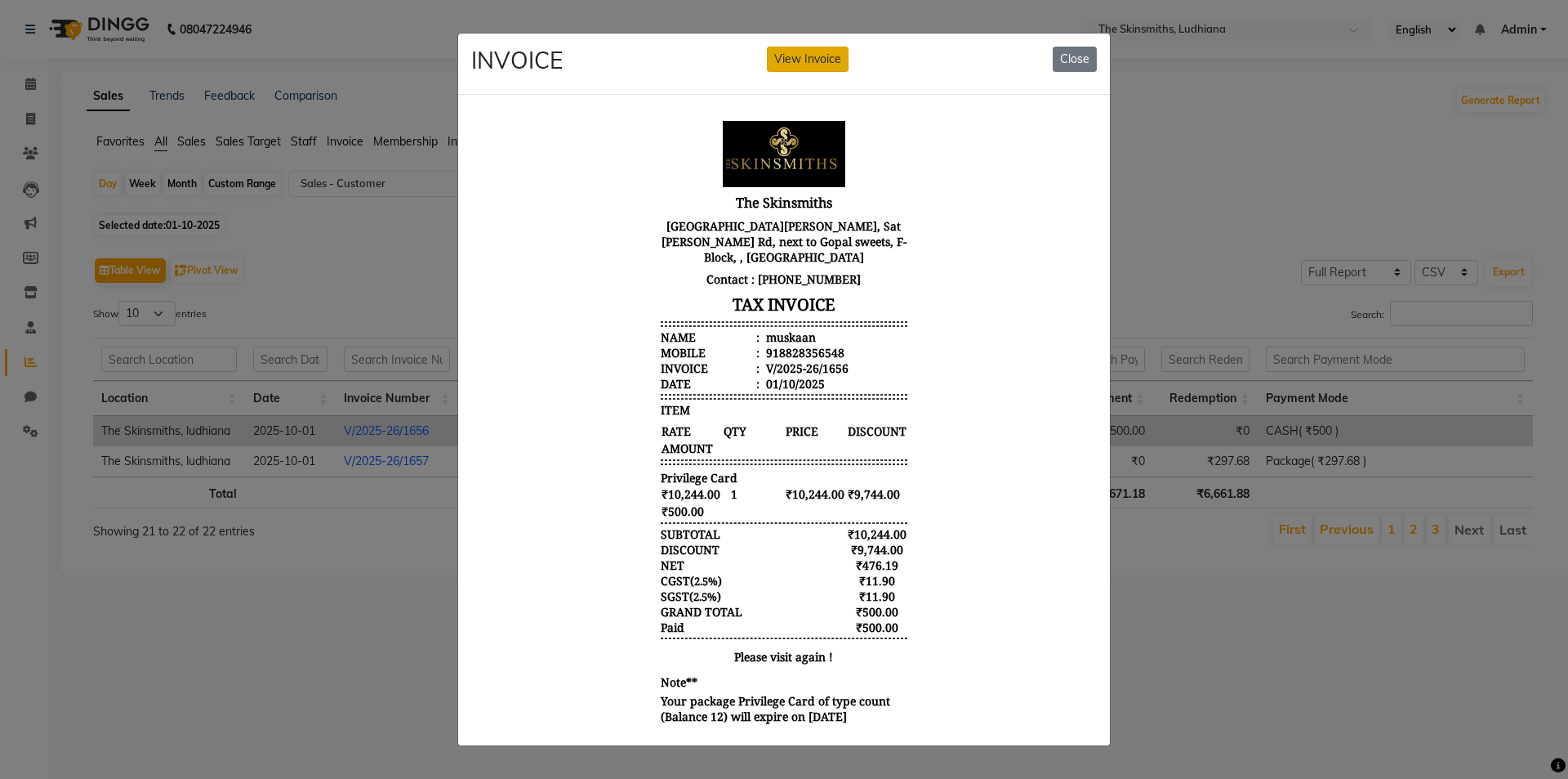
click at [811, 49] on button "View Invoice" at bounding box center [808, 59] width 82 height 25
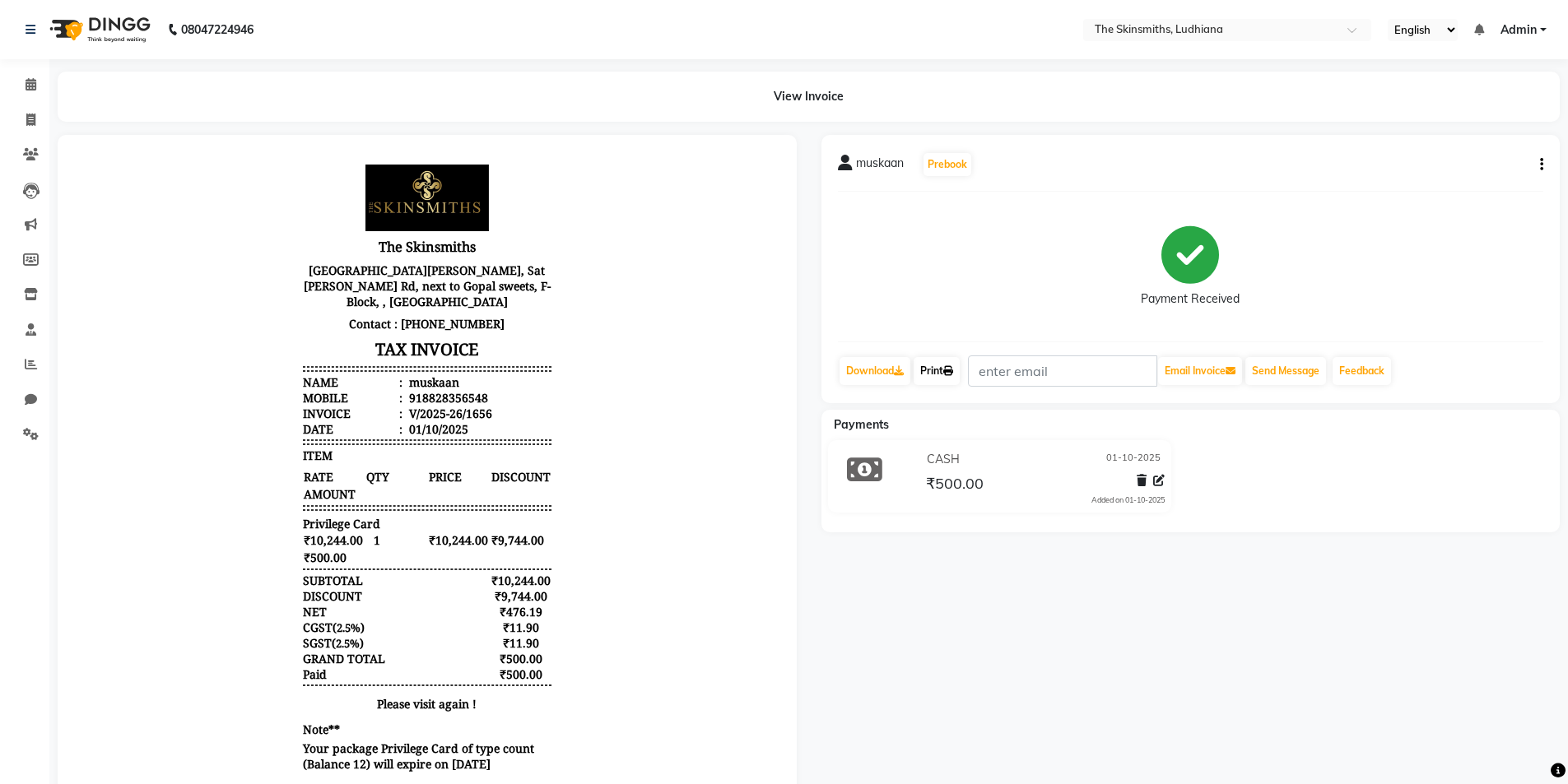
click at [938, 369] on link "Print" at bounding box center [936, 371] width 46 height 27
click at [934, 374] on link "Print" at bounding box center [936, 371] width 46 height 27
click at [0, 580] on div "Calendar Invoice Clients Leads Marketing Members Inventory Staff Reports Chat S…" at bounding box center [111, 422] width 222 height 750
click at [36, 155] on icon at bounding box center [30, 154] width 16 height 13
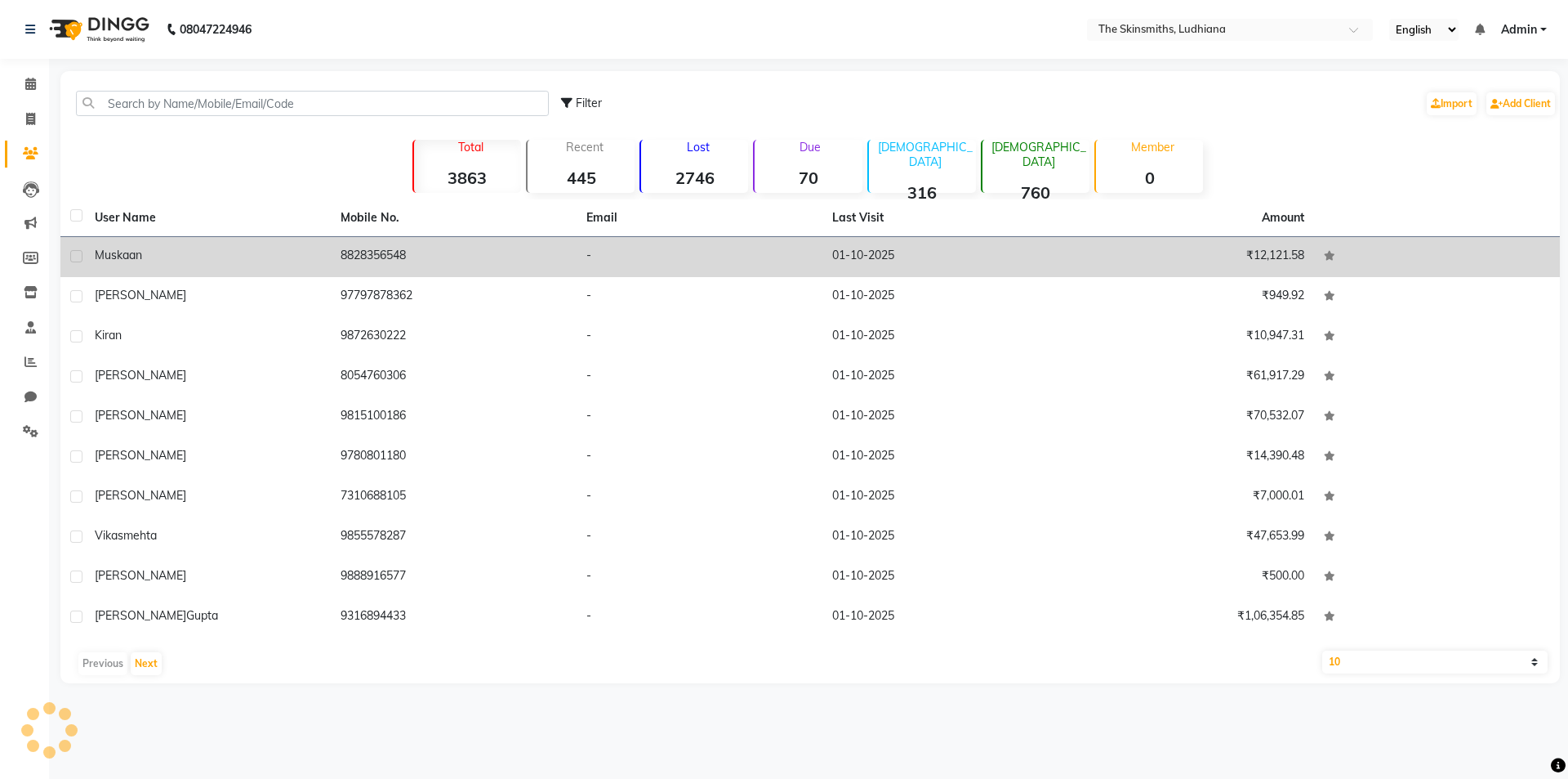
click at [385, 248] on td "8828356548" at bounding box center [453, 256] width 246 height 40
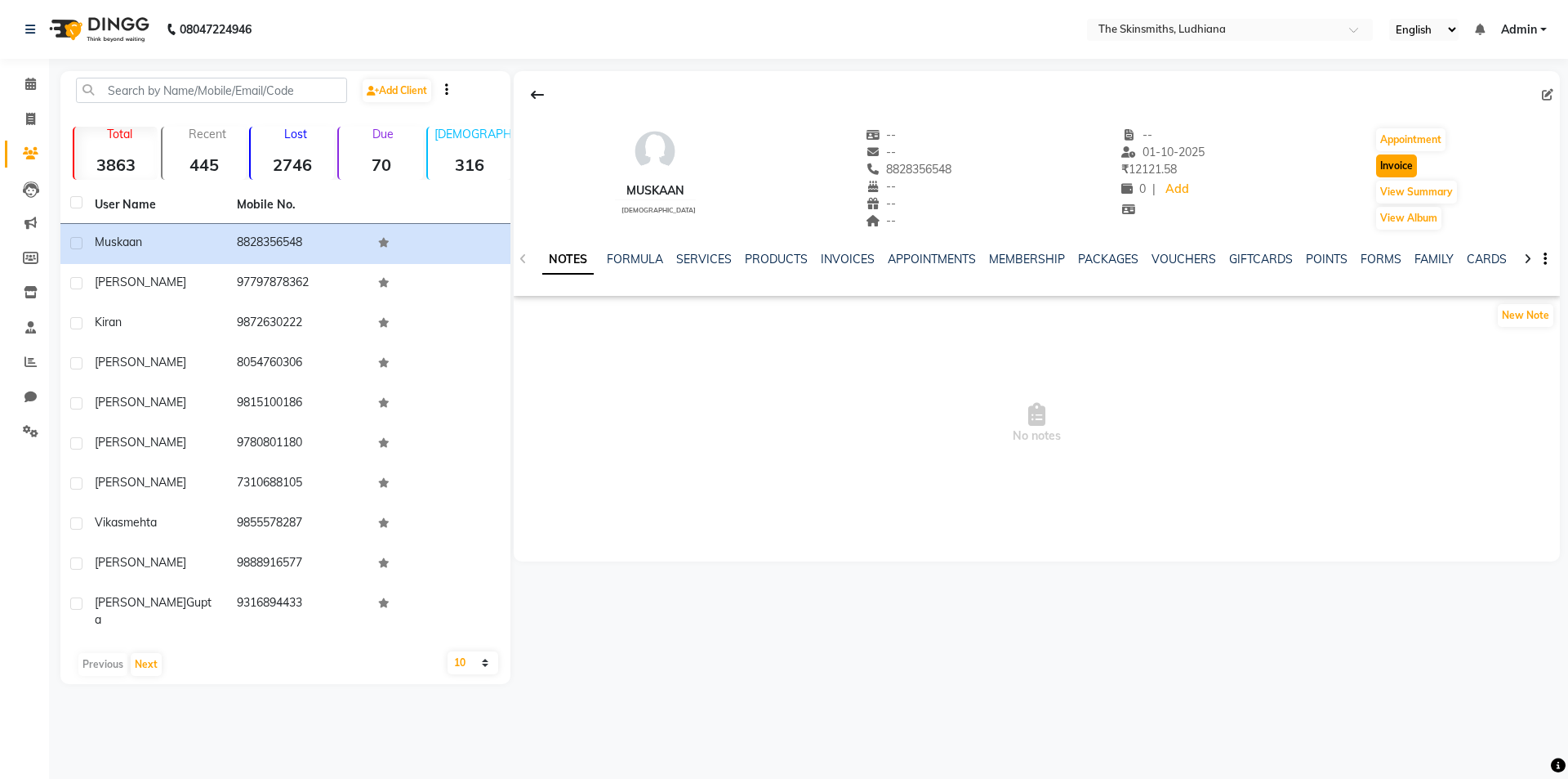
click at [1400, 170] on button "Invoice" at bounding box center [1396, 165] width 41 height 22
select select "service"
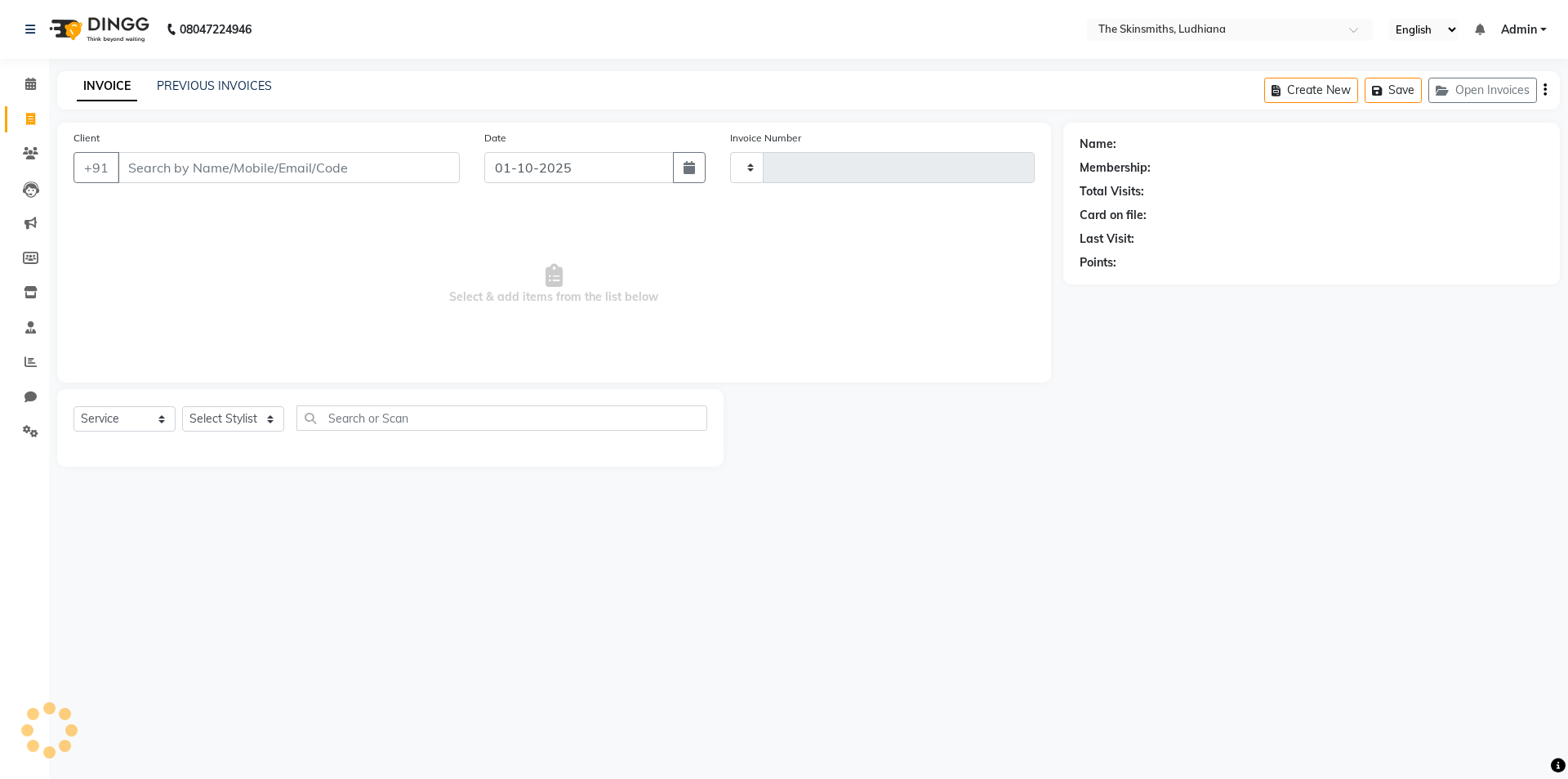
type input "1658"
select select "8115"
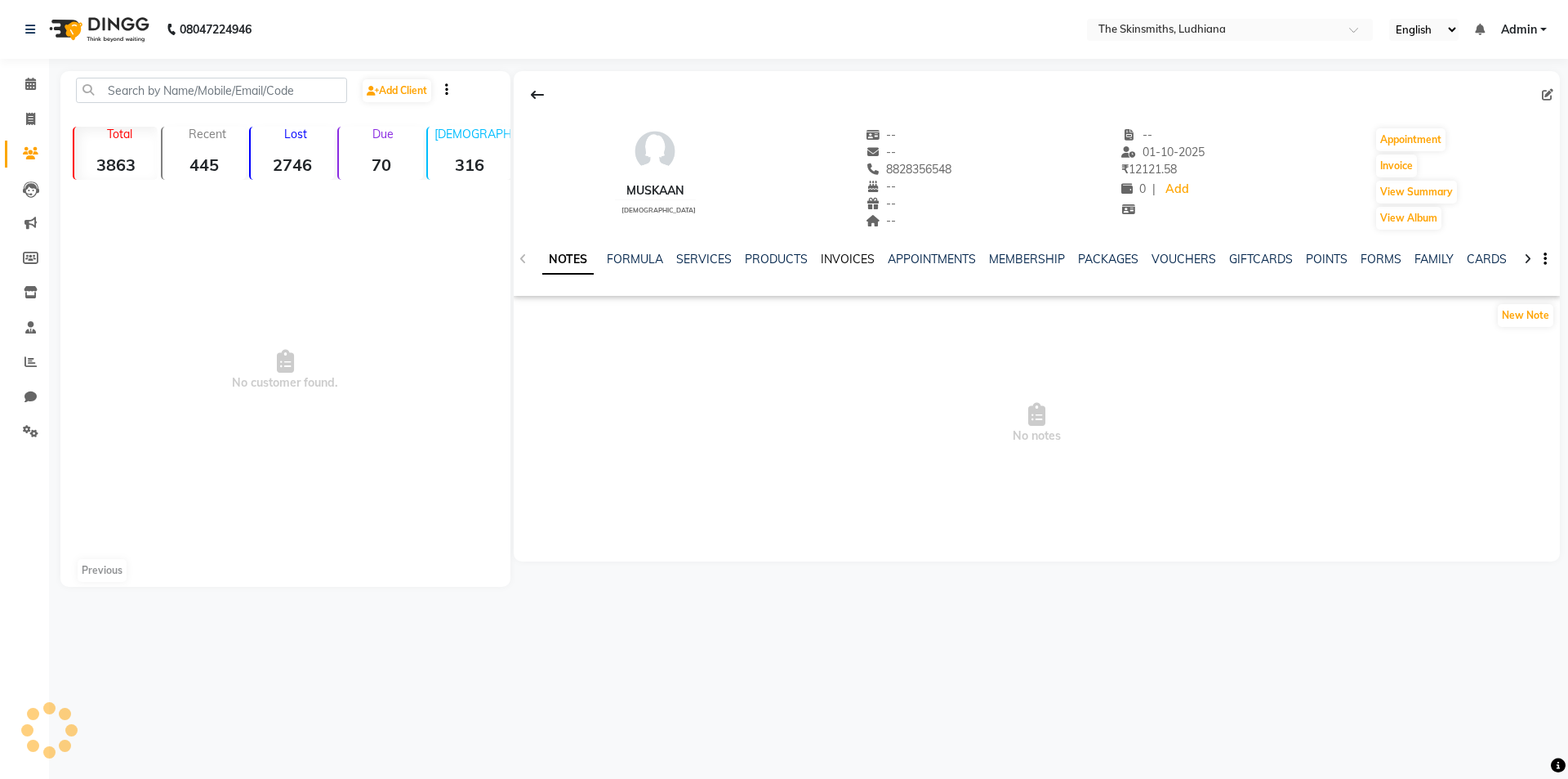
click at [839, 257] on link "INVOICES" at bounding box center [847, 258] width 54 height 15
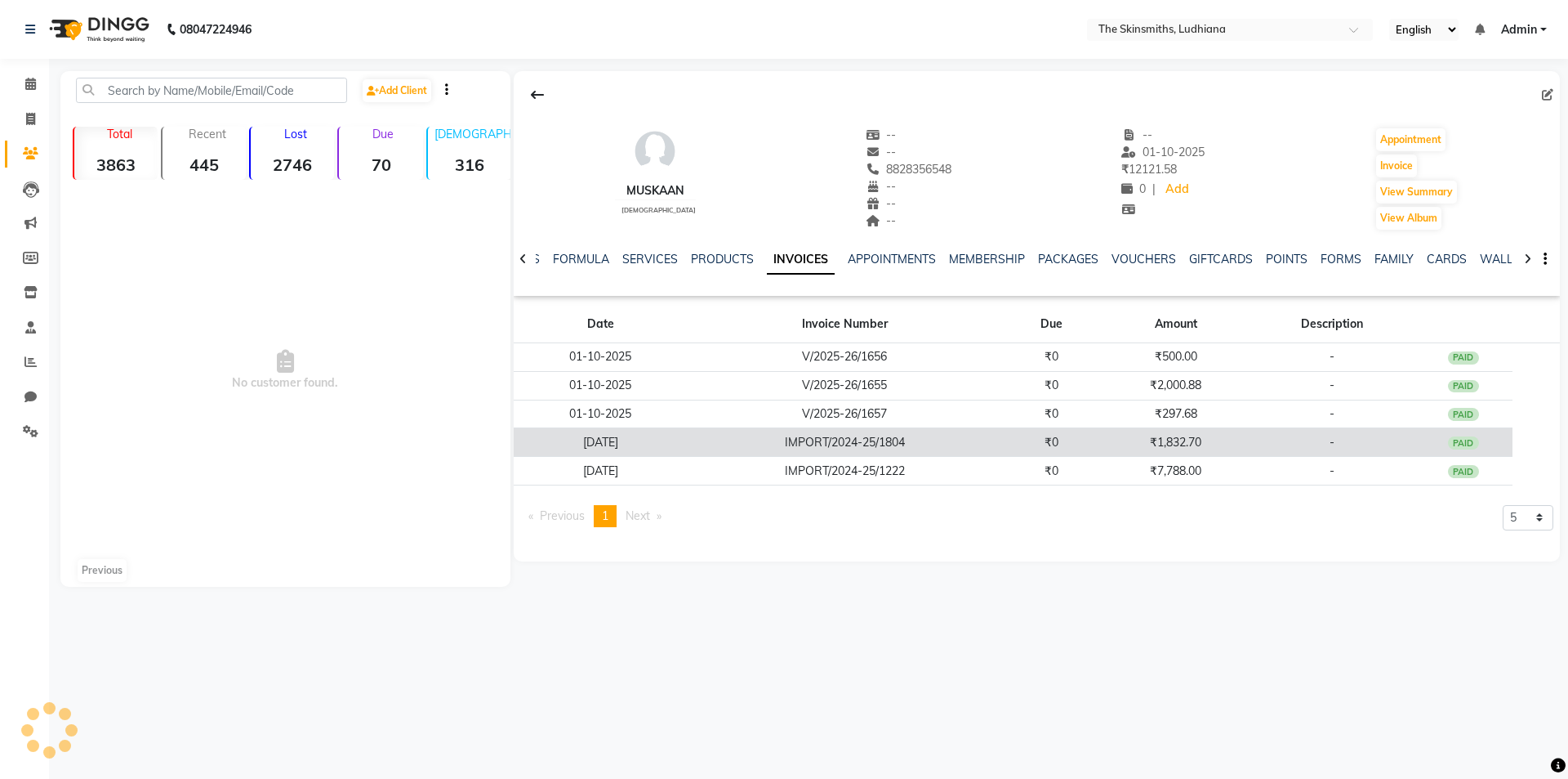
click at [1466, 442] on div "PAID" at bounding box center [1464, 443] width 31 height 13
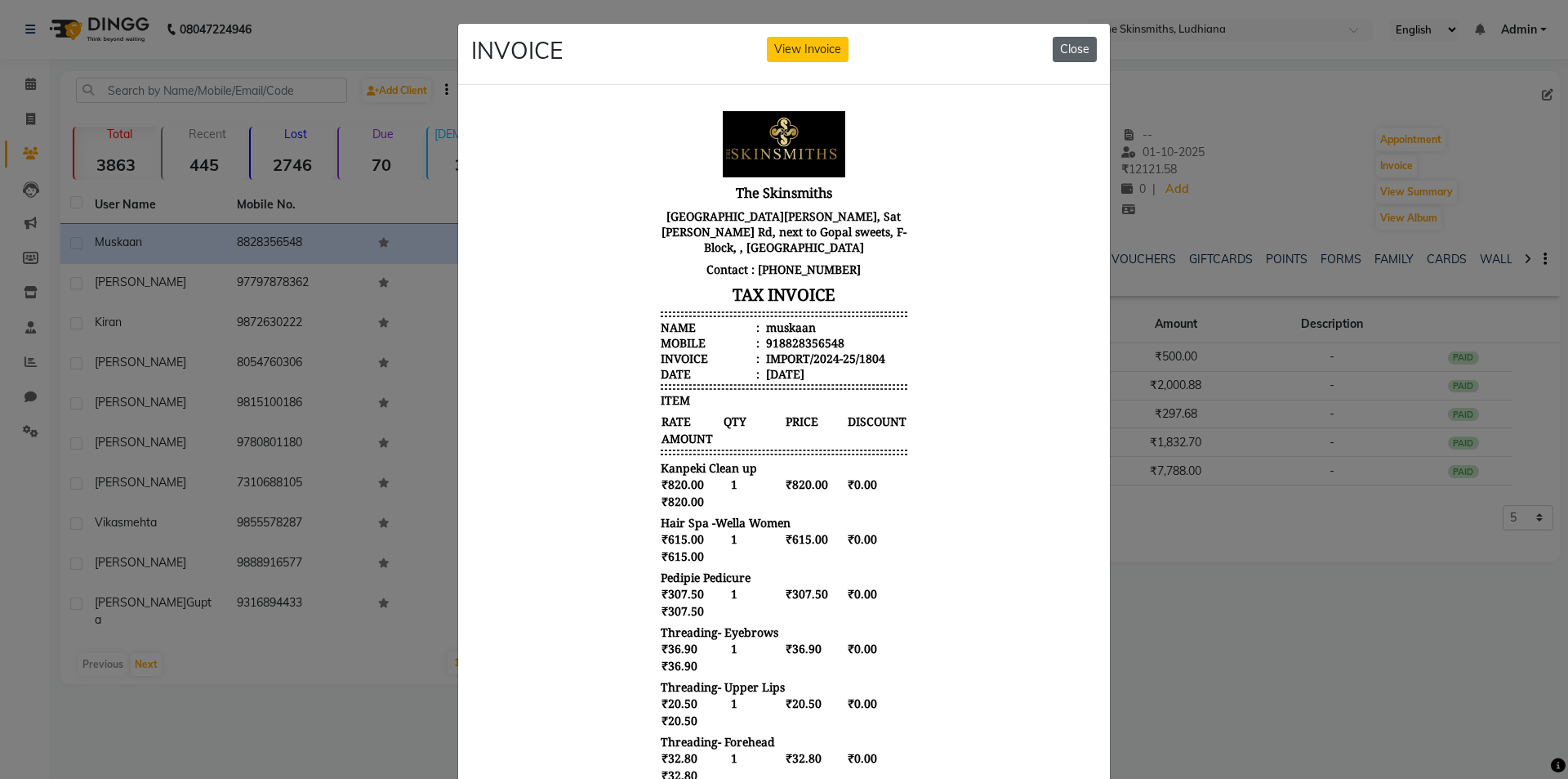
click at [1078, 56] on button "Close" at bounding box center [1074, 50] width 44 height 25
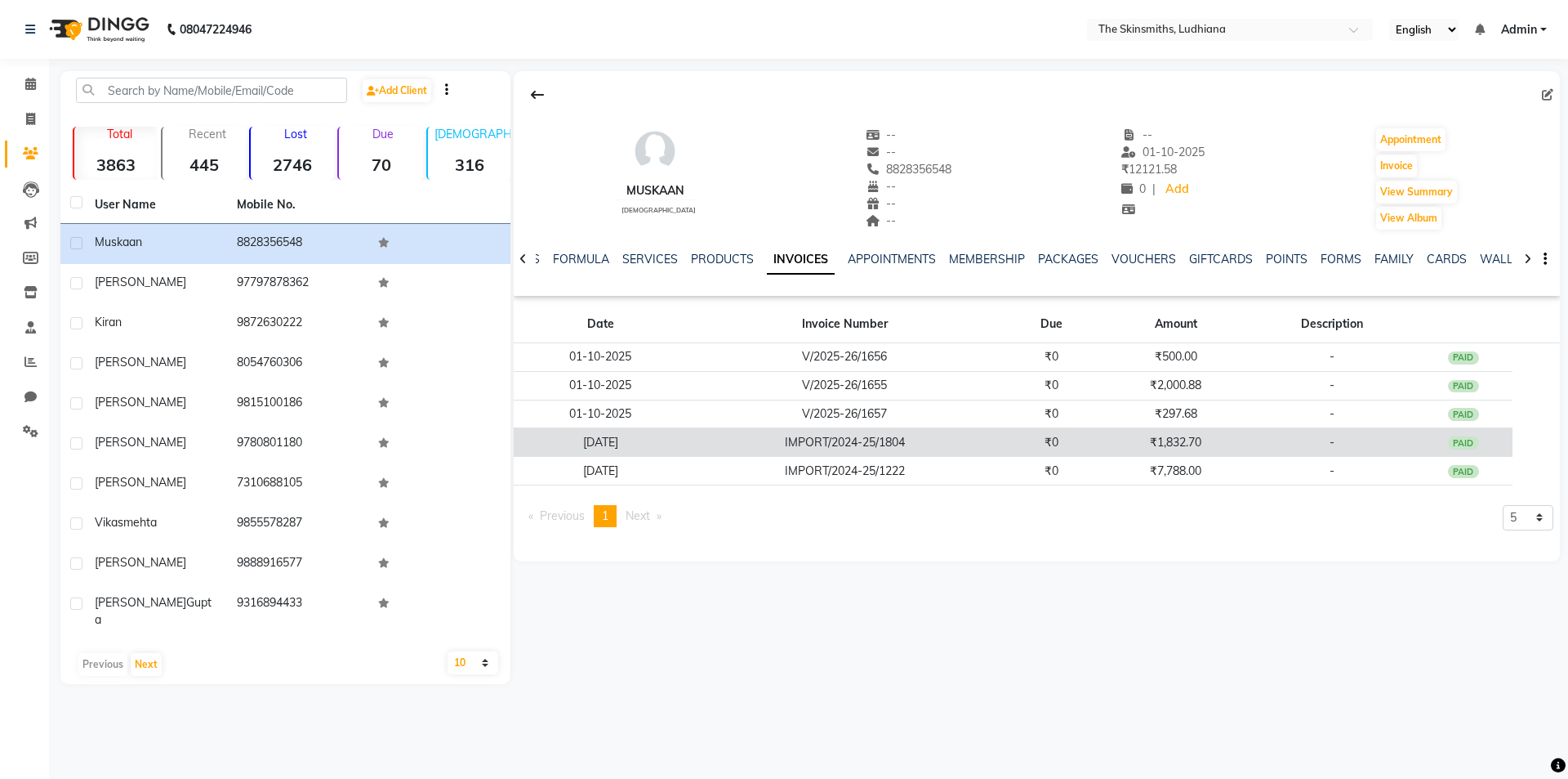
click at [1457, 437] on div "PAID" at bounding box center [1464, 443] width 31 height 13
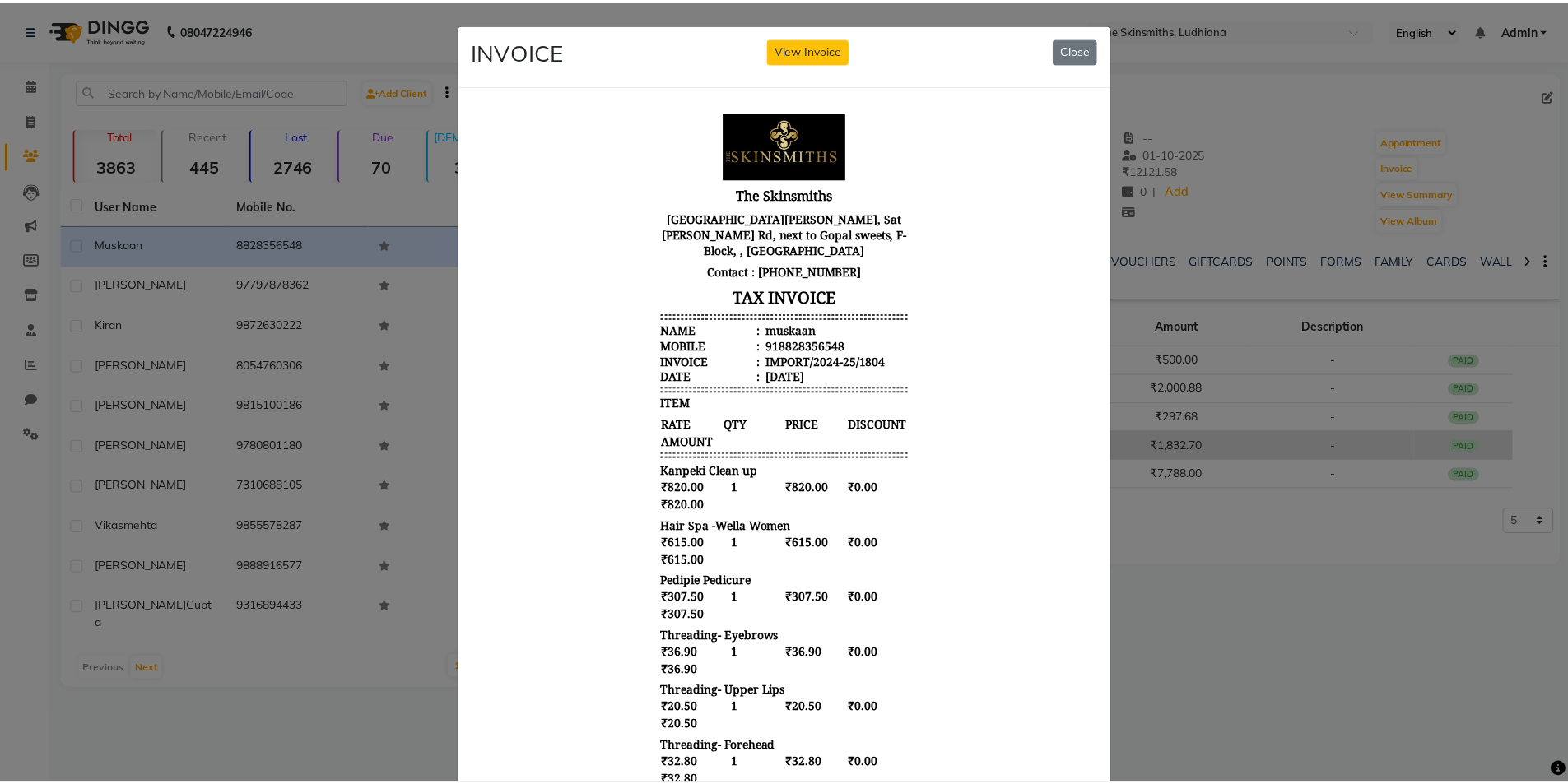
scroll to position [13, 0]
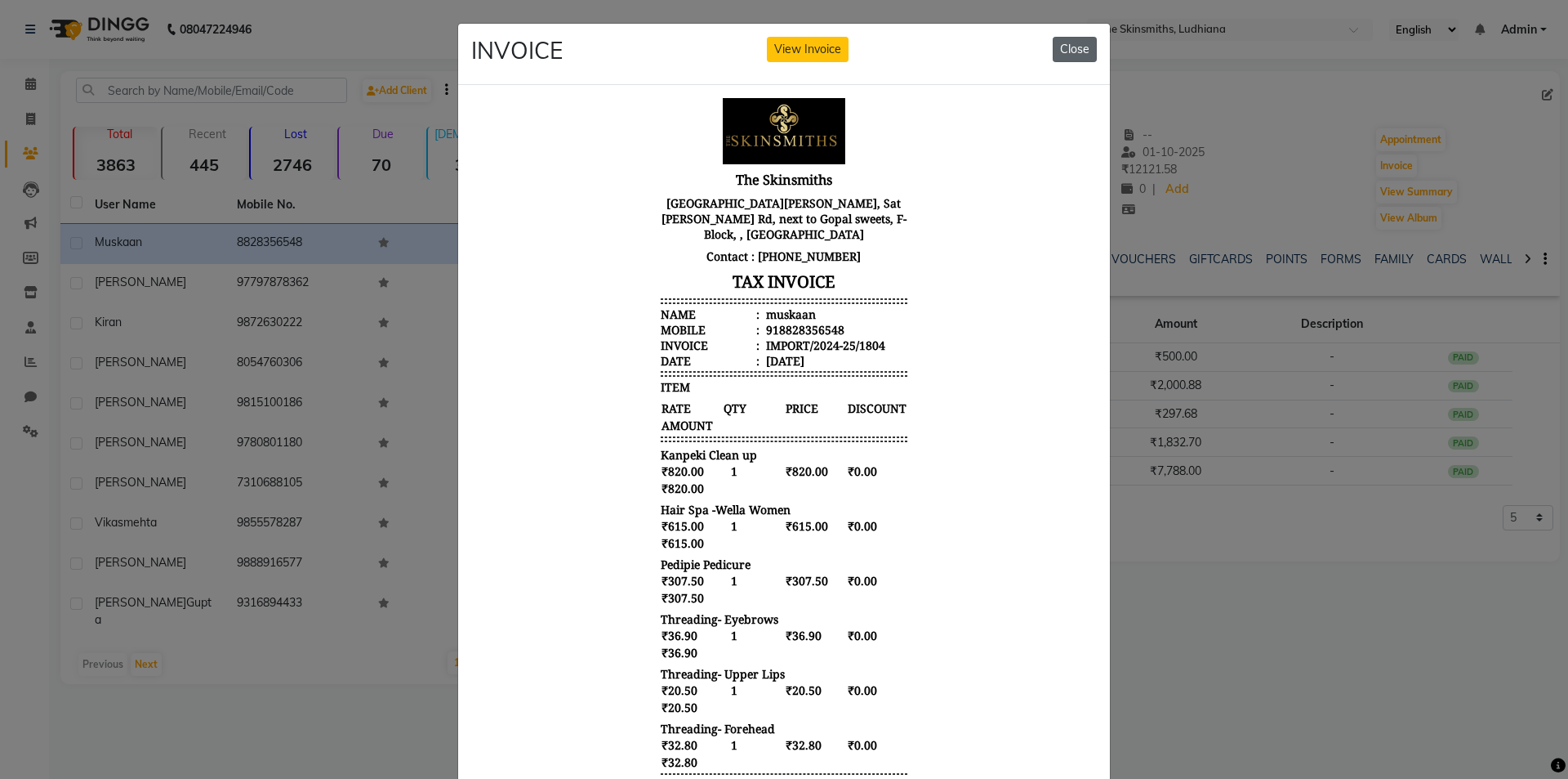
click at [1079, 48] on button "Close" at bounding box center [1074, 50] width 44 height 25
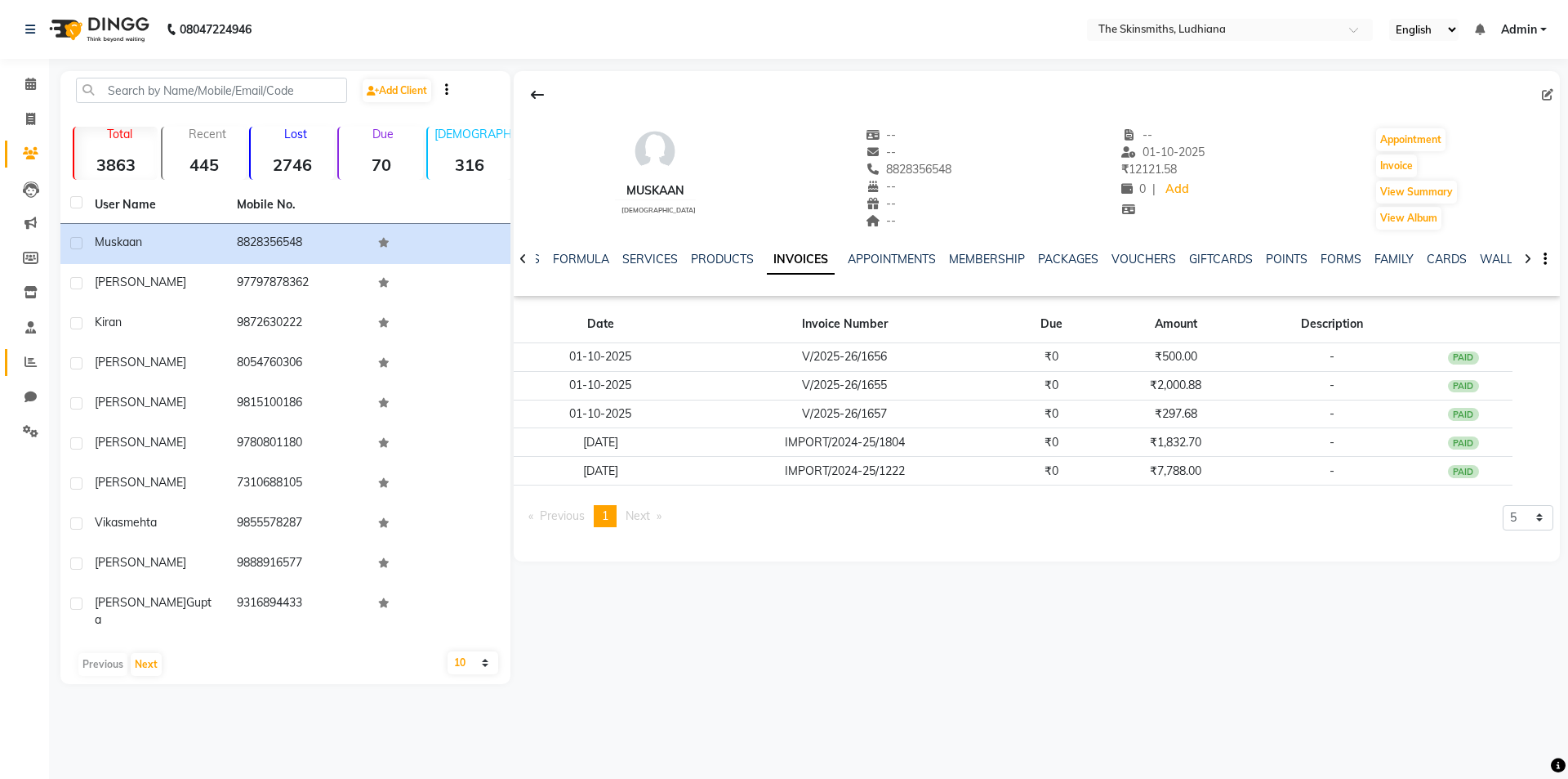
click at [30, 361] on icon at bounding box center [30, 362] width 13 height 13
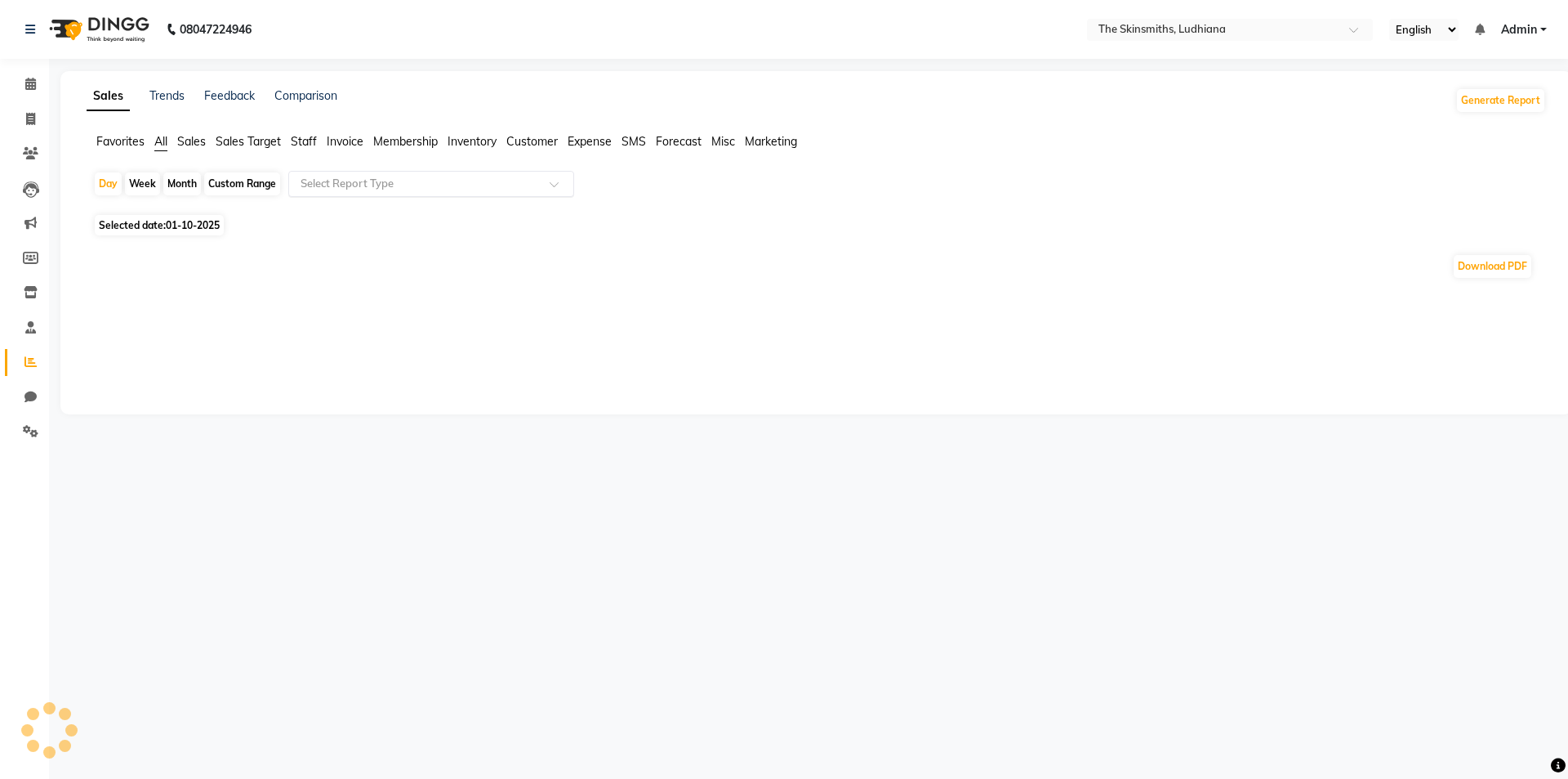
click at [385, 186] on input "text" at bounding box center [414, 183] width 235 height 17
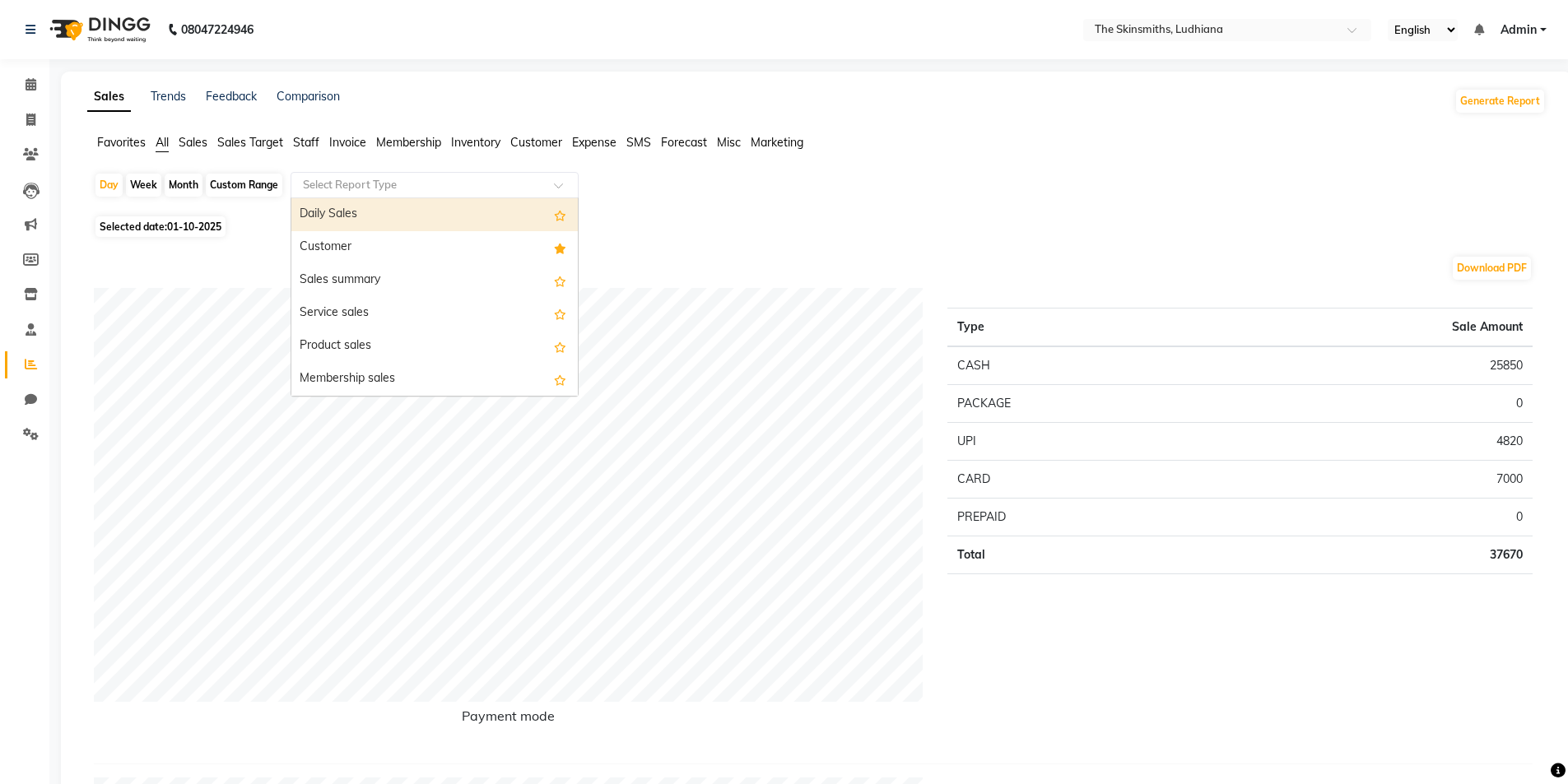
click at [374, 243] on div "Customer" at bounding box center [435, 248] width 287 height 33
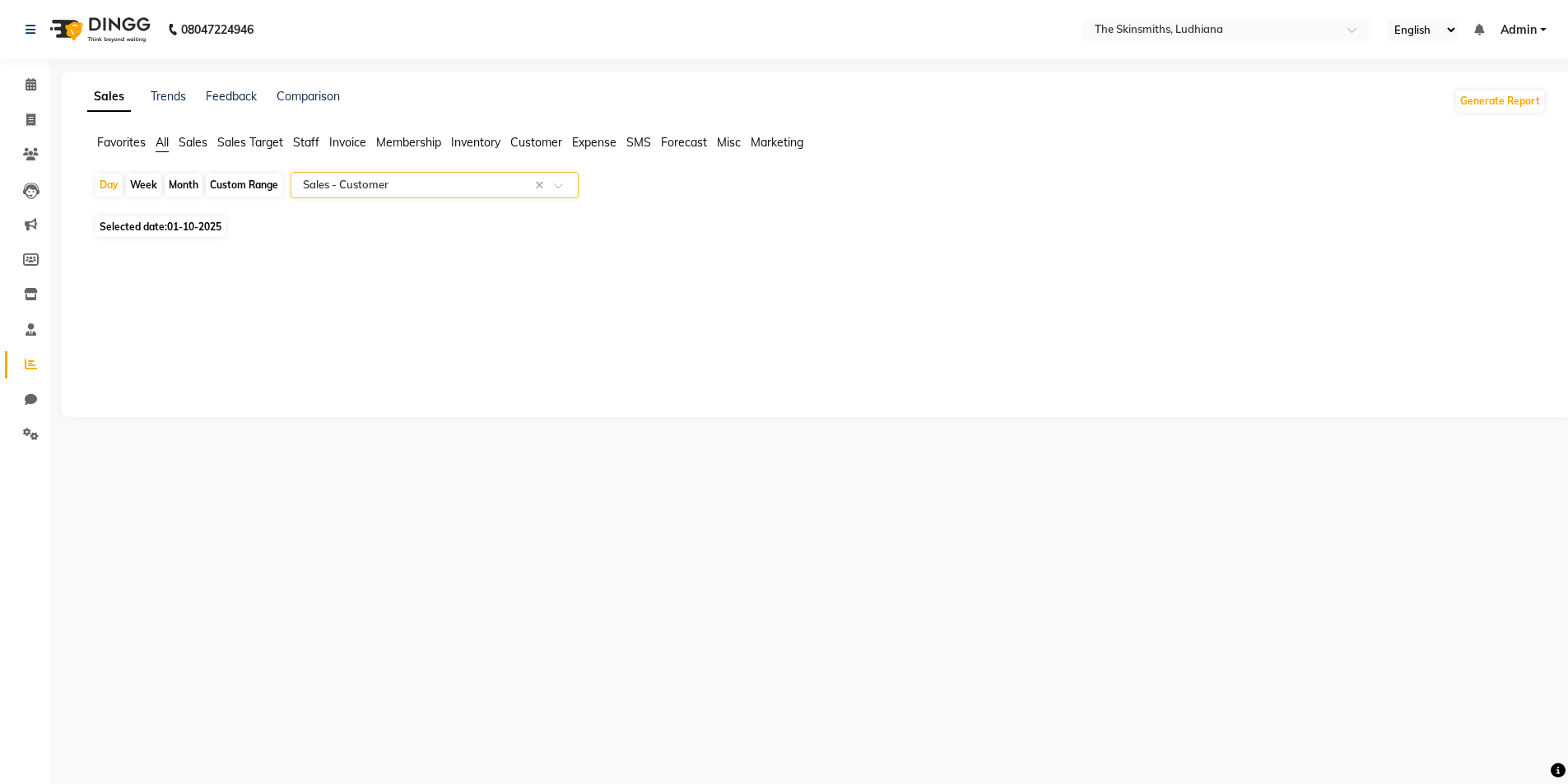
select select "full_report"
select select "csv"
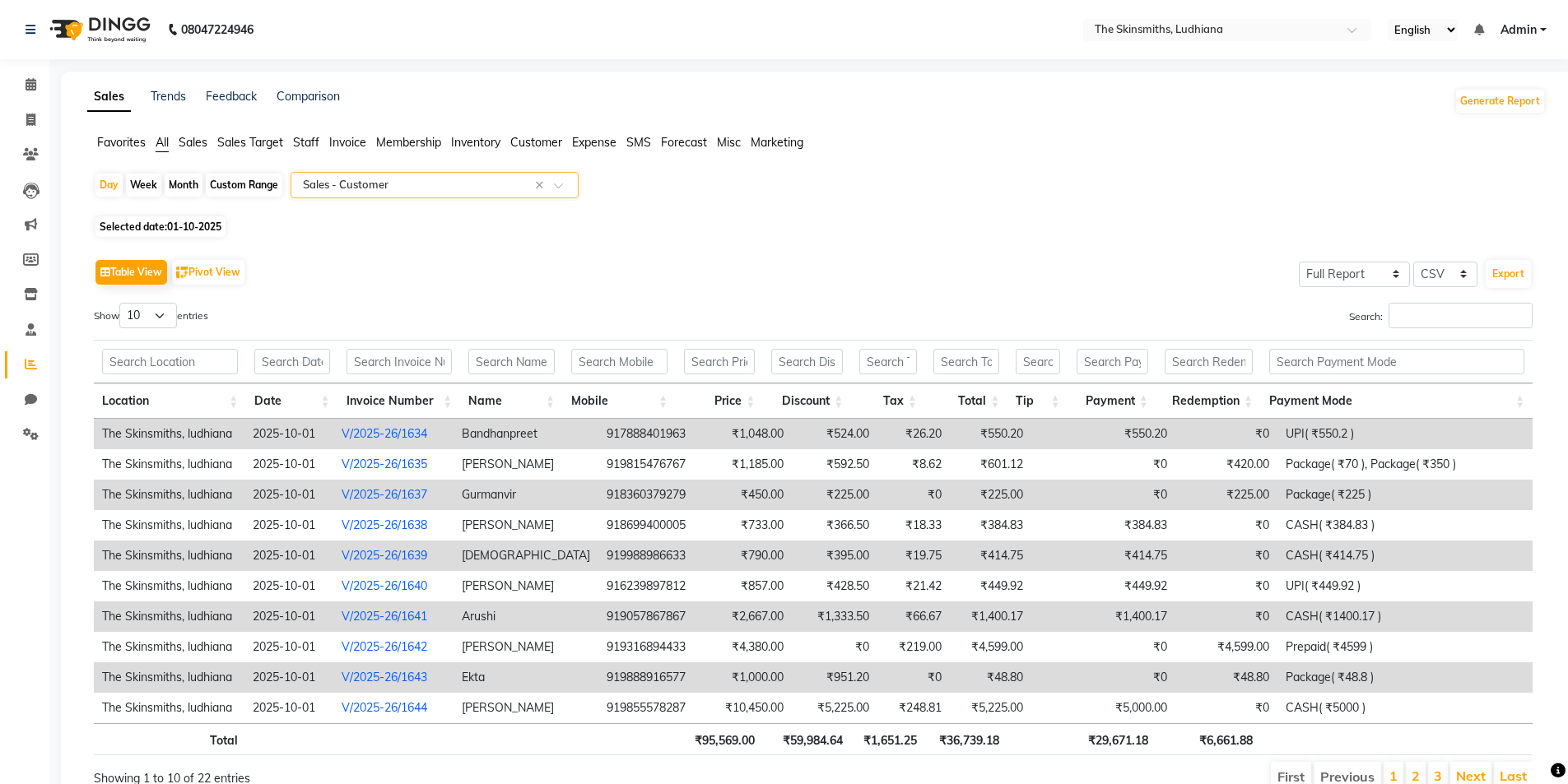
scroll to position [76, 0]
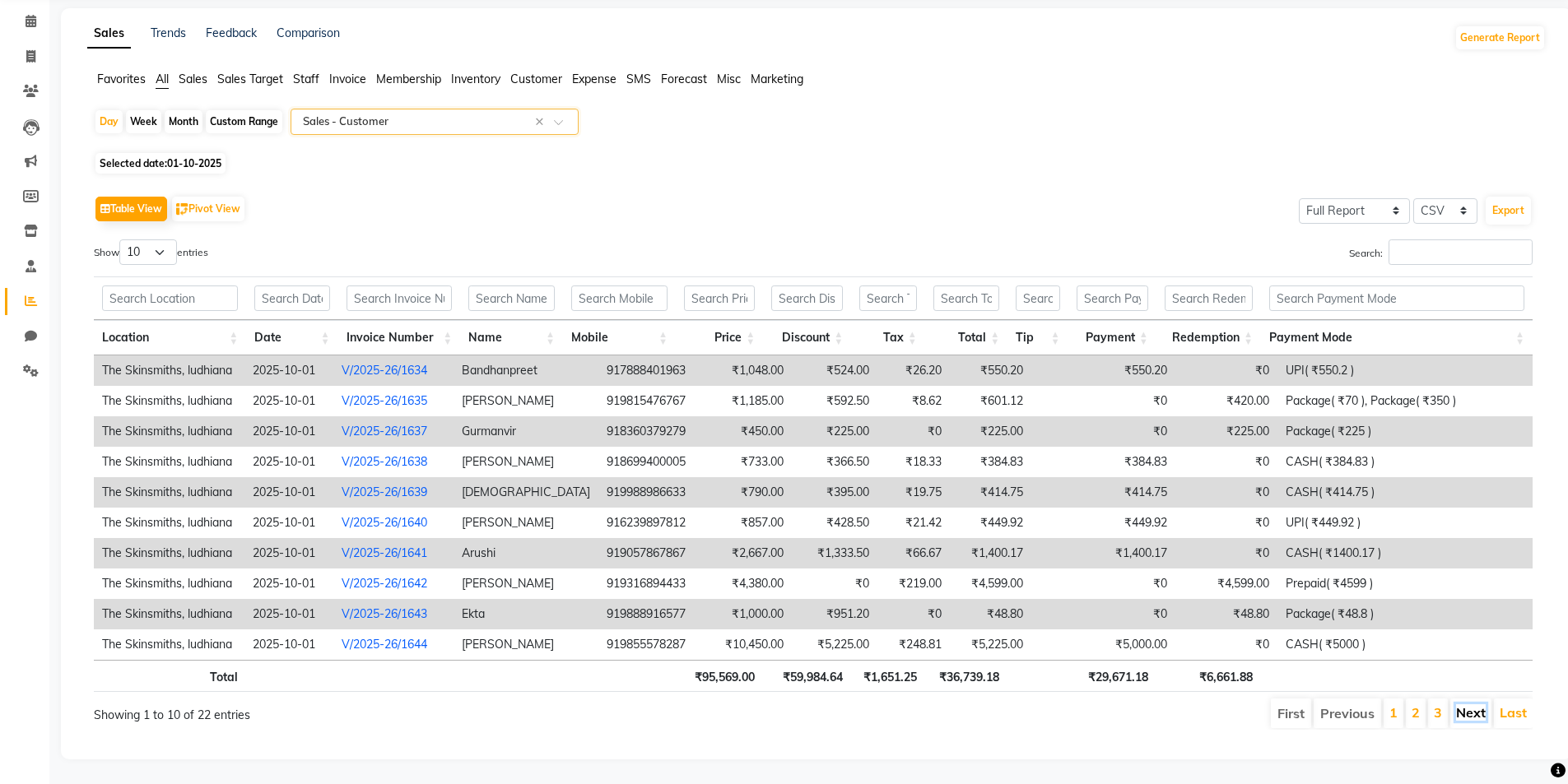
click at [1476, 705] on link "Next" at bounding box center [1471, 712] width 29 height 17
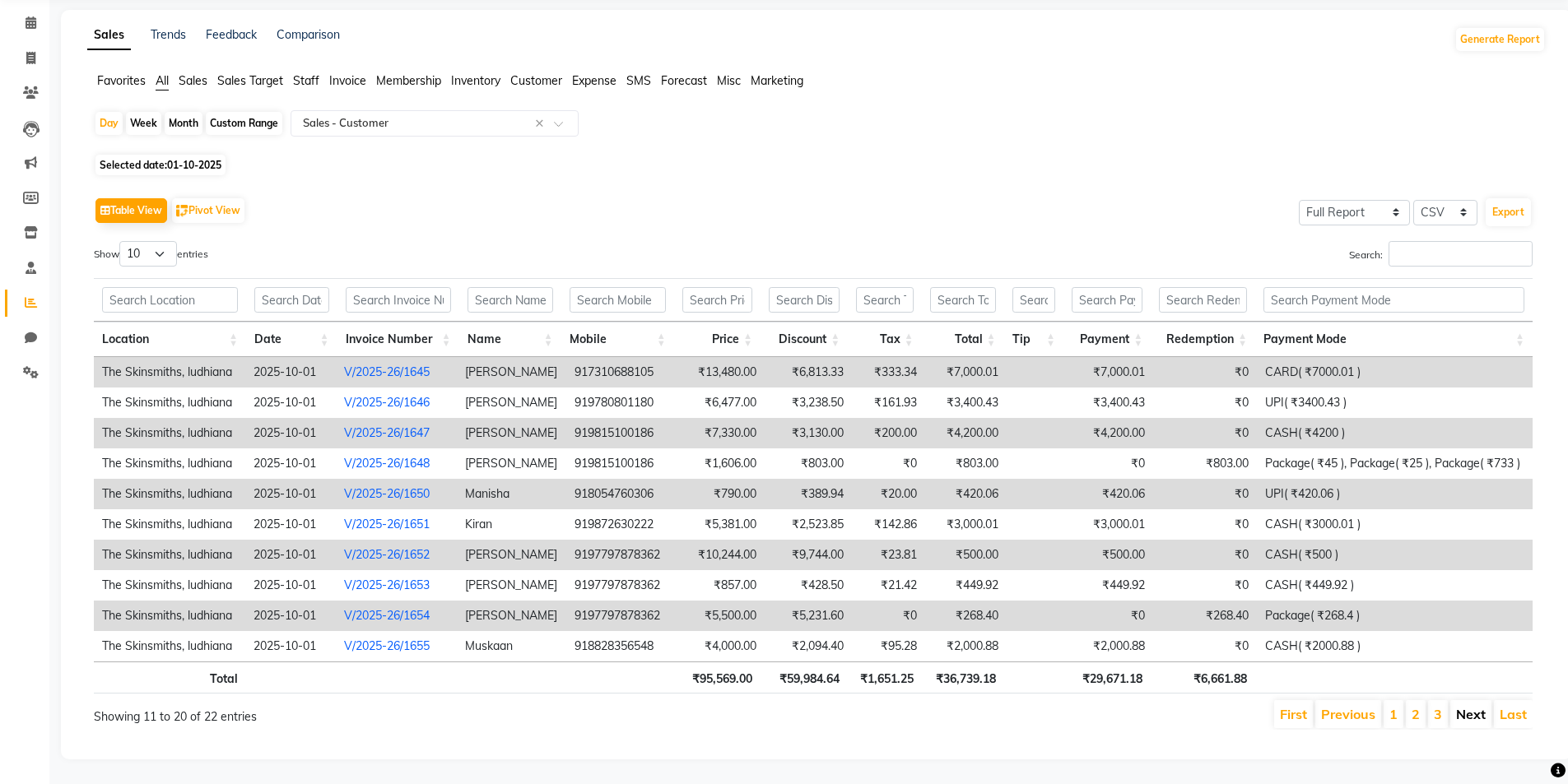
click at [1478, 706] on link "Next" at bounding box center [1471, 713] width 29 height 17
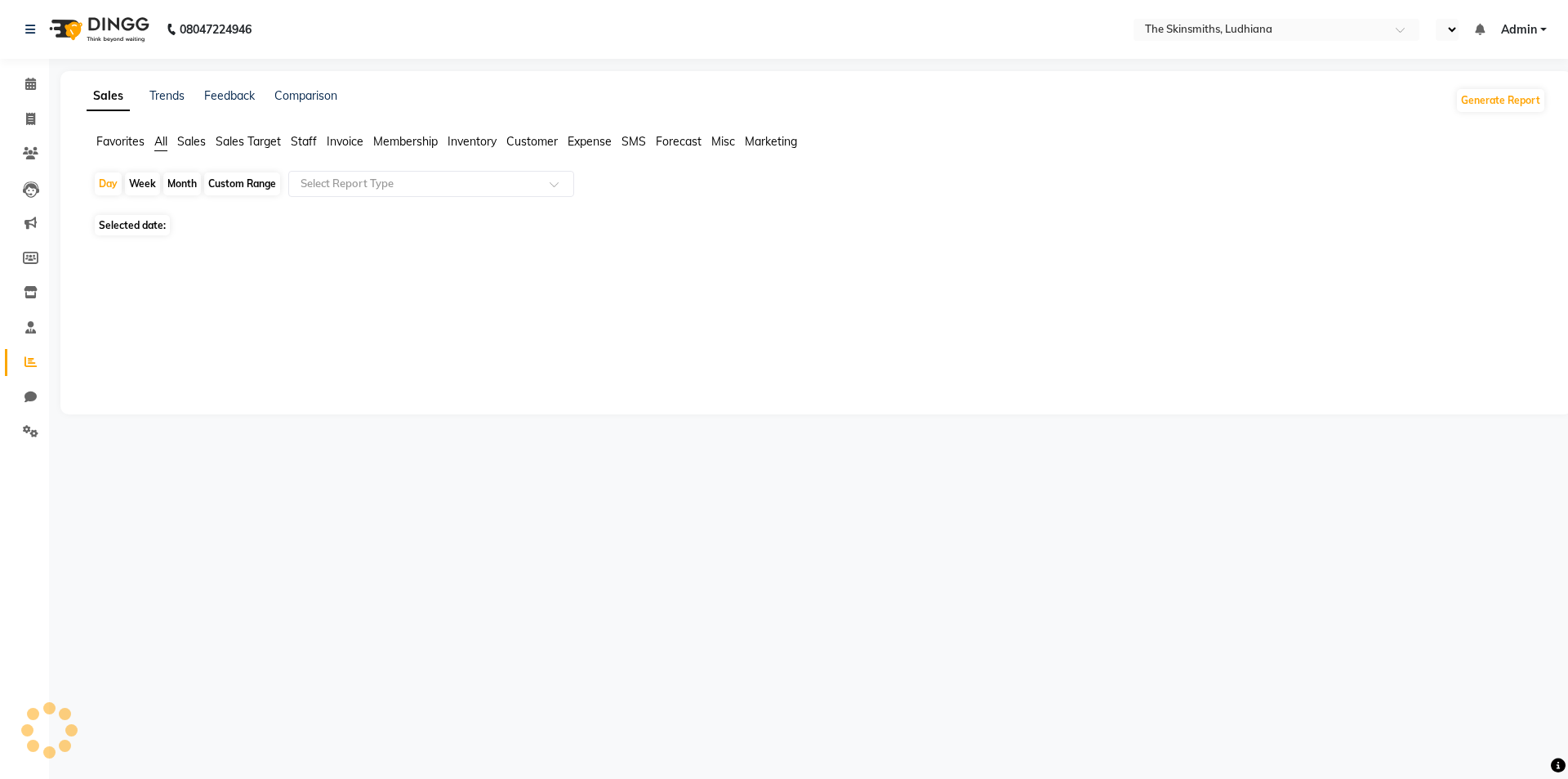
select select "en"
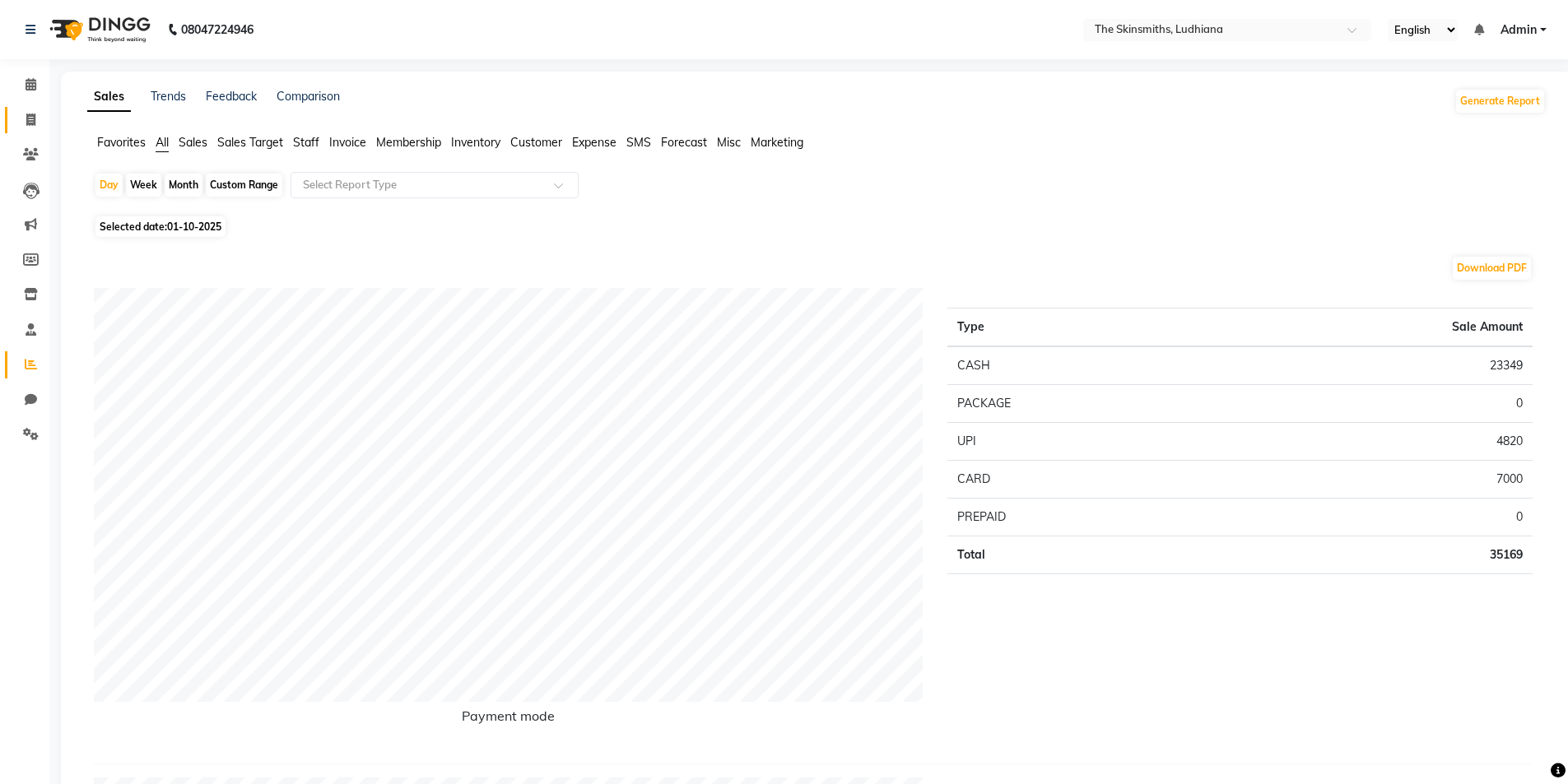
click at [30, 120] on icon at bounding box center [30, 120] width 9 height 13
select select "service"
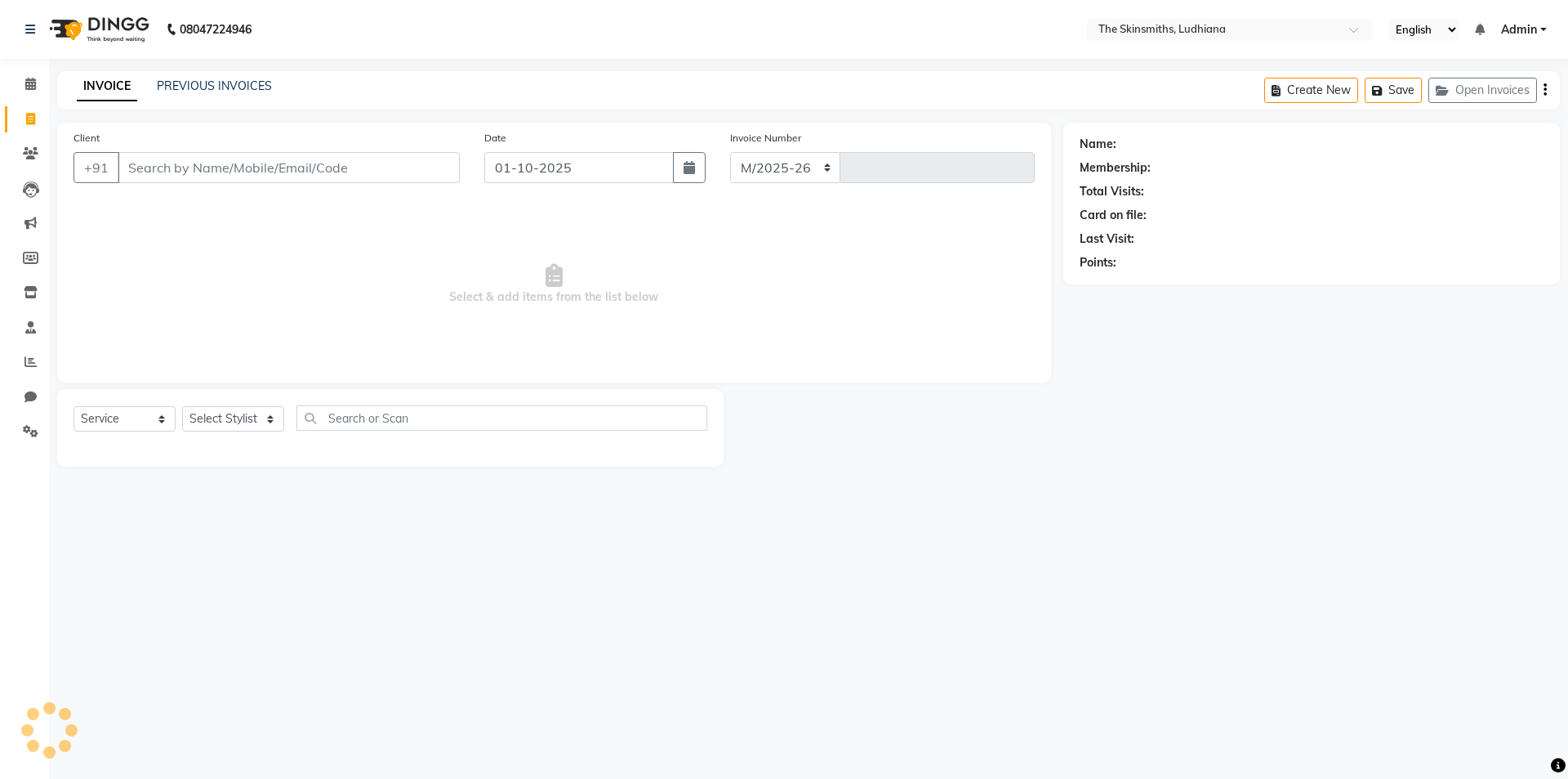
select select "8115"
type input "1655"
click at [230, 416] on select "Select Stylist" at bounding box center [233, 419] width 102 height 25
click at [245, 421] on select "Select Stylist" at bounding box center [233, 419] width 102 height 25
click at [245, 416] on select "Select Stylist" at bounding box center [233, 419] width 102 height 25
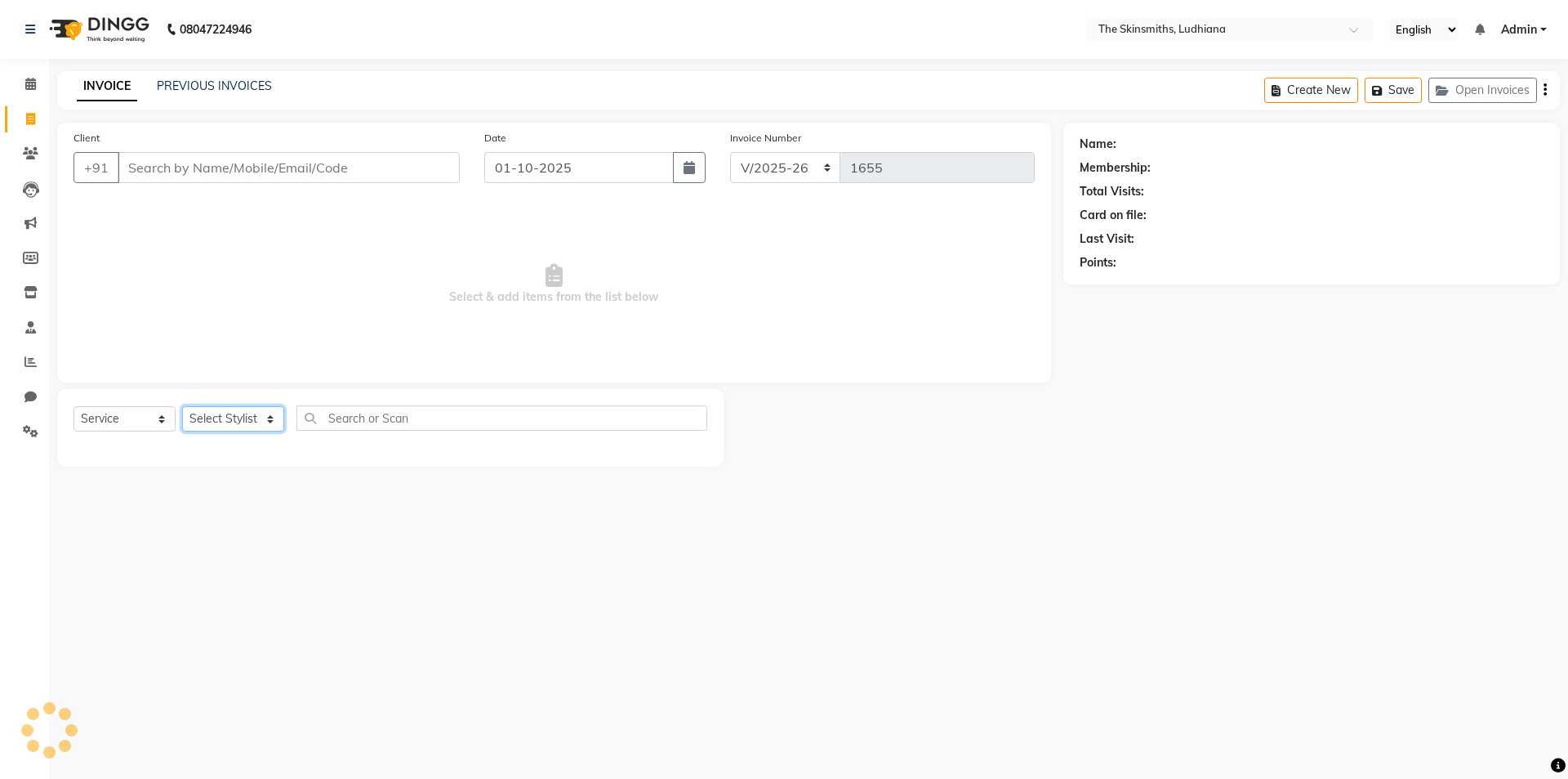
click at [221, 420] on select "Select Stylist" at bounding box center [233, 419] width 102 height 25
click at [242, 427] on select "Select Stylist" at bounding box center [233, 419] width 102 height 25
click at [395, 424] on input "text" at bounding box center [502, 418] width 411 height 25
click at [231, 416] on select "Select Stylist" at bounding box center [233, 419] width 102 height 25
click at [279, 171] on input "Client" at bounding box center [288, 168] width 342 height 31
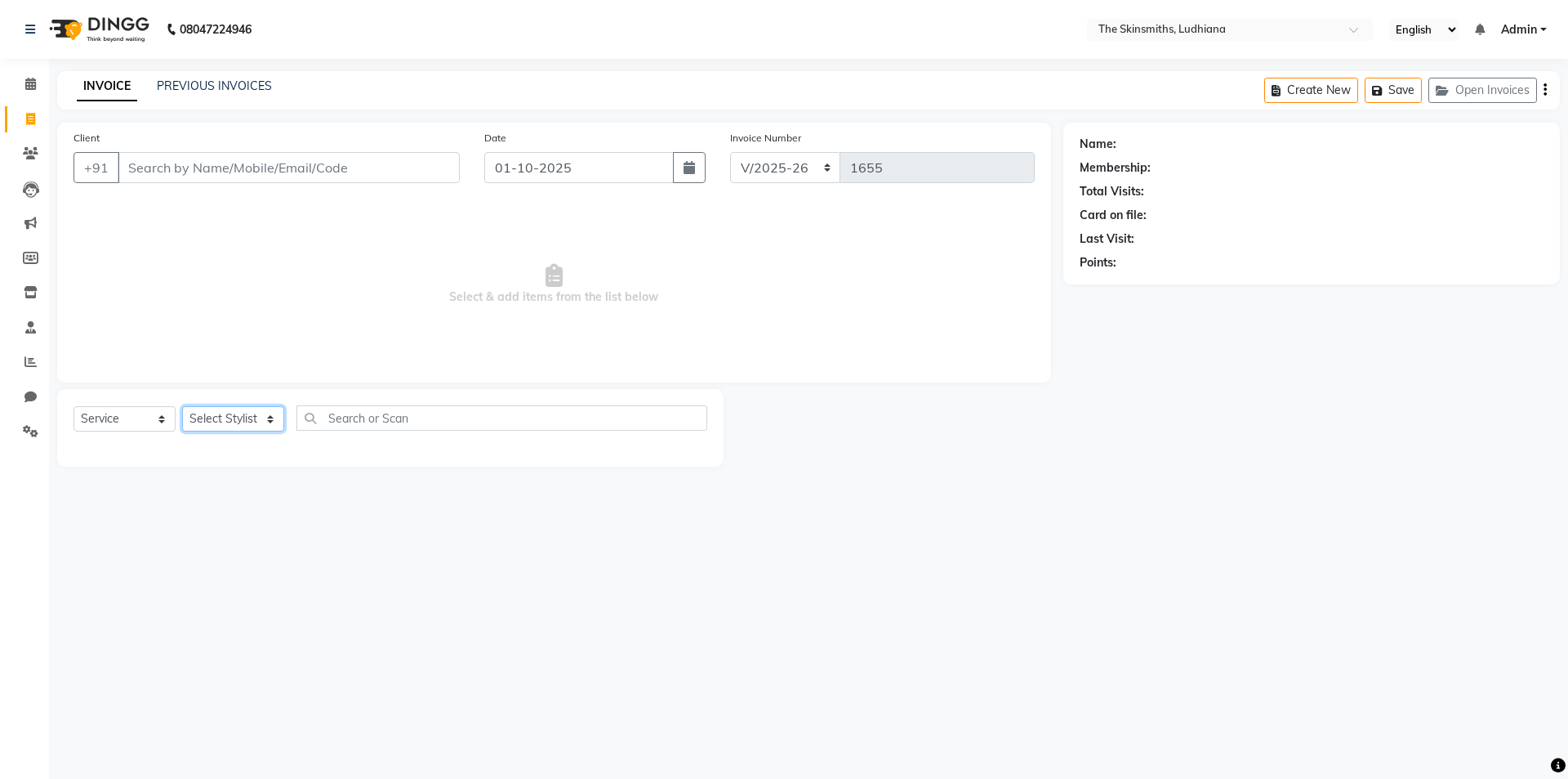
click at [240, 414] on select "Select Stylist Admin [PERSON_NAME] [PERSON_NAME] [PERSON_NAME] [PERSON_NAME] [P…" at bounding box center [233, 419] width 102 height 25
select select "76550"
click at [182, 407] on select "Select Stylist Admin [PERSON_NAME] [PERSON_NAME] [PERSON_NAME] [PERSON_NAME] [P…" at bounding box center [233, 419] width 102 height 25
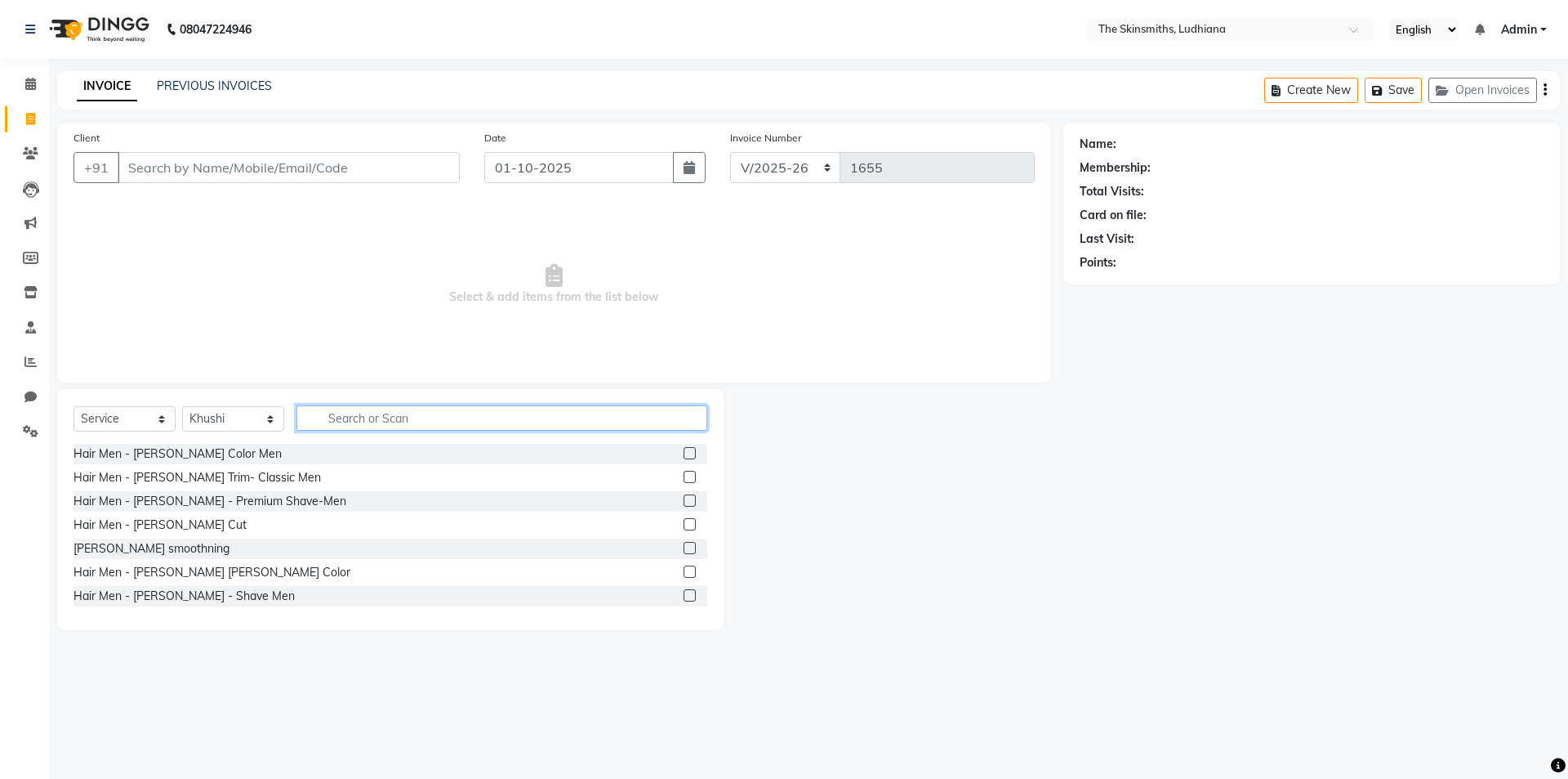
click at [472, 423] on input "text" at bounding box center [502, 418] width 411 height 25
type input "kanpeki"
click at [684, 502] on label at bounding box center [690, 500] width 13 height 13
click at [684, 502] on input "checkbox" at bounding box center [689, 501] width 11 height 11
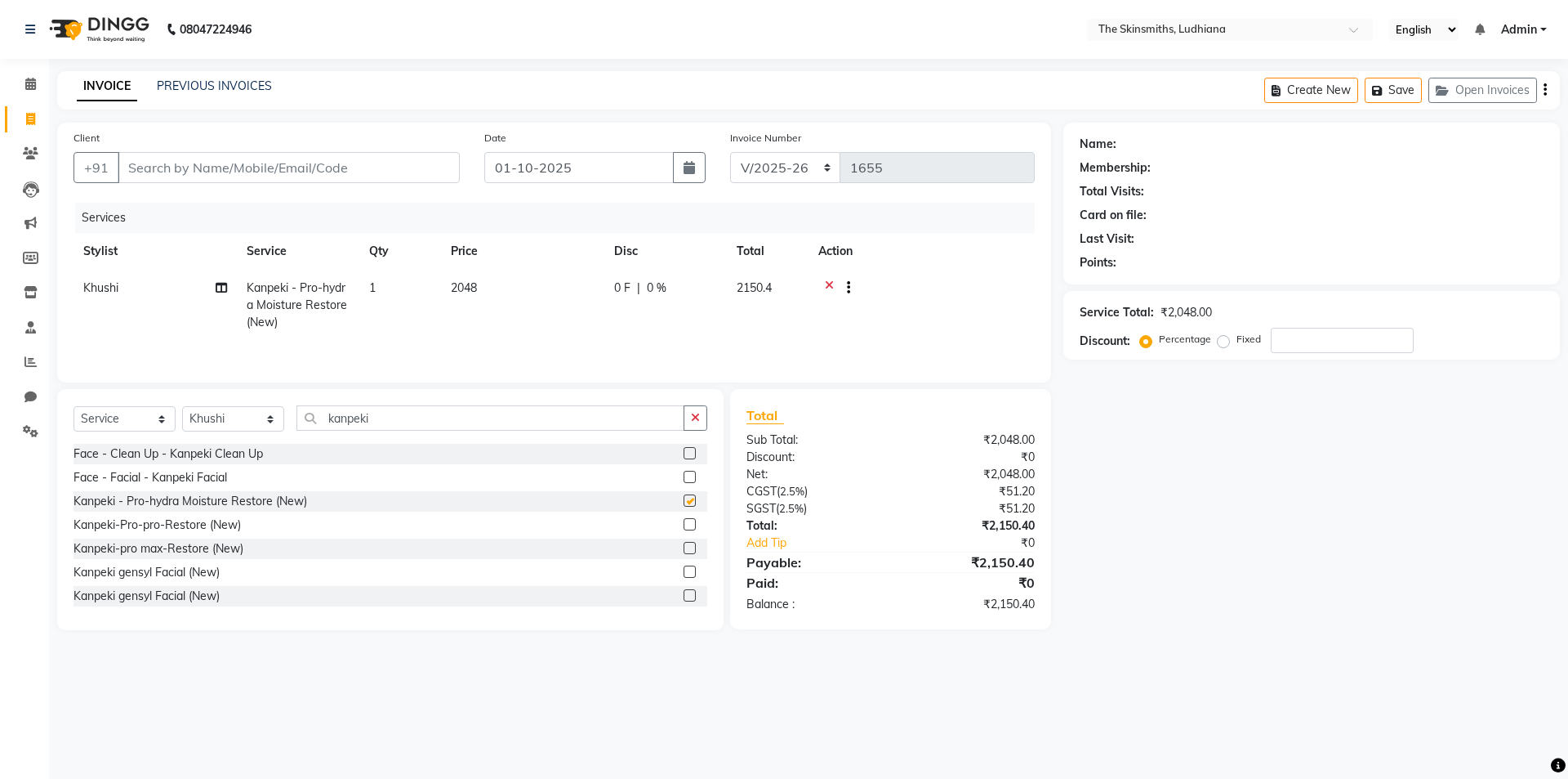
checkbox input "false"
click at [693, 420] on icon "button" at bounding box center [695, 417] width 9 height 12
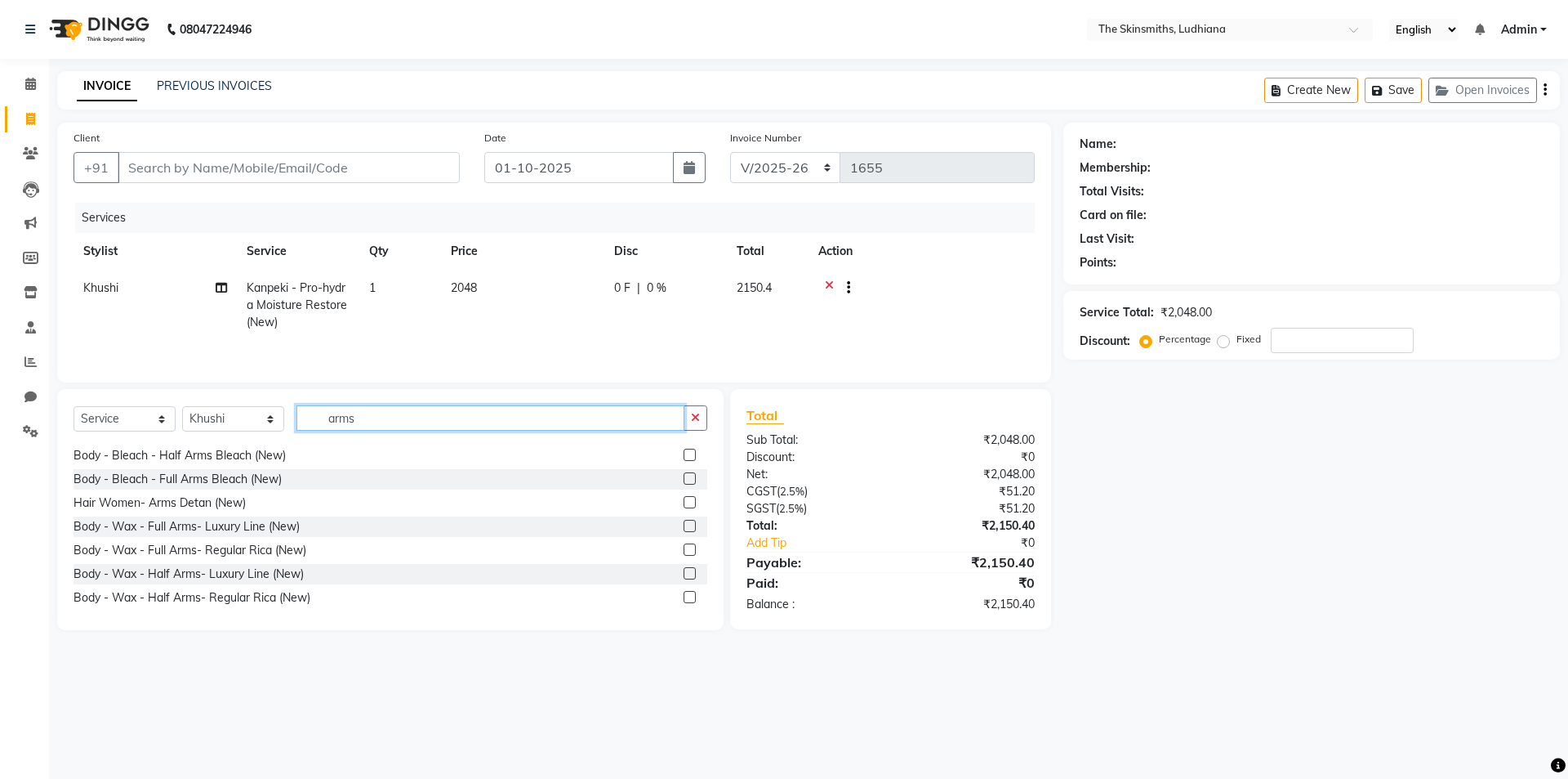
scroll to position [260, 0]
type input "arms"
click at [684, 547] on label at bounding box center [690, 549] width 13 height 13
click at [684, 547] on input "checkbox" at bounding box center [689, 549] width 11 height 11
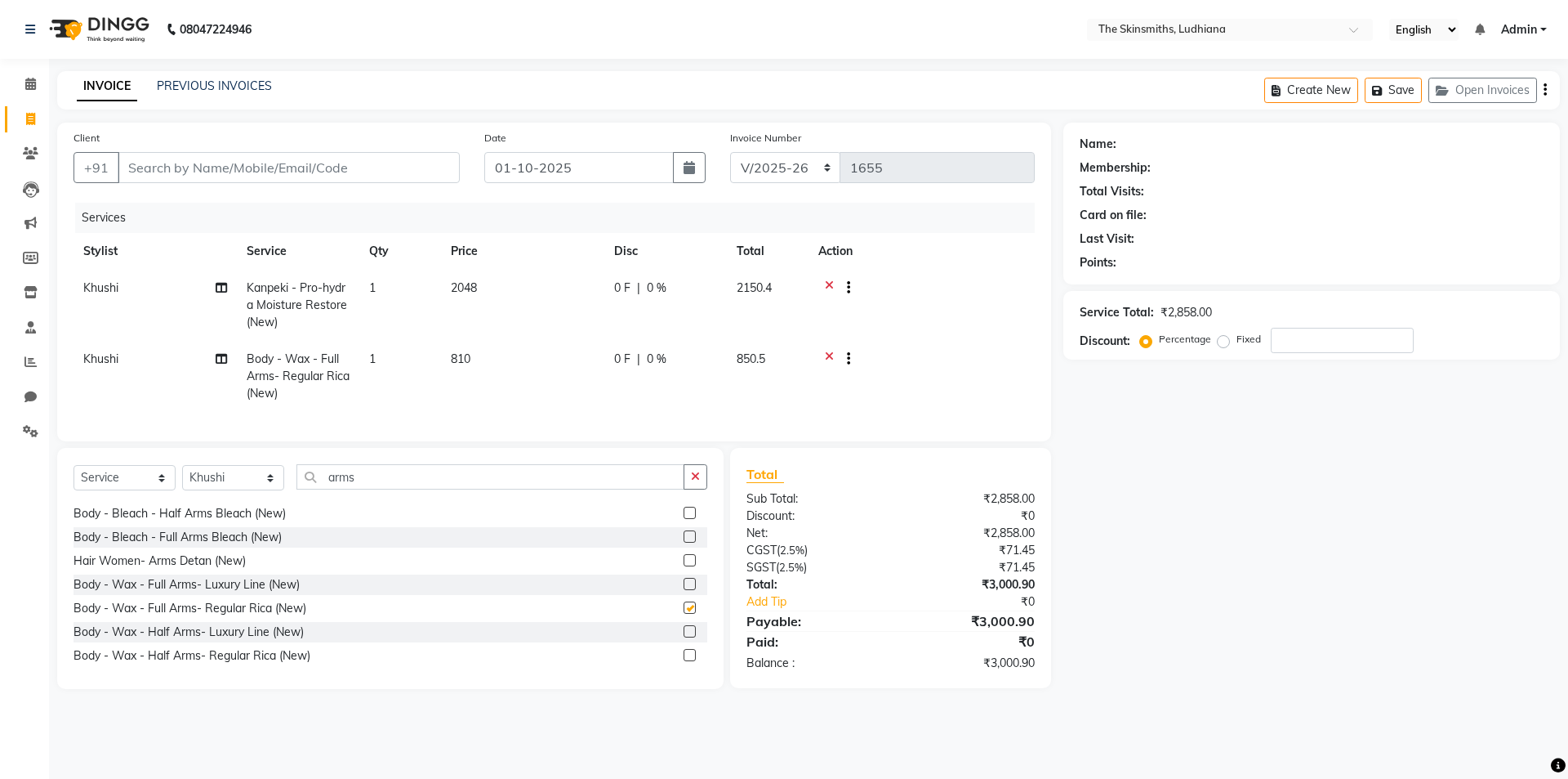
checkbox input "false"
click at [699, 483] on icon "button" at bounding box center [695, 477] width 9 height 12
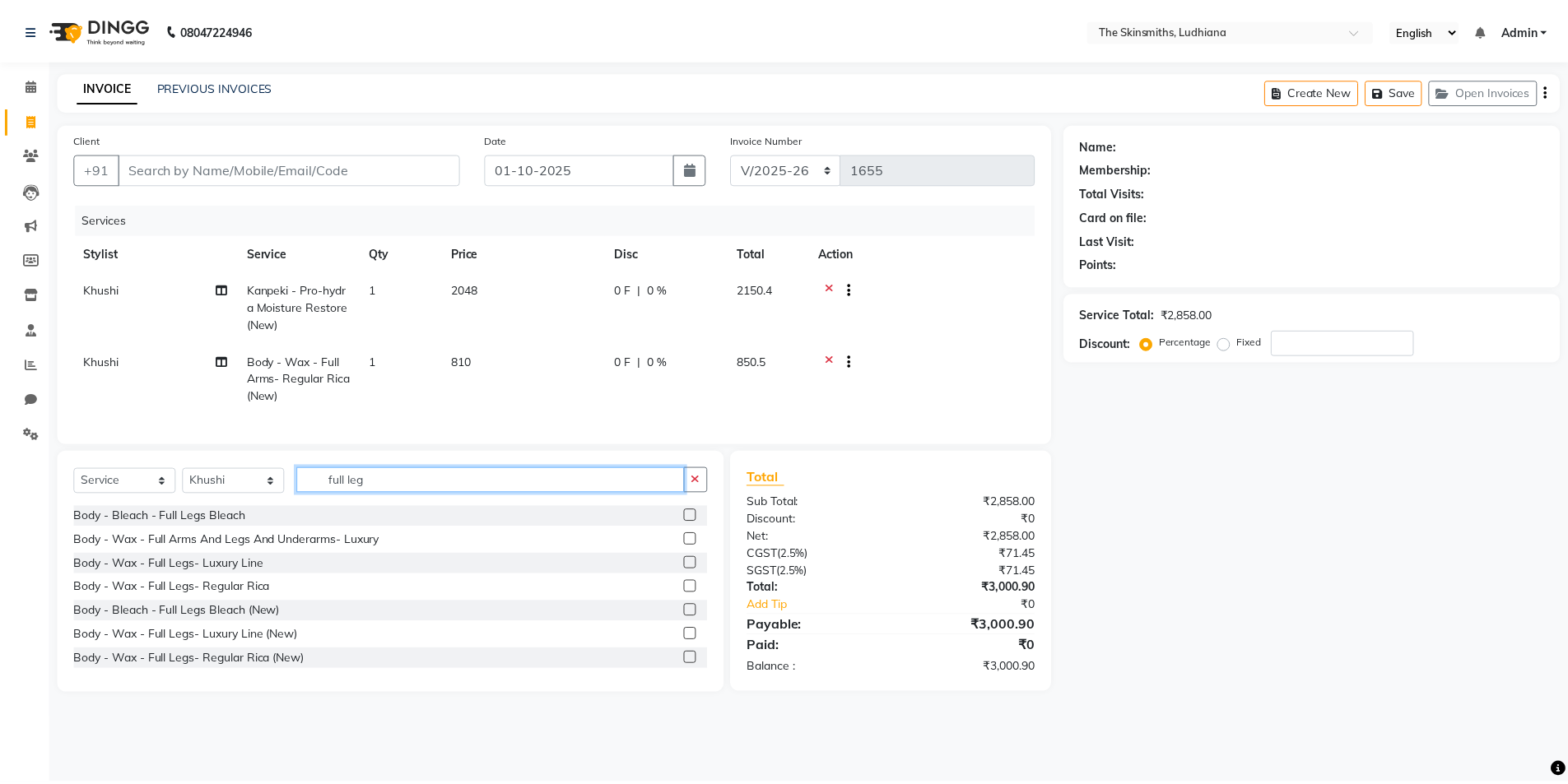
scroll to position [14, 0]
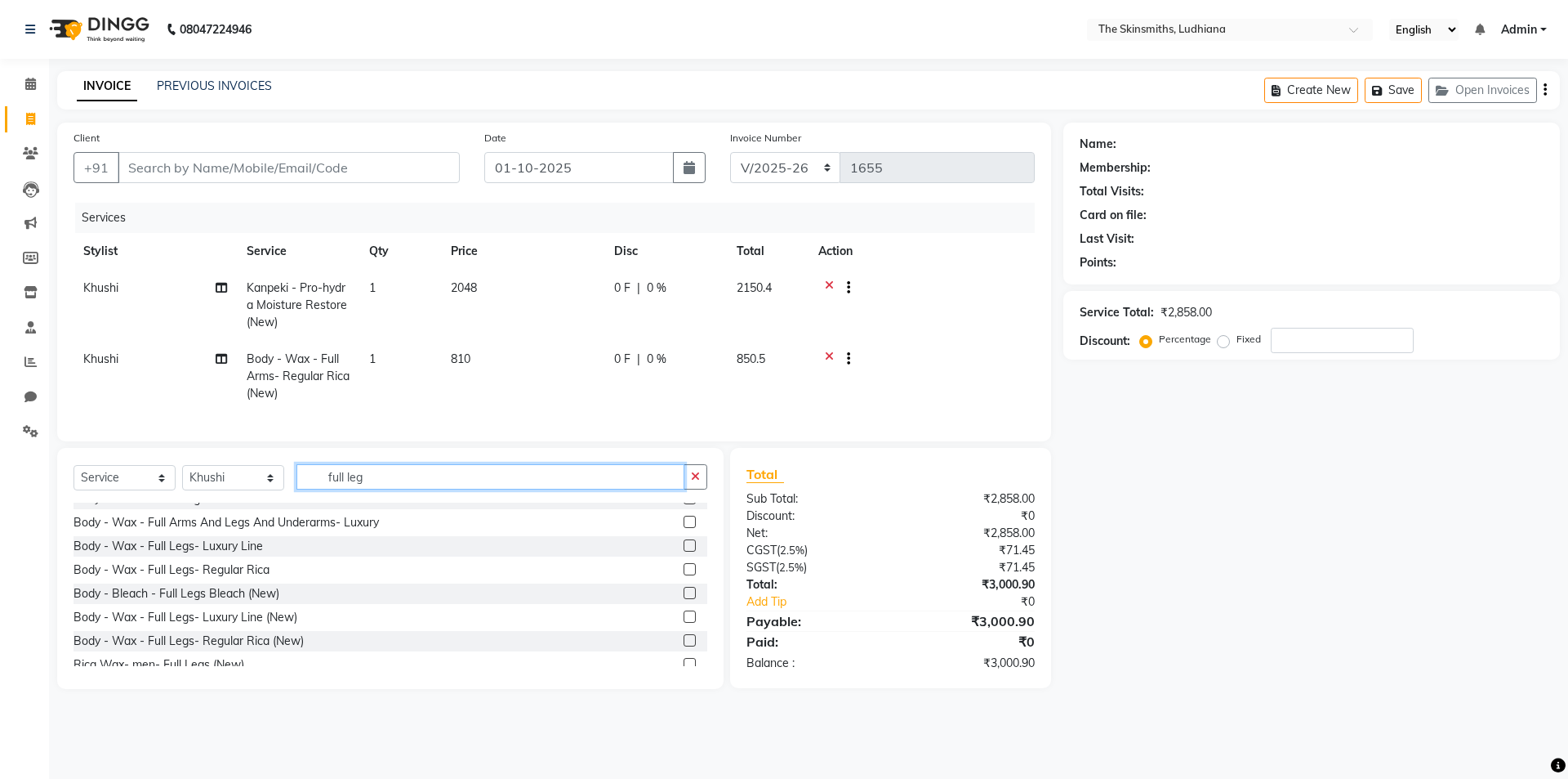
type input "full leg"
click at [684, 646] on label at bounding box center [690, 640] width 13 height 13
click at [684, 646] on input "checkbox" at bounding box center [689, 641] width 11 height 11
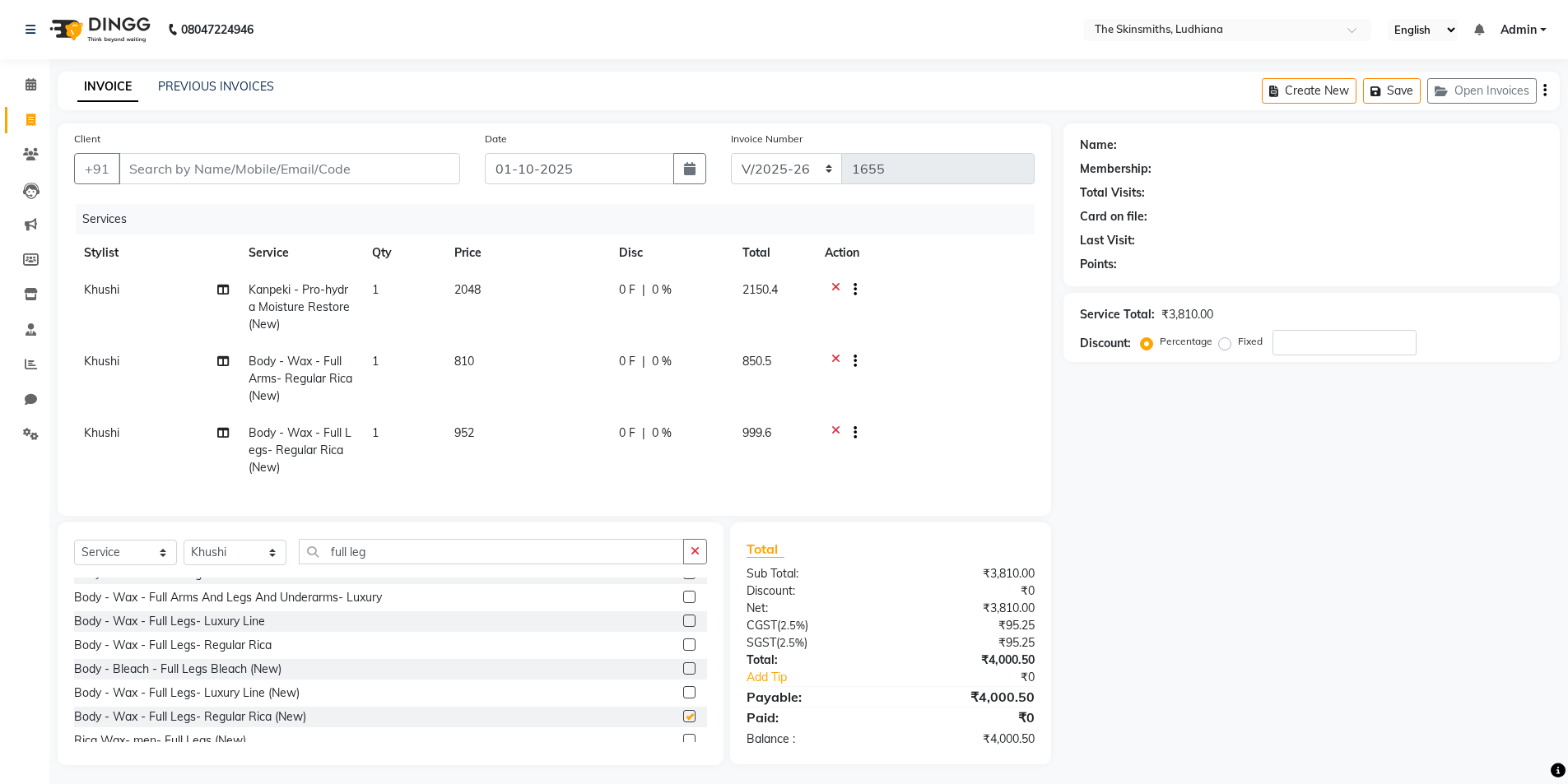
checkbox input "false"
click at [695, 556] on icon "button" at bounding box center [694, 551] width 9 height 12
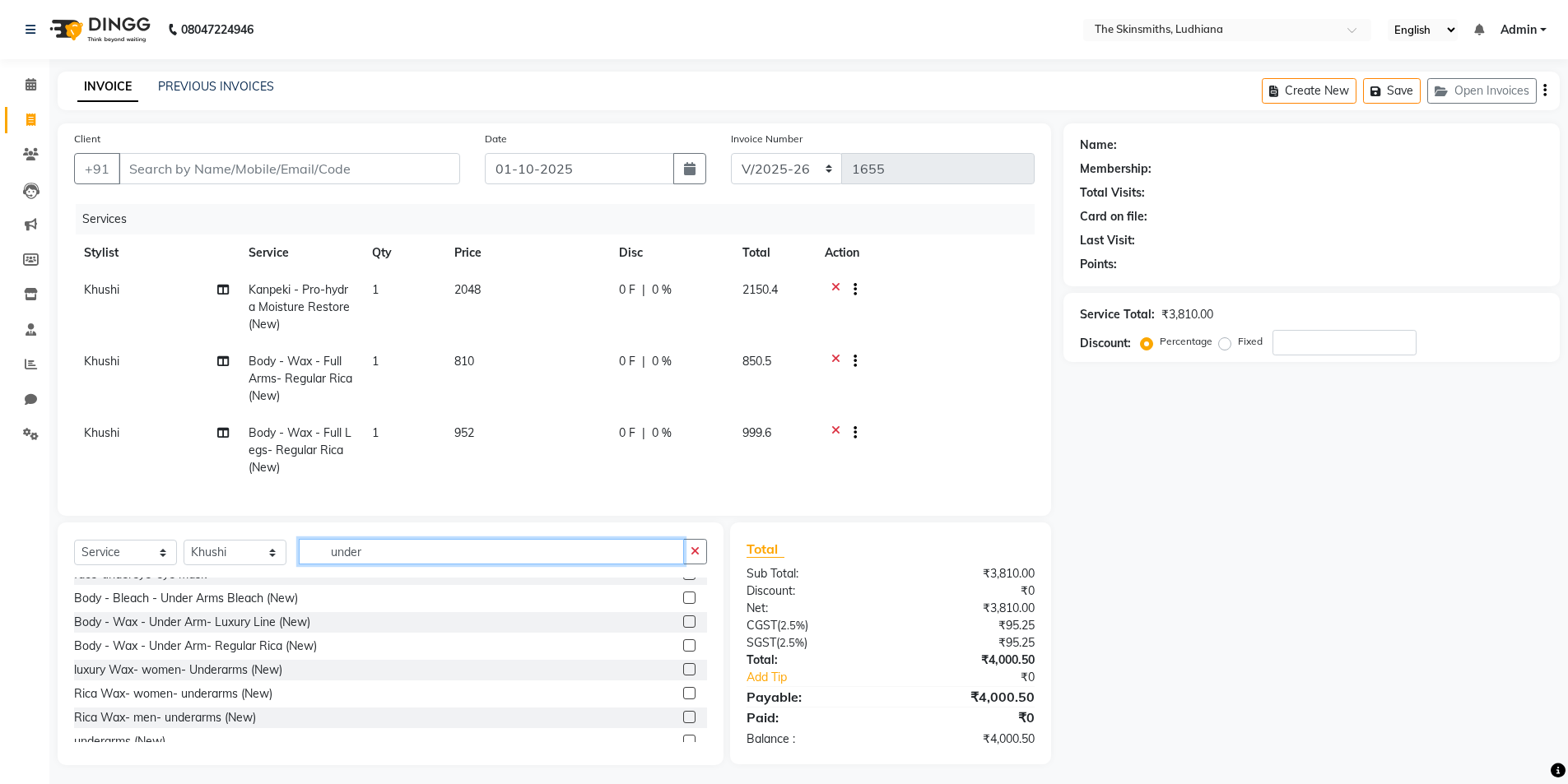
scroll to position [133, 0]
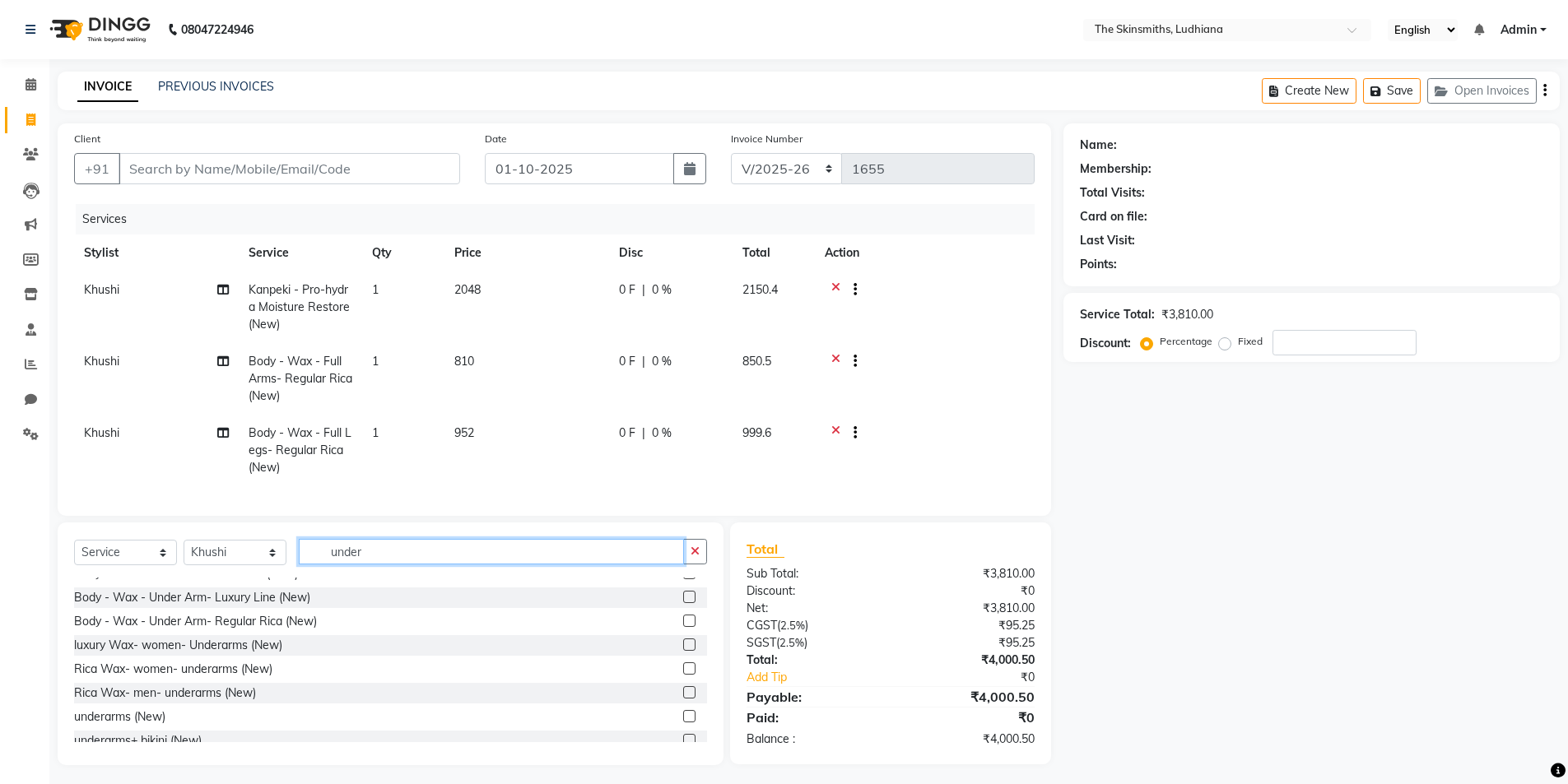
type input "under"
click at [683, 627] on label at bounding box center [689, 620] width 13 height 13
click at [683, 627] on input "checkbox" at bounding box center [688, 621] width 11 height 11
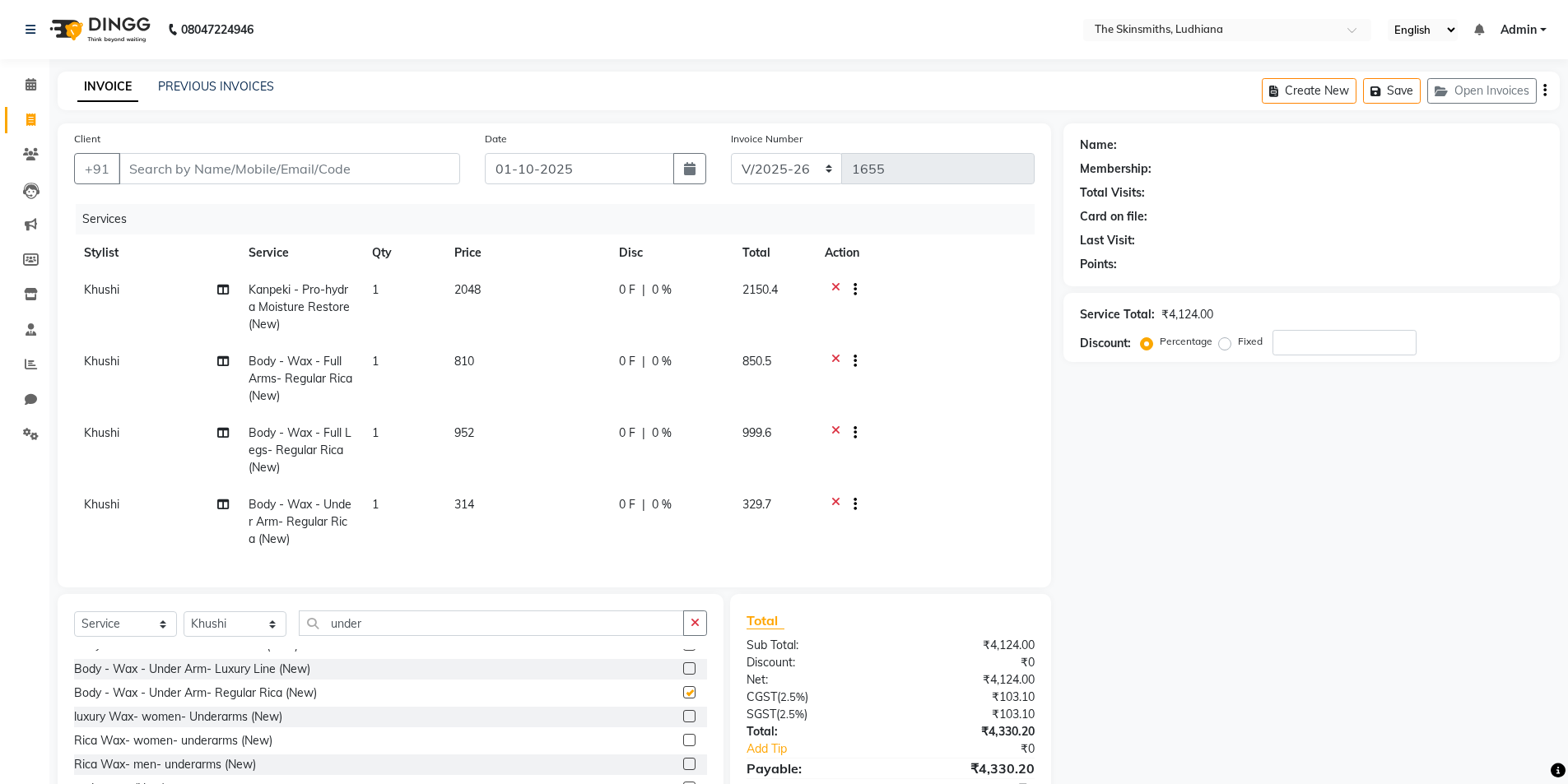
checkbox input "false"
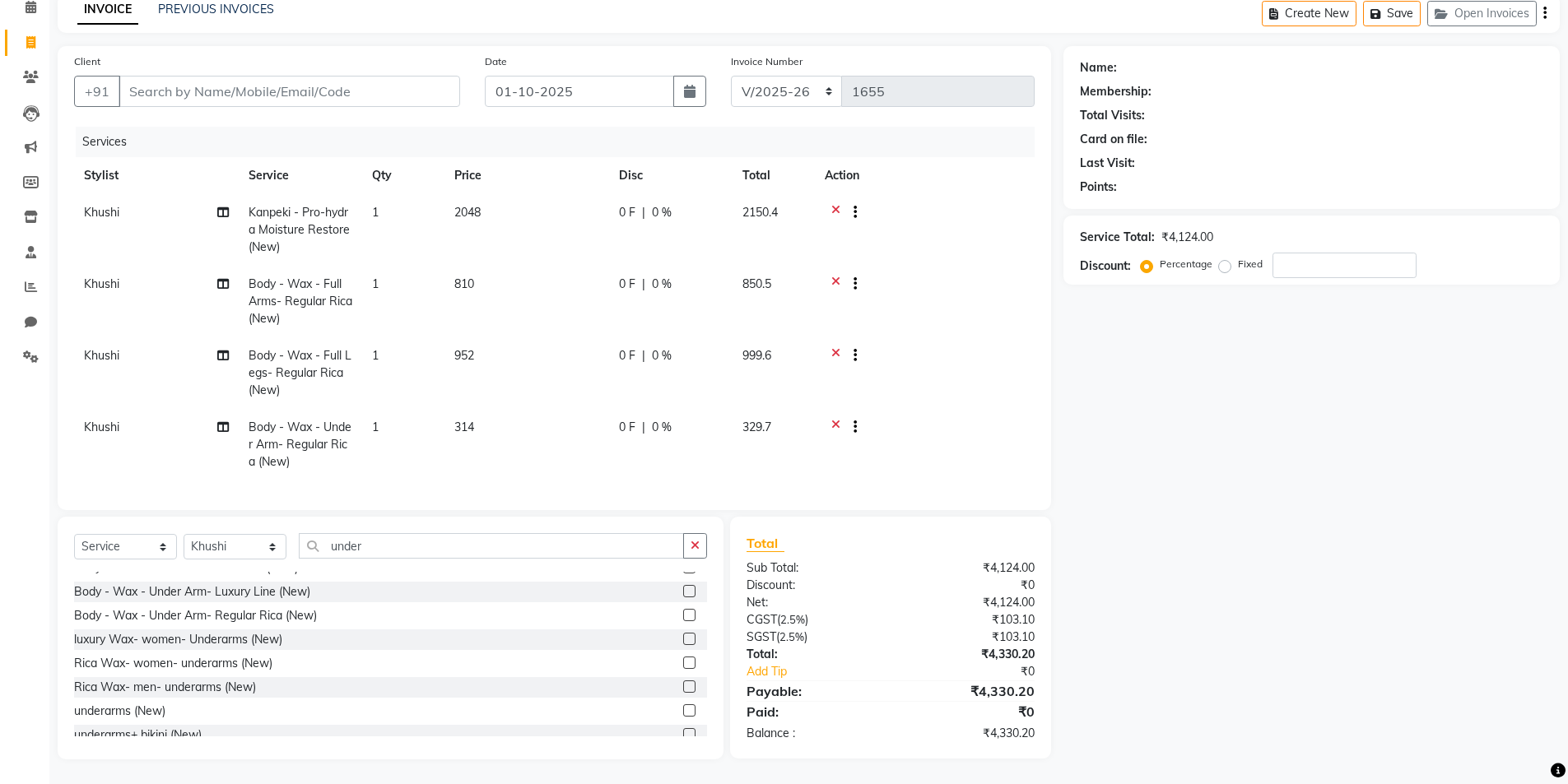
scroll to position [89, 0]
click at [695, 544] on icon "button" at bounding box center [694, 546] width 9 height 12
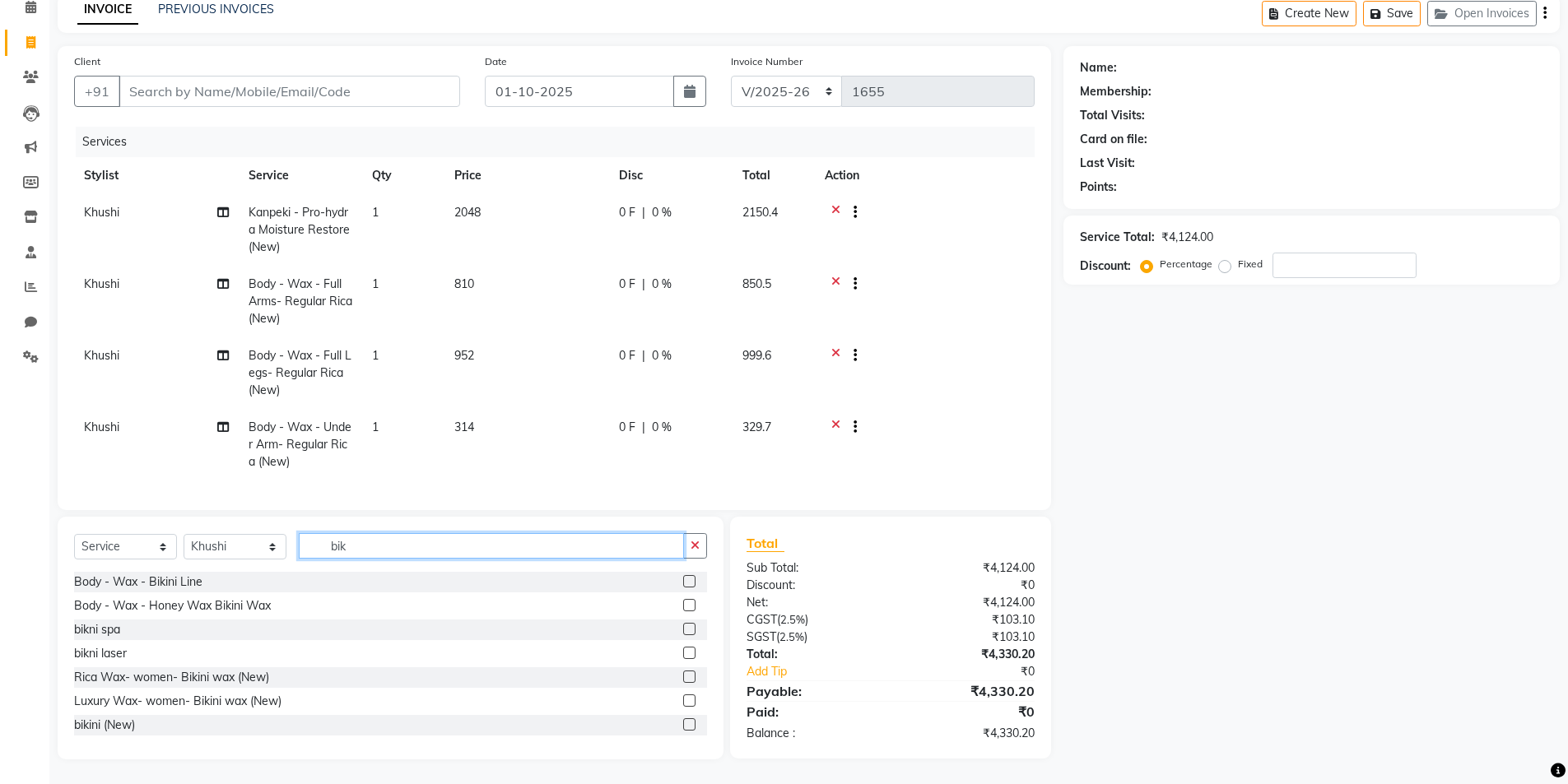
type input "bik"
click at [683, 677] on label at bounding box center [689, 676] width 13 height 13
click at [683, 677] on input "checkbox" at bounding box center [688, 677] width 11 height 11
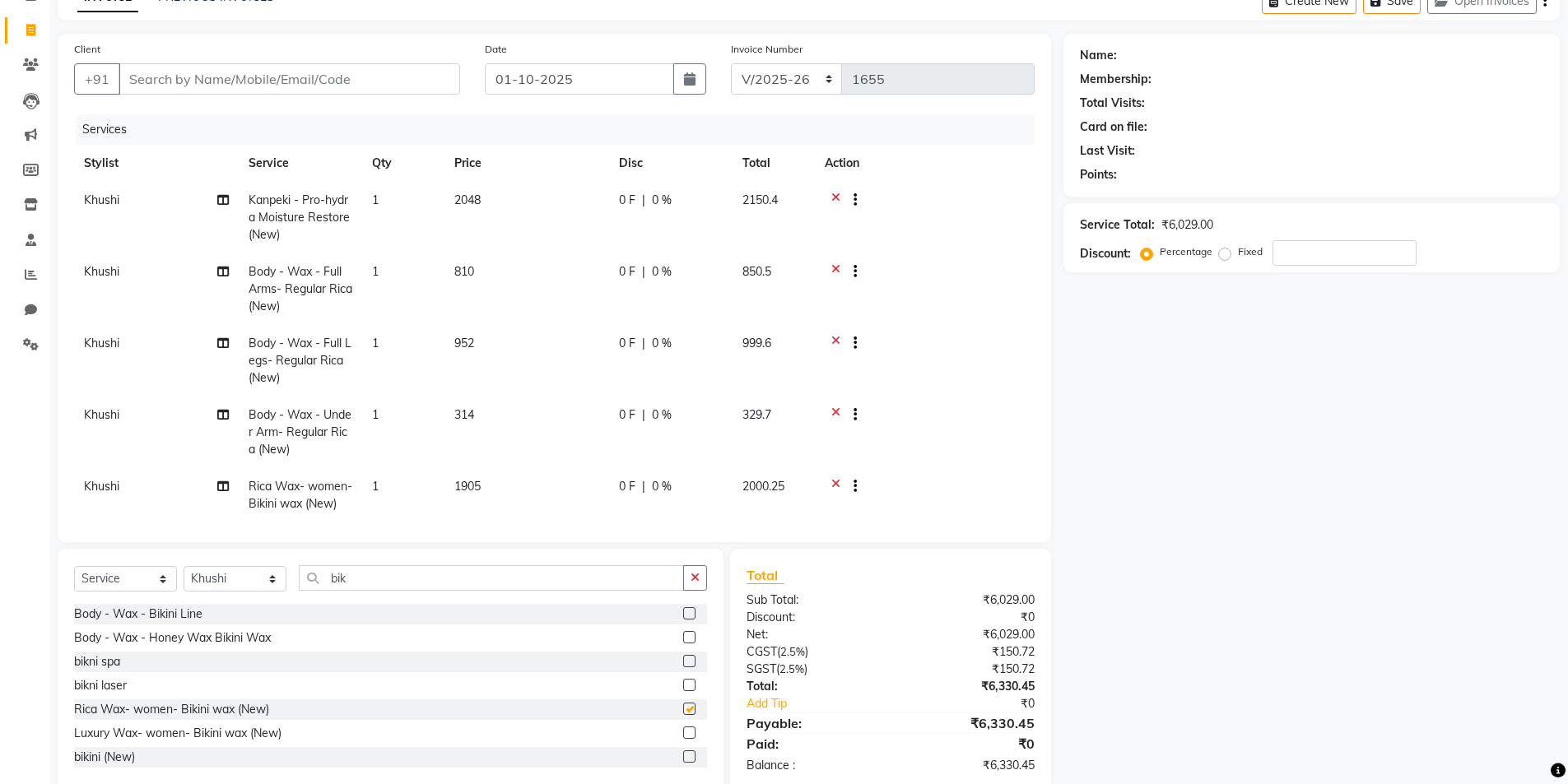
checkbox input "false"
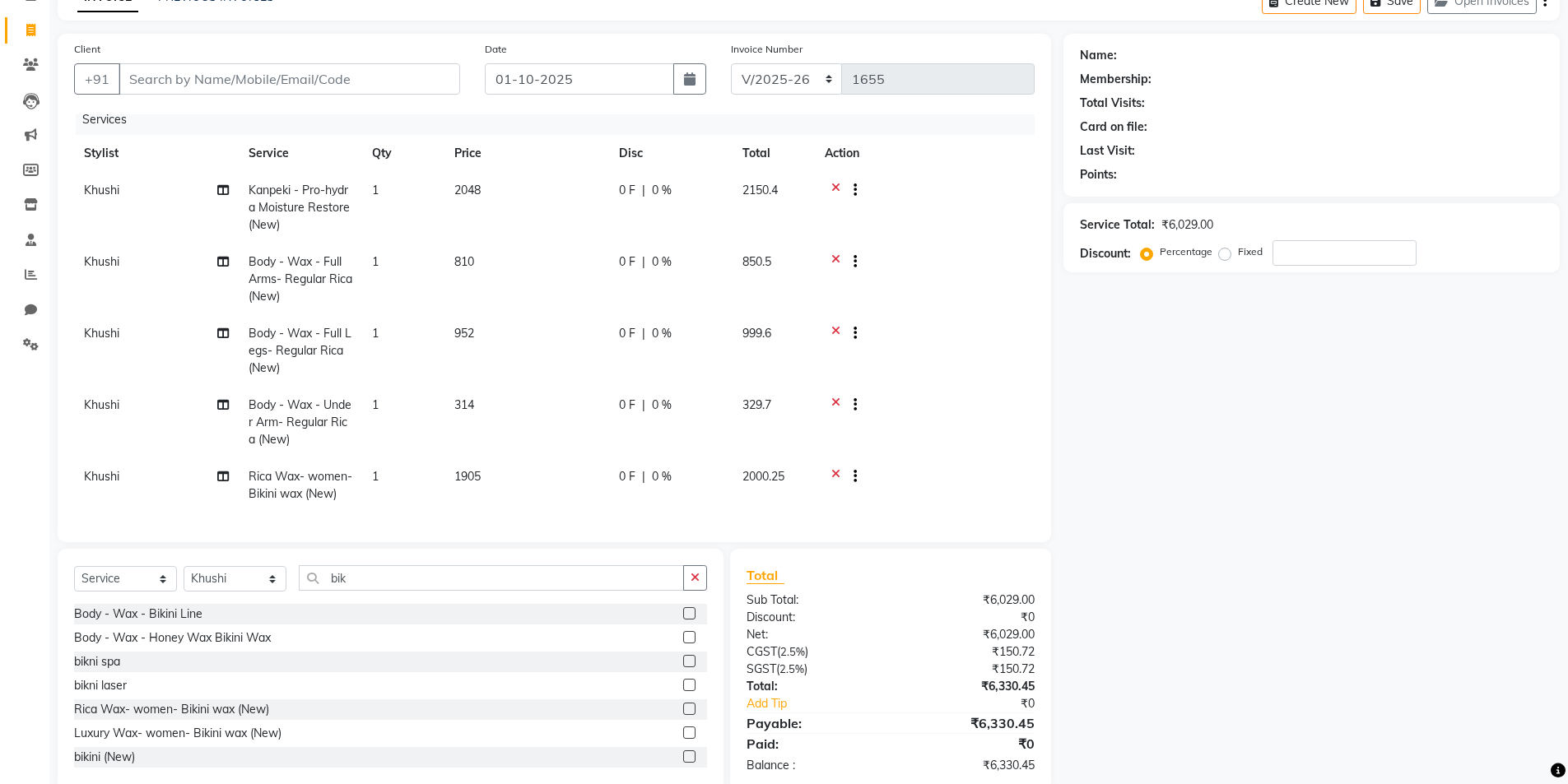
scroll to position [0, 0]
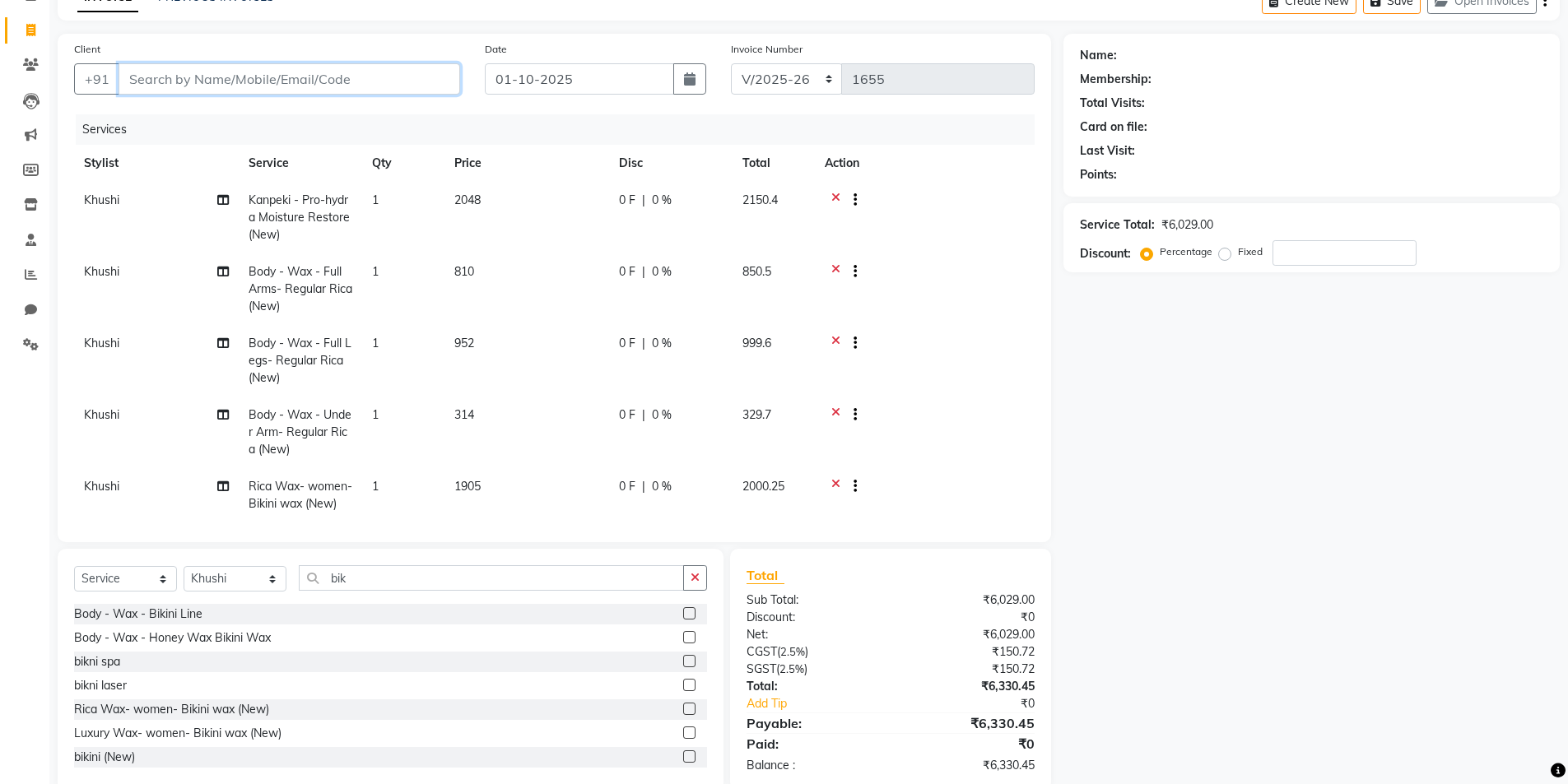
click at [254, 72] on input "Client" at bounding box center [290, 79] width 342 height 31
type input "k"
type input "0"
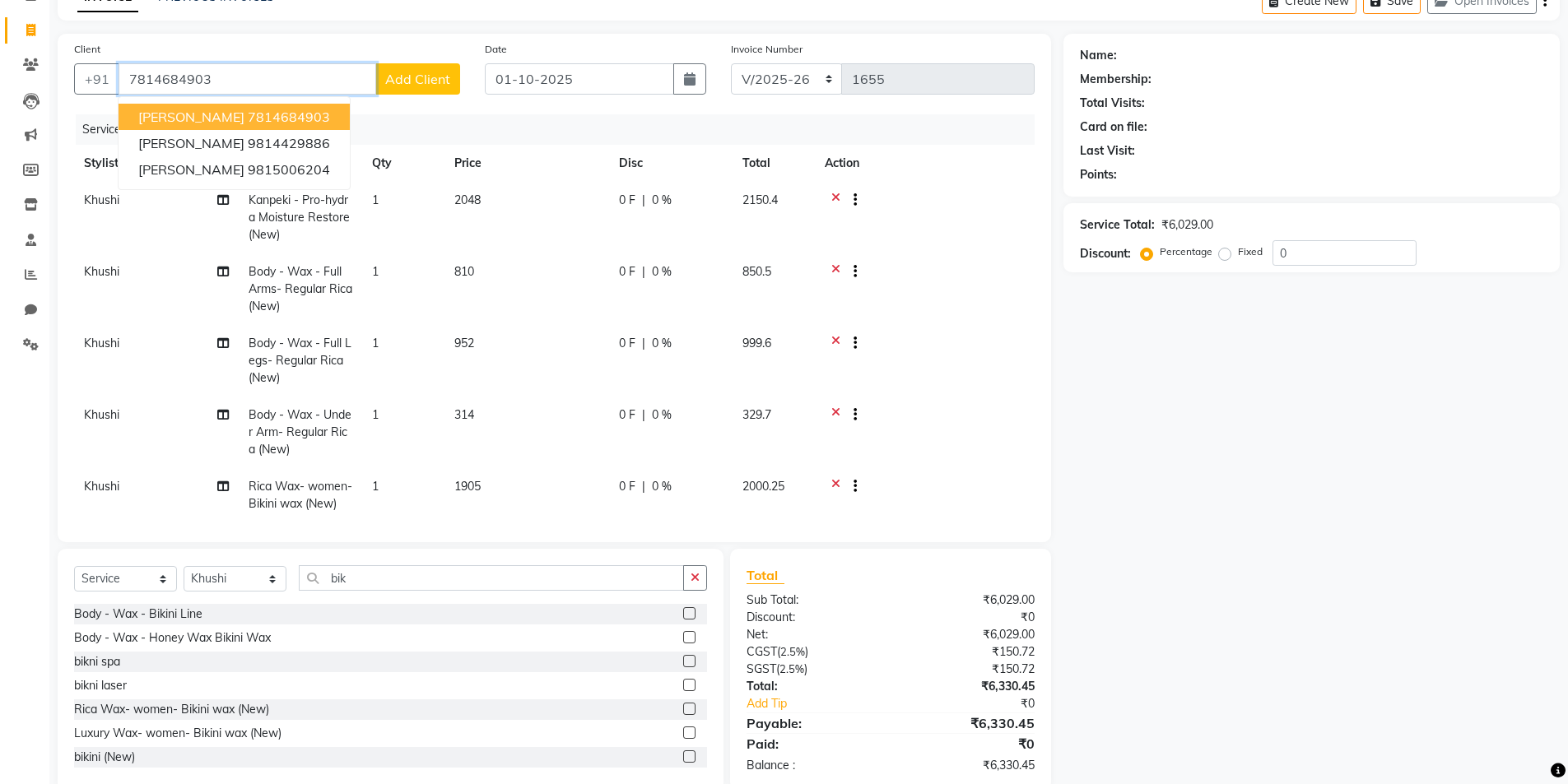
type input "7814684903"
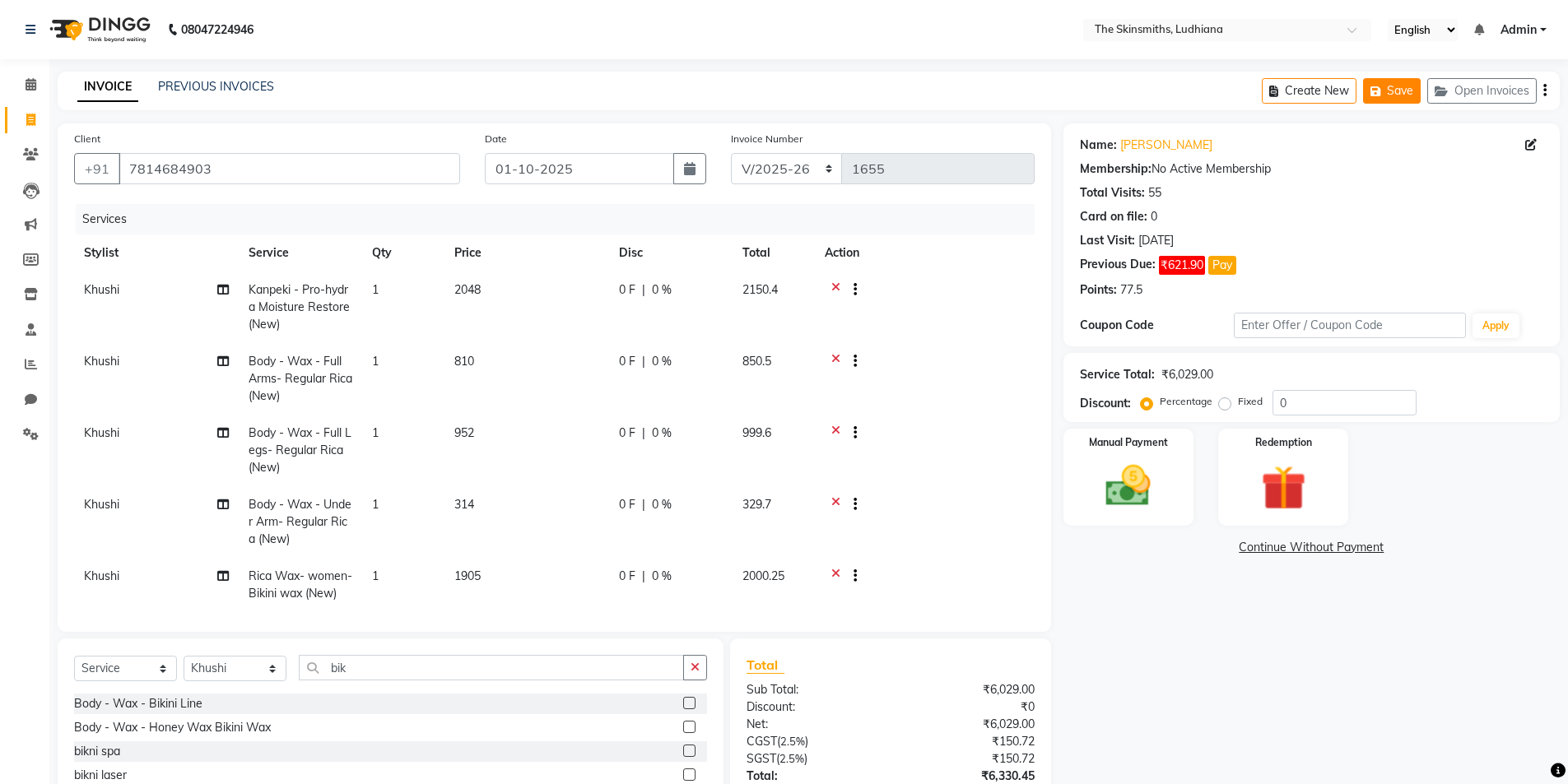
click at [1406, 96] on button "Save" at bounding box center [1391, 91] width 58 height 26
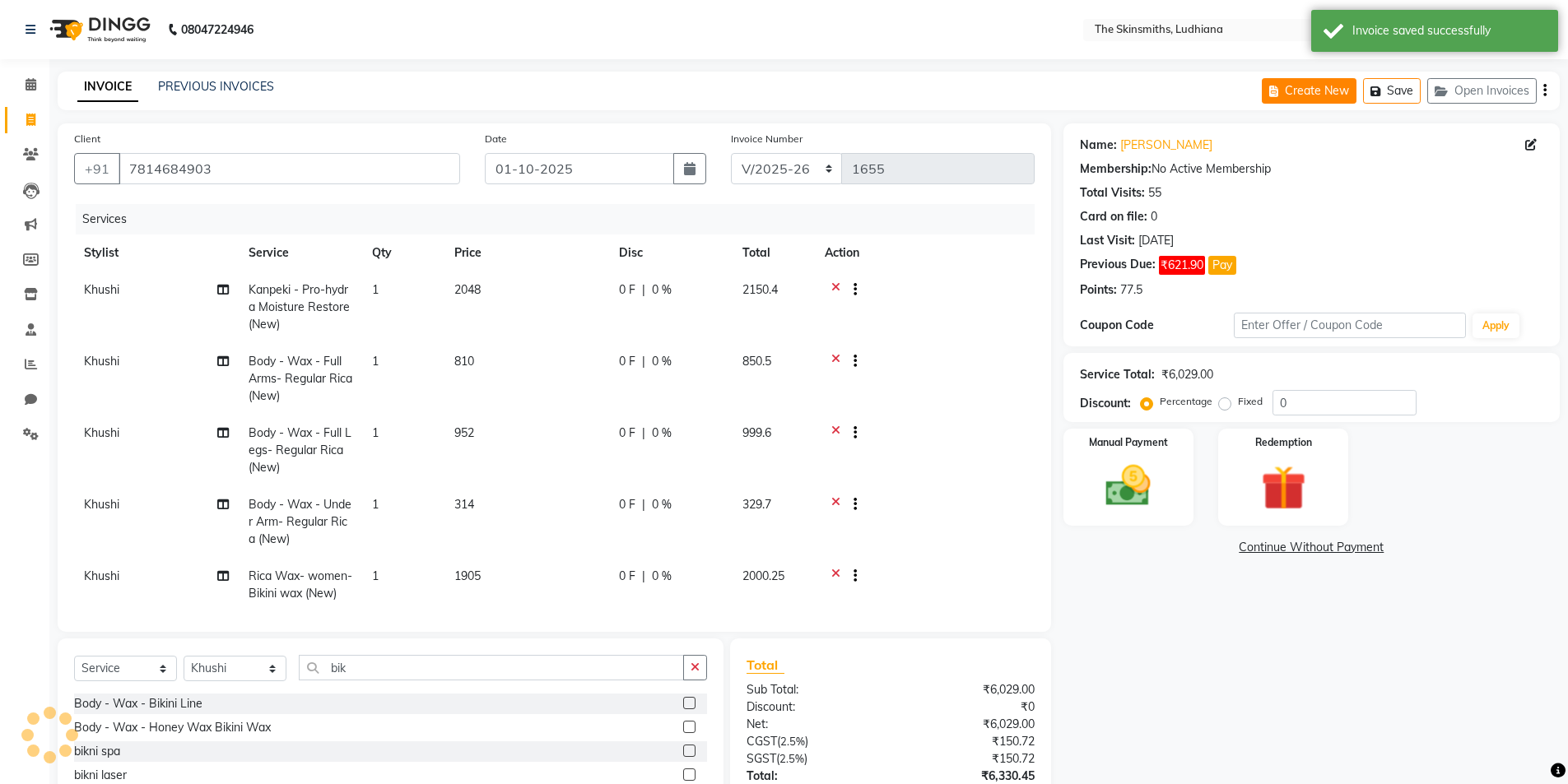
click at [1300, 84] on button "Create New" at bounding box center [1309, 91] width 94 height 26
select select "service"
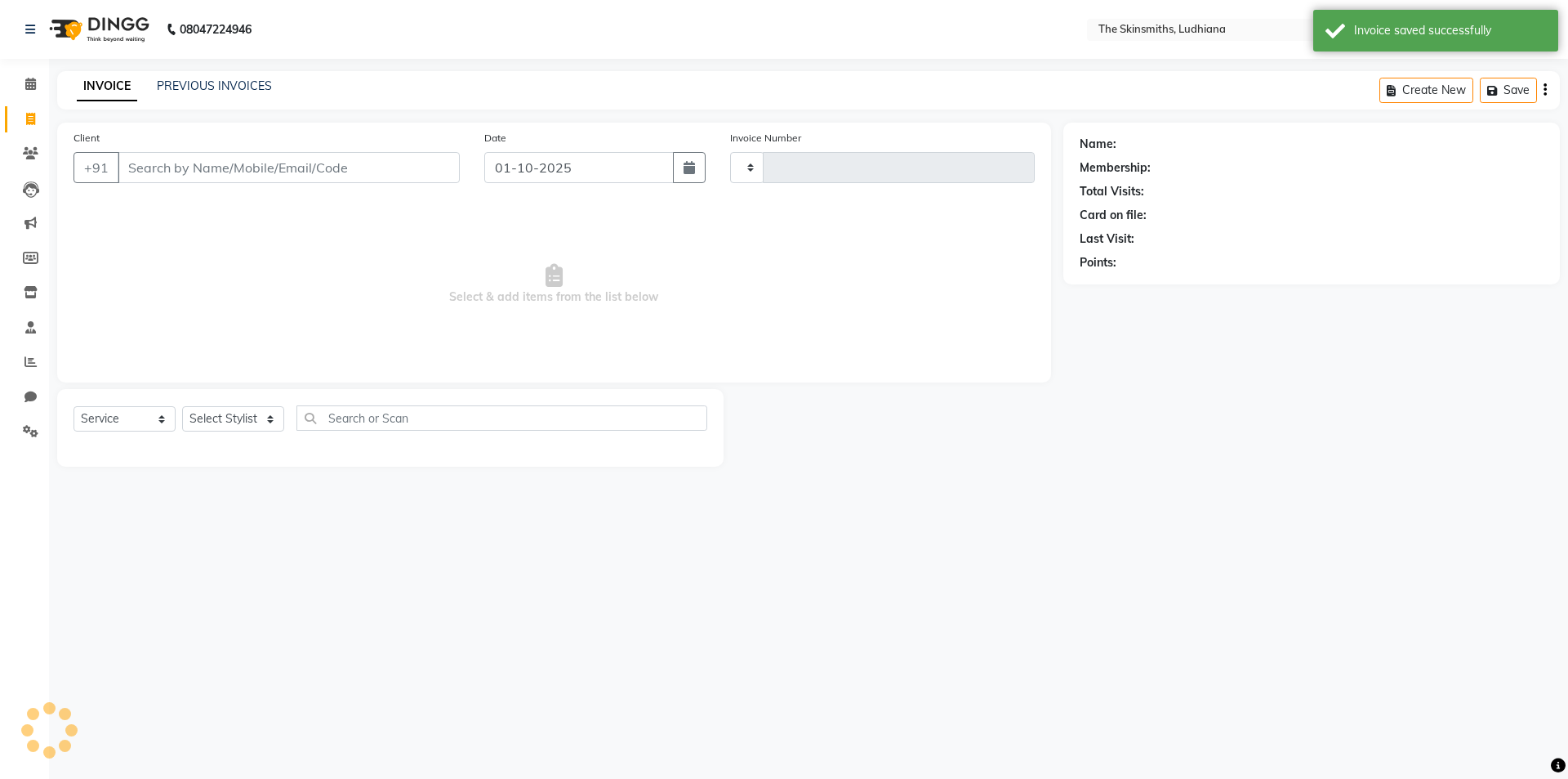
type input "1655"
select select "8115"
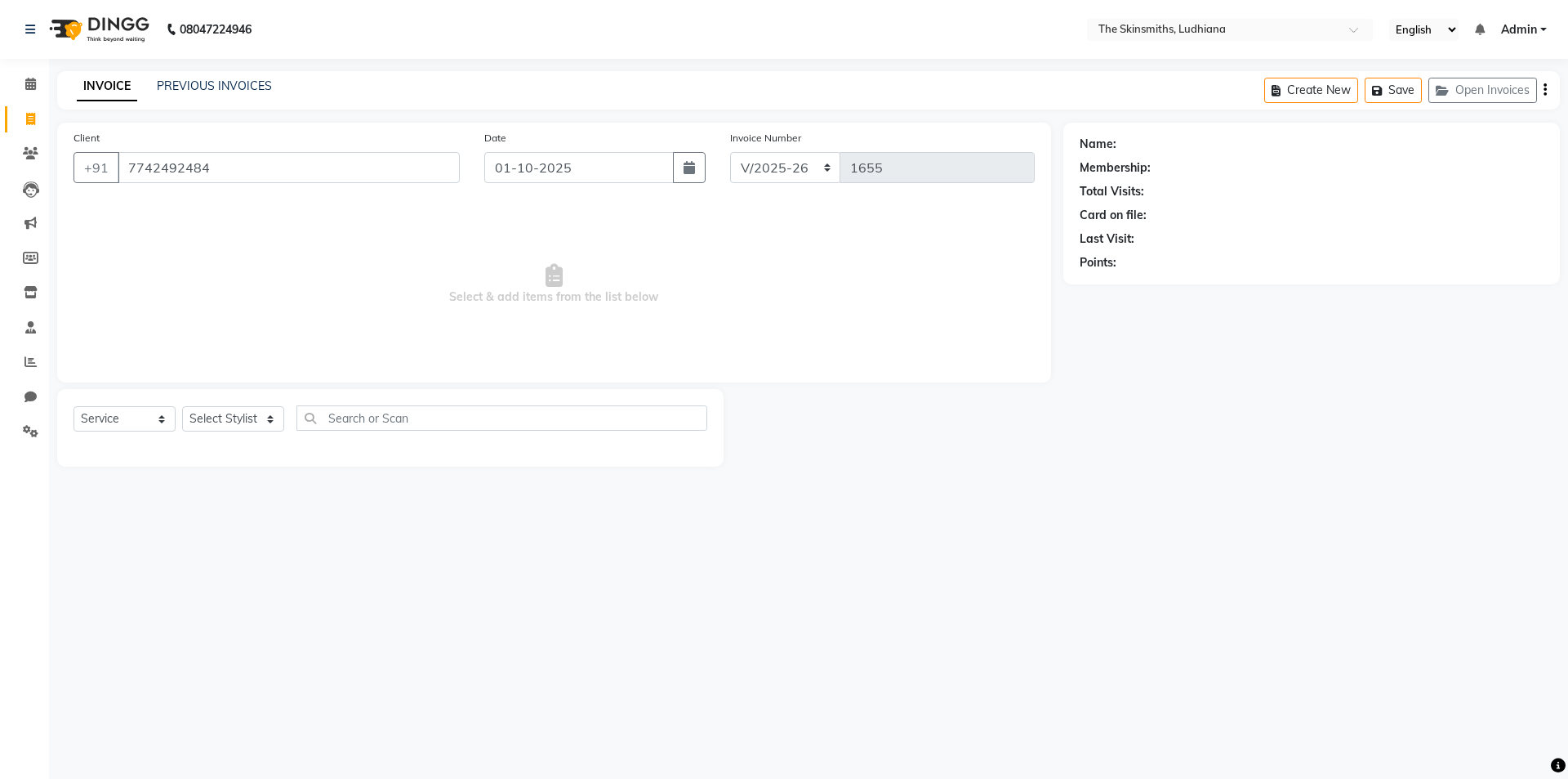
type input "7742492484"
click at [221, 415] on select "Select Stylist Admin [PERSON_NAME] [PERSON_NAME] [PERSON_NAME] [PERSON_NAME] [P…" at bounding box center [233, 419] width 102 height 25
select select "76552"
click at [182, 407] on select "Select Stylist Admin [PERSON_NAME] [PERSON_NAME] [PERSON_NAME] [PERSON_NAME] [P…" at bounding box center [233, 419] width 102 height 25
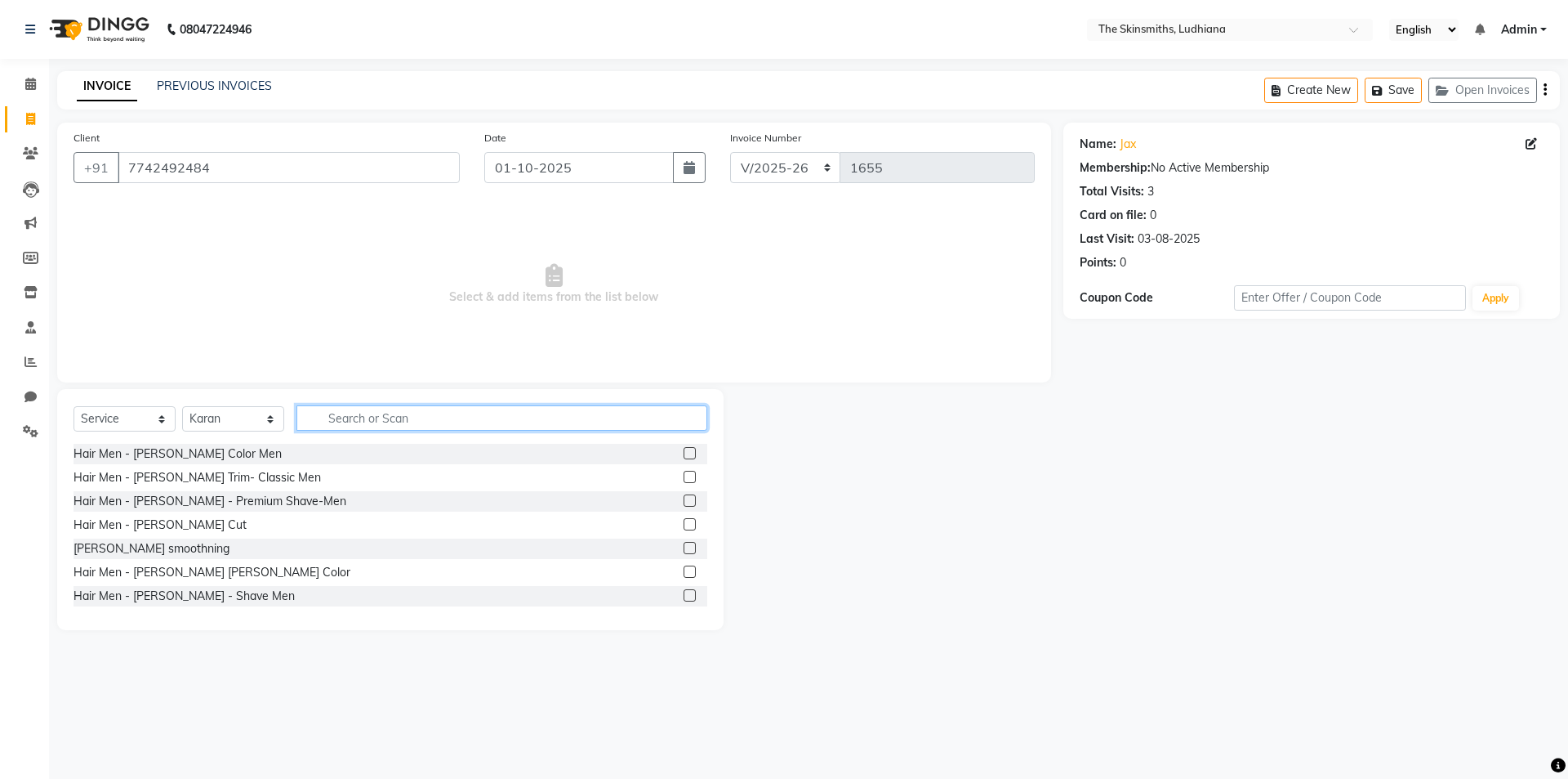
click at [447, 422] on input "text" at bounding box center [502, 418] width 411 height 25
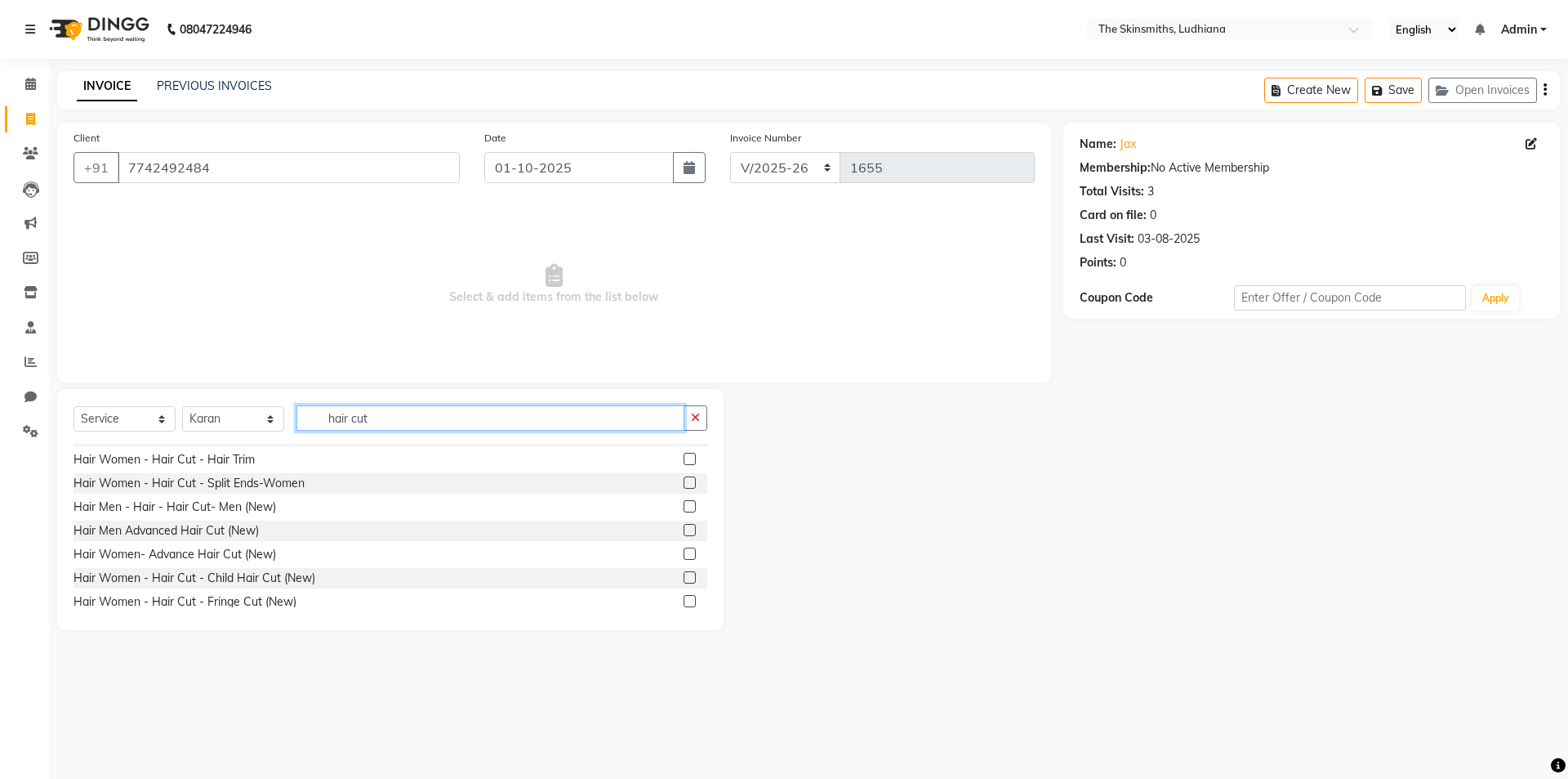
scroll to position [163, 0]
type input "hair cut"
click at [684, 498] on label at bounding box center [690, 503] width 13 height 13
click at [684, 499] on input "checkbox" at bounding box center [689, 504] width 11 height 11
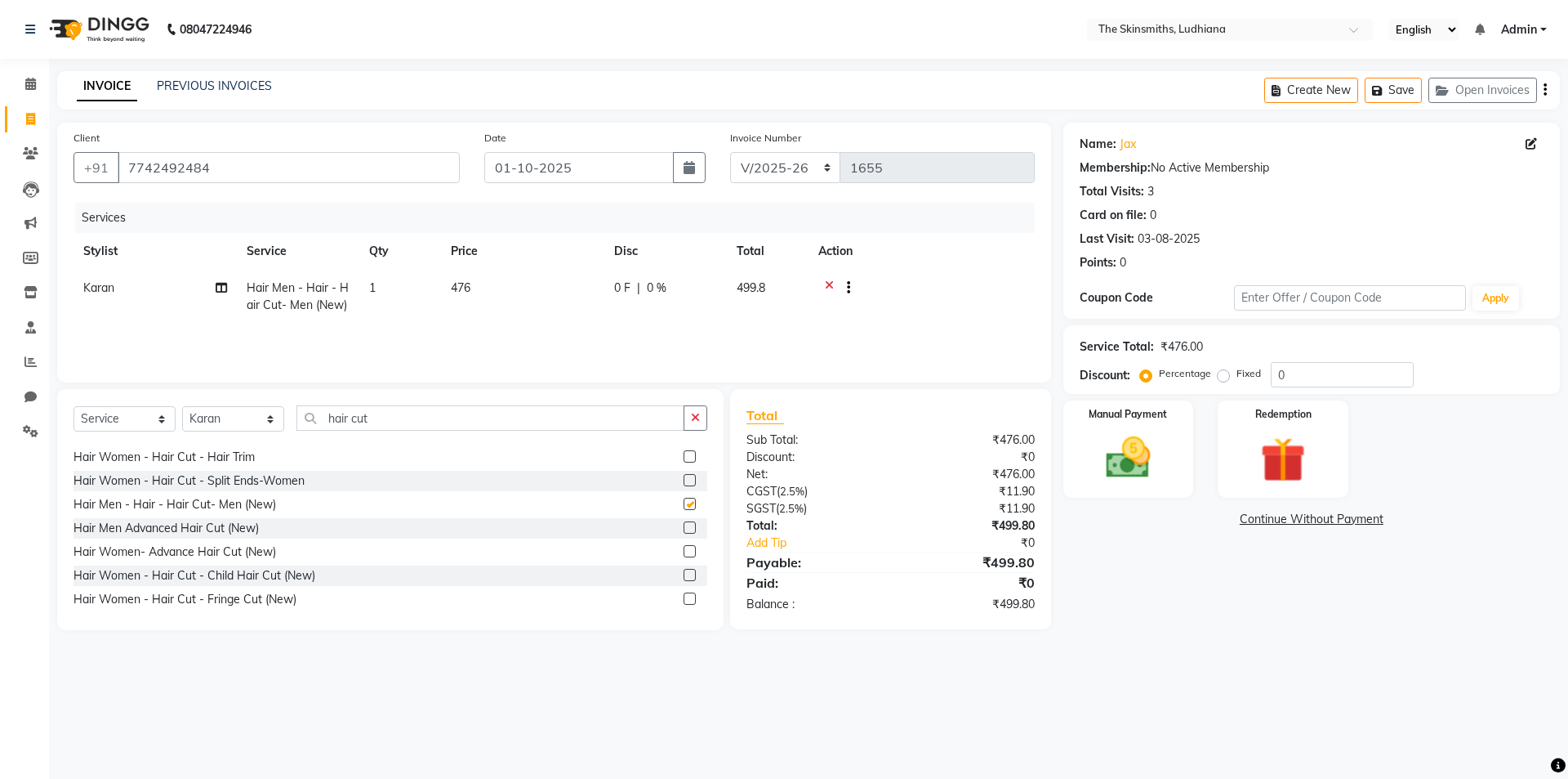
checkbox input "false"
click at [696, 416] on icon "button" at bounding box center [695, 417] width 9 height 12
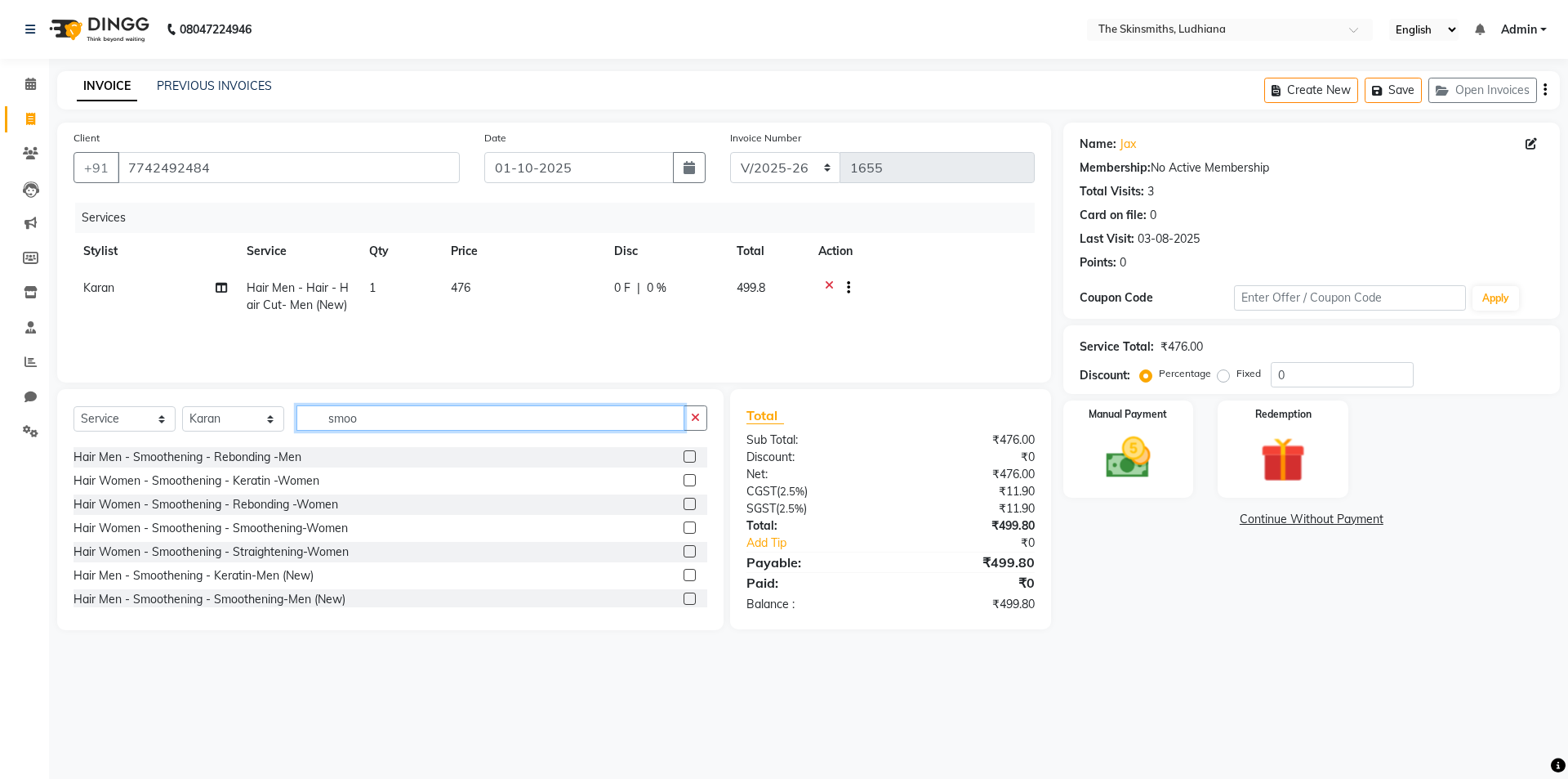
type input "smoo"
click at [684, 599] on label at bounding box center [690, 599] width 13 height 13
click at [684, 599] on input "checkbox" at bounding box center [689, 599] width 11 height 11
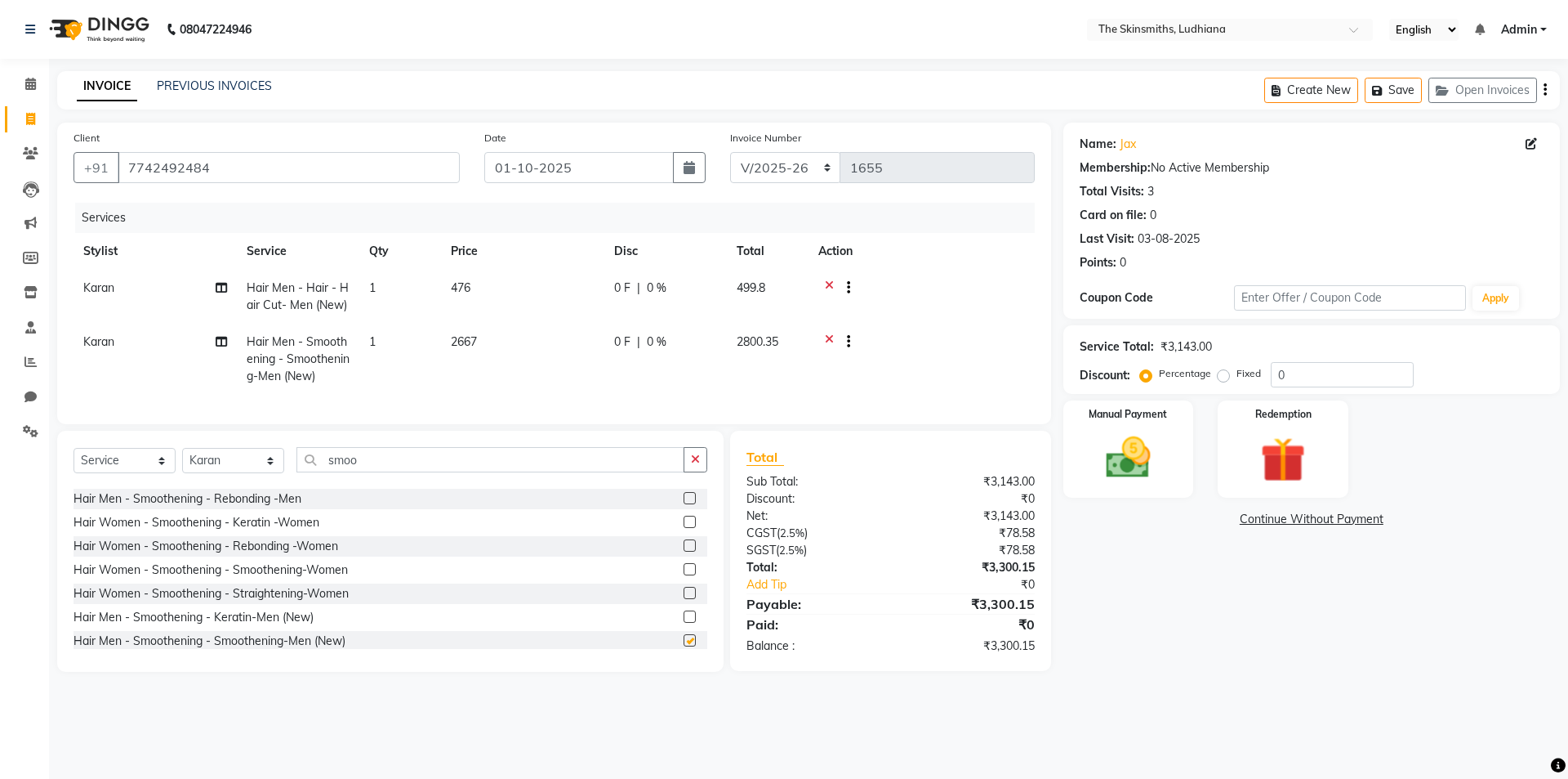
checkbox input "false"
click at [684, 623] on label at bounding box center [690, 616] width 13 height 13
click at [684, 623] on input "checkbox" at bounding box center [689, 617] width 11 height 11
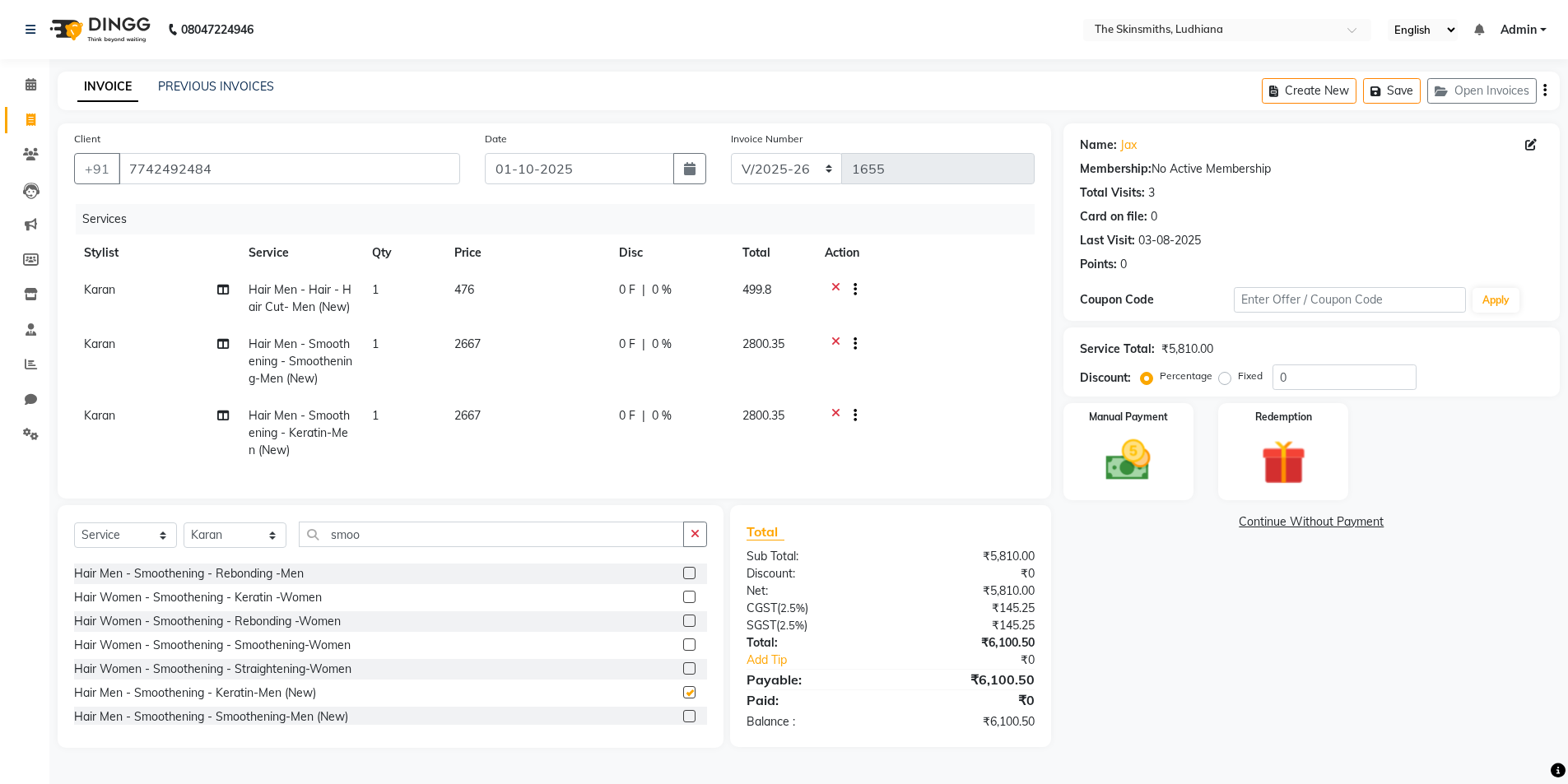
checkbox input "false"
click at [836, 340] on icon at bounding box center [836, 345] width 9 height 21
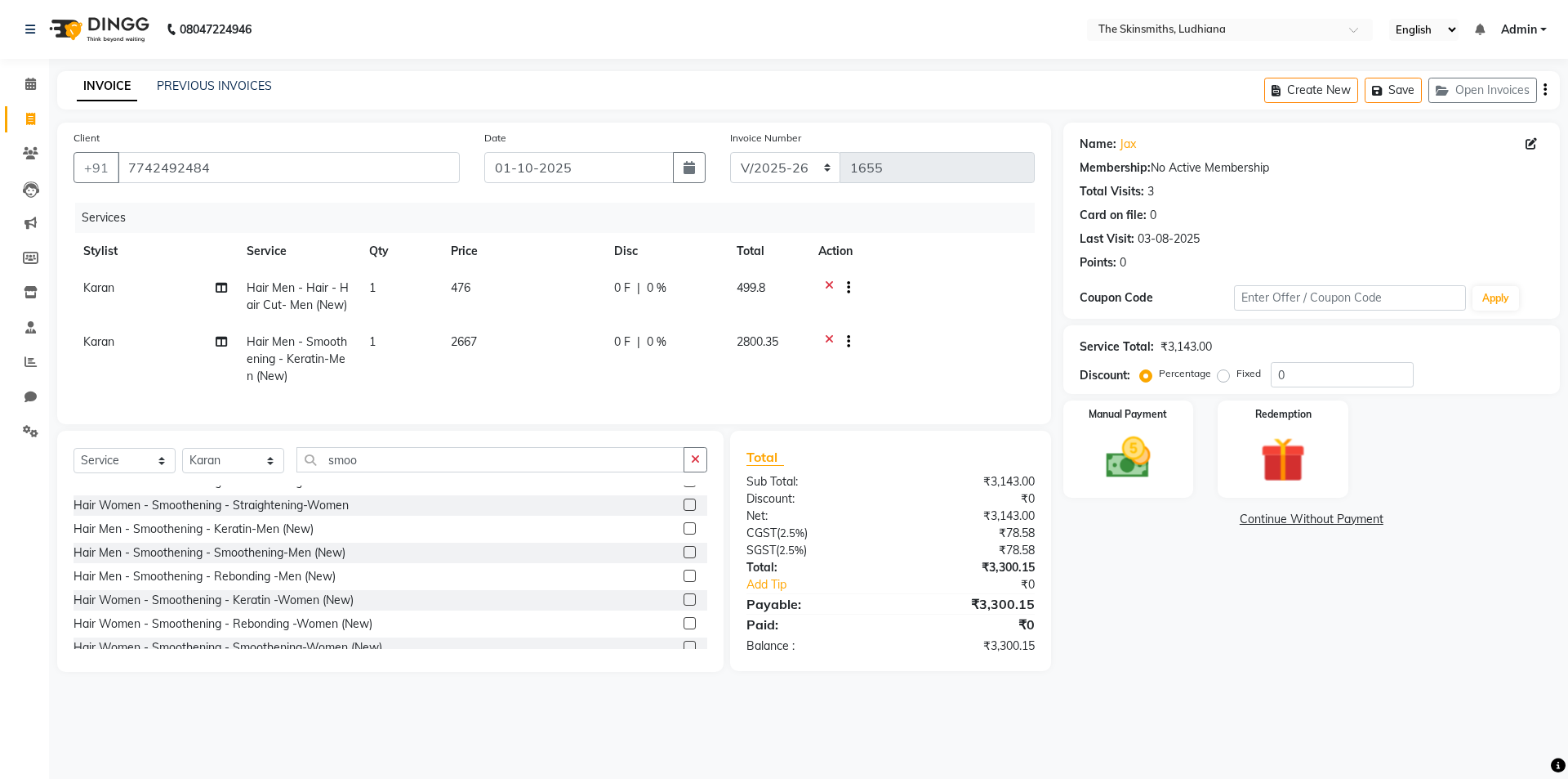
scroll to position [182, 0]
click at [460, 337] on span "2667" at bounding box center [464, 341] width 26 height 15
select select "76552"
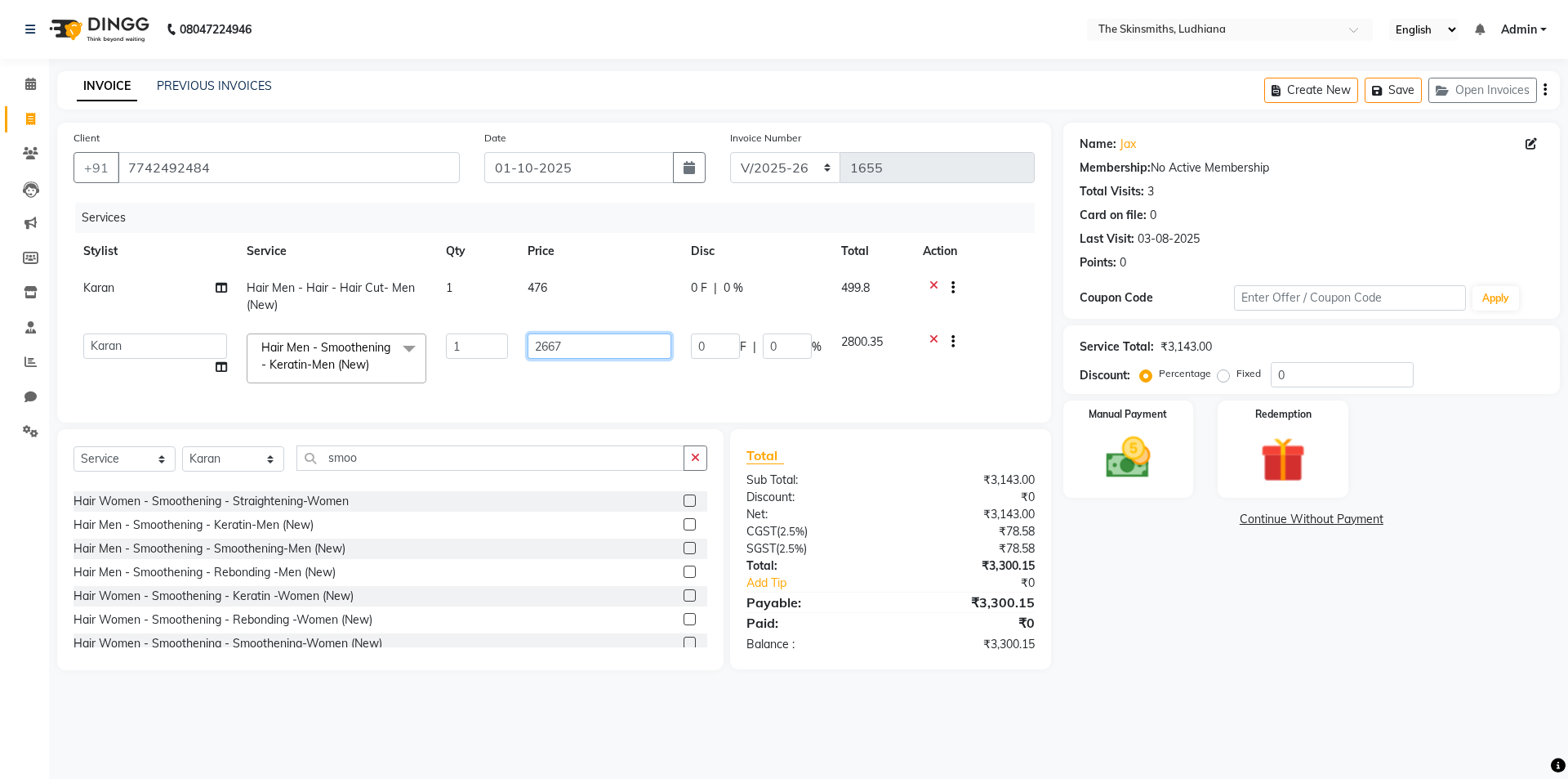
click at [593, 346] on input "2667" at bounding box center [599, 346] width 144 height 25
type input "2"
type input "1500"
click at [1132, 659] on div "Name: Jax Membership: No Active Membership Total Visits: 3 Card on file: 0 Last…" at bounding box center [1318, 397] width 509 height 548
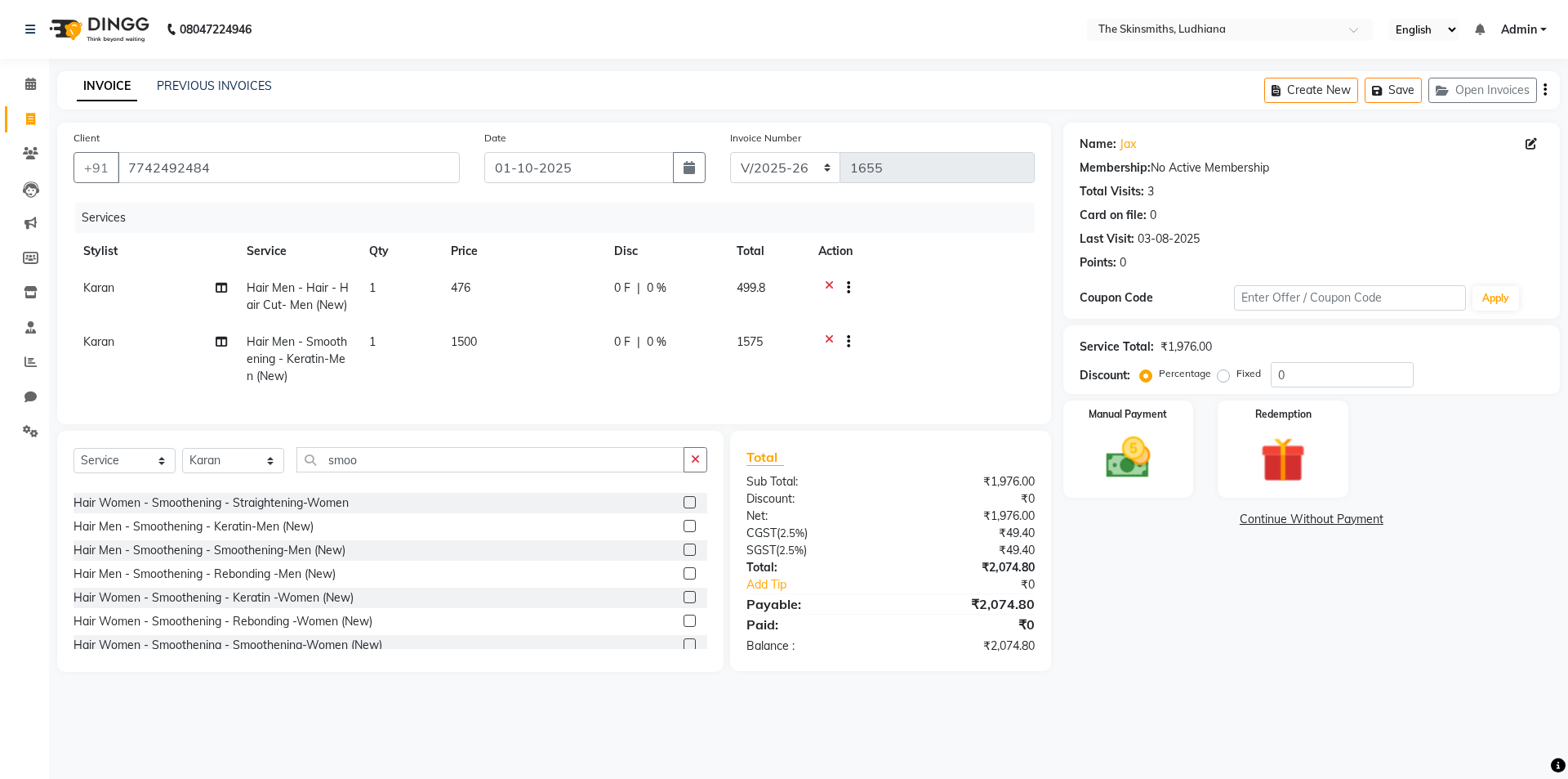
click at [379, 294] on td "1" at bounding box center [401, 296] width 82 height 54
select select "76552"
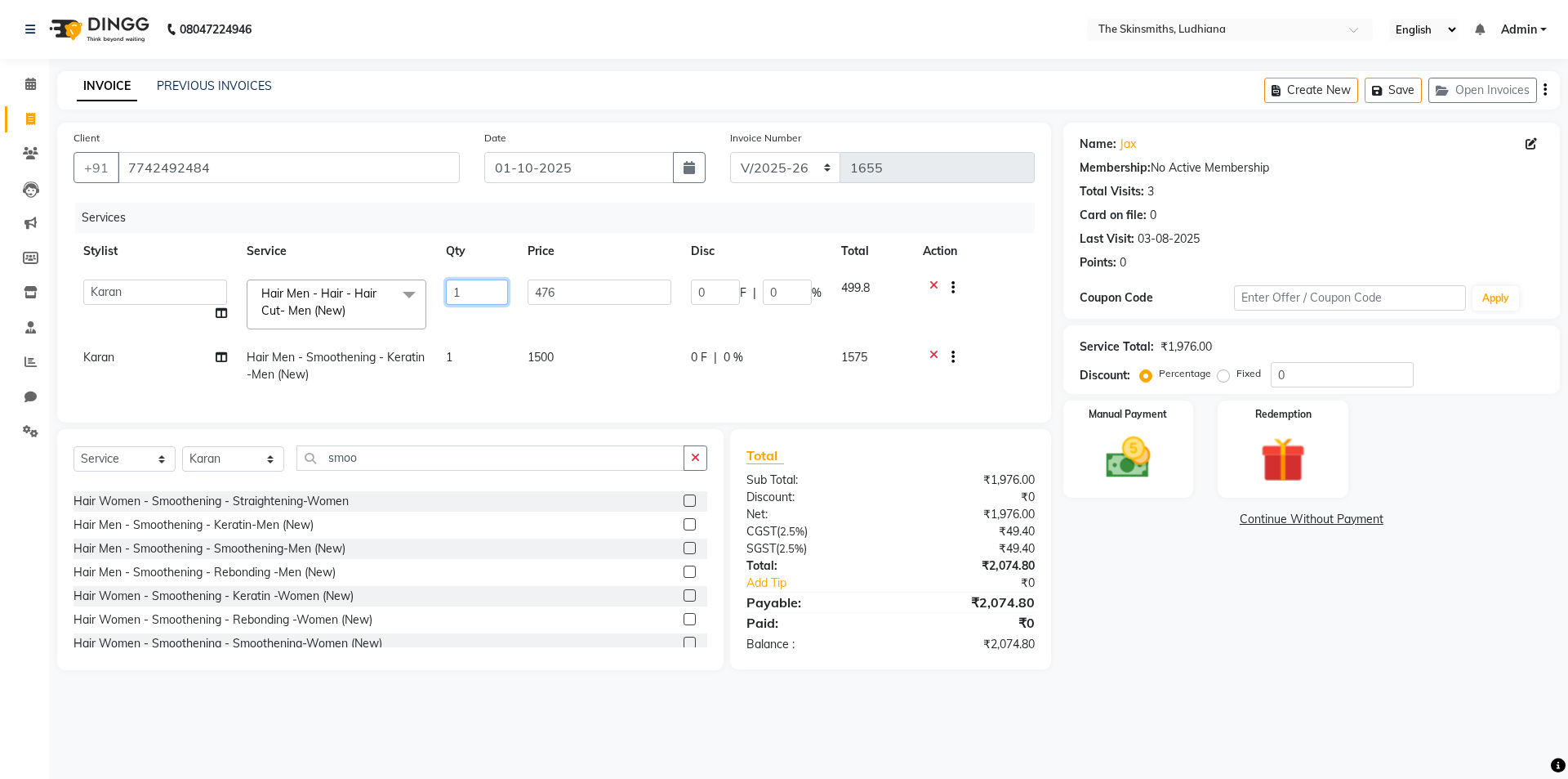
click at [484, 285] on input "1" at bounding box center [478, 292] width 62 height 25
type input "10"
click at [1183, 670] on div "Name: Jax Membership: No Active Membership Total Visits: 3 Card on file: 0 Last…" at bounding box center [1318, 397] width 509 height 548
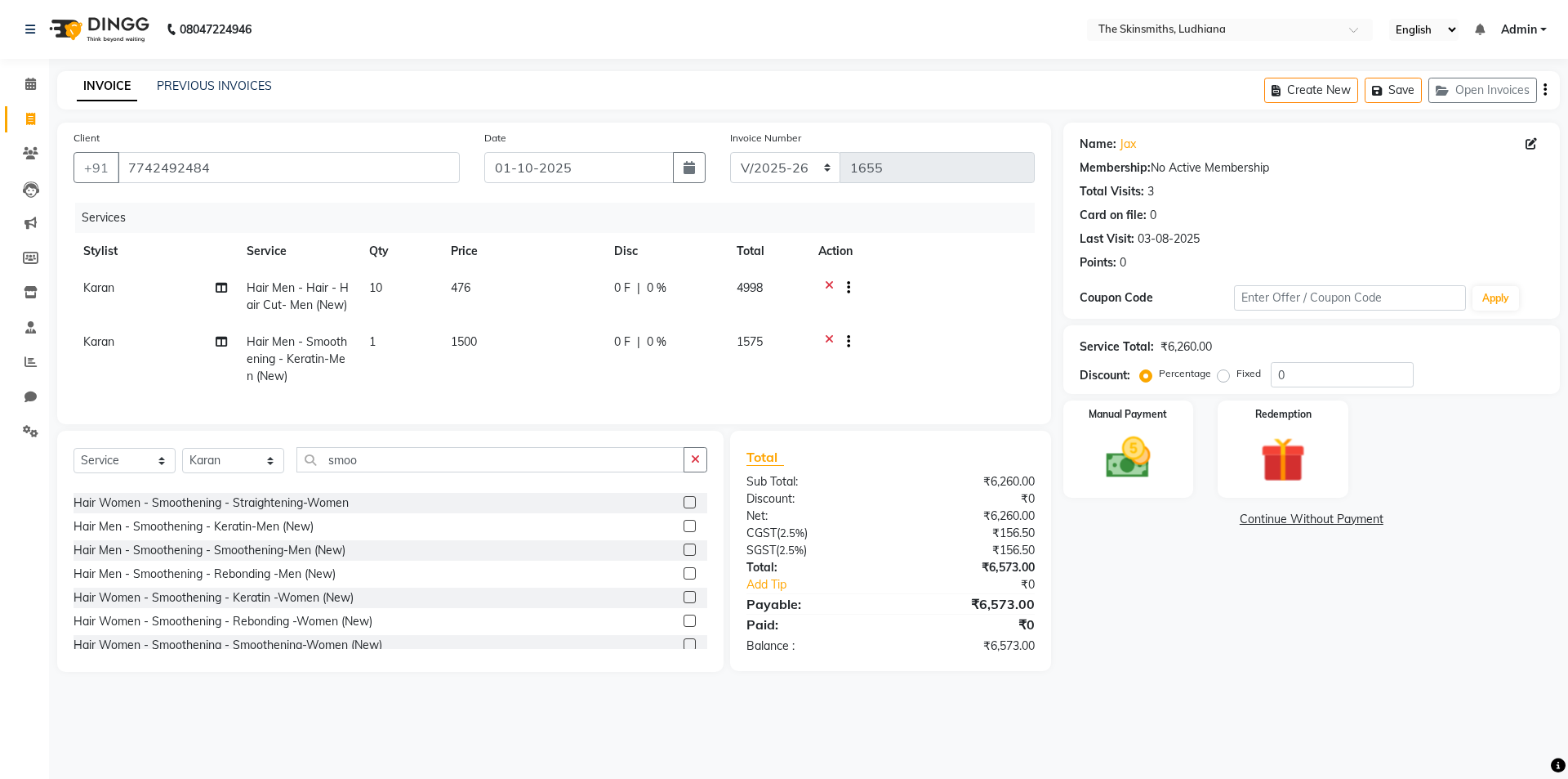
click at [603, 282] on td "476" at bounding box center [523, 296] width 164 height 54
select select "76552"
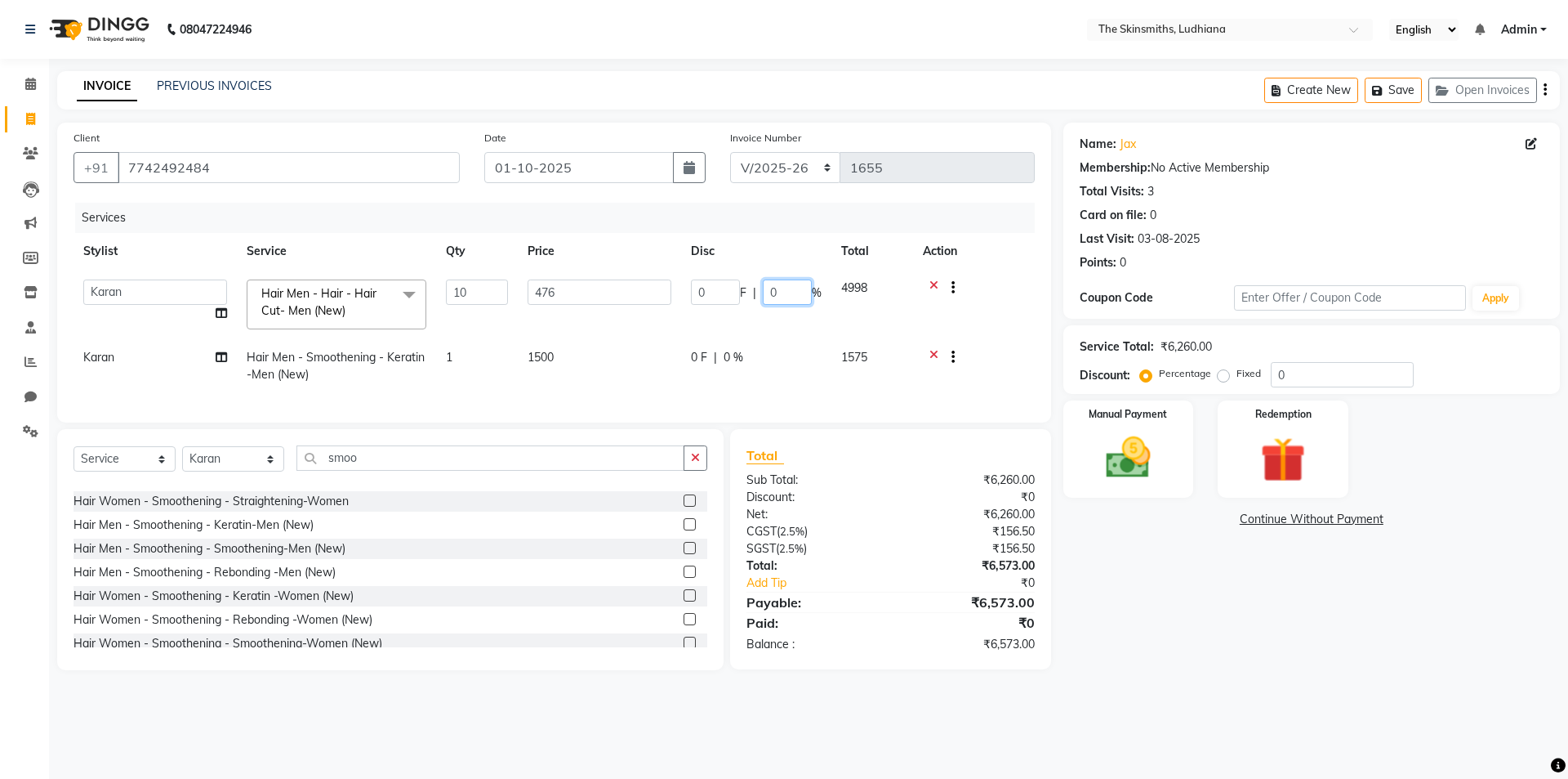
click at [796, 289] on input "0" at bounding box center [787, 292] width 49 height 25
type input "50"
click at [1220, 622] on div "Name: Jax Membership: No Active Membership Total Visits: 3 Card on file: 0 Last…" at bounding box center [1318, 397] width 509 height 548
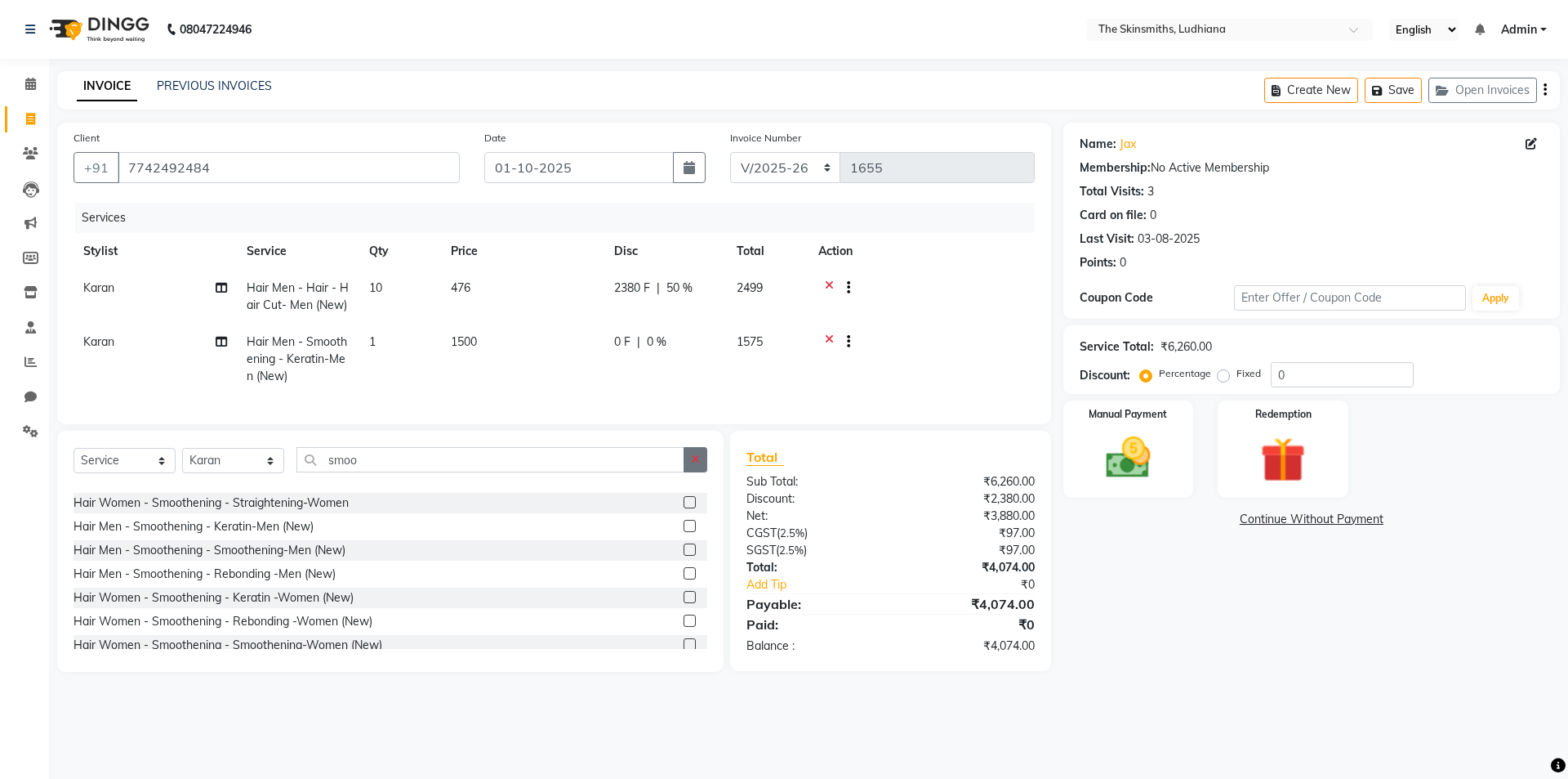
click at [697, 465] on icon "button" at bounding box center [695, 459] width 9 height 12
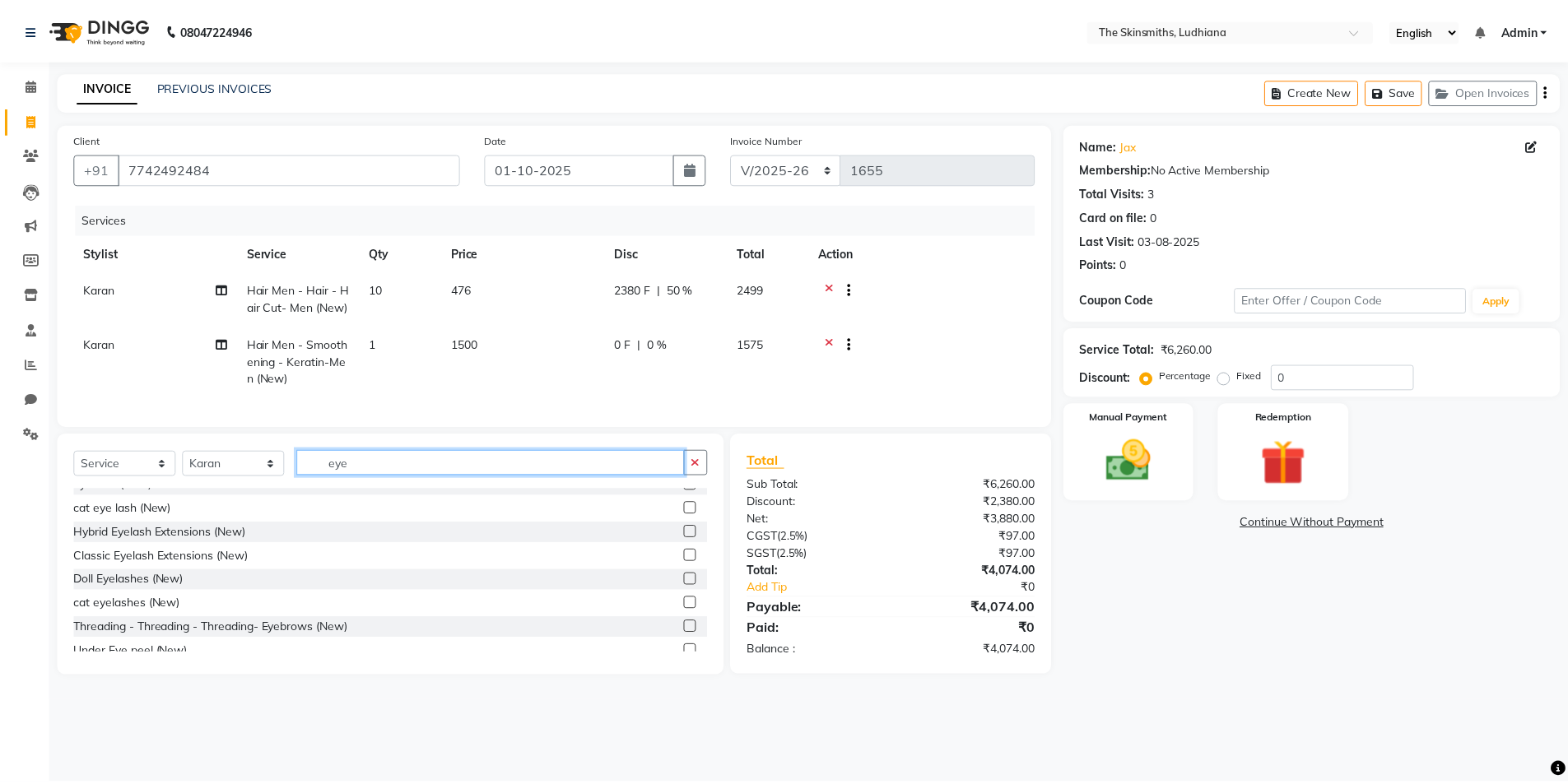
scroll to position [170, 0]
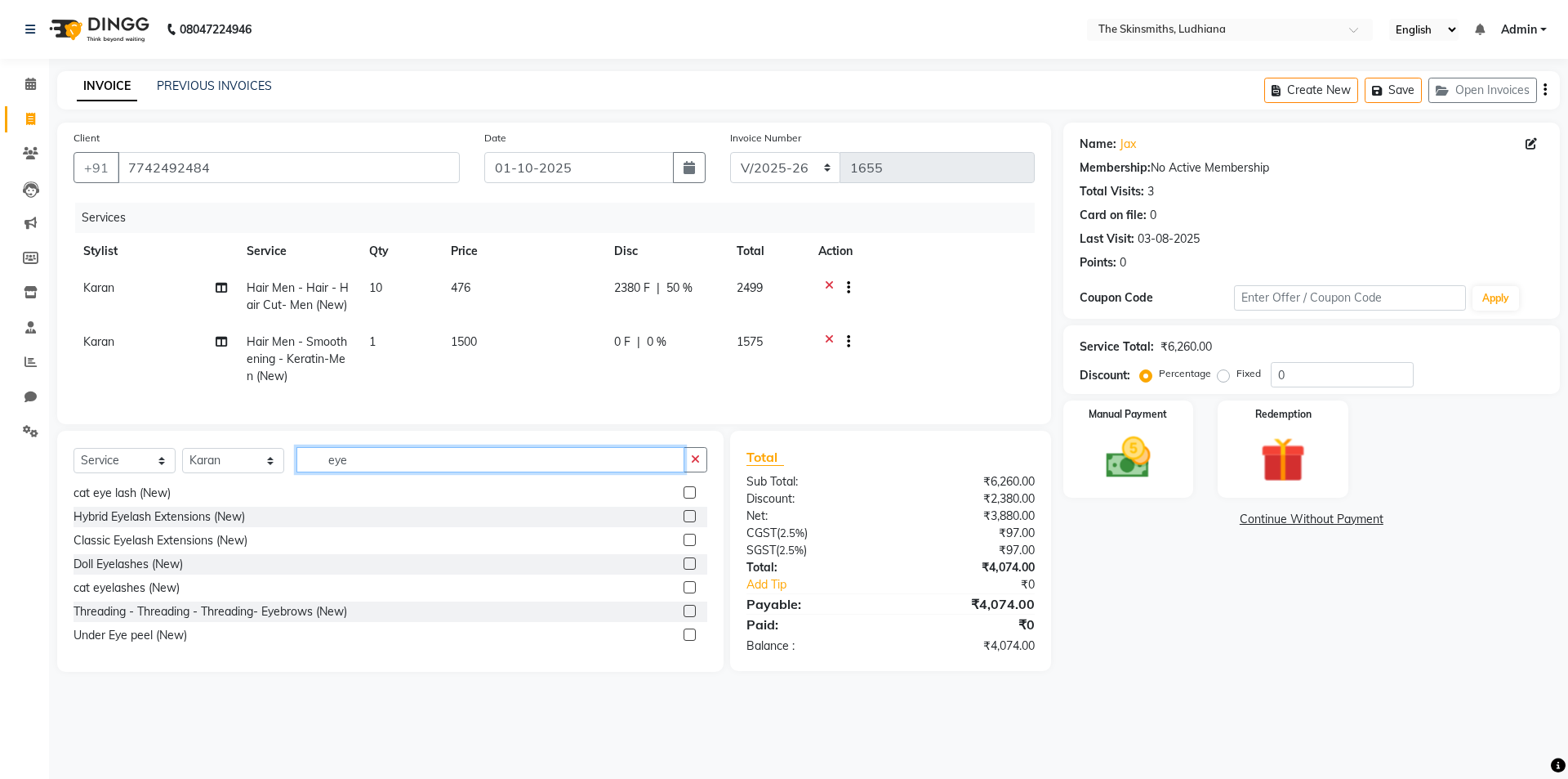
type input "eye"
click at [684, 617] on label at bounding box center [690, 610] width 13 height 13
click at [684, 617] on input "checkbox" at bounding box center [689, 611] width 11 height 11
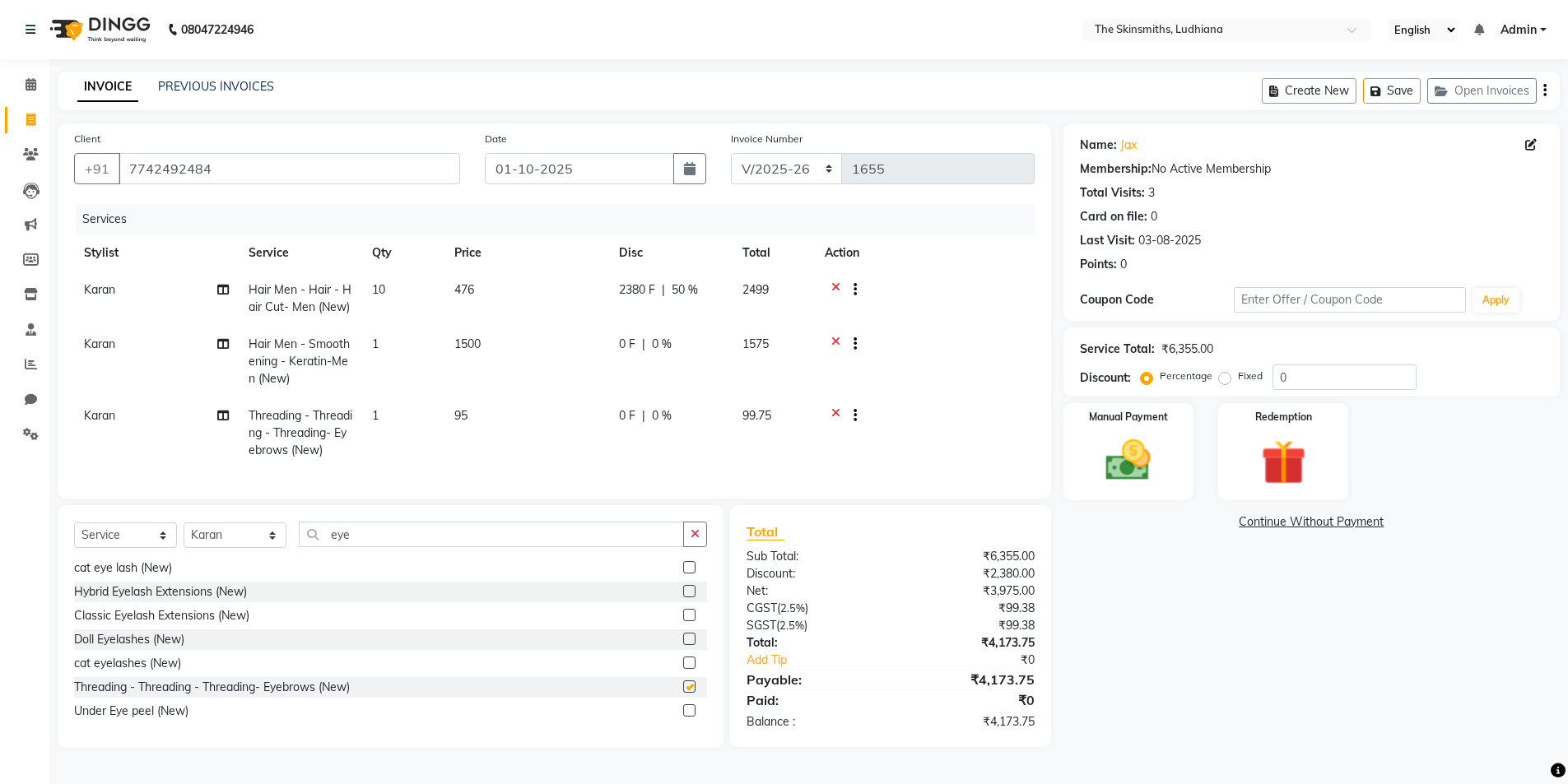
checkbox input "false"
click at [402, 407] on td "1" at bounding box center [404, 433] width 82 height 72
select select "76552"
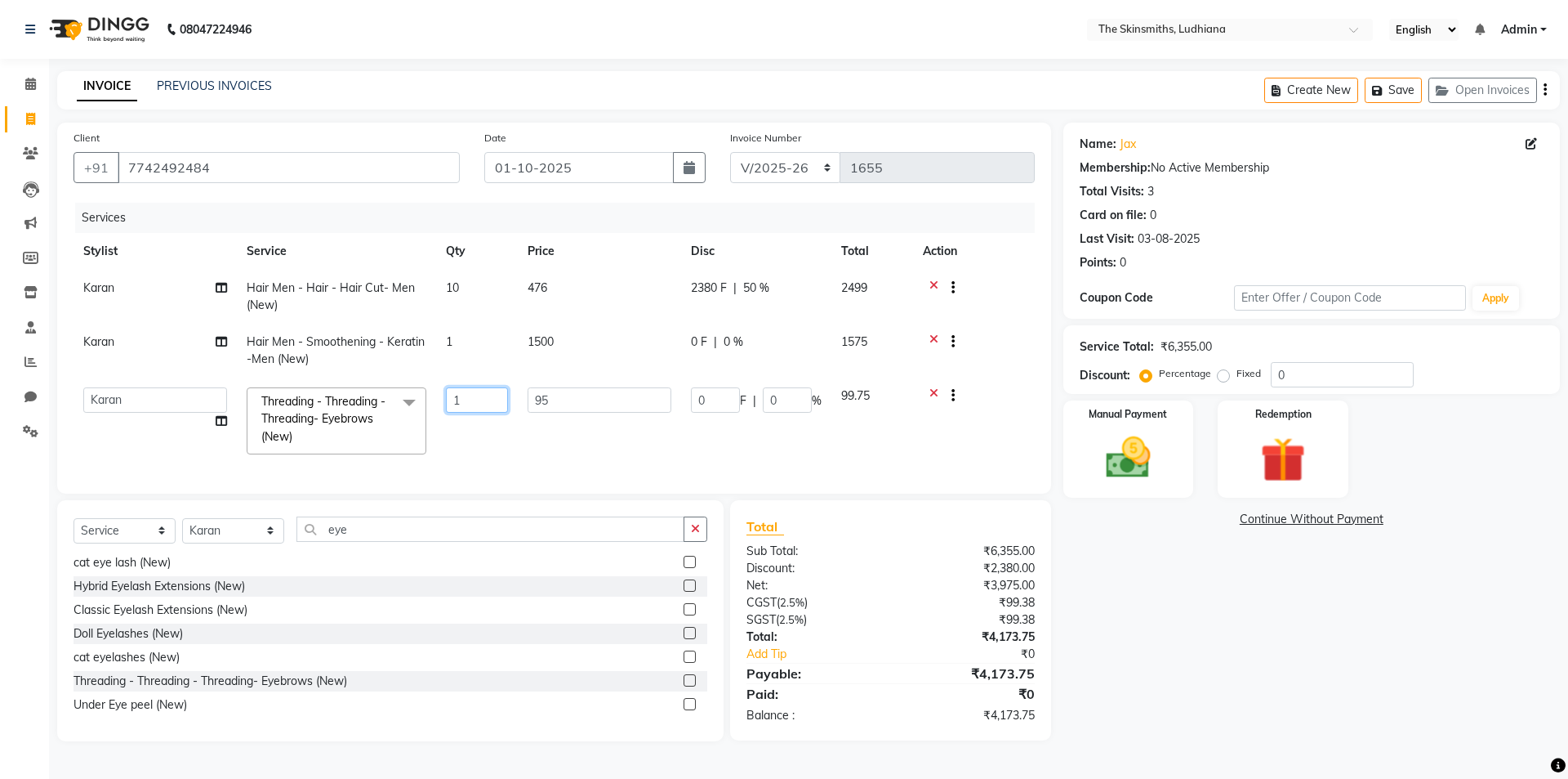
click at [487, 402] on input "1" at bounding box center [478, 400] width 62 height 25
type input "10"
click at [1225, 651] on div "Name: Jax Membership: No Active Membership Total Visits: 3 Card on file: 0 Last…" at bounding box center [1318, 432] width 509 height 619
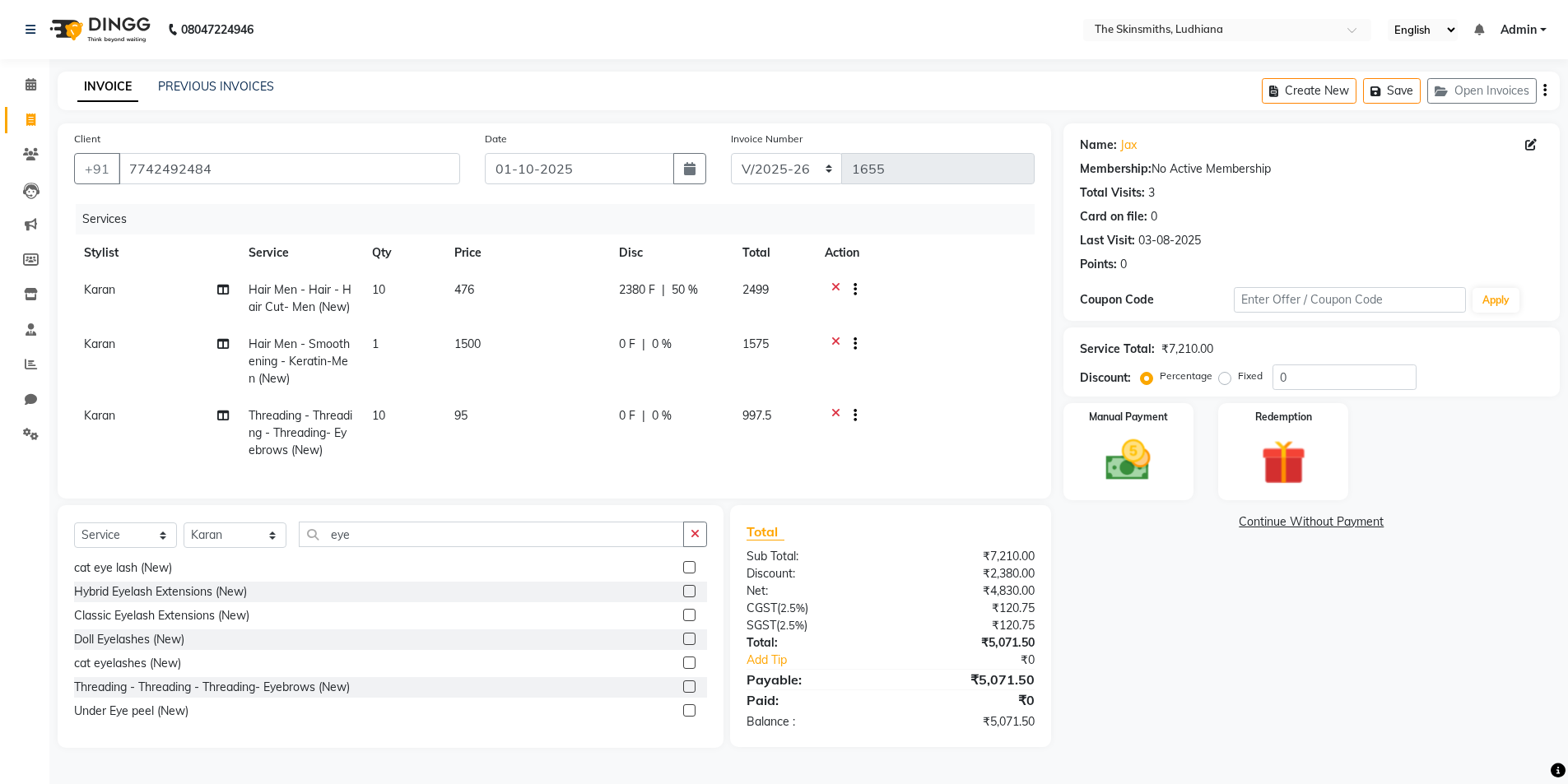
click at [670, 411] on span "0 %" at bounding box center [662, 416] width 20 height 18
select select "76552"
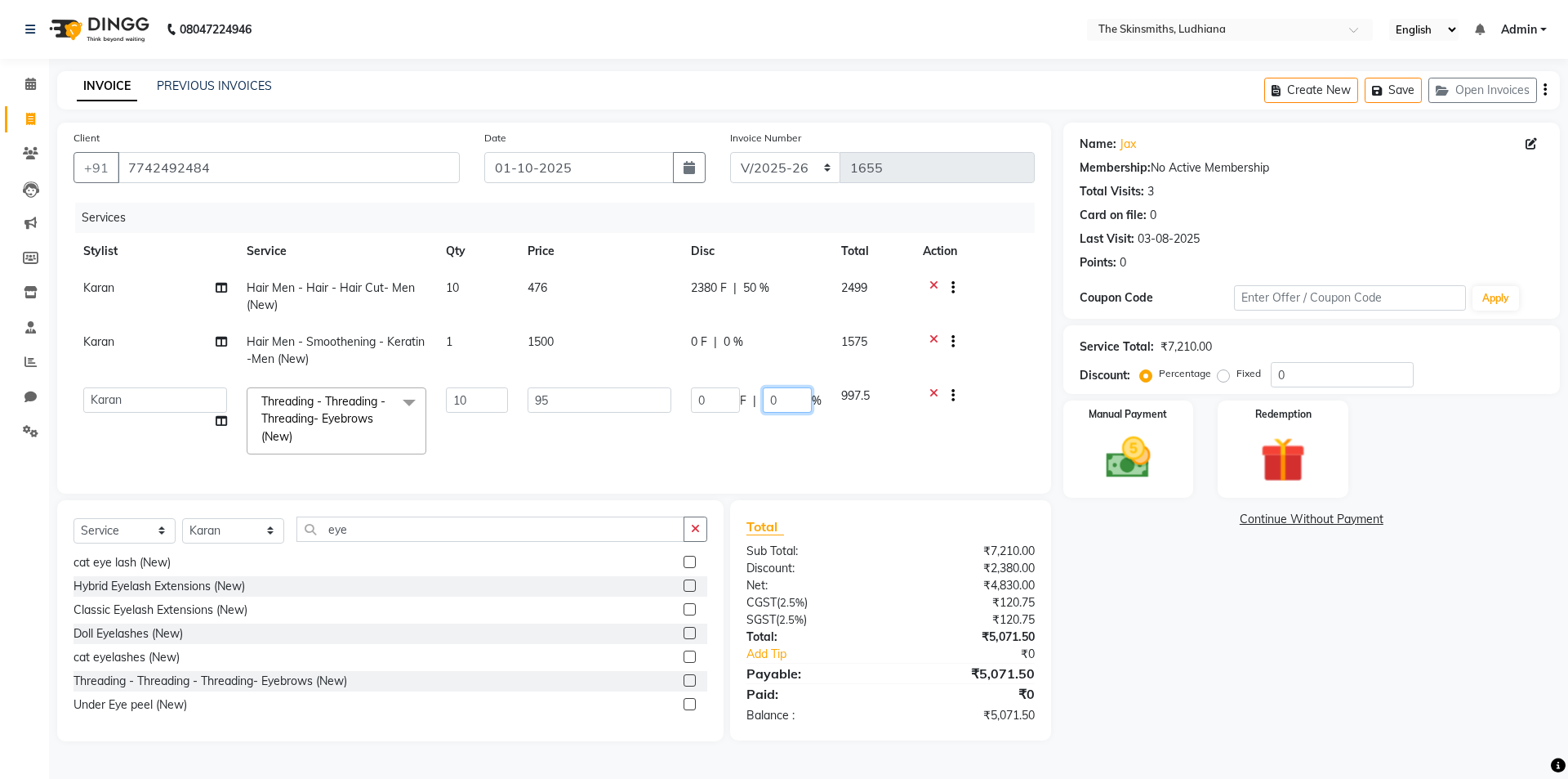
click at [795, 402] on input "0" at bounding box center [787, 400] width 49 height 25
type input "50"
click at [1168, 611] on div "Name: Jax Membership: No Active Membership Total Visits: 3 Card on file: 0 Last…" at bounding box center [1318, 432] width 509 height 619
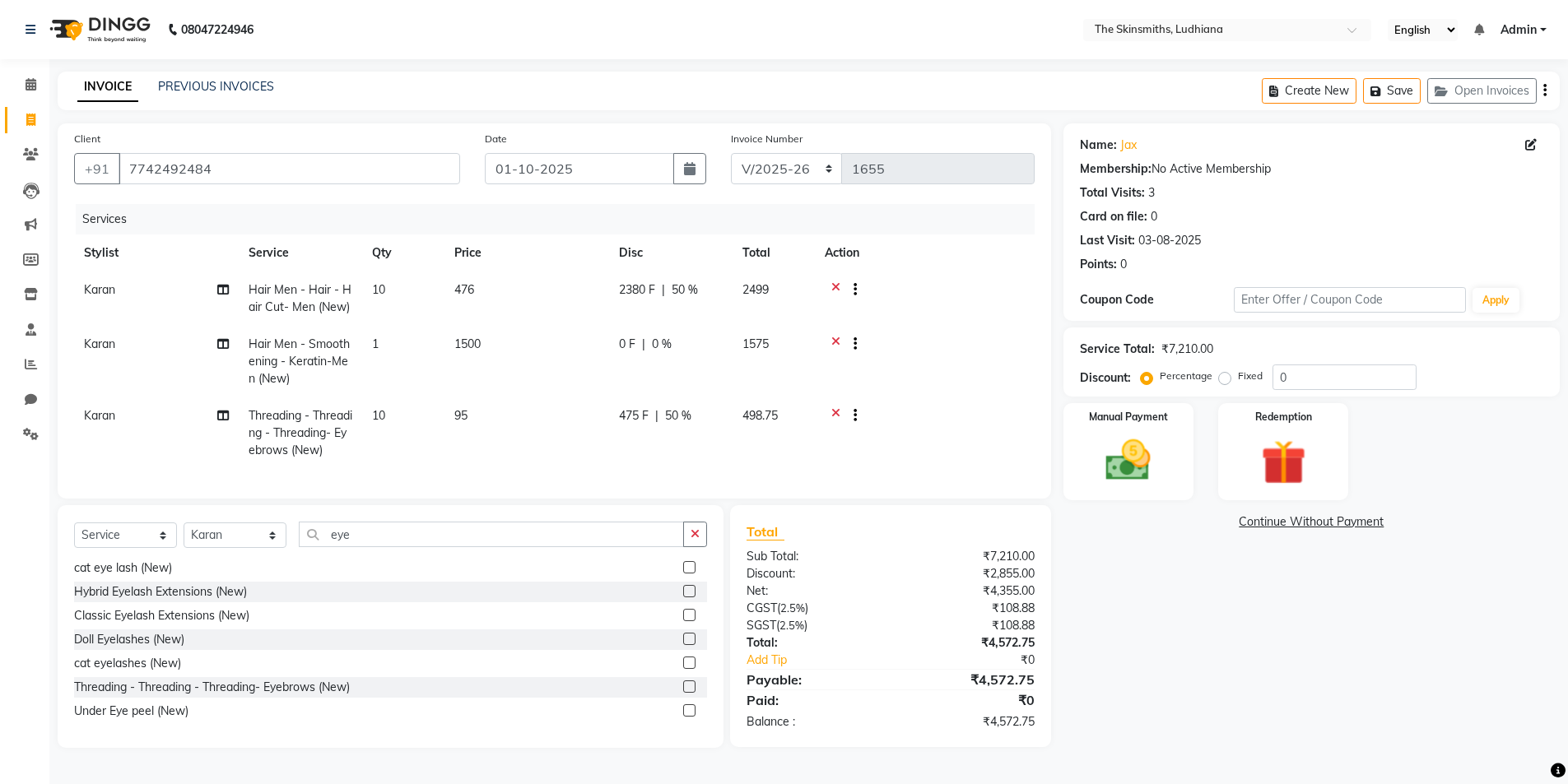
click at [676, 346] on div "0 F | 0 %" at bounding box center [671, 344] width 104 height 18
select select "76552"
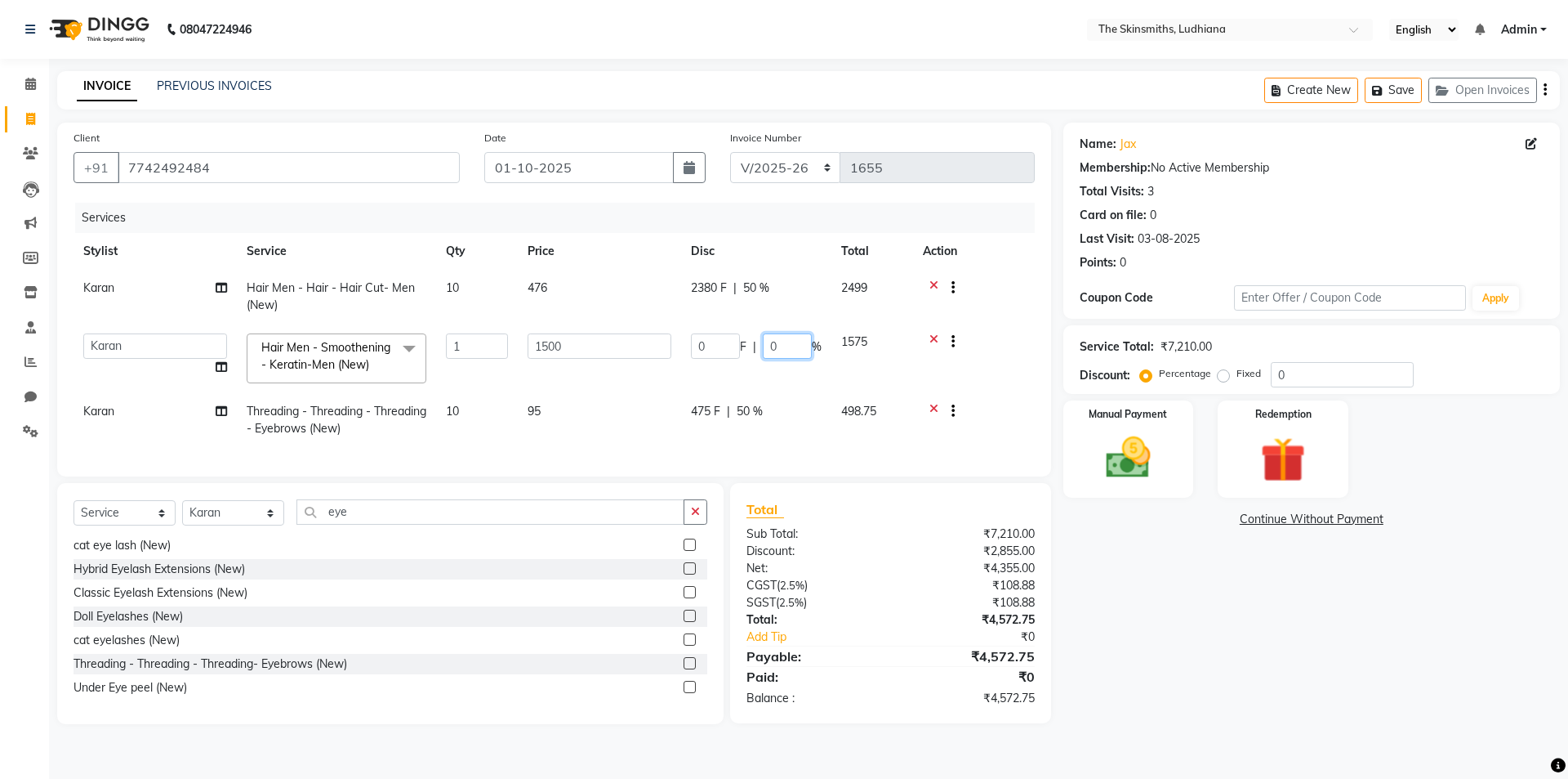
click at [799, 349] on input "0" at bounding box center [787, 346] width 49 height 25
type input "30"
click at [1177, 609] on div "Name: Jax Membership: No Active Membership Total Visits: 3 Card on file: 0 Last…" at bounding box center [1318, 423] width 509 height 602
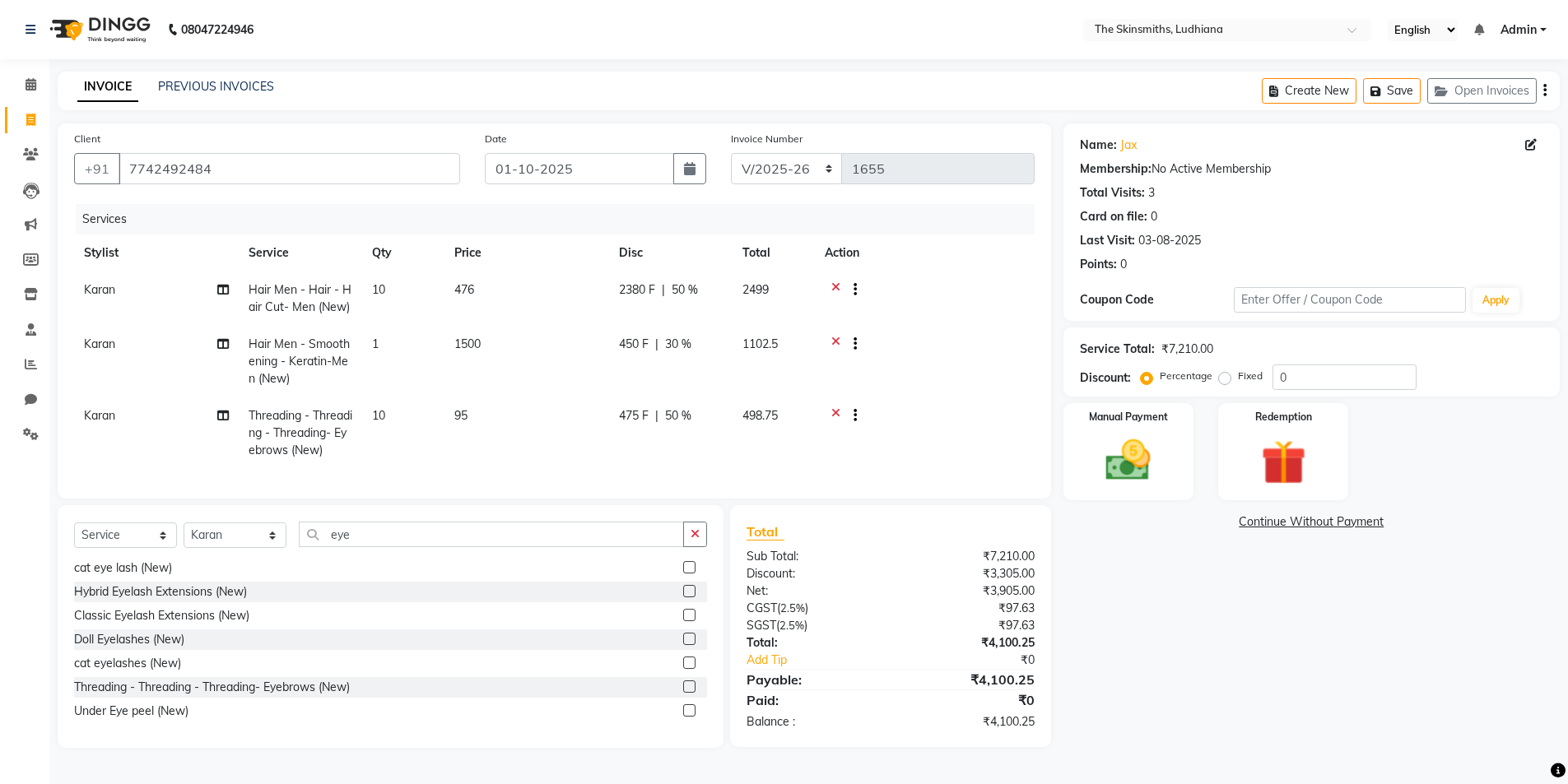
click at [682, 345] on span "30 %" at bounding box center [677, 344] width 27 height 18
select select "76552"
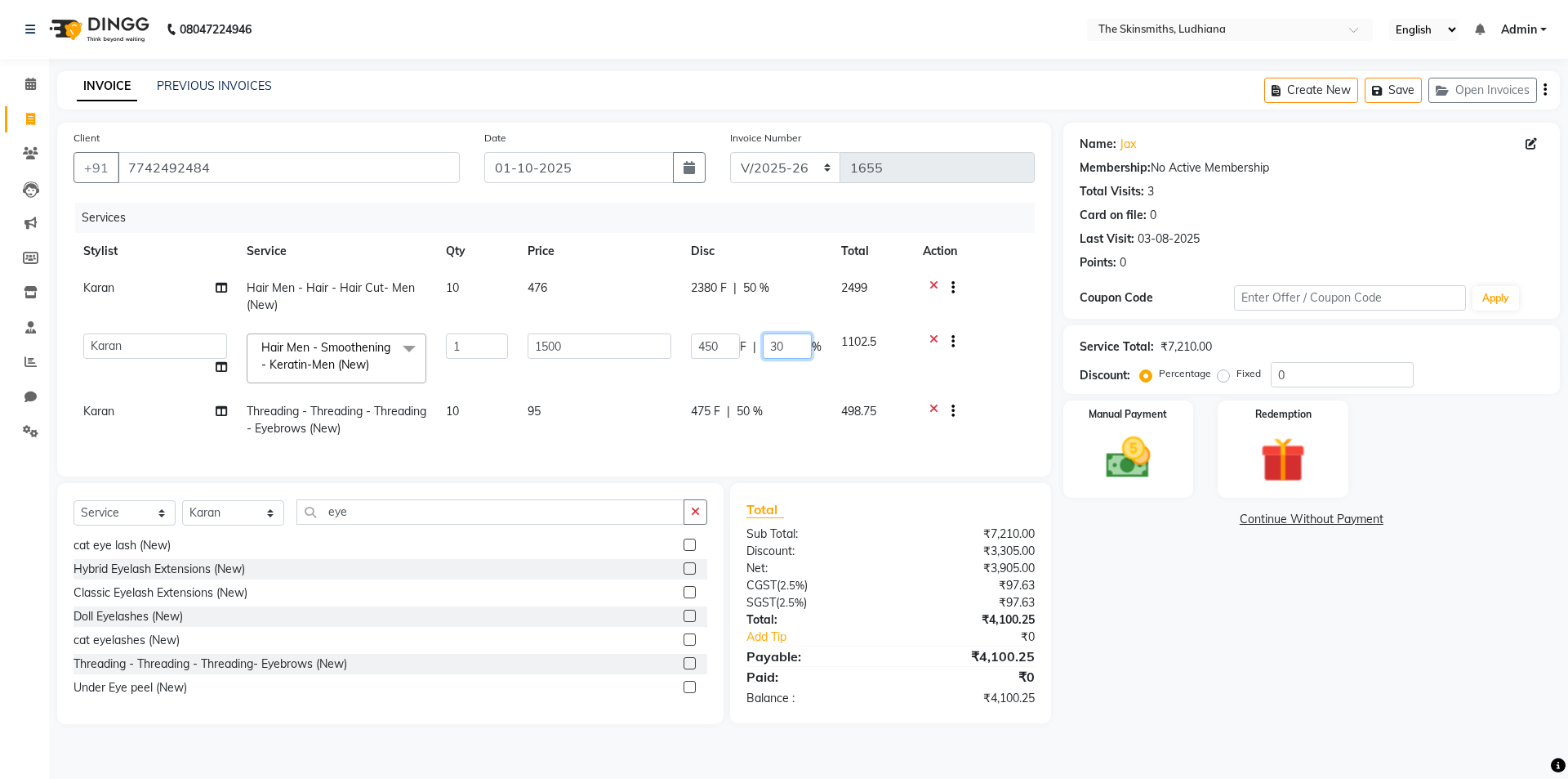
click at [788, 347] on input "30" at bounding box center [787, 346] width 49 height 25
type input "3"
type input "25"
click at [1149, 583] on div "Name: Jax Membership: No Active Membership Total Visits: 3 Card on file: 0 Last…" at bounding box center [1318, 423] width 509 height 602
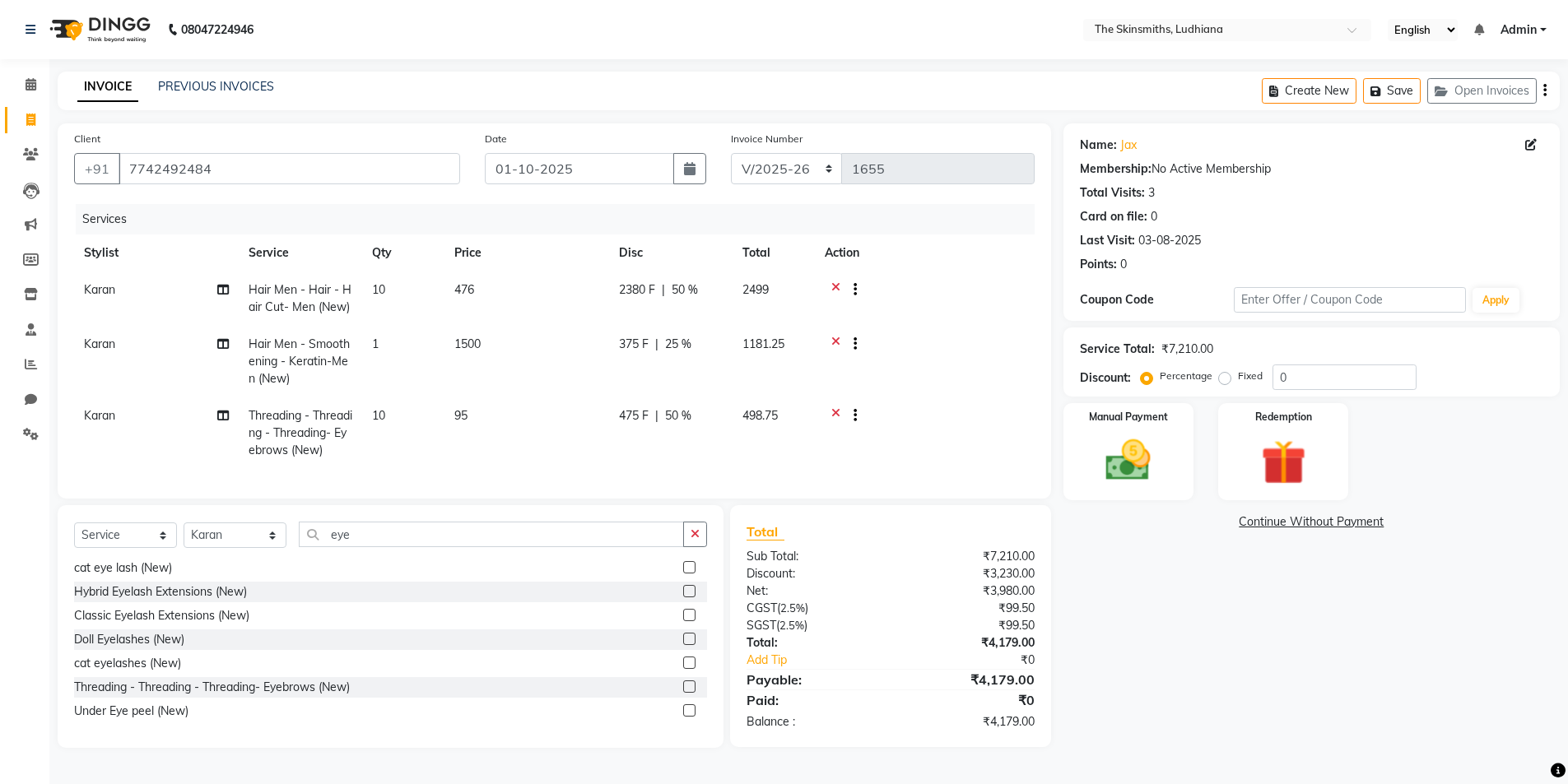
click at [670, 336] on span "25 %" at bounding box center [677, 344] width 27 height 18
select select "76552"
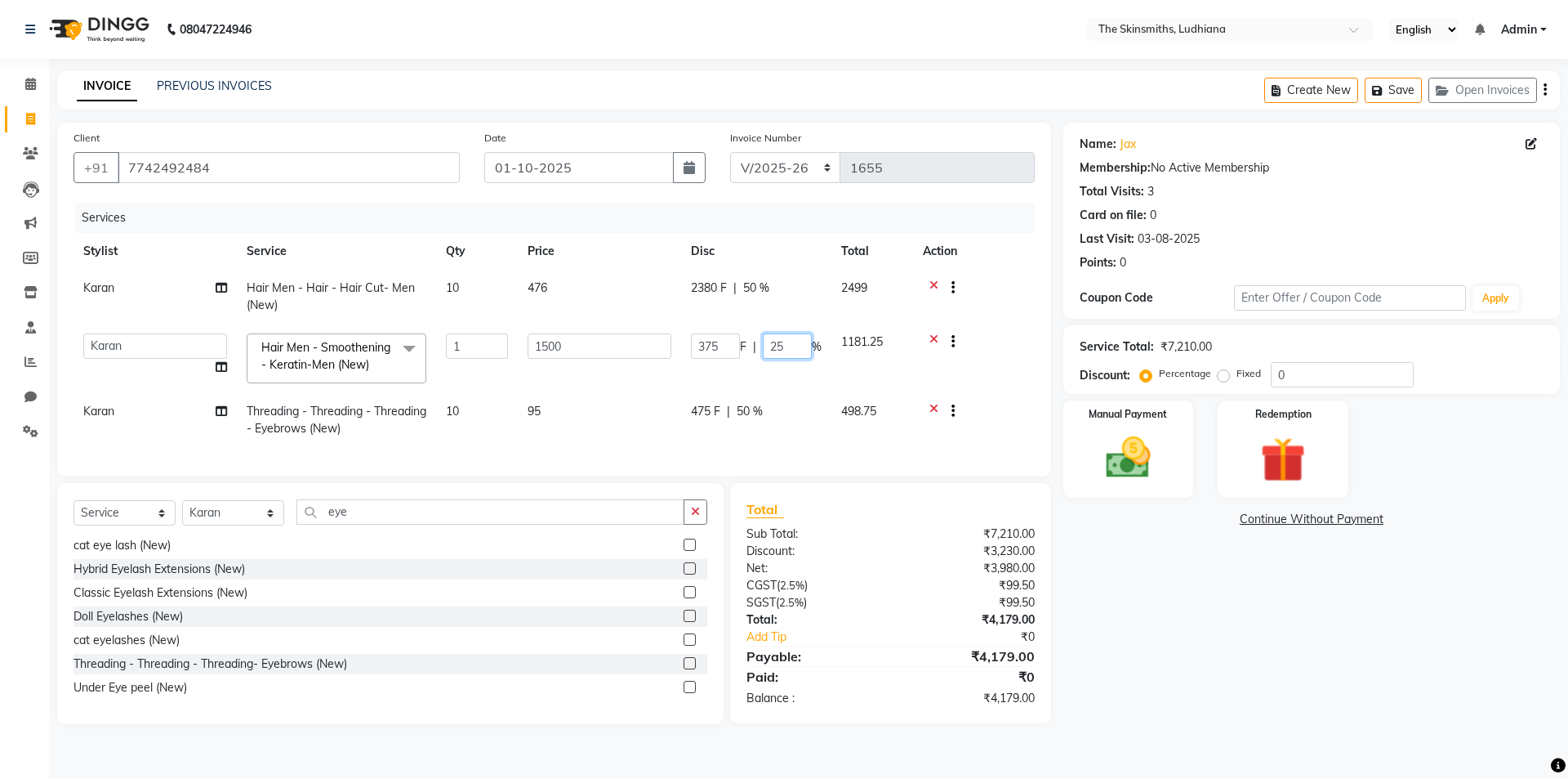
click at [795, 345] on input "25" at bounding box center [787, 346] width 49 height 25
type input "23"
click at [1164, 621] on div "Name: Jax Membership: No Active Membership Total Visits: 3 Card on file: 0 Last…" at bounding box center [1318, 423] width 509 height 602
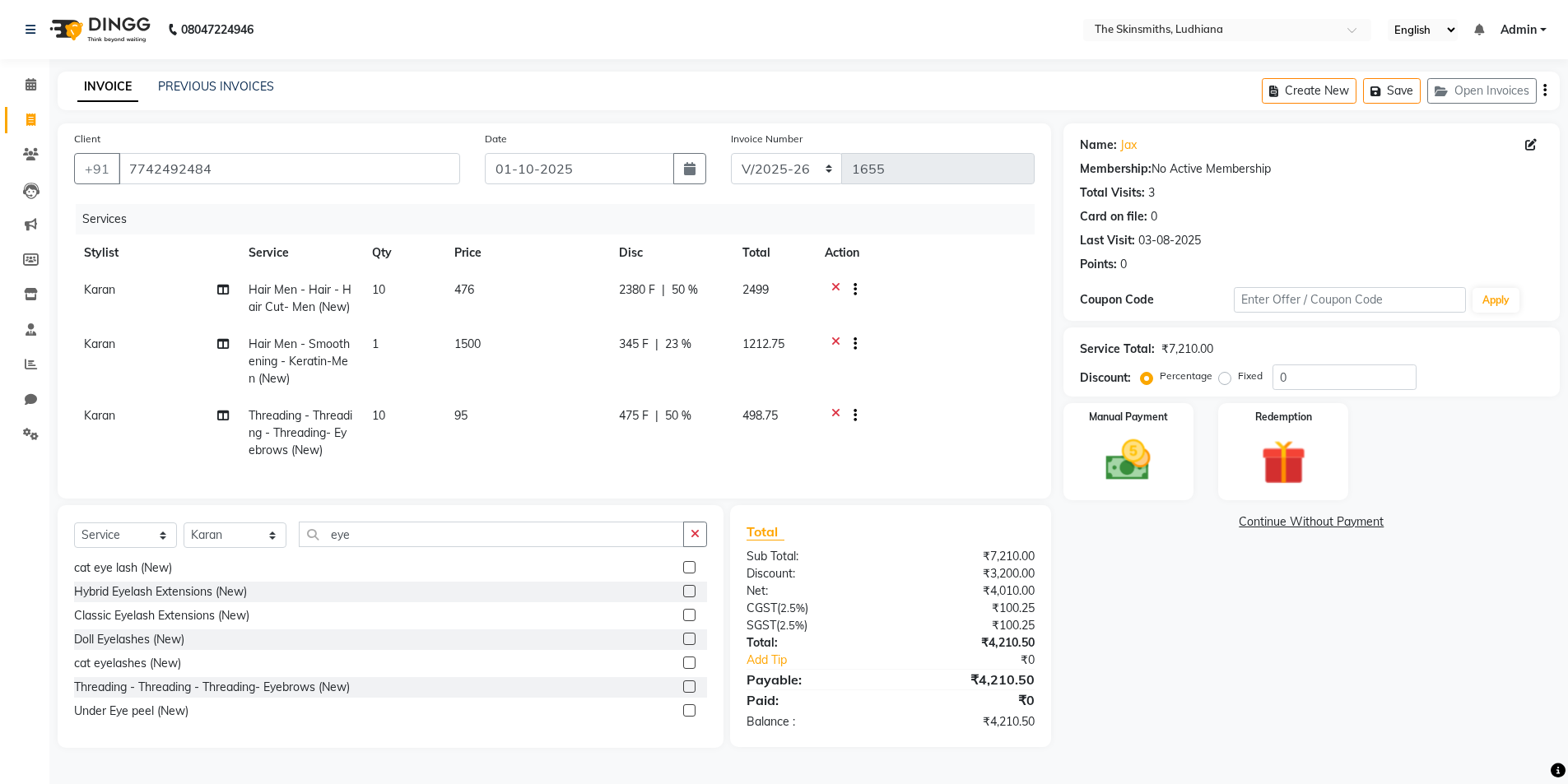
click at [688, 332] on td "345 F | 23 %" at bounding box center [671, 361] width 124 height 72
select select "76552"
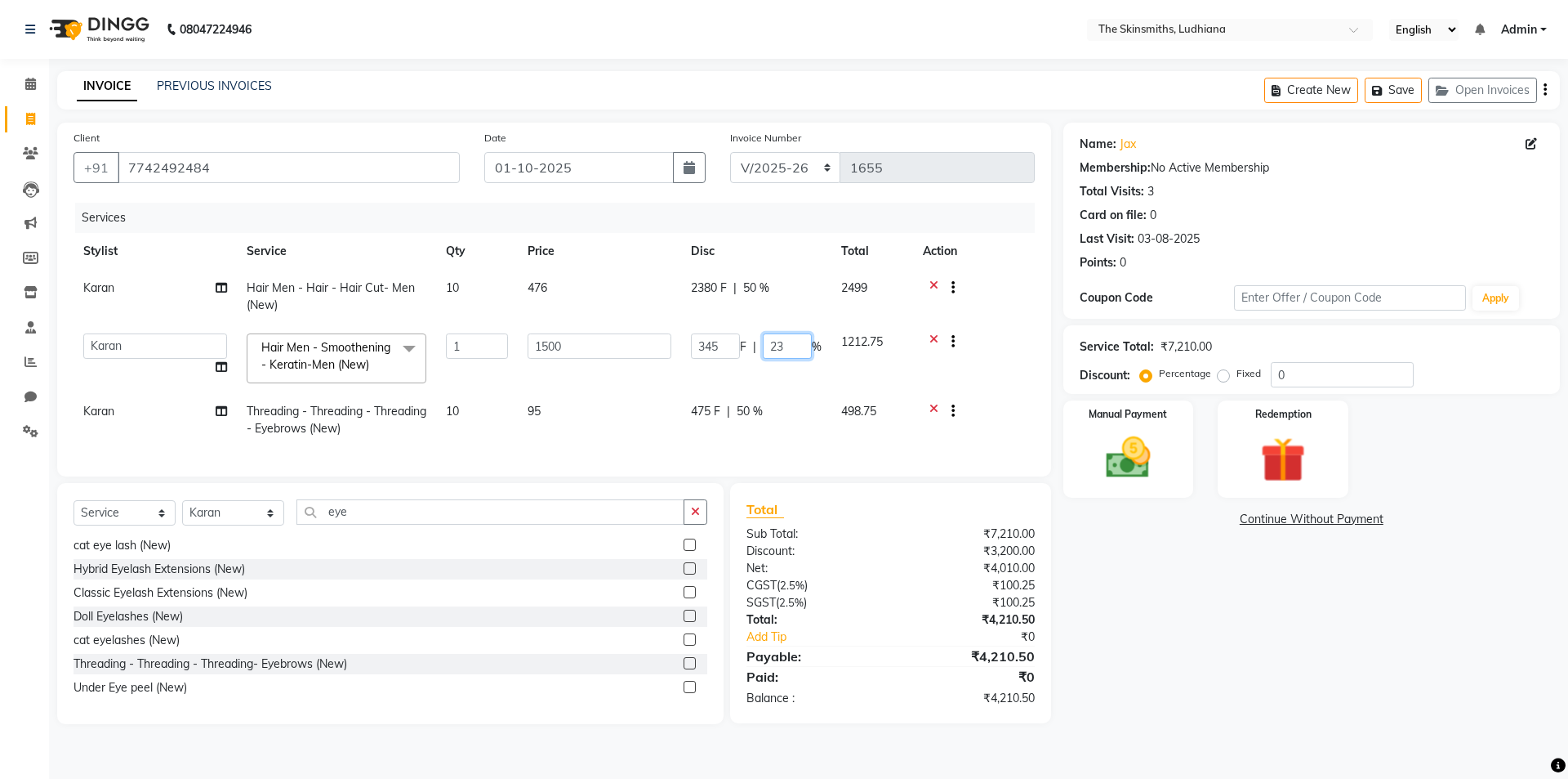
click at [798, 347] on input "23" at bounding box center [787, 346] width 49 height 25
type input "24"
click at [1133, 609] on div "Name: Jax Membership: No Active Membership Total Visits: 3 Card on file: 0 Last…" at bounding box center [1318, 423] width 509 height 602
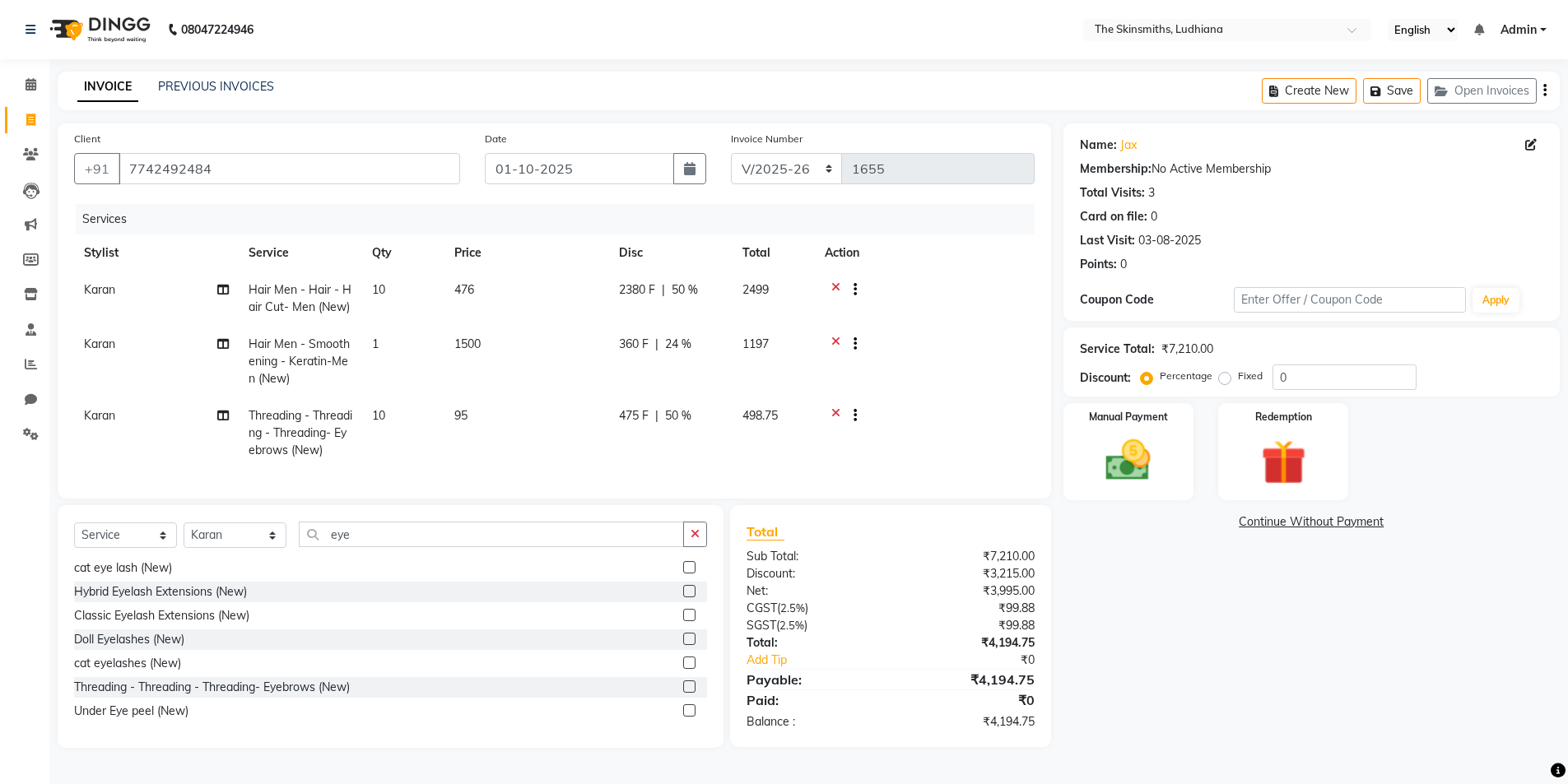
click at [703, 351] on div "360 F | 24 %" at bounding box center [671, 344] width 104 height 18
select select "76552"
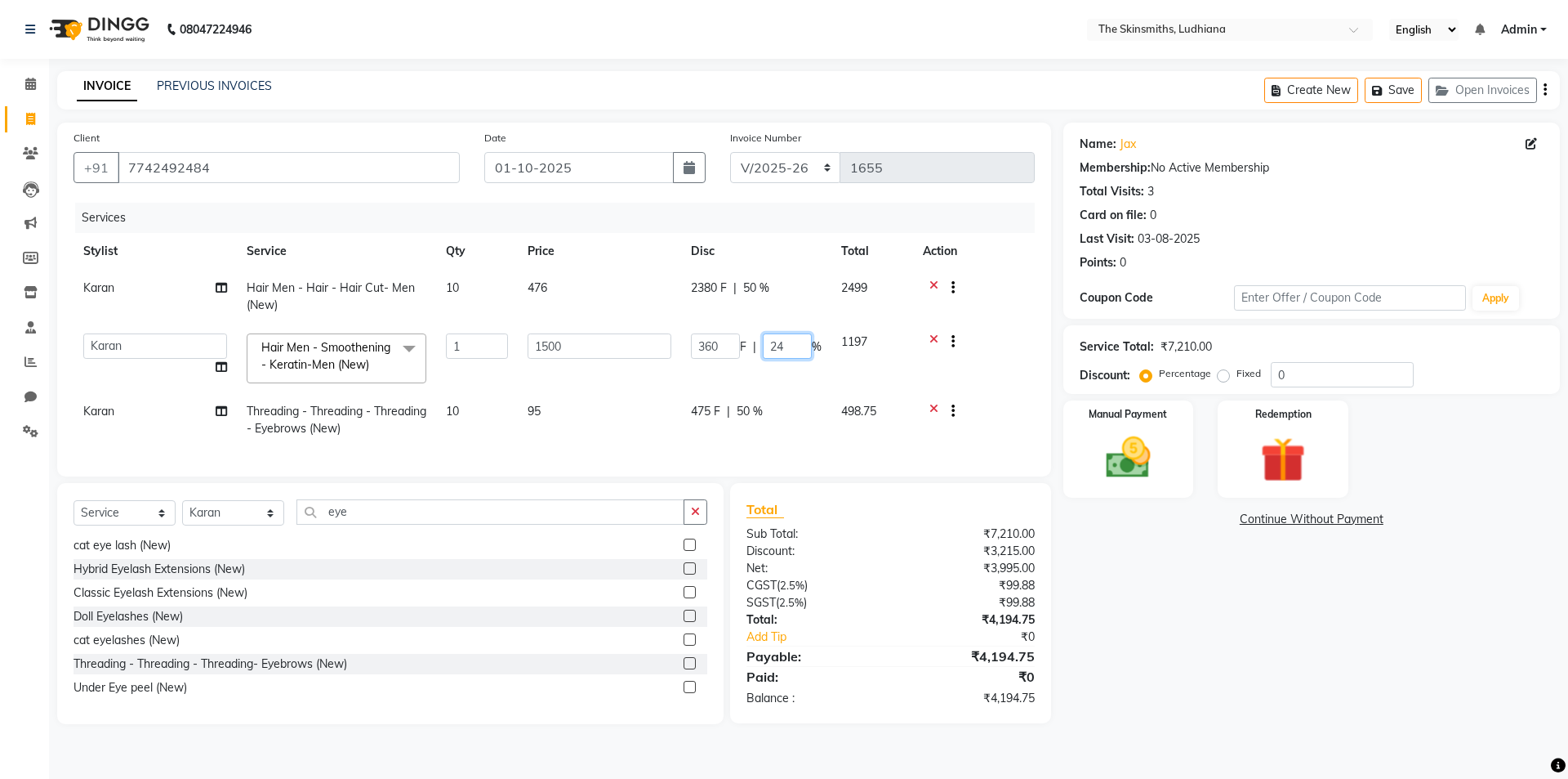
click at [795, 347] on input "24" at bounding box center [787, 346] width 49 height 25
type input "23.5"
click at [1078, 607] on div "Name: Jax Membership: No Active Membership Total Visits: 3 Card on file: 0 Last…" at bounding box center [1318, 423] width 509 height 602
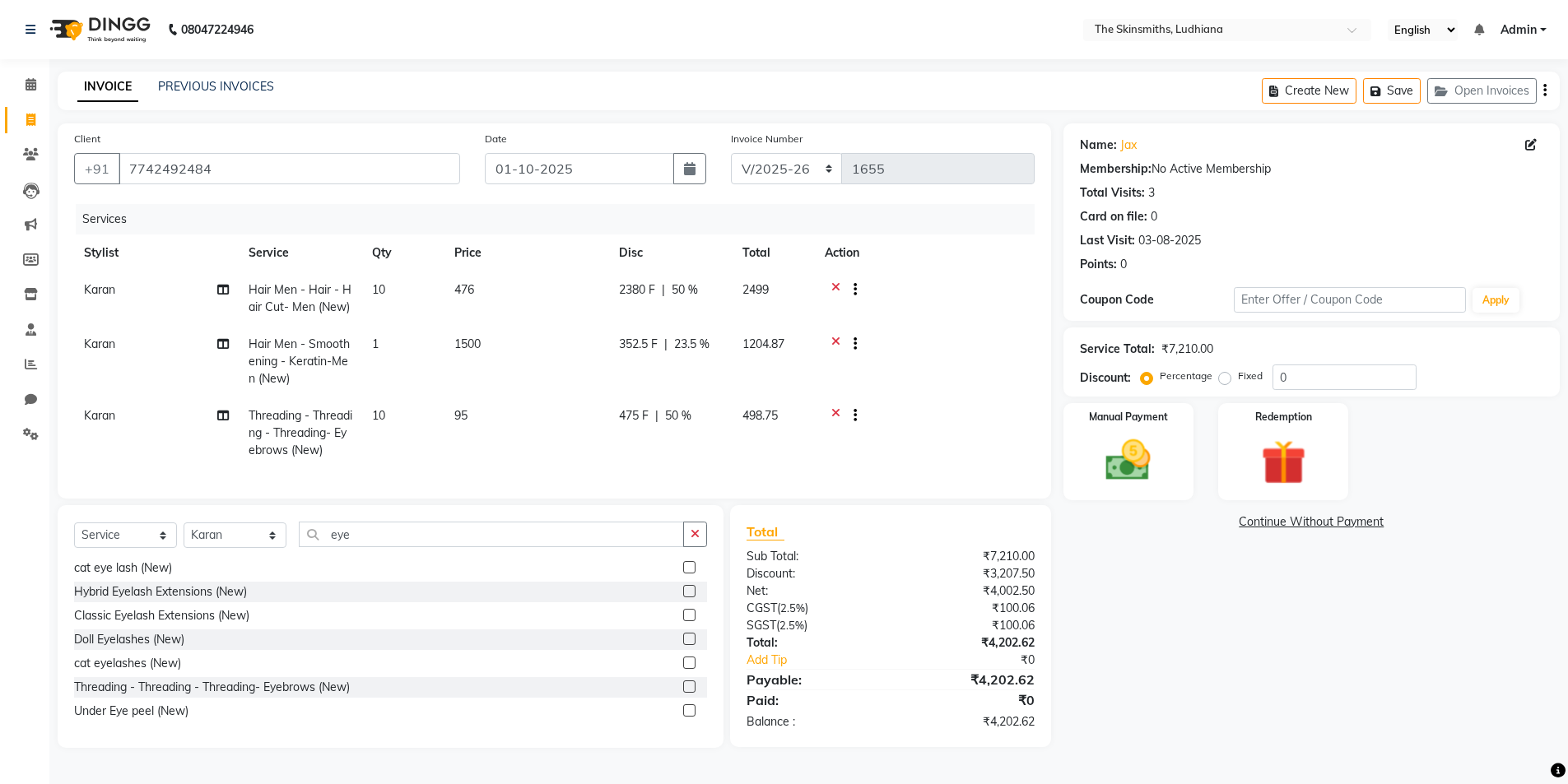
click at [698, 344] on span "23.5 %" at bounding box center [691, 344] width 35 height 18
select select "76552"
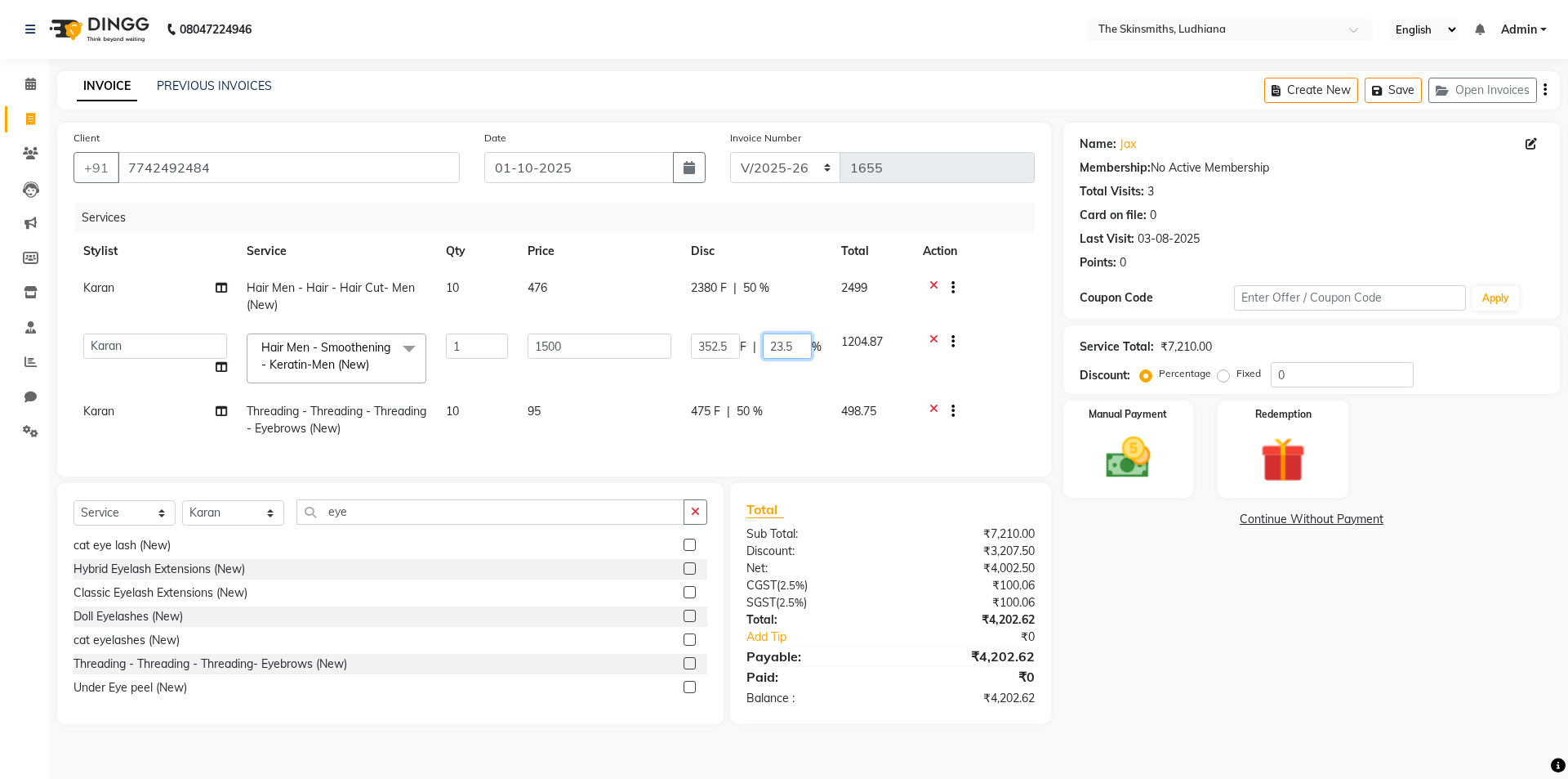
click at [796, 348] on input "23.5" at bounding box center [787, 346] width 49 height 25
type input "23.6"
click at [1139, 646] on div "Name: Jax Membership: No Active Membership Total Visits: 3 Card on file: 0 Last…" at bounding box center [1318, 423] width 509 height 602
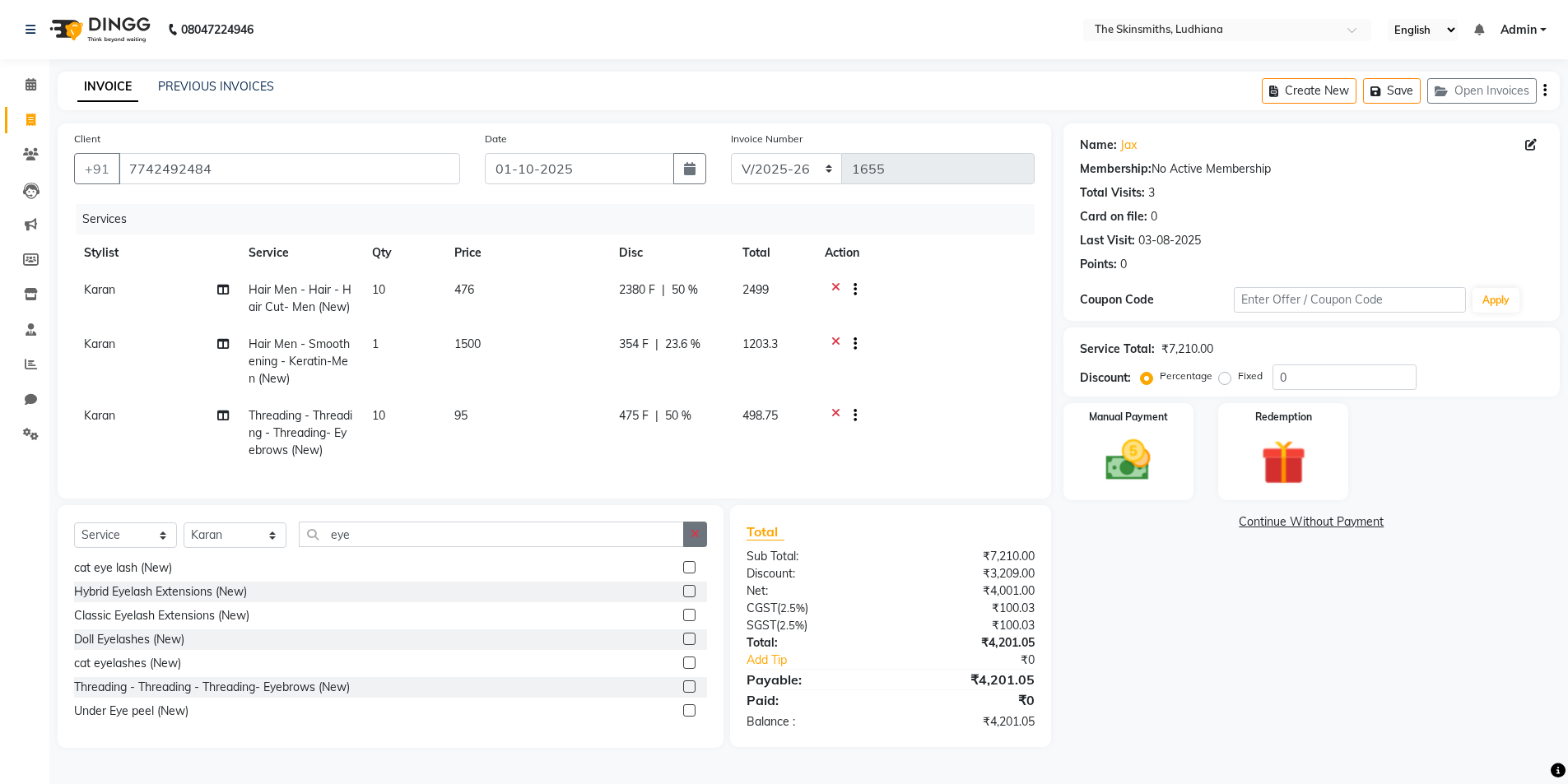
click at [694, 540] on icon "button" at bounding box center [694, 534] width 9 height 12
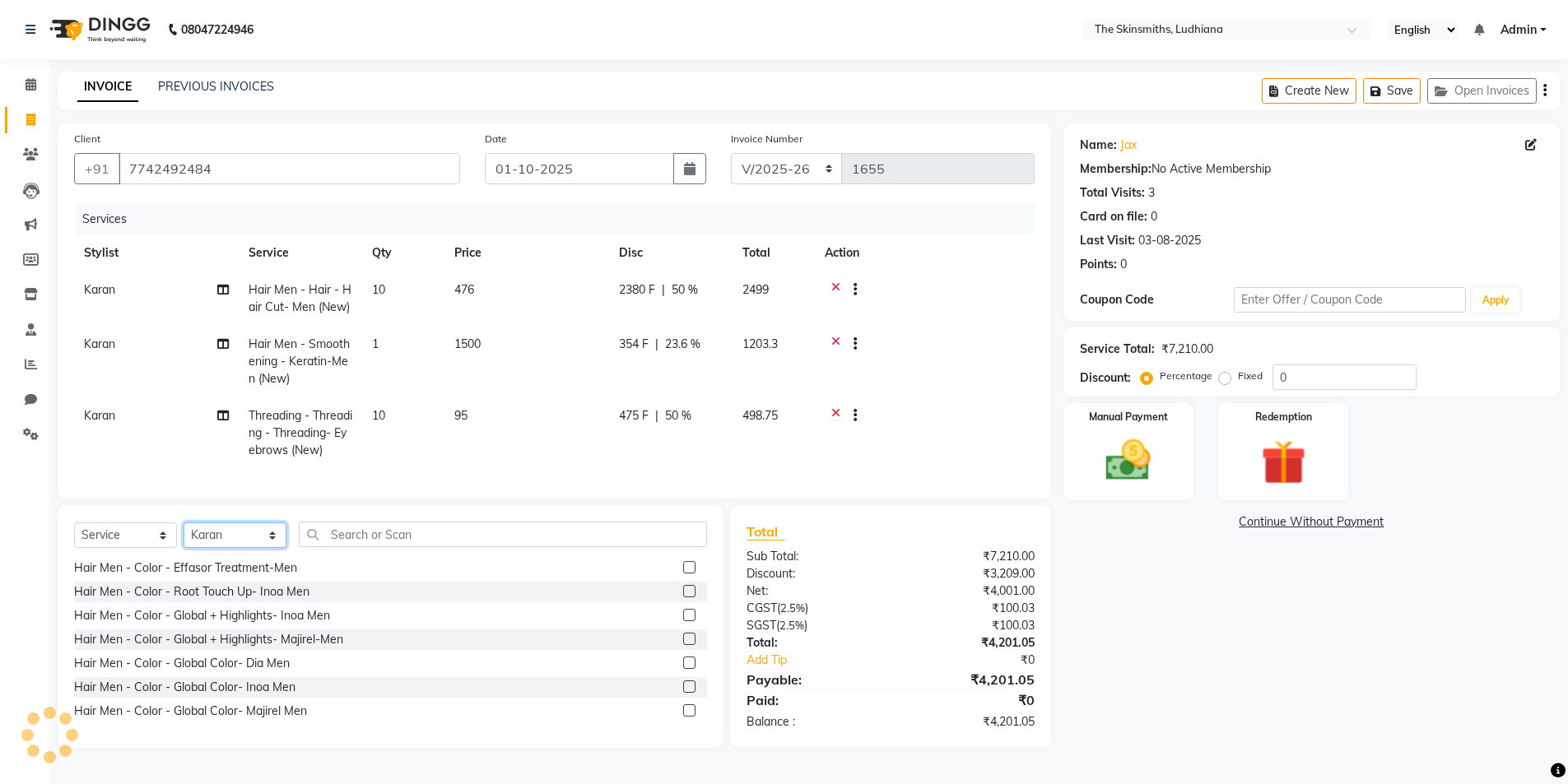
click at [257, 539] on select "Select Stylist Admin [PERSON_NAME] [PERSON_NAME] [PERSON_NAME] [PERSON_NAME] [P…" at bounding box center [235, 535] width 103 height 26
select select "76550"
click at [184, 535] on select "Select Stylist Admin [PERSON_NAME] [PERSON_NAME] [PERSON_NAME] [PERSON_NAME] [P…" at bounding box center [235, 535] width 103 height 26
click at [484, 547] on input "text" at bounding box center [503, 534] width 408 height 26
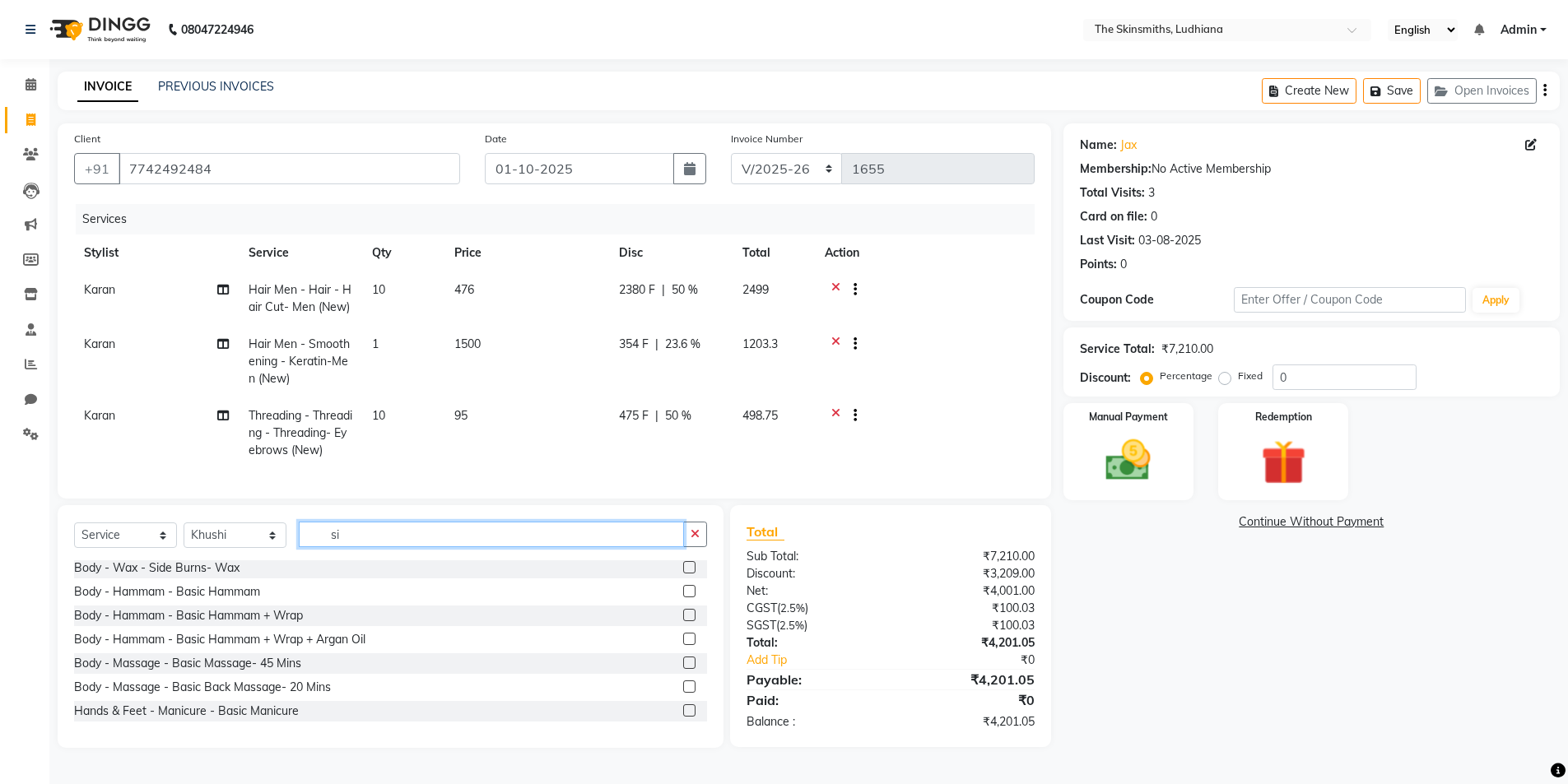
scroll to position [0, 0]
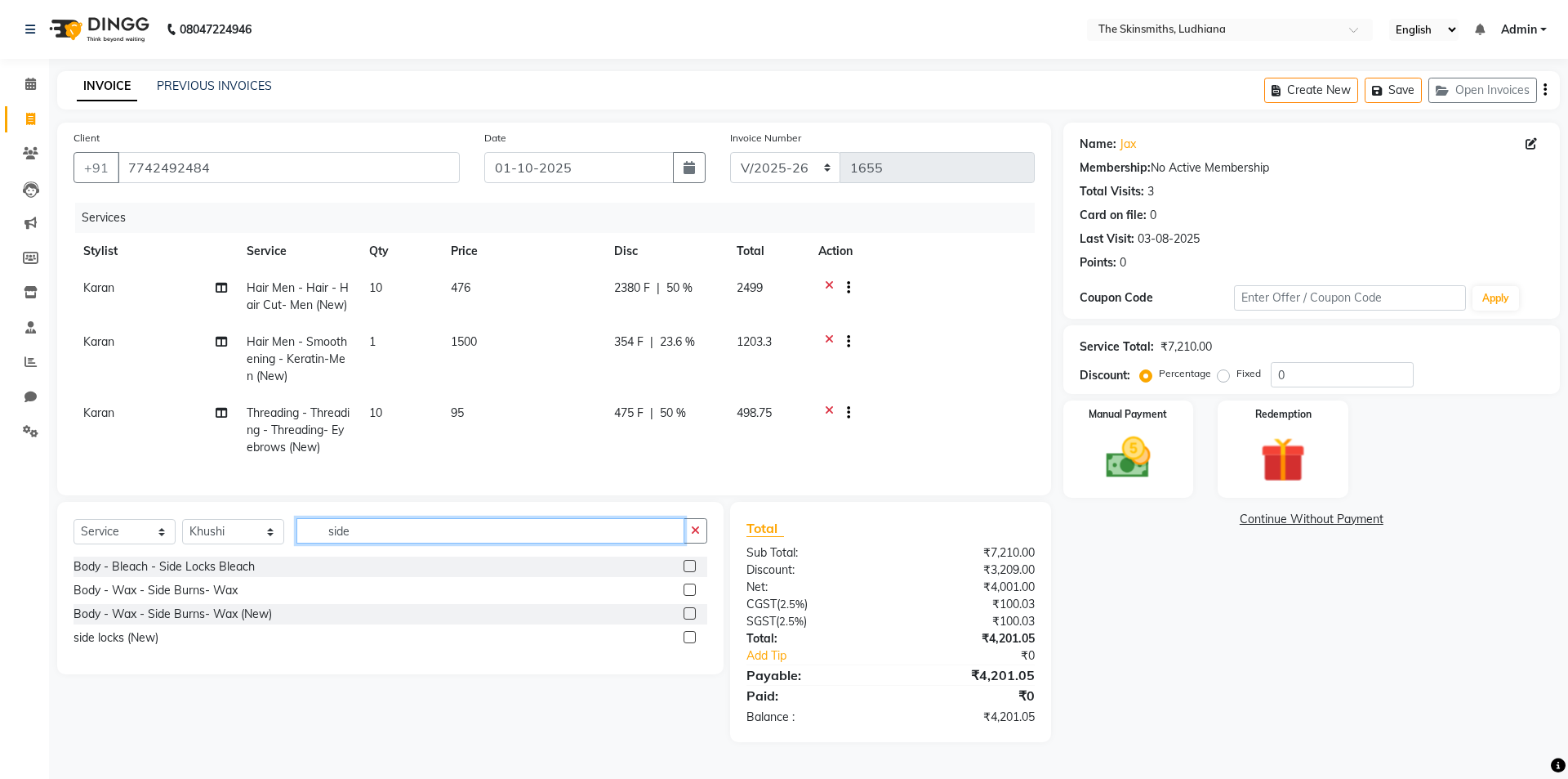
type input "side"
click at [691, 619] on label at bounding box center [690, 613] width 13 height 13
click at [691, 619] on input "checkbox" at bounding box center [689, 613] width 11 height 11
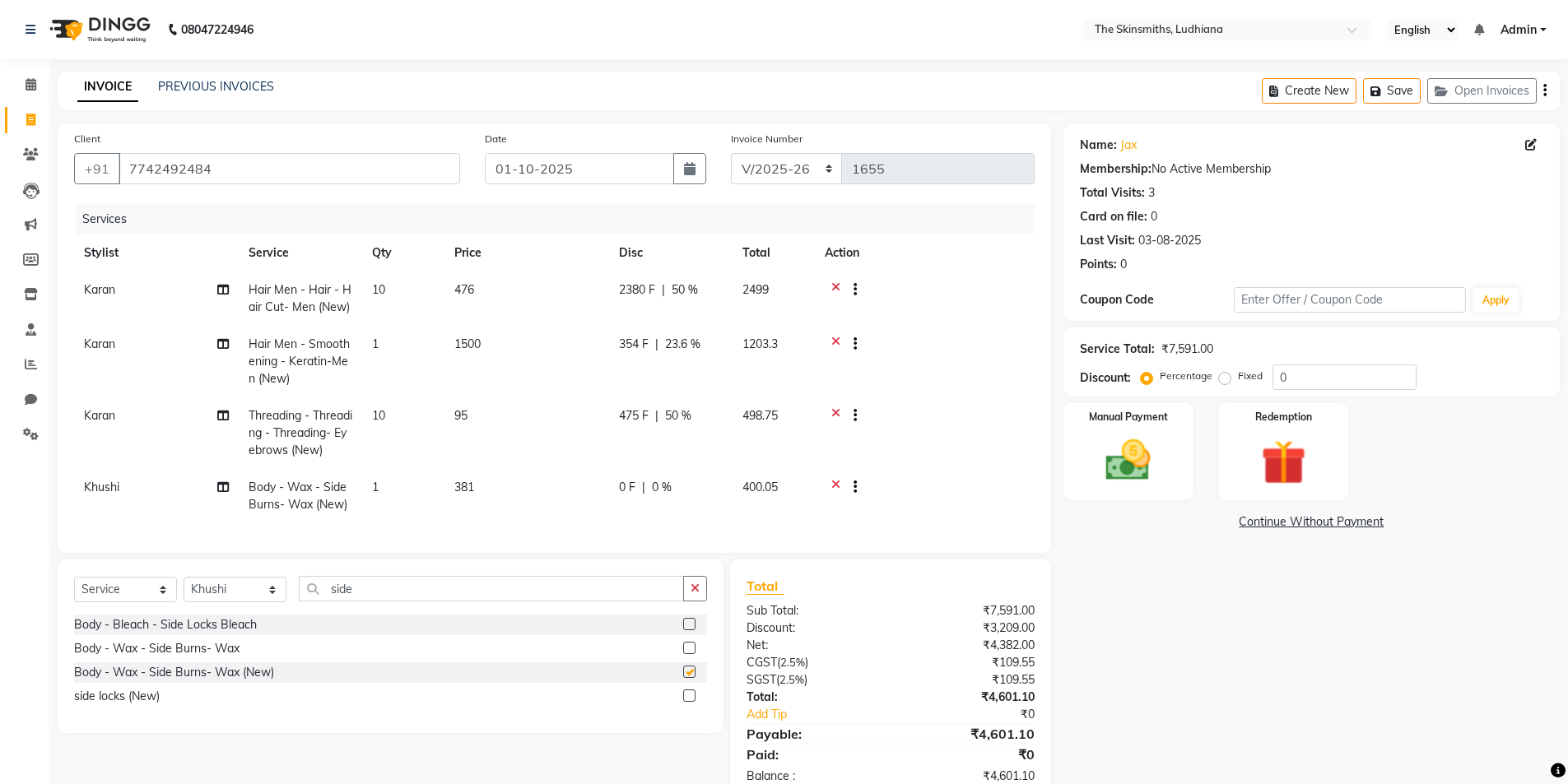
checkbox input "false"
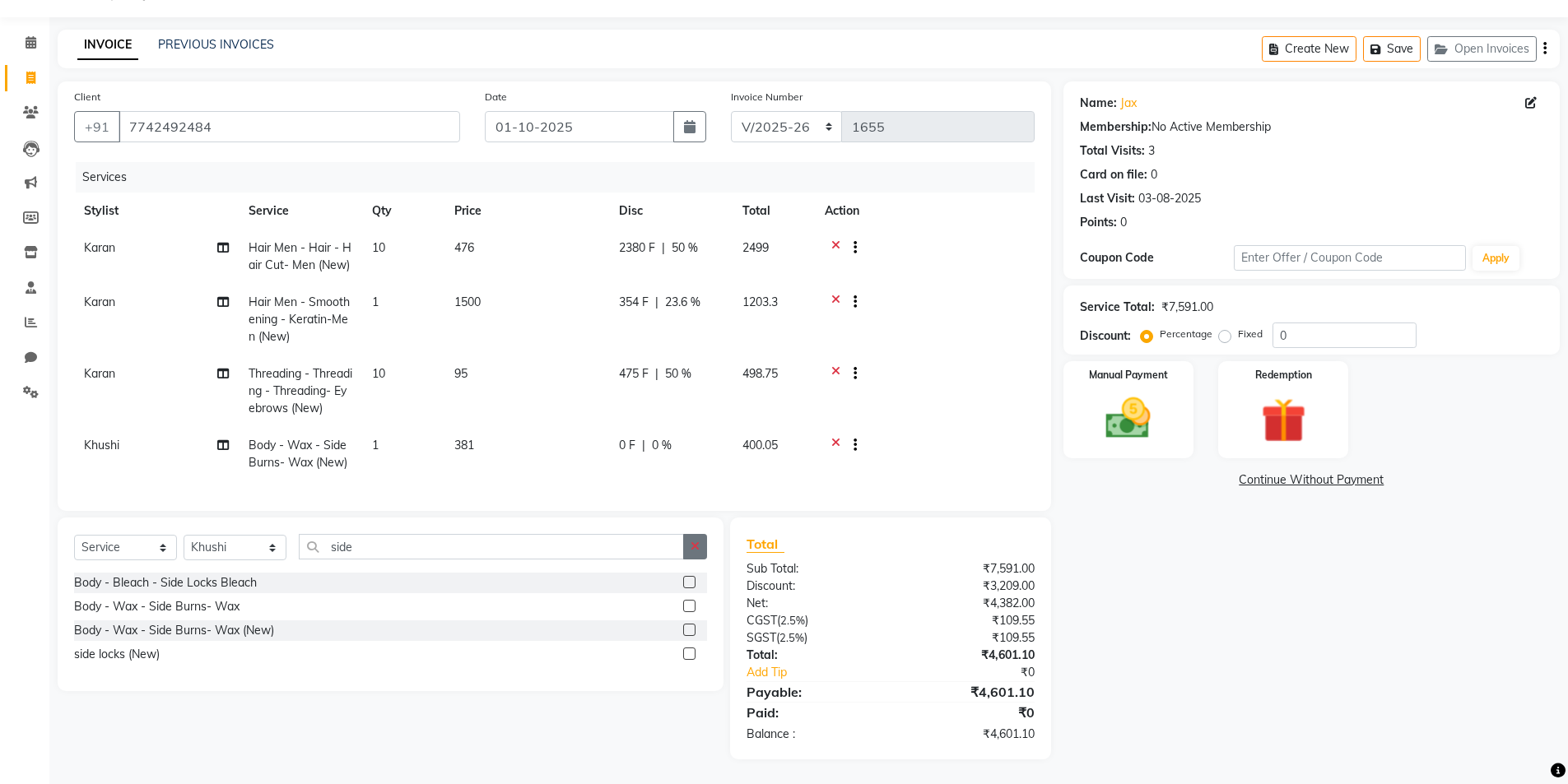
click at [695, 546] on icon "button" at bounding box center [694, 547] width 9 height 12
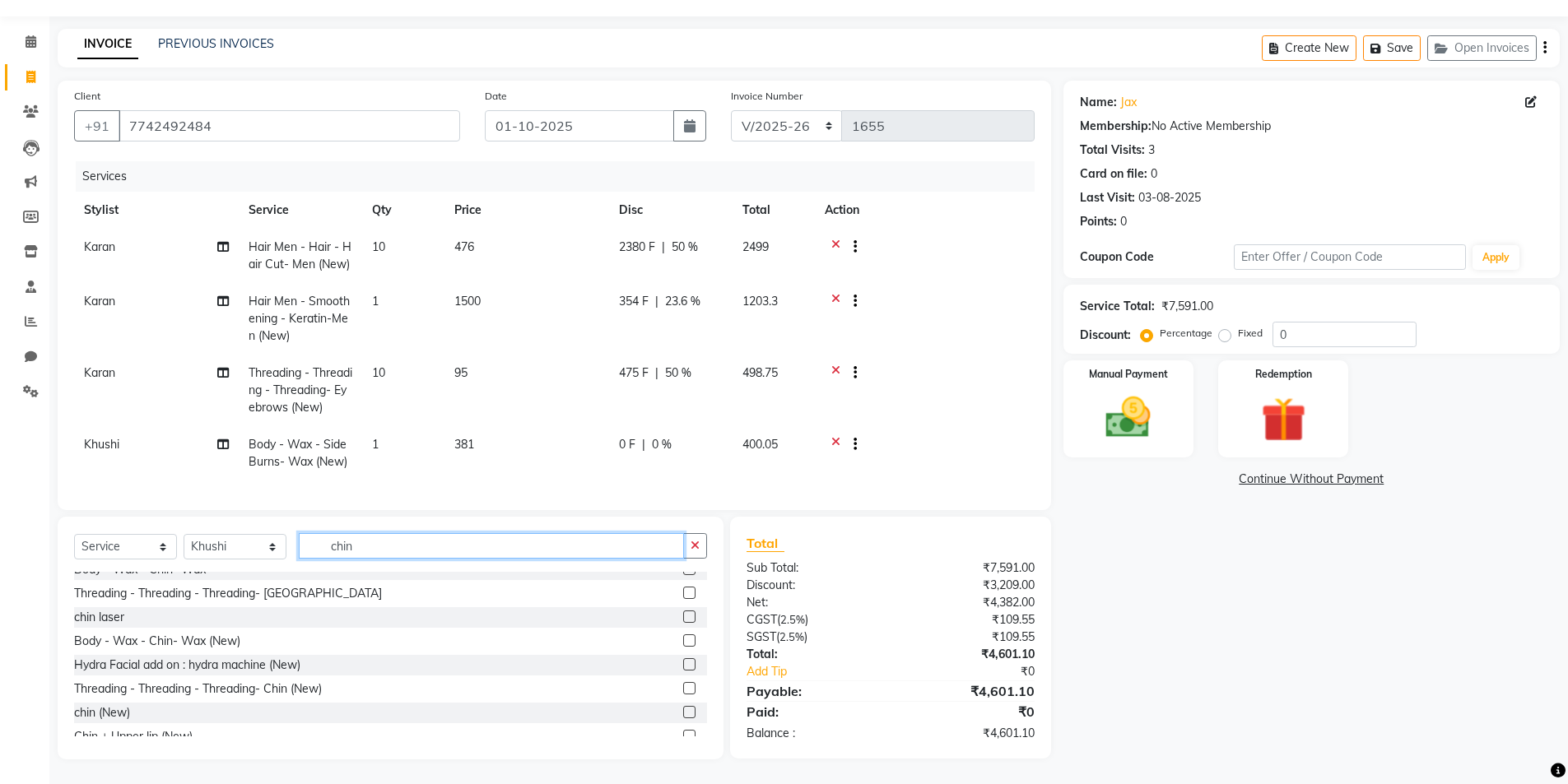
scroll to position [0, 0]
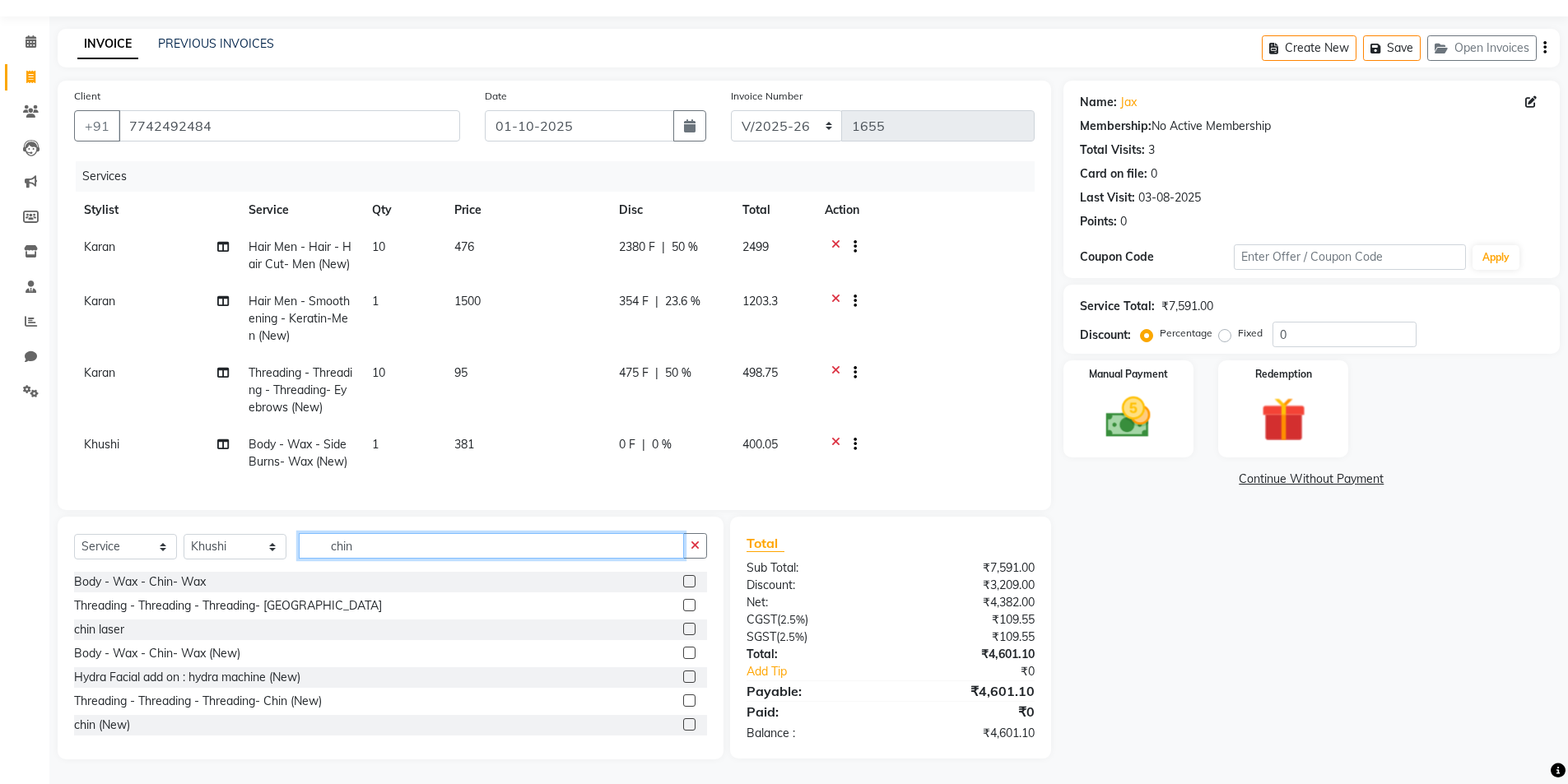
type input "chin"
click at [683, 653] on label at bounding box center [689, 653] width 13 height 13
click at [683, 653] on input "checkbox" at bounding box center [688, 653] width 11 height 11
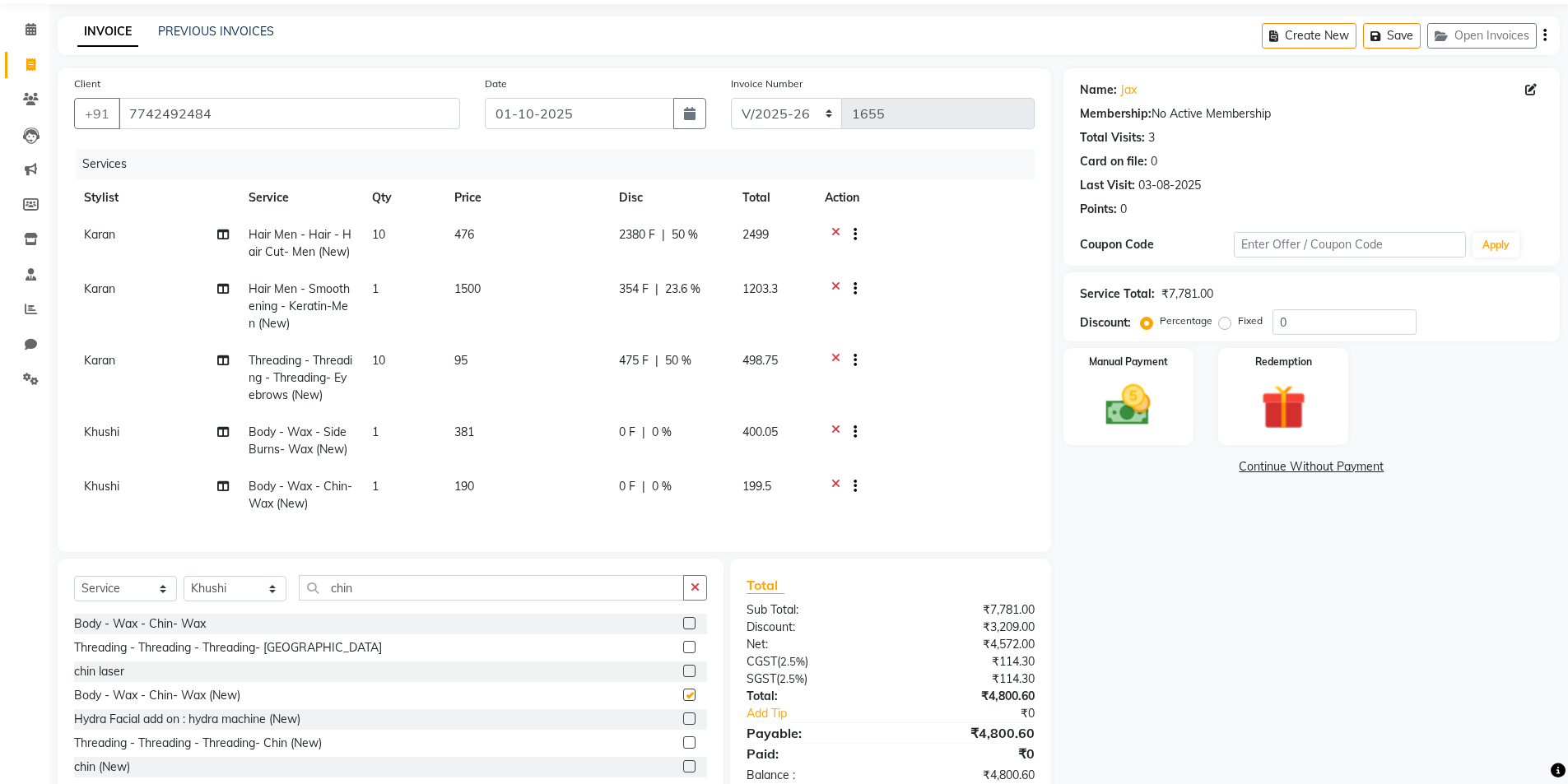
checkbox input "false"
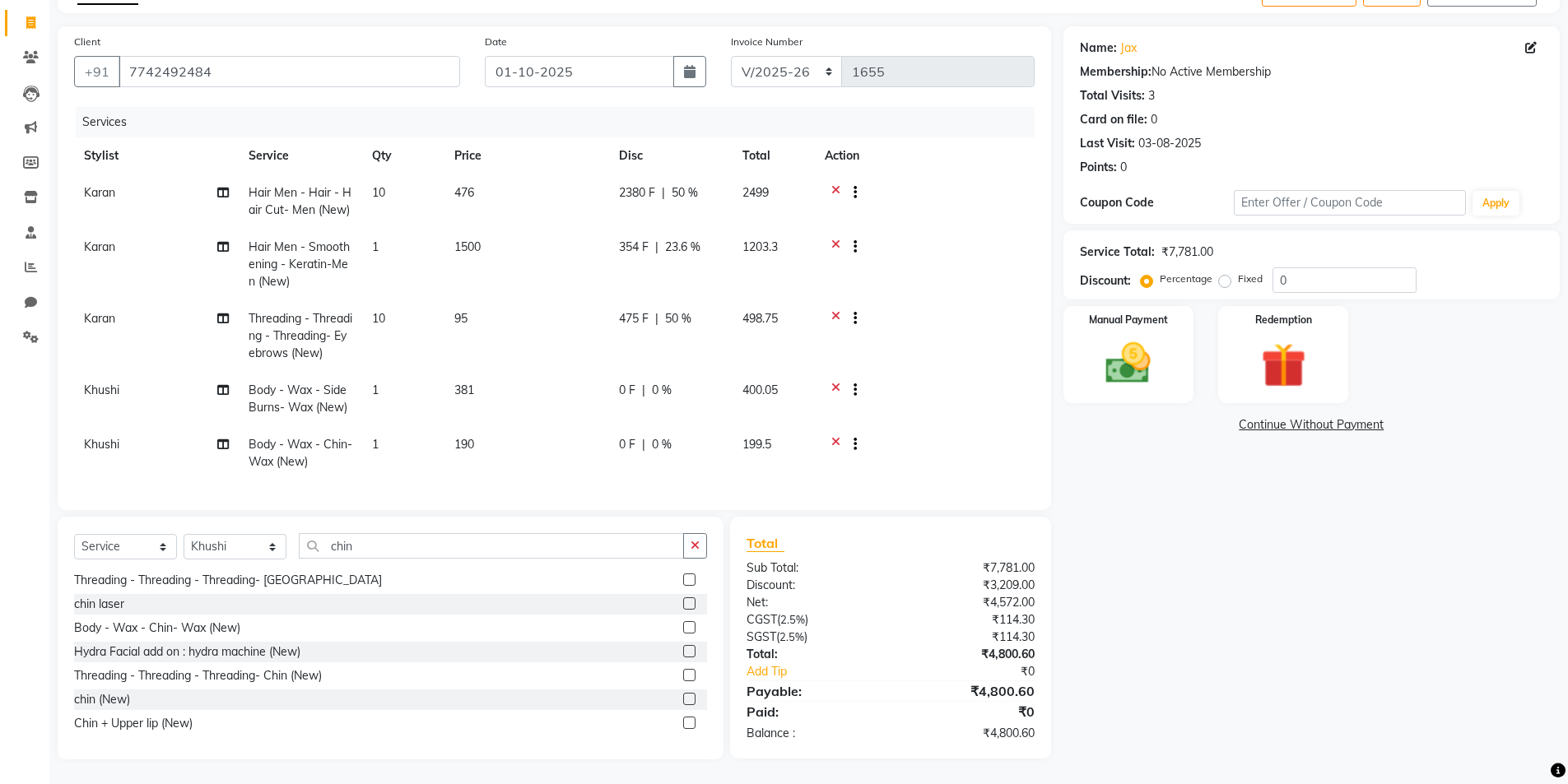
scroll to position [26, 0]
click at [695, 545] on icon "button" at bounding box center [694, 546] width 9 height 12
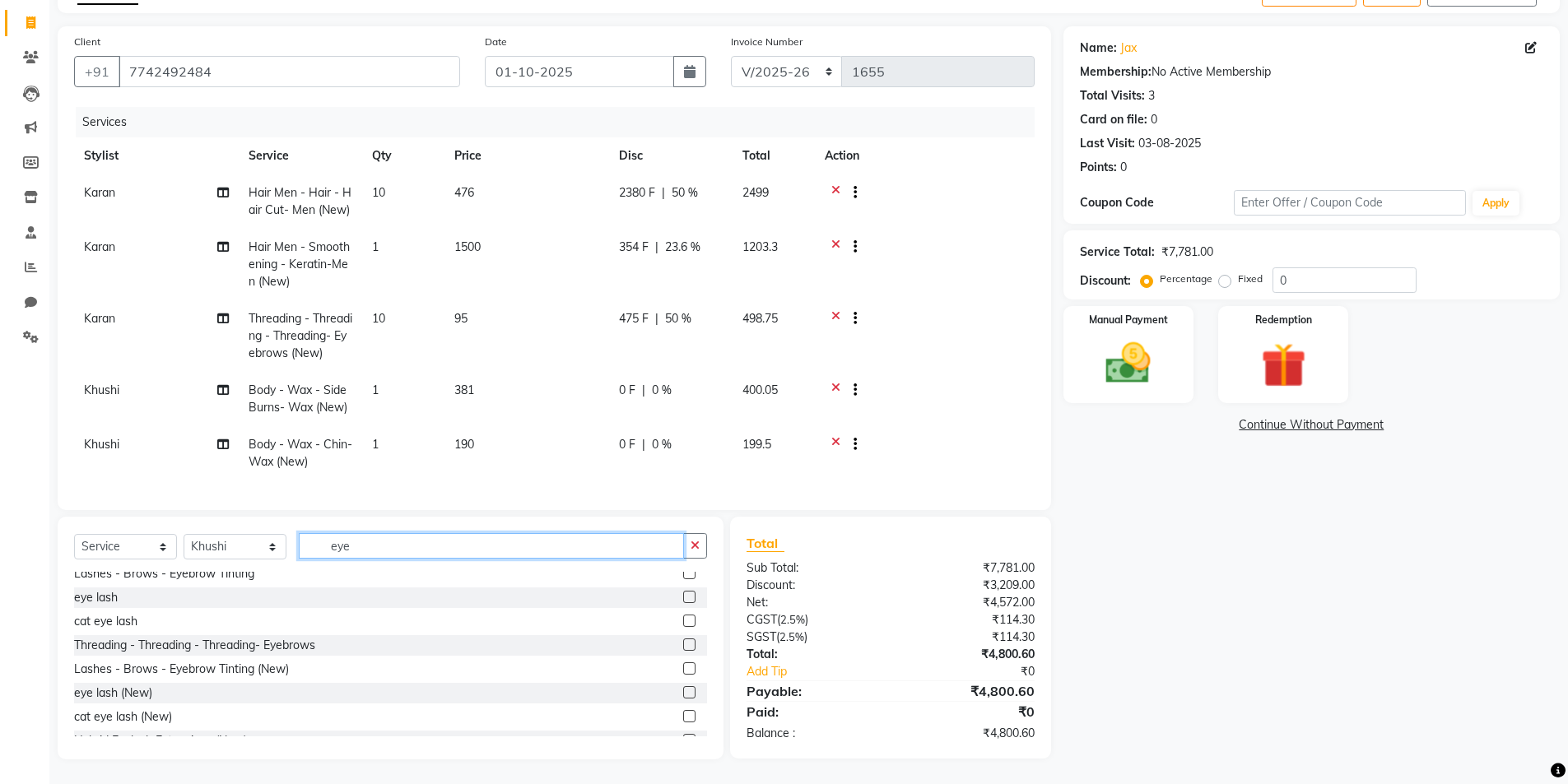
scroll to position [43, 0]
type input "eye"
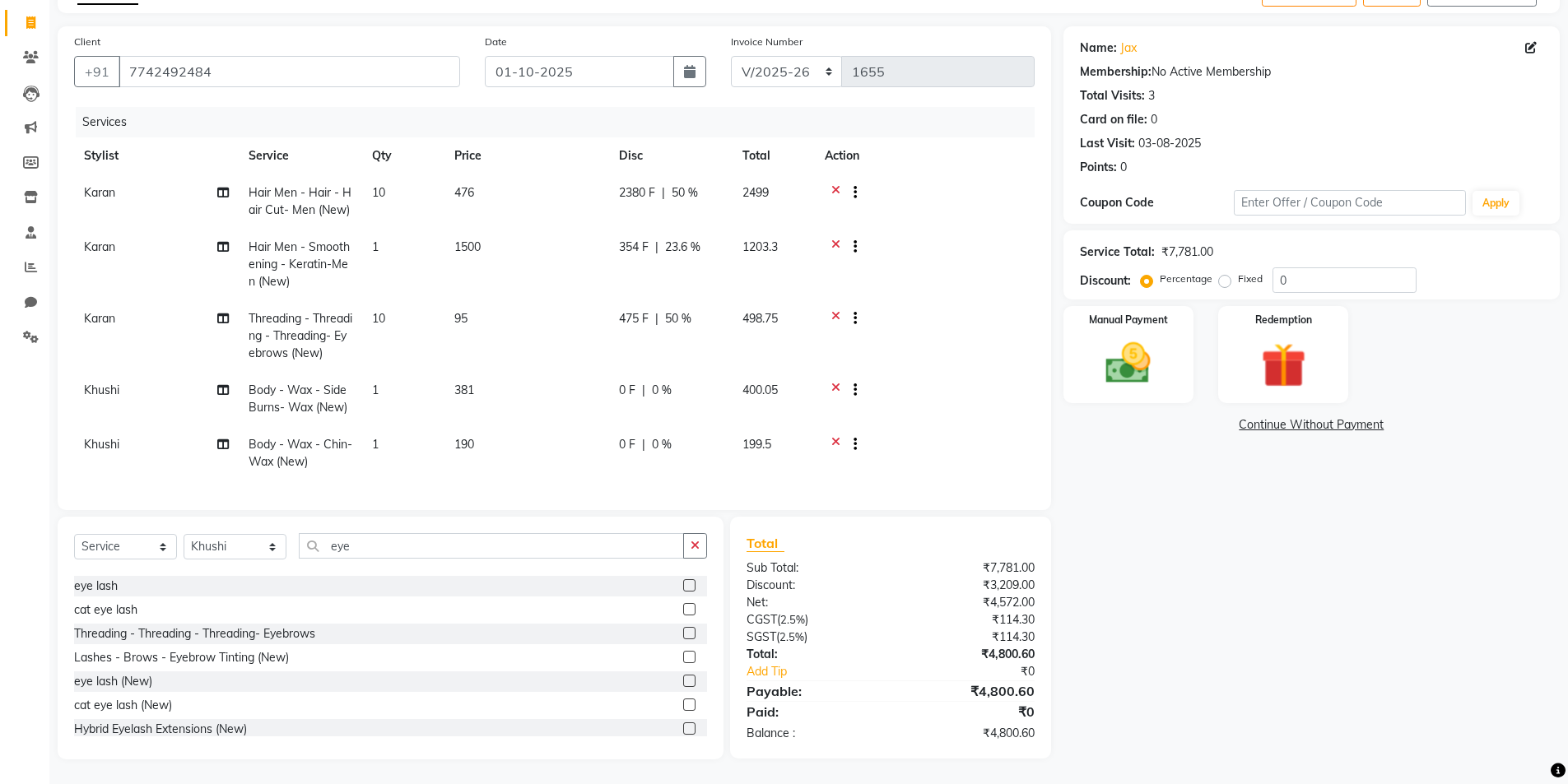
click at [683, 633] on label at bounding box center [689, 633] width 13 height 13
click at [683, 633] on input "checkbox" at bounding box center [688, 633] width 11 height 11
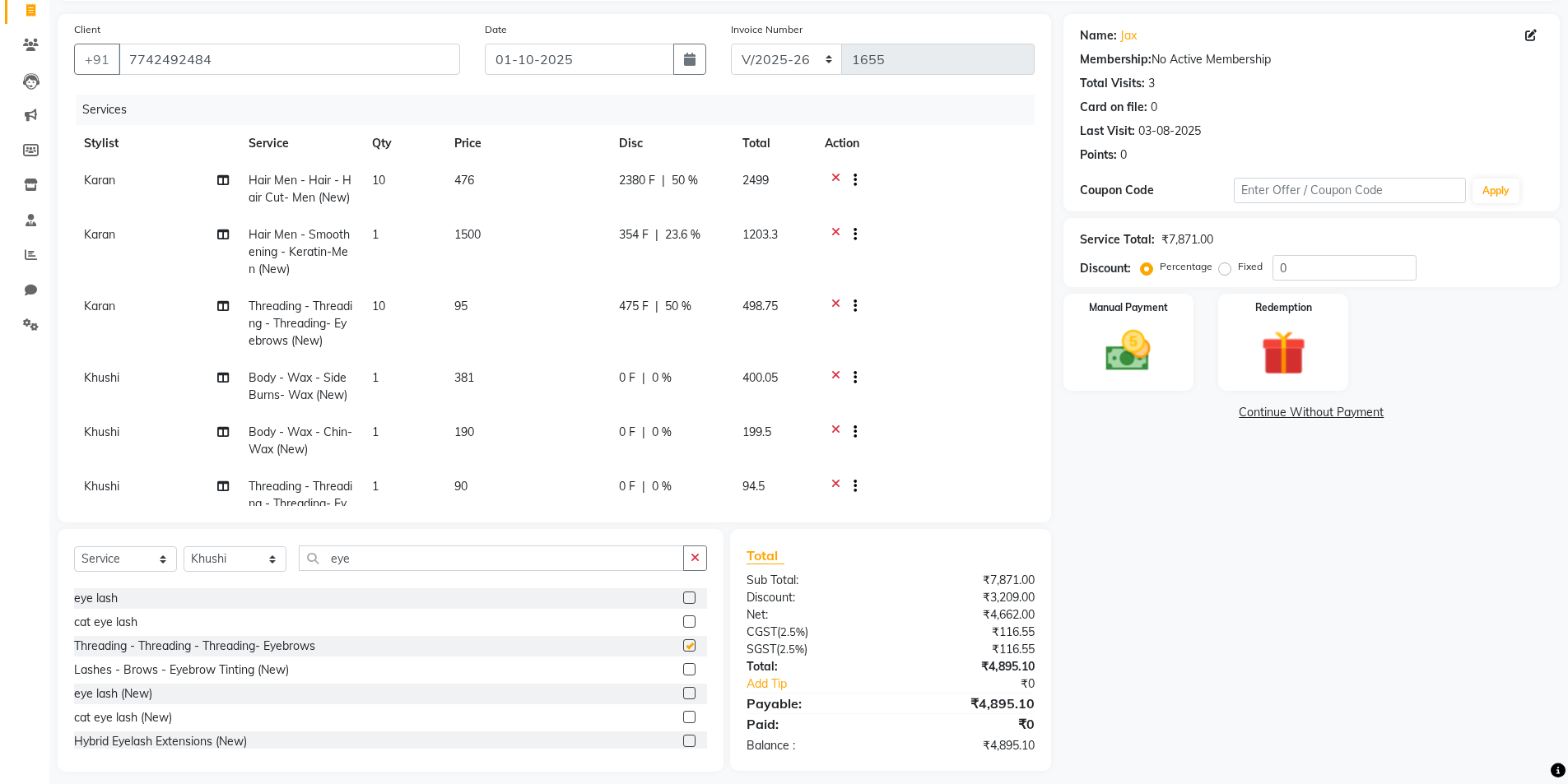
checkbox input "false"
click at [698, 558] on icon "button" at bounding box center [694, 557] width 9 height 12
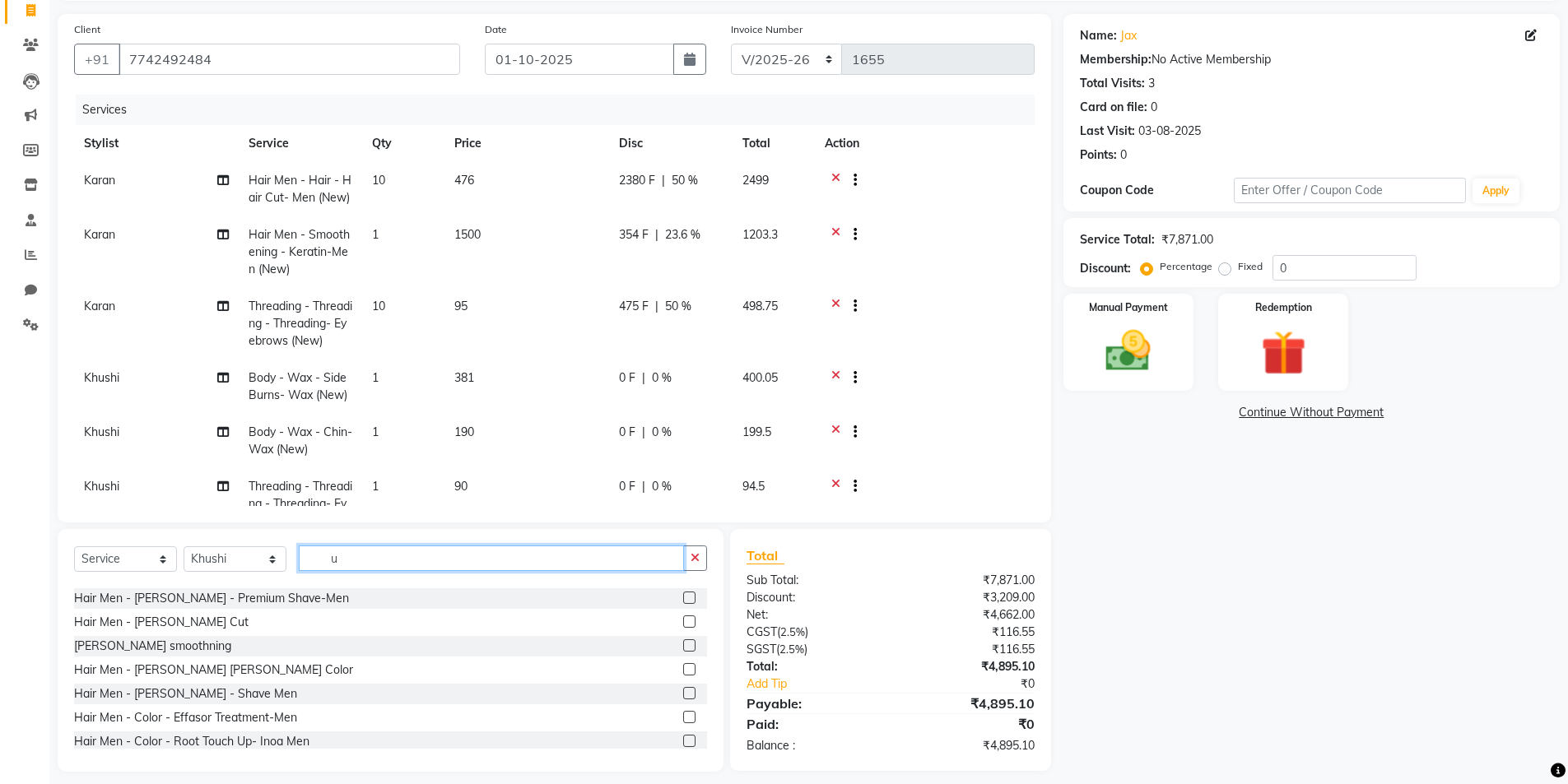
scroll to position [0, 0]
type input "upper"
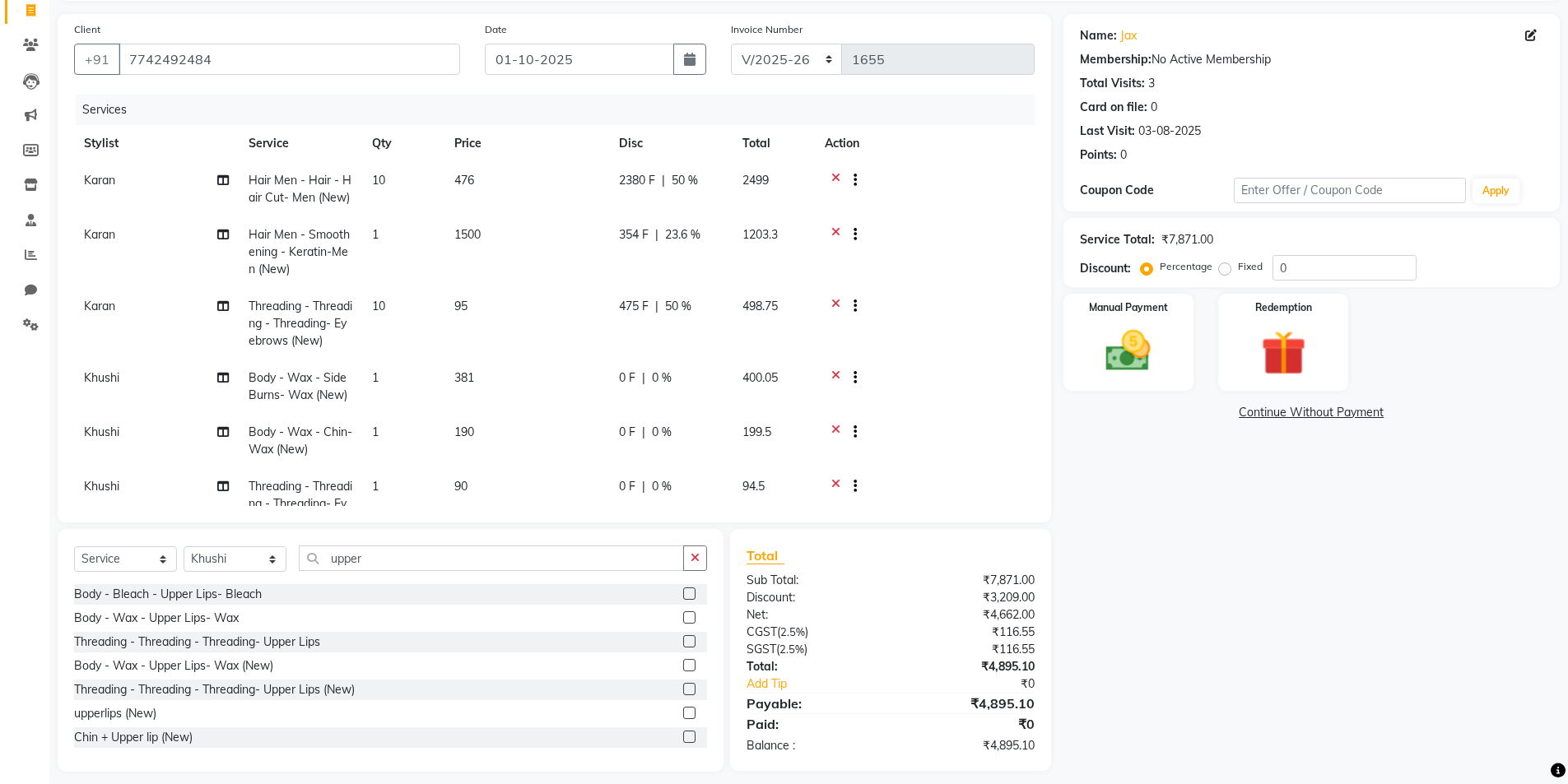
click at [683, 689] on label at bounding box center [689, 689] width 13 height 13
click at [683, 689] on input "checkbox" at bounding box center [688, 689] width 11 height 11
checkbox input "false"
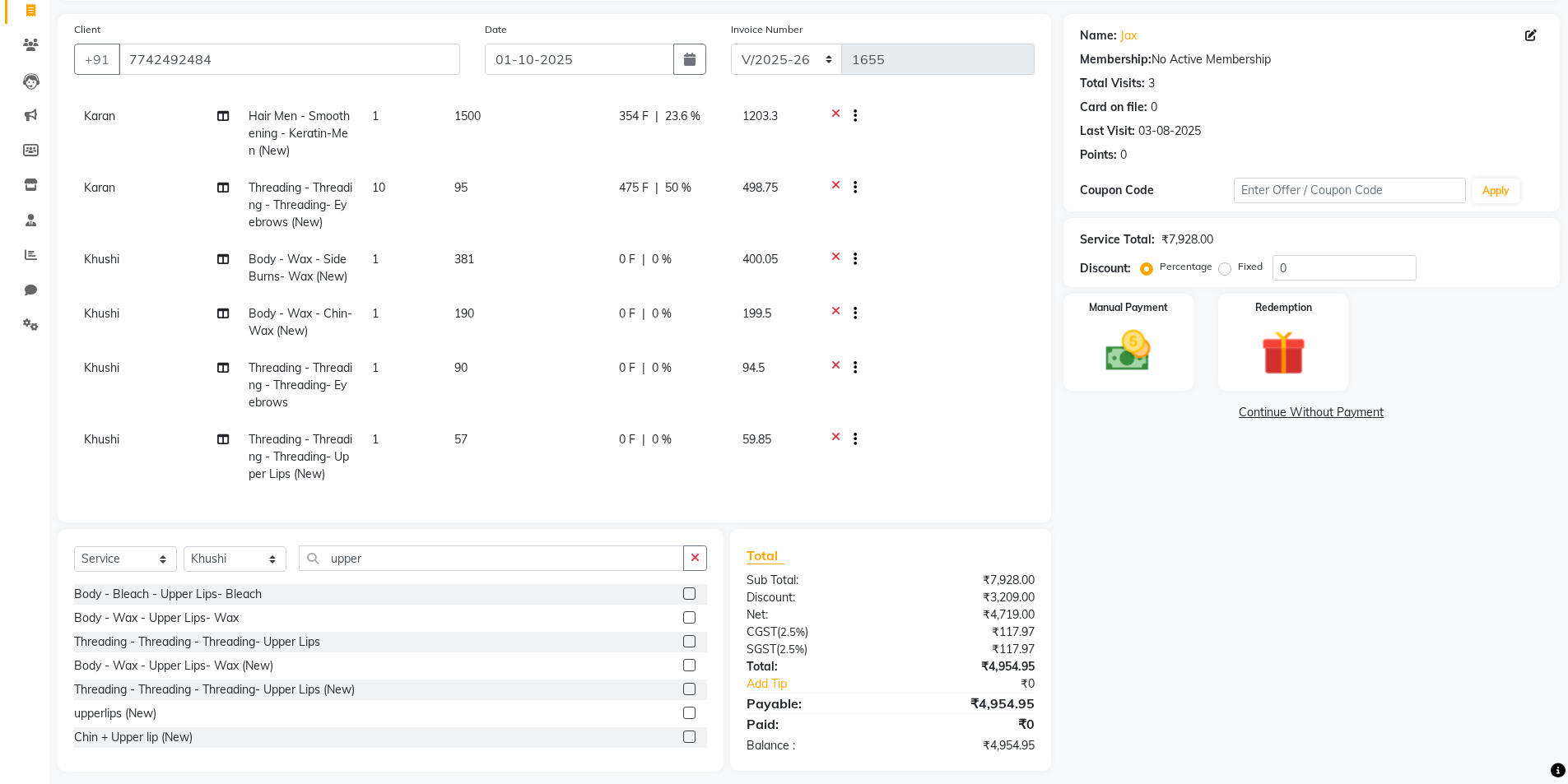
click at [834, 359] on icon at bounding box center [836, 369] width 9 height 21
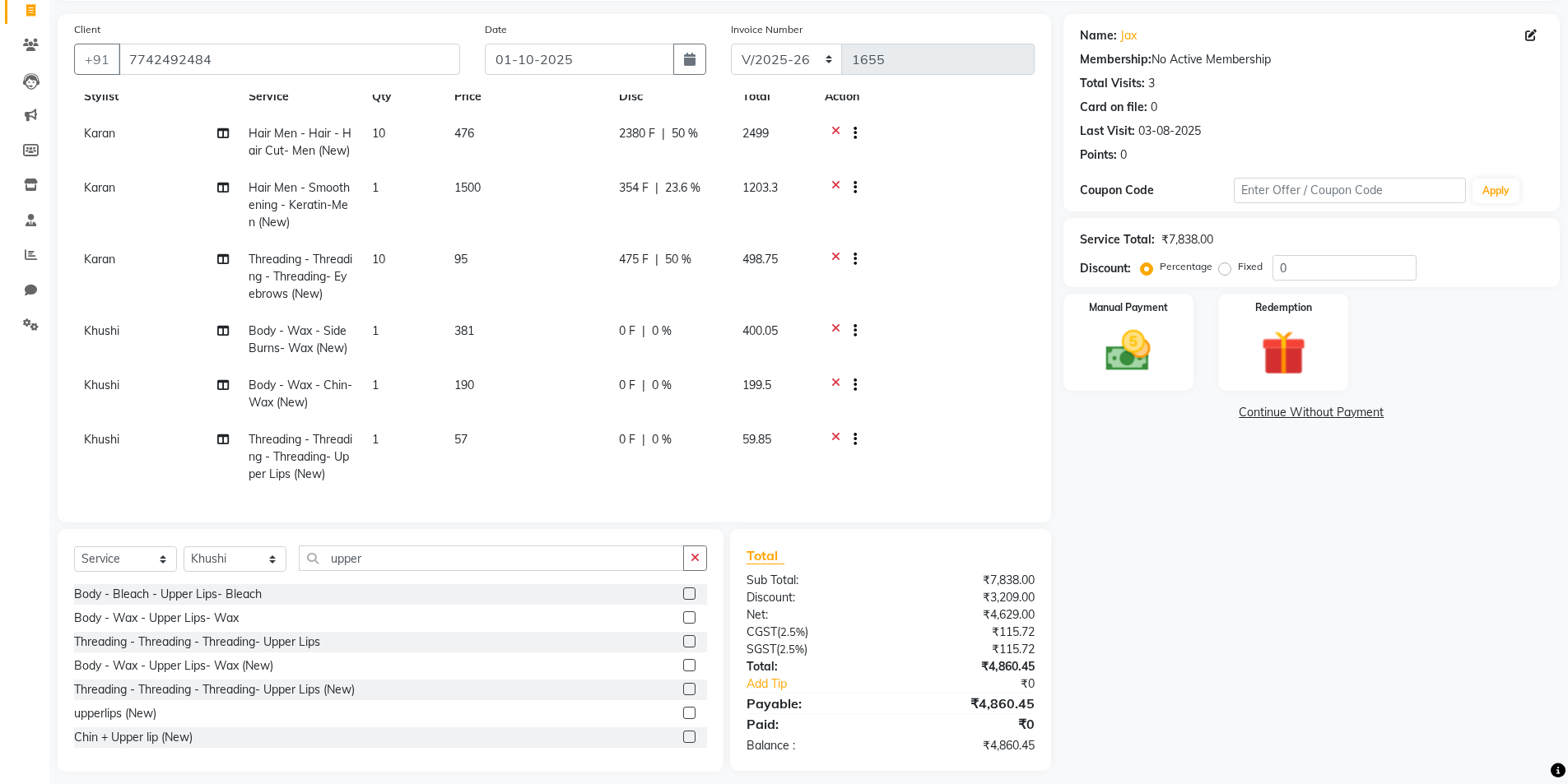
scroll to position [3, 0]
click at [695, 556] on icon "button" at bounding box center [694, 557] width 9 height 12
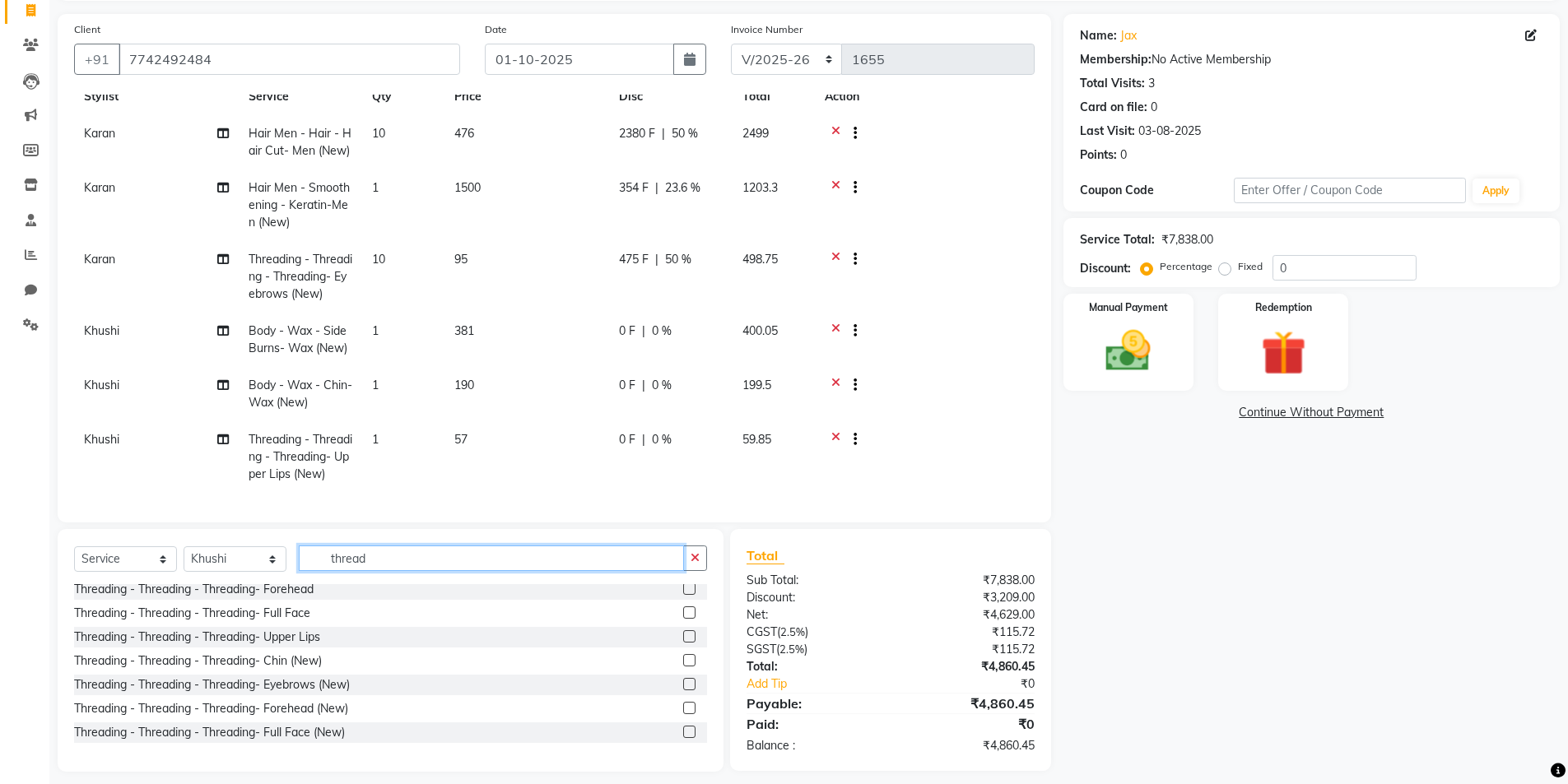
scroll to position [74, 0]
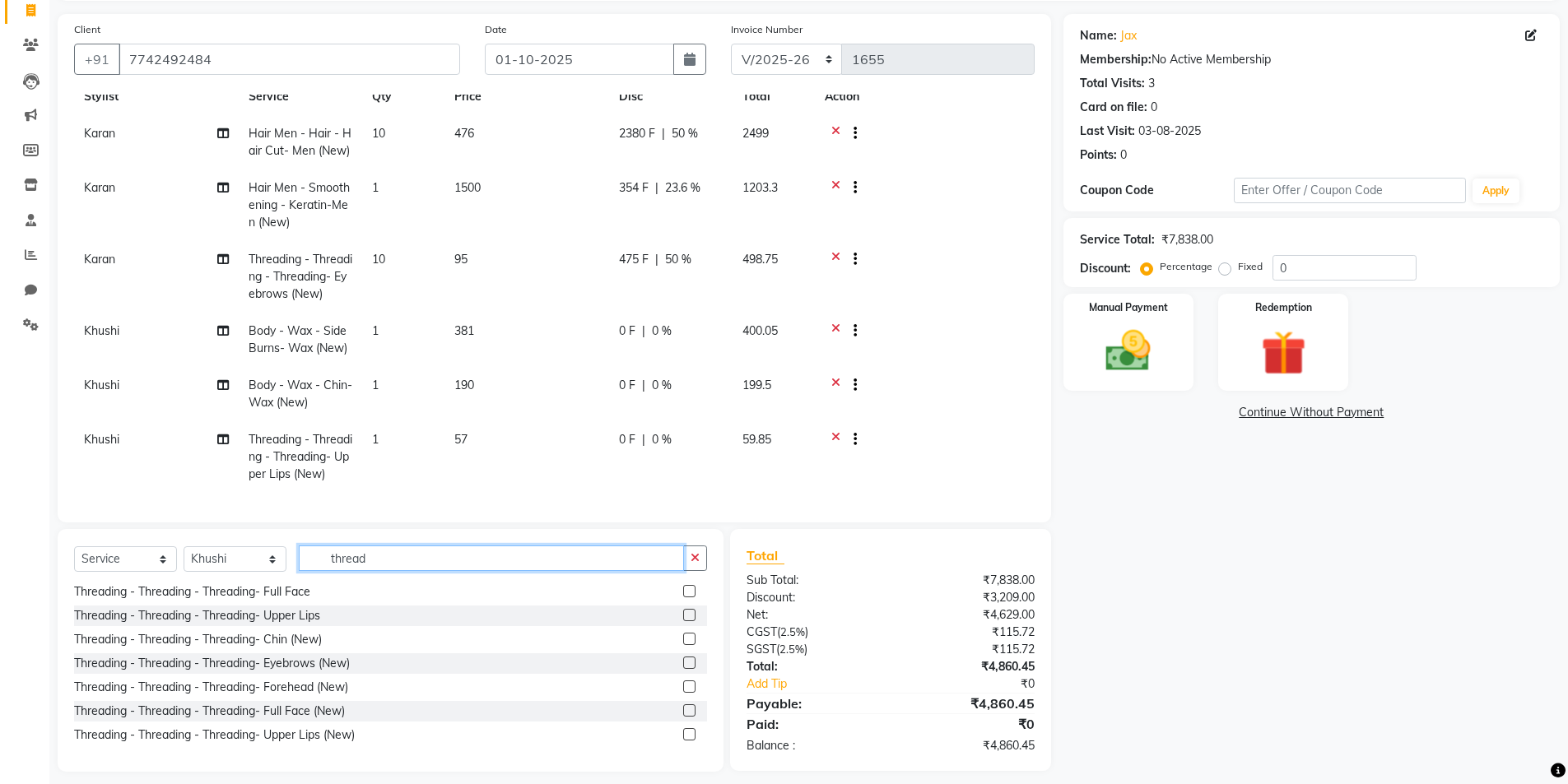
type input "thread"
click at [683, 661] on label at bounding box center [689, 662] width 13 height 13
click at [683, 661] on input "checkbox" at bounding box center [688, 663] width 11 height 11
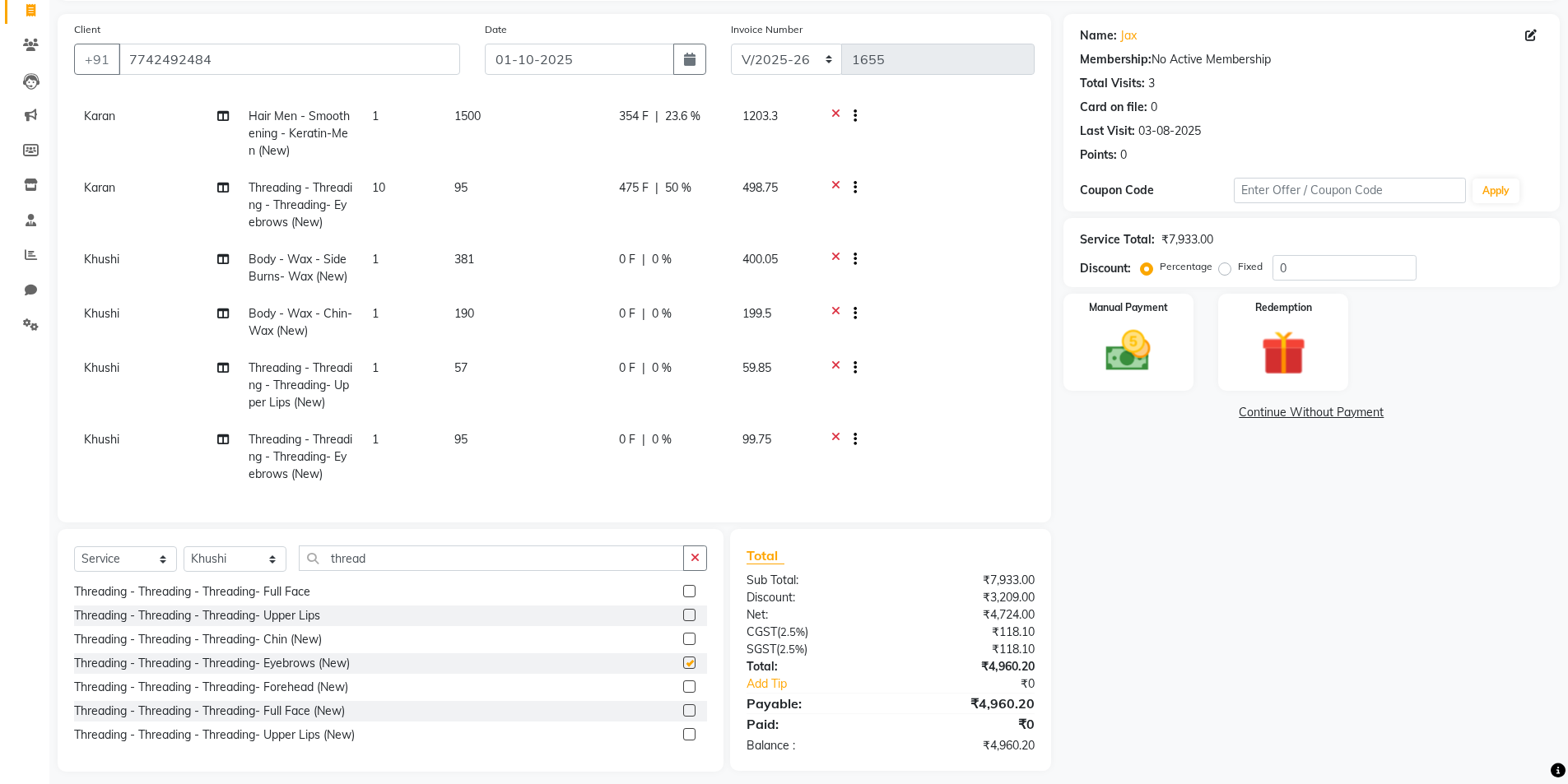
scroll to position [122, 0]
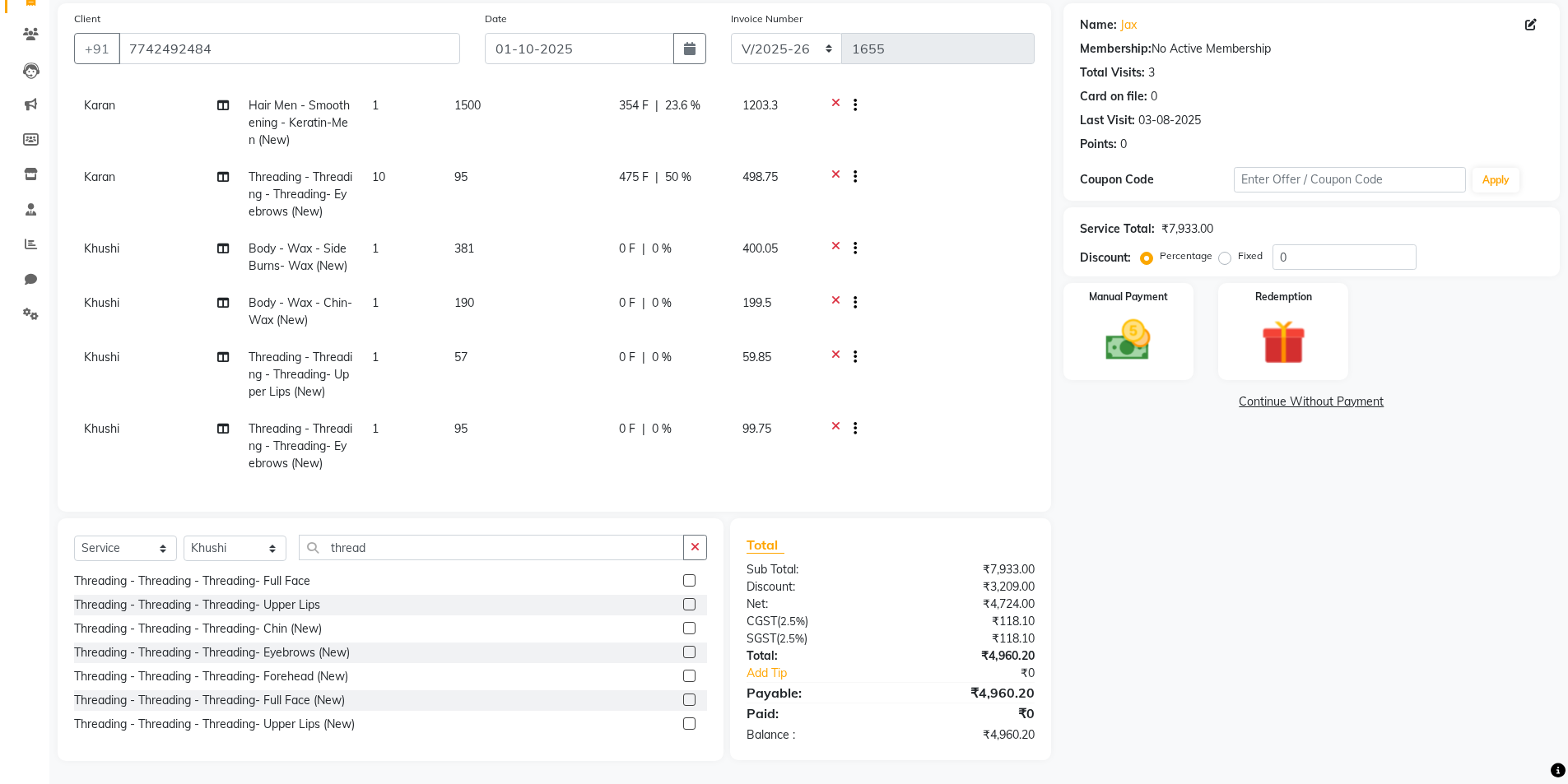
checkbox input "false"
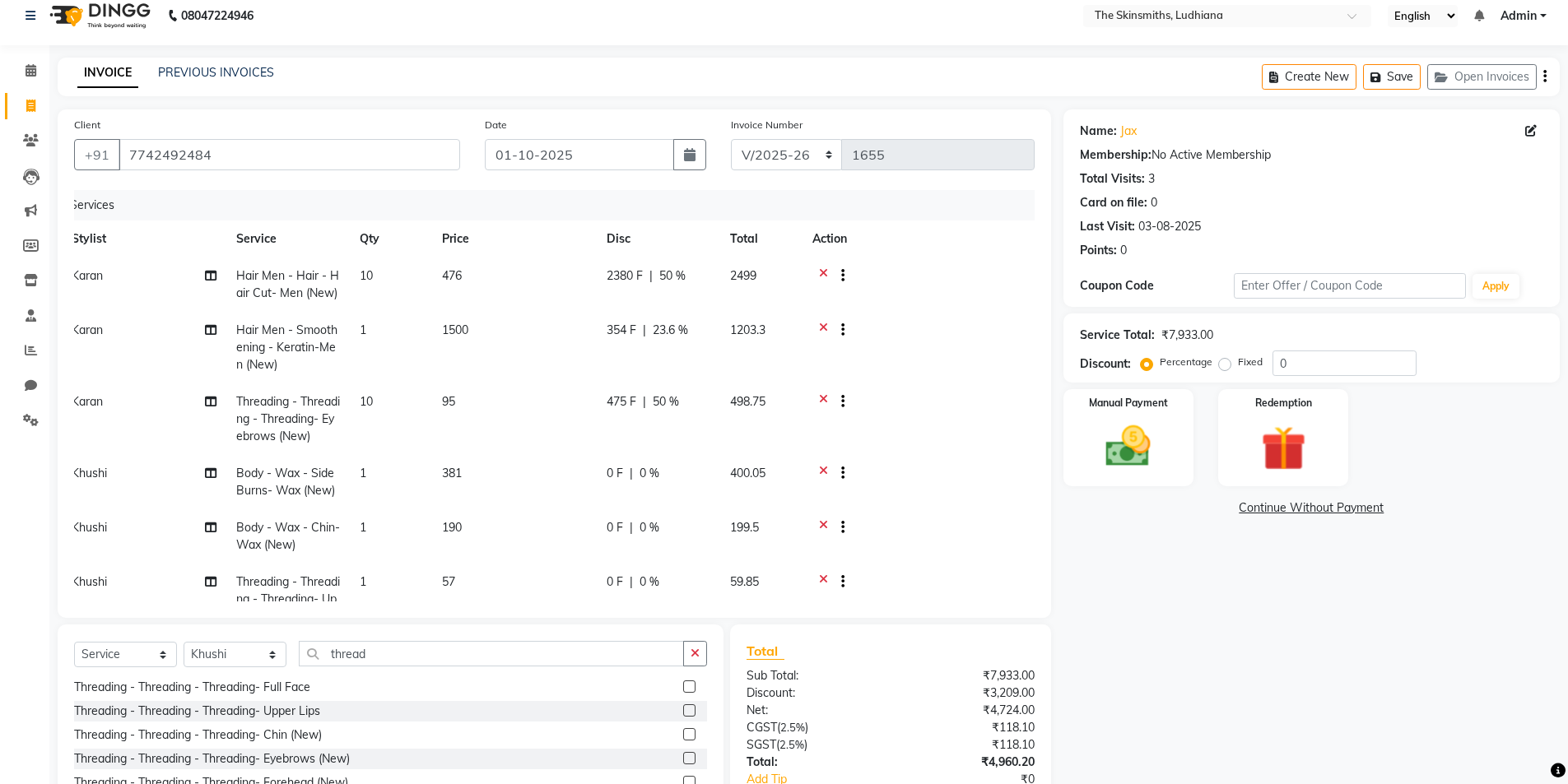
scroll to position [0, 0]
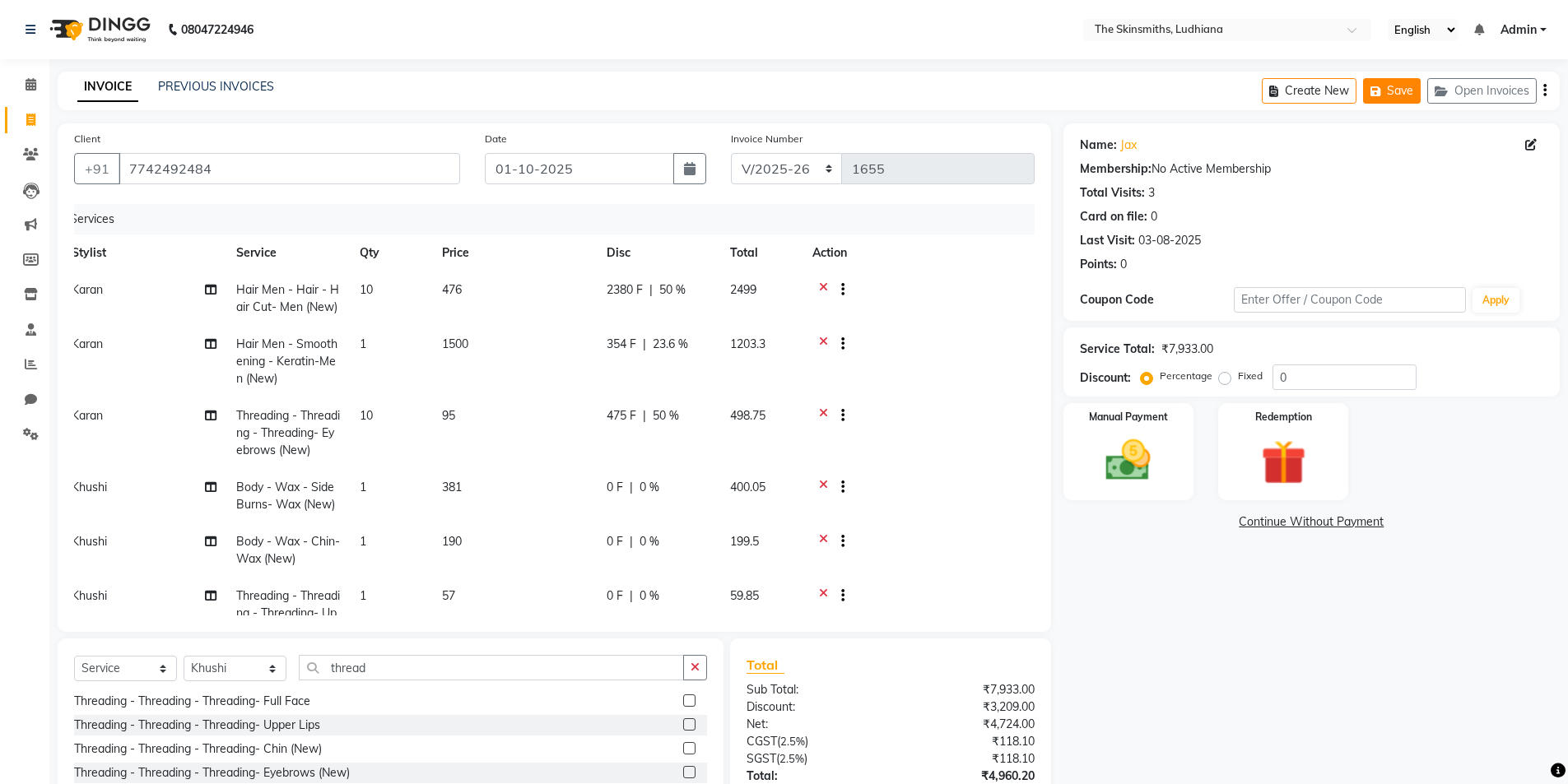
click at [1387, 89] on button "Save" at bounding box center [1391, 91] width 58 height 26
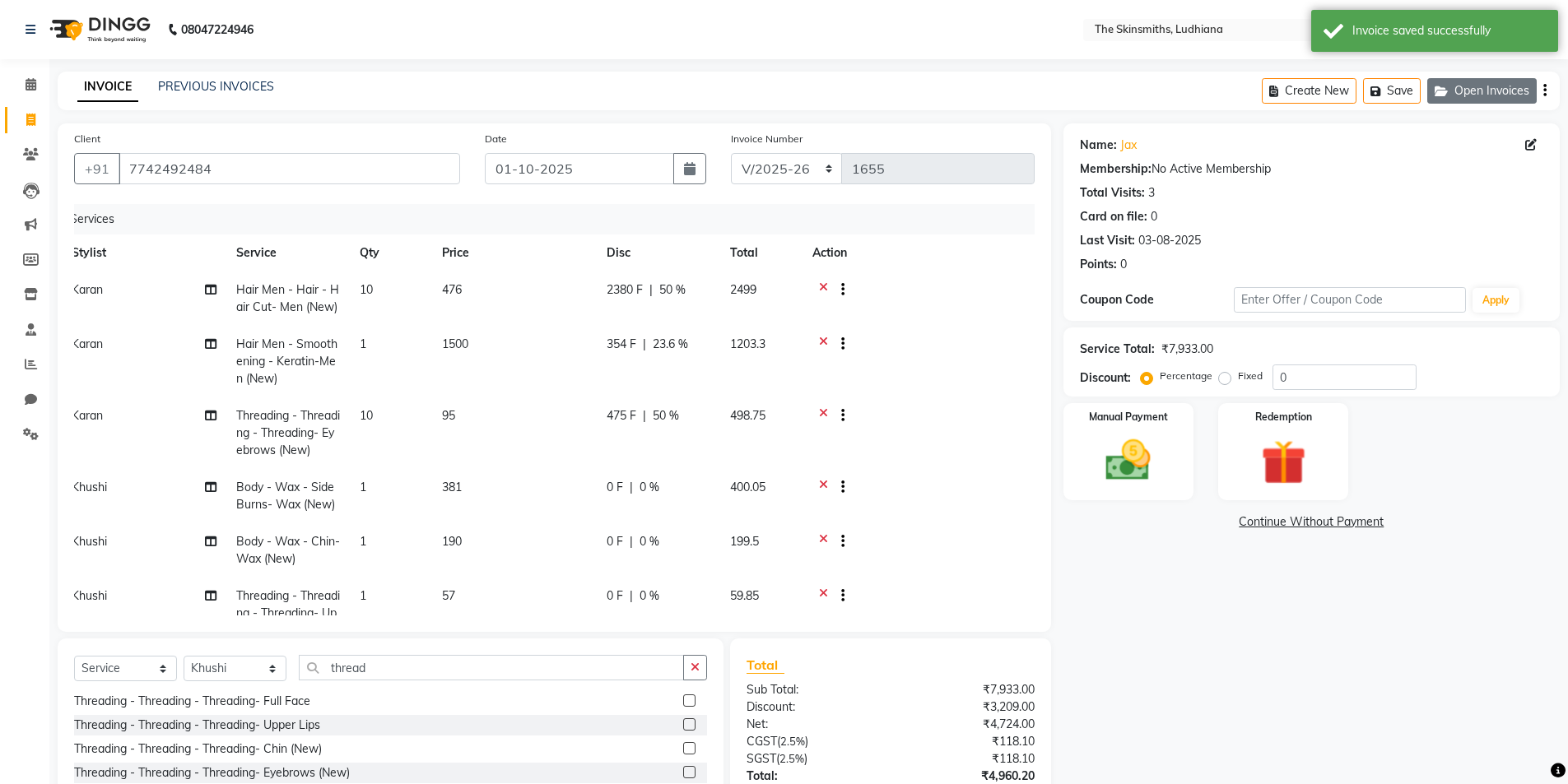
click at [1493, 78] on button "Open Invoices" at bounding box center [1481, 91] width 109 height 26
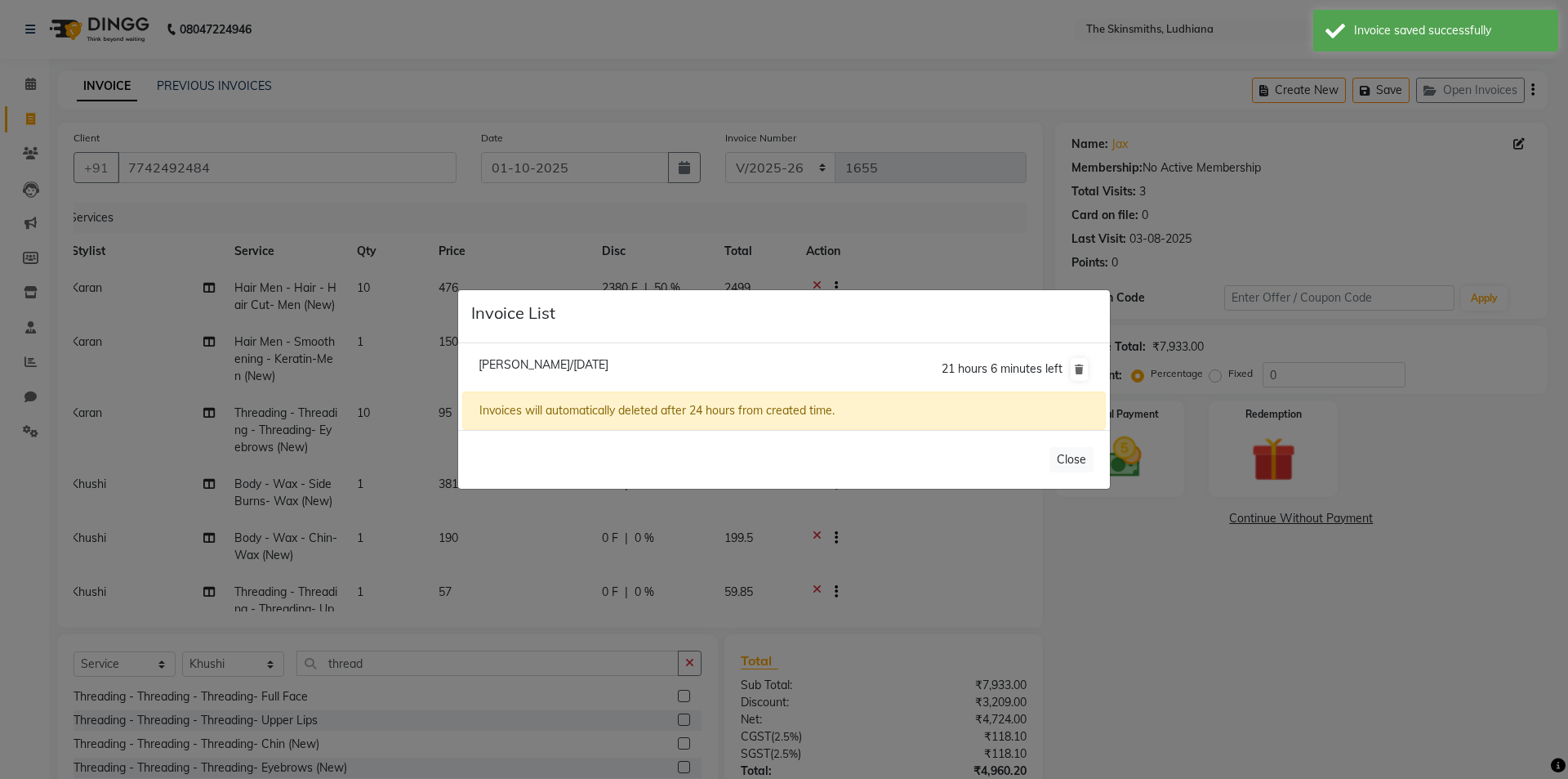
click at [1356, 171] on ngb-modal-window "Invoice List [PERSON_NAME]/[DATE] 21 hours 6 minutes left Invoices will automat…" at bounding box center [784, 389] width 1568 height 779
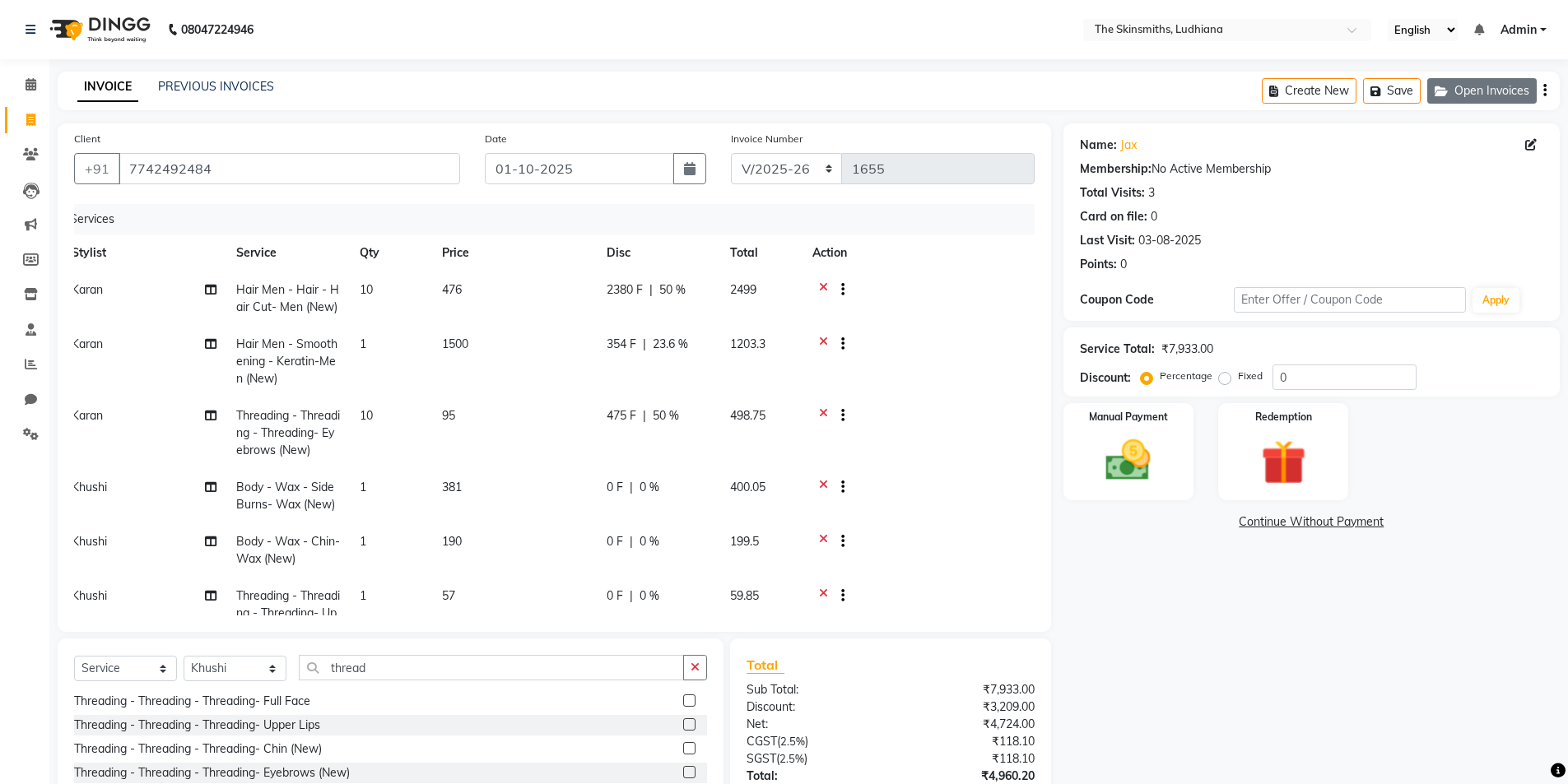
click at [1470, 90] on button "Open Invoices" at bounding box center [1481, 91] width 109 height 26
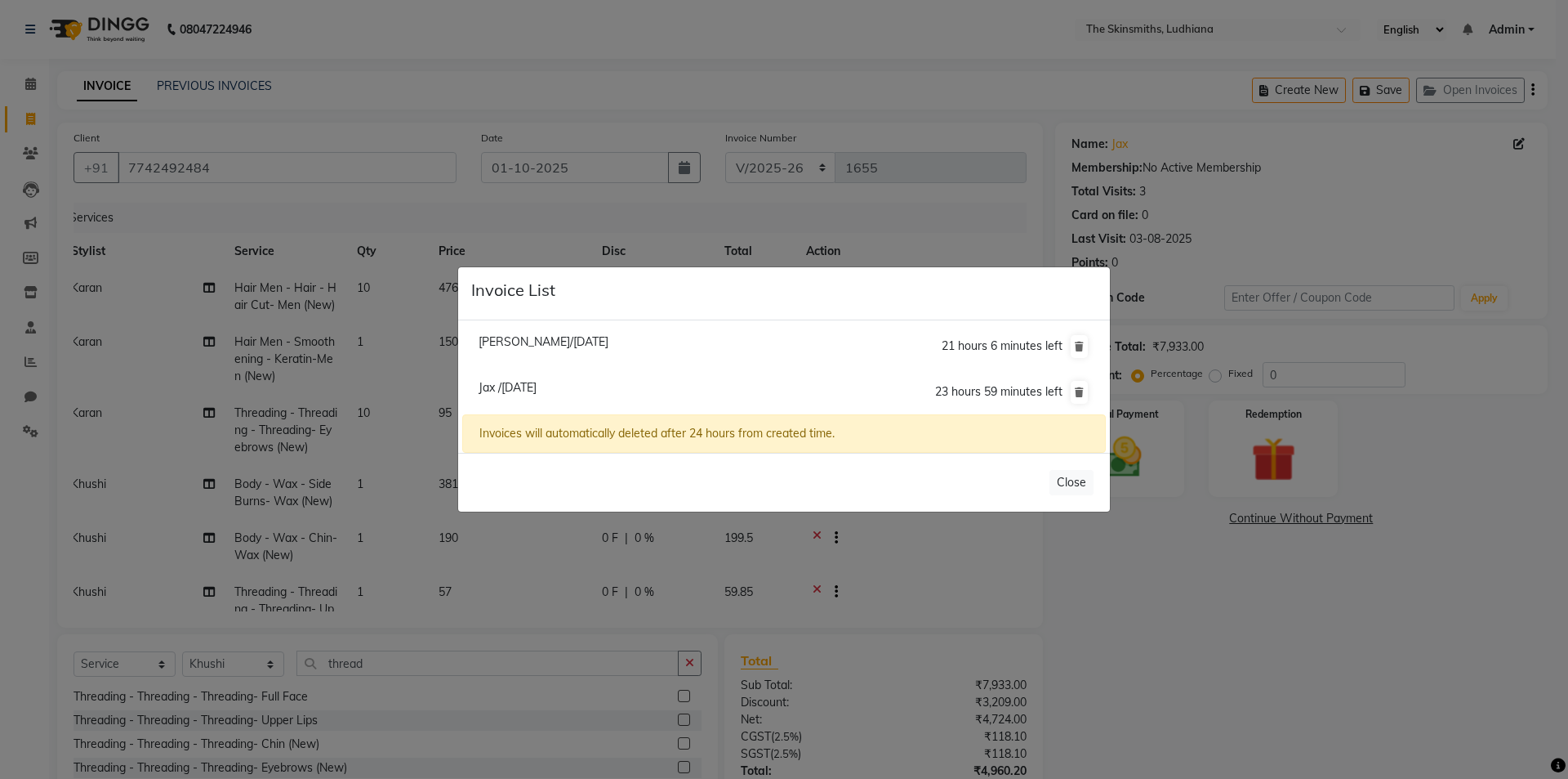
click at [1196, 649] on ngb-modal-window "Invoice List [PERSON_NAME]/[DATE] 21 hours 6 minutes left [GEOGRAPHIC_DATA] /[D…" at bounding box center [784, 389] width 1568 height 779
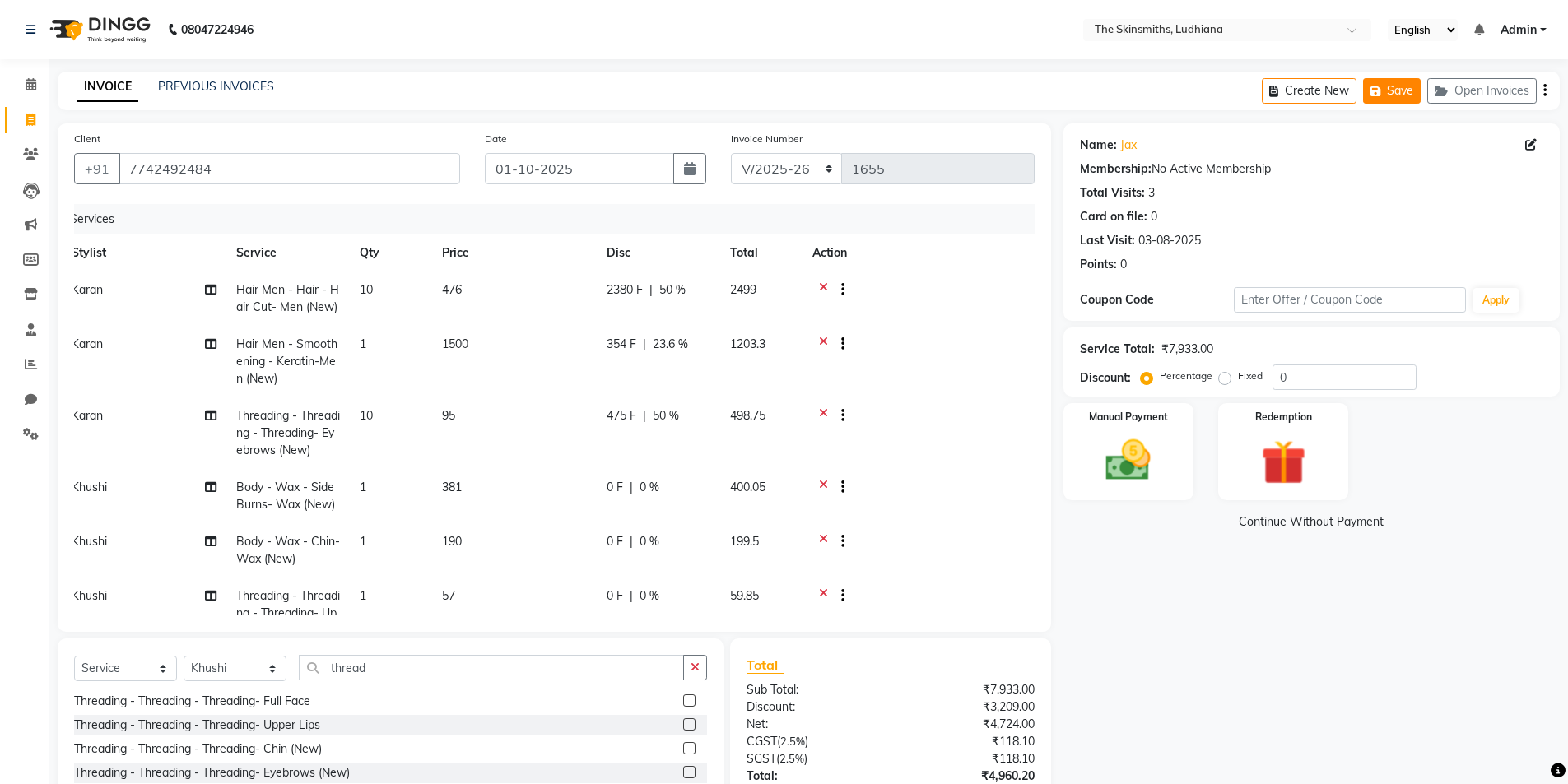
click at [1397, 87] on button "Save" at bounding box center [1391, 91] width 58 height 26
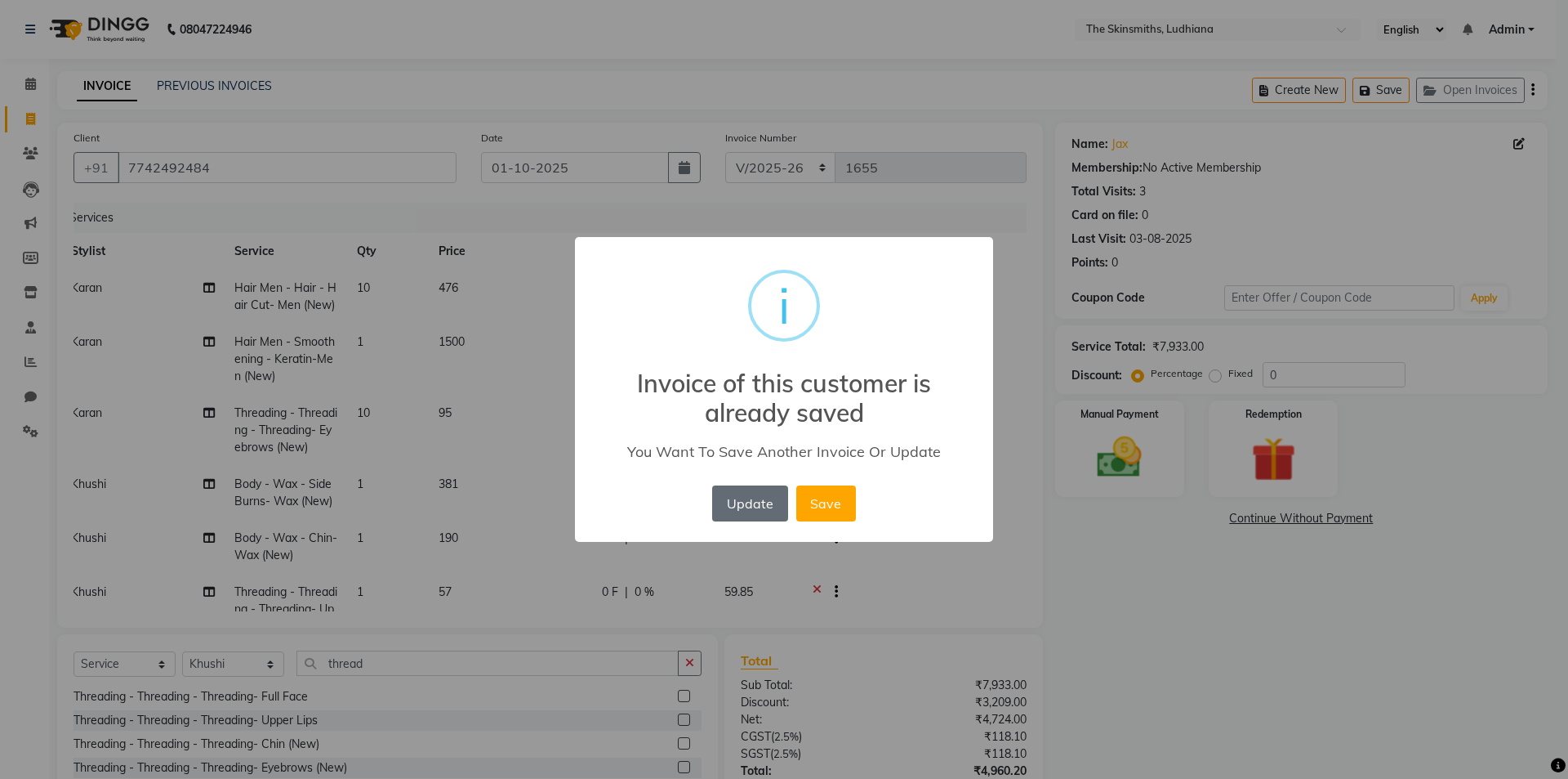
click at [749, 508] on button "Update" at bounding box center [749, 503] width 75 height 36
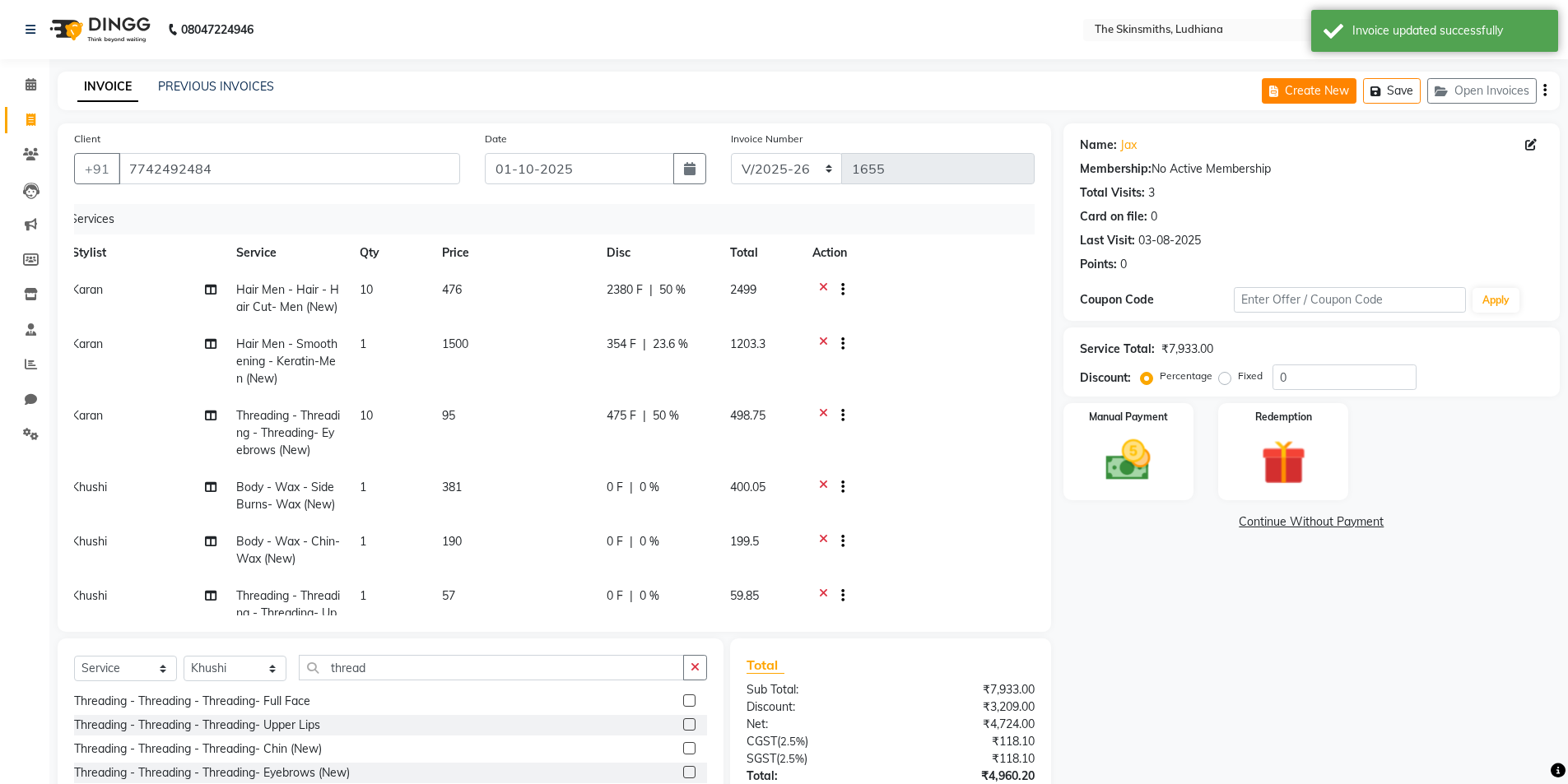
click at [1290, 83] on button "Create New" at bounding box center [1309, 91] width 94 height 26
select select "service"
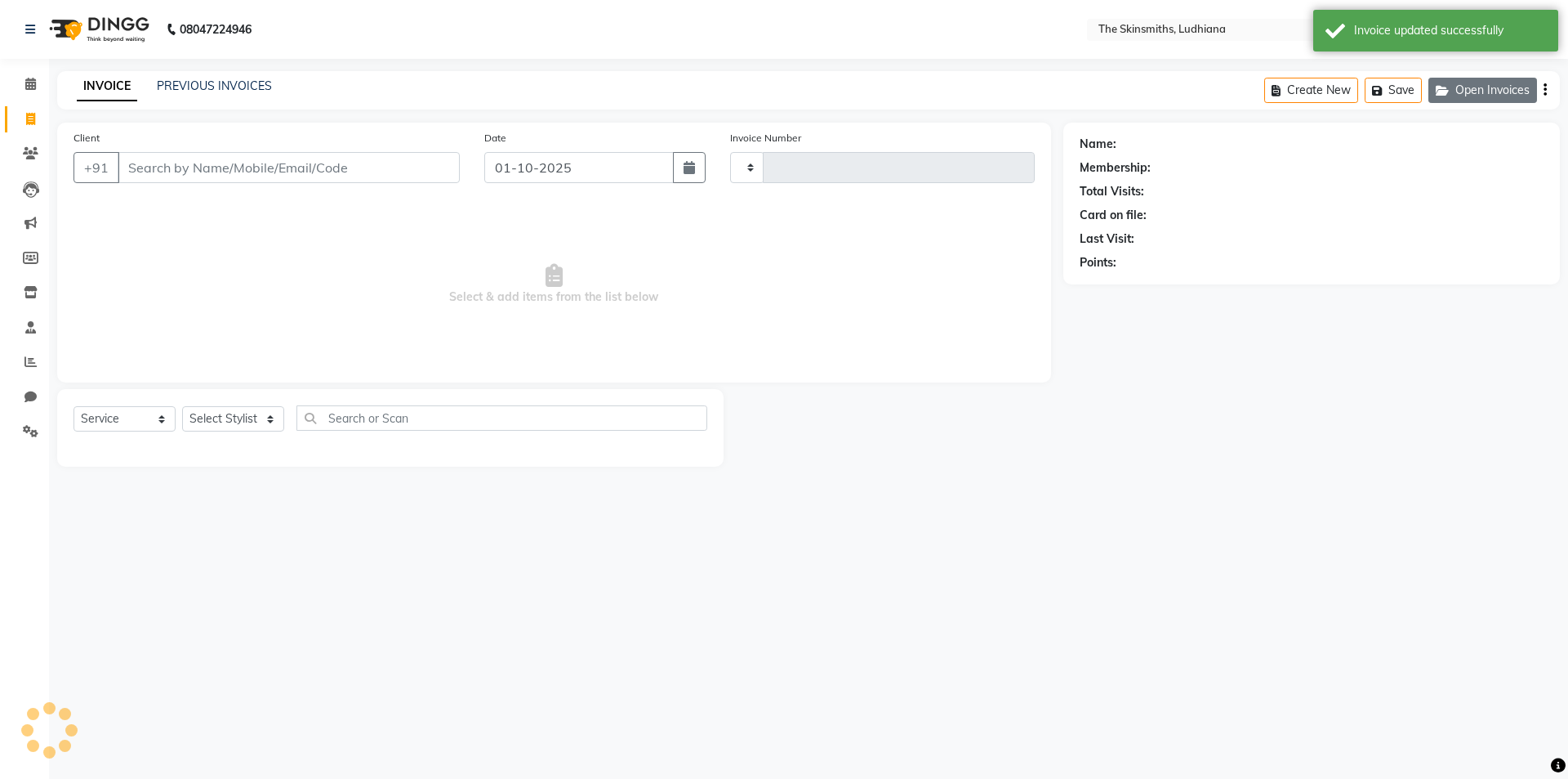
click at [1488, 85] on button "Open Invoices" at bounding box center [1482, 91] width 108 height 25
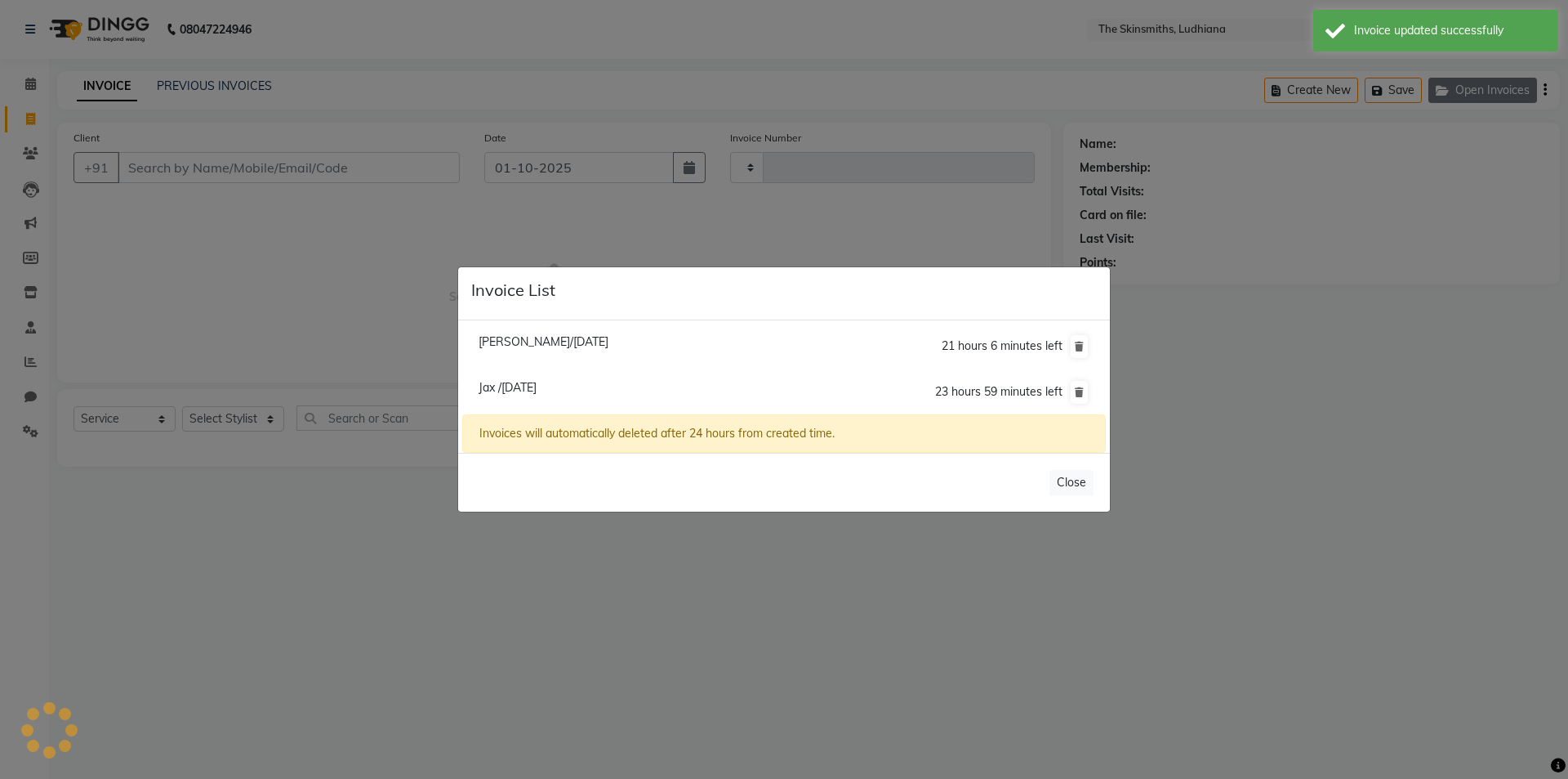
type input "1655"
select select "8115"
click at [761, 627] on ngb-modal-window "Invoice List [PERSON_NAME]/[DATE] 21 hours 5 minutes left [GEOGRAPHIC_DATA] /[D…" at bounding box center [784, 389] width 1568 height 779
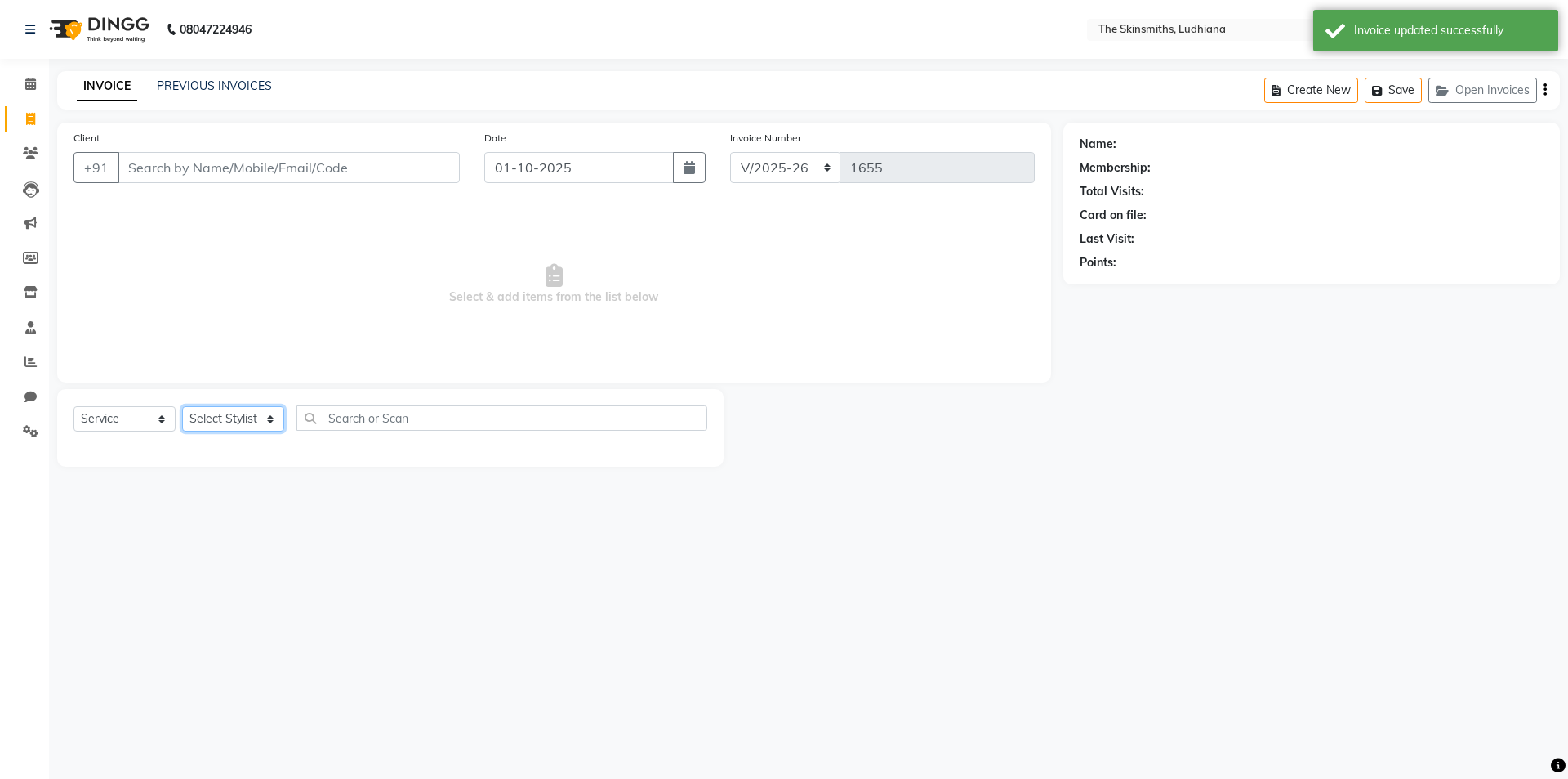
click at [239, 416] on select "Select Stylist Admin [PERSON_NAME] [PERSON_NAME] [PERSON_NAME] [PERSON_NAME] [P…" at bounding box center [233, 419] width 102 height 25
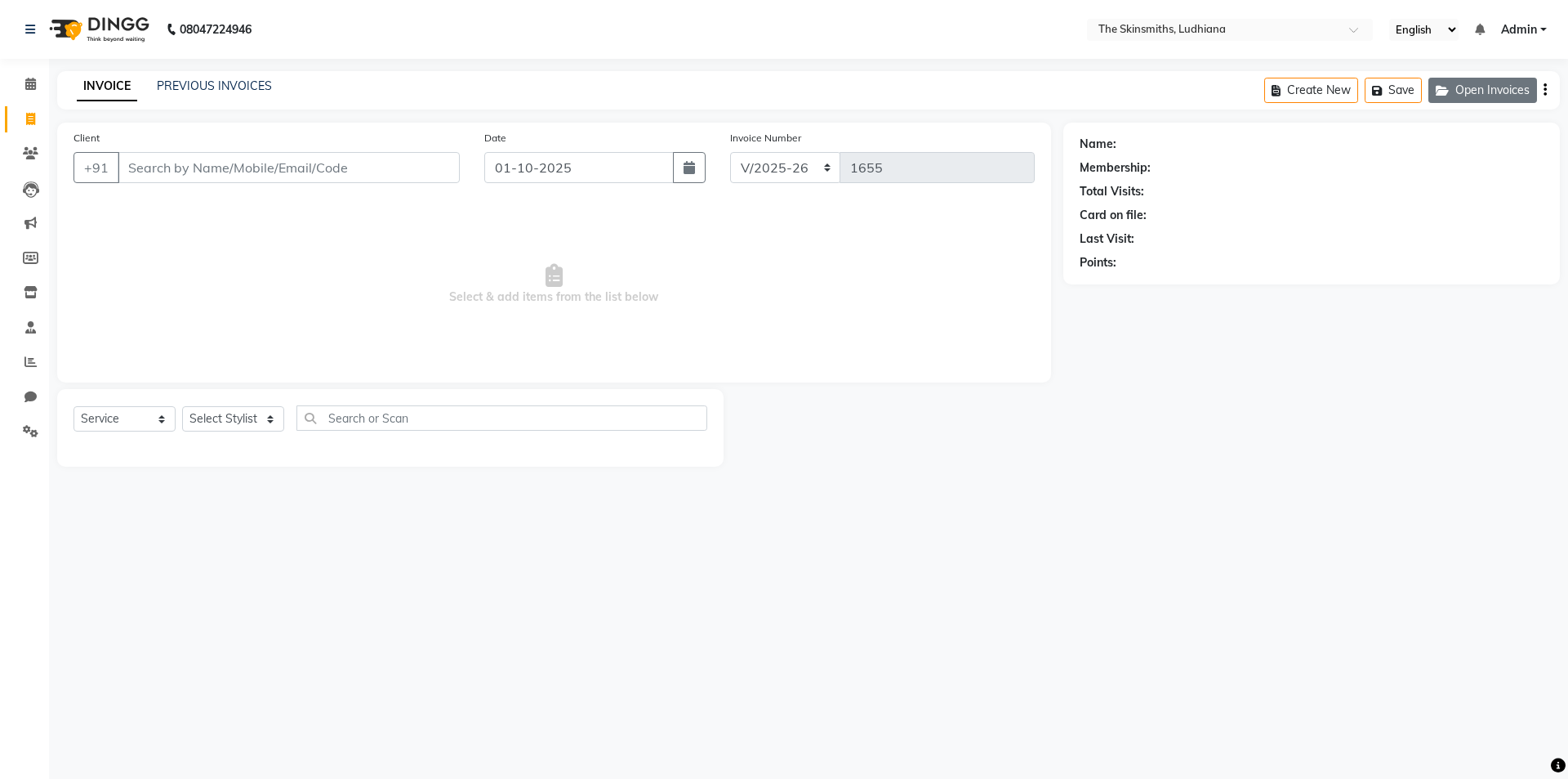
click at [1481, 89] on button "Open Invoices" at bounding box center [1482, 91] width 108 height 25
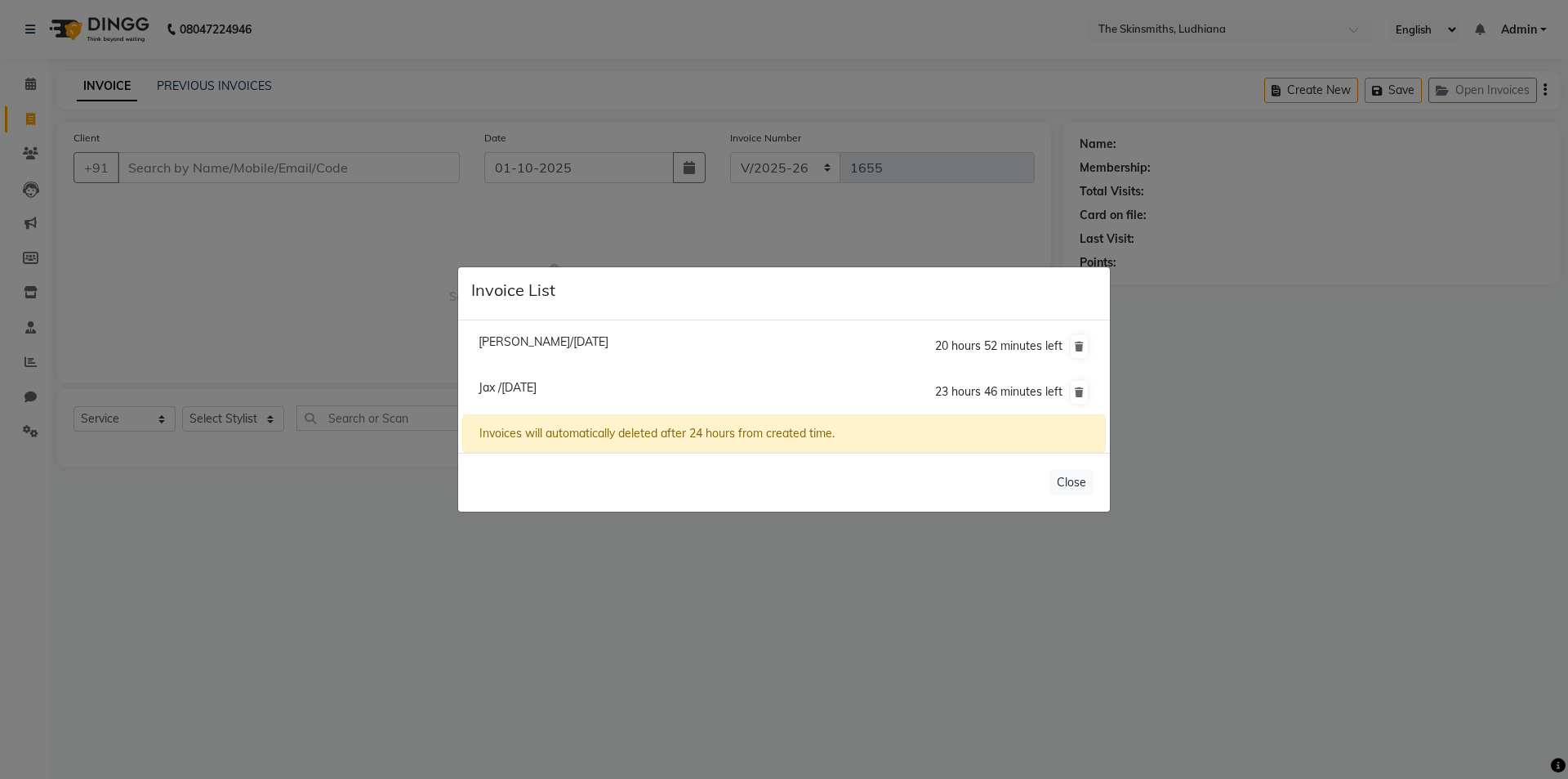
click at [537, 388] on span "Jax /[DATE]" at bounding box center [508, 387] width 58 height 15
type input "7742492484"
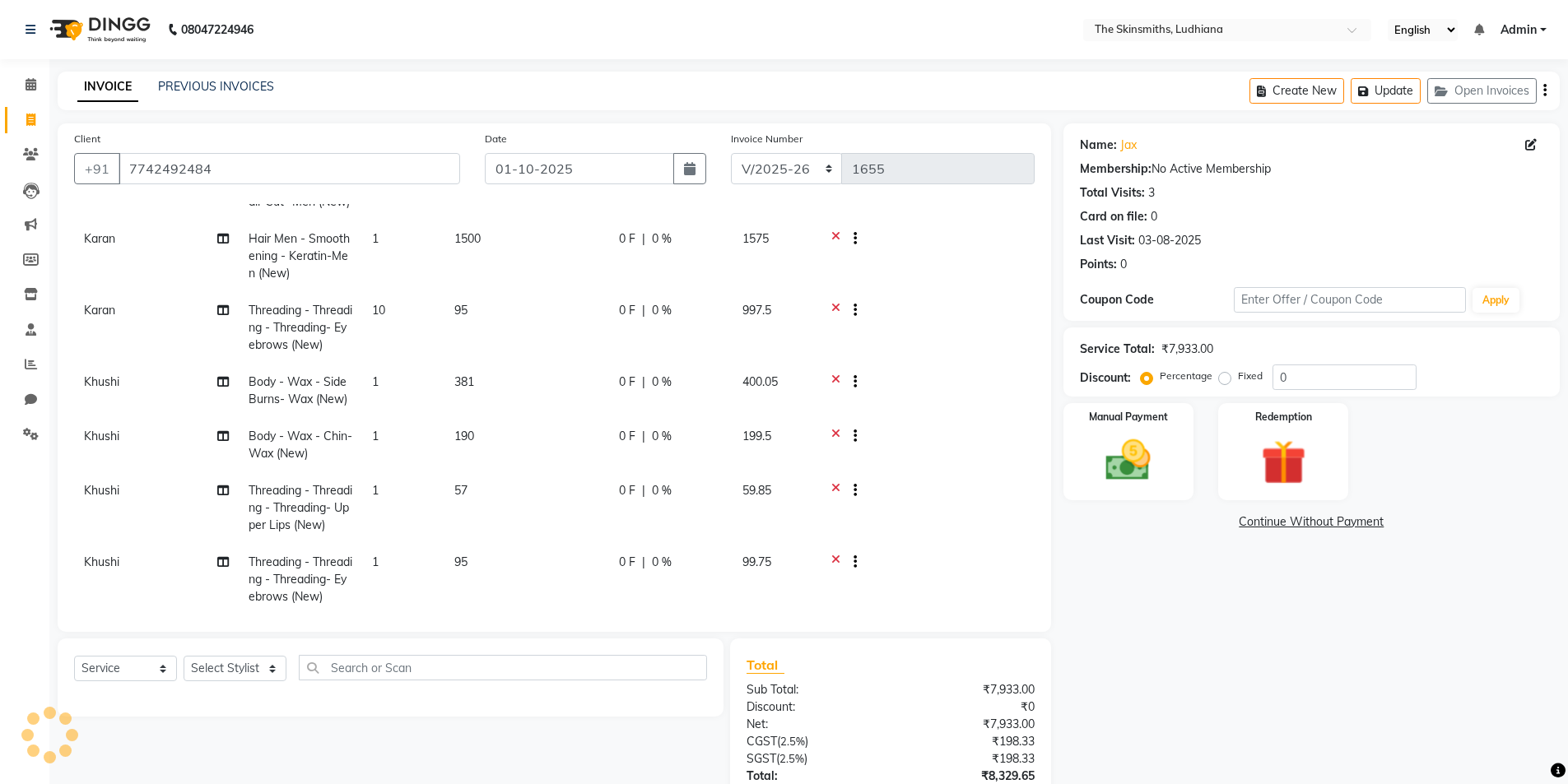
scroll to position [131, 0]
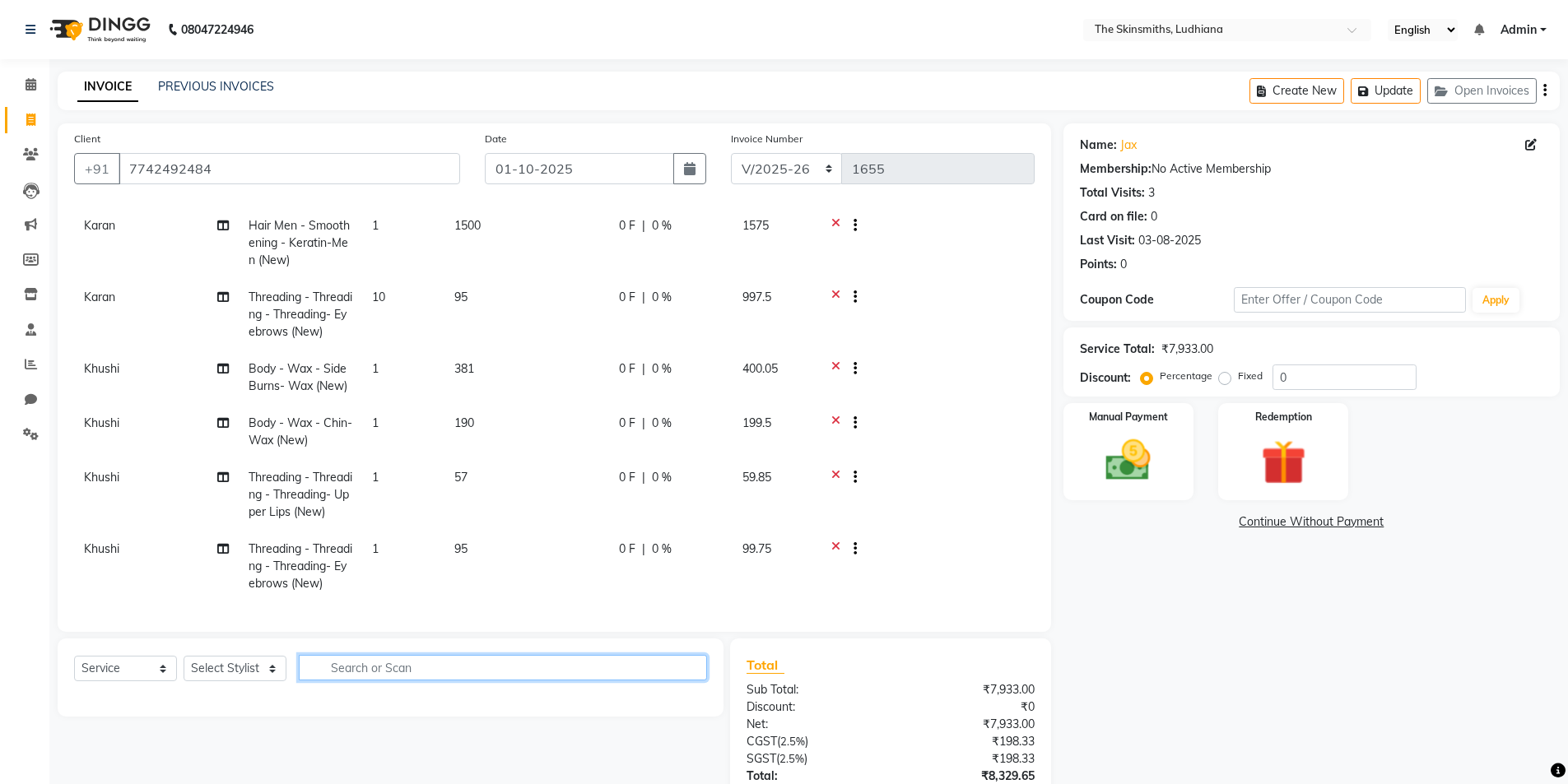
click at [602, 659] on input "text" at bounding box center [503, 667] width 408 height 26
click at [248, 676] on select "Select Stylist Admin [PERSON_NAME] [PERSON_NAME] [PERSON_NAME] [PERSON_NAME] [P…" at bounding box center [235, 668] width 103 height 26
select select "76550"
click at [184, 655] on select "Select Stylist Admin [PERSON_NAME] [PERSON_NAME] [PERSON_NAME] [PERSON_NAME] [P…" at bounding box center [235, 668] width 103 height 26
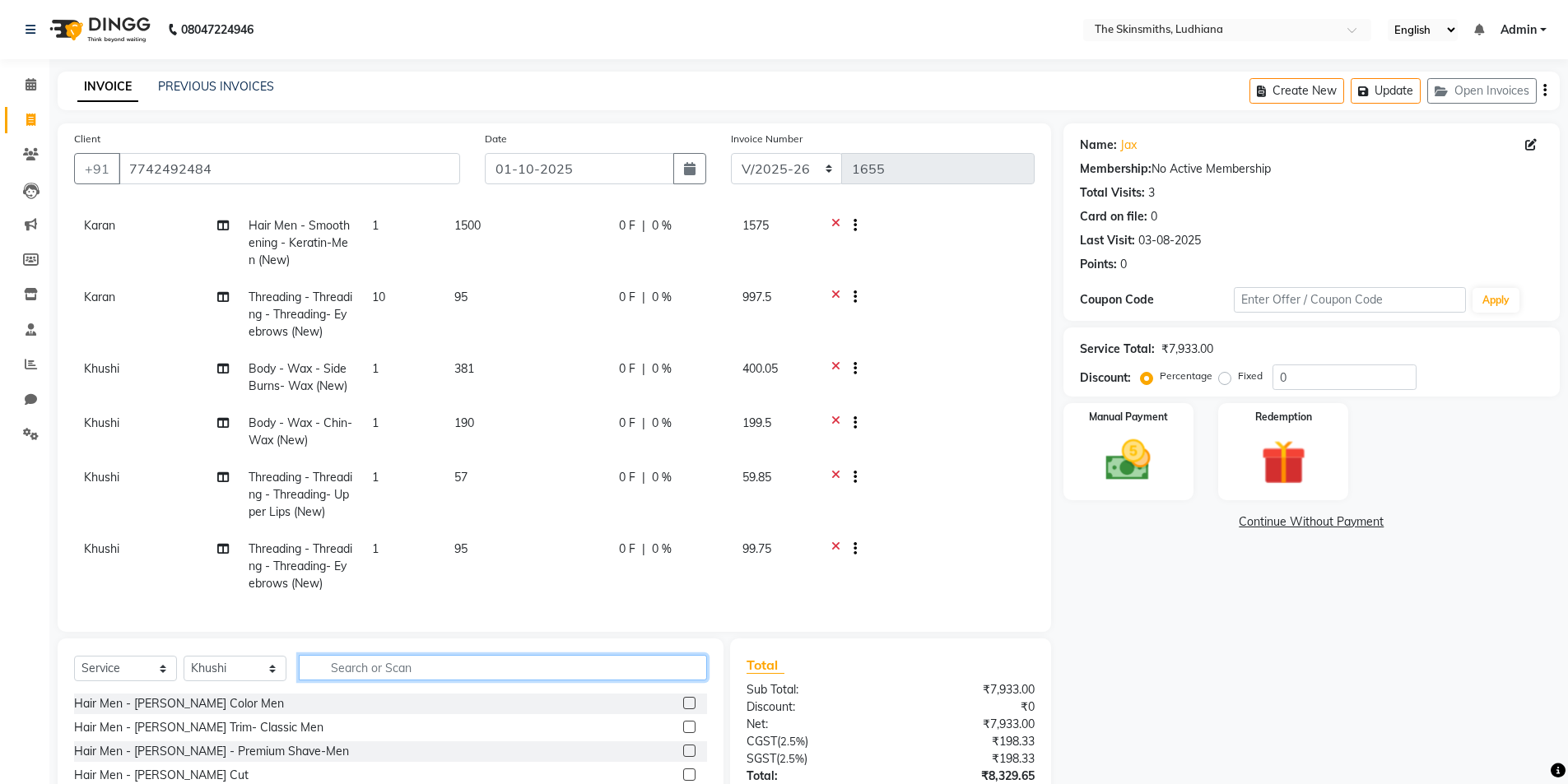
click at [455, 663] on input "text" at bounding box center [503, 667] width 408 height 26
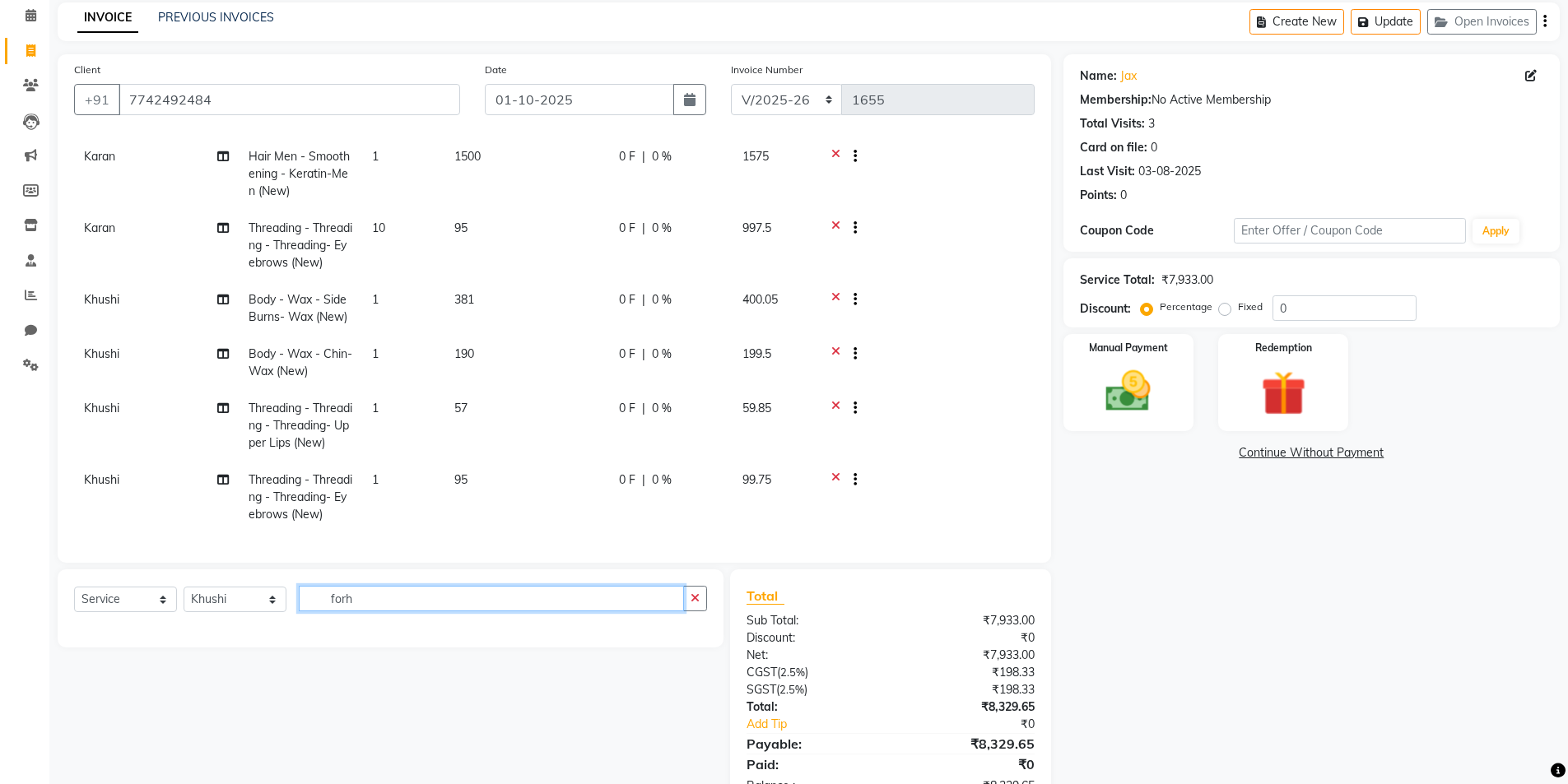
scroll to position [121, 0]
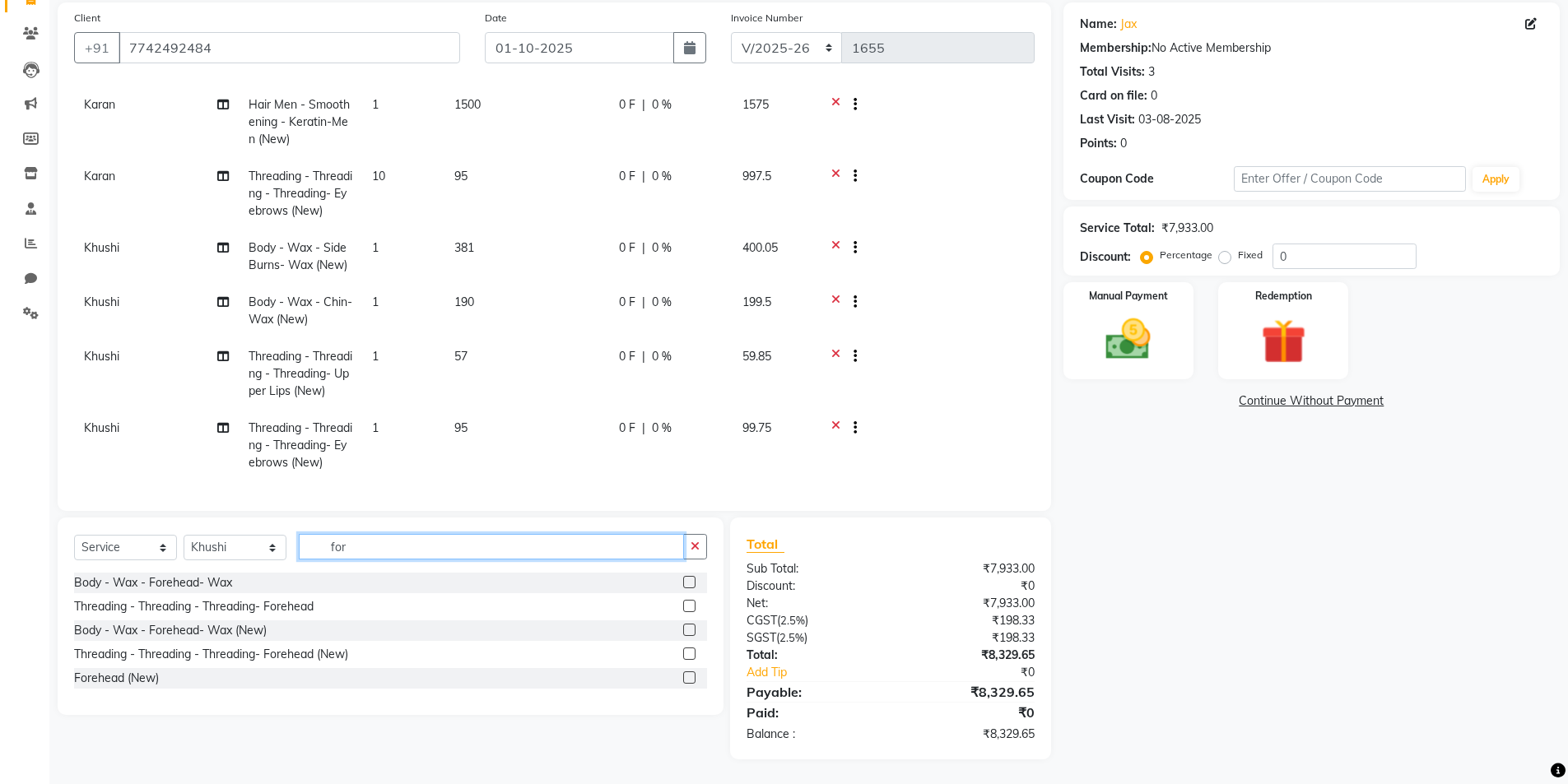
type input "for"
click at [690, 653] on label at bounding box center [689, 653] width 13 height 13
click at [690, 653] on input "checkbox" at bounding box center [688, 653] width 11 height 11
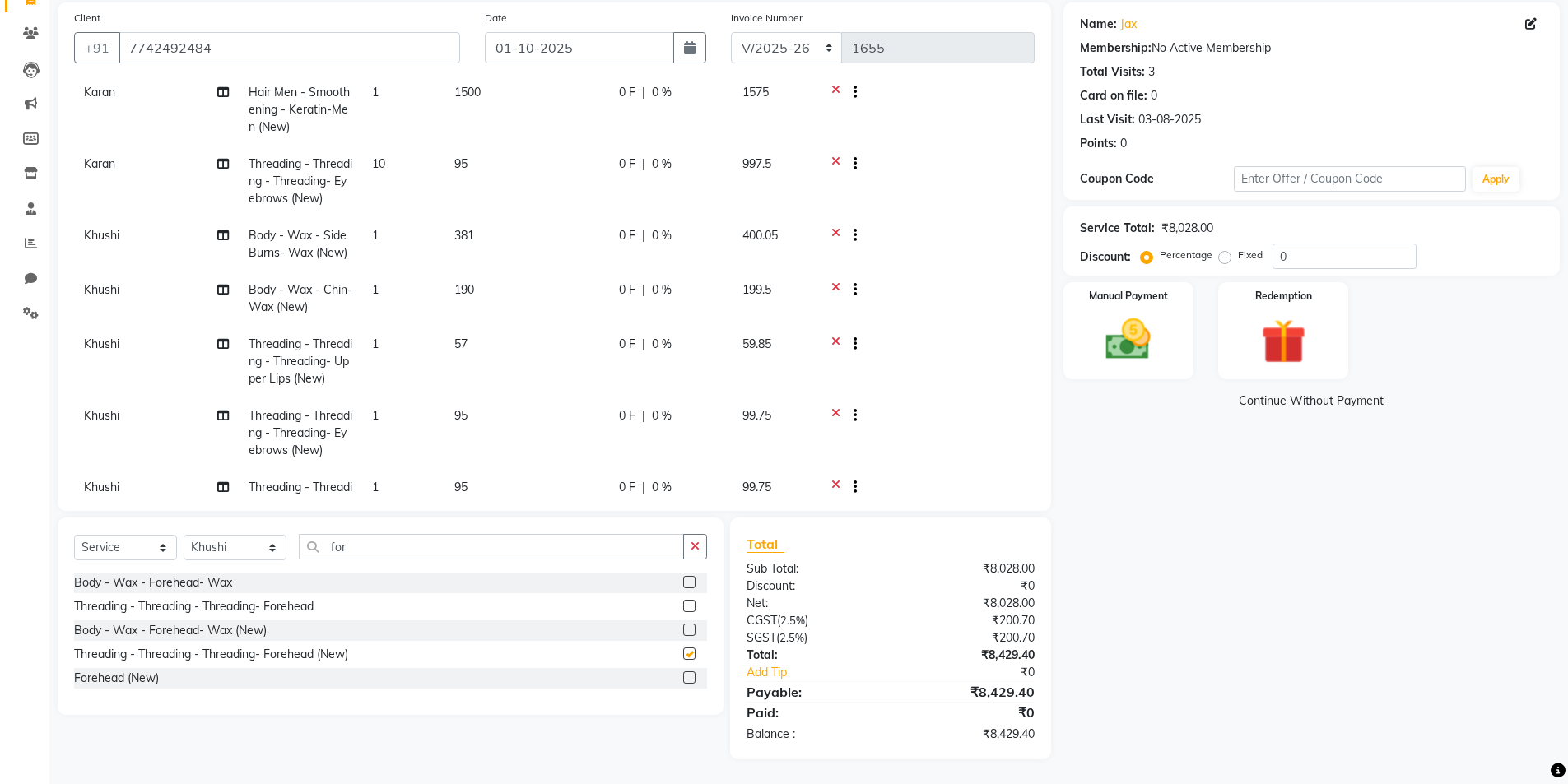
checkbox input "false"
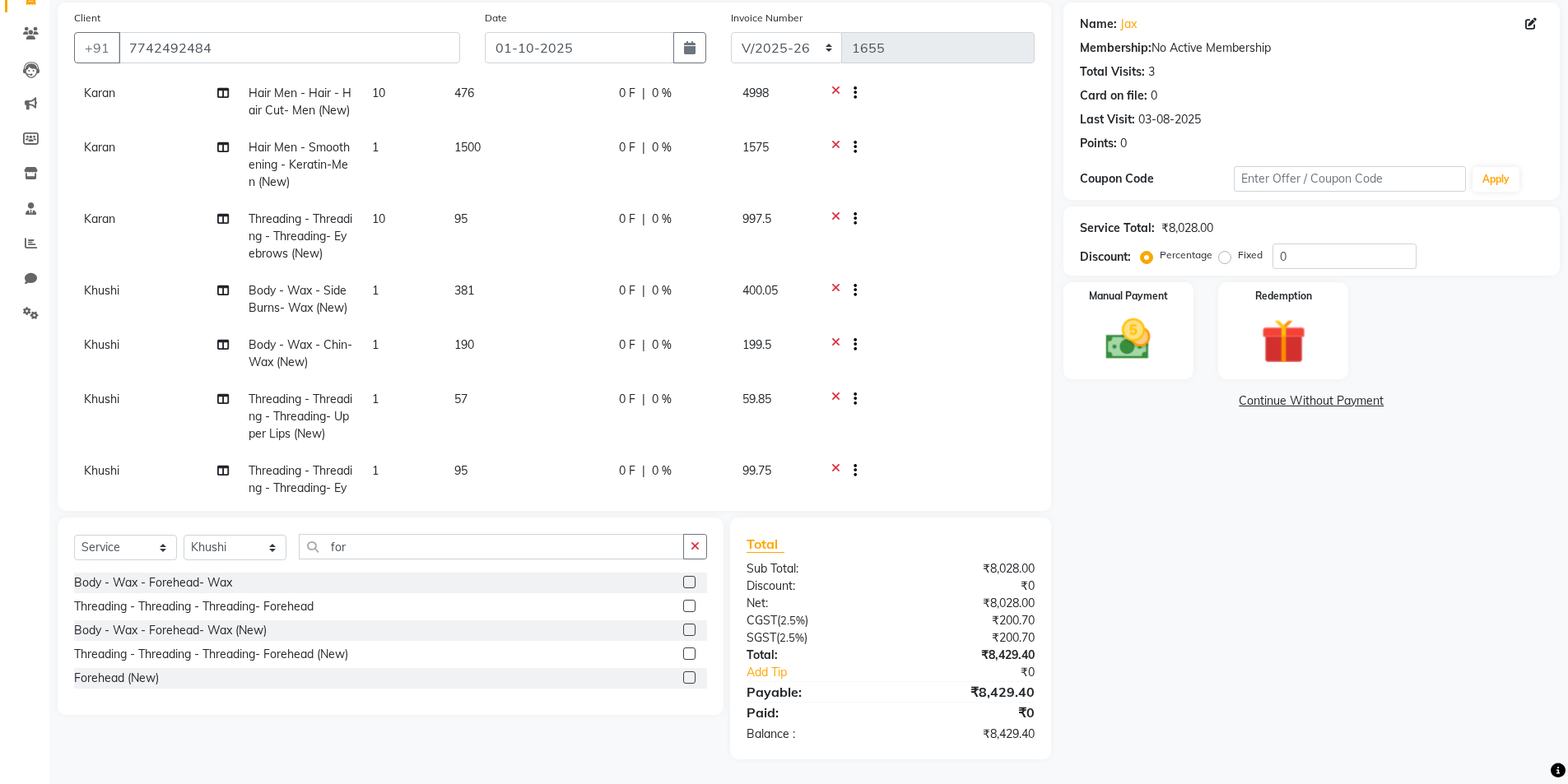
scroll to position [0, 0]
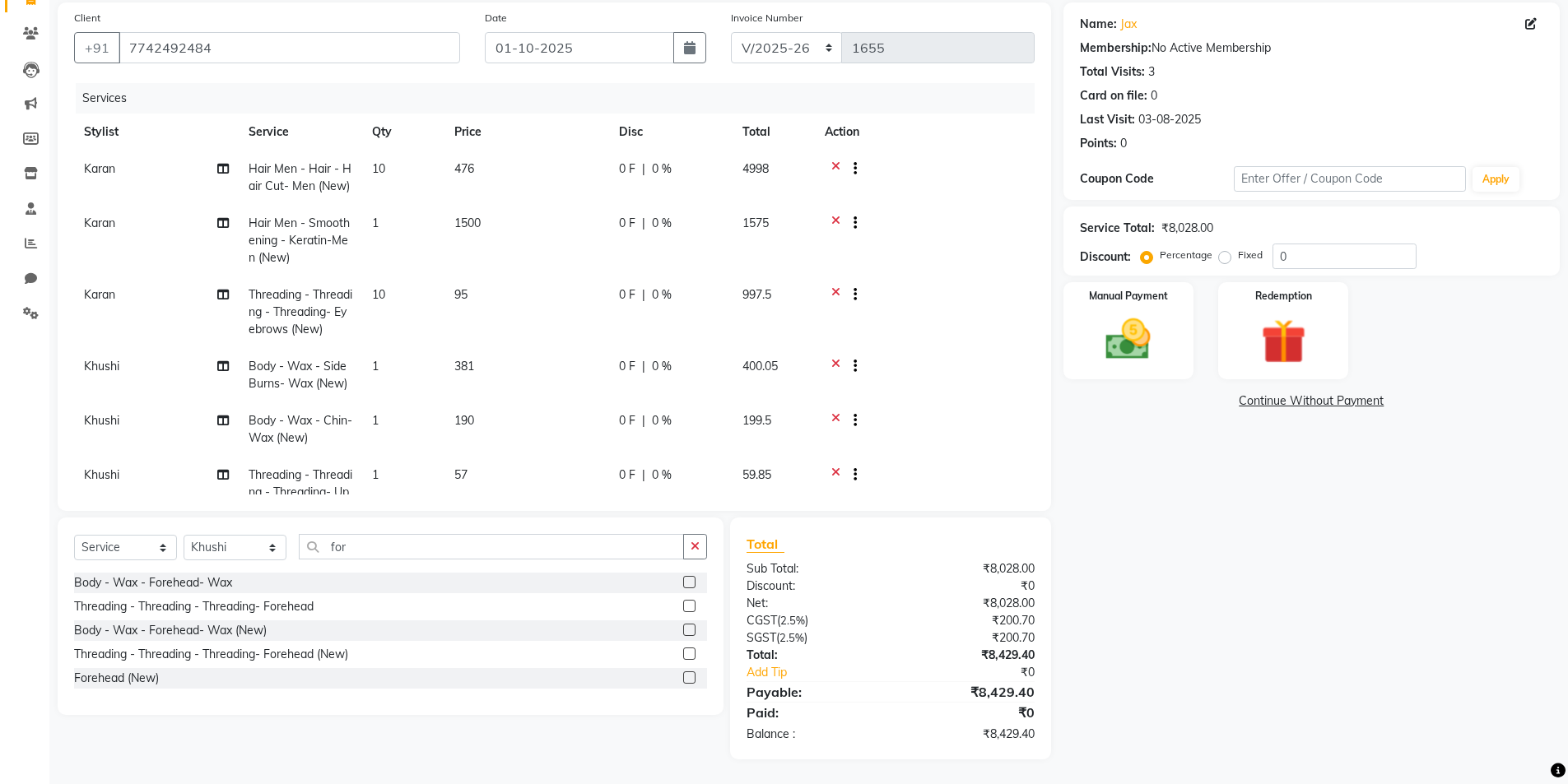
click at [661, 171] on span "0 %" at bounding box center [662, 169] width 20 height 18
select select "76552"
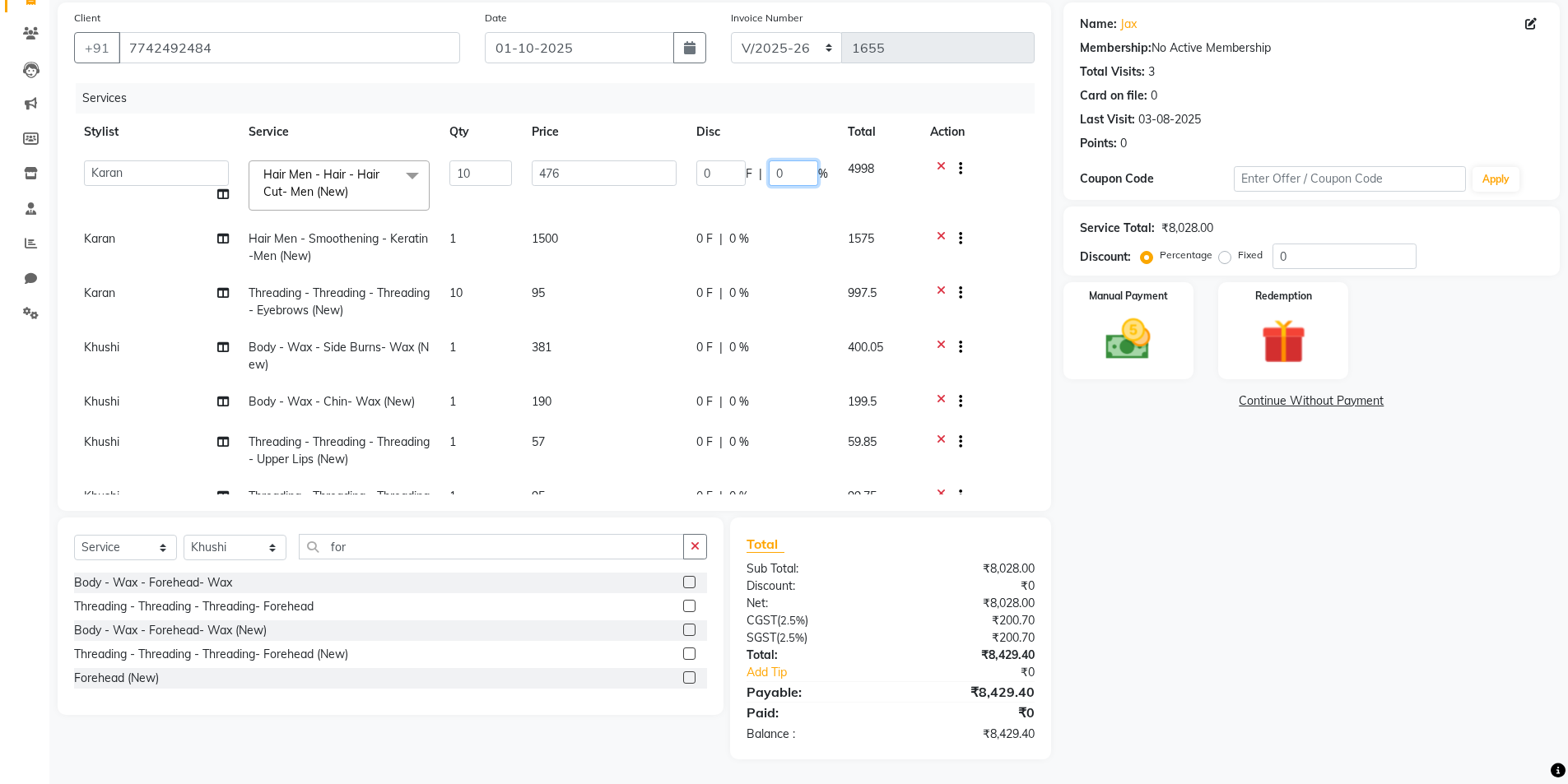
click at [798, 173] on input "0" at bounding box center [793, 173] width 49 height 26
type input "50"
click at [1179, 576] on div "Name: Jax Membership: No Active Membership Total Visits: 3 Card on file: 0 Last…" at bounding box center [1318, 381] width 509 height 757
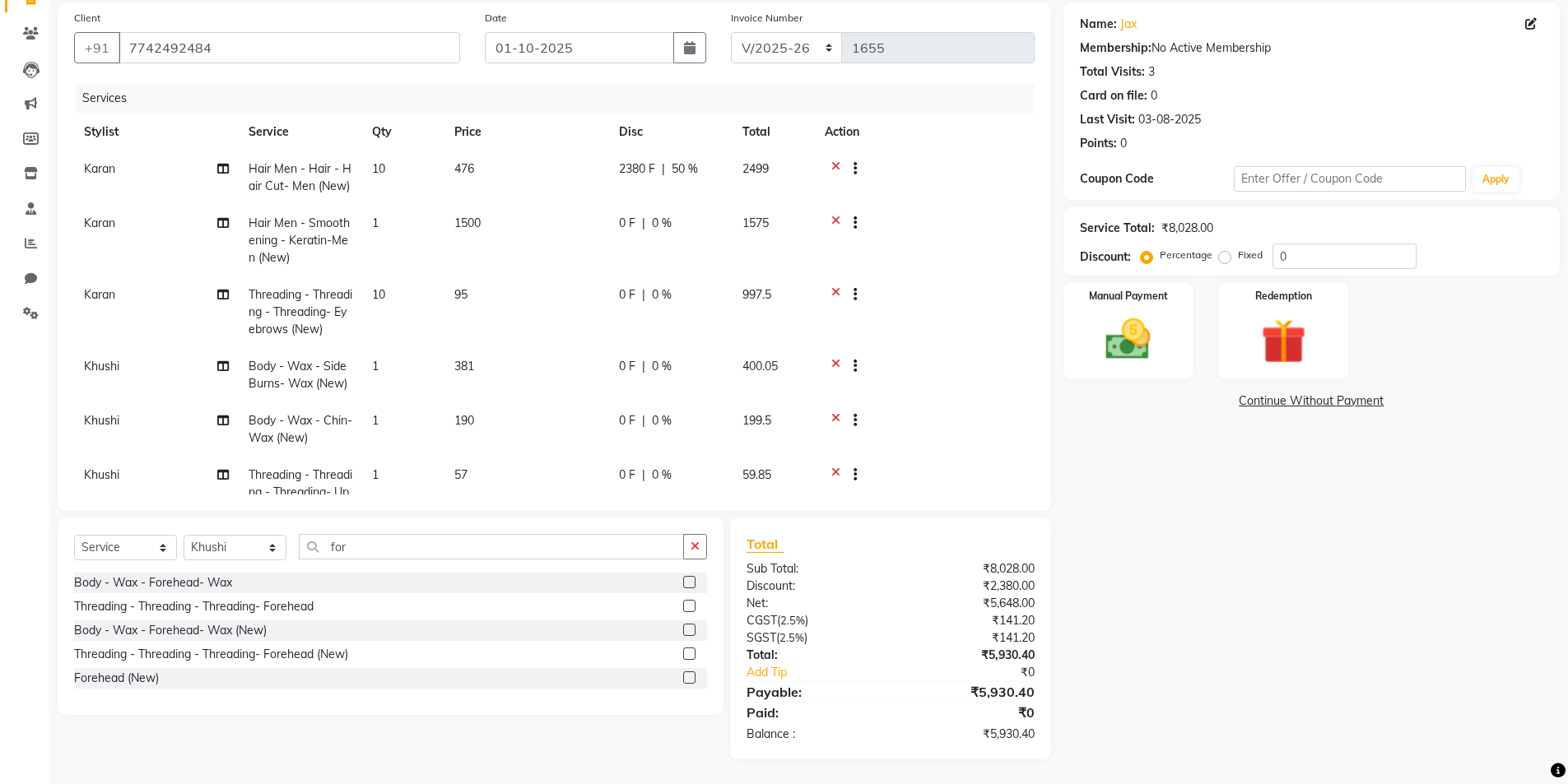
click at [689, 232] on td "0 F | 0 %" at bounding box center [671, 240] width 124 height 72
select select "76552"
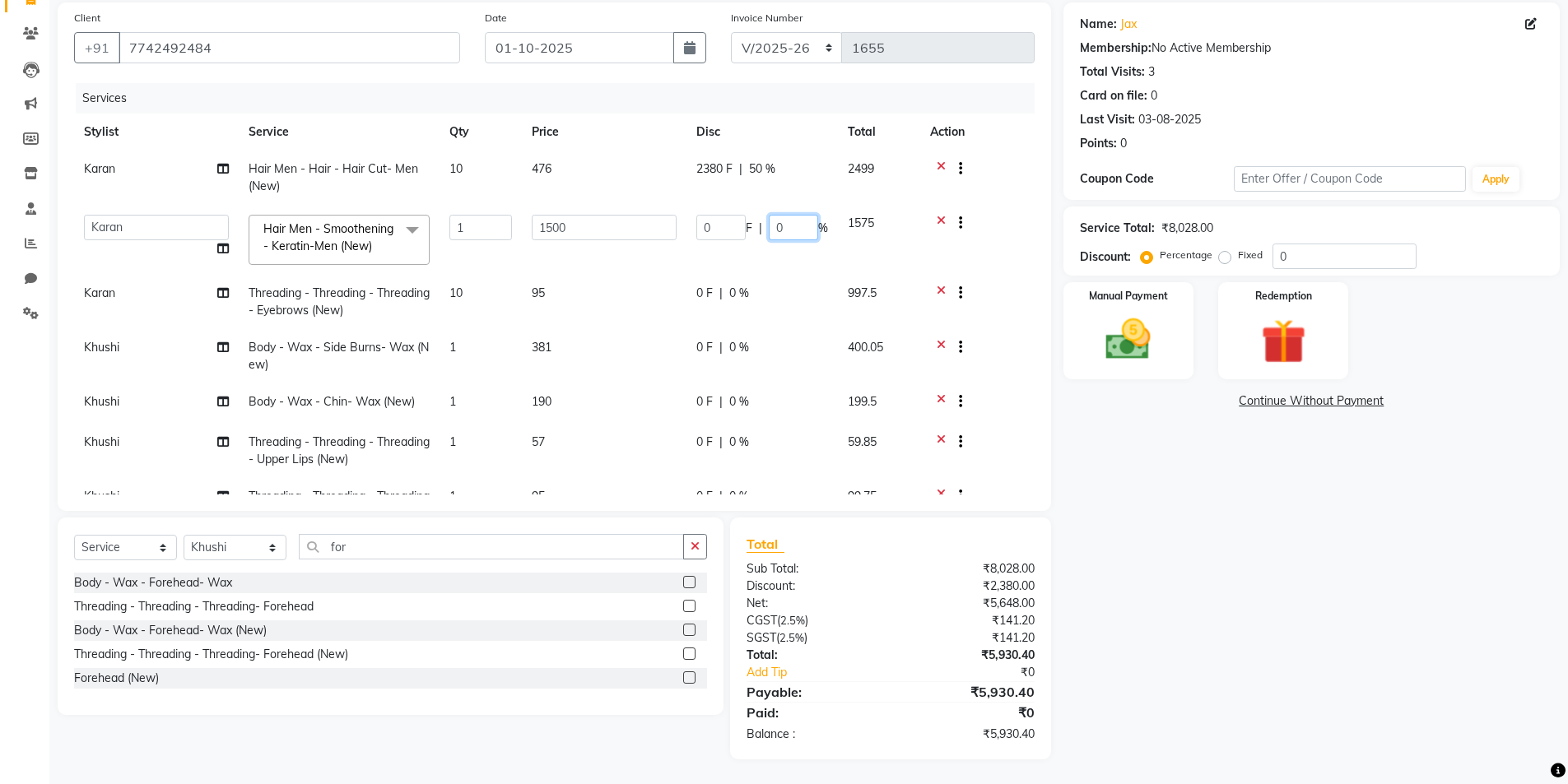
click at [799, 229] on input "0" at bounding box center [793, 228] width 49 height 26
type input "30"
click at [1129, 599] on div "Name: Jax Membership: No Active Membership Total Visits: 3 Card on file: 0 Last…" at bounding box center [1318, 381] width 509 height 757
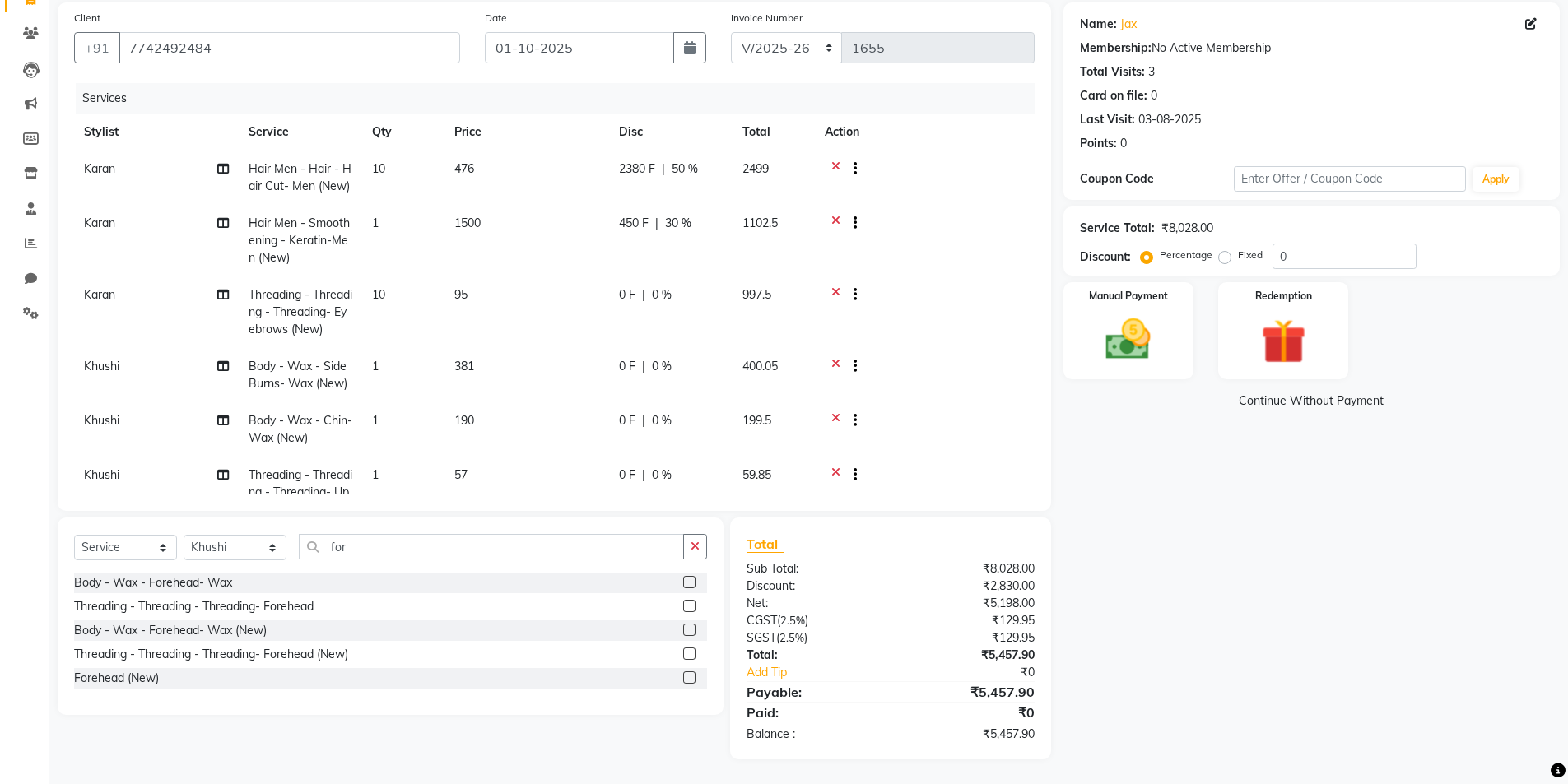
click at [633, 239] on td "450 F | 30 %" at bounding box center [671, 240] width 124 height 72
select select "76552"
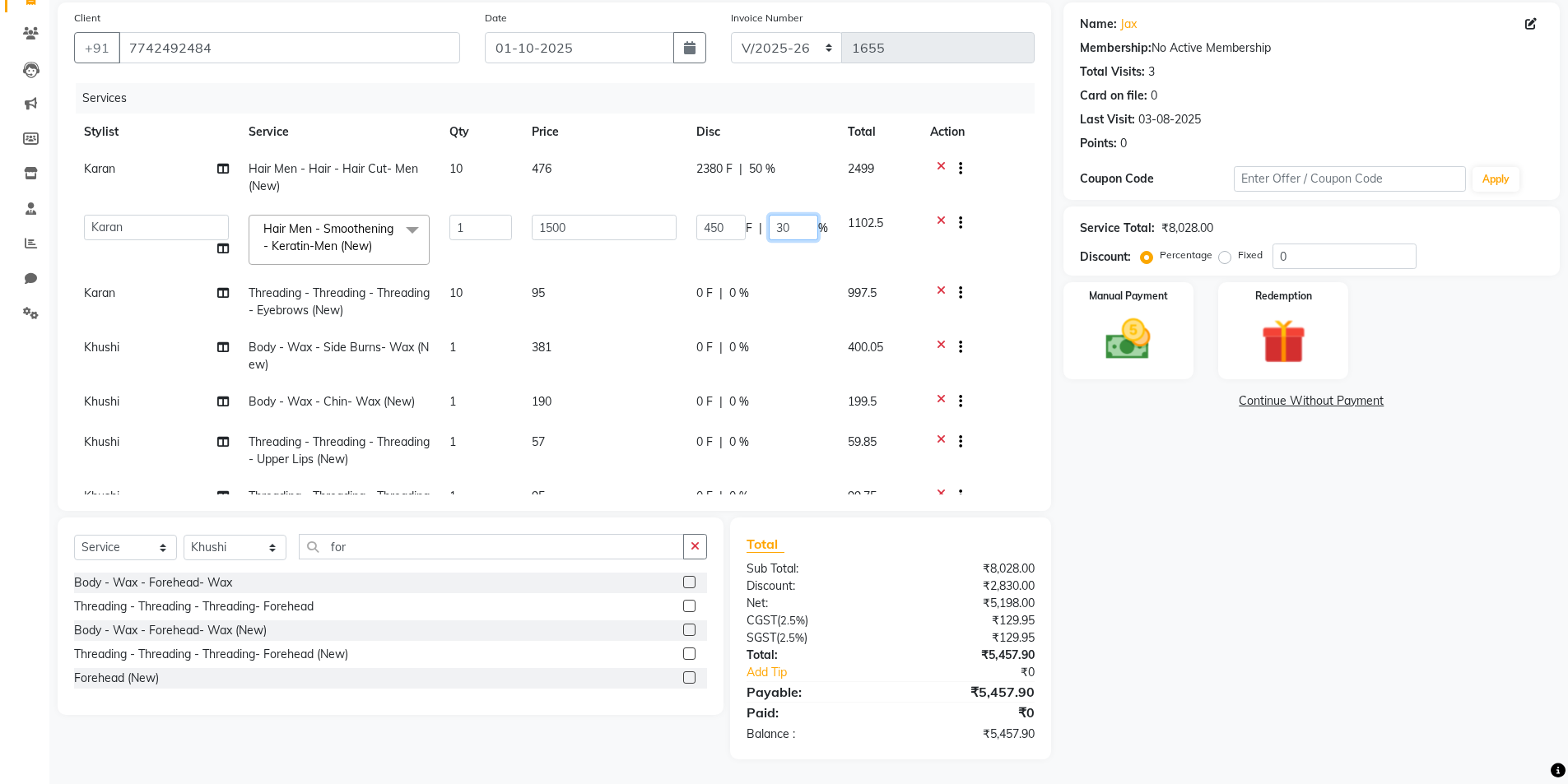
click at [791, 229] on input "30" at bounding box center [793, 228] width 49 height 26
type input "3"
type input "20"
click at [1135, 628] on div "Name: Jax Membership: No Active Membership Total Visits: 3 Card on file: 0 Last…" at bounding box center [1318, 381] width 509 height 757
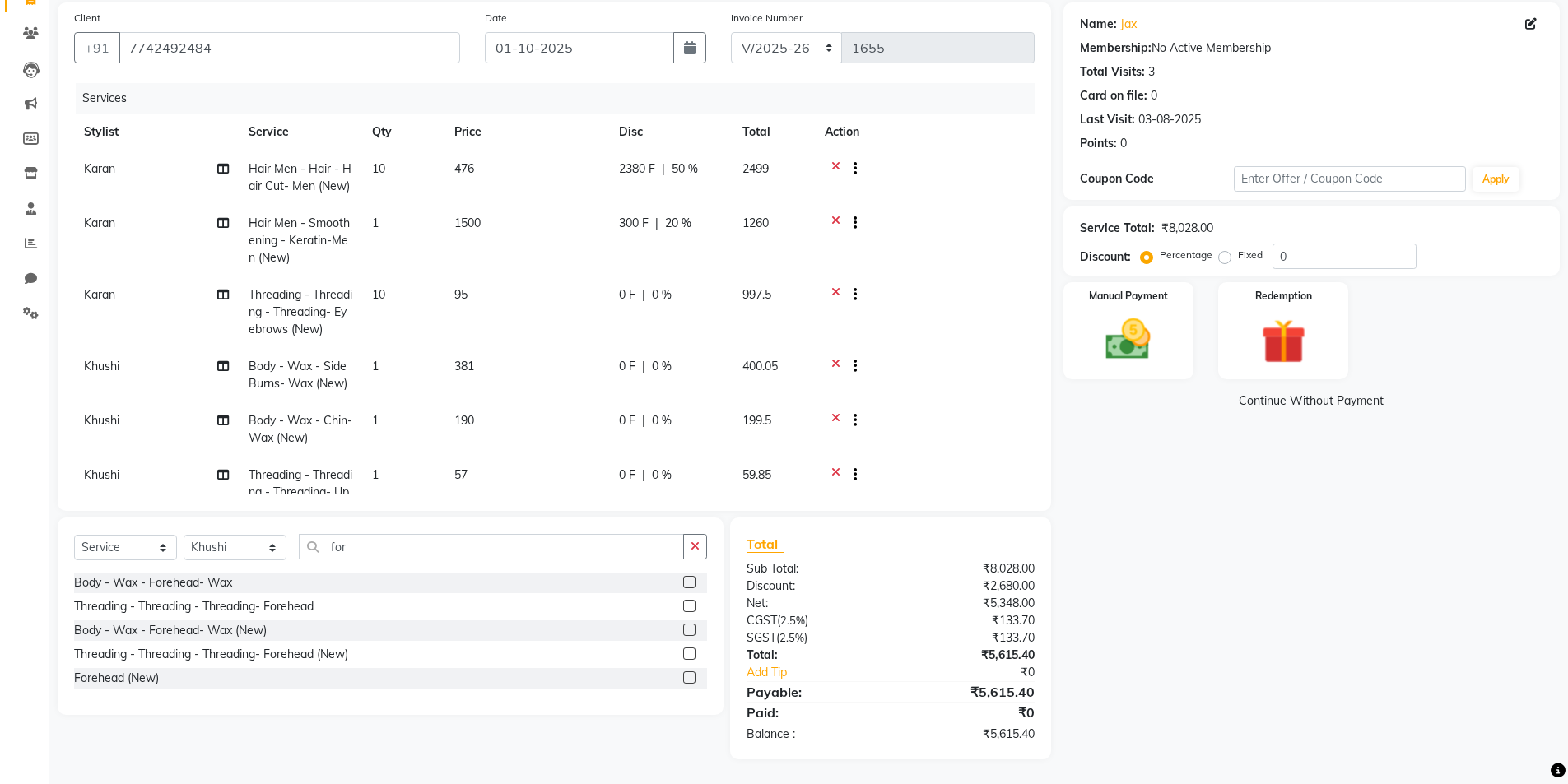
click at [659, 234] on td "300 F | 20 %" at bounding box center [671, 240] width 124 height 72
select select "76552"
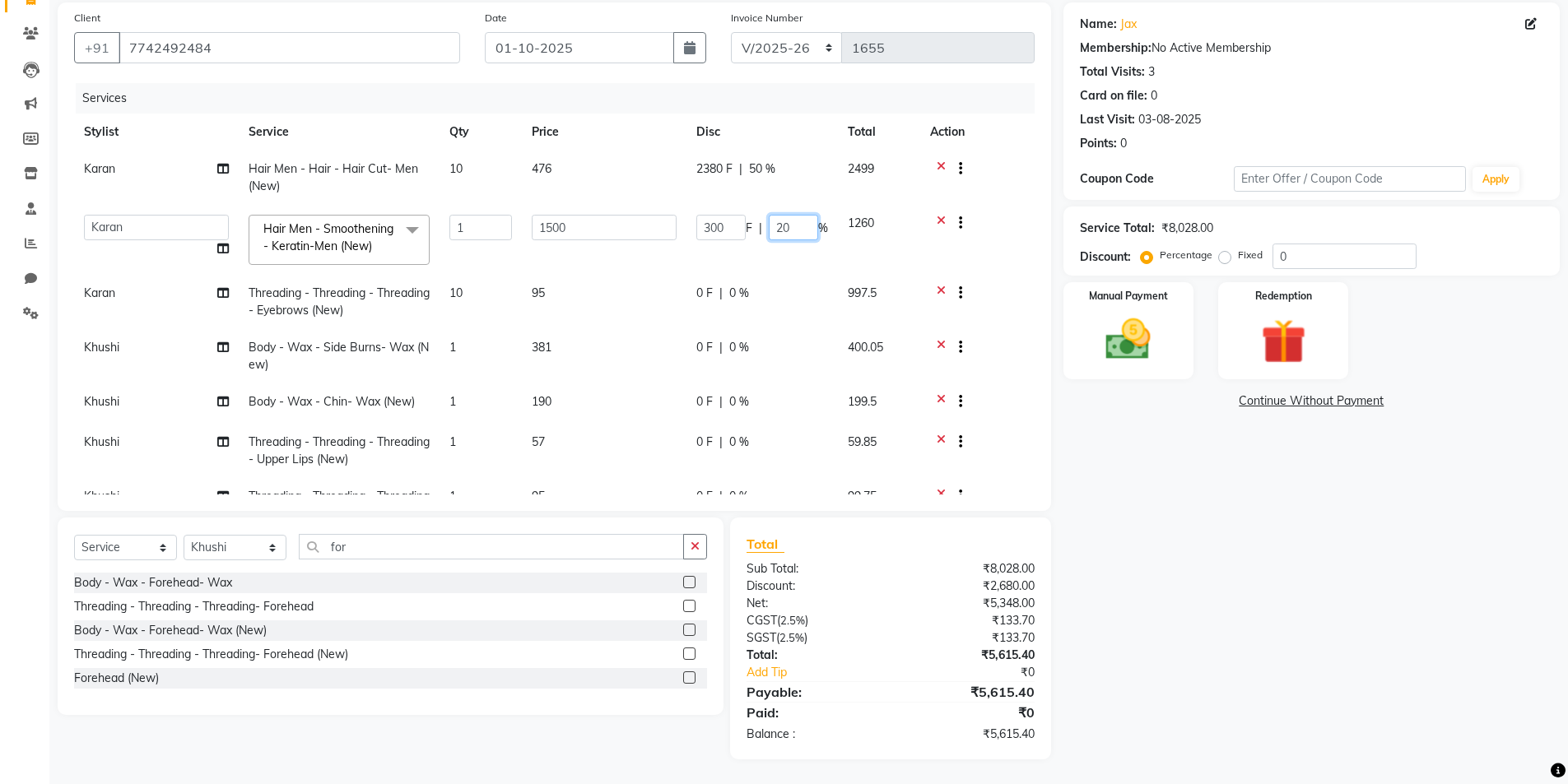
click at [796, 229] on input "20" at bounding box center [793, 228] width 49 height 26
type input "25"
click at [1183, 581] on div "Name: Jax Membership: No Active Membership Total Visits: 3 Card on file: 0 Last…" at bounding box center [1318, 381] width 509 height 757
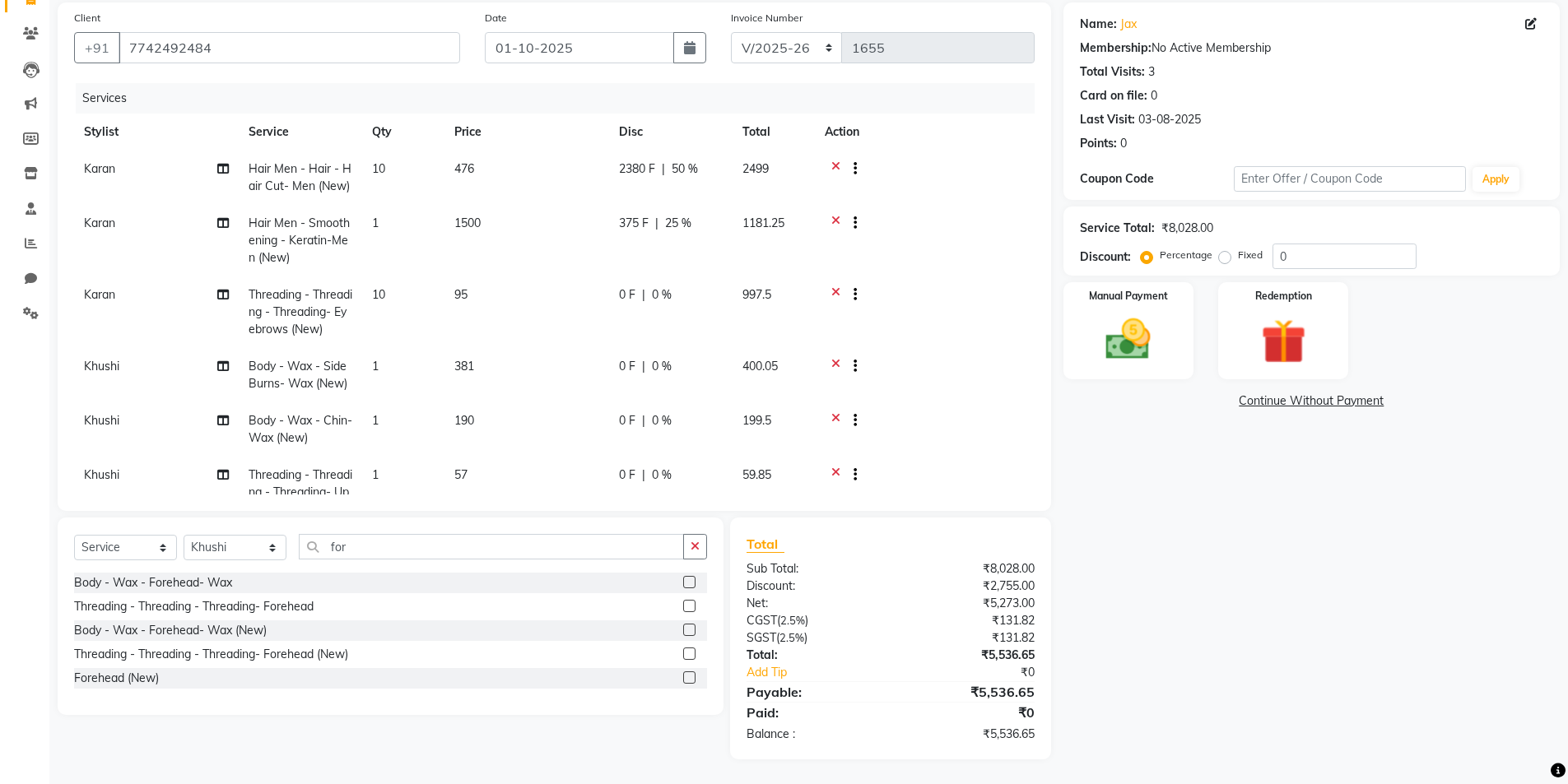
click at [668, 224] on span "25 %" at bounding box center [677, 224] width 27 height 18
select select "76552"
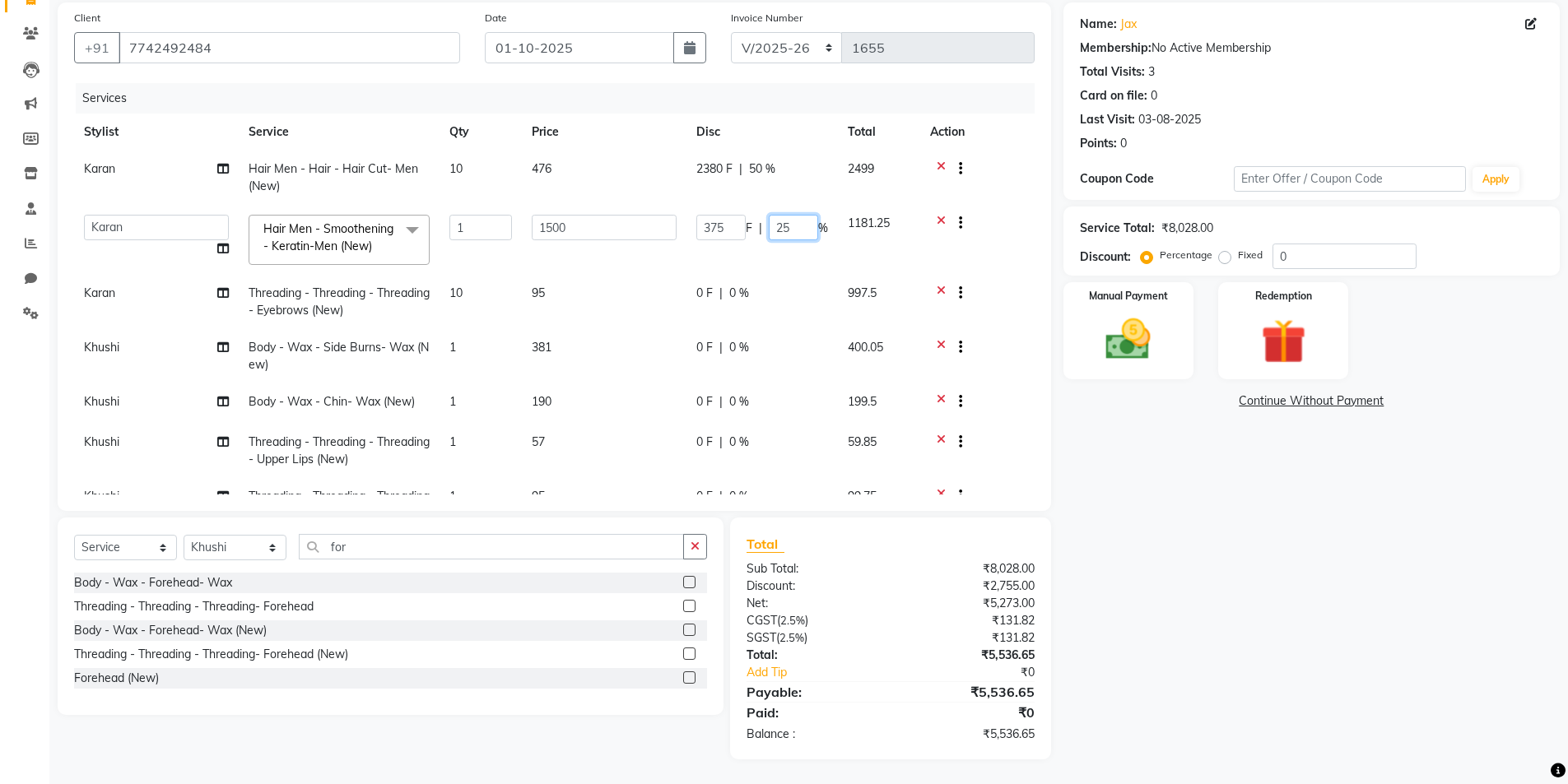
click at [795, 230] on input "25" at bounding box center [793, 228] width 49 height 26
type input "23"
click at [1165, 550] on div "Name: Jax Membership: No Active Membership Total Visits: 3 Card on file: 0 Last…" at bounding box center [1318, 381] width 509 height 757
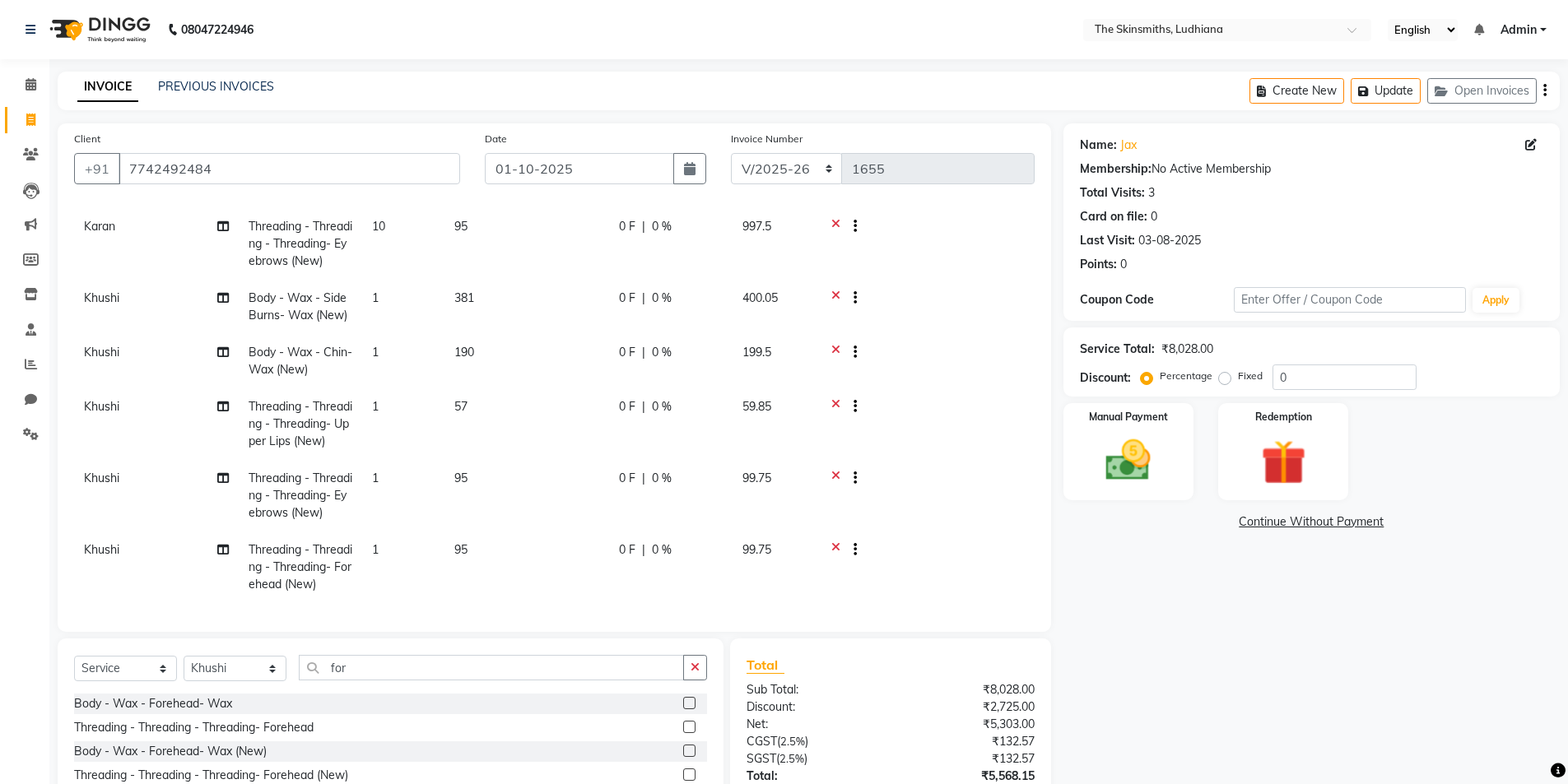
scroll to position [202, 0]
click at [137, 675] on select "Select Service Product Membership Package Voucher Prepaid Gift Card" at bounding box center [125, 668] width 103 height 26
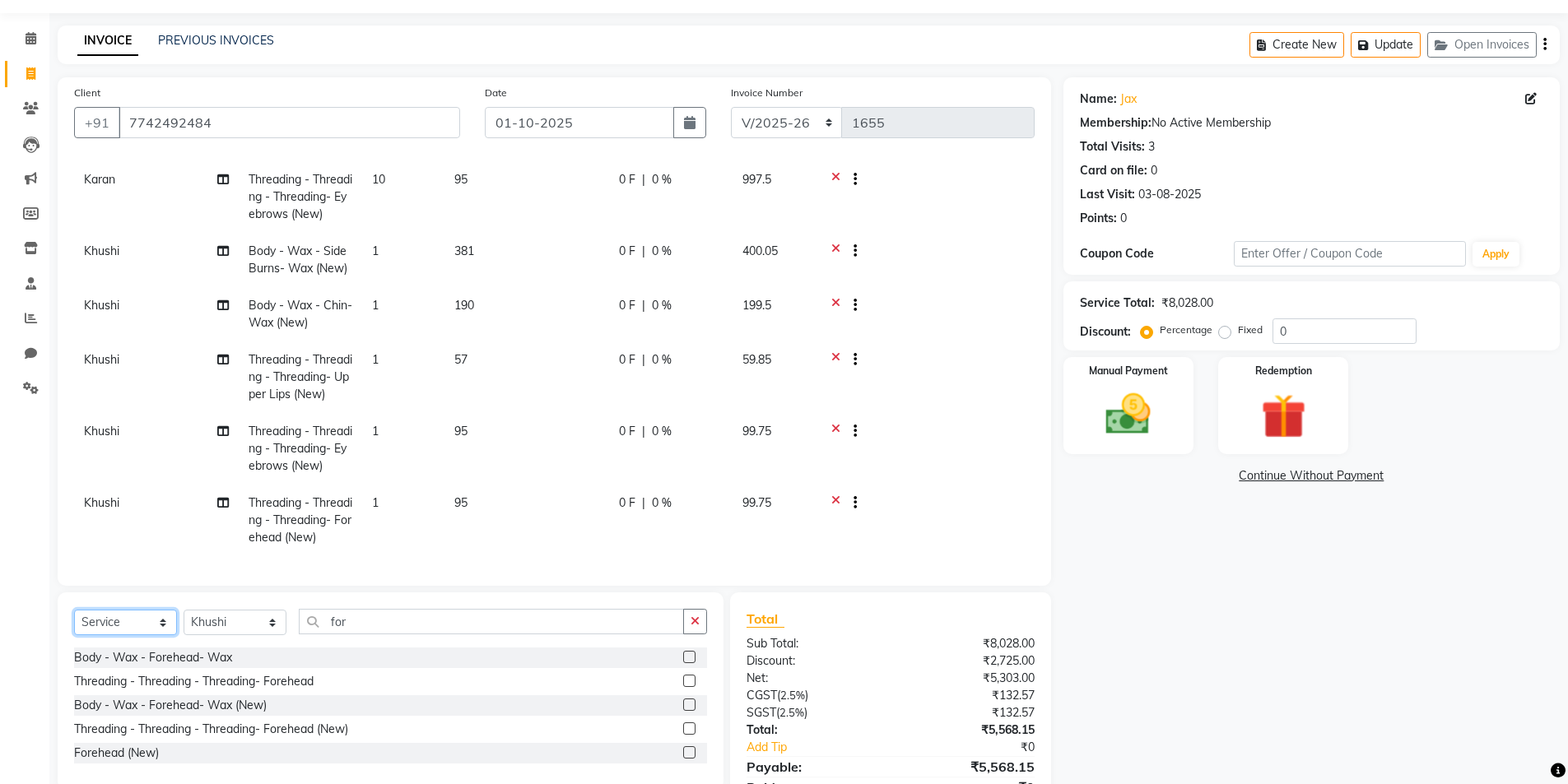
scroll to position [121, 0]
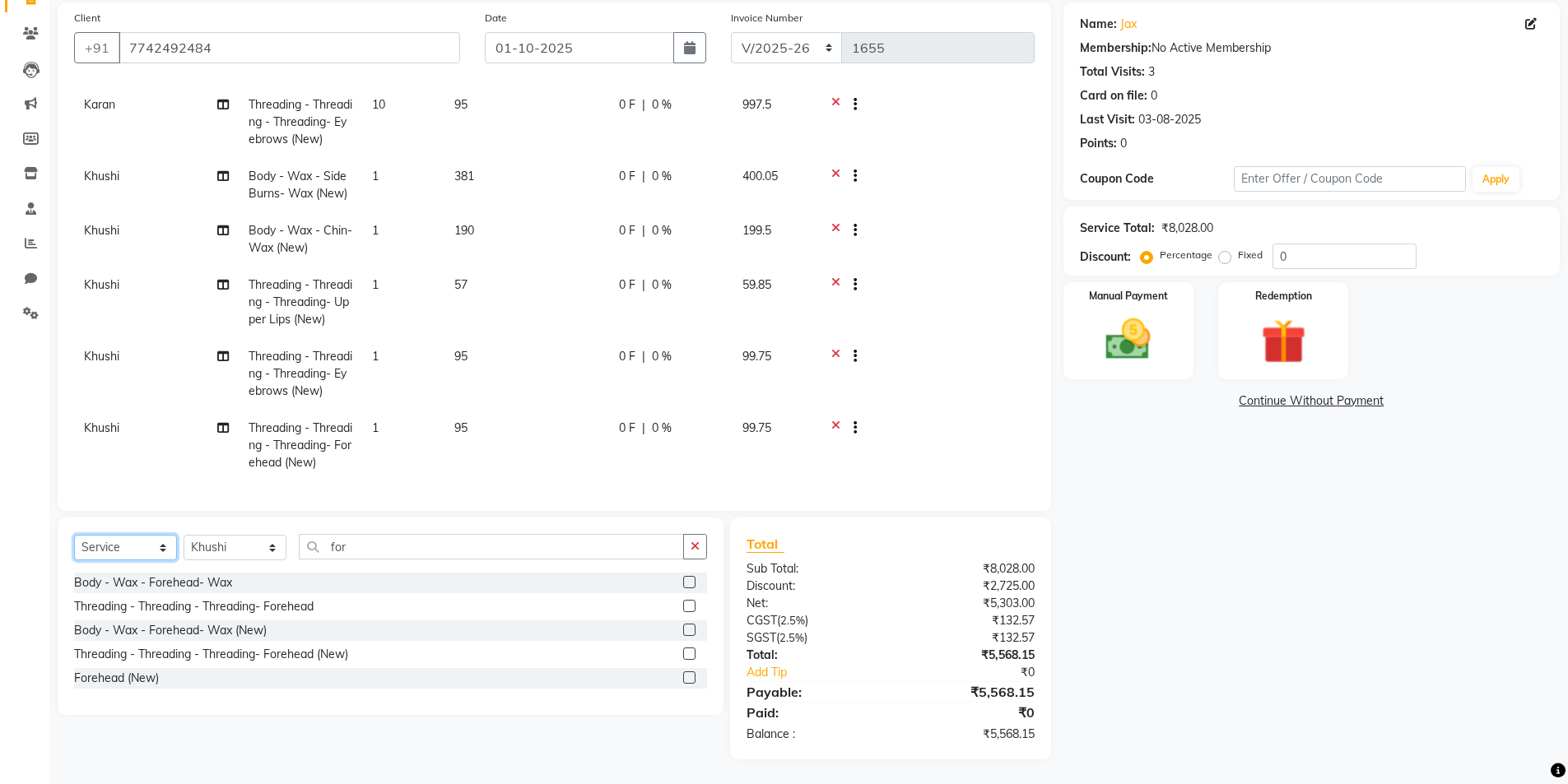
click at [137, 550] on select "Select Service Product Membership Package Voucher Prepaid Gift Card" at bounding box center [125, 548] width 103 height 26
select select "package"
click at [74, 535] on select "Select Service Product Membership Package Voucher Prepaid Gift Card" at bounding box center [125, 548] width 103 height 26
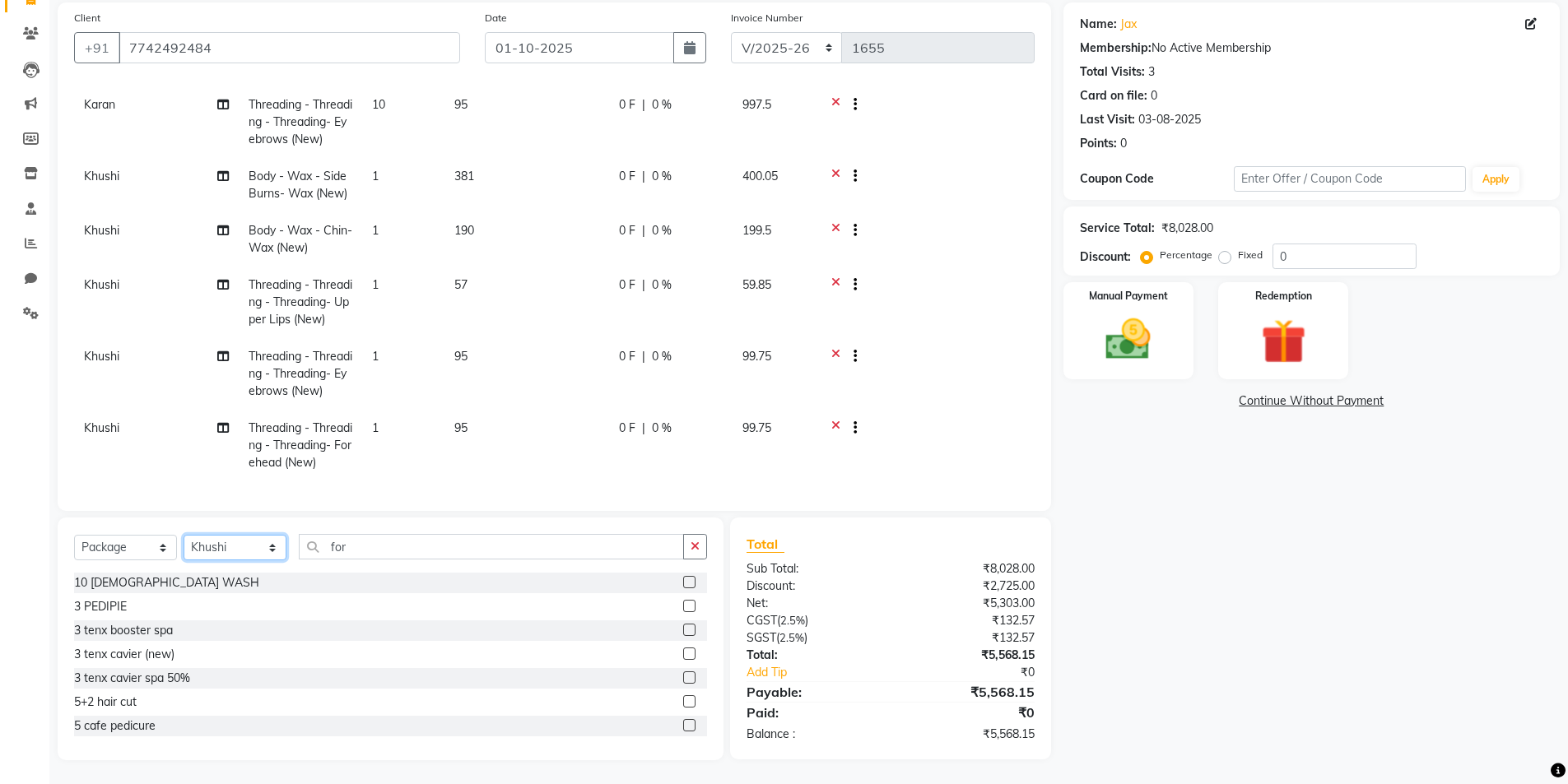
click at [233, 547] on select "Select Stylist Admin [PERSON_NAME] [PERSON_NAME] [PERSON_NAME] [PERSON_NAME] [P…" at bounding box center [235, 548] width 103 height 26
select select "76552"
click at [184, 535] on select "Select Stylist Admin [PERSON_NAME] [PERSON_NAME] [PERSON_NAME] [PERSON_NAME] [P…" at bounding box center [235, 548] width 103 height 26
click at [695, 546] on icon "button" at bounding box center [694, 547] width 9 height 12
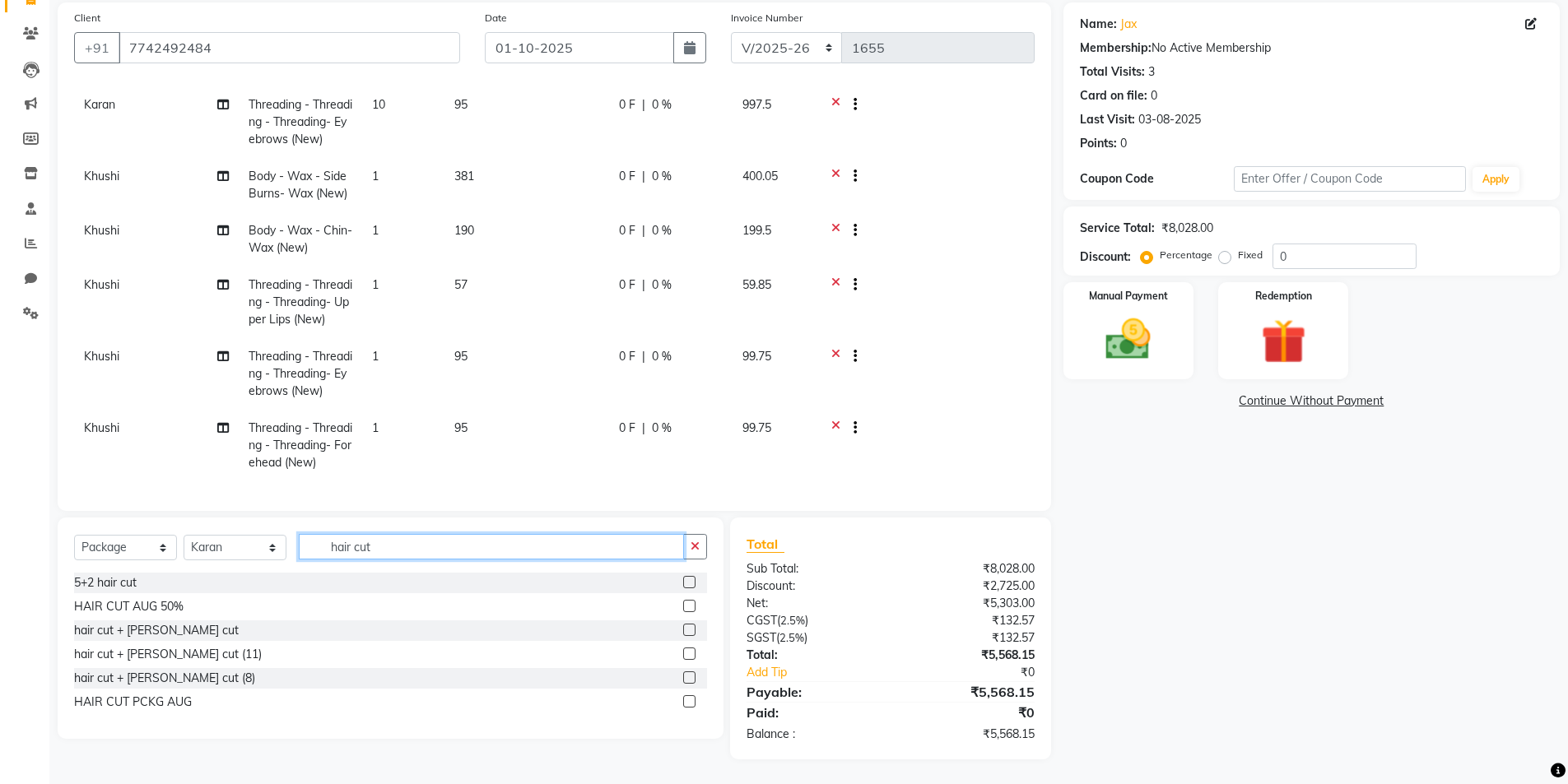
scroll to position [202, 0]
type input "hair cut"
click at [699, 386] on td "0 F | 0 %" at bounding box center [671, 374] width 124 height 72
select select "76550"
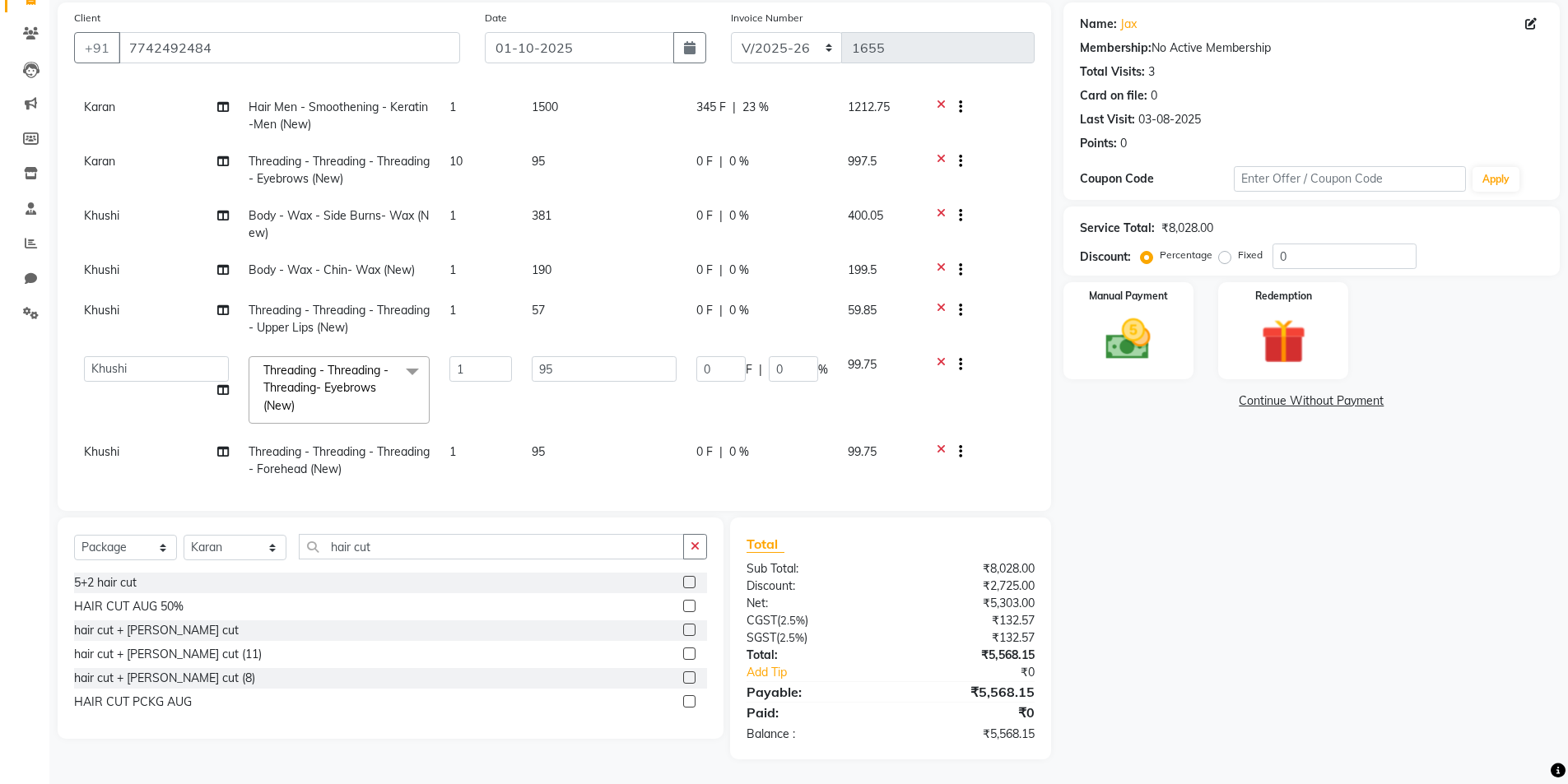
scroll to position [134, 0]
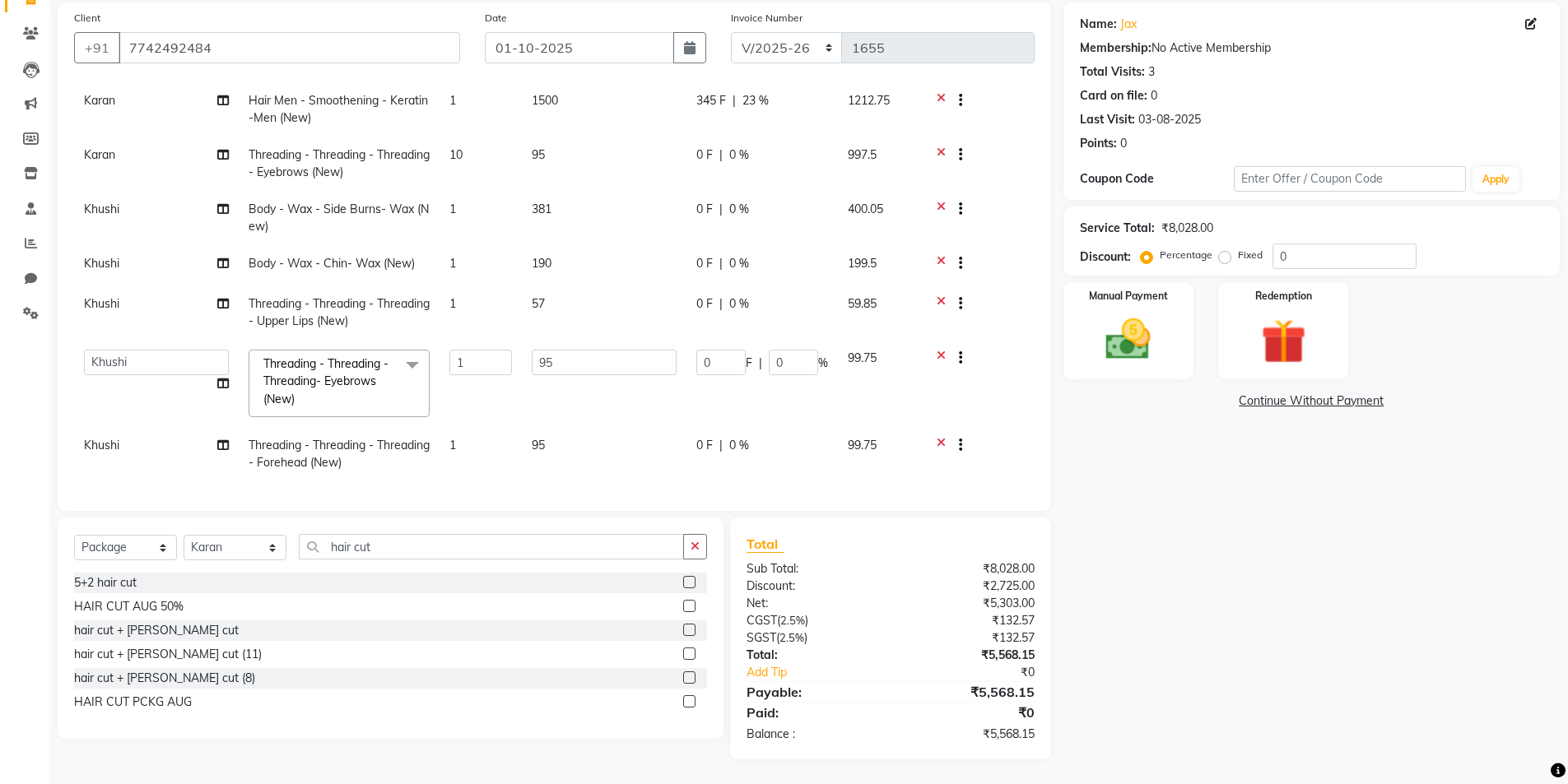
click at [796, 456] on td "0 F | 0 %" at bounding box center [762, 453] width 151 height 54
select select "76550"
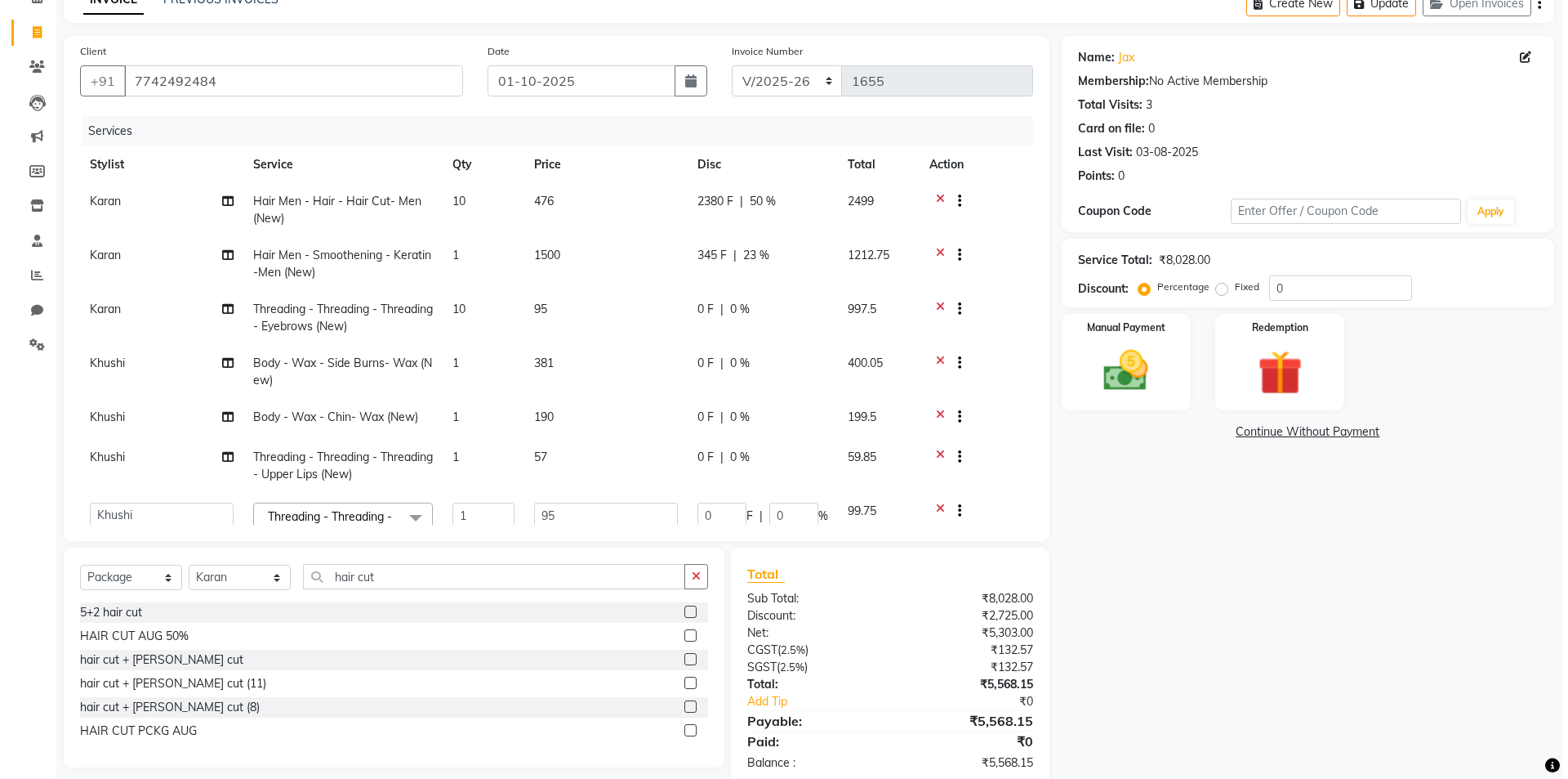
scroll to position [0, 0]
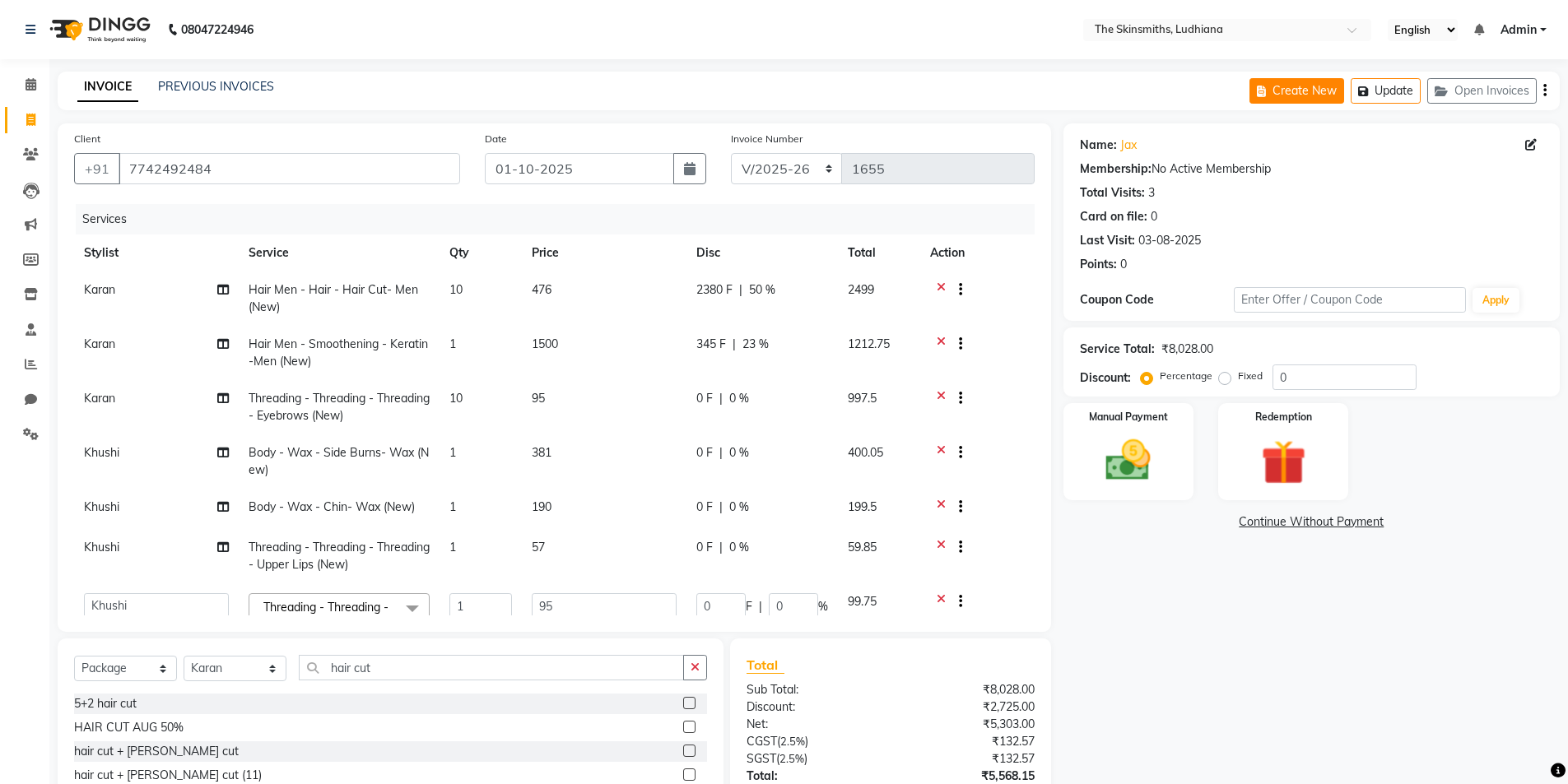
click at [1300, 88] on button "Create New" at bounding box center [1296, 91] width 94 height 26
select select "service"
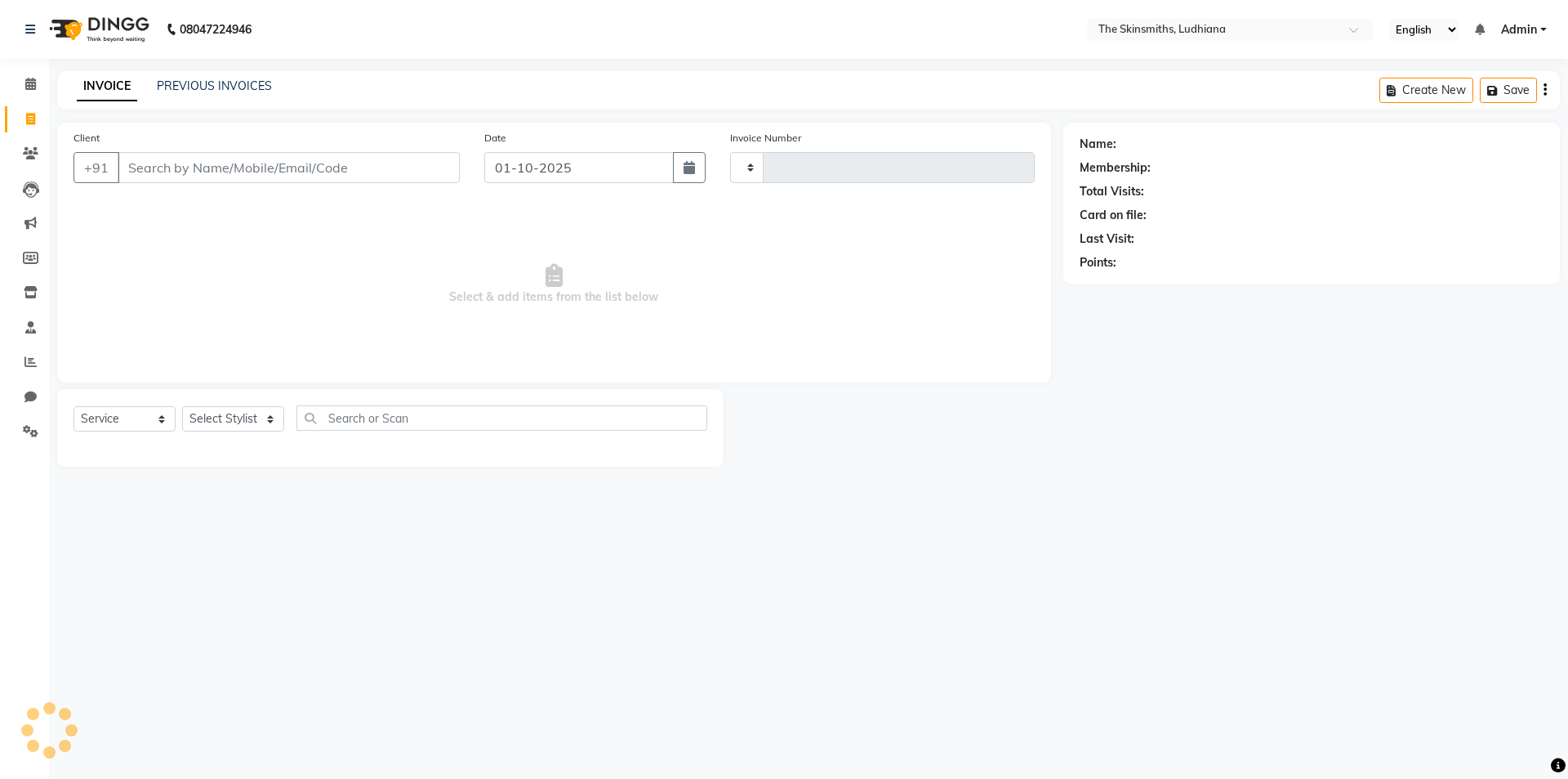
type input "1658"
select select "8115"
